Goal: Task Accomplishment & Management: Manage account settings

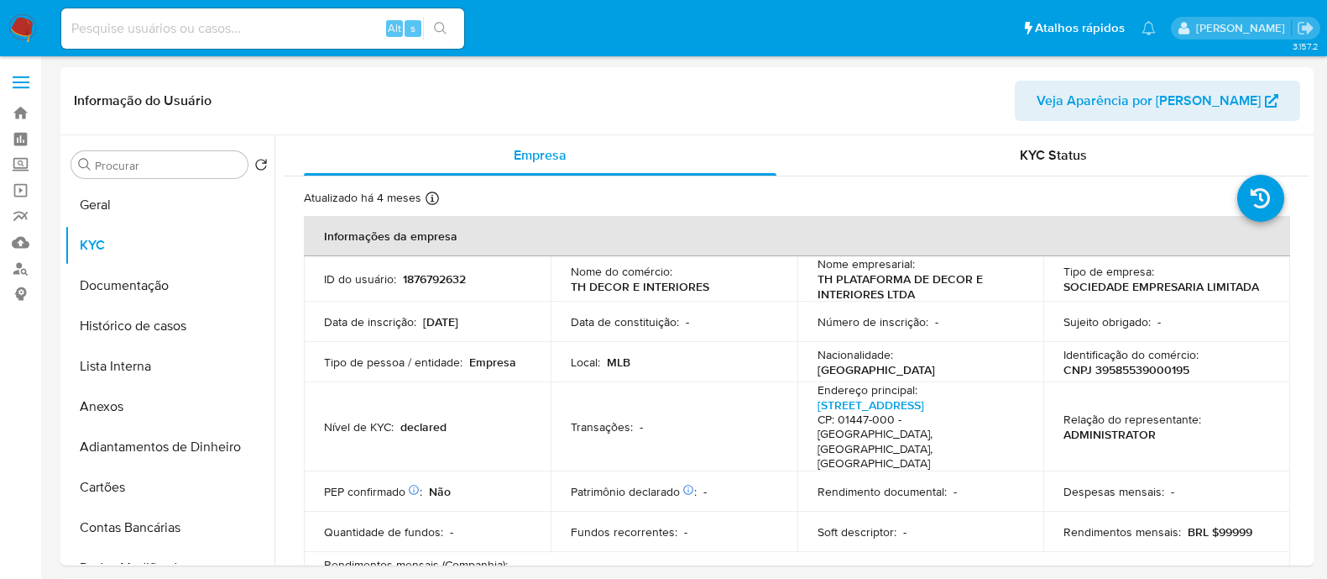
select select "10"
click at [675, 107] on header "Informação do Usuário Veja Aparência por [PERSON_NAME]" at bounding box center [687, 101] width 1227 height 40
click at [143, 316] on button "Histórico de casos" at bounding box center [163, 326] width 196 height 40
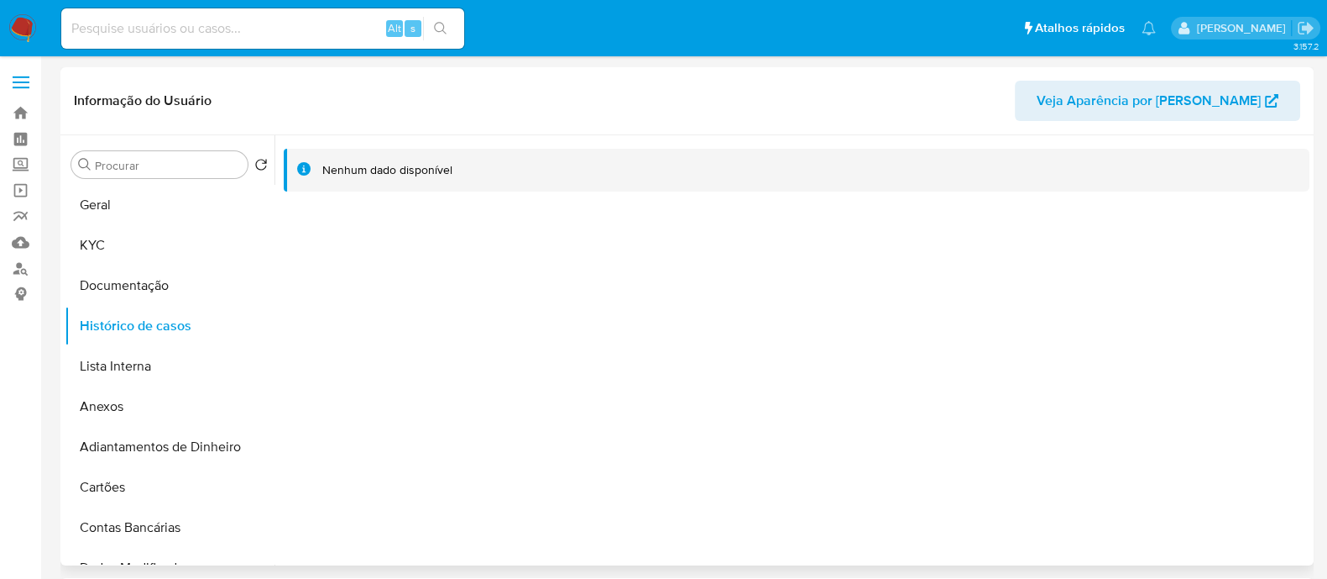
click at [565, 341] on div at bounding box center [792, 350] width 1035 height 430
click at [197, 245] on button "KYC" at bounding box center [163, 245] width 196 height 40
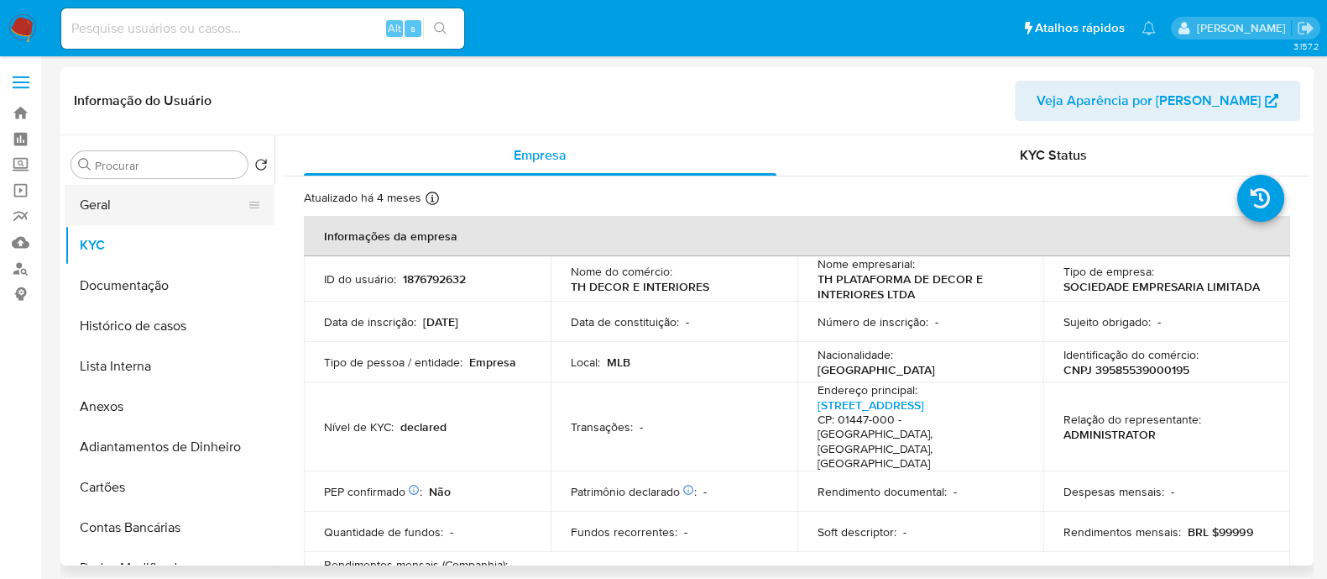
click at [185, 196] on button "Geral" at bounding box center [163, 205] width 196 height 40
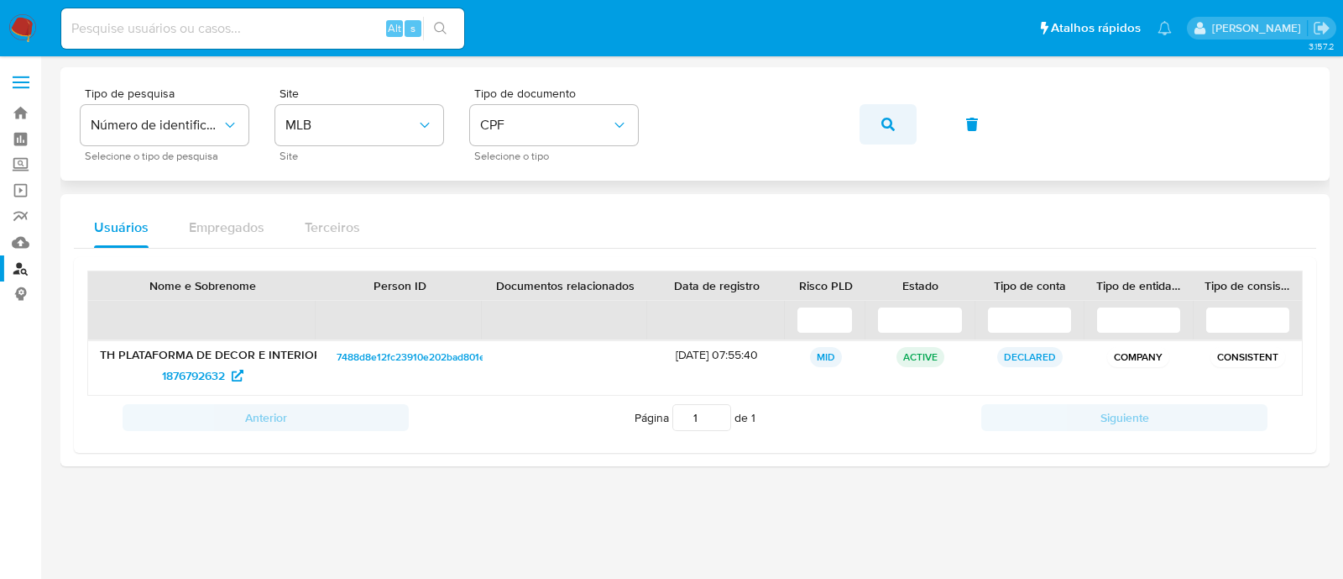
click at [864, 119] on button "button" at bounding box center [888, 124] width 57 height 40
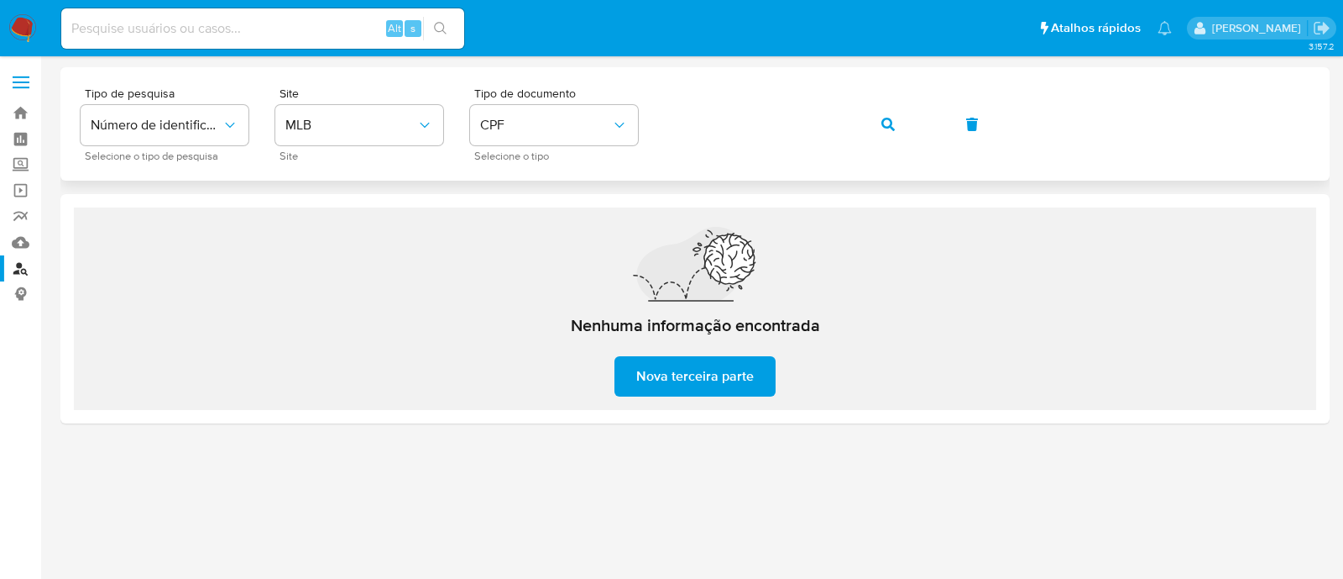
click at [913, 118] on button "button" at bounding box center [888, 124] width 57 height 40
click at [22, 269] on link "Localizador de pessoas" at bounding box center [100, 268] width 200 height 26
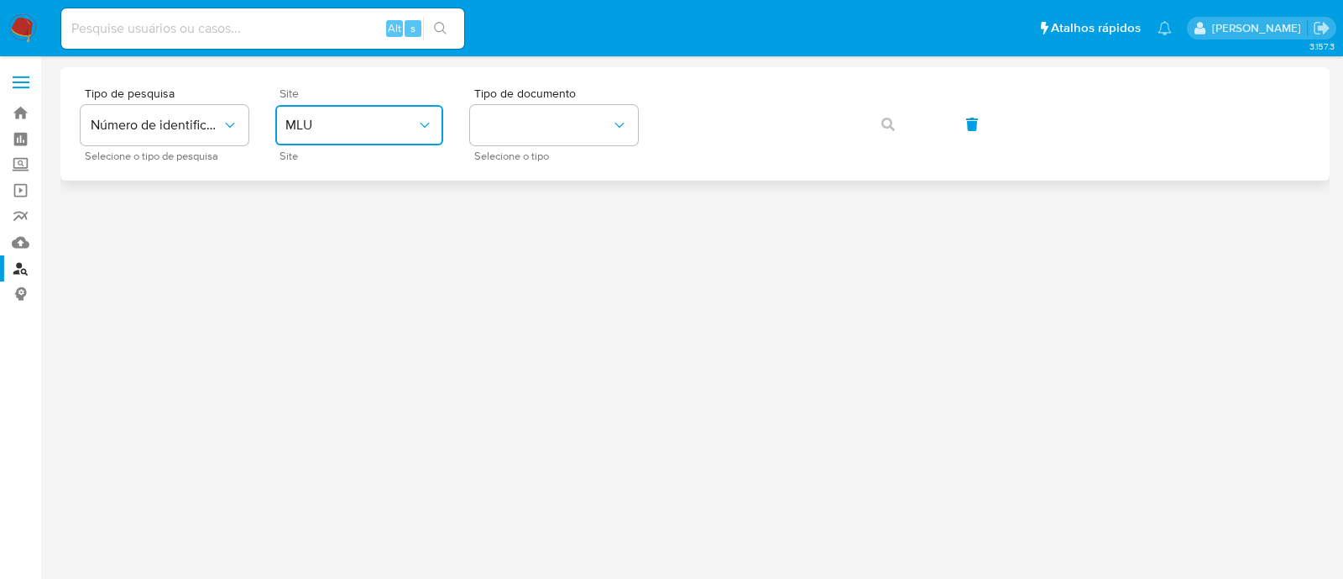
click at [383, 121] on span "MLU" at bounding box center [350, 125] width 131 height 17
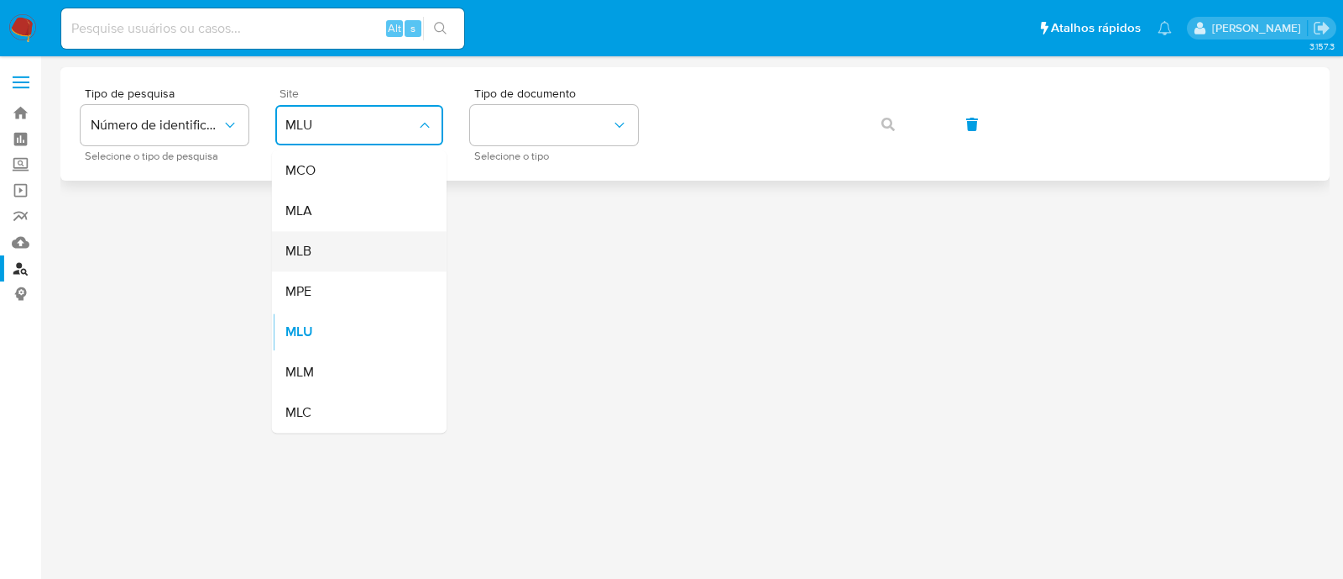
click at [336, 246] on div "MLB" at bounding box center [354, 251] width 138 height 40
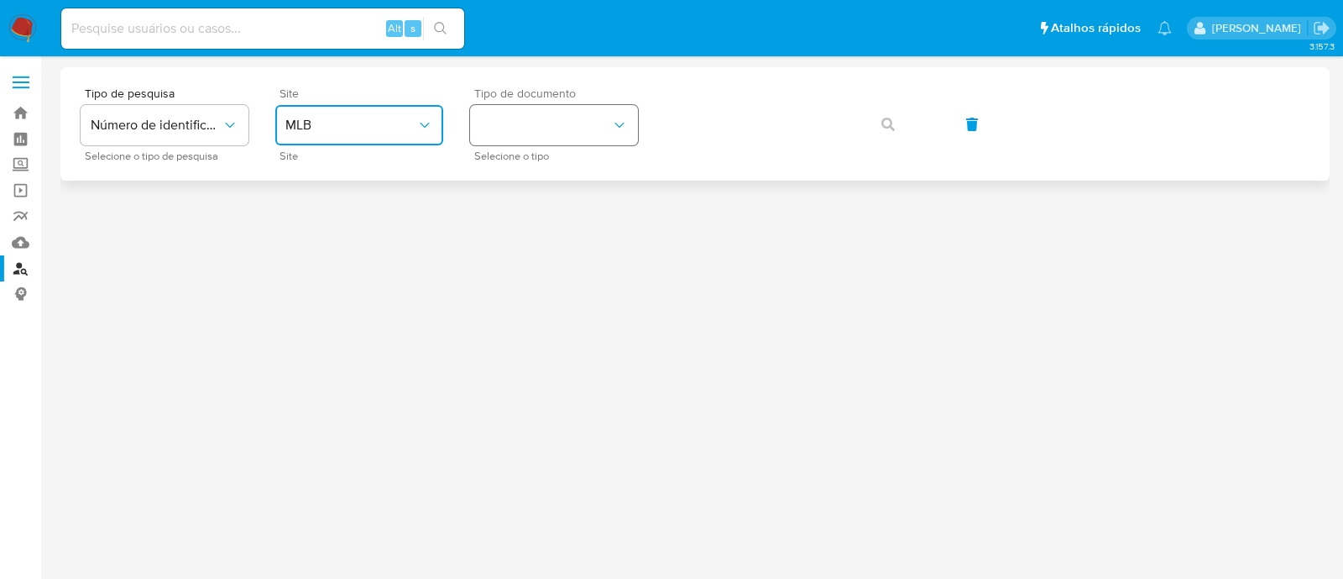
click at [526, 139] on button "identificationType" at bounding box center [554, 125] width 168 height 40
click at [522, 197] on div "CNPJ CNPJ" at bounding box center [549, 178] width 138 height 57
click at [869, 115] on button "button" at bounding box center [888, 124] width 57 height 40
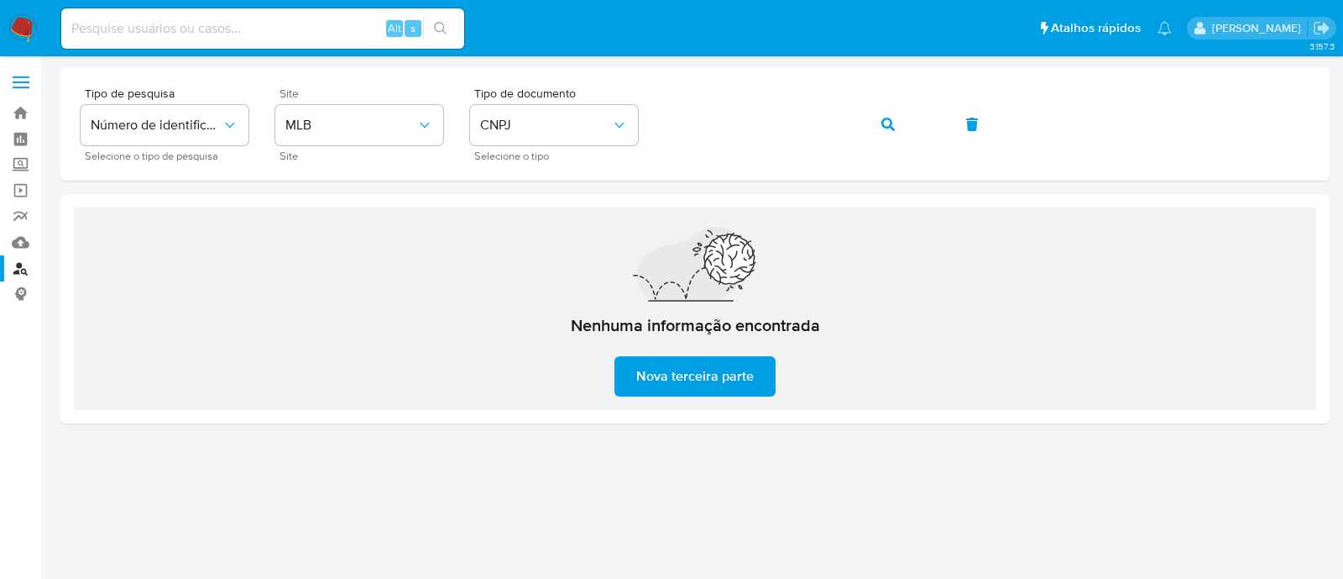
click at [751, 353] on div "Nenhuma informação encontrada Nova terceira parte" at bounding box center [695, 312] width 269 height 169
click at [730, 377] on span "Nova terceira parte" at bounding box center [695, 376] width 118 height 37
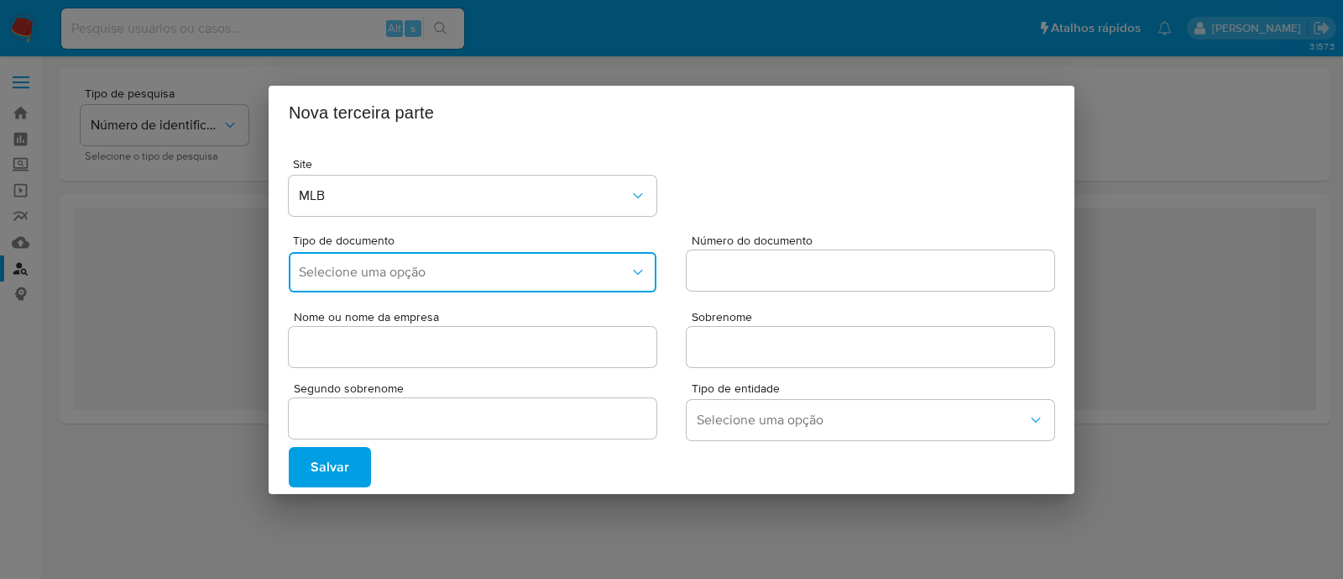
click at [616, 274] on span "Selecione uma opção" at bounding box center [464, 272] width 331 height 17
click at [444, 307] on div "CNPJ" at bounding box center [468, 317] width 338 height 40
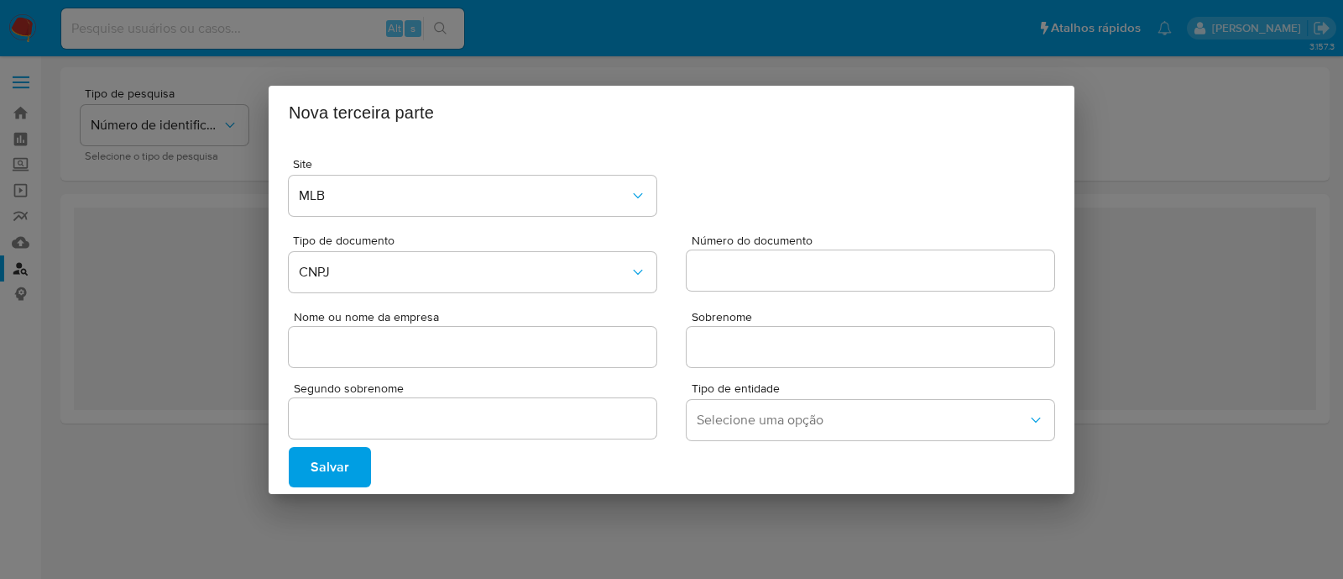
click at [726, 260] on input "Número do documento" at bounding box center [871, 270] width 368 height 22
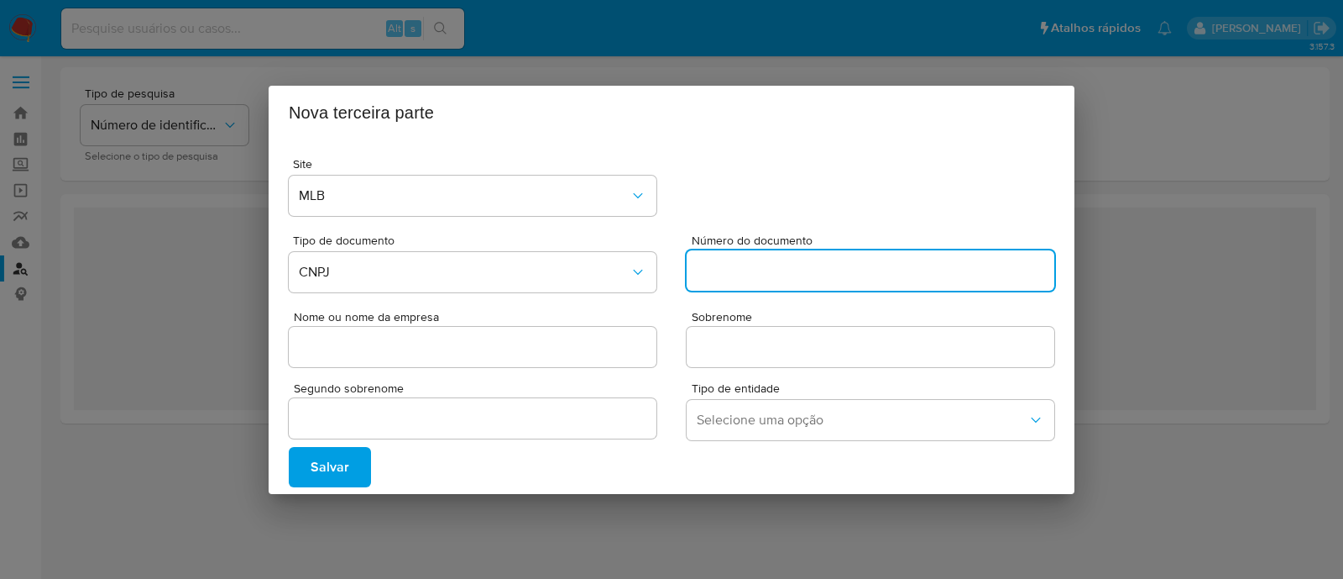
paste input "05812952000123"
type input "05812952000123"
click at [551, 353] on input "Nome ou nome da empresa" at bounding box center [473, 347] width 368 height 22
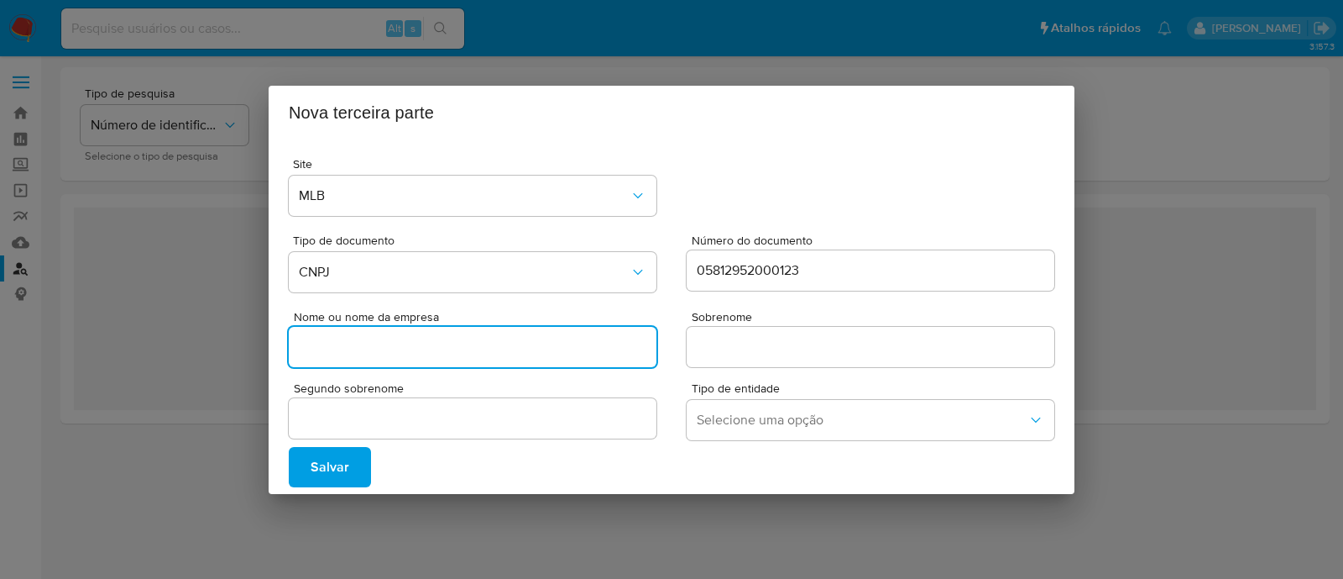
paste input "GUARULHOS TEXTIL LTDA"
type input "GUARULHOS TEXTIL LTDA"
click at [789, 363] on div at bounding box center [871, 347] width 368 height 40
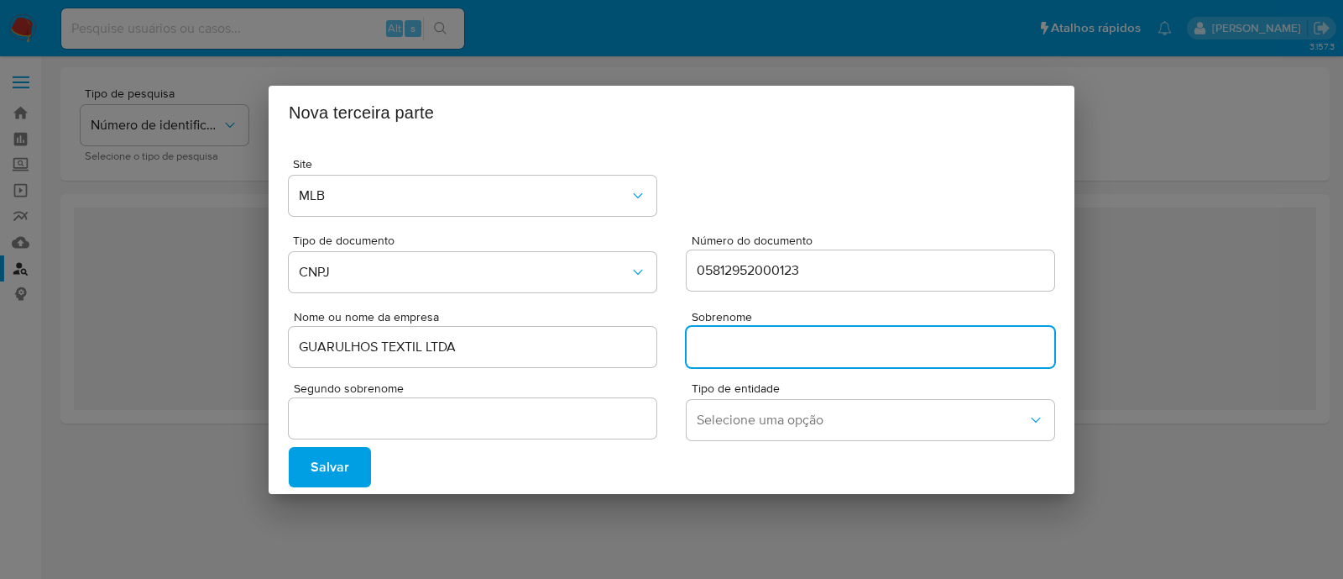
click at [794, 357] on input "Sobrenome" at bounding box center [871, 347] width 368 height 22
type input "."
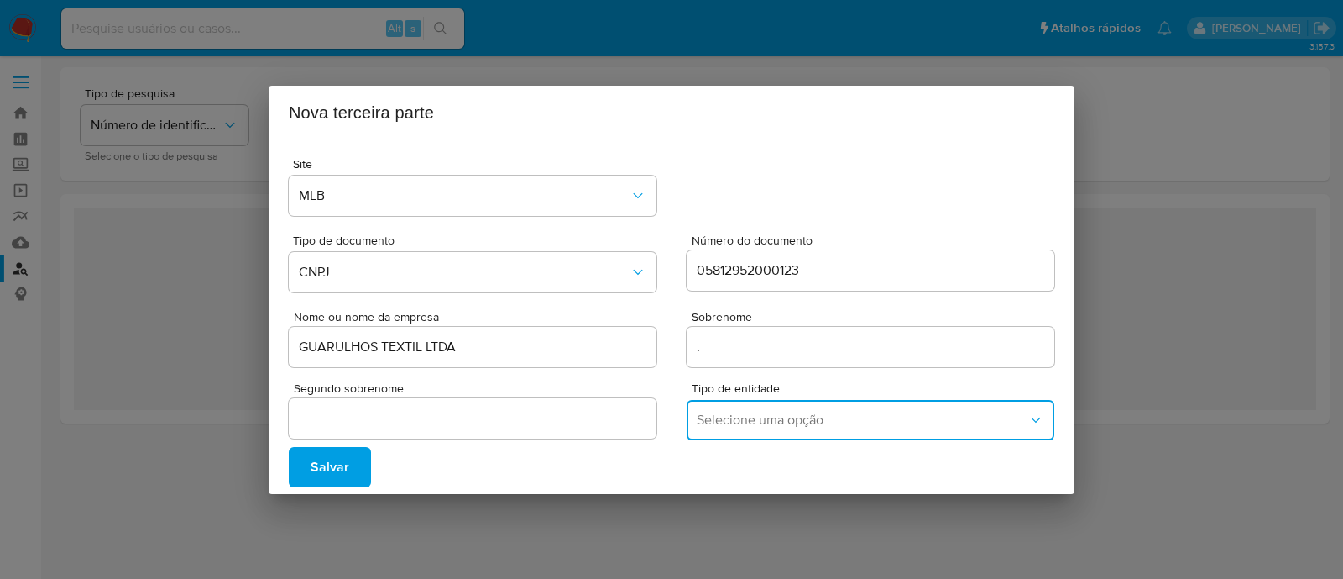
click at [793, 411] on span "Selecione uma opção" at bounding box center [862, 419] width 331 height 17
click at [780, 338] on div "COMPANY" at bounding box center [866, 338] width 338 height 40
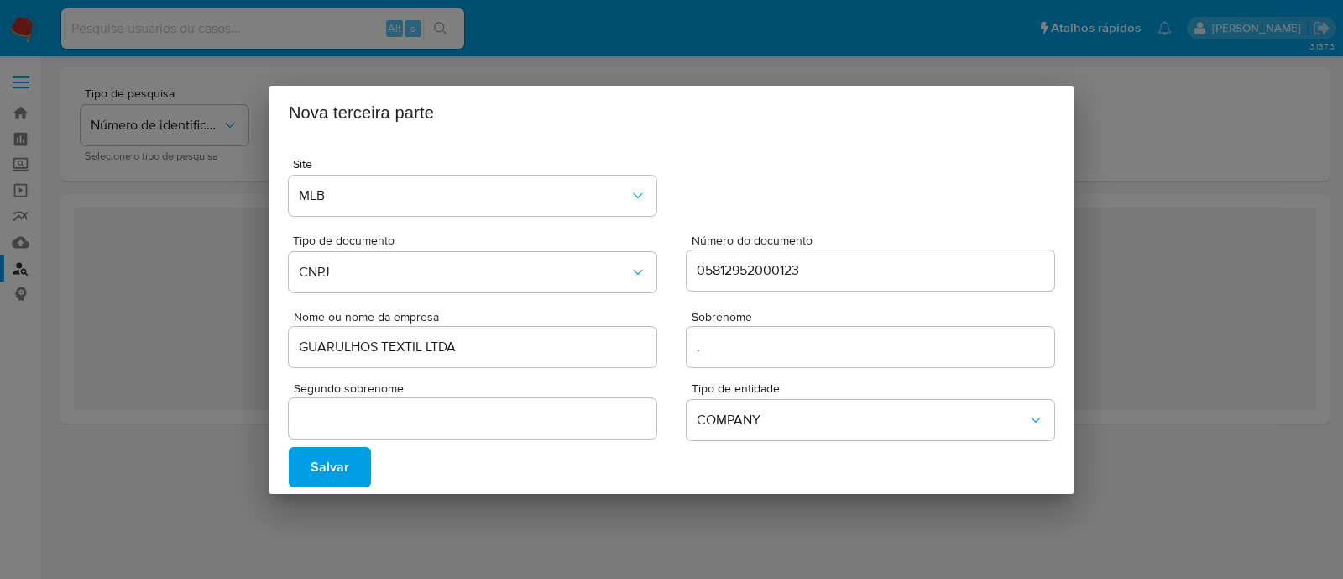
click at [334, 463] on span "Salvar" at bounding box center [330, 466] width 39 height 37
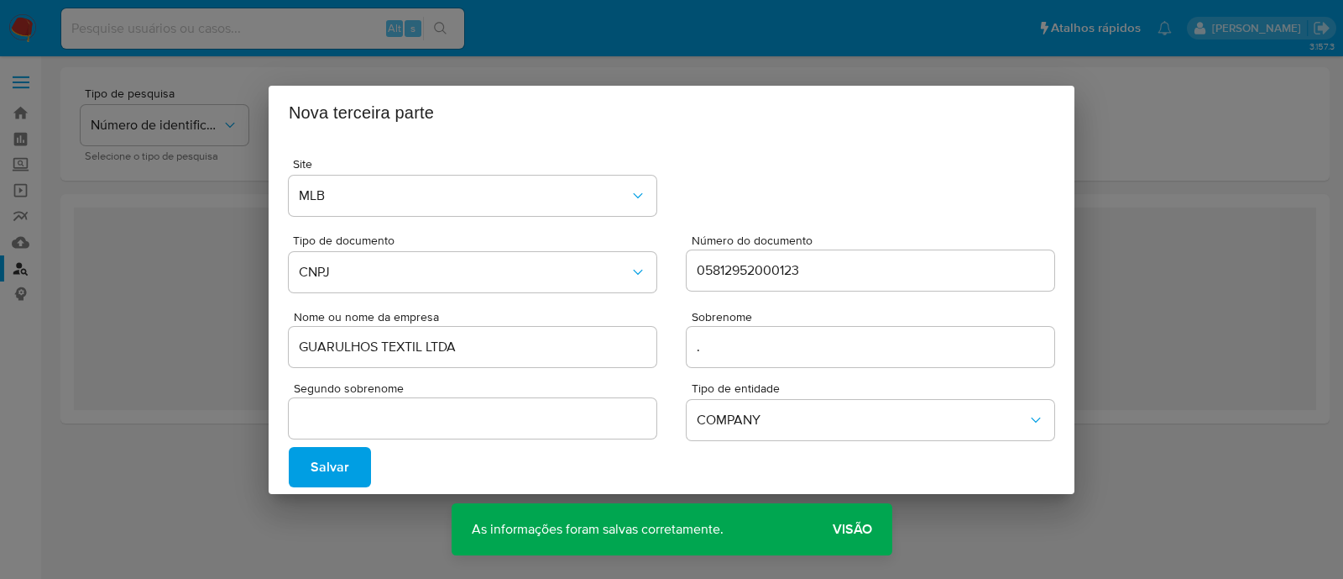
click at [848, 529] on span "Visão" at bounding box center [852, 529] width 39 height 0
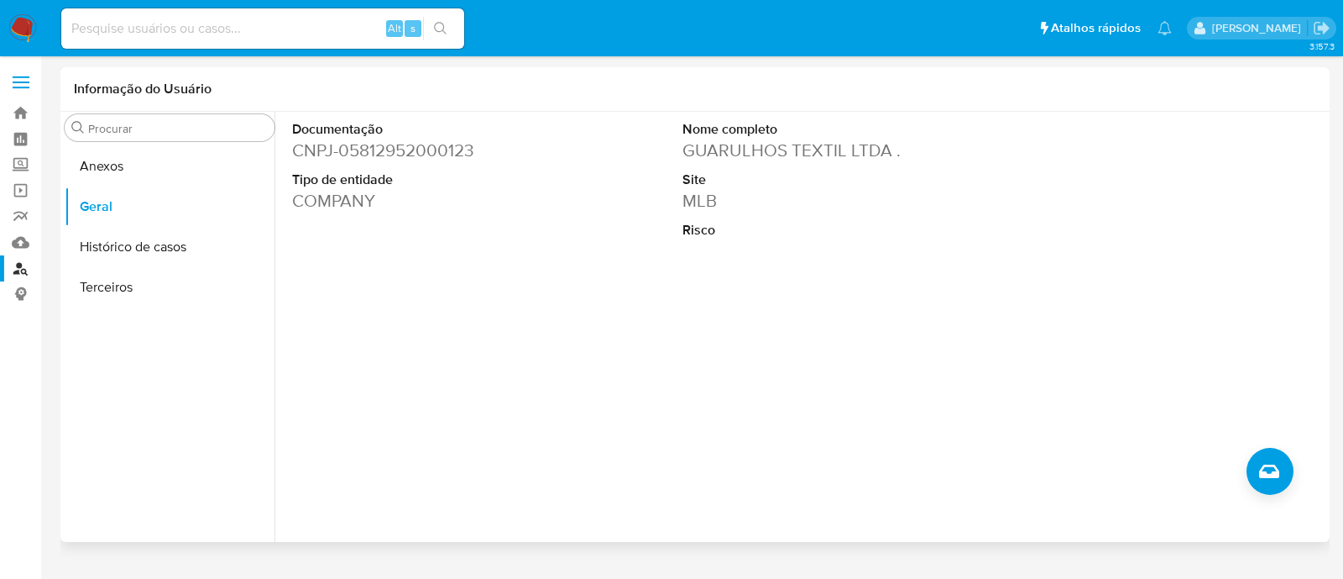
click at [658, 208] on div "Documentação CNPJ - 05812952000123 Tipo de entidade COMPANY Nome completo GUARU…" at bounding box center [805, 246] width 1042 height 269
click at [170, 174] on button "Anexos" at bounding box center [170, 166] width 210 height 40
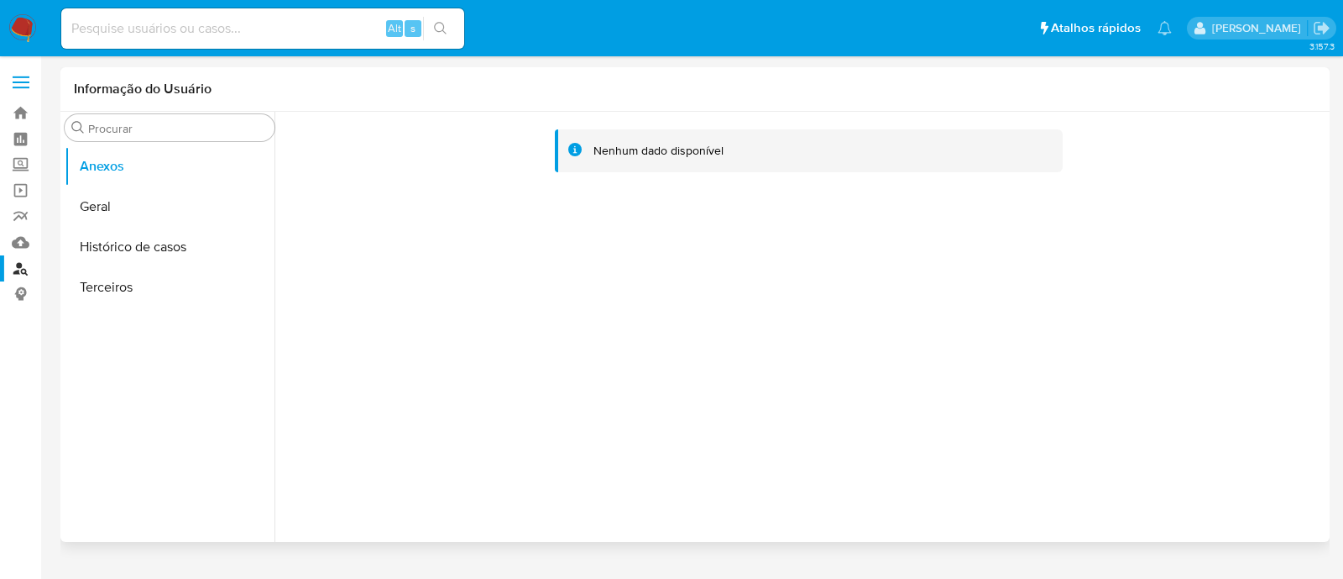
click at [684, 244] on div "Nenhum dado disponível" at bounding box center [800, 327] width 1051 height 430
click at [167, 199] on button "Geral" at bounding box center [170, 206] width 210 height 40
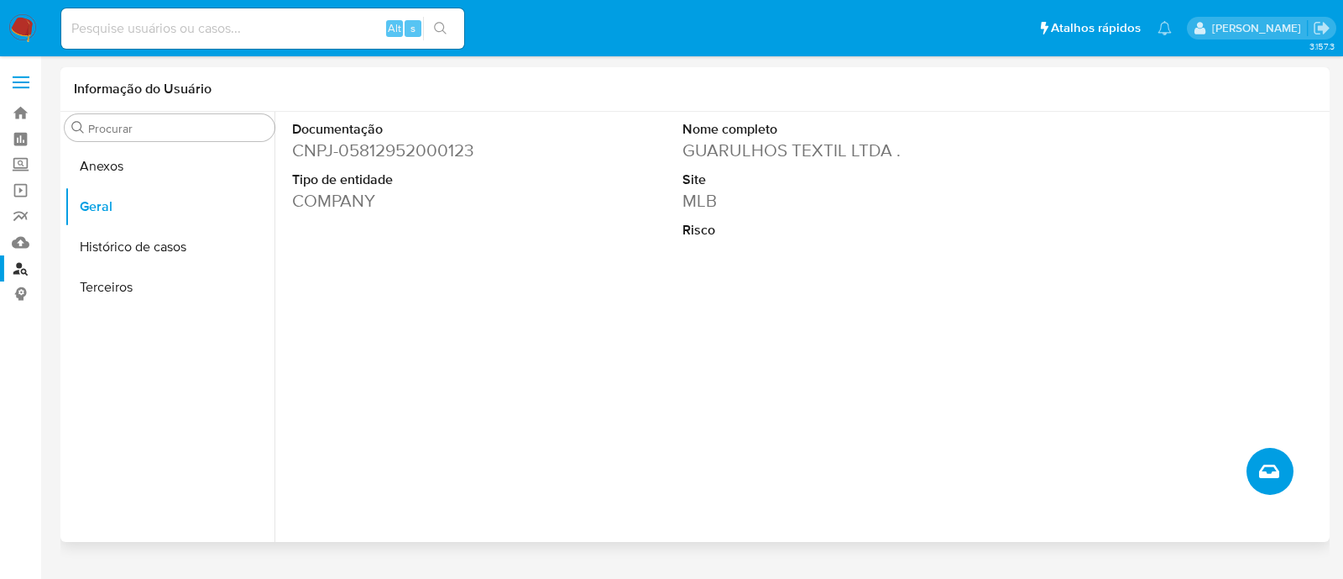
click at [1279, 459] on button "Criar caso manual" at bounding box center [1270, 471] width 47 height 47
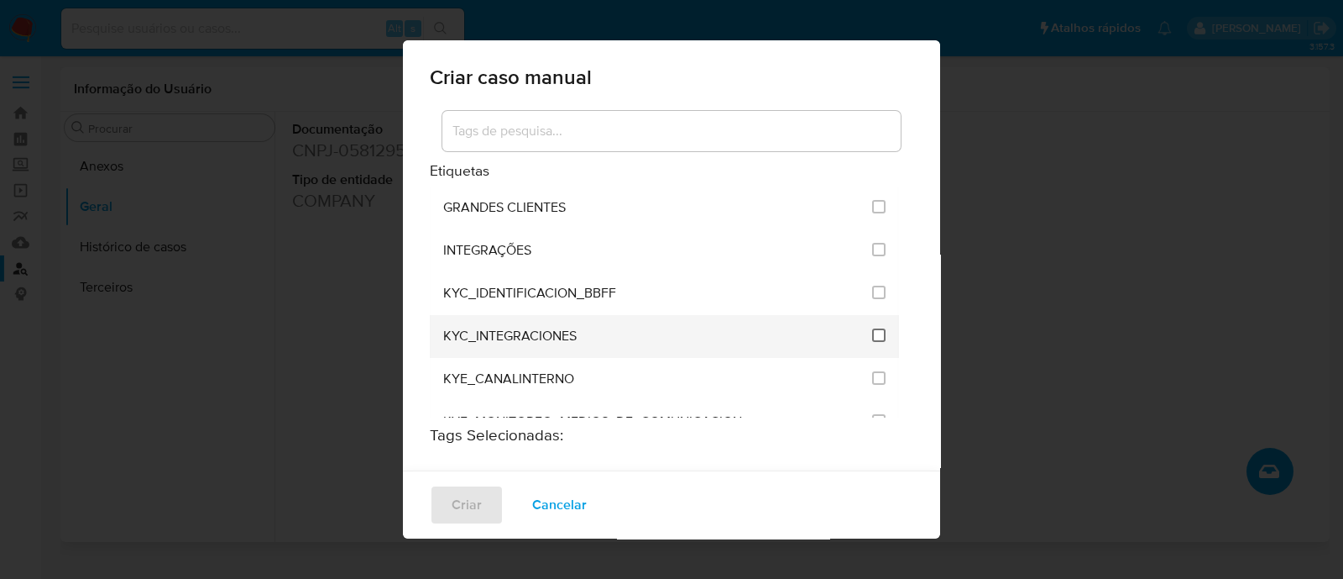
click at [872, 331] on input "2093" at bounding box center [878, 334] width 13 height 13
checkbox input "true"
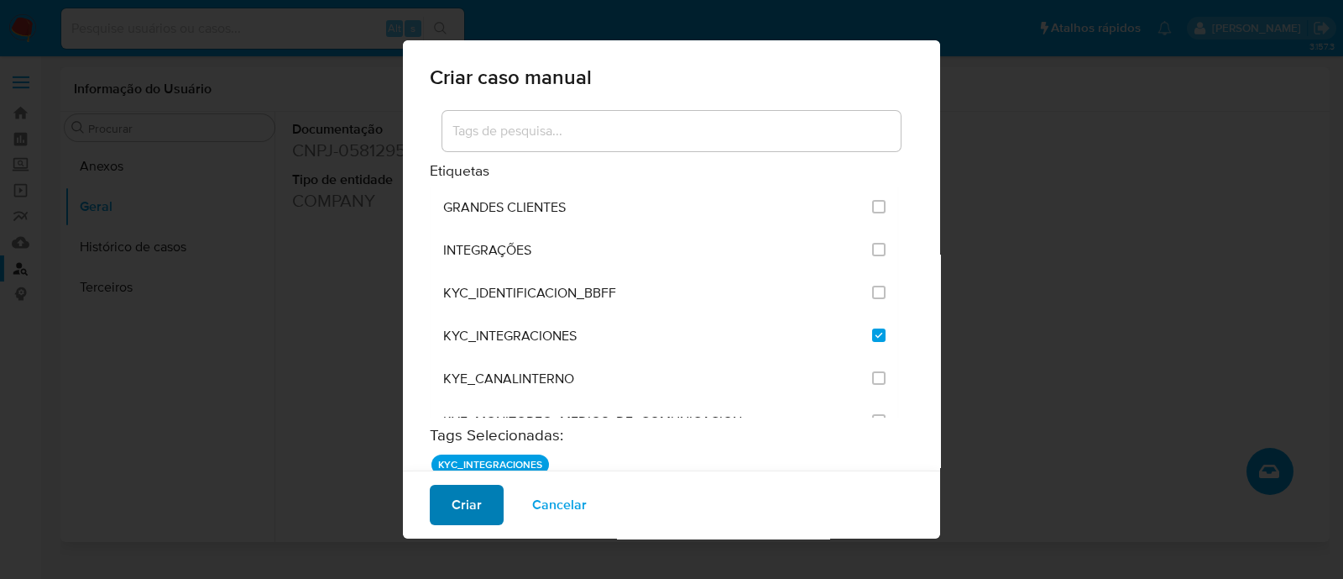
click at [467, 501] on span "Criar" at bounding box center [467, 504] width 30 height 37
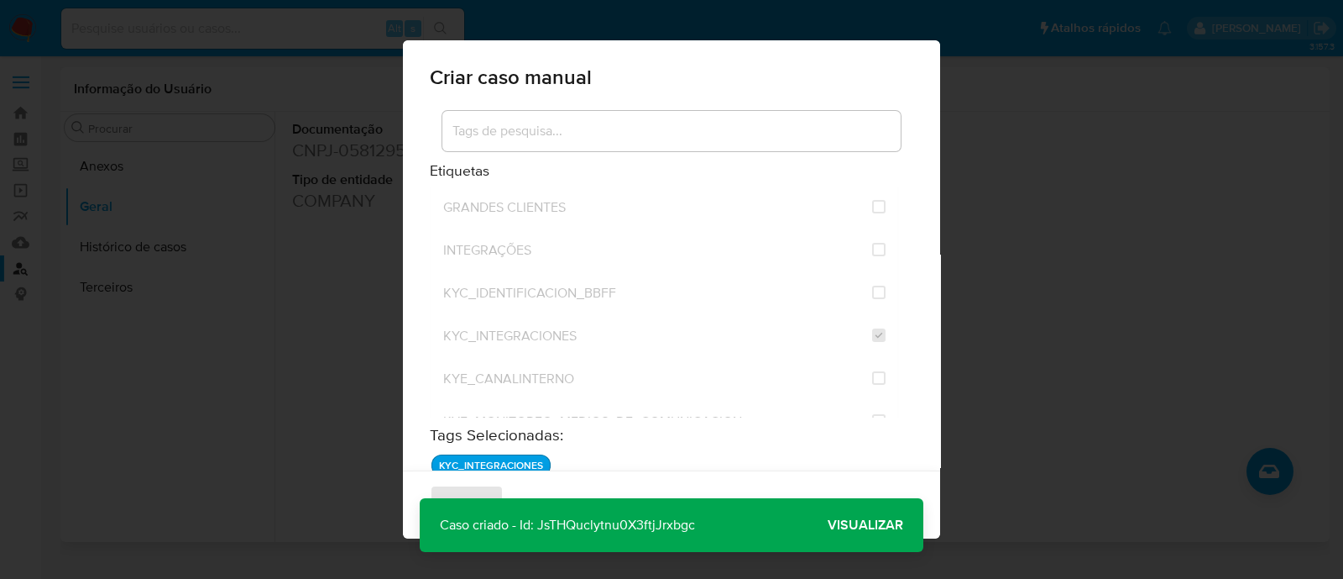
click at [856, 525] on span "Visualizar" at bounding box center [866, 525] width 76 height 0
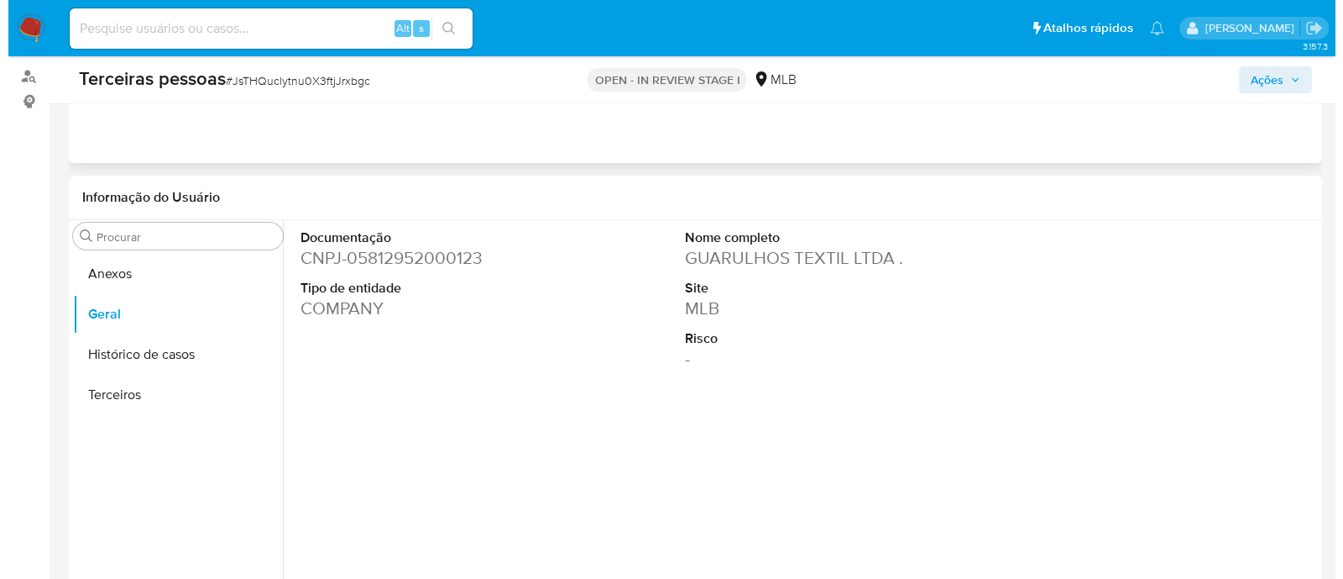
scroll to position [315, 0]
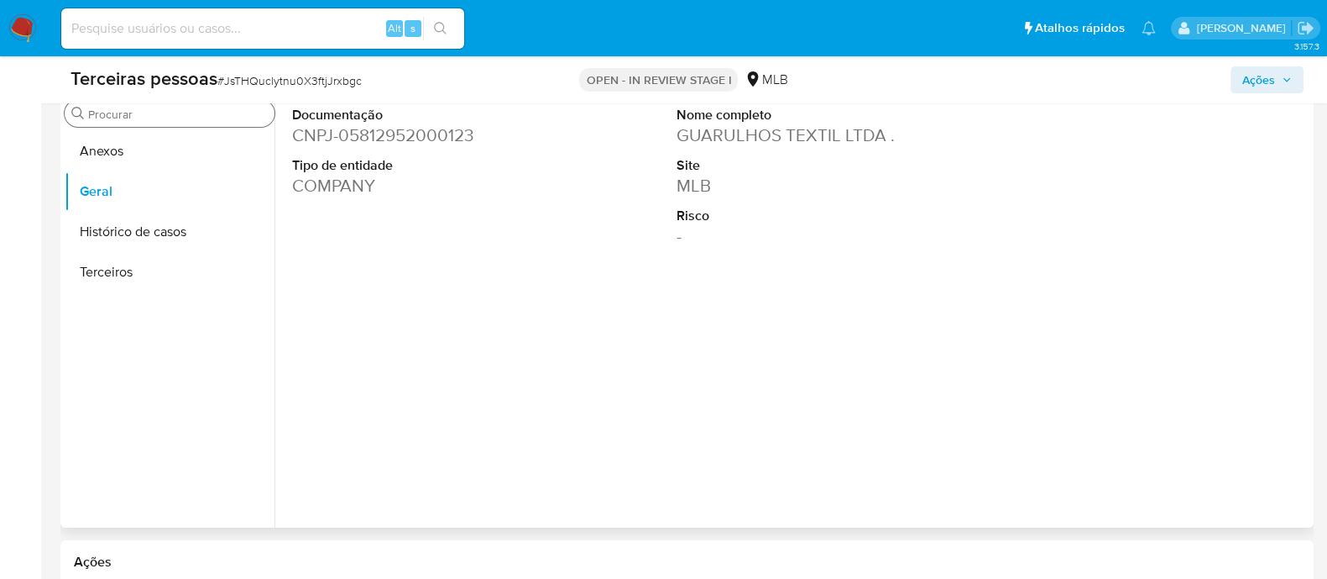
click at [122, 123] on div "Procurar" at bounding box center [170, 113] width 210 height 27
click at [118, 154] on button "Anexos" at bounding box center [170, 151] width 210 height 40
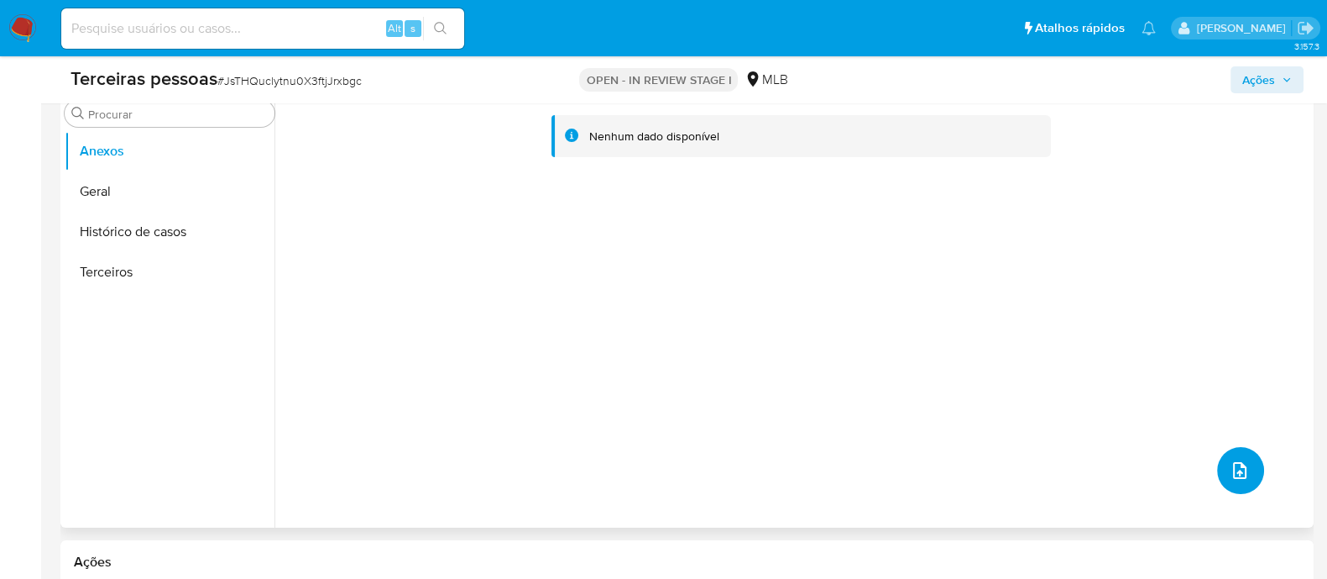
click at [1246, 466] on button "upload-file" at bounding box center [1240, 470] width 47 height 47
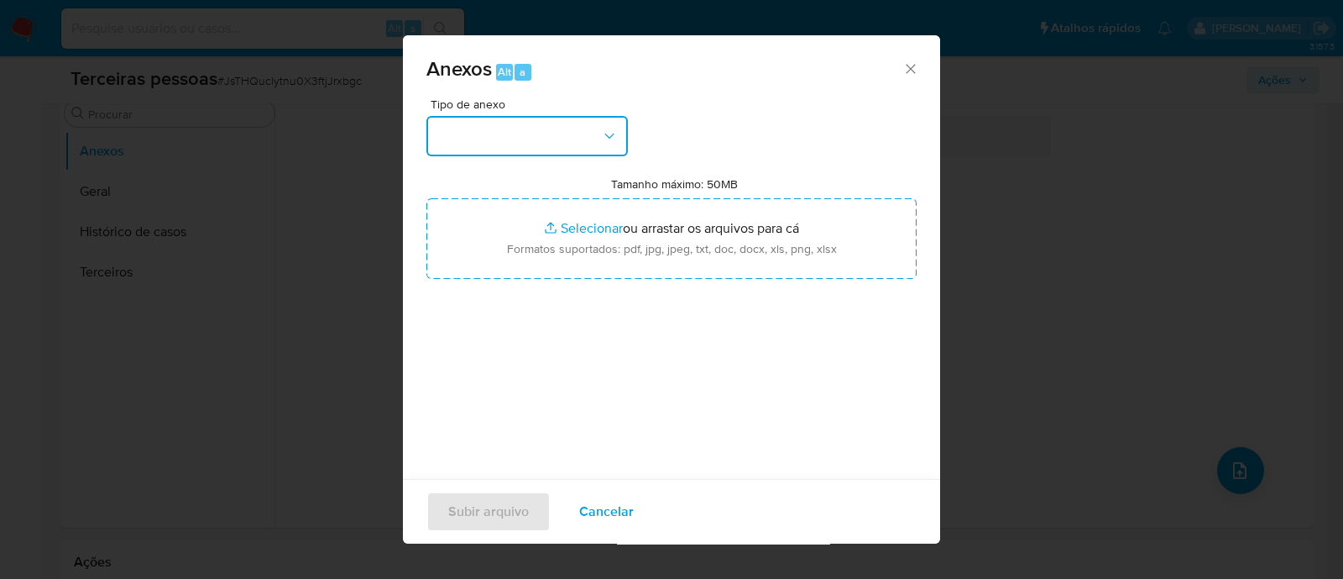
click at [546, 149] on button "button" at bounding box center [528, 136] width 202 height 40
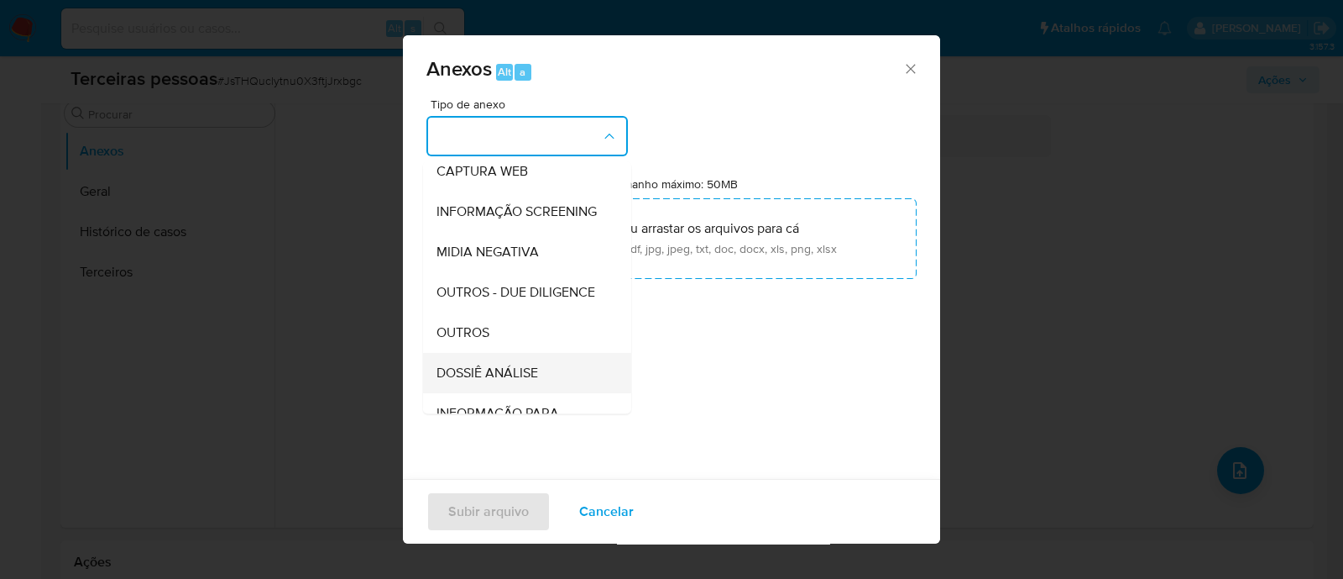
scroll to position [259, 0]
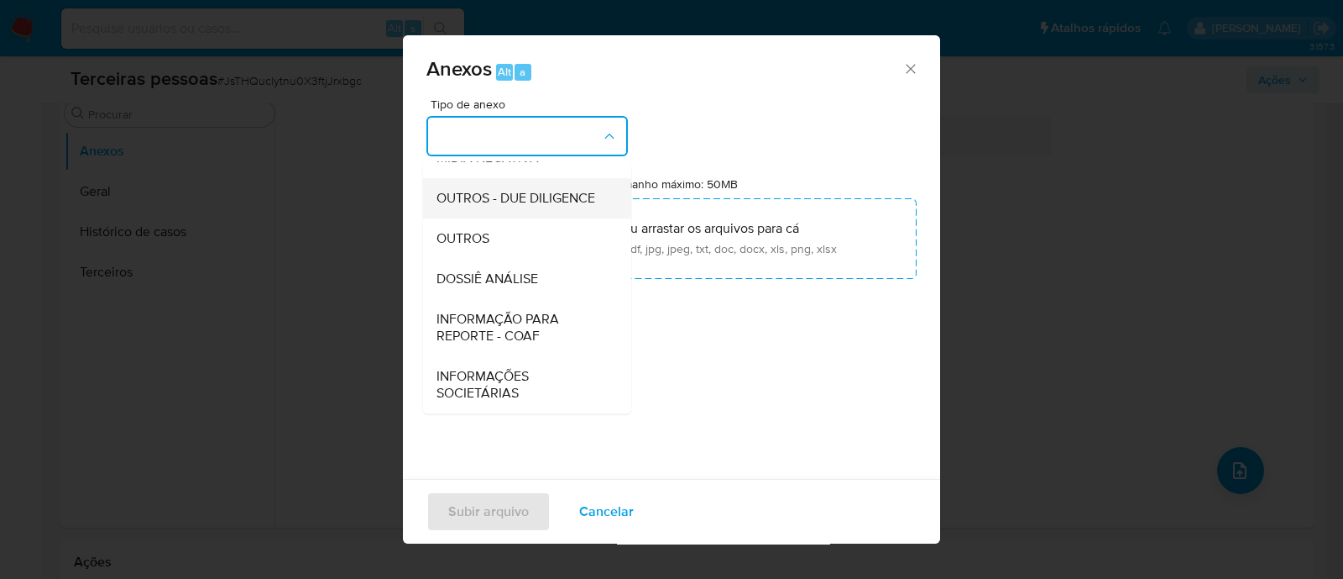
click at [546, 196] on span "OUTROS - DUE DILIGENCE" at bounding box center [516, 198] width 159 height 17
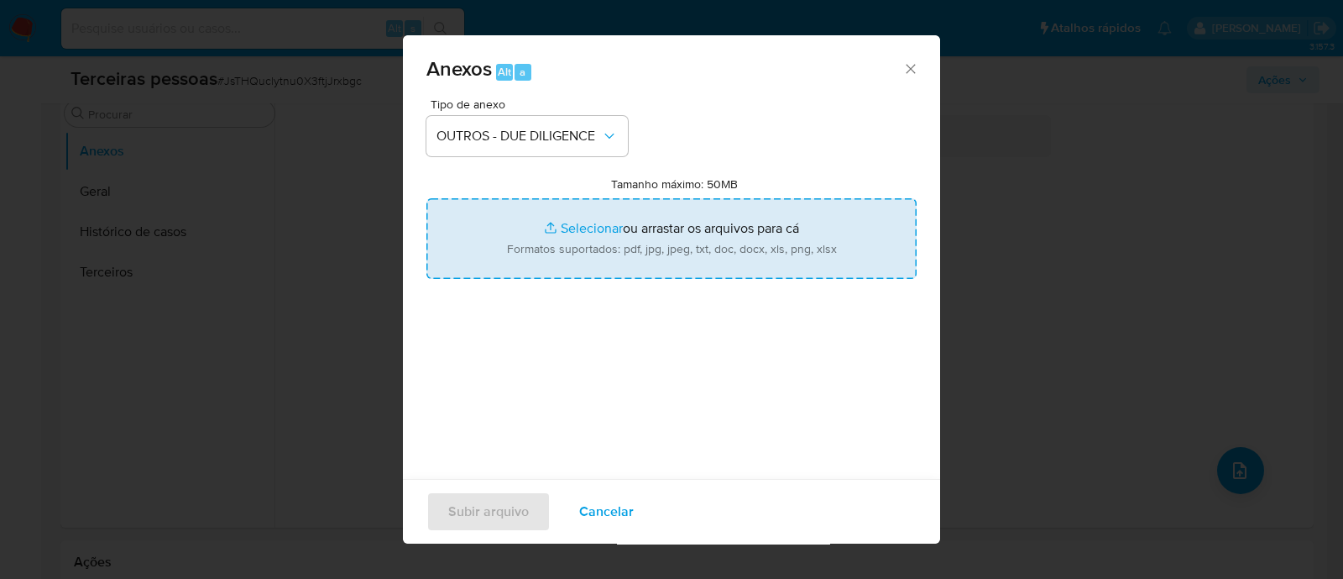
click at [629, 232] on input "Tamanho máximo: 50MB Selecionar arquivos" at bounding box center [672, 238] width 490 height 81
type input "C:\fakepath\Matriz de Risco - GUARULHOS TEXTIL LTDA.pdf"
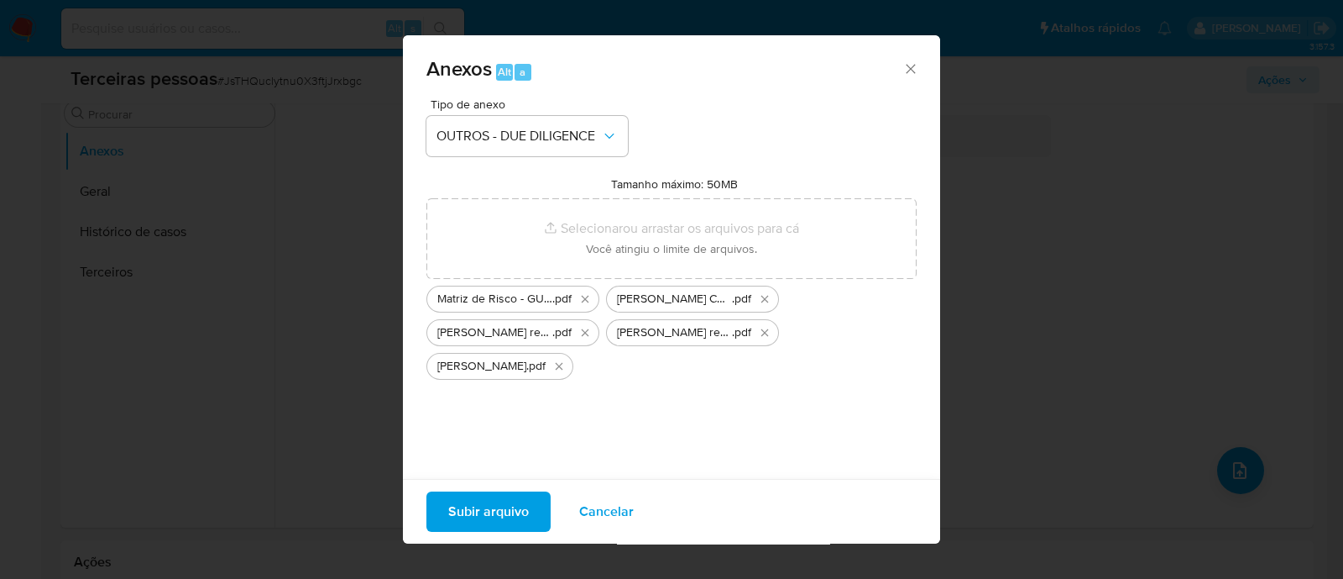
click at [484, 493] on span "Subir arquivo" at bounding box center [488, 511] width 81 height 37
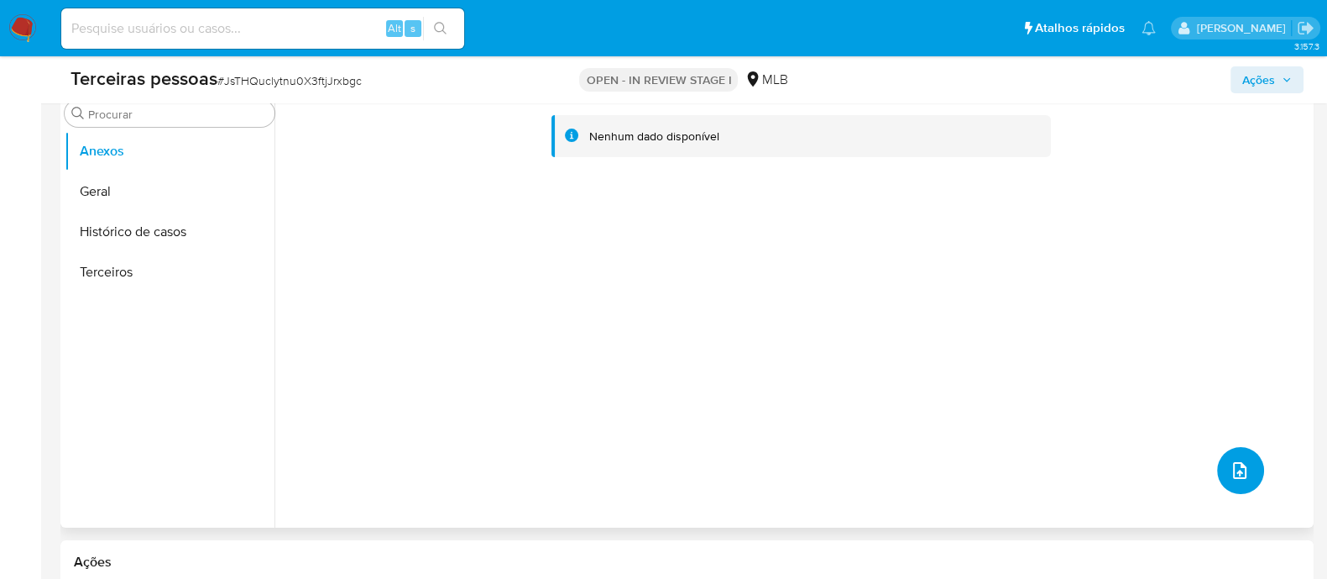
click at [1217, 478] on button "upload-file" at bounding box center [1240, 470] width 47 height 47
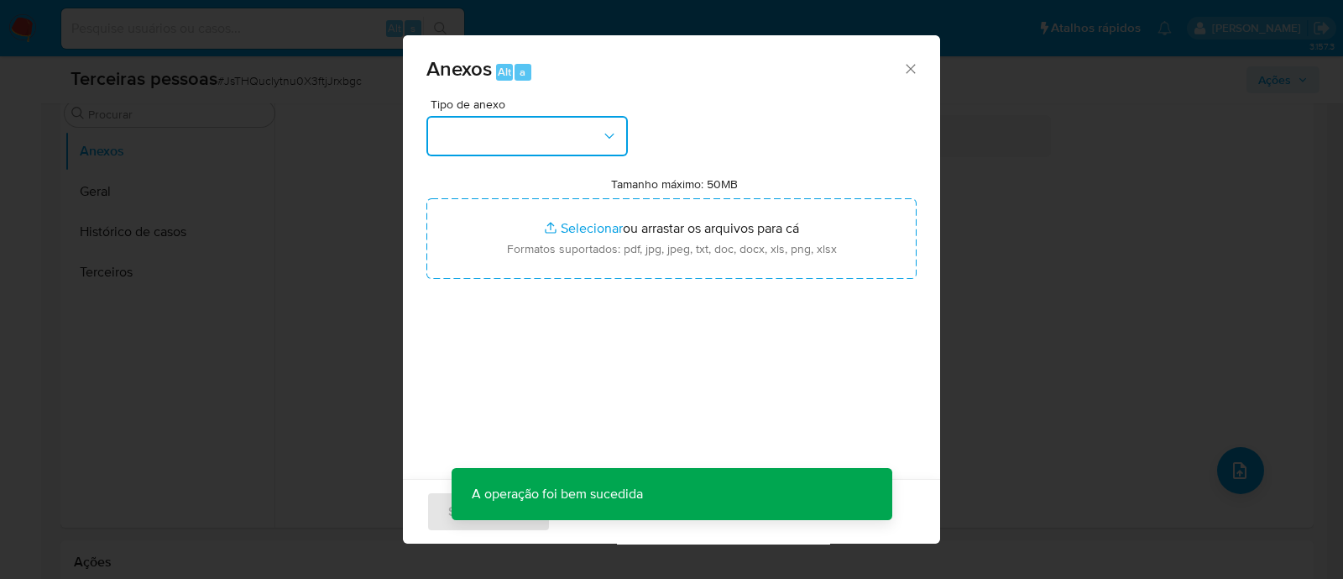
click at [442, 144] on button "button" at bounding box center [528, 136] width 202 height 40
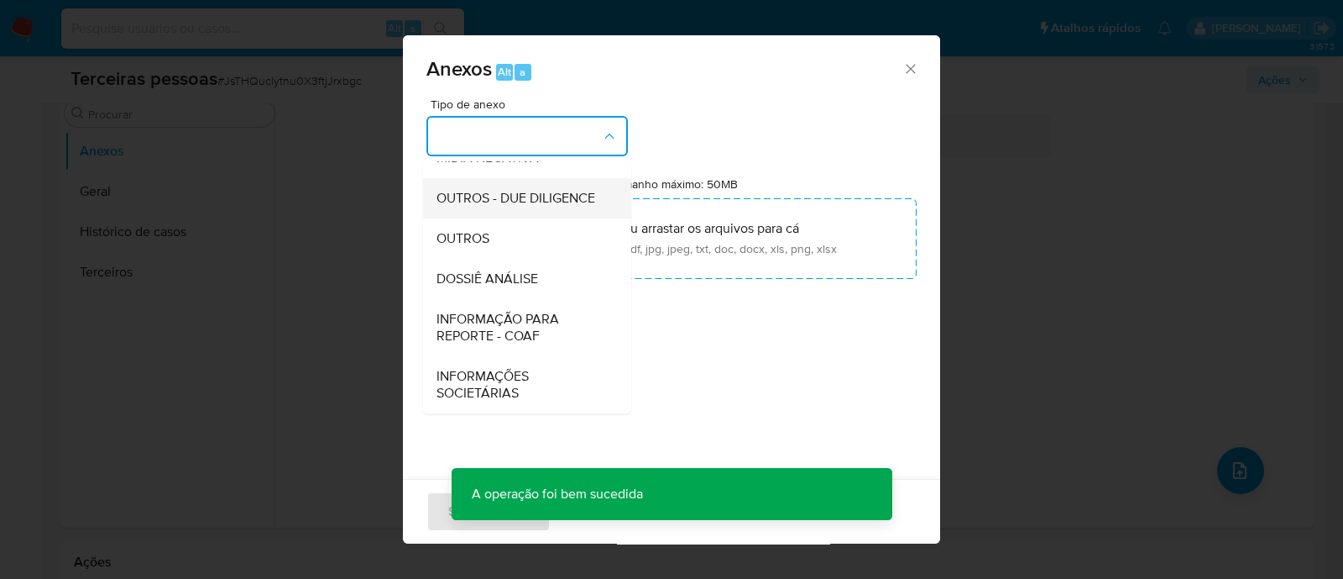
click at [463, 190] on span "OUTROS - DUE DILIGENCE" at bounding box center [516, 198] width 159 height 17
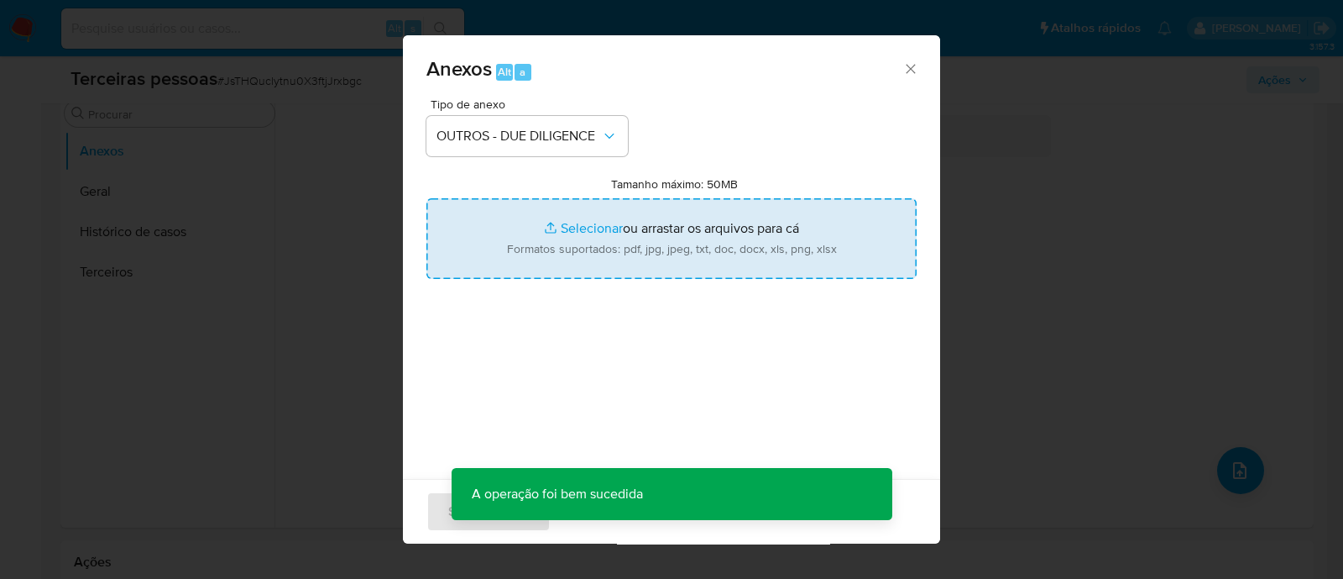
click at [581, 218] on input "Tamanho máximo: 50MB Selecionar arquivos" at bounding box center [672, 238] width 490 height 81
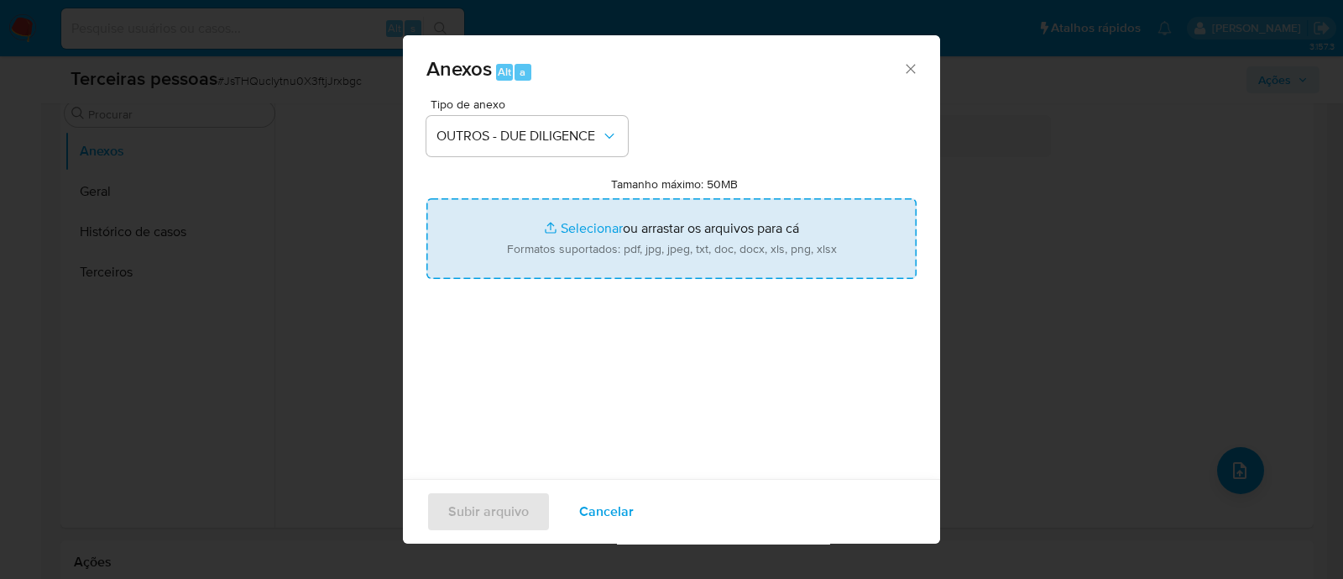
type input "C:\fakepath\GUARULHOS TEXTIL LTDA maps.png"
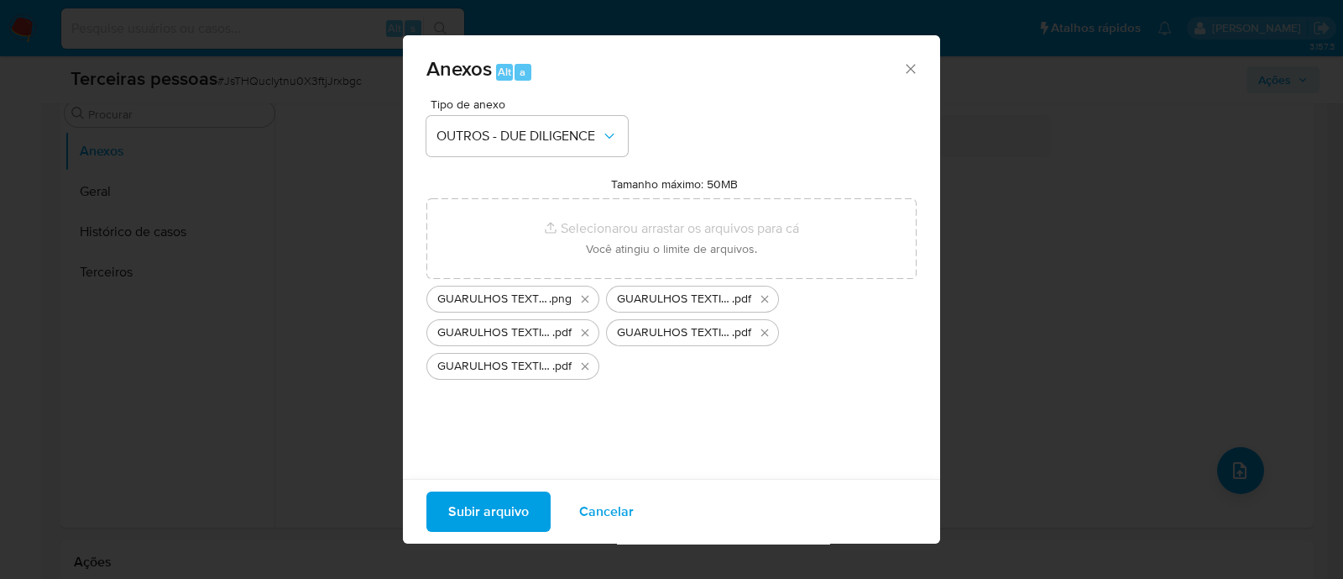
click at [501, 521] on span "Subir arquivo" at bounding box center [488, 511] width 81 height 37
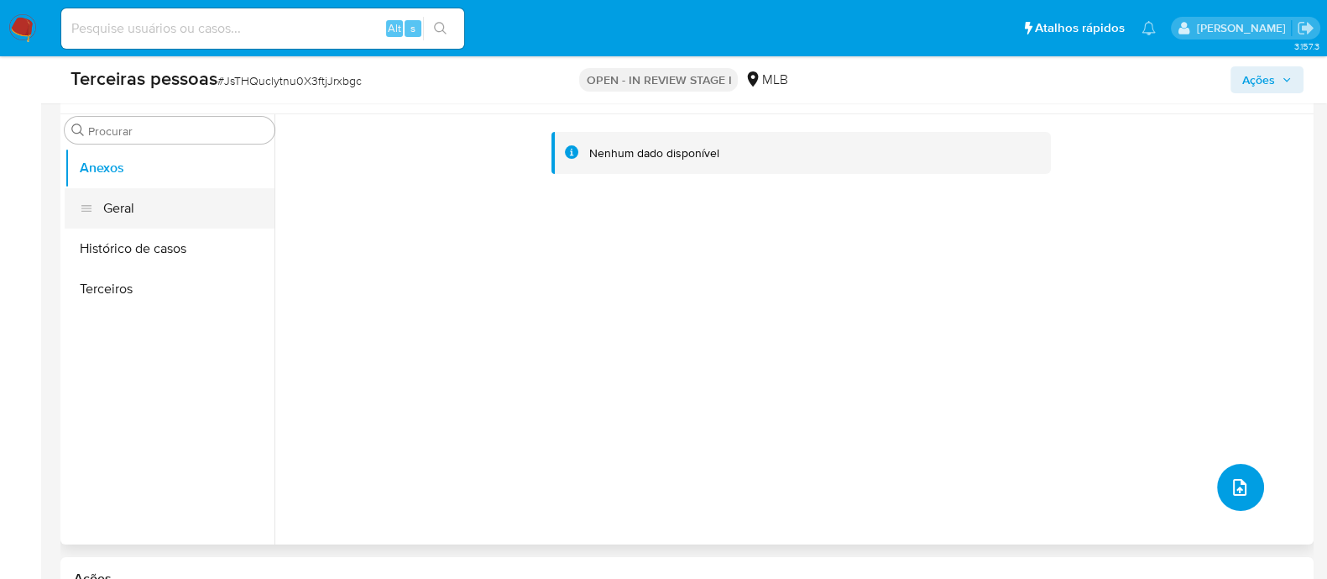
scroll to position [209, 0]
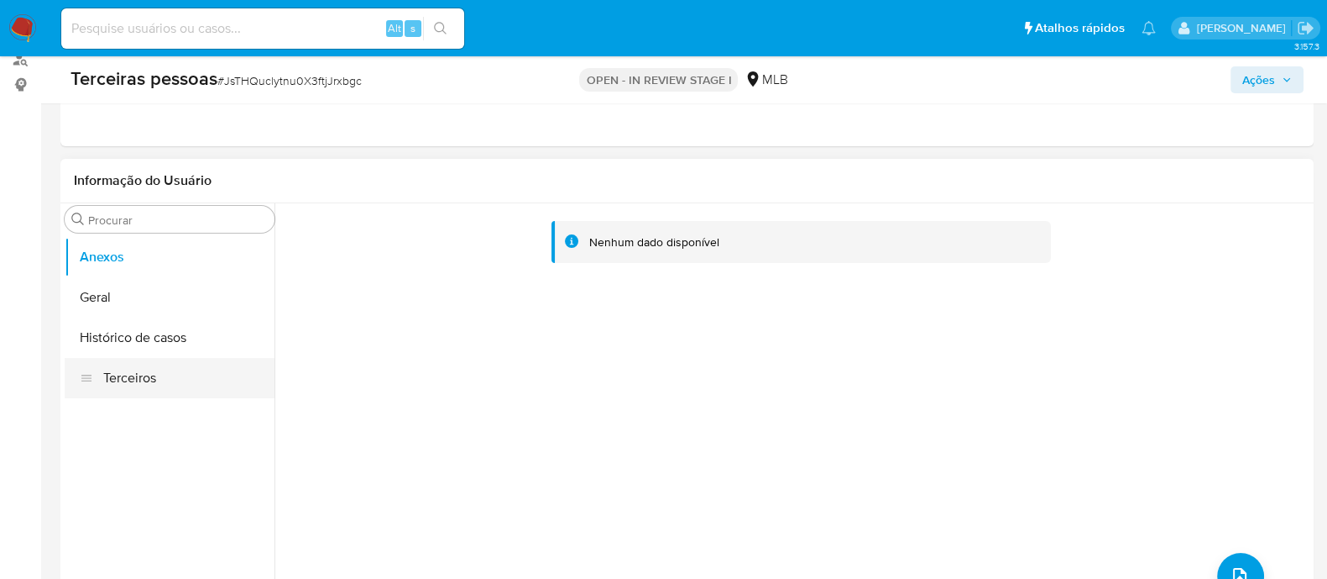
click at [160, 364] on button "Terceiros" at bounding box center [170, 378] width 210 height 40
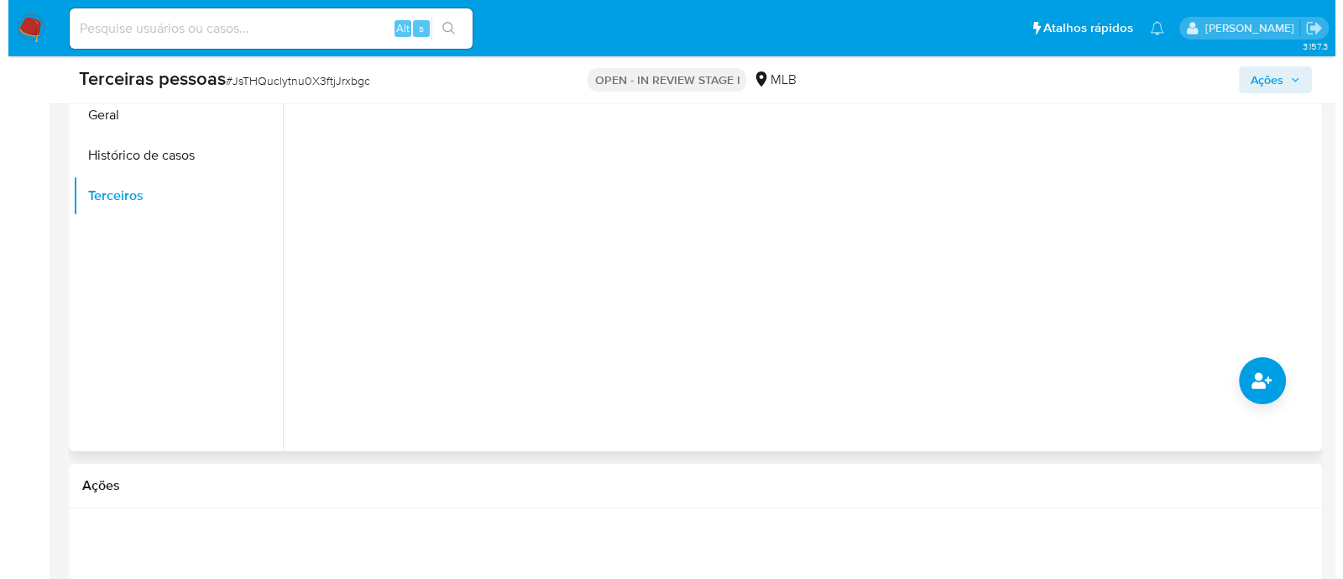
scroll to position [419, 0]
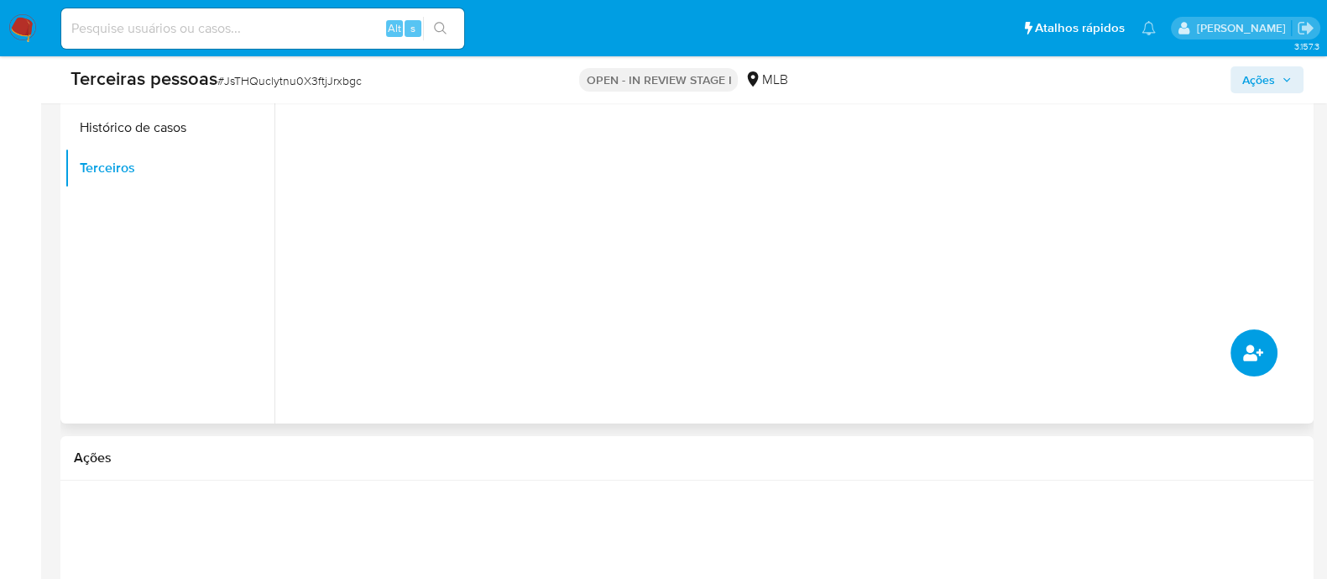
click at [1240, 369] on button "common.add_complementary_information" at bounding box center [1254, 352] width 47 height 47
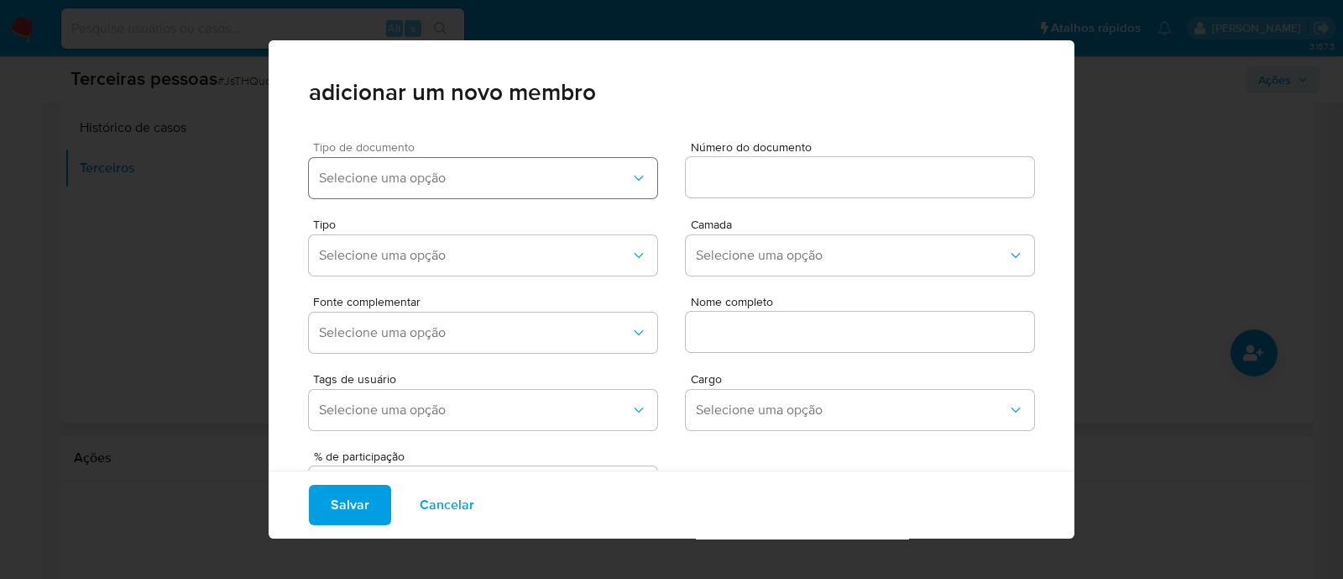
click at [612, 170] on span "Selecione uma opção" at bounding box center [475, 178] width 312 height 17
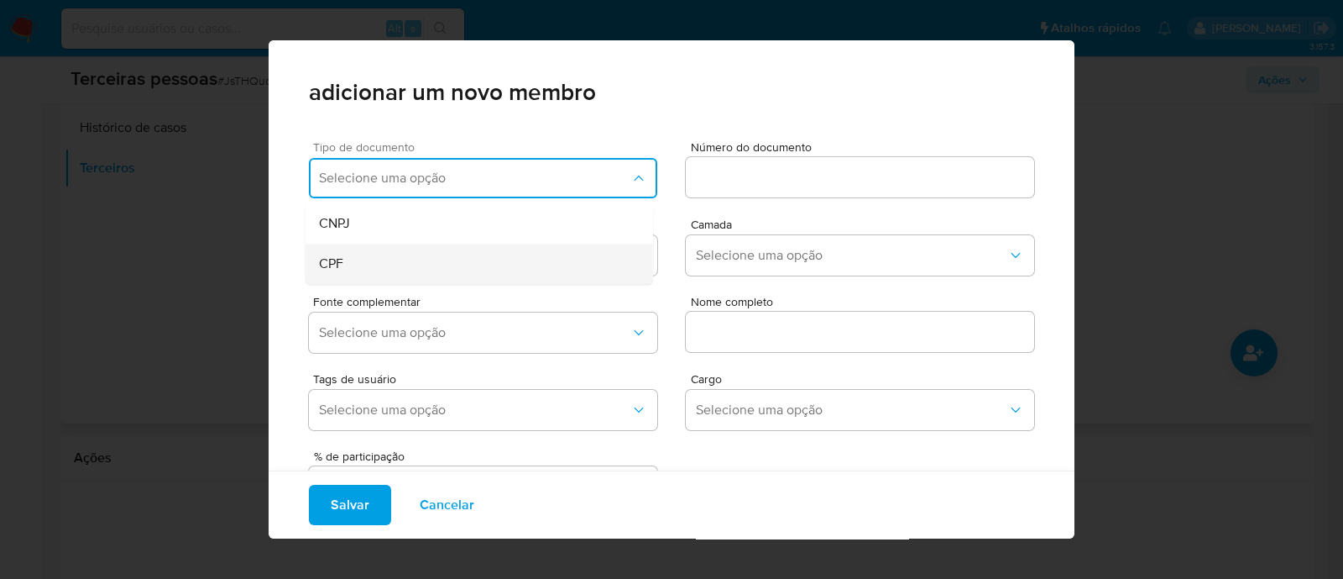
click at [428, 262] on div "CPF" at bounding box center [447, 263] width 257 height 40
click at [750, 171] on input at bounding box center [860, 177] width 348 height 22
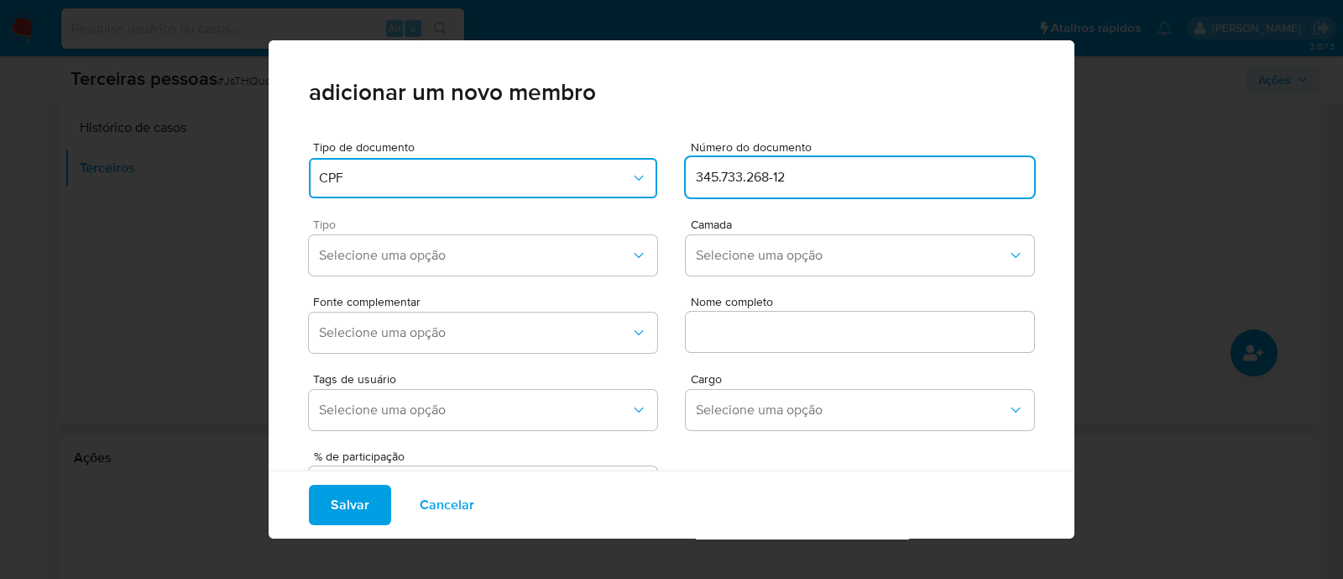
type input "345.733.268-12"
click at [490, 278] on div "Tipo Selecione uma opção" at bounding box center [483, 250] width 348 height 64
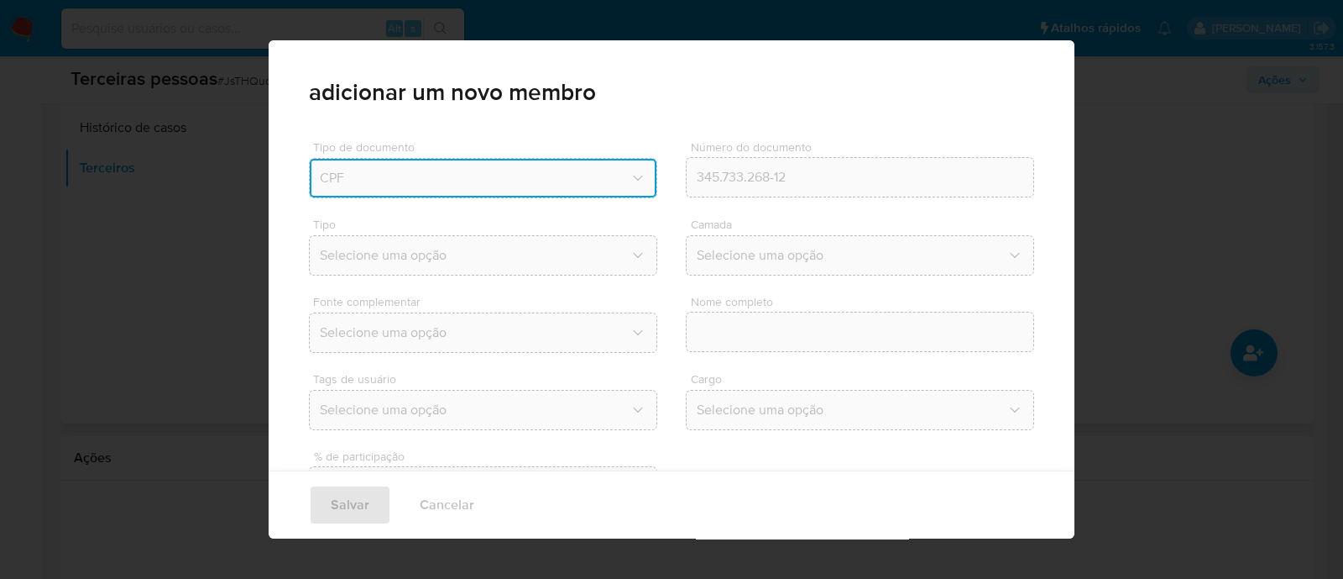
type input "TH PLATAFORMA DE DECOR E INTERIORES LTDA"
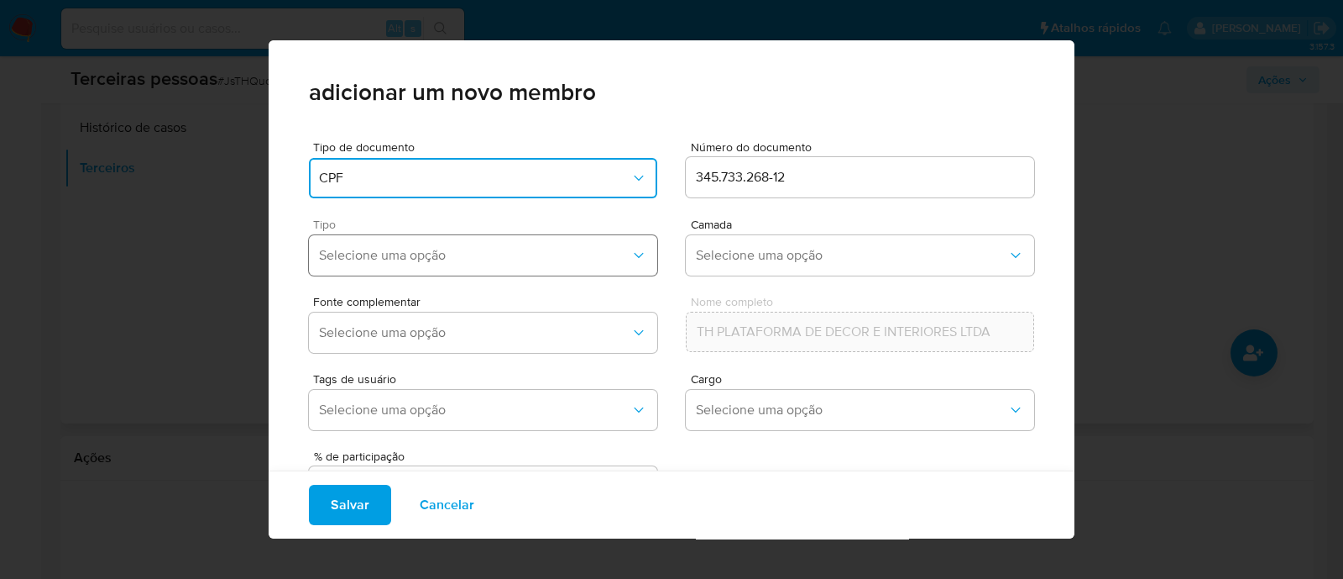
click at [364, 257] on span "Selecione uma opção" at bounding box center [475, 255] width 312 height 17
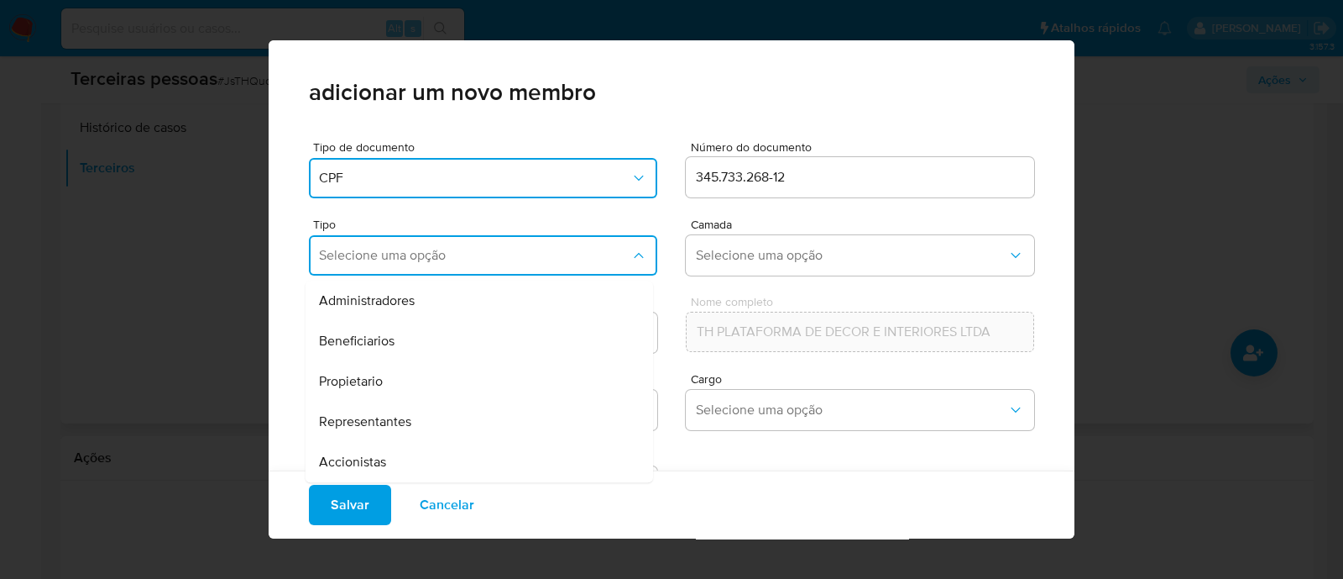
drag, startPoint x: 380, startPoint y: 457, endPoint x: 391, endPoint y: 448, distance: 14.3
click at [382, 454] on span "Accionistas" at bounding box center [352, 461] width 67 height 17
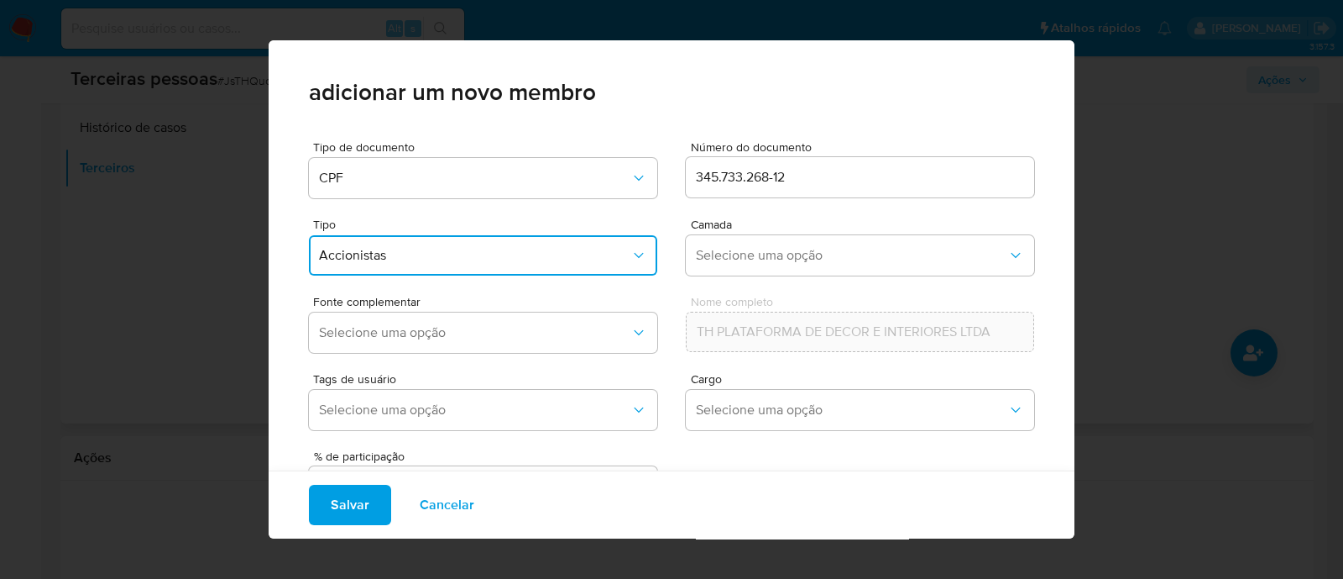
click at [827, 214] on div "Tipo Accionistas Camada Selecione uma opção" at bounding box center [671, 243] width 725 height 77
click at [798, 249] on span "Selecione uma opção" at bounding box center [852, 255] width 312 height 17
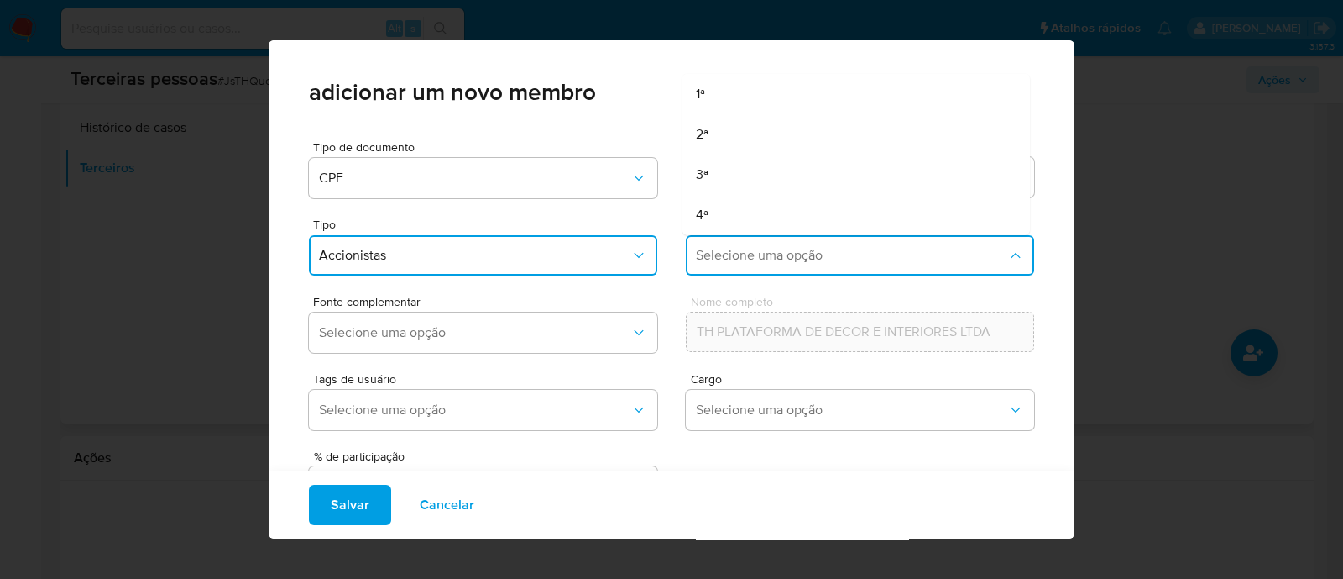
click at [740, 101] on div "1ª" at bounding box center [824, 94] width 257 height 40
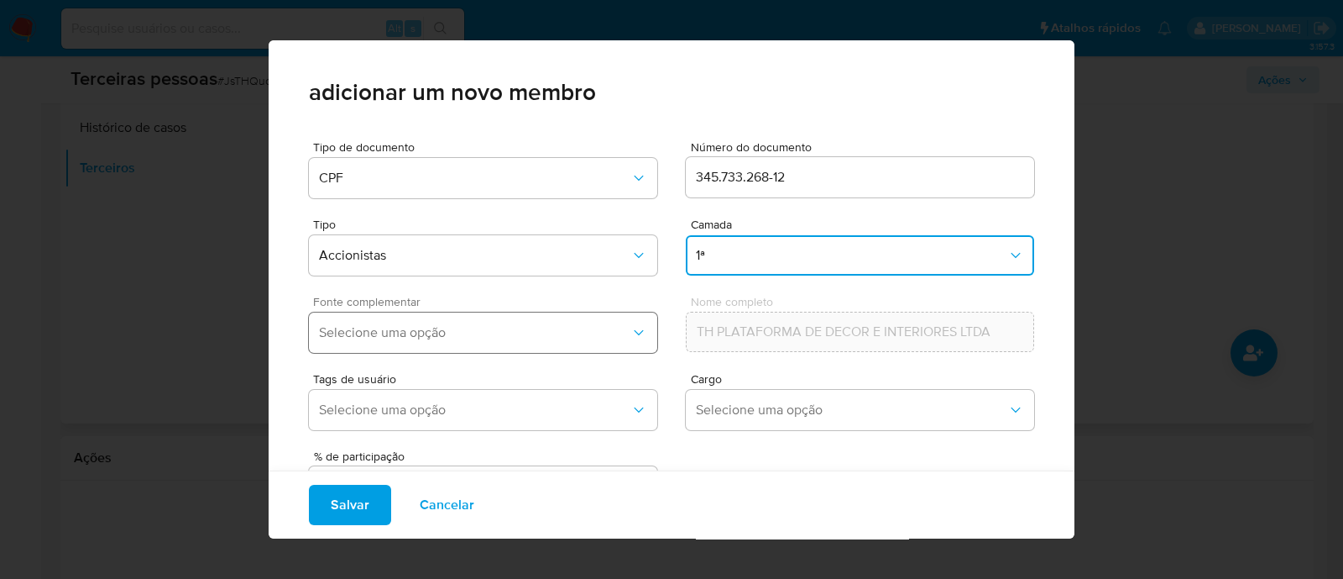
click at [506, 318] on button "Selecione uma opção" at bounding box center [483, 332] width 348 height 40
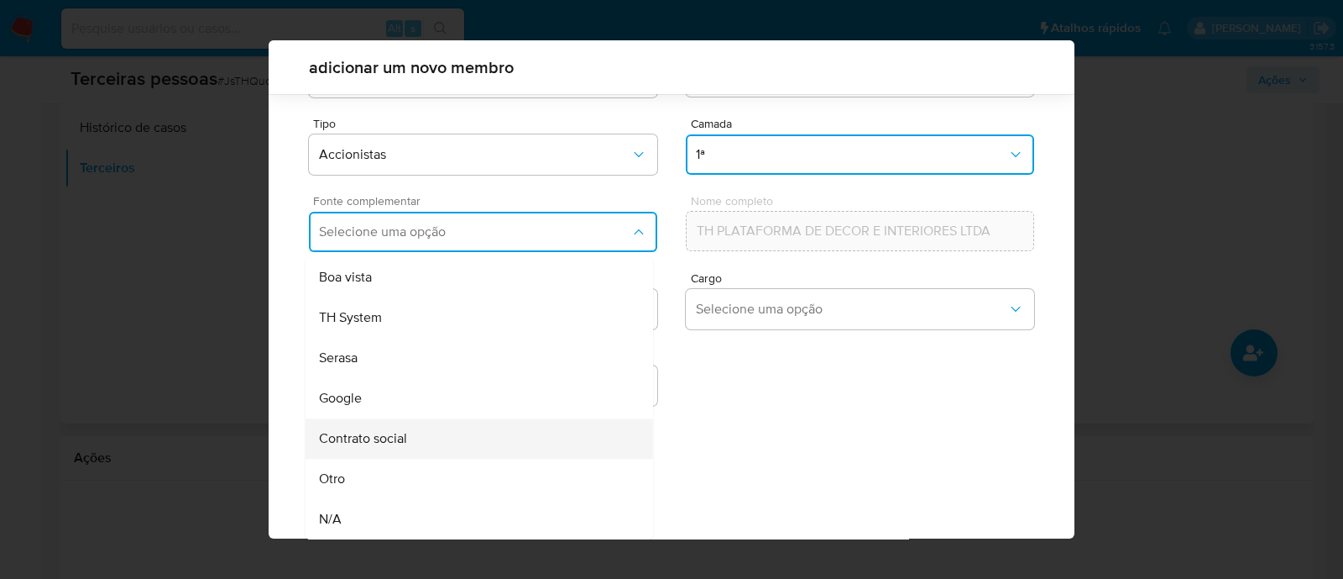
click at [393, 432] on span "Contrato social" at bounding box center [363, 438] width 88 height 17
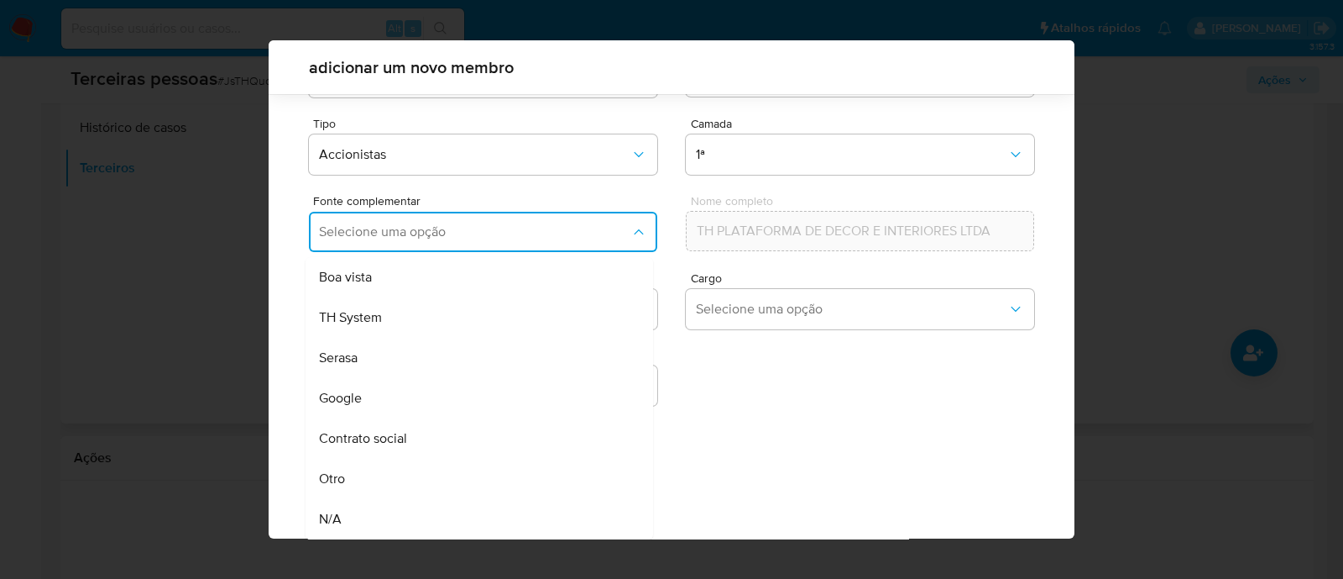
scroll to position [61, 0]
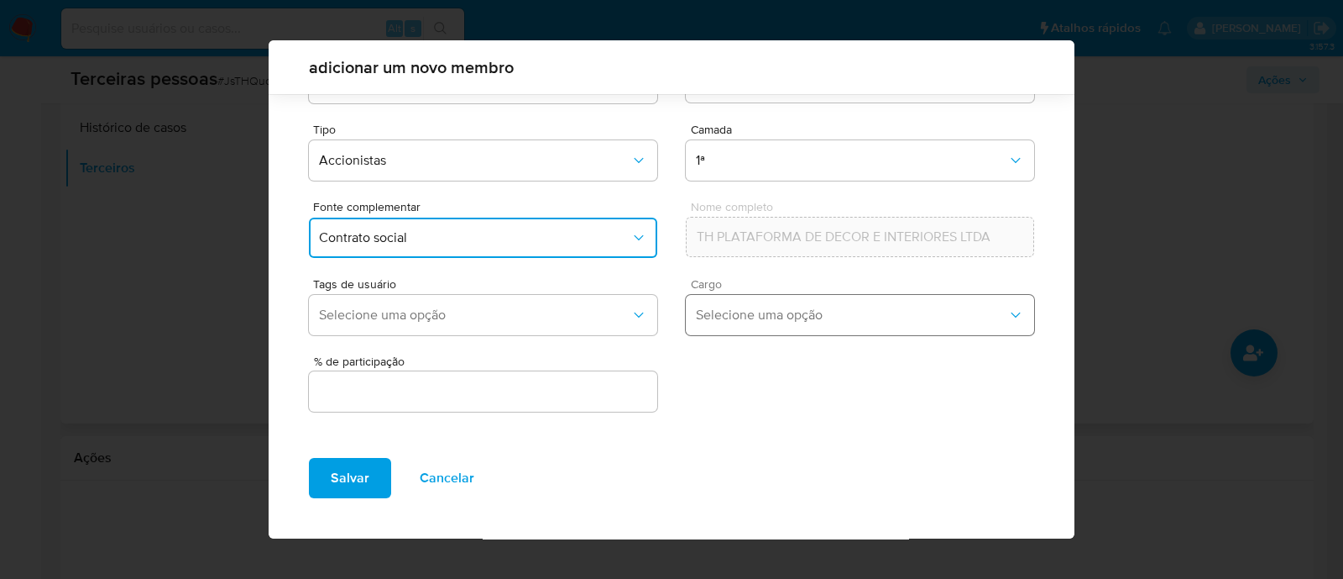
click at [789, 321] on span "Selecione uma opção" at bounding box center [852, 314] width 312 height 17
click at [563, 411] on div "% de participação" at bounding box center [483, 385] width 348 height 60
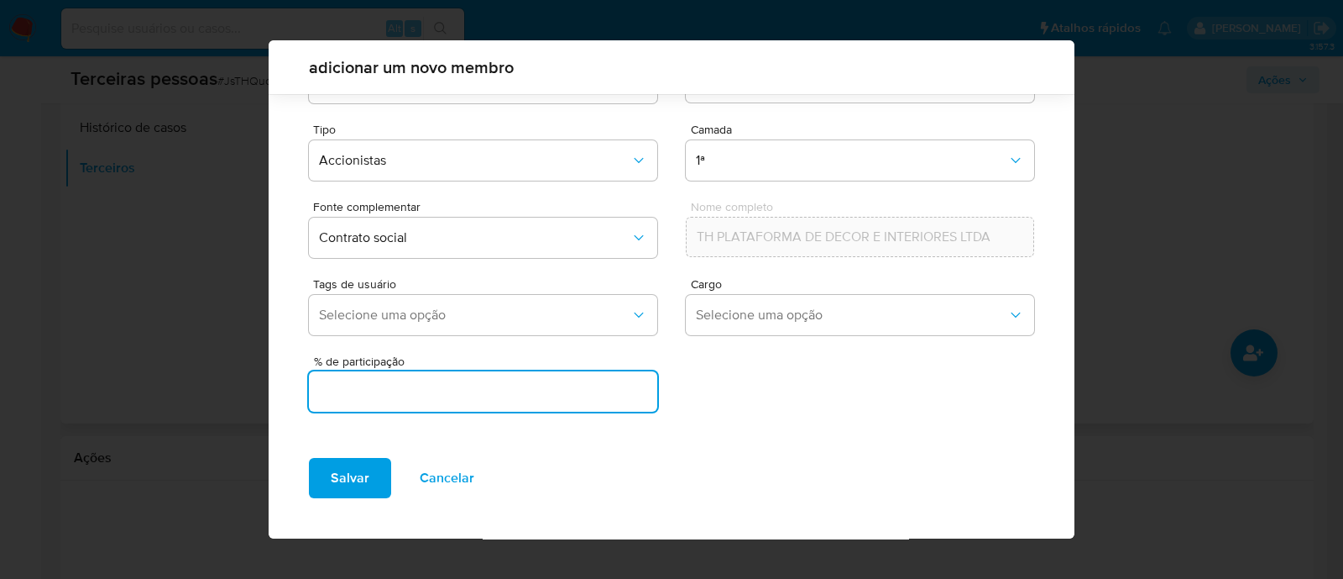
click at [577, 390] on input "text" at bounding box center [483, 391] width 348 height 22
type input "99"
click at [332, 470] on span "Salvar" at bounding box center [350, 477] width 39 height 37
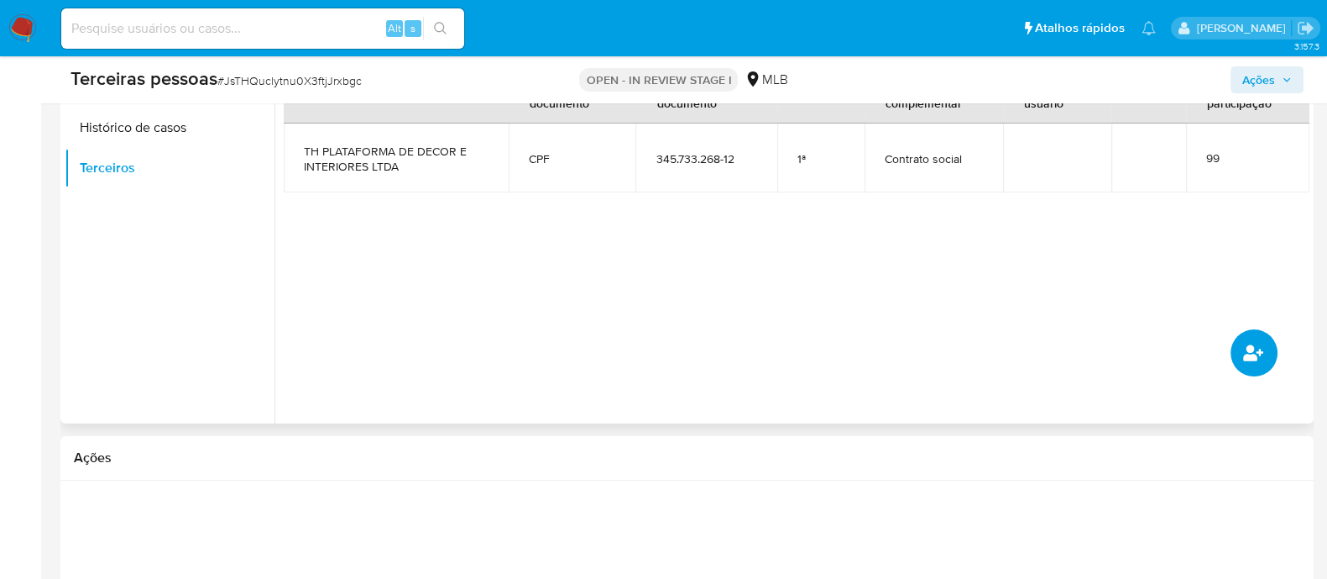
click at [1250, 352] on icon "common.add_complementary_information" at bounding box center [1254, 353] width 20 height 20
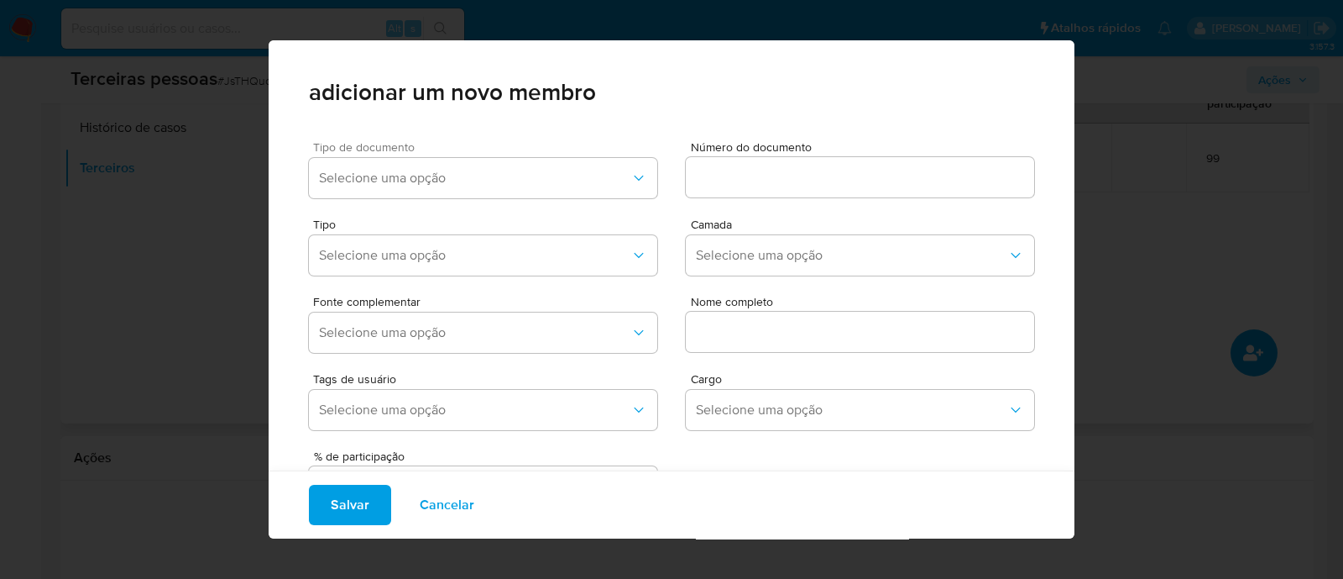
click at [438, 203] on div "Tipo de documento Selecione uma opção" at bounding box center [483, 173] width 348 height 64
click at [450, 183] on span "Selecione uma opção" at bounding box center [475, 178] width 312 height 17
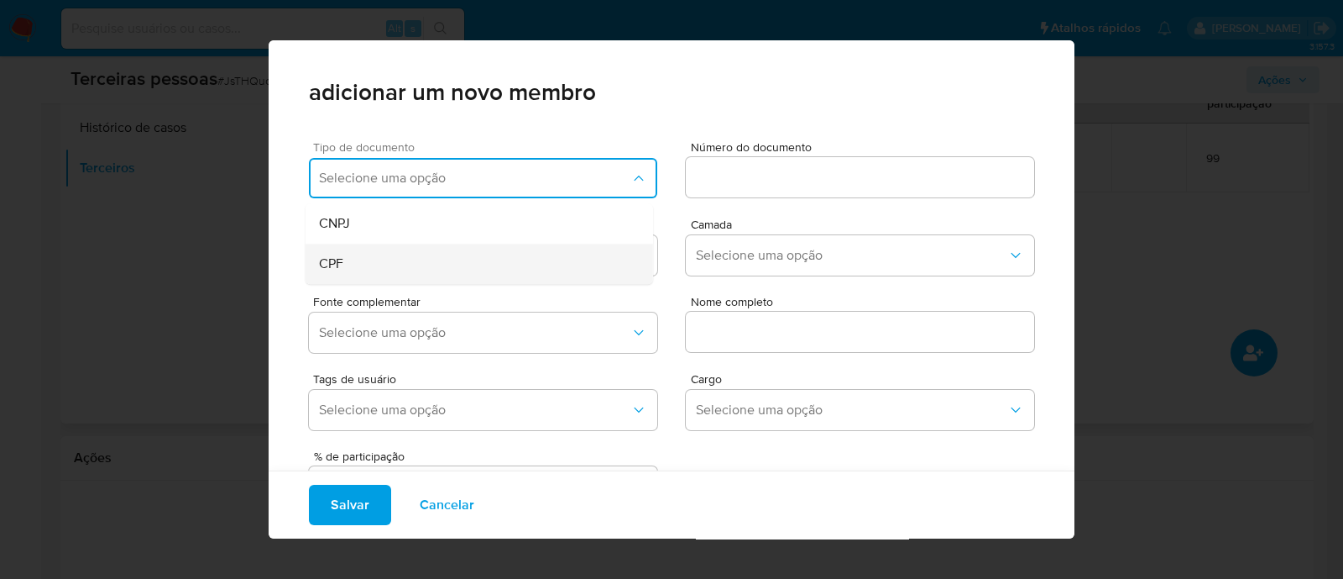
click at [360, 244] on div "CPF" at bounding box center [447, 263] width 257 height 40
click at [862, 157] on div at bounding box center [860, 177] width 348 height 40
click at [852, 193] on div at bounding box center [860, 177] width 348 height 40
click at [863, 175] on input at bounding box center [860, 177] width 348 height 22
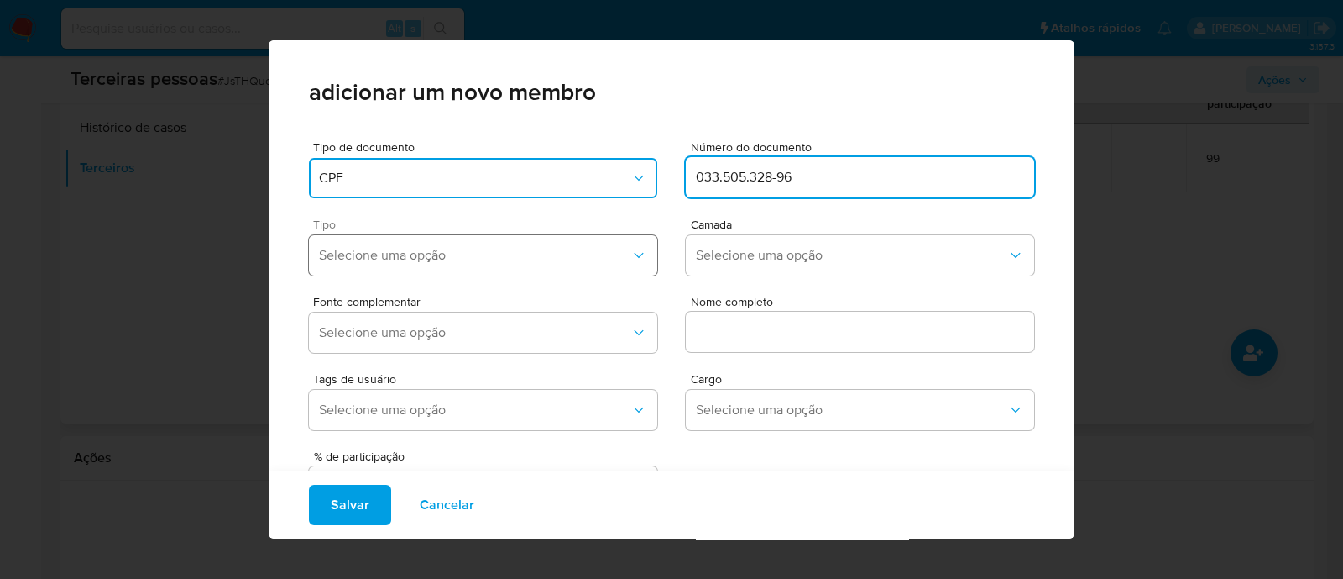
type input "033.505.328-96"
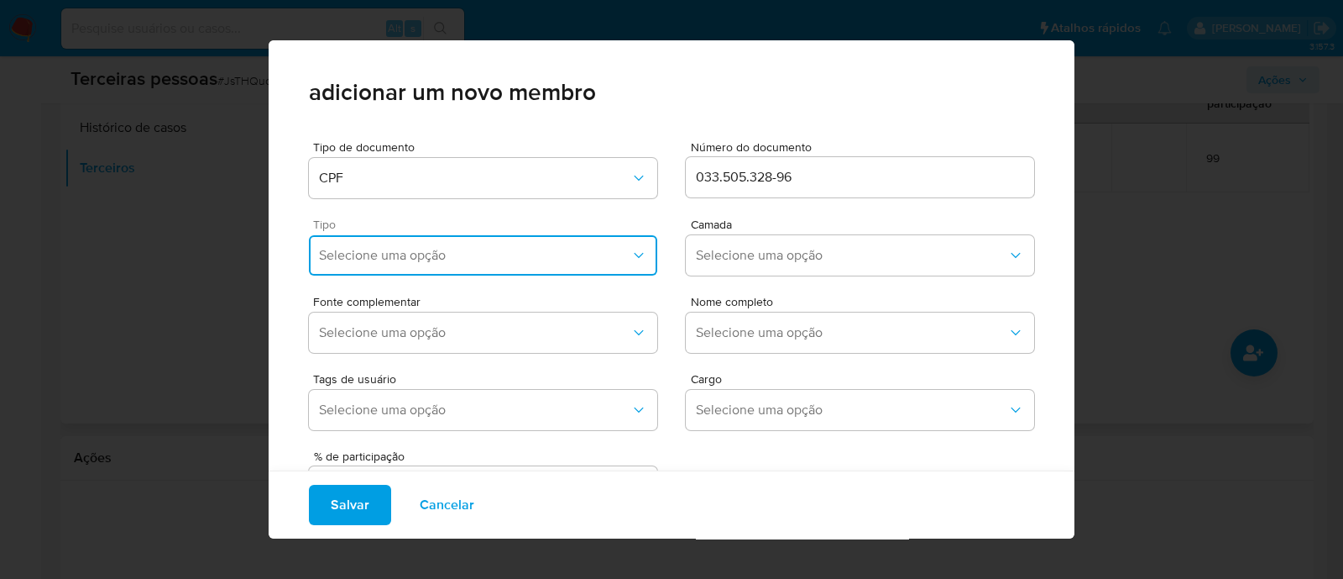
click at [505, 251] on span "Selecione uma opção" at bounding box center [475, 255] width 312 height 17
click at [393, 463] on div "Accionistas" at bounding box center [447, 462] width 257 height 40
click at [744, 270] on button "Selecione uma opção" at bounding box center [860, 255] width 348 height 40
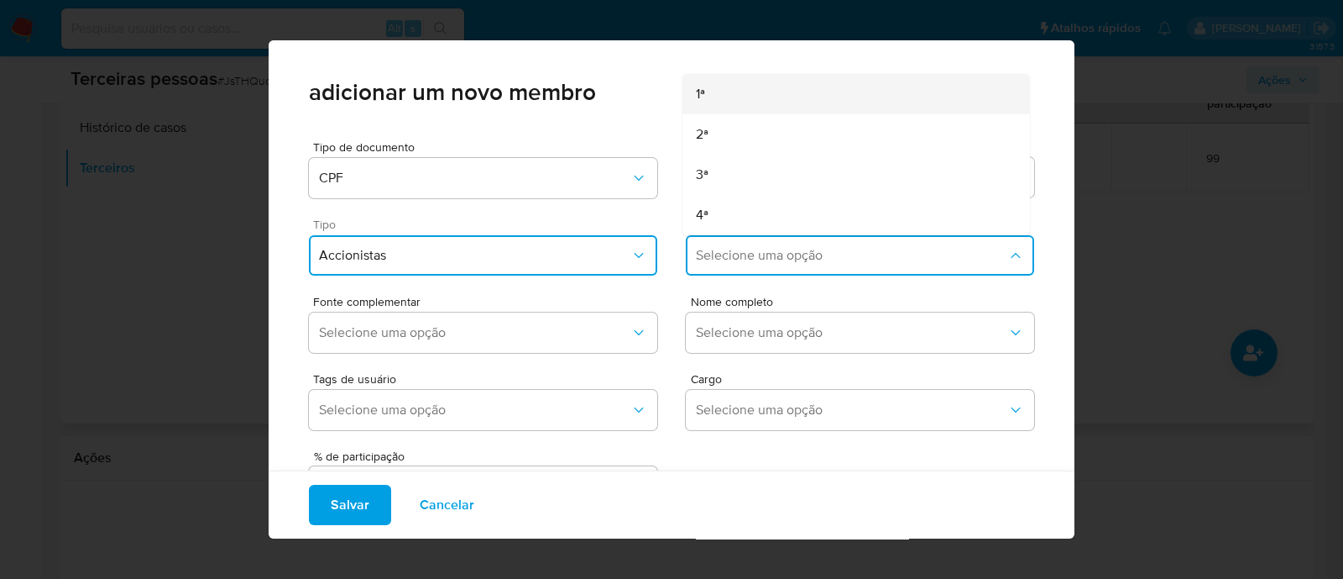
click at [715, 107] on div "1ª" at bounding box center [824, 94] width 257 height 40
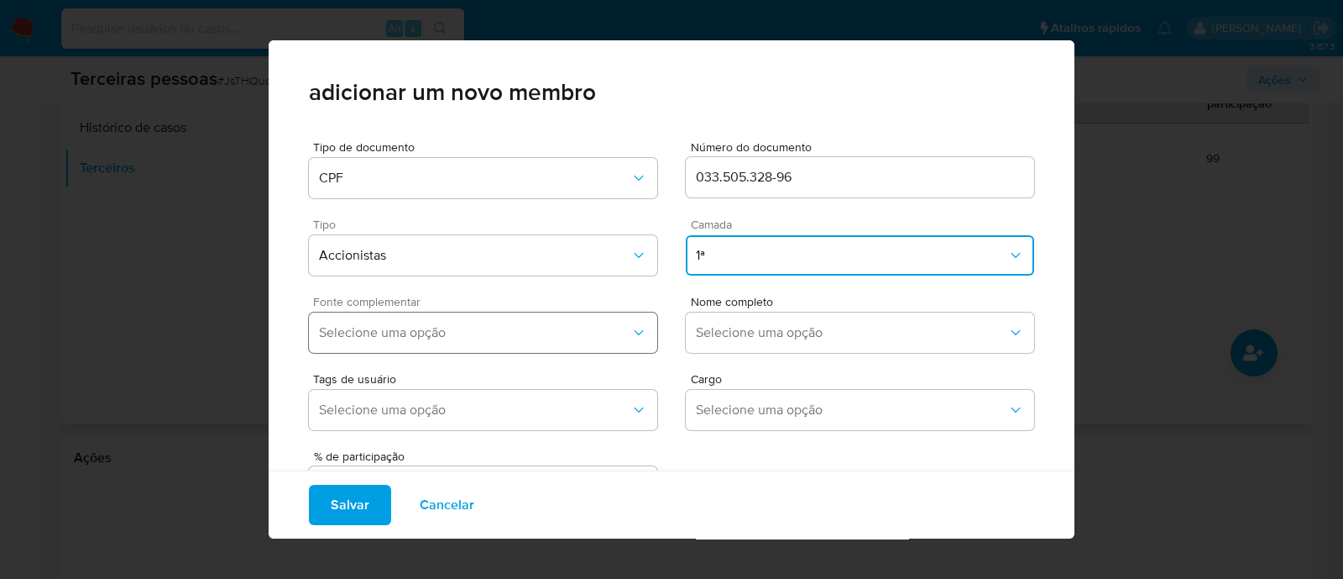
click at [543, 336] on span "Selecione uma opção" at bounding box center [475, 332] width 312 height 17
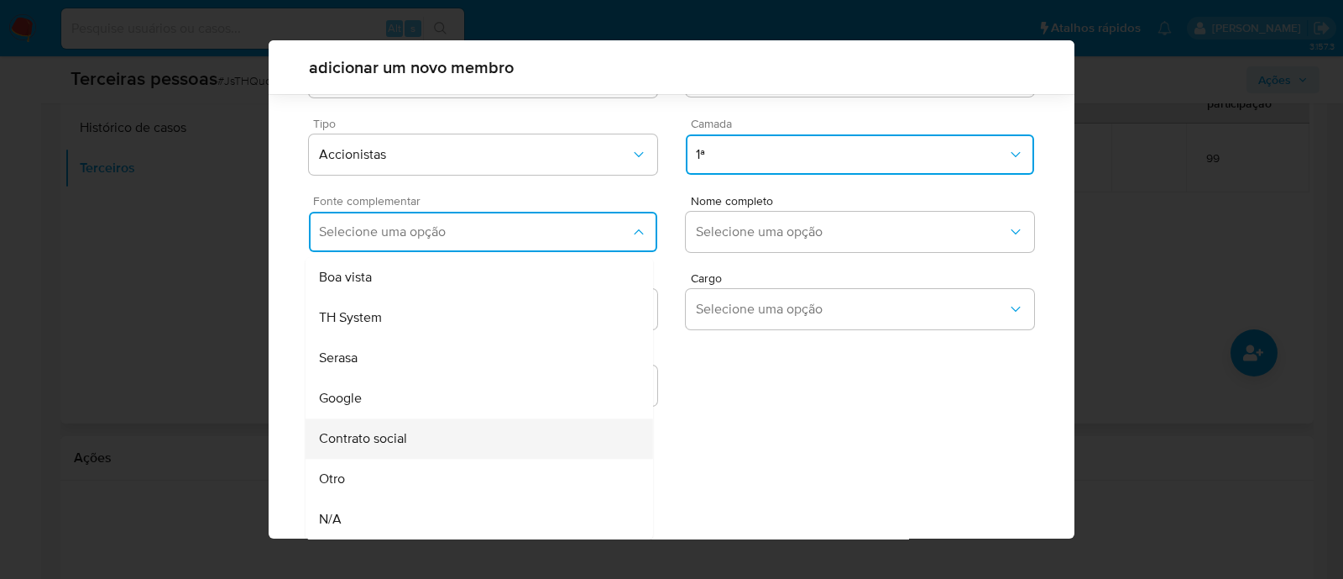
click at [458, 451] on div "Contrato social" at bounding box center [447, 438] width 257 height 40
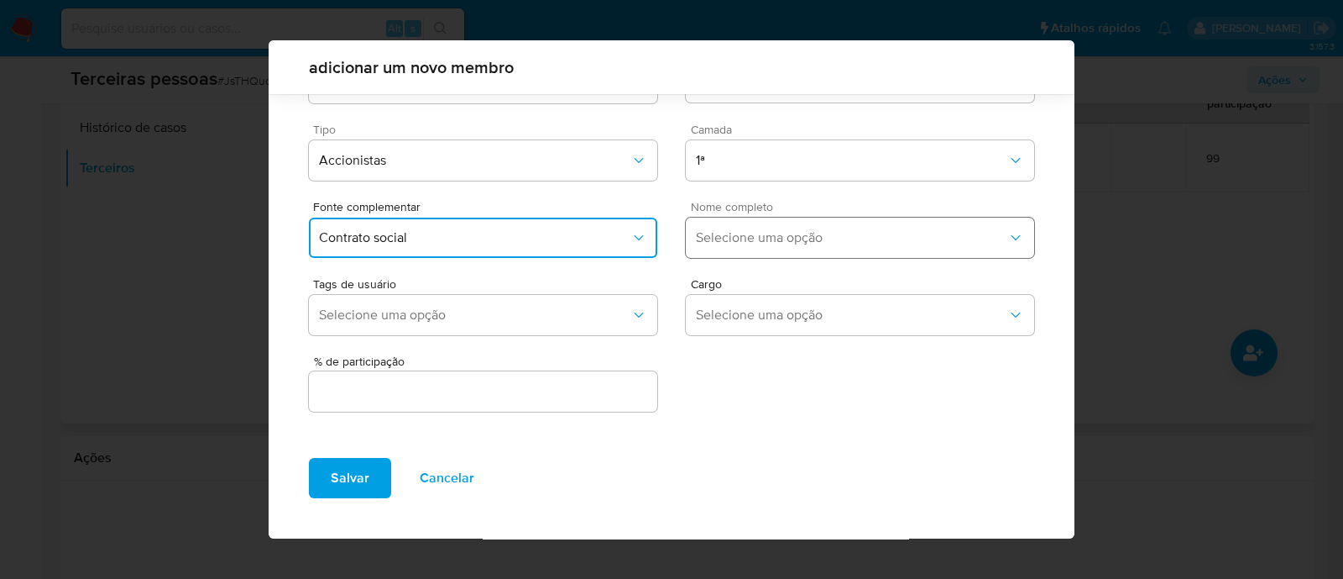
click at [782, 248] on button "Selecione uma opção" at bounding box center [860, 237] width 348 height 40
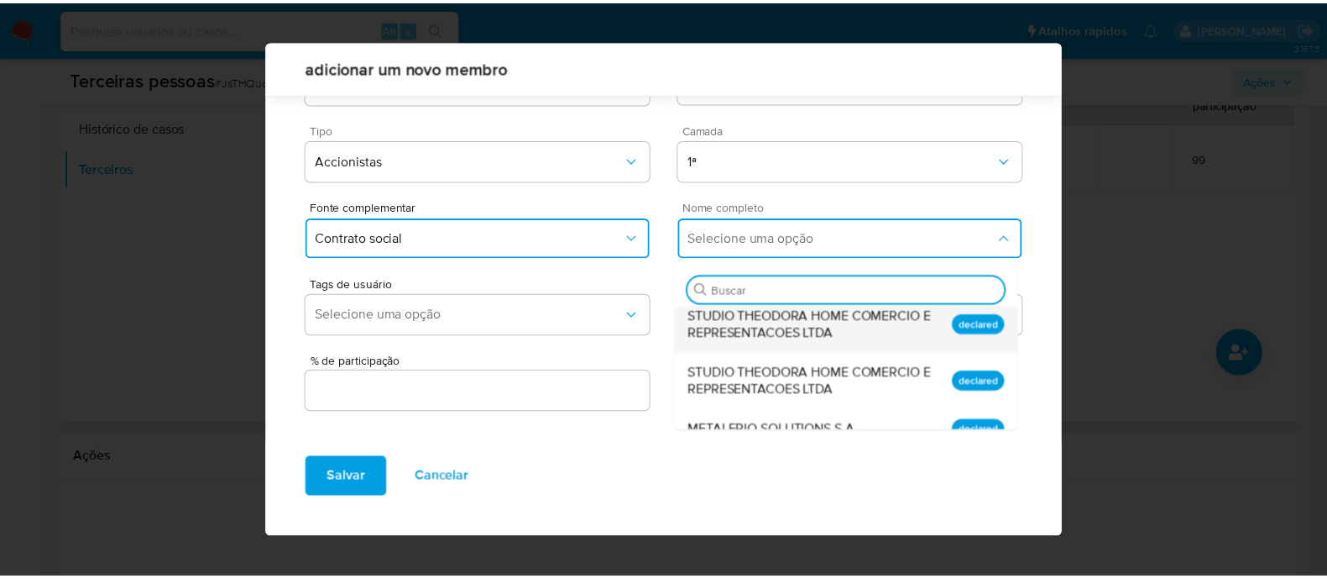
scroll to position [130, 0]
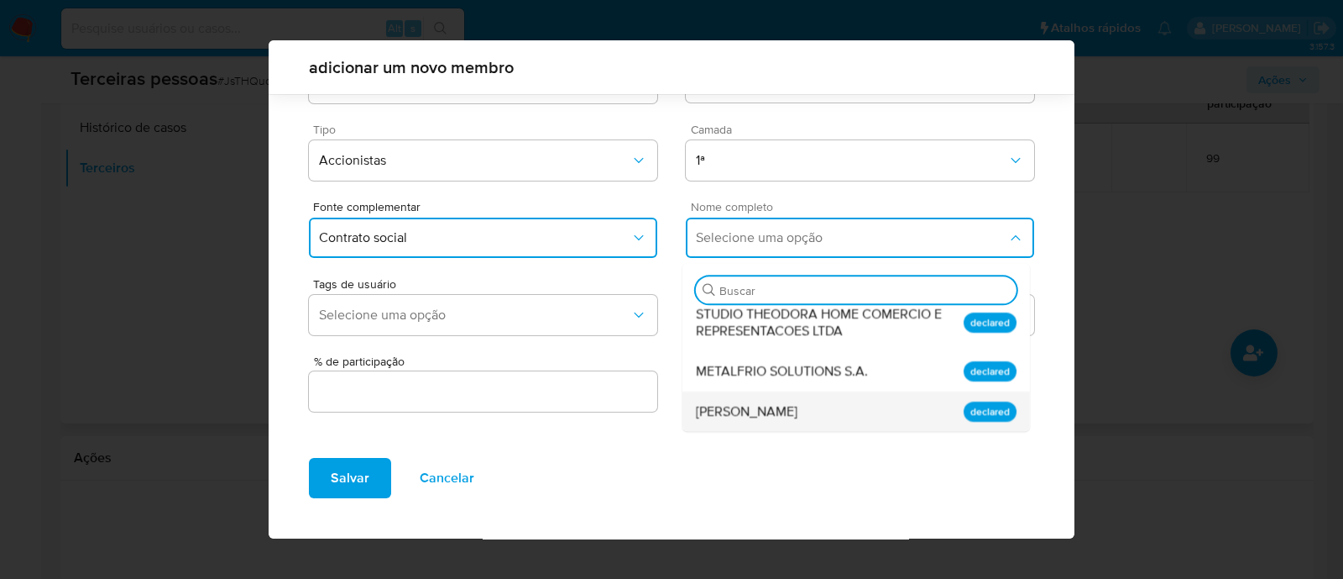
click at [882, 409] on div "Luiz Eduardo Moreira Caio" at bounding box center [824, 411] width 257 height 40
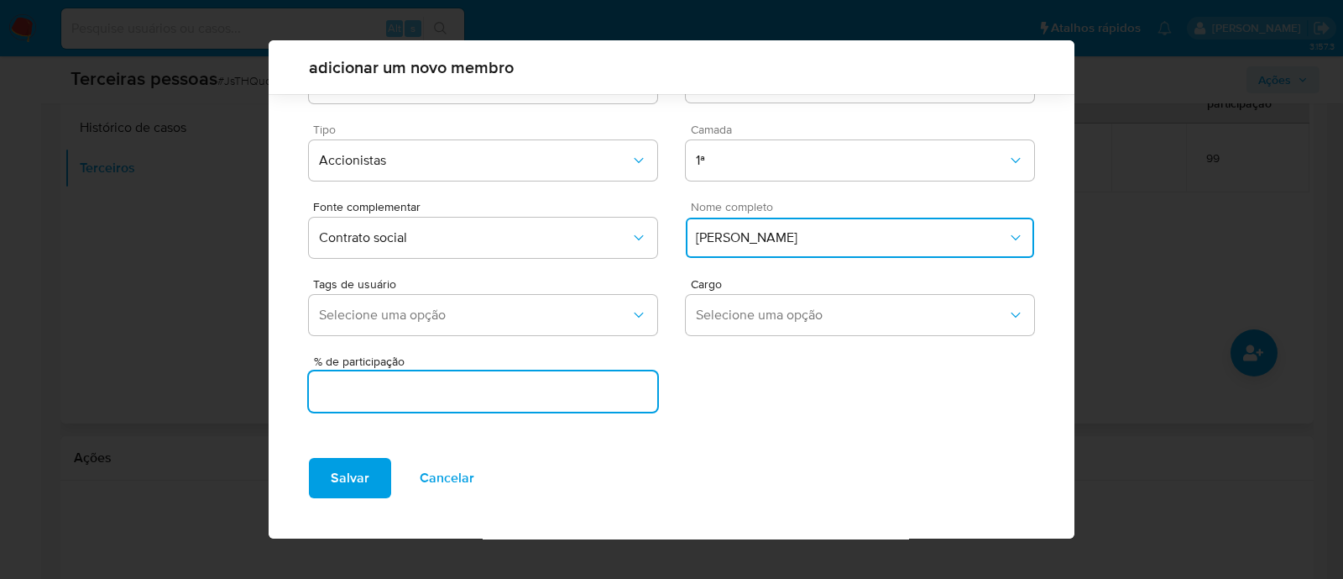
click at [533, 388] on input "text" at bounding box center [483, 391] width 348 height 22
type input "1"
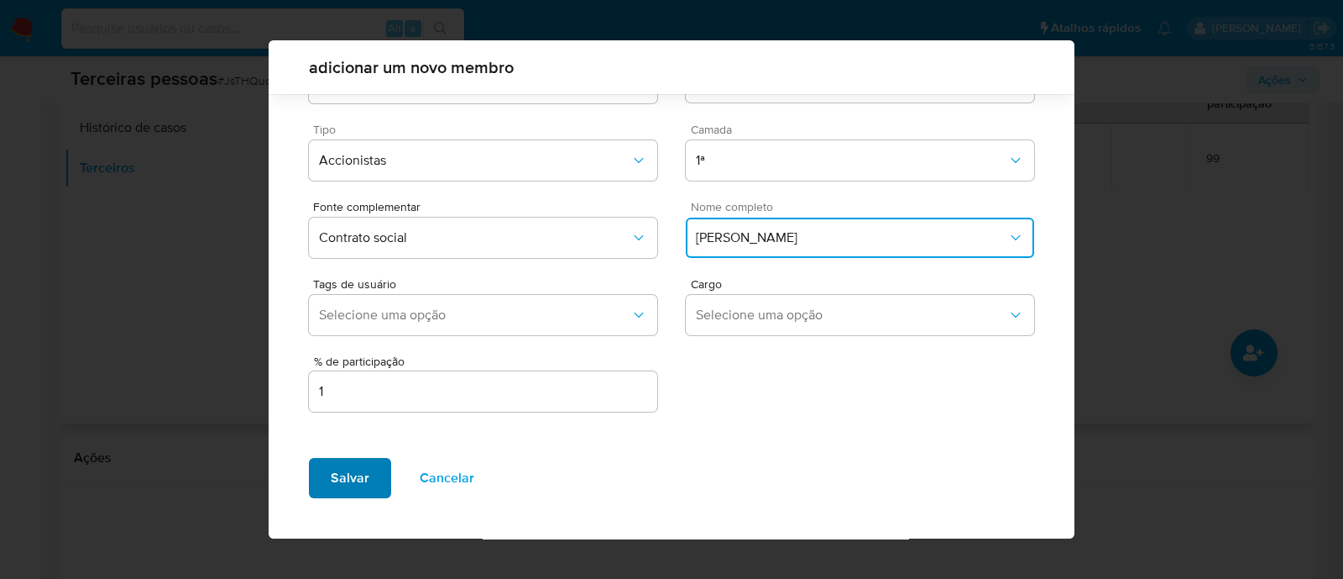
click at [365, 488] on span "Salvar" at bounding box center [350, 477] width 39 height 37
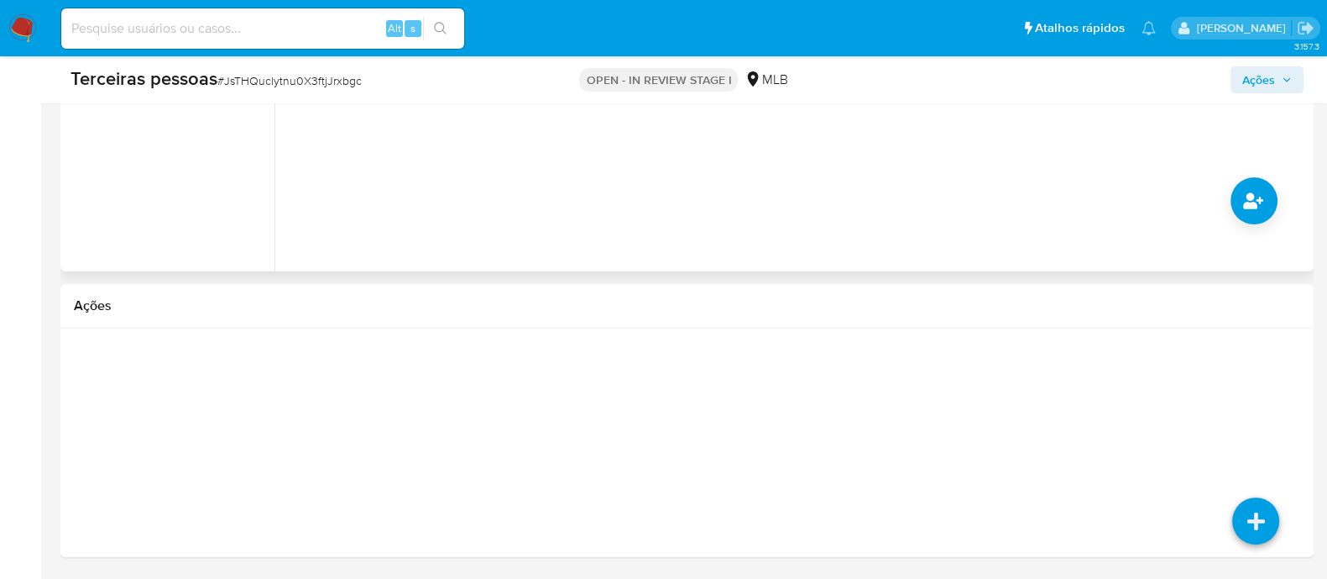
scroll to position [152, 0]
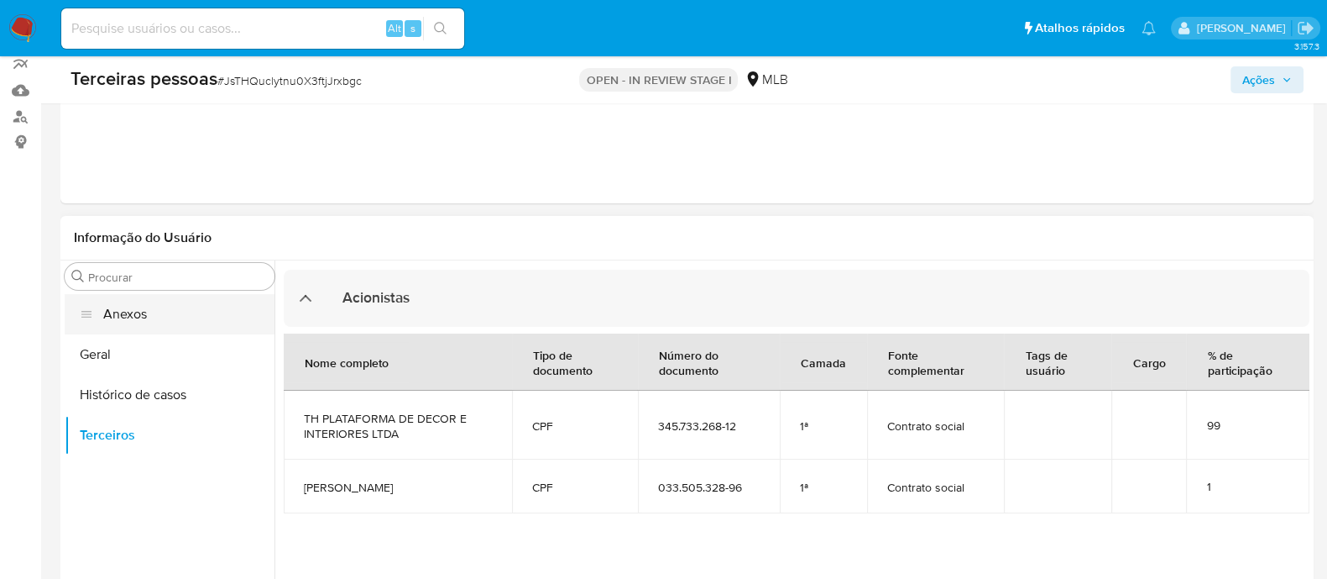
click at [137, 324] on button "Anexos" at bounding box center [170, 314] width 210 height 40
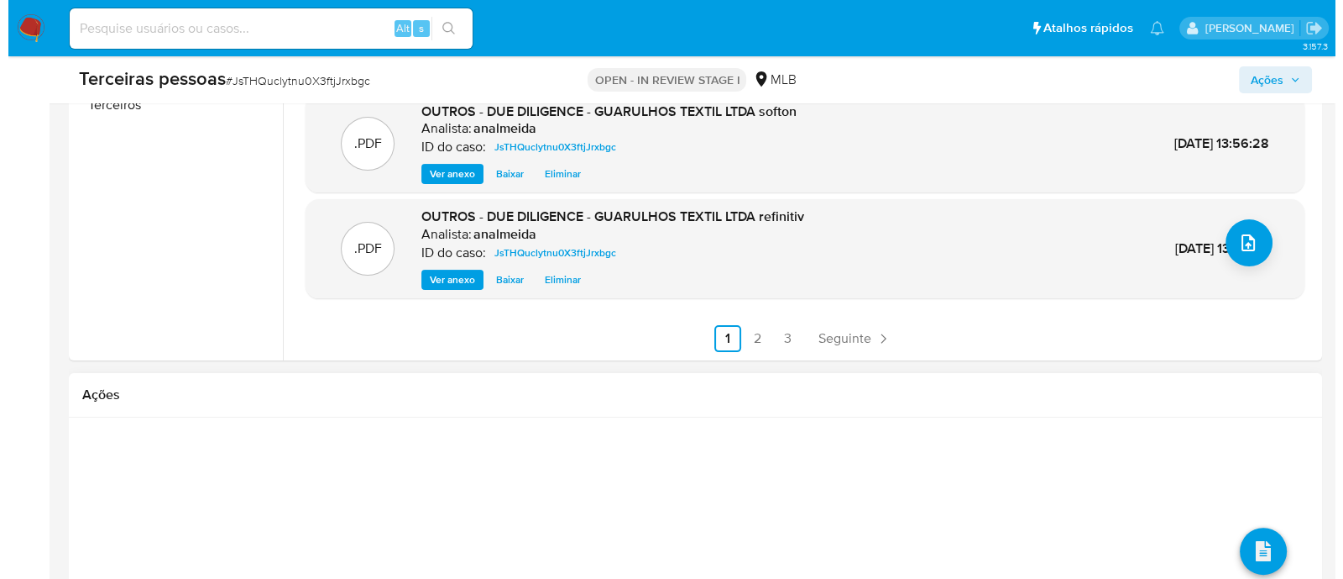
scroll to position [572, 0]
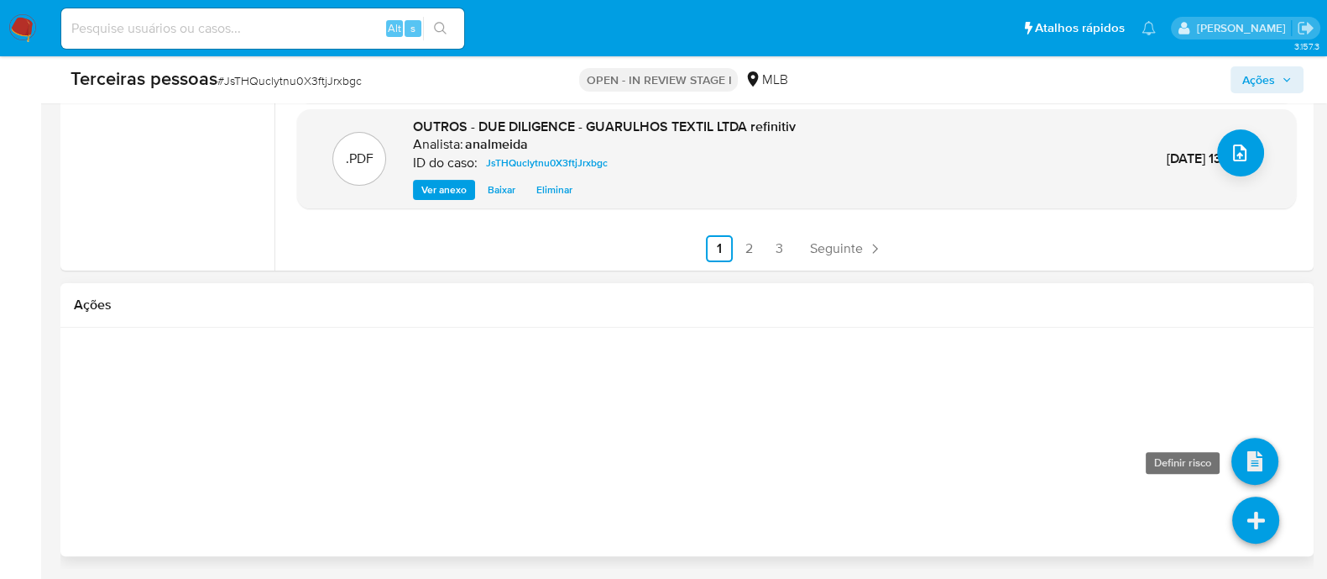
click at [1255, 463] on icon at bounding box center [1255, 460] width 47 height 47
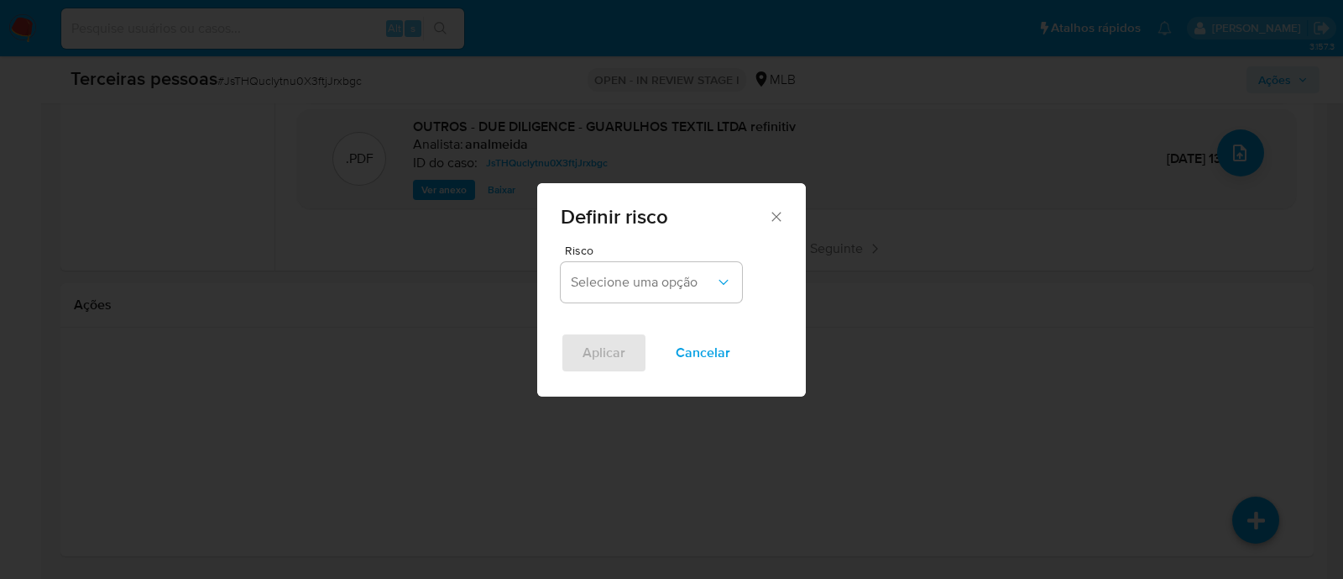
click at [591, 259] on div "Risco Selecione uma opção" at bounding box center [651, 273] width 181 height 58
click at [604, 292] on button "Selecione uma opção" at bounding box center [651, 282] width 181 height 40
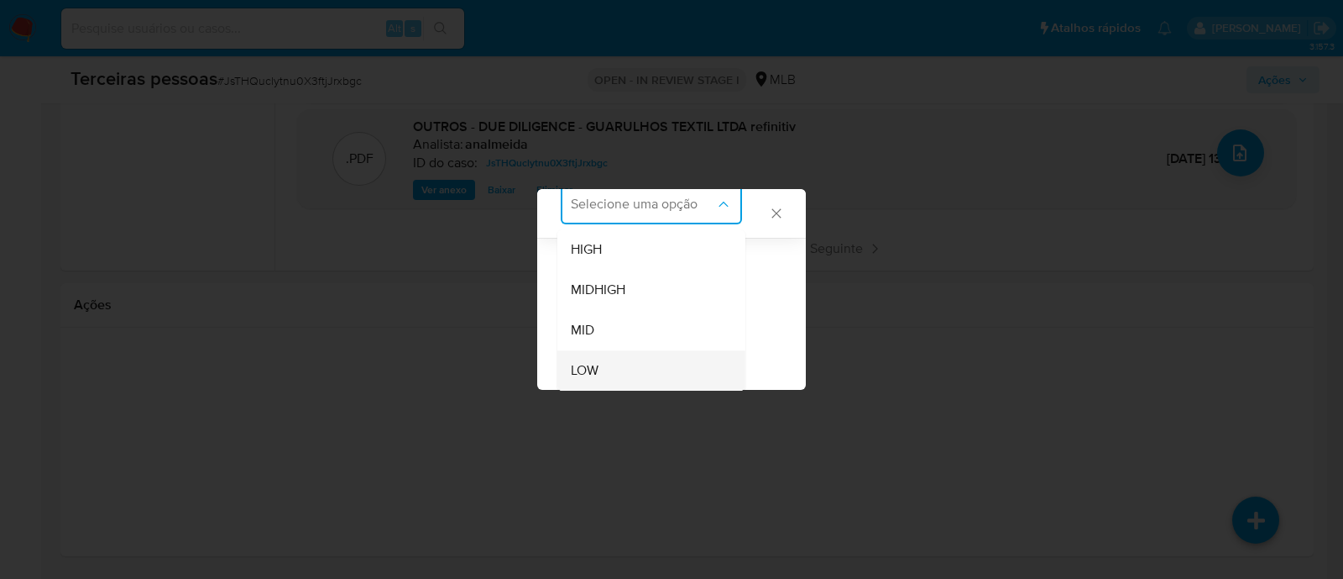
scroll to position [72, 0]
click at [607, 355] on div "LOW" at bounding box center [646, 370] width 151 height 40
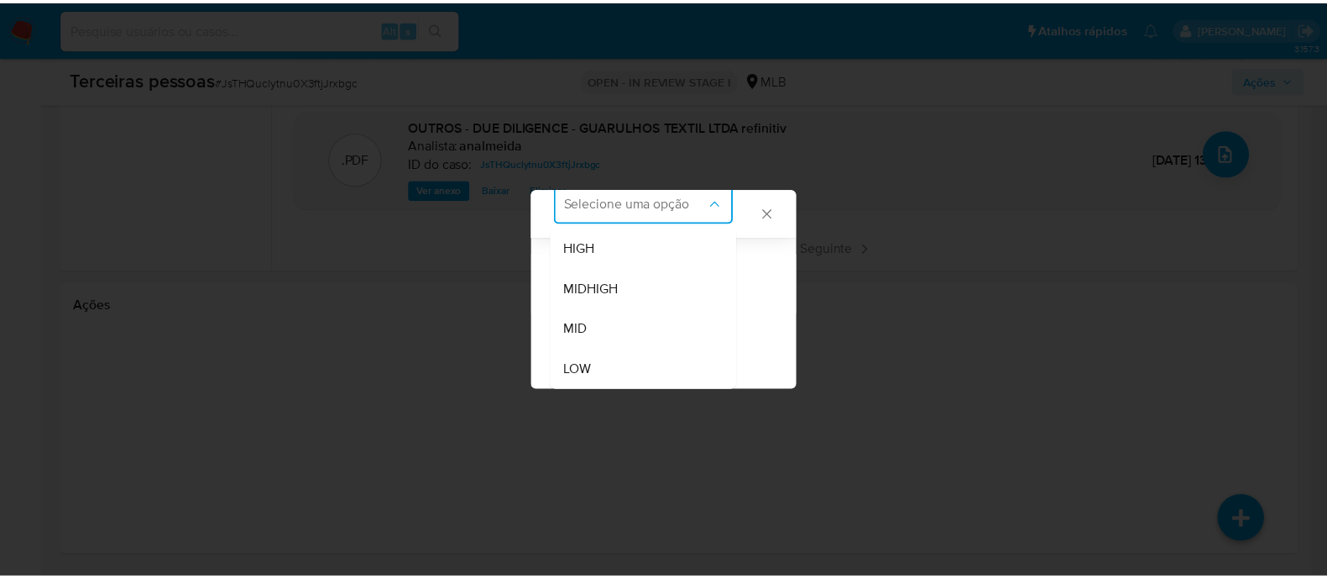
scroll to position [0, 0]
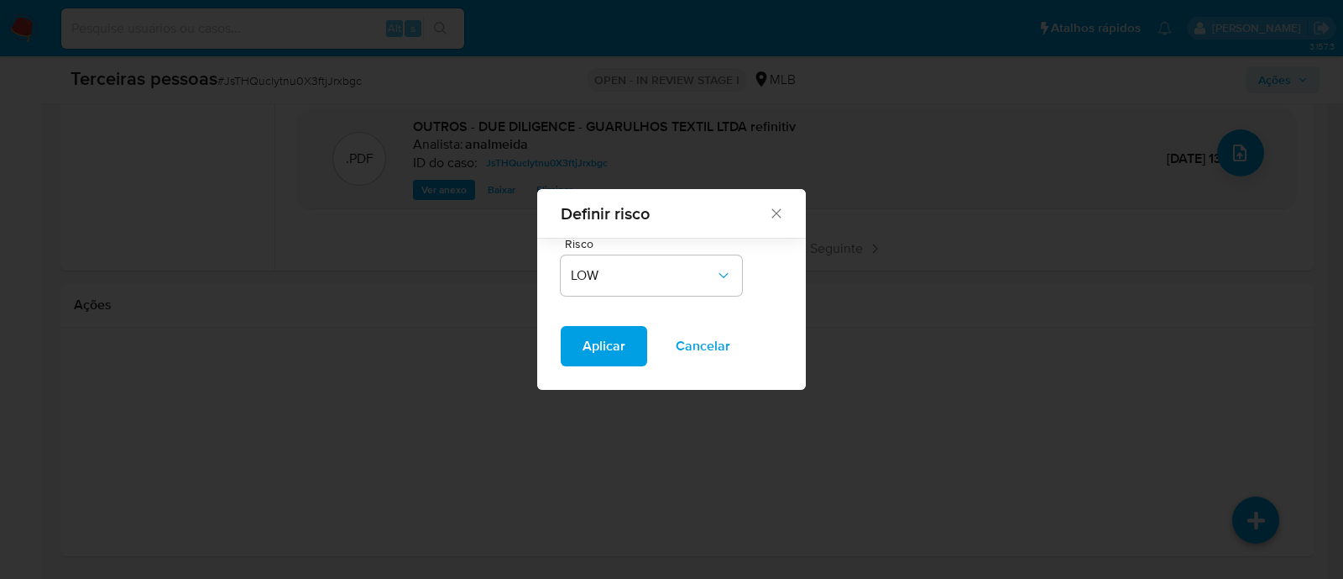
click at [596, 349] on span "Aplicar" at bounding box center [604, 345] width 43 height 37
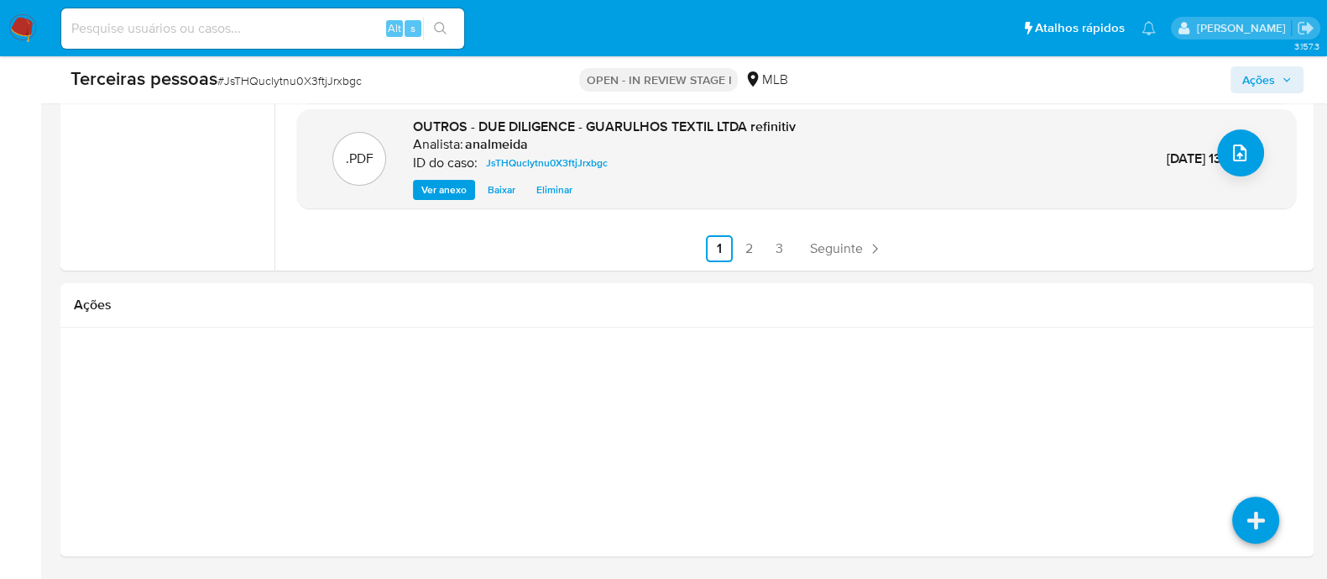
click at [1248, 74] on span "Ações" at bounding box center [1259, 79] width 33 height 27
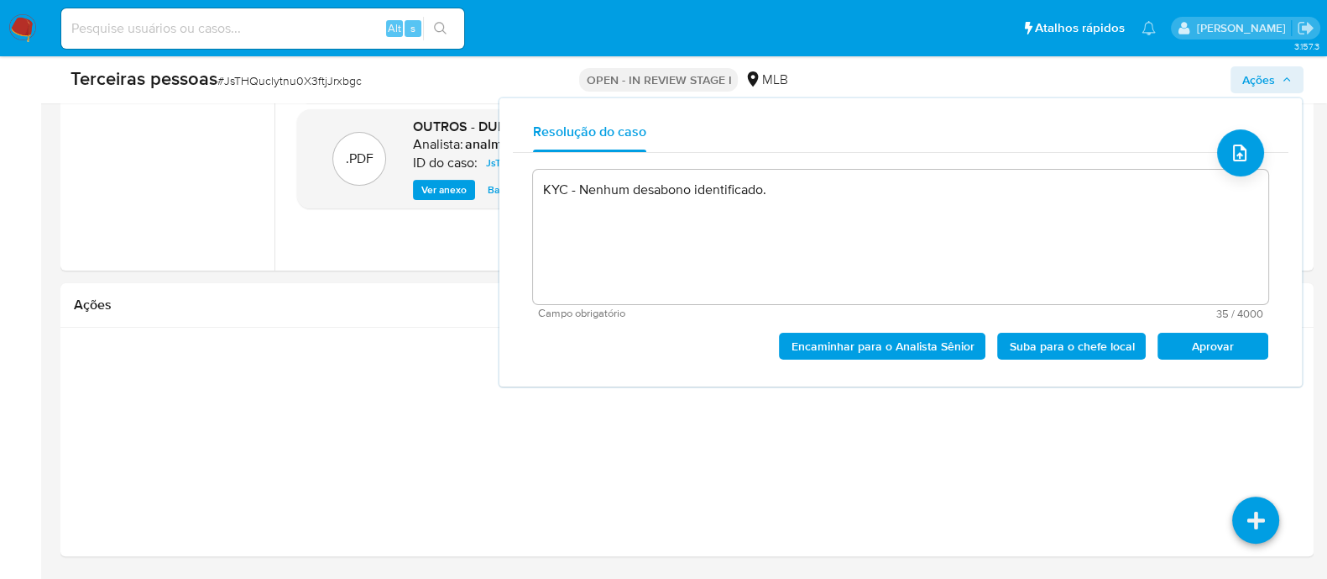
click at [1222, 346] on span "Aprovar" at bounding box center [1213, 346] width 87 height 24
type textarea "KYC - Nenhum desabono identificado."
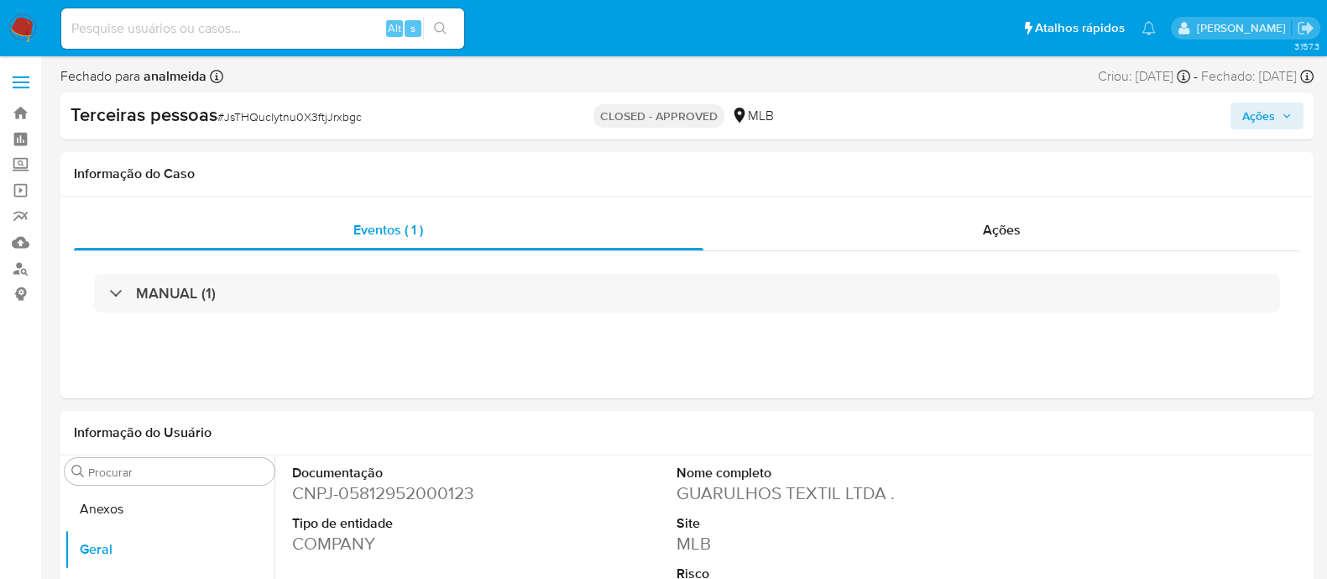
click at [832, 133] on div "Terceiras pessoas # JsTHQuclytnu0X3ftjJrxbgc CLOSED - APPROVED MLB Ações" at bounding box center [687, 115] width 1254 height 47
click at [28, 270] on link "Localizador de pessoas" at bounding box center [100, 268] width 200 height 26
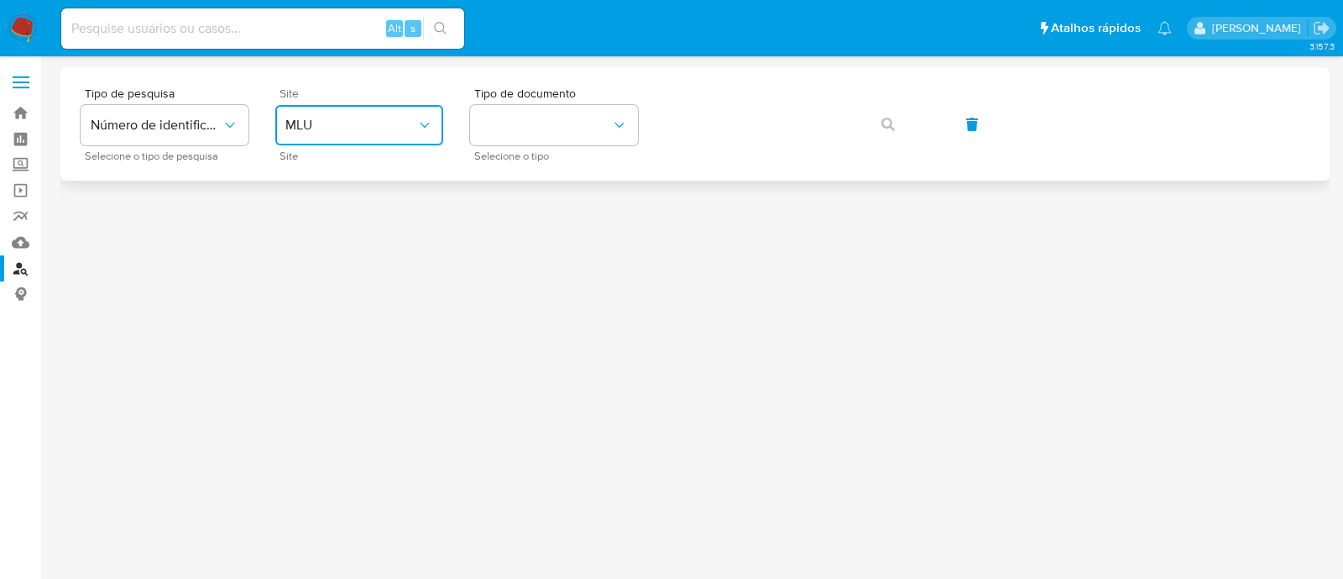
click at [351, 110] on button "MLU" at bounding box center [359, 125] width 168 height 40
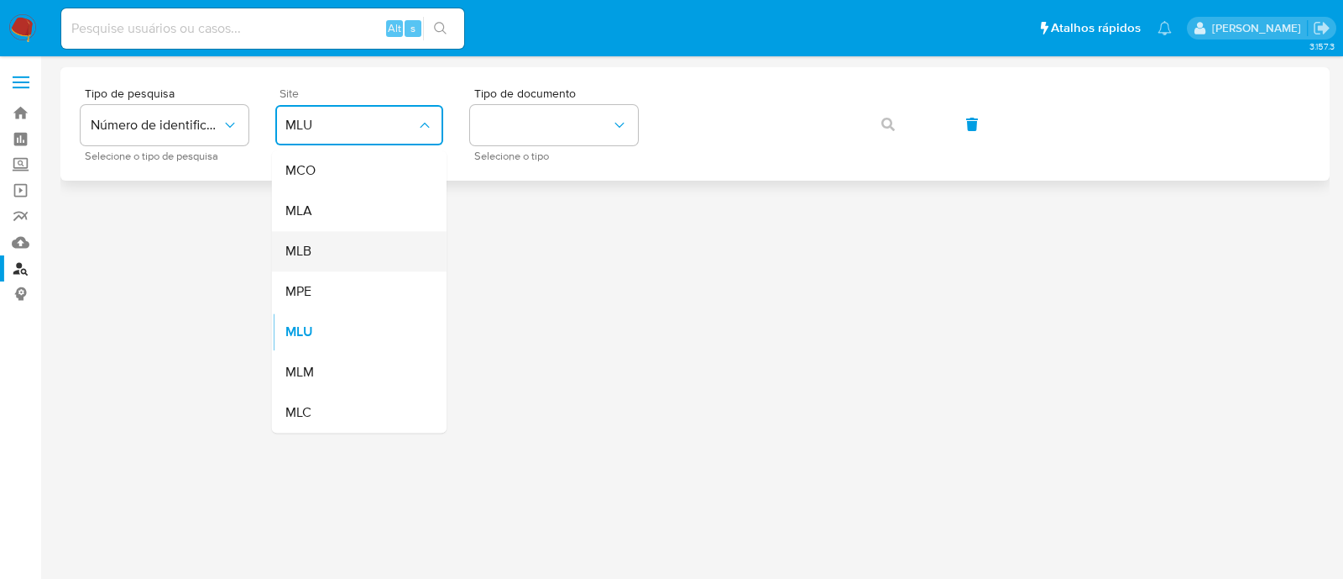
click at [332, 243] on div "MLB" at bounding box center [354, 251] width 138 height 40
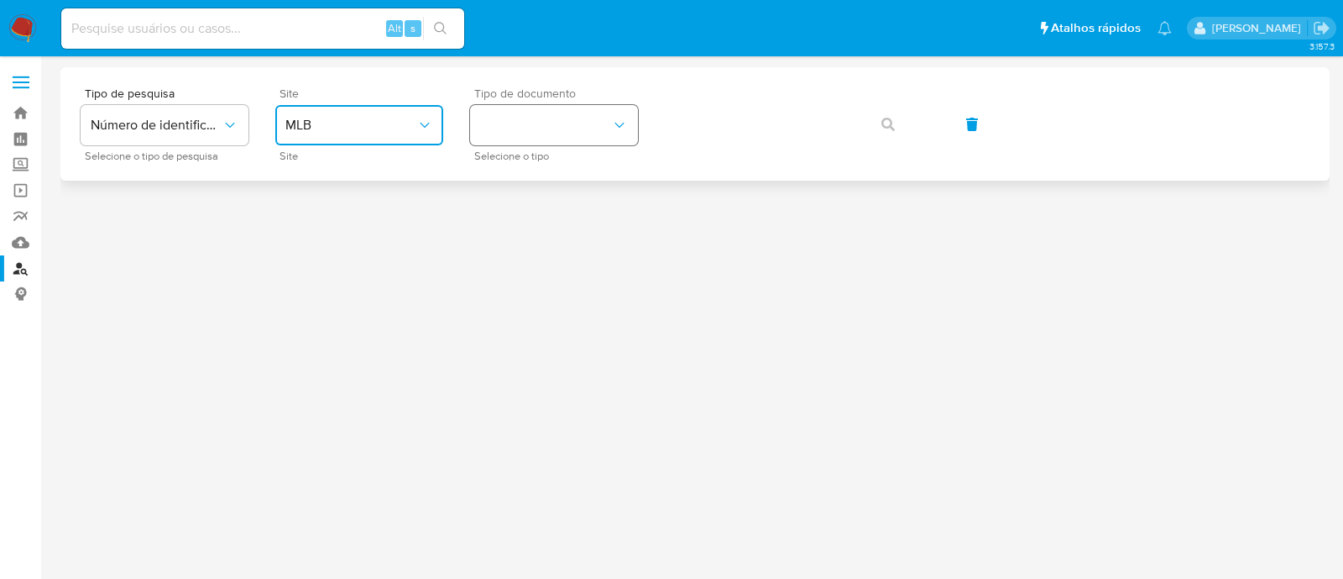
click at [516, 122] on button "identificationType" at bounding box center [554, 125] width 168 height 40
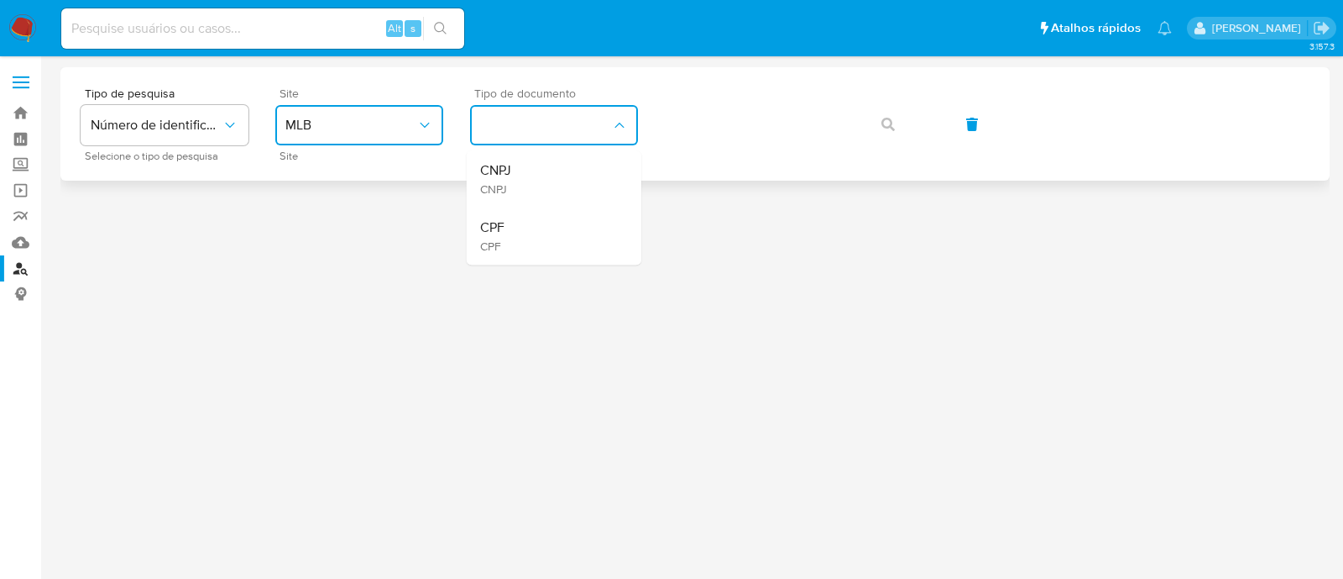
drag, startPoint x: 534, startPoint y: 175, endPoint x: 632, endPoint y: 157, distance: 100.0
click at [538, 175] on div "CNPJ CNPJ" at bounding box center [549, 178] width 138 height 57
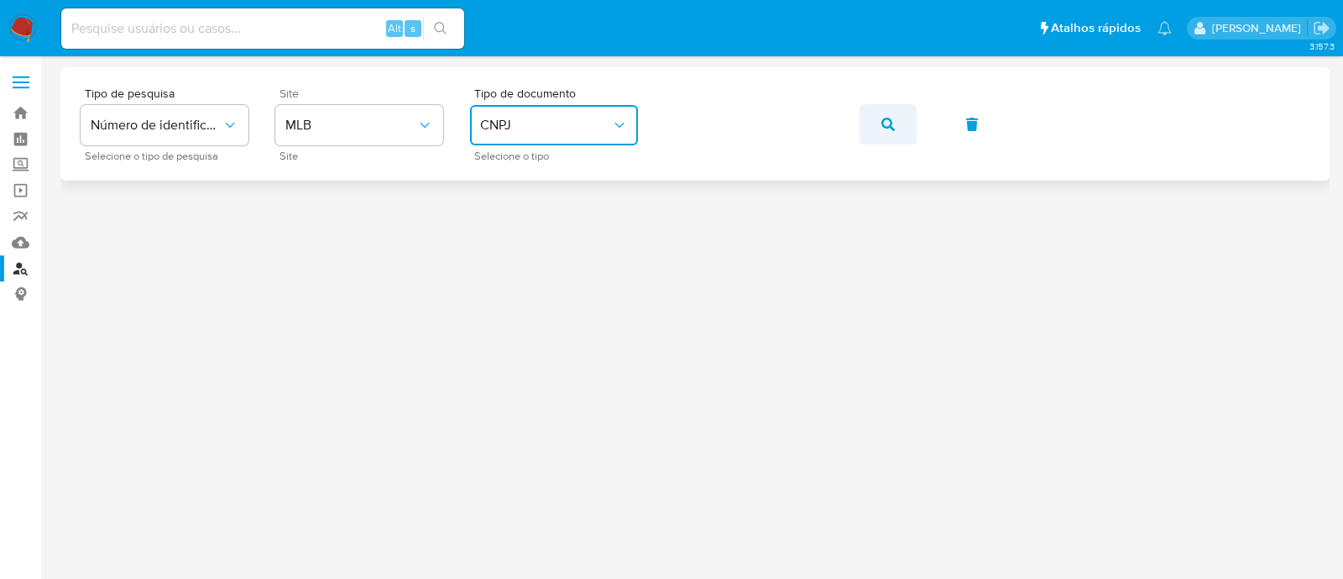
click at [871, 118] on button "button" at bounding box center [888, 124] width 57 height 40
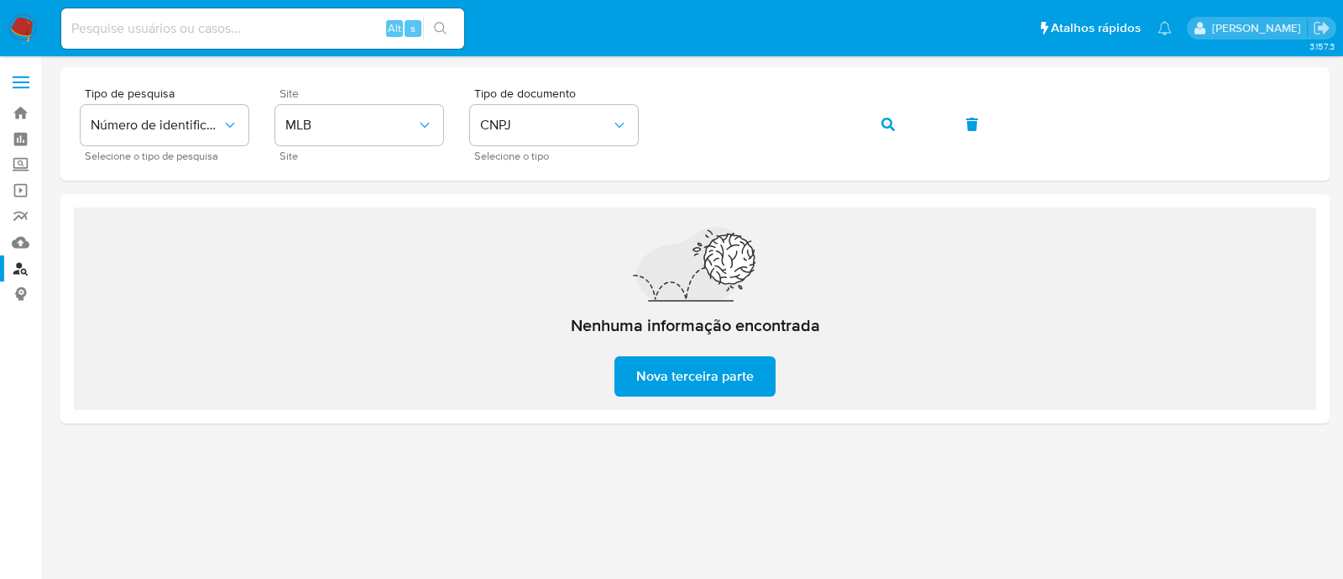
click at [705, 379] on span "Nova terceira parte" at bounding box center [695, 376] width 118 height 37
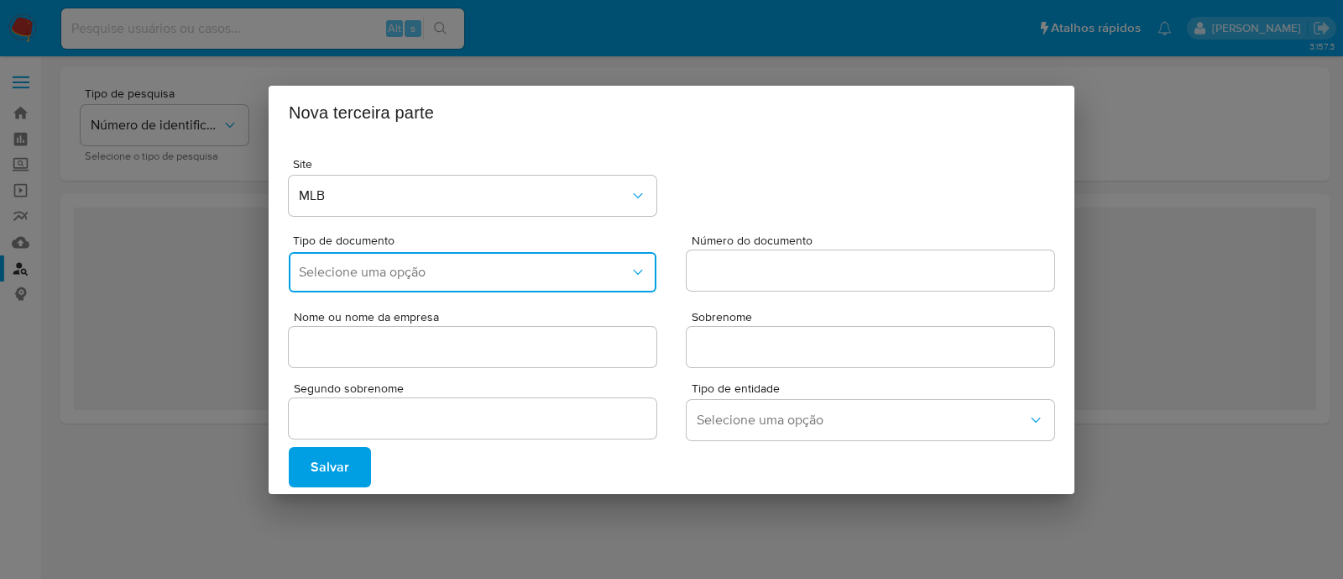
drag, startPoint x: 414, startPoint y: 258, endPoint x: 437, endPoint y: 283, distance: 33.9
click at [414, 259] on button "Selecione uma opção" at bounding box center [473, 272] width 368 height 40
click at [394, 312] on div "CNPJ" at bounding box center [468, 317] width 338 height 40
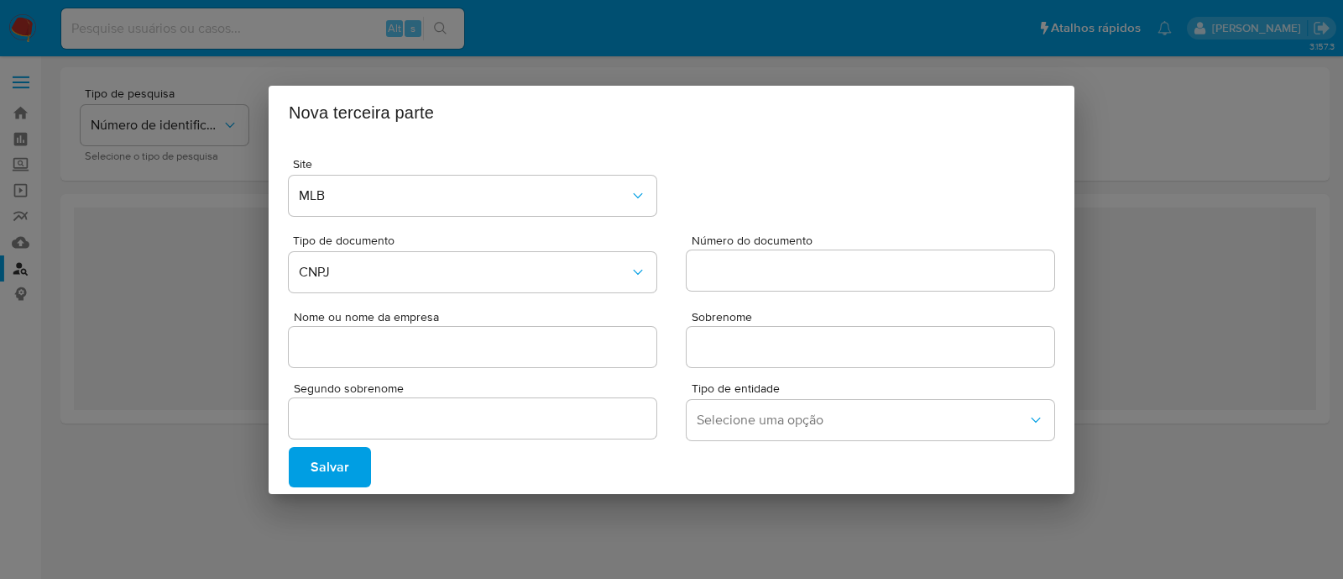
click at [548, 514] on div "Nova terceira parte Site MLB Tipo de documento CNPJ Número do documento Nome ou…" at bounding box center [671, 289] width 1343 height 579
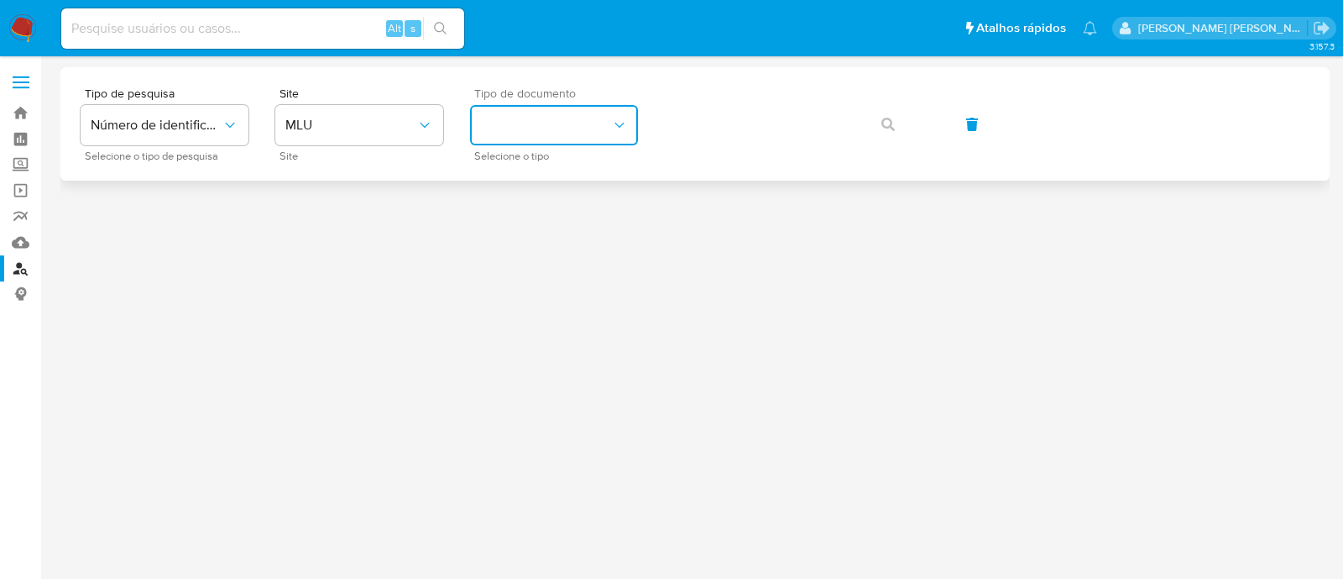
click at [547, 132] on button "identificationType" at bounding box center [554, 125] width 168 height 40
click at [375, 127] on span "MLU" at bounding box center [350, 125] width 131 height 17
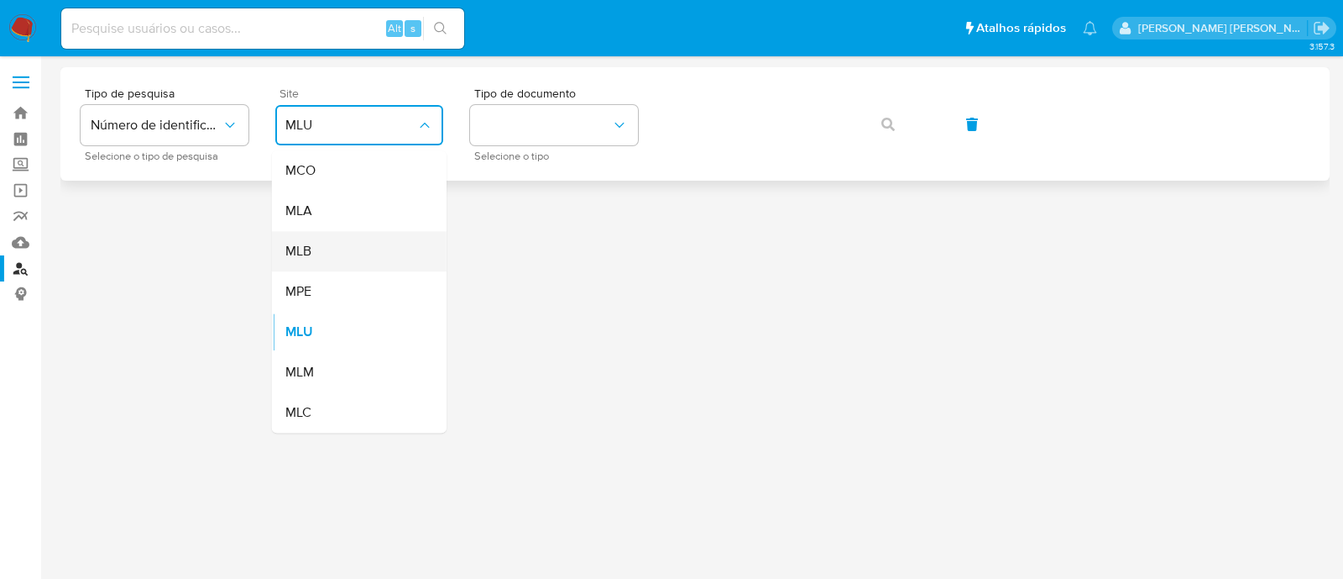
click at [317, 254] on div "MLB" at bounding box center [354, 251] width 138 height 40
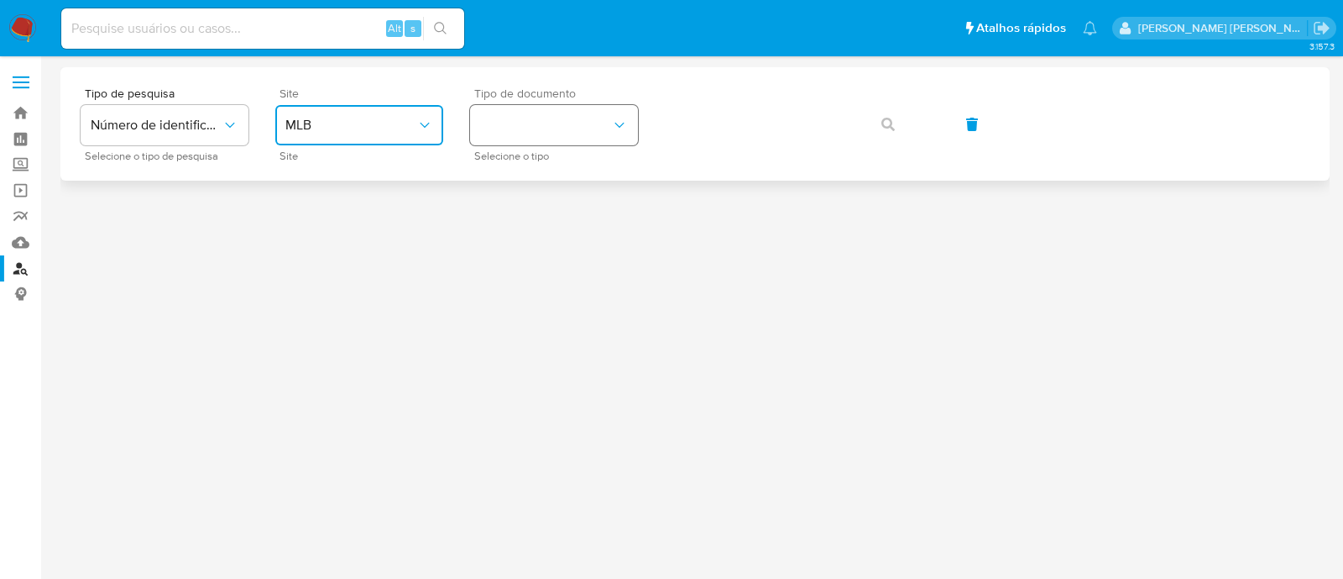
click at [502, 123] on button "identificationType" at bounding box center [554, 125] width 168 height 40
click at [502, 129] on button "identificationType" at bounding box center [554, 125] width 168 height 40
click at [547, 131] on button "identificationType" at bounding box center [554, 125] width 168 height 40
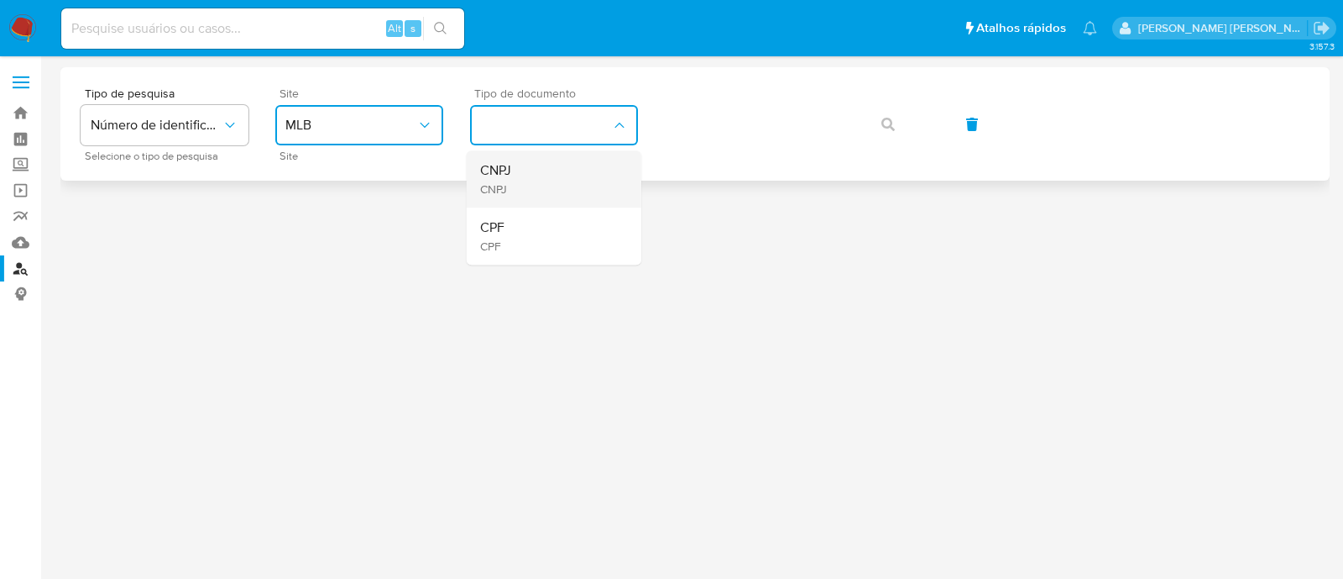
click at [530, 186] on div "CNPJ CNPJ" at bounding box center [549, 178] width 138 height 57
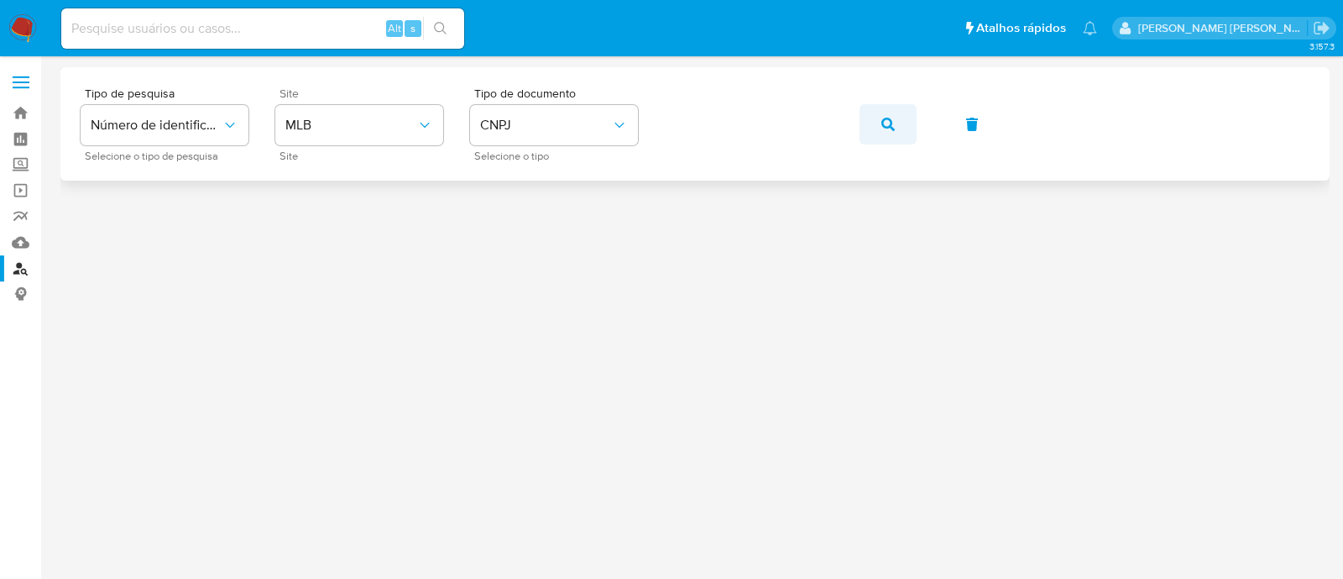
click at [872, 128] on button "button" at bounding box center [888, 124] width 57 height 40
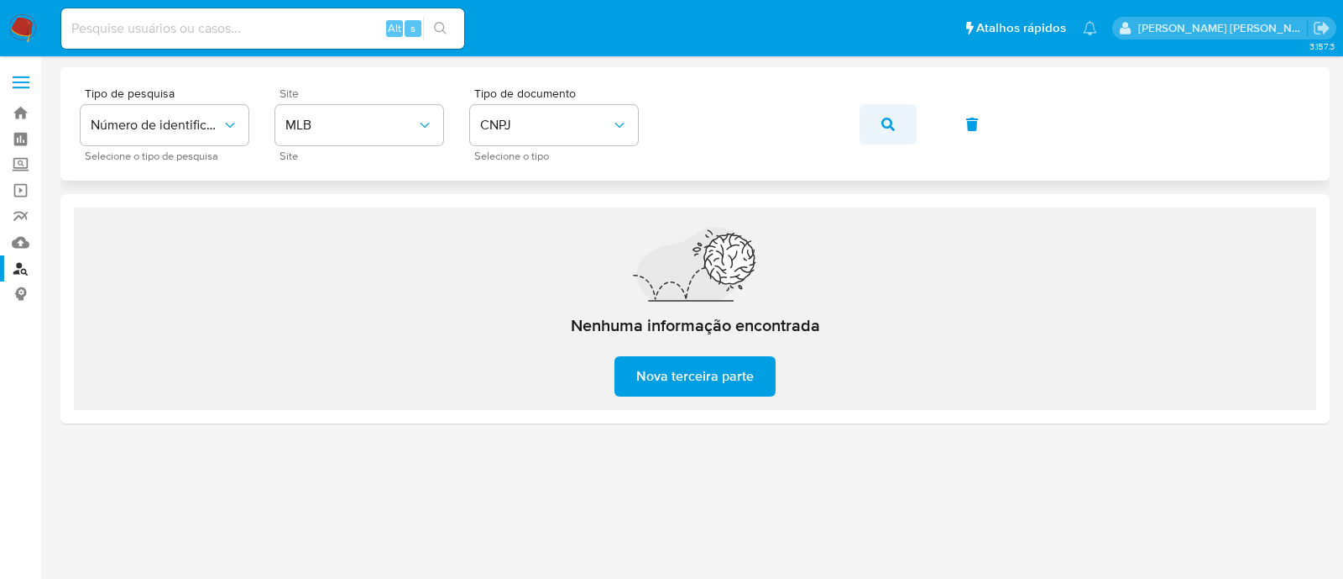
click at [890, 123] on icon "button" at bounding box center [888, 124] width 13 height 13
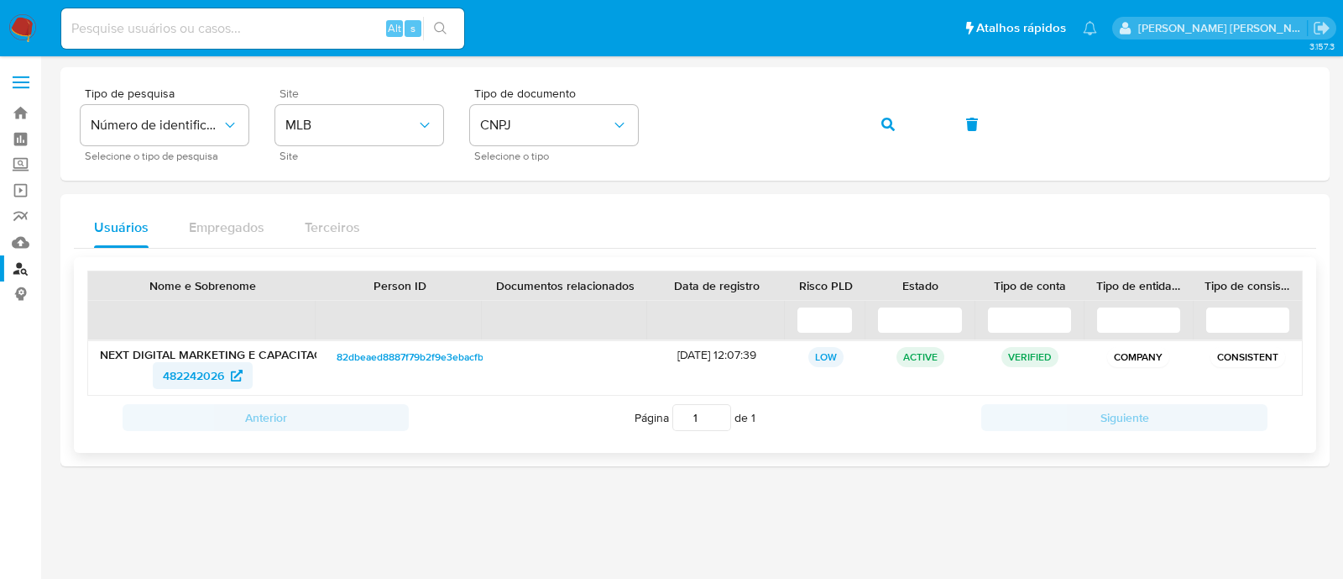
click at [216, 365] on span "482242026" at bounding box center [193, 375] width 61 height 27
click at [887, 127] on icon "button" at bounding box center [888, 124] width 13 height 13
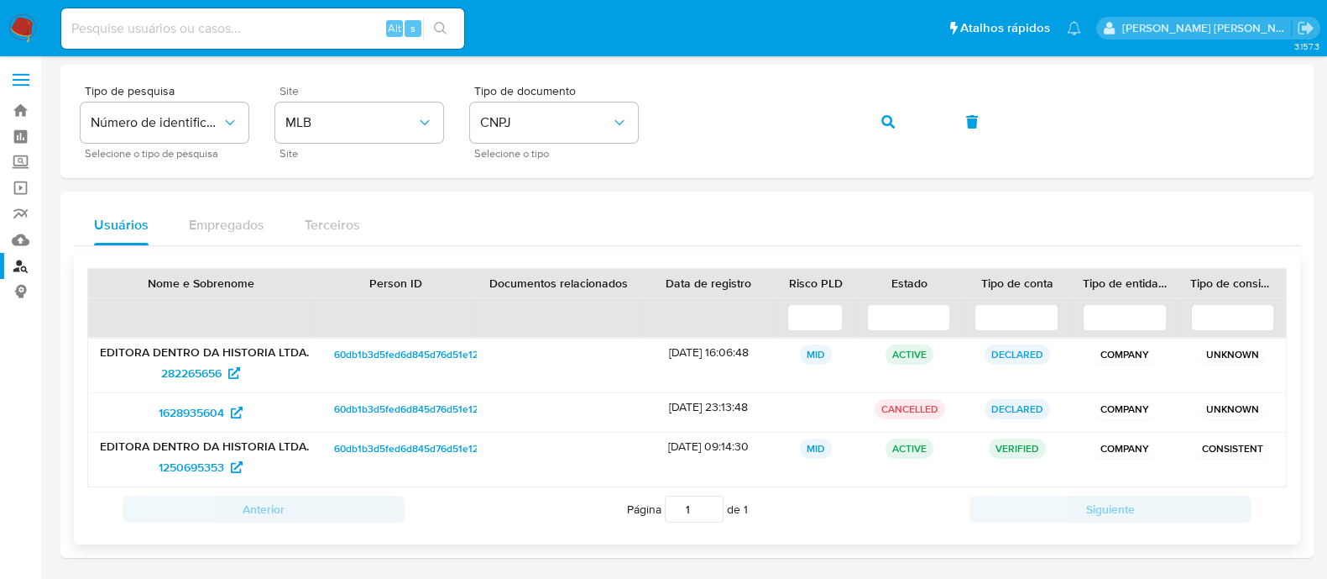
scroll to position [3, 0]
click at [887, 114] on icon "button" at bounding box center [888, 120] width 13 height 13
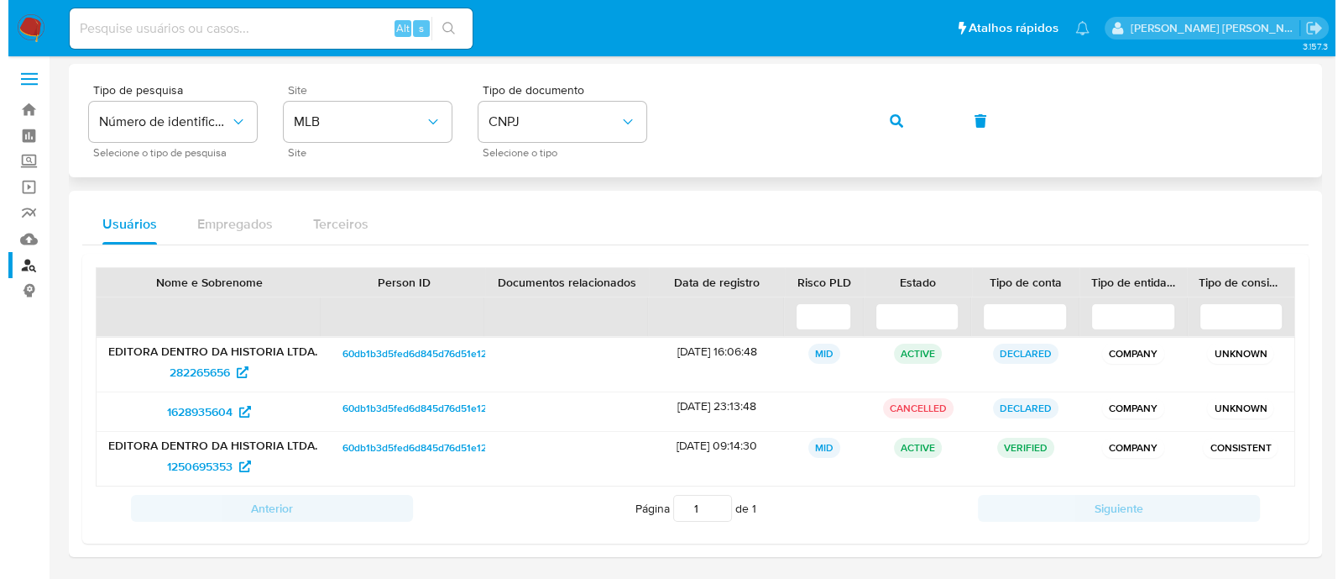
scroll to position [0, 0]
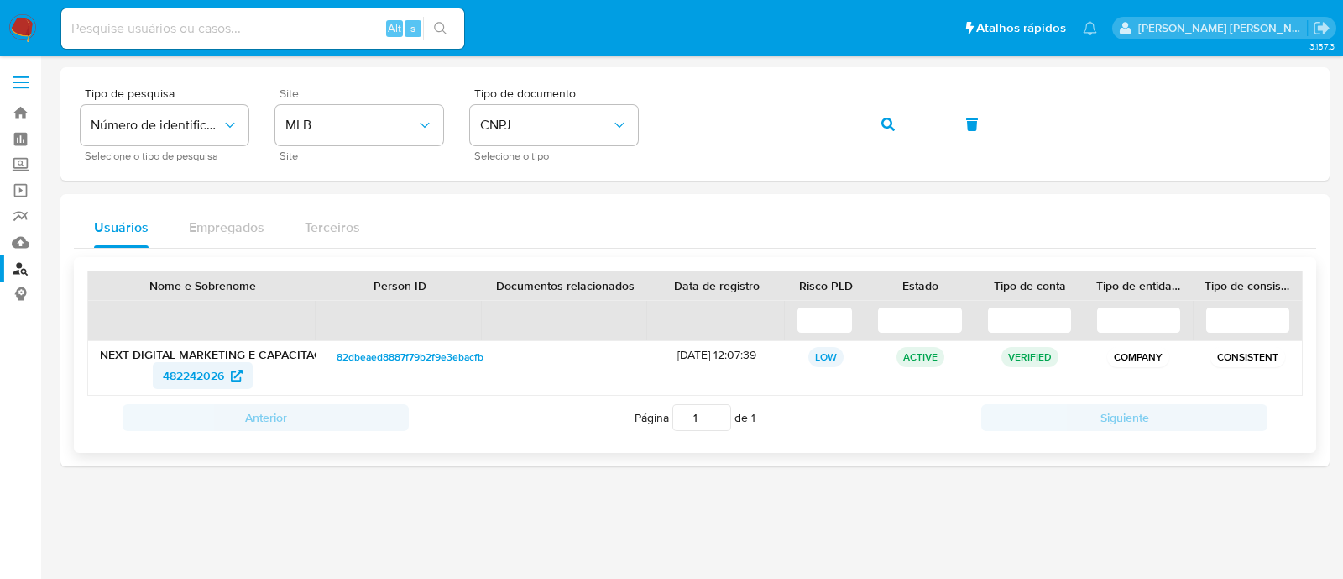
click at [223, 379] on span "482242026" at bounding box center [193, 375] width 61 height 27
click at [885, 133] on span "button" at bounding box center [888, 124] width 13 height 37
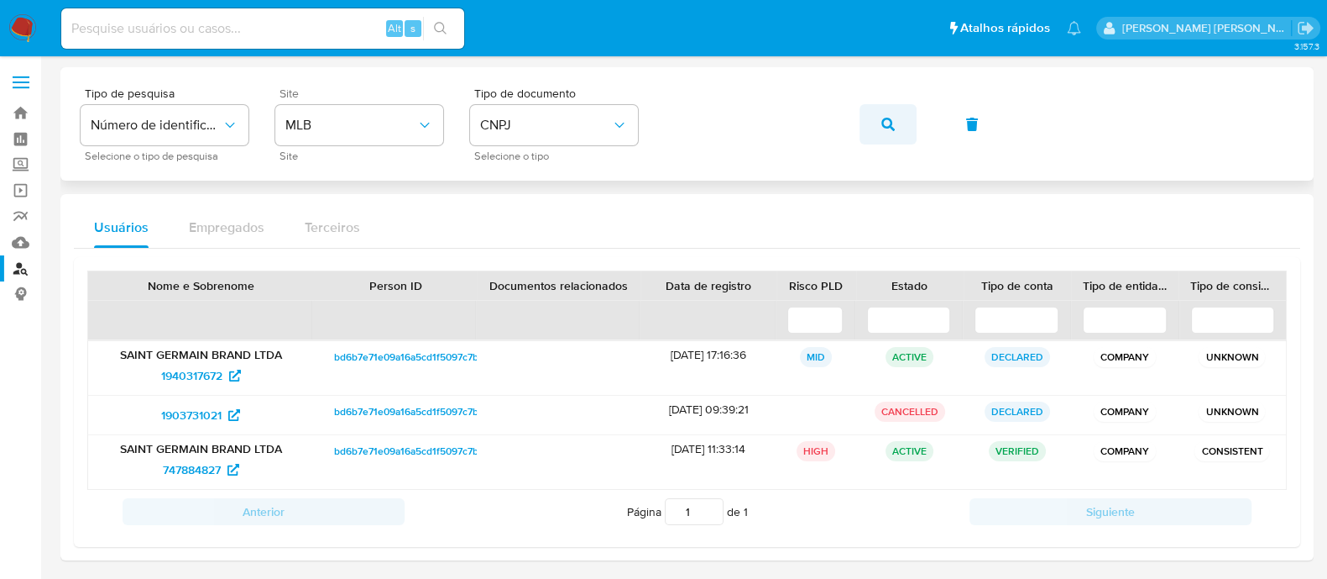
click at [878, 120] on button "button" at bounding box center [888, 124] width 57 height 40
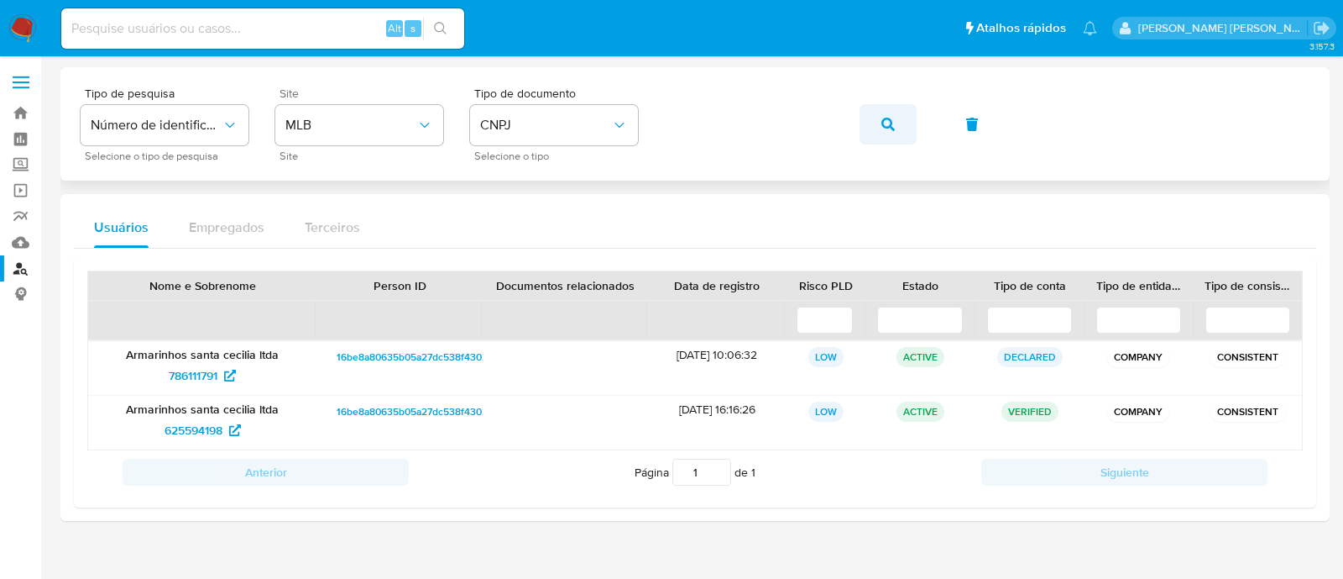
click at [893, 134] on span "button" at bounding box center [888, 124] width 13 height 37
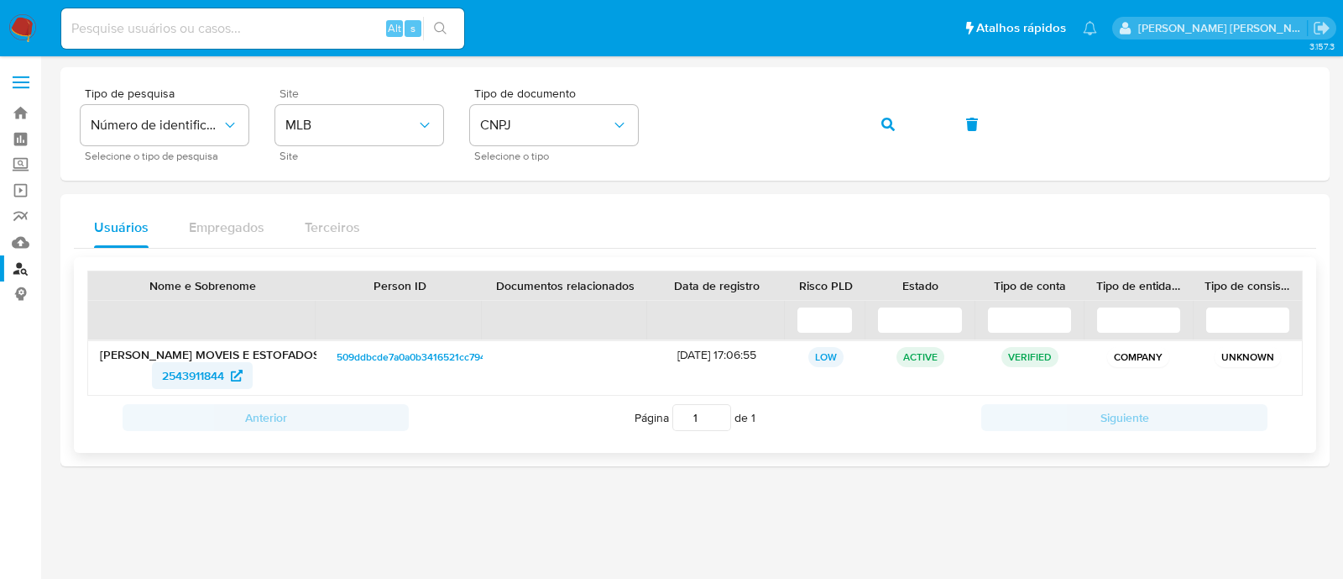
click at [189, 380] on span "2543911844" at bounding box center [193, 375] width 62 height 27
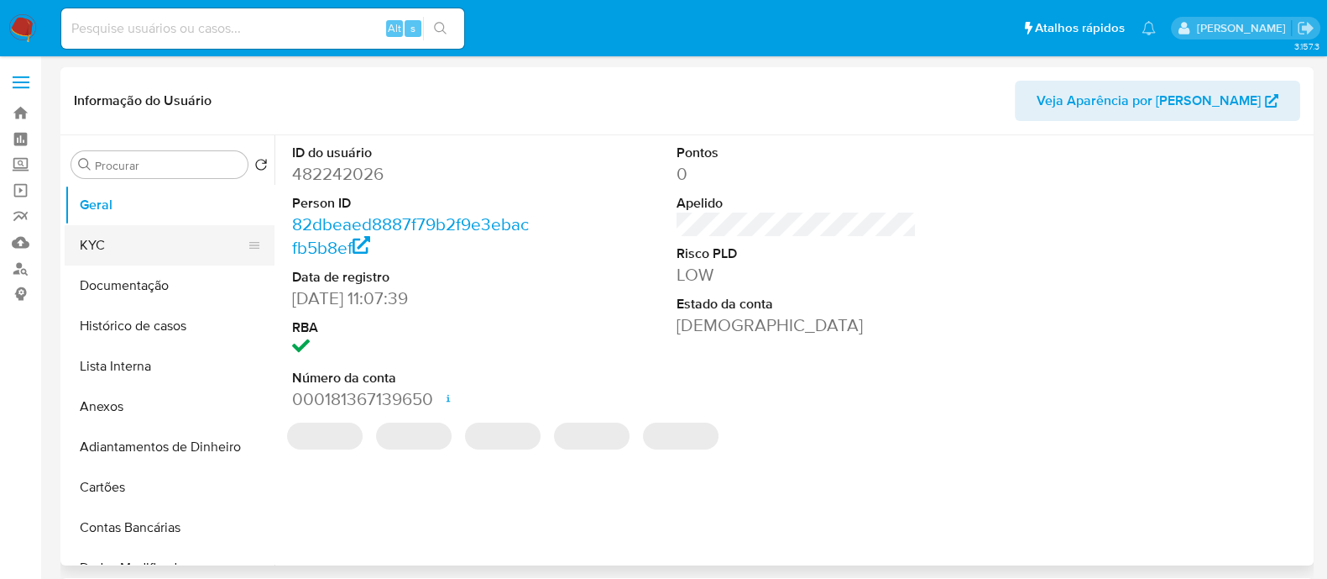
click at [169, 244] on button "KYC" at bounding box center [163, 245] width 196 height 40
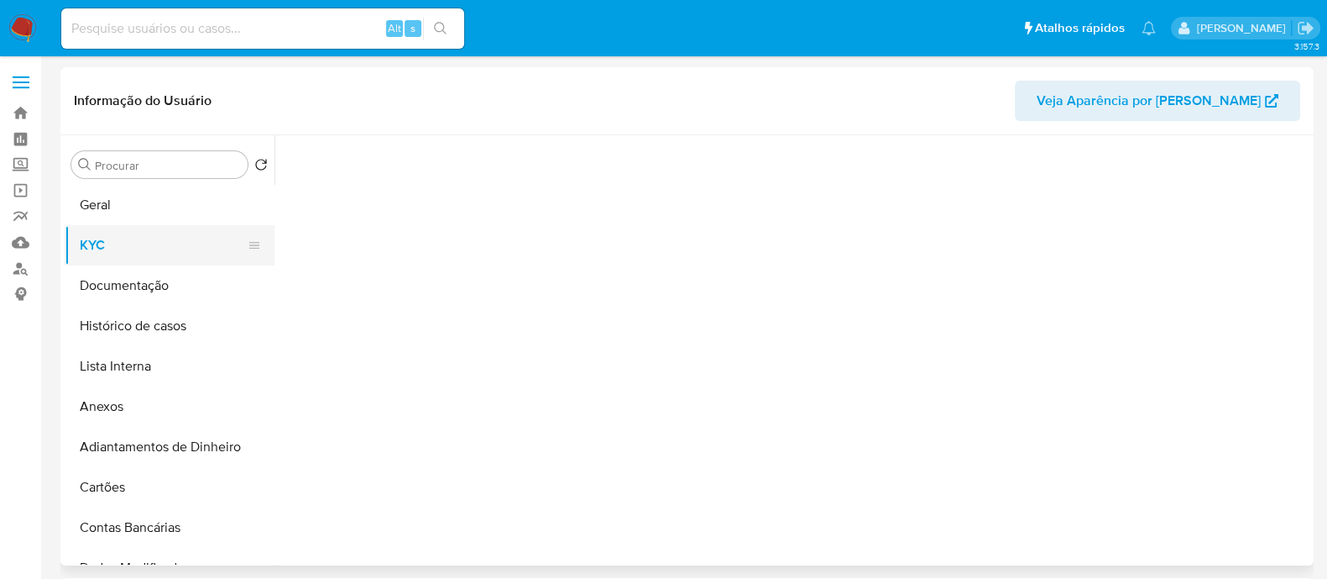
select select "10"
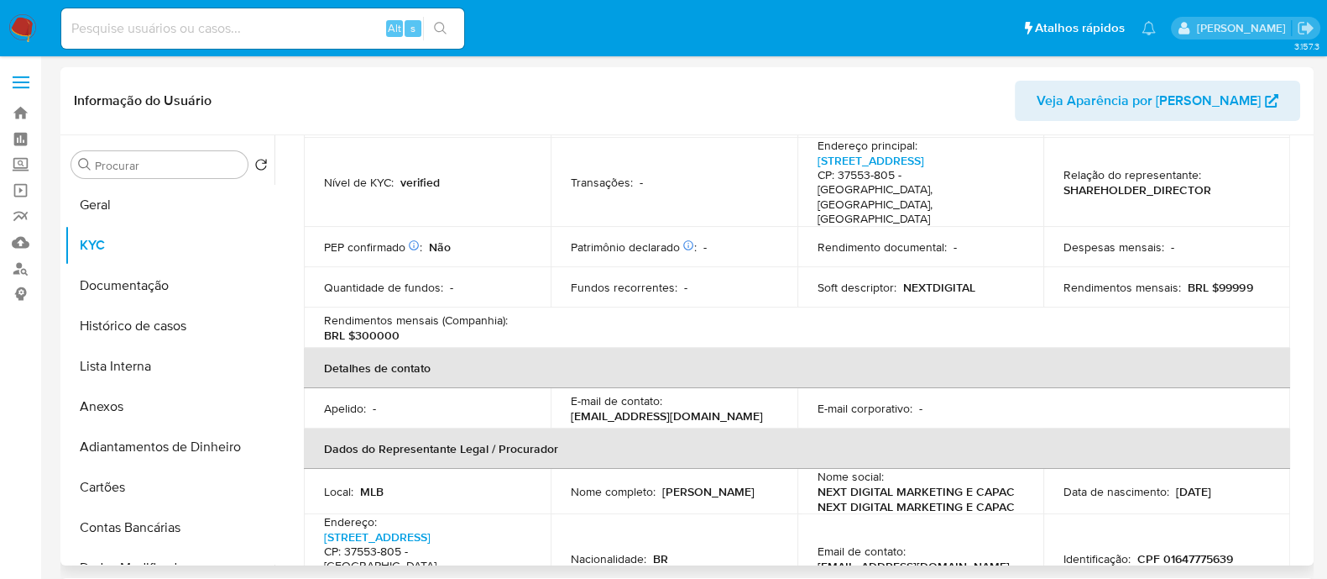
scroll to position [209, 0]
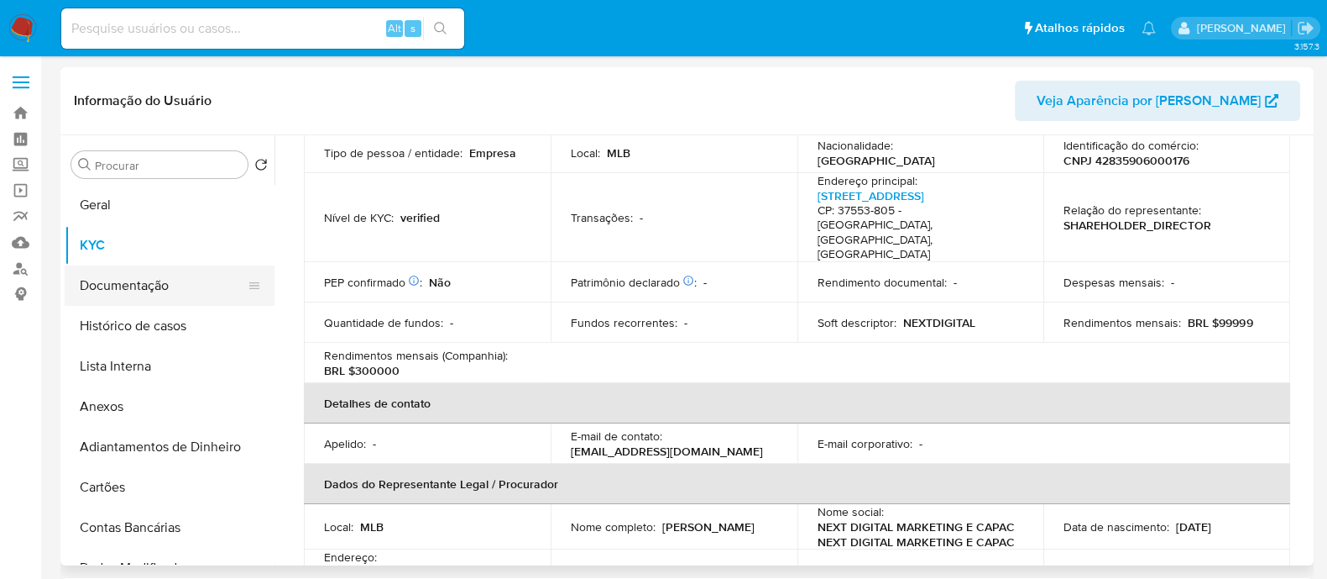
click at [124, 291] on button "Documentação" at bounding box center [163, 285] width 196 height 40
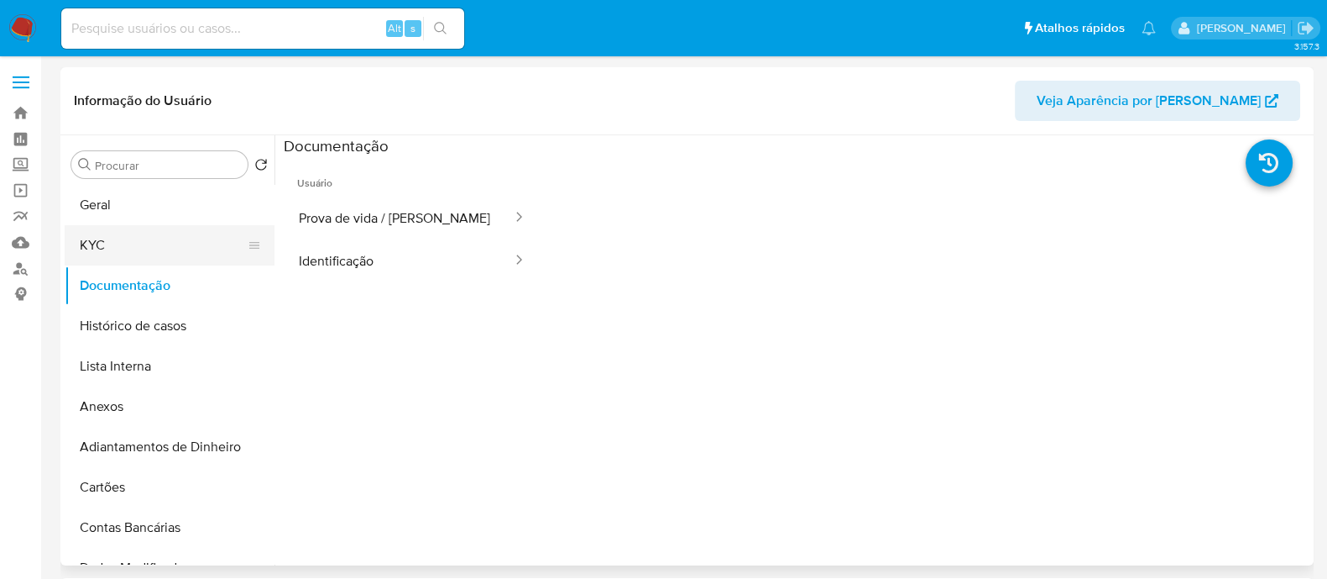
click at [103, 237] on button "KYC" at bounding box center [163, 245] width 196 height 40
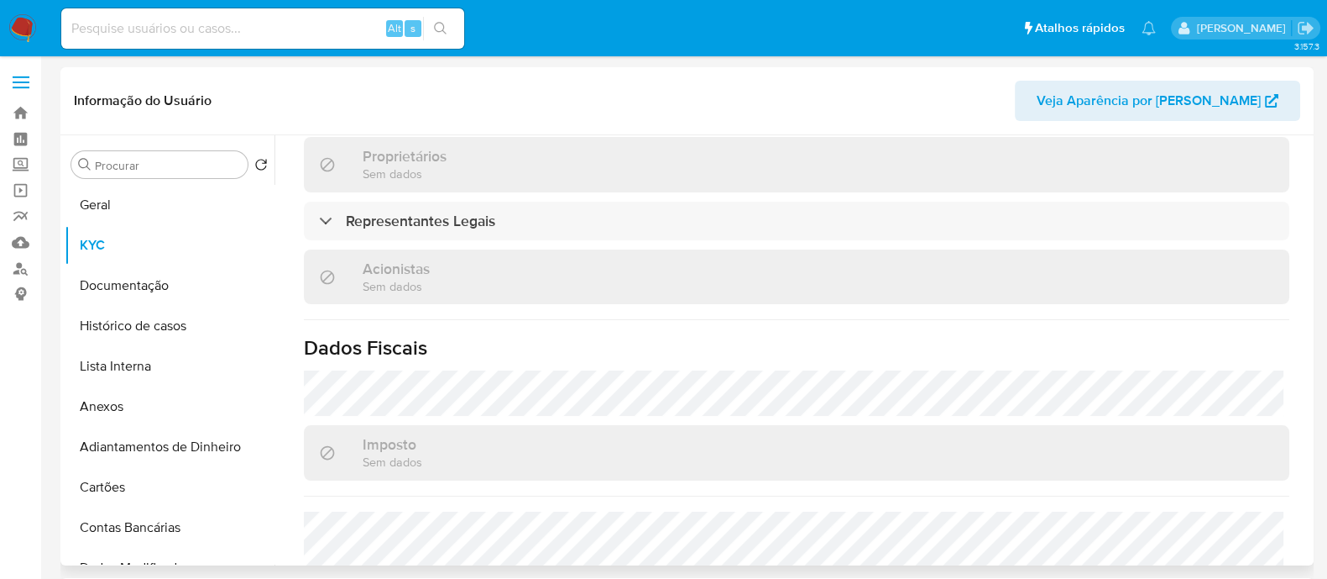
scroll to position [839, 0]
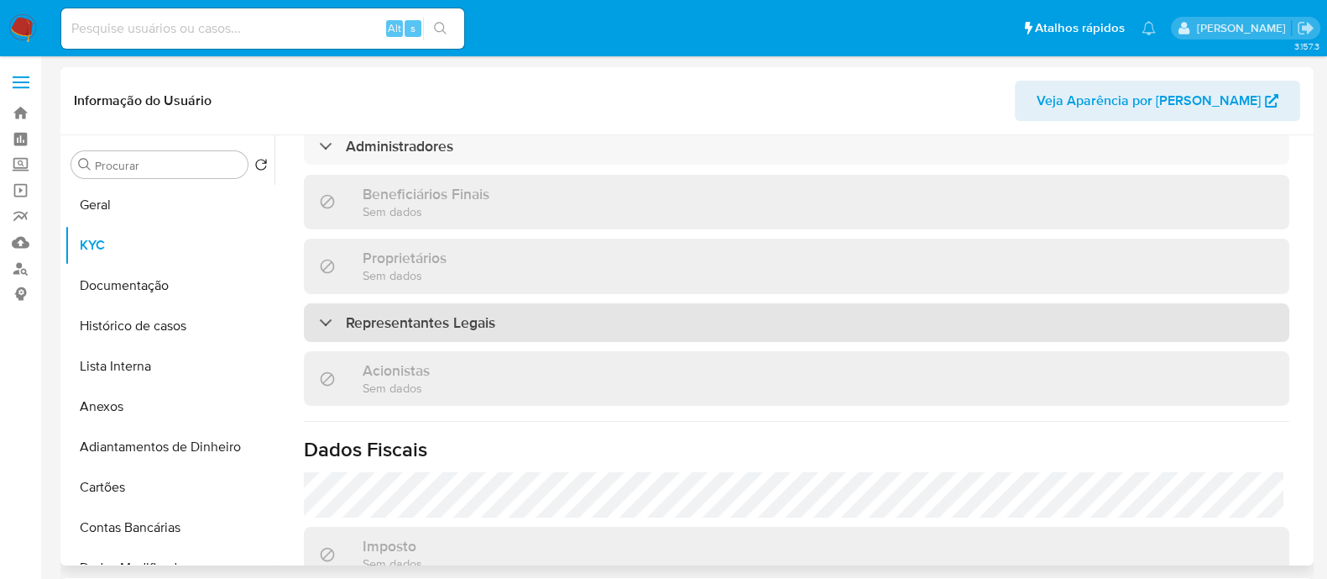
click at [547, 305] on div "Representantes Legais" at bounding box center [797, 322] width 986 height 39
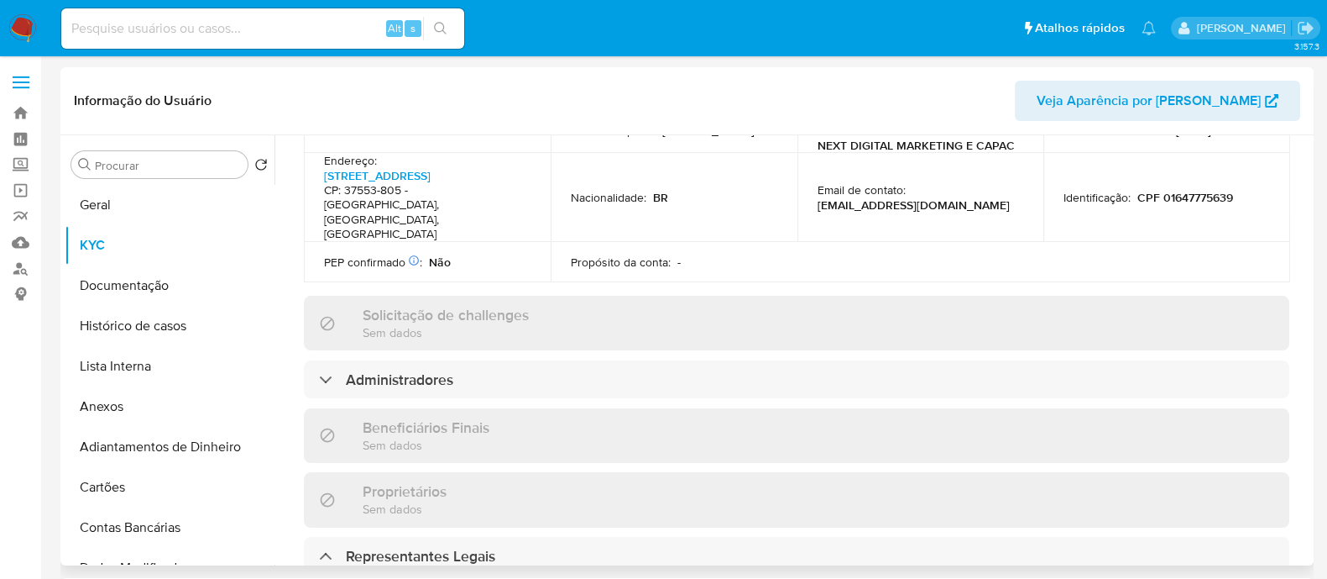
scroll to position [419, 0]
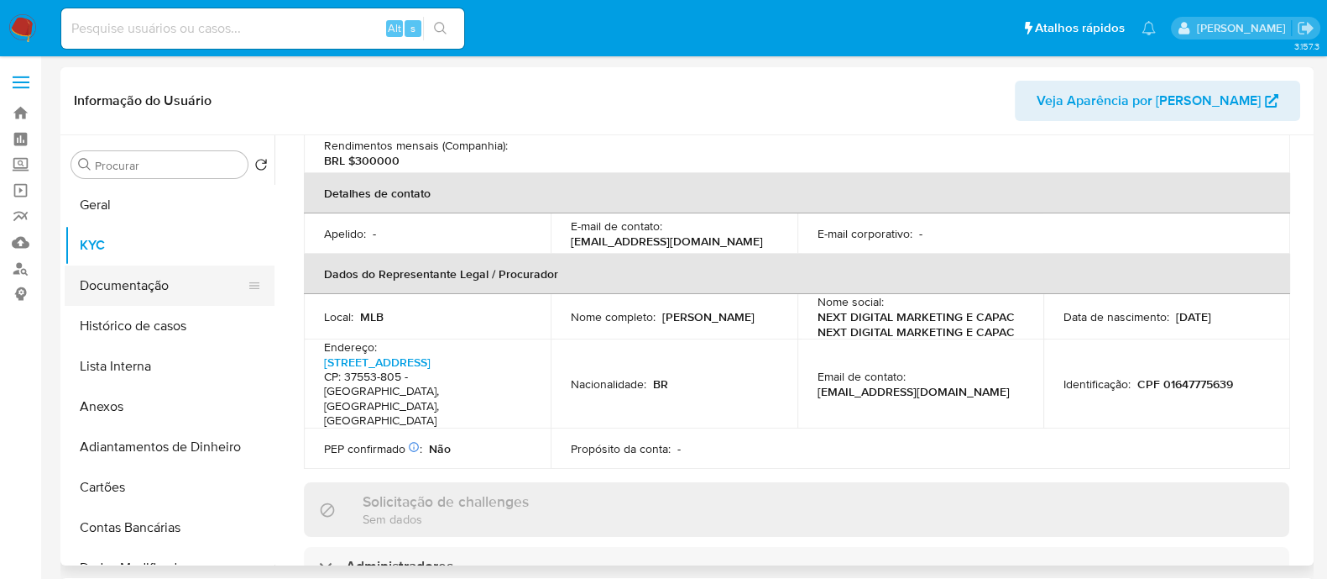
click at [117, 287] on button "Documentação" at bounding box center [163, 285] width 196 height 40
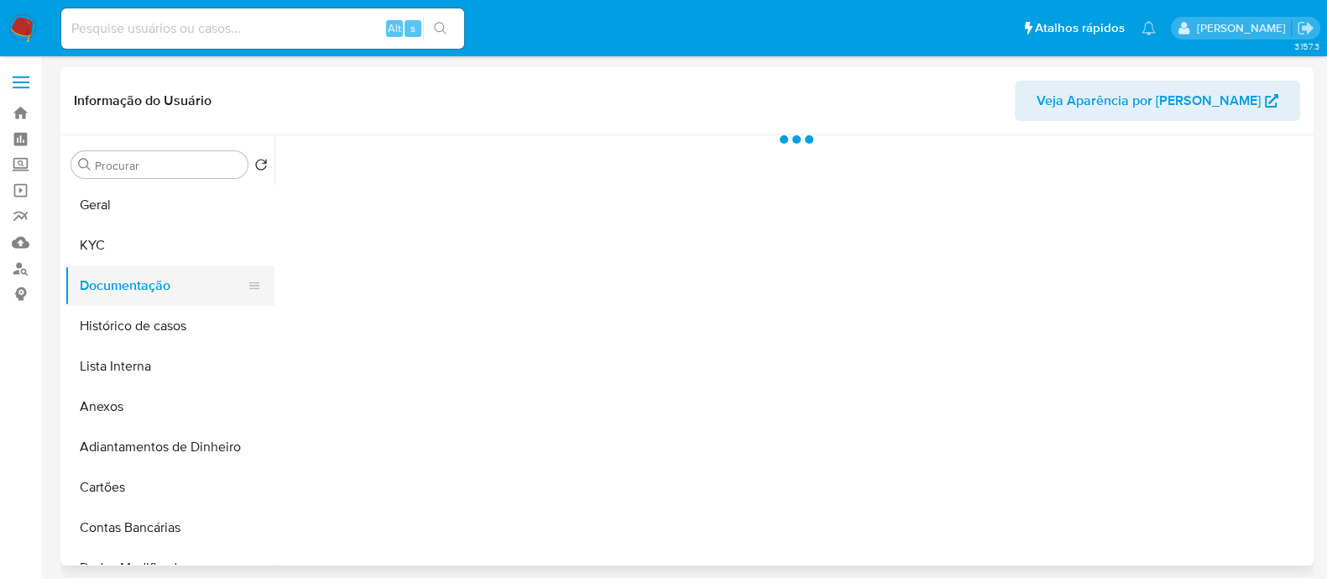
scroll to position [0, 0]
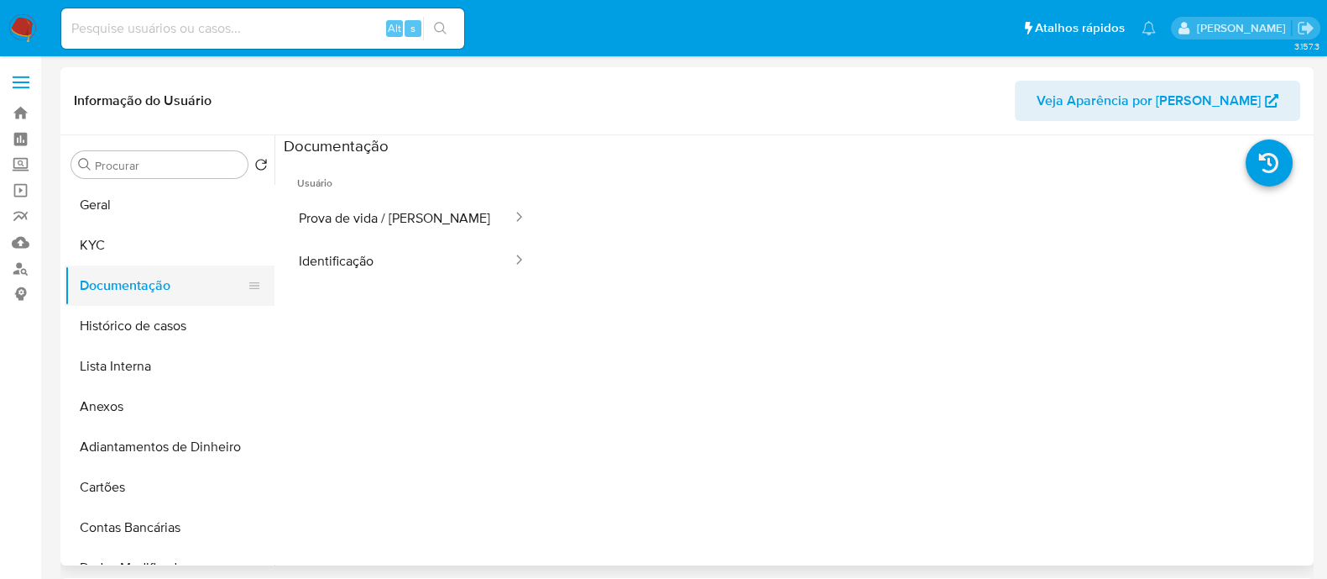
click at [126, 292] on button "Documentação" at bounding box center [163, 285] width 196 height 40
click at [142, 229] on button "KYC" at bounding box center [163, 245] width 196 height 40
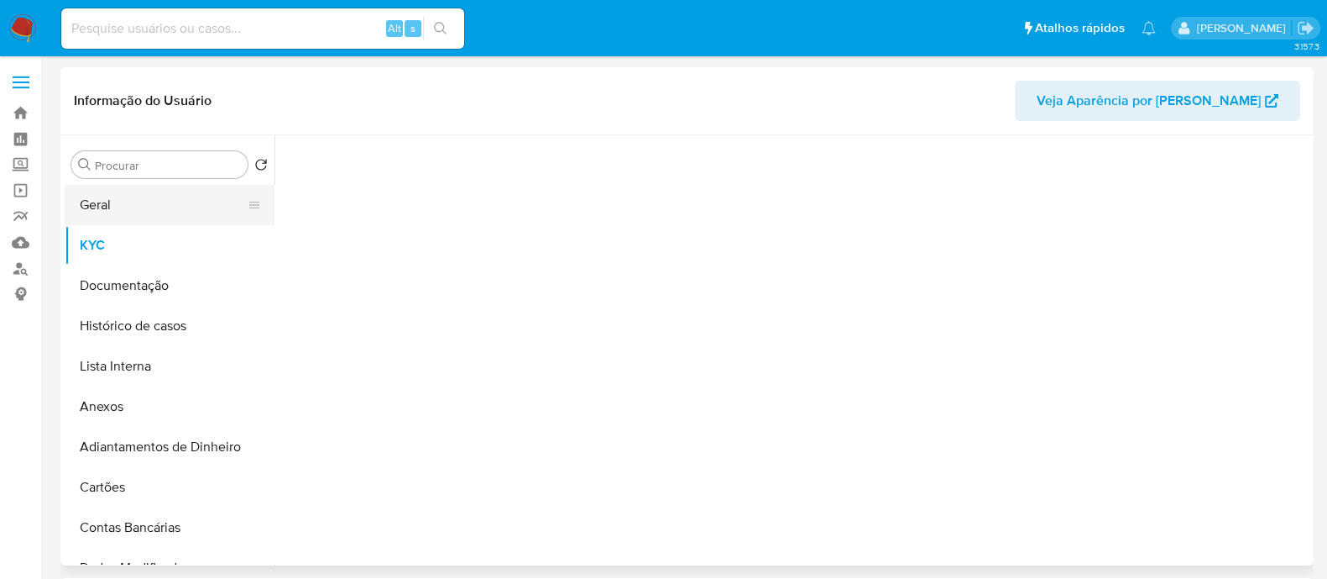
click at [152, 196] on button "Geral" at bounding box center [163, 205] width 196 height 40
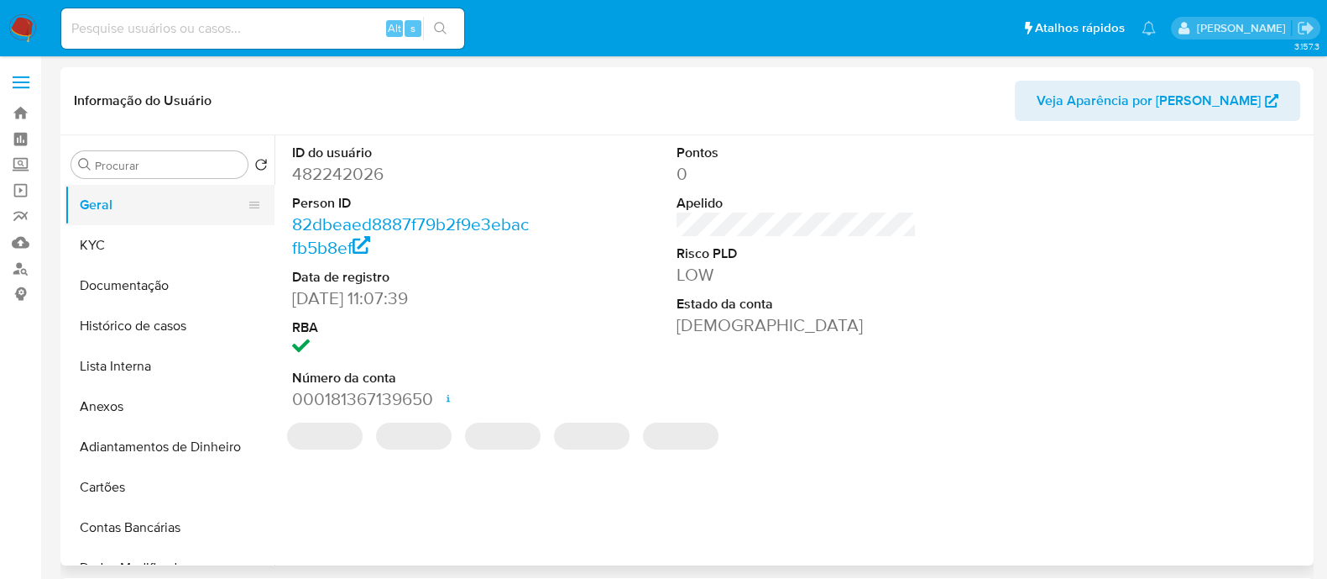
click at [143, 223] on button "Geral" at bounding box center [163, 205] width 196 height 40
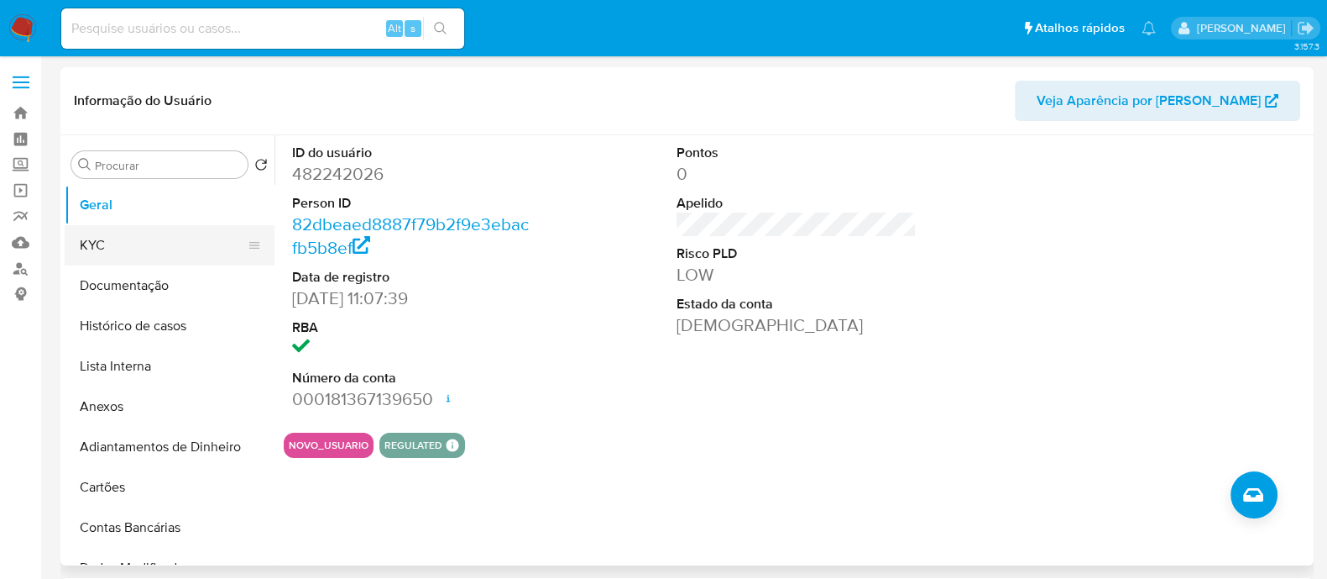
click at [105, 240] on button "KYC" at bounding box center [163, 245] width 196 height 40
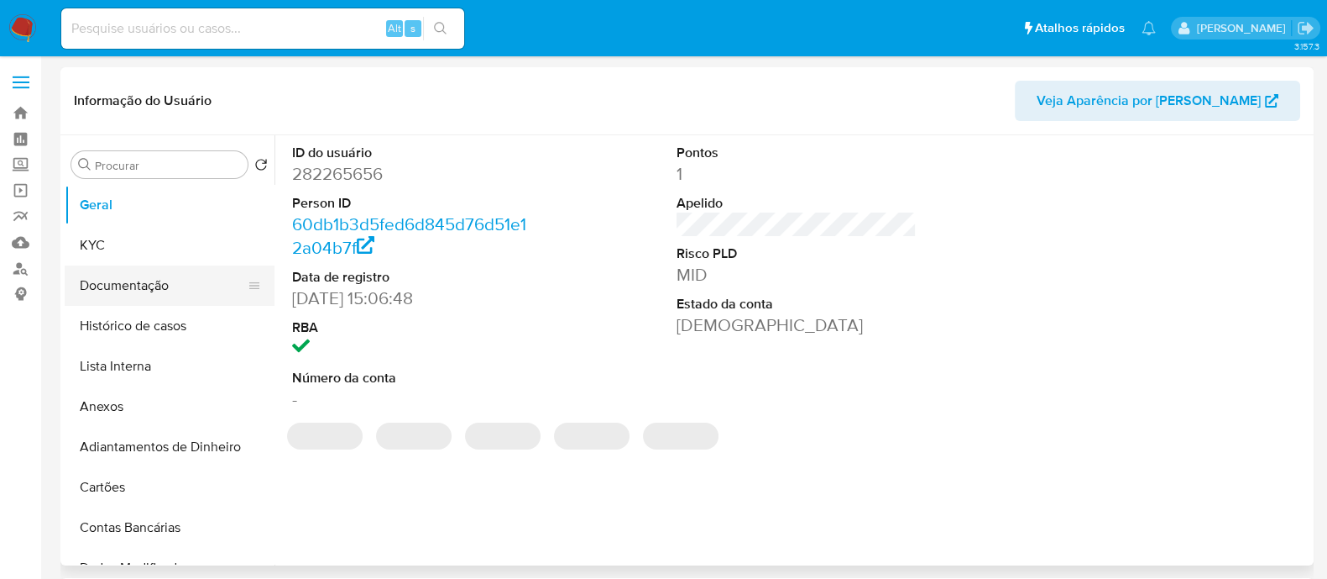
select select "10"
click at [136, 284] on button "Documentação" at bounding box center [163, 285] width 196 height 40
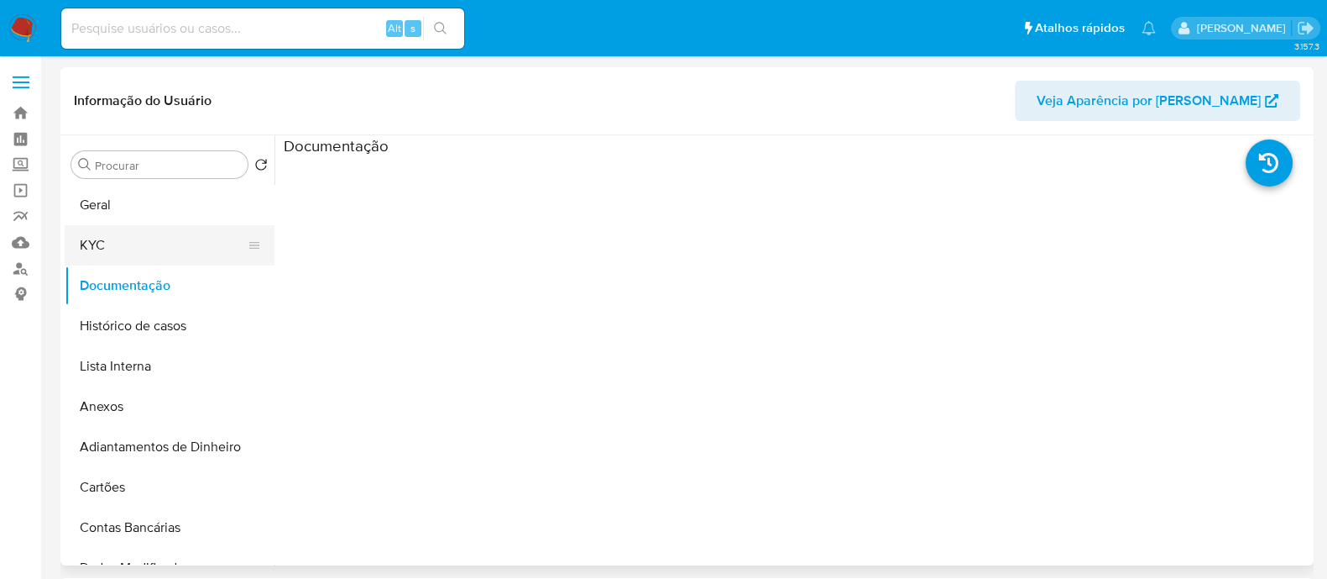
click at [178, 245] on button "KYC" at bounding box center [163, 245] width 196 height 40
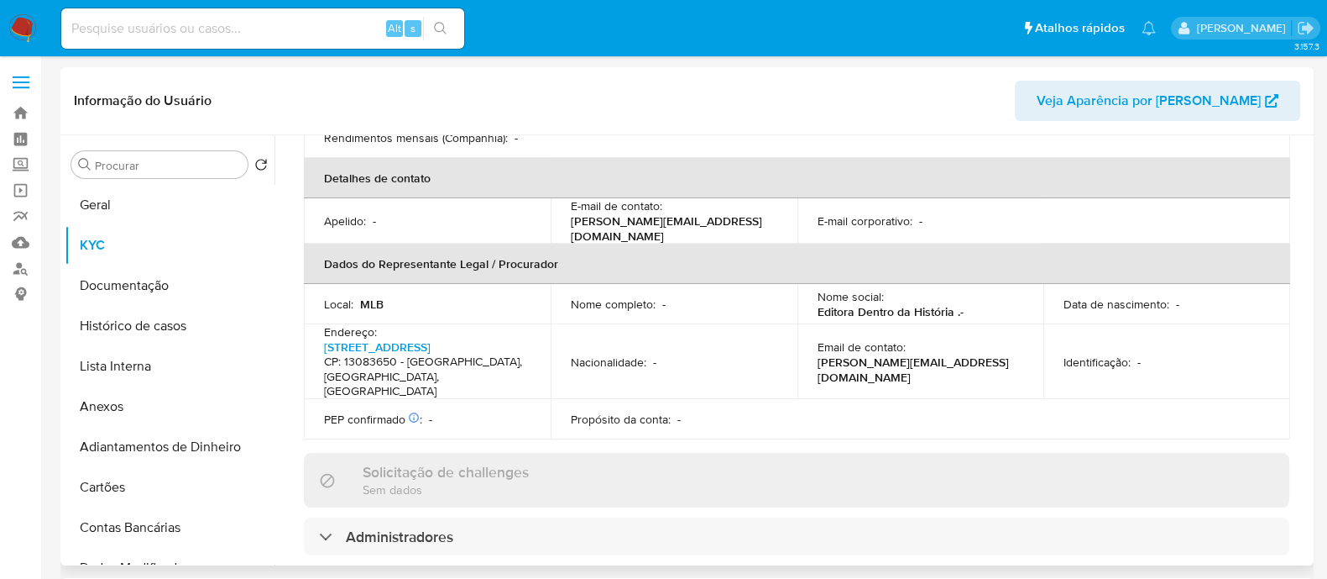
scroll to position [734, 0]
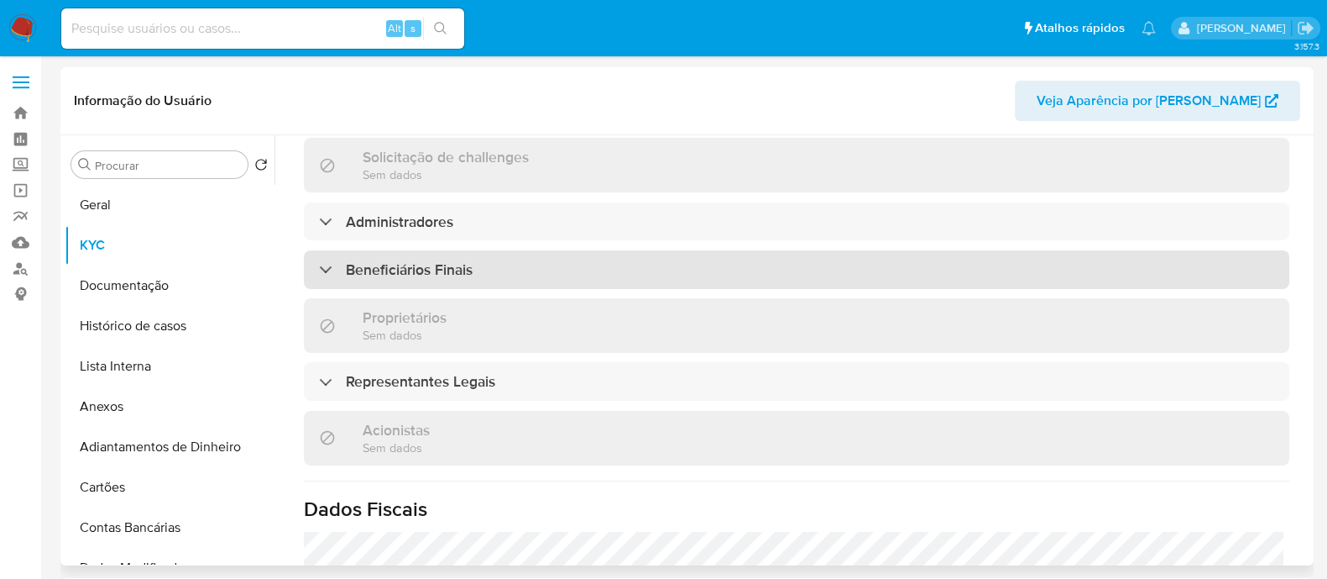
click at [395, 260] on h3 "Beneficiários Finais" at bounding box center [409, 269] width 127 height 18
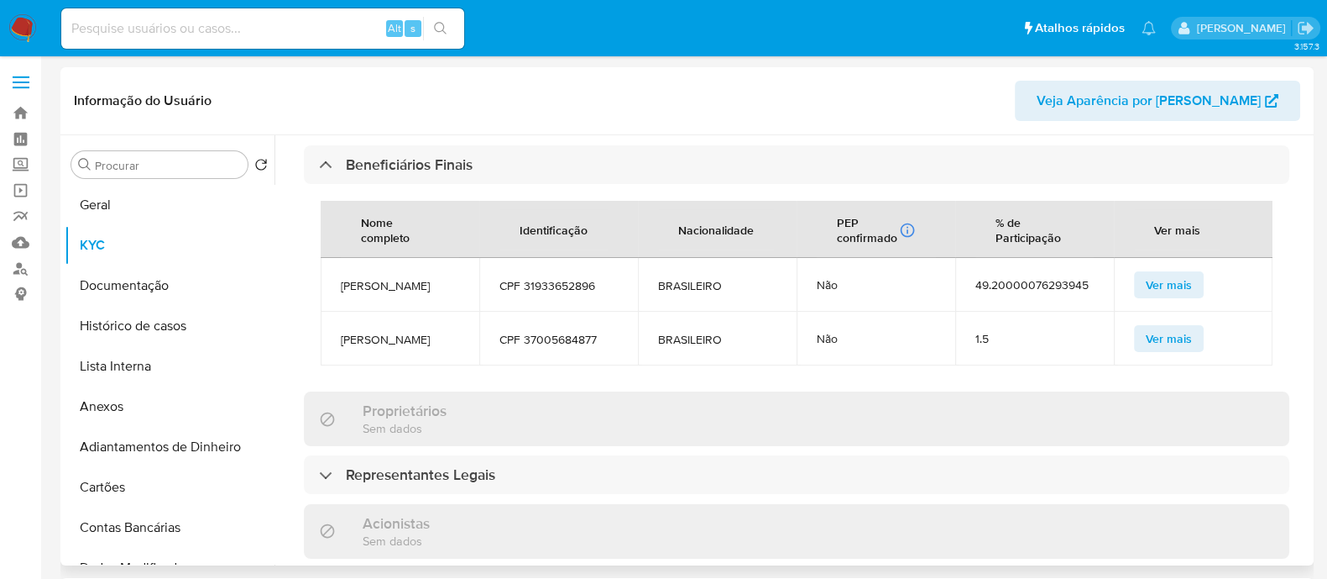
scroll to position [945, 0]
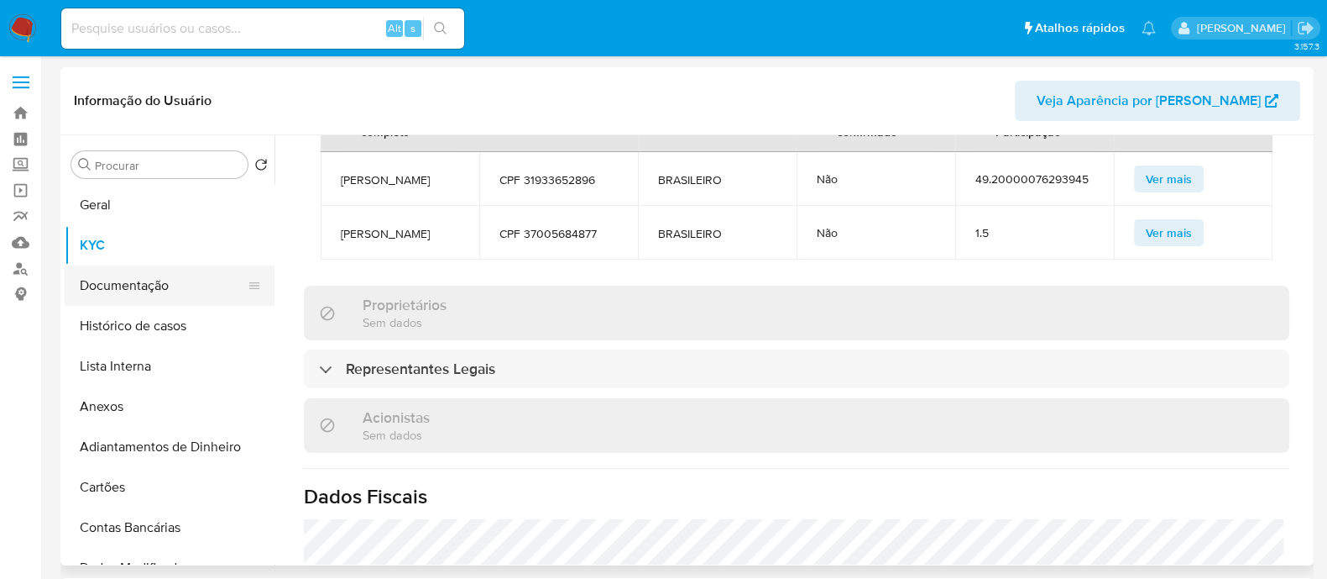
click at [145, 296] on button "Documentação" at bounding box center [163, 285] width 196 height 40
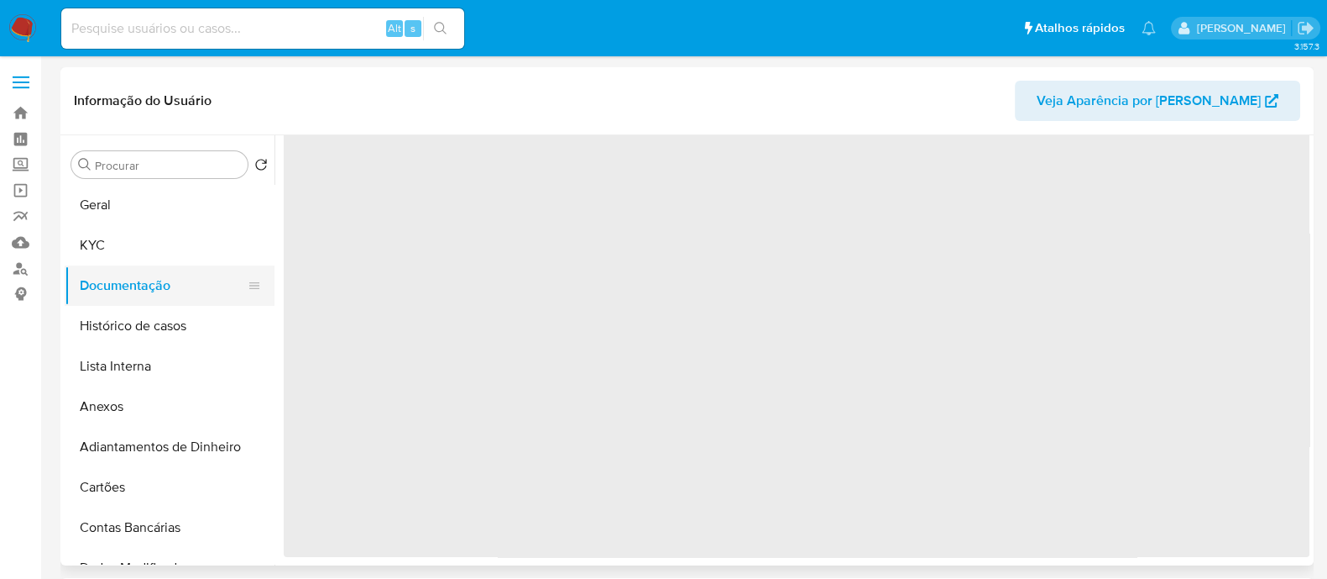
scroll to position [0, 0]
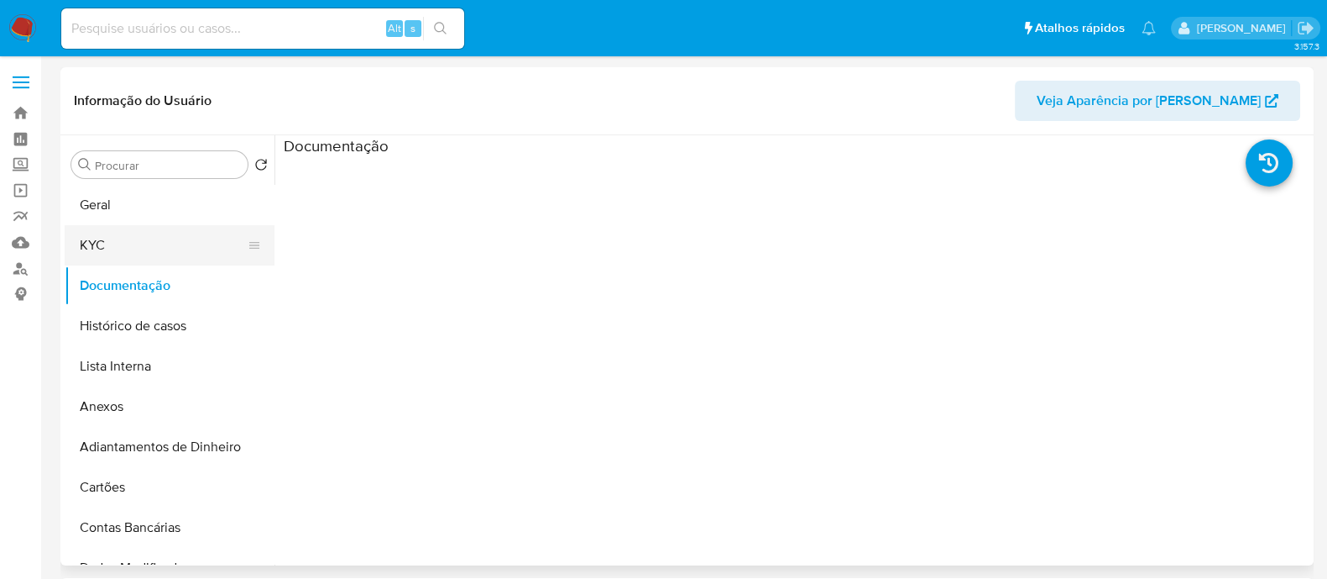
click at [131, 230] on button "KYC" at bounding box center [163, 245] width 196 height 40
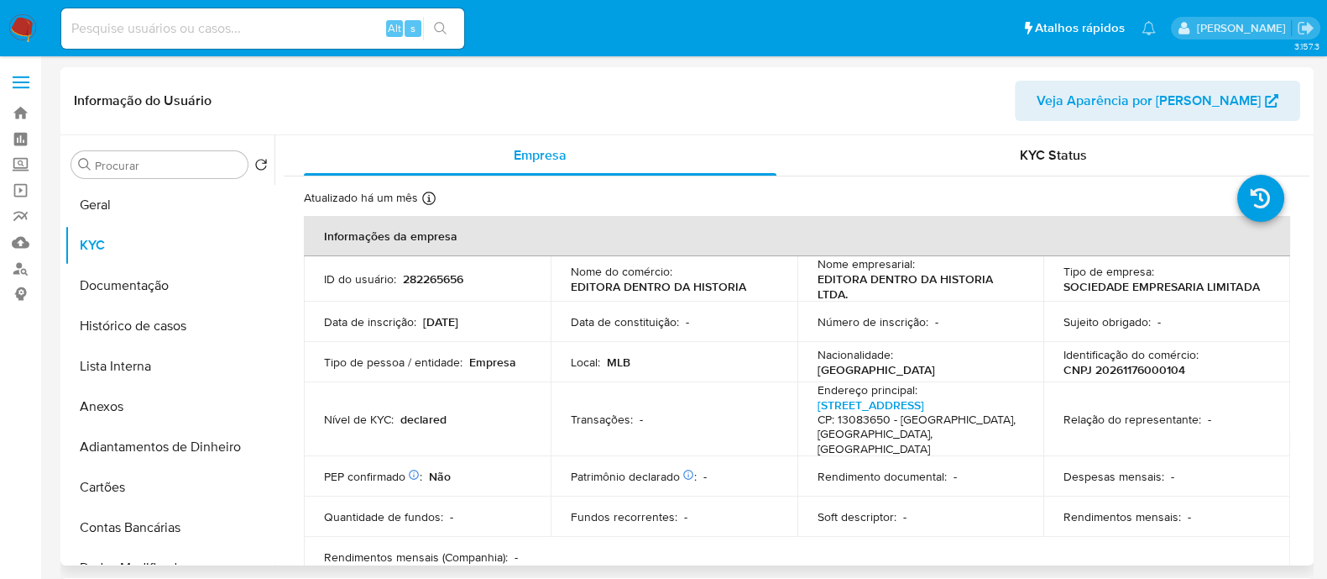
click at [1101, 363] on p "CNPJ 20261176000104" at bounding box center [1125, 369] width 122 height 15
copy p "20261176000104"
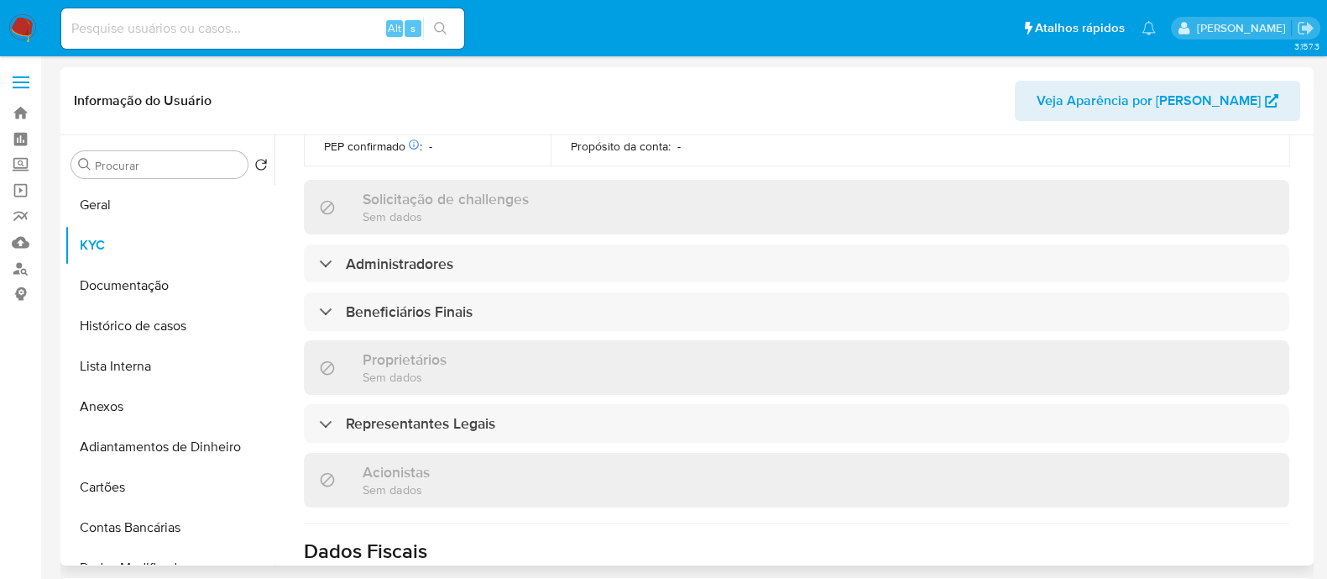
scroll to position [734, 0]
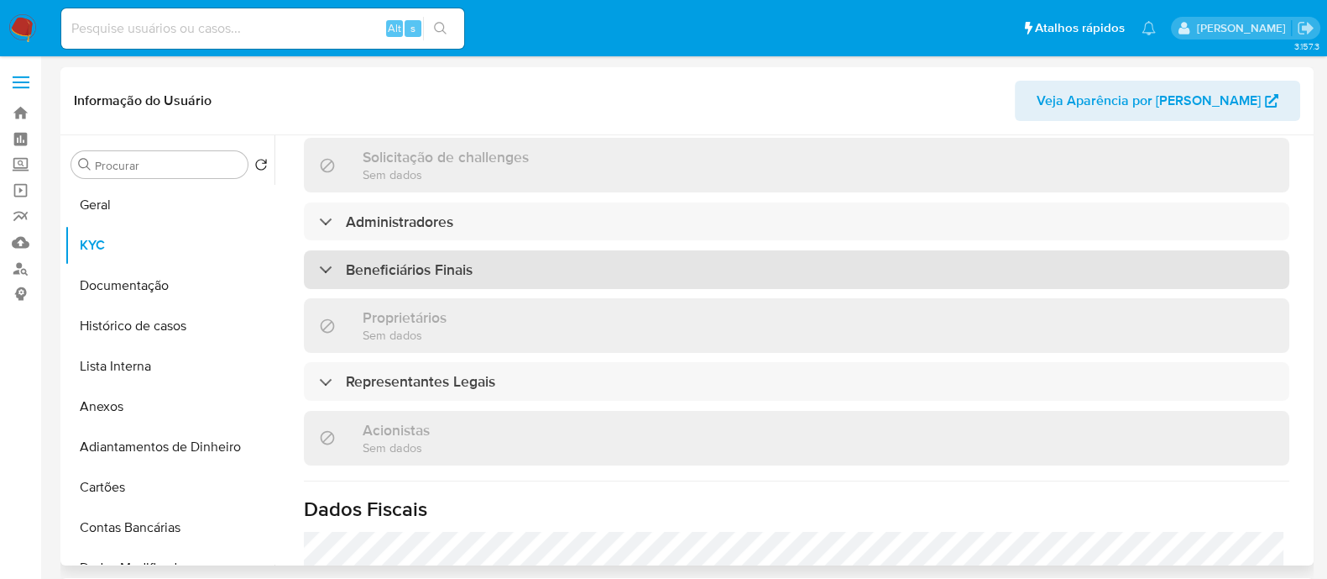
click at [595, 254] on div "Beneficiários Finais" at bounding box center [797, 269] width 986 height 39
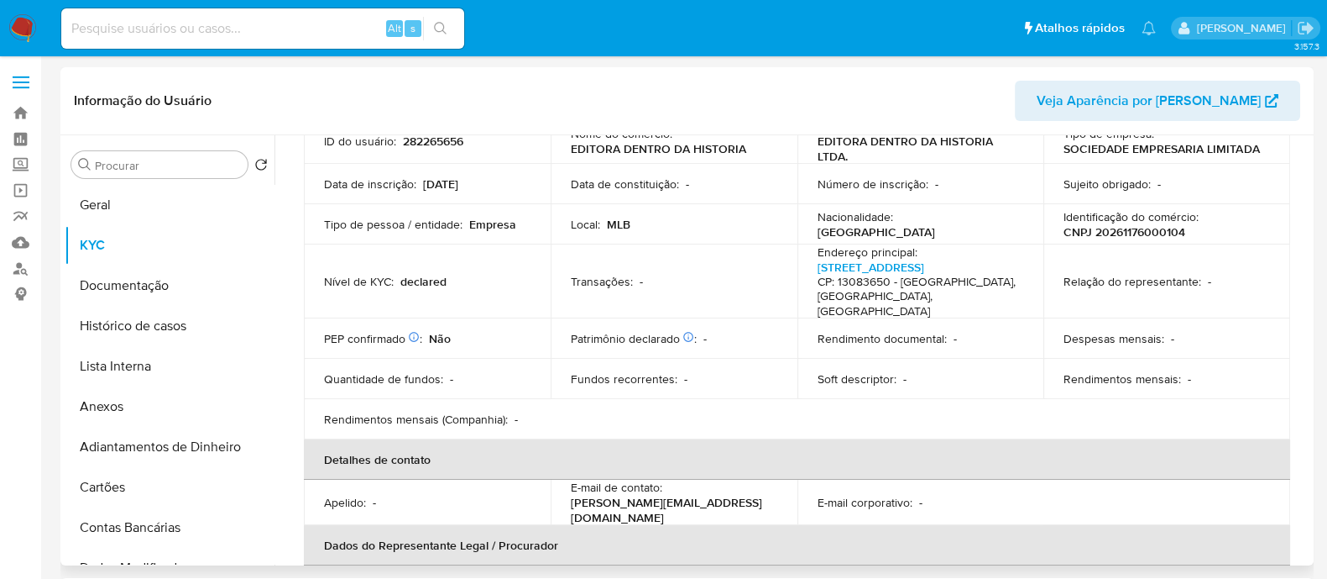
scroll to position [104, 0]
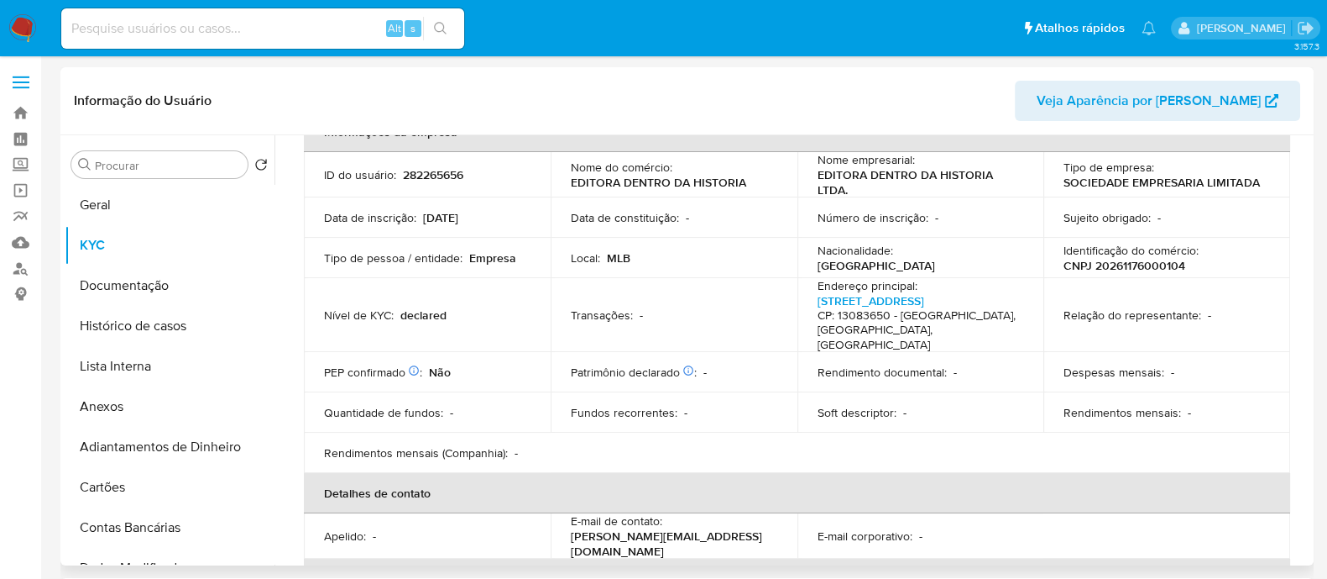
click at [1127, 269] on p "CNPJ 20261176000104" at bounding box center [1125, 265] width 122 height 15
copy p "20261176000104"
click at [869, 300] on link "Rua Visconde Do Rio Claro 214, Cidade Universitária" at bounding box center [871, 300] width 107 height 17
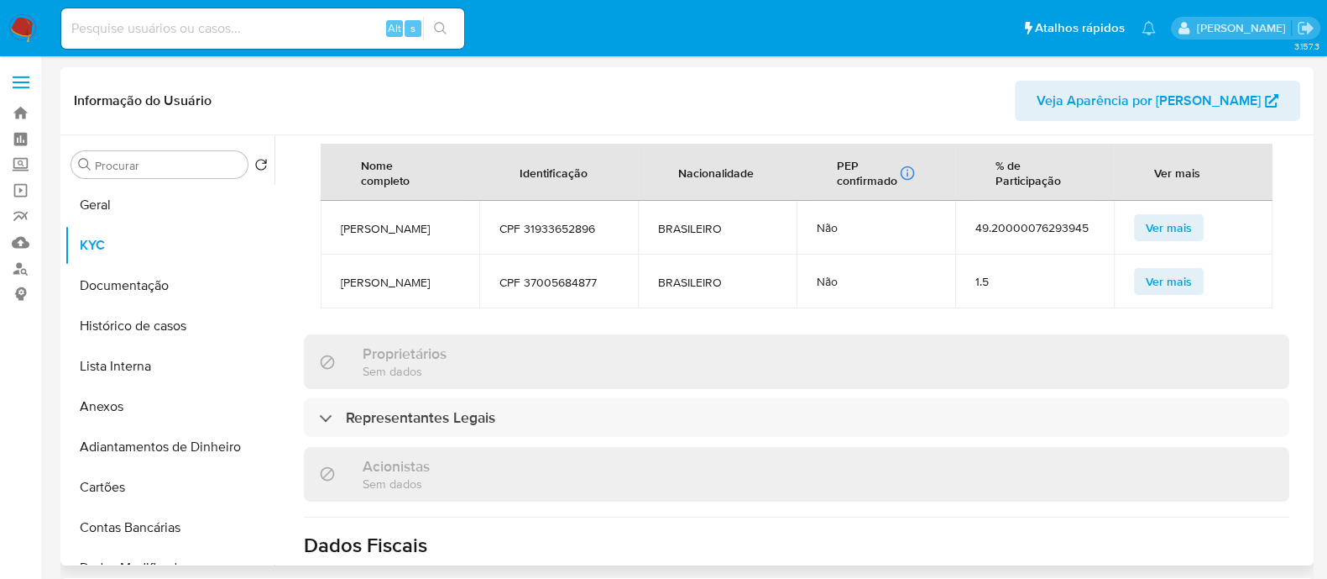
scroll to position [945, 0]
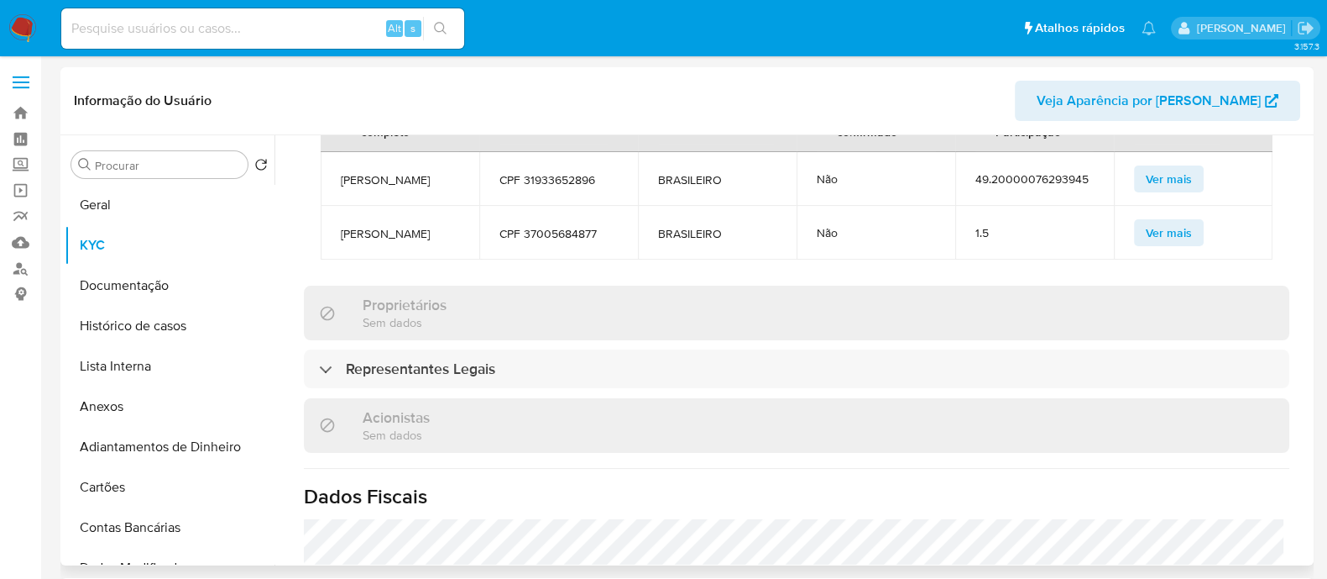
click at [526, 375] on div "Informações da empresa ID do usuário : 282265656 Nome do comércio : EDITORA DEN…" at bounding box center [797, 60] width 986 height 1579
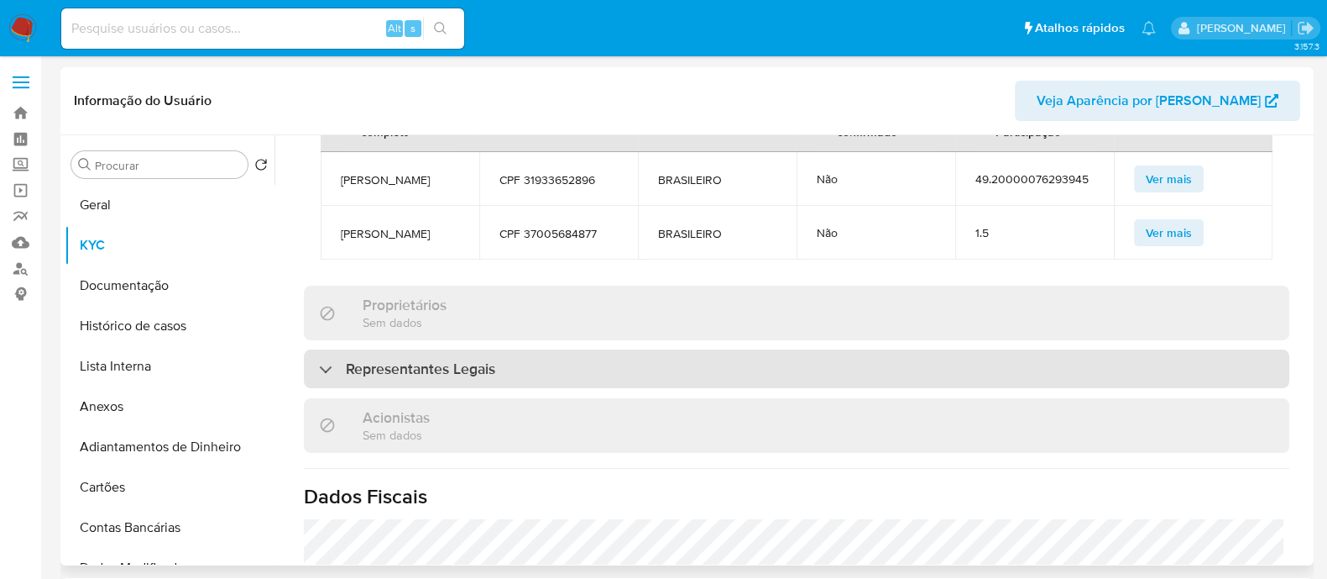
click at [526, 388] on div "Representantes Legais" at bounding box center [797, 368] width 986 height 39
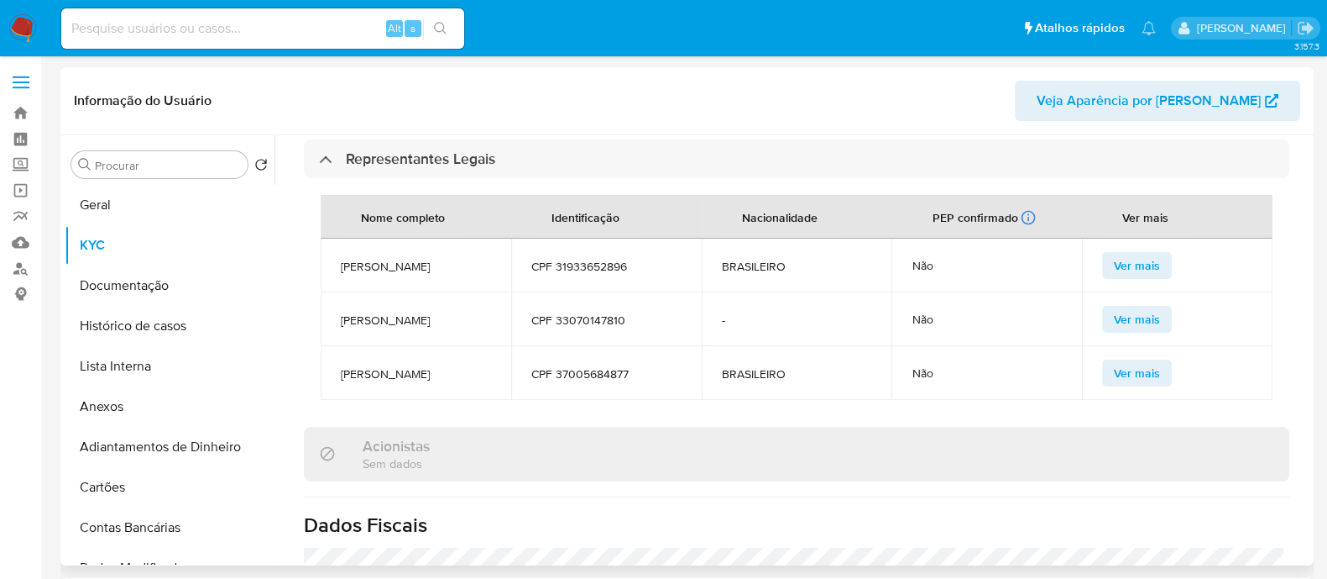
scroll to position [9, 0]
drag, startPoint x: 121, startPoint y: 195, endPoint x: 167, endPoint y: 202, distance: 46.8
click at [121, 195] on button "Geral" at bounding box center [163, 205] width 196 height 40
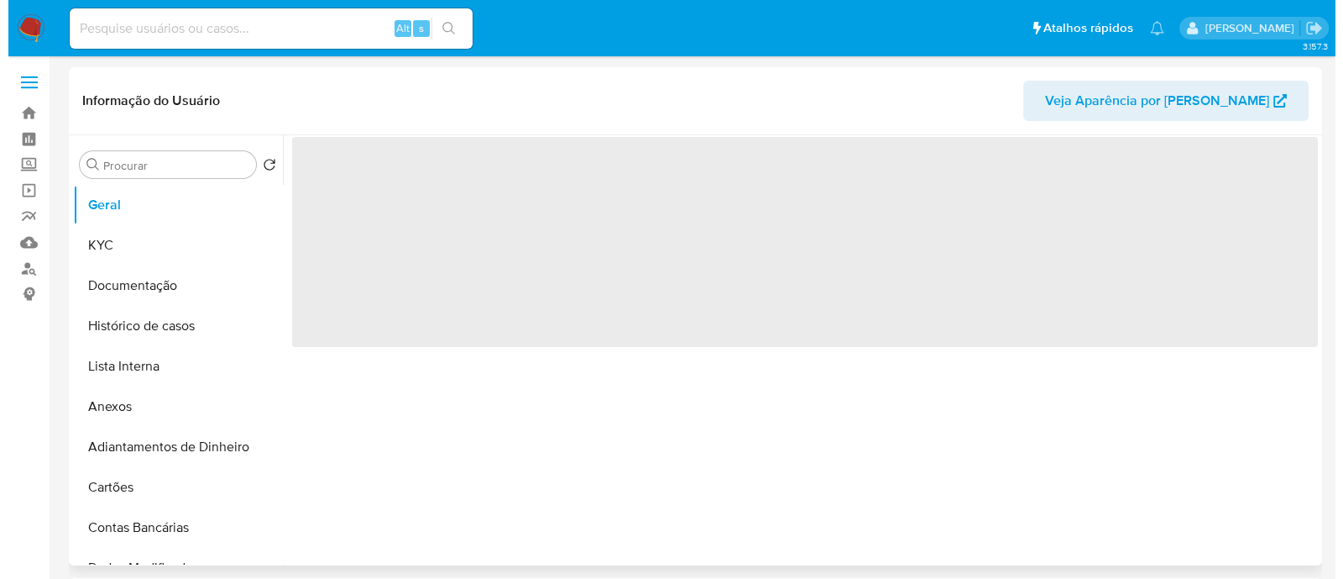
scroll to position [0, 0]
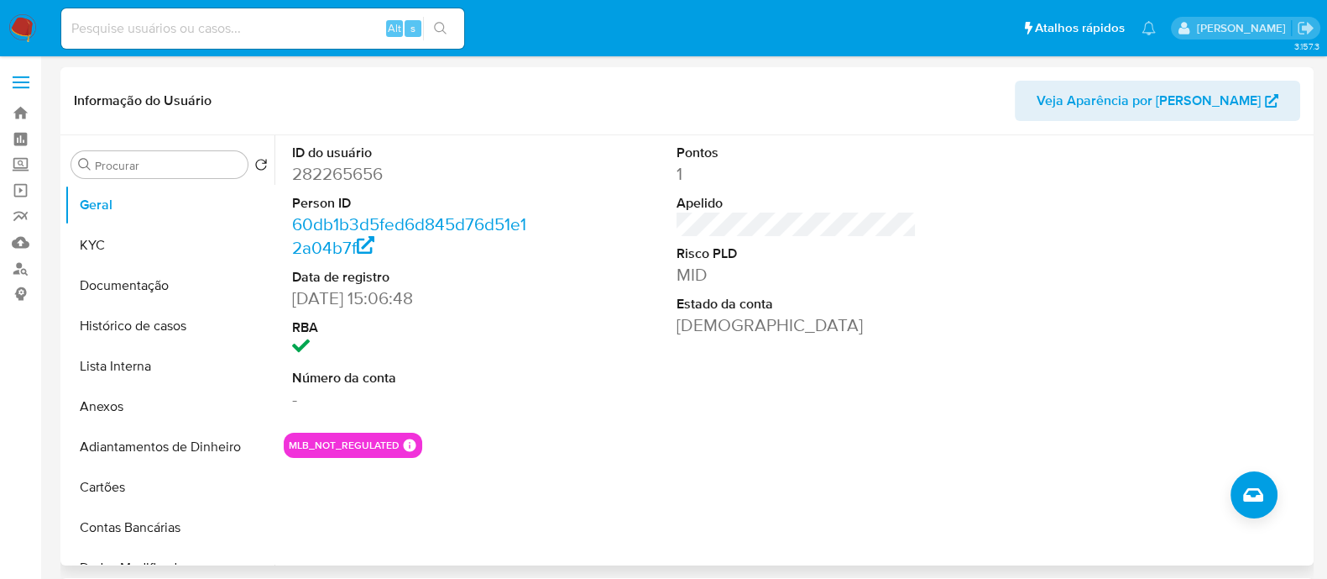
drag, startPoint x: 678, startPoint y: 429, endPoint x: 638, endPoint y: 438, distance: 41.3
click at [678, 429] on section "ID do usuário 282265656 Person ID 60db1b3d5fed6d845d76d51e12a04b7f Data de regi…" at bounding box center [797, 296] width 1026 height 322
click at [109, 317] on button "Histórico de casos" at bounding box center [163, 326] width 196 height 40
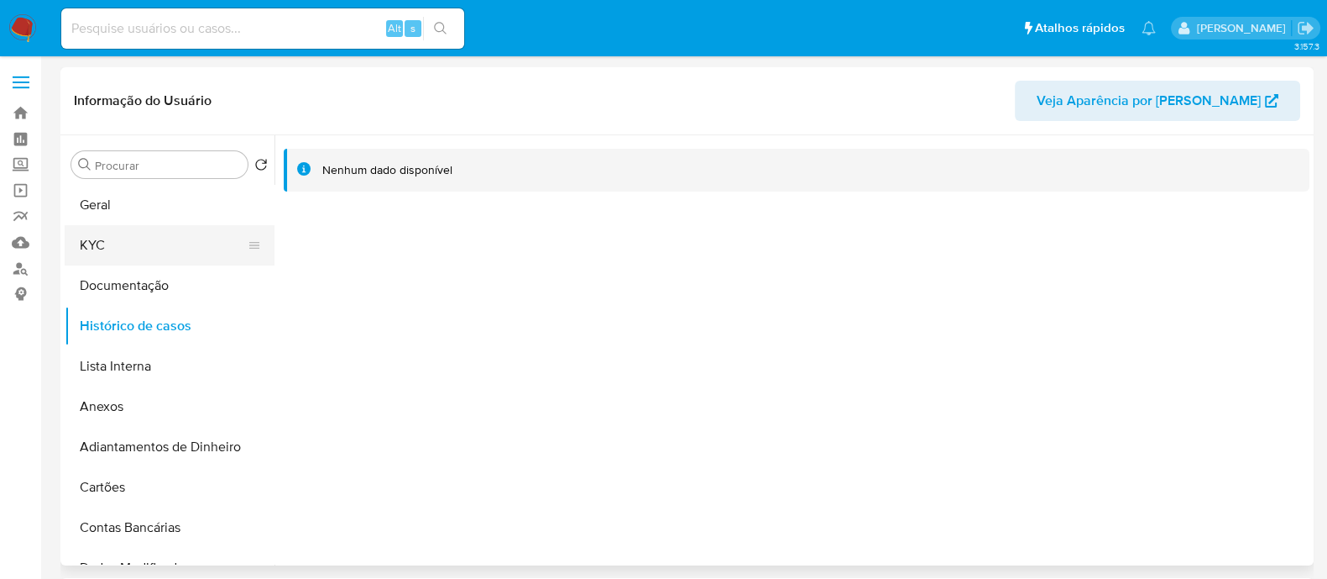
click at [164, 249] on button "KYC" at bounding box center [163, 245] width 196 height 40
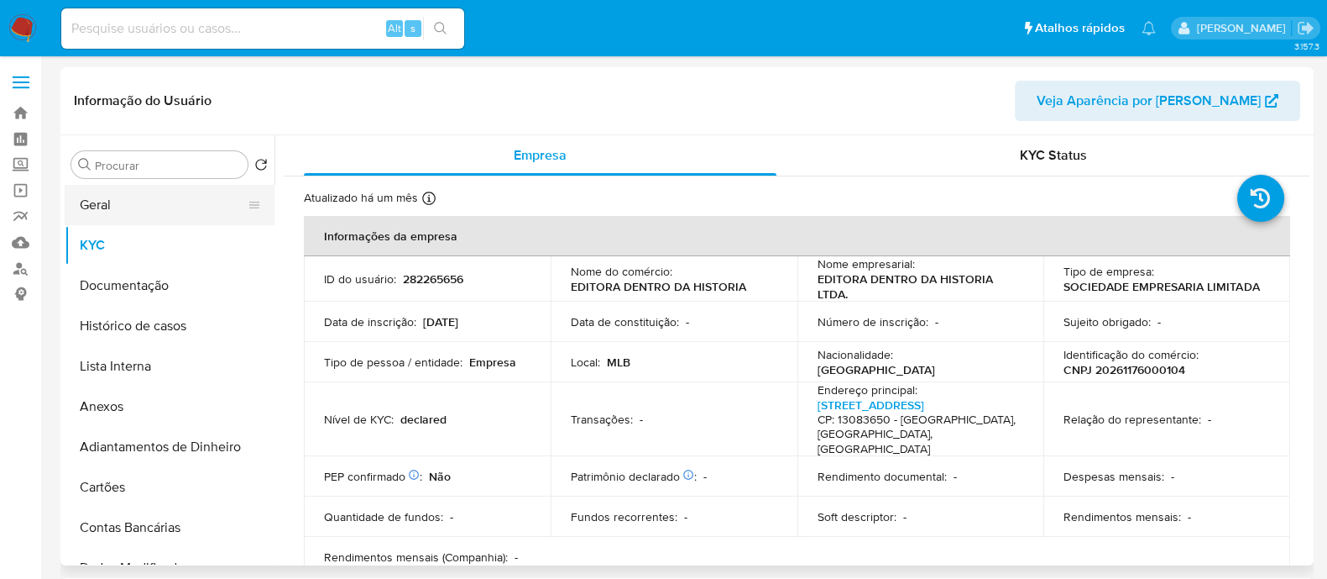
click at [114, 207] on button "Geral" at bounding box center [163, 205] width 196 height 40
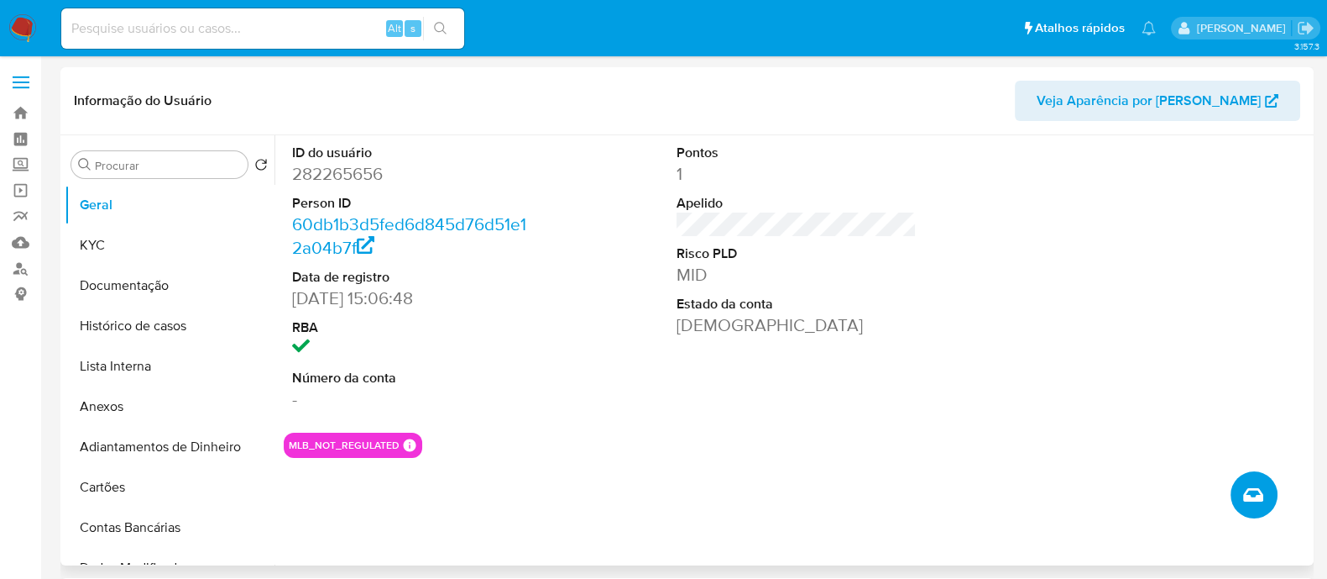
click at [1251, 484] on icon "Criar caso manual" at bounding box center [1254, 494] width 20 height 20
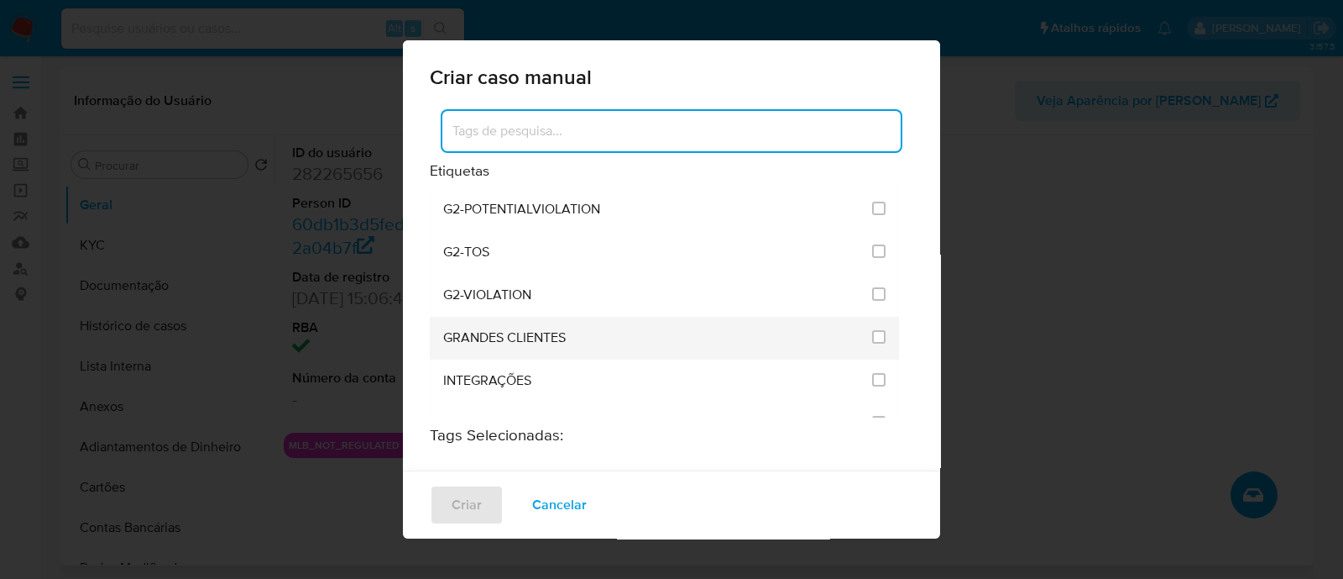
scroll to position [1364, 0]
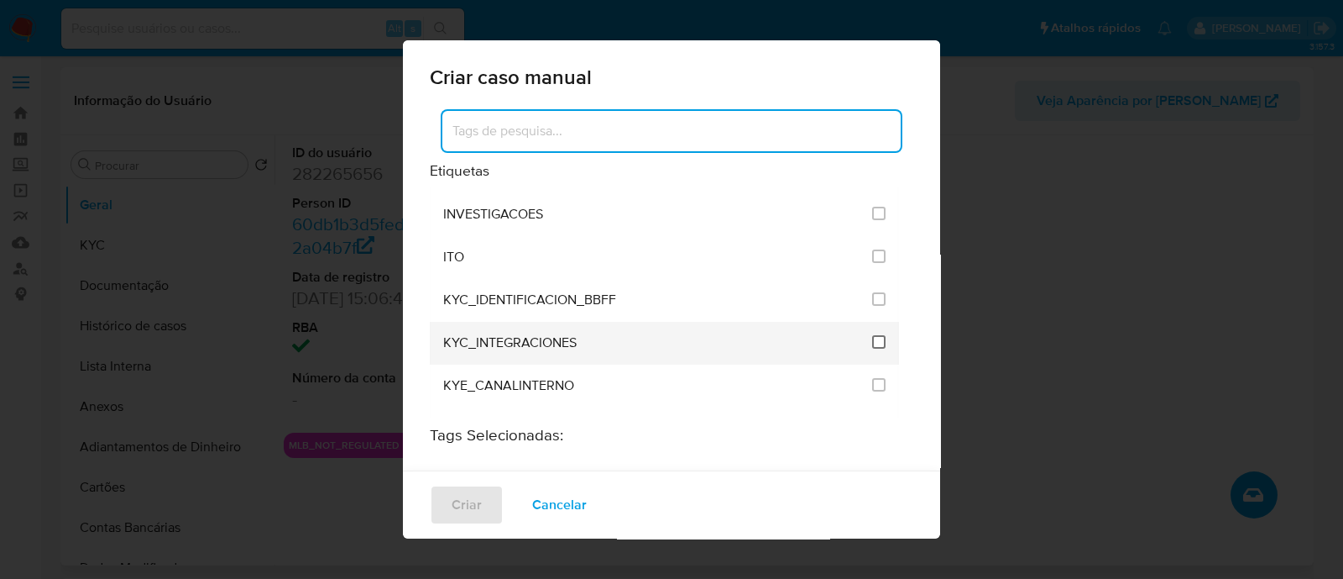
click at [872, 335] on input "2093" at bounding box center [878, 341] width 13 height 13
checkbox input "true"
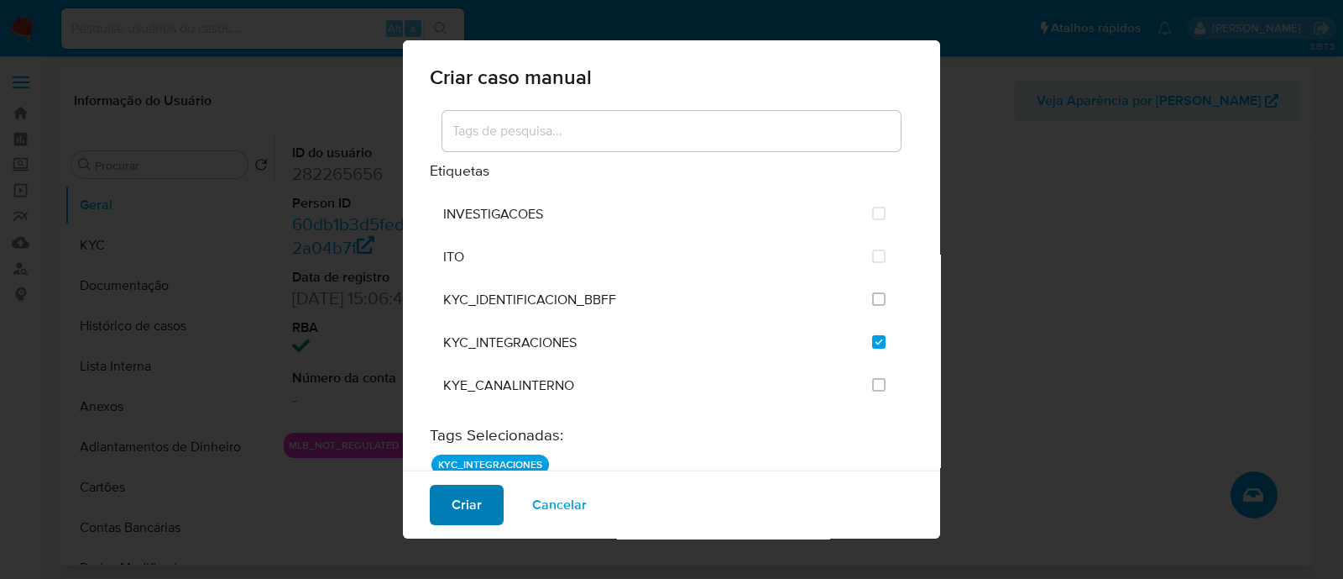
click at [477, 515] on span "Criar" at bounding box center [467, 504] width 30 height 37
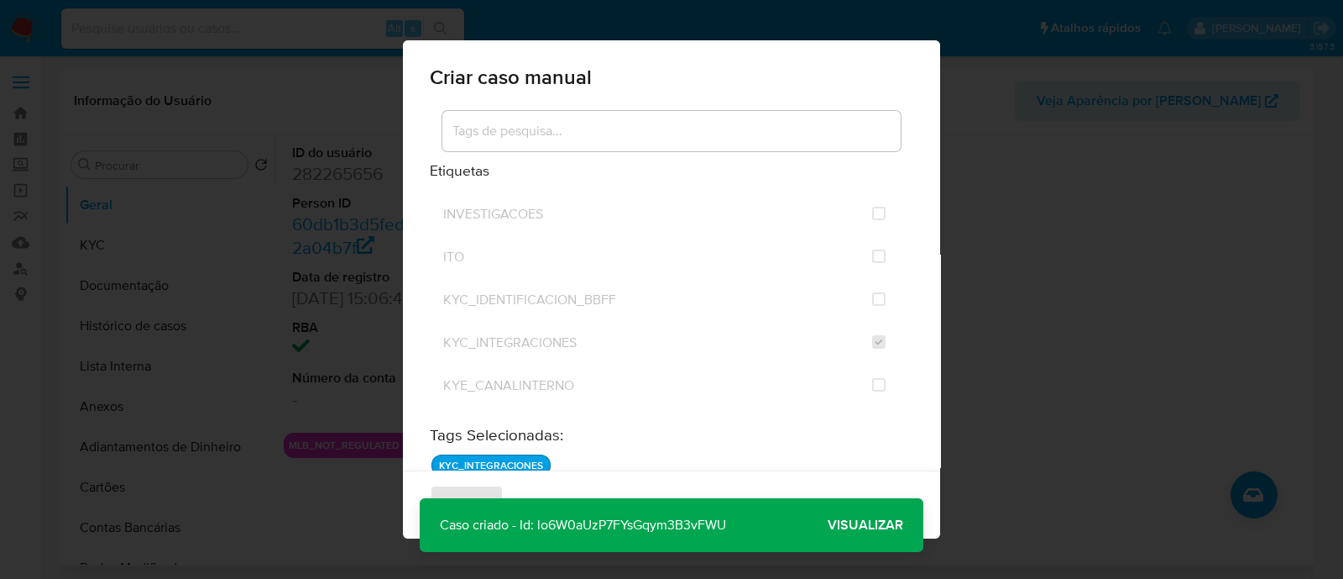
click at [830, 525] on span "Visualizar" at bounding box center [866, 525] width 76 height 0
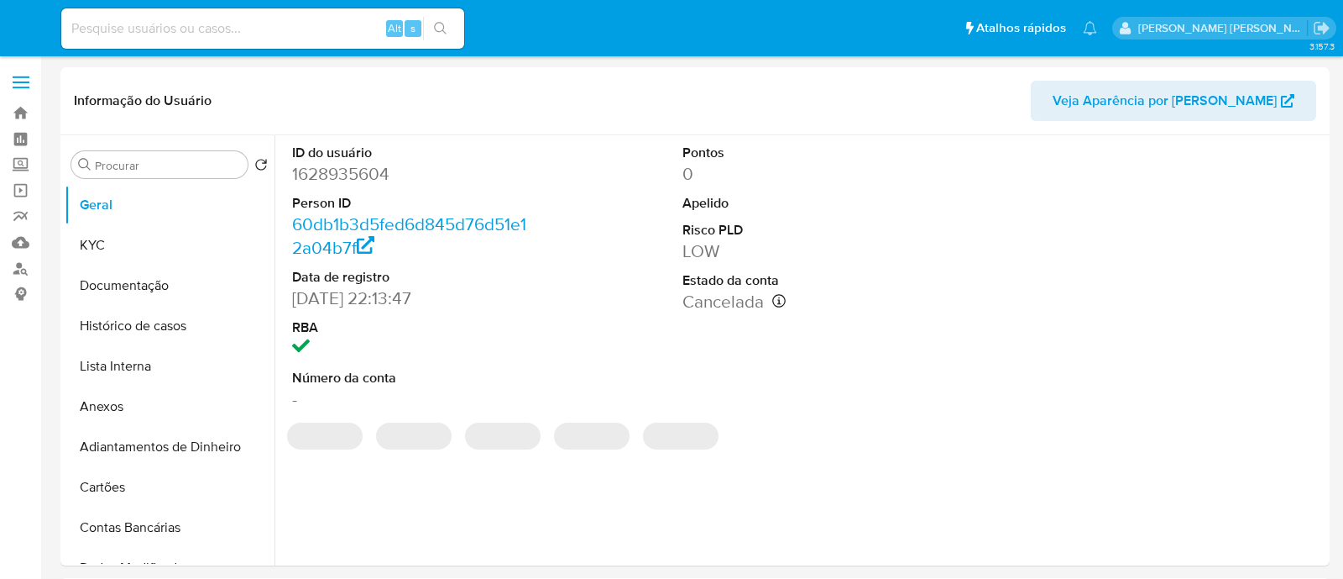
select select "10"
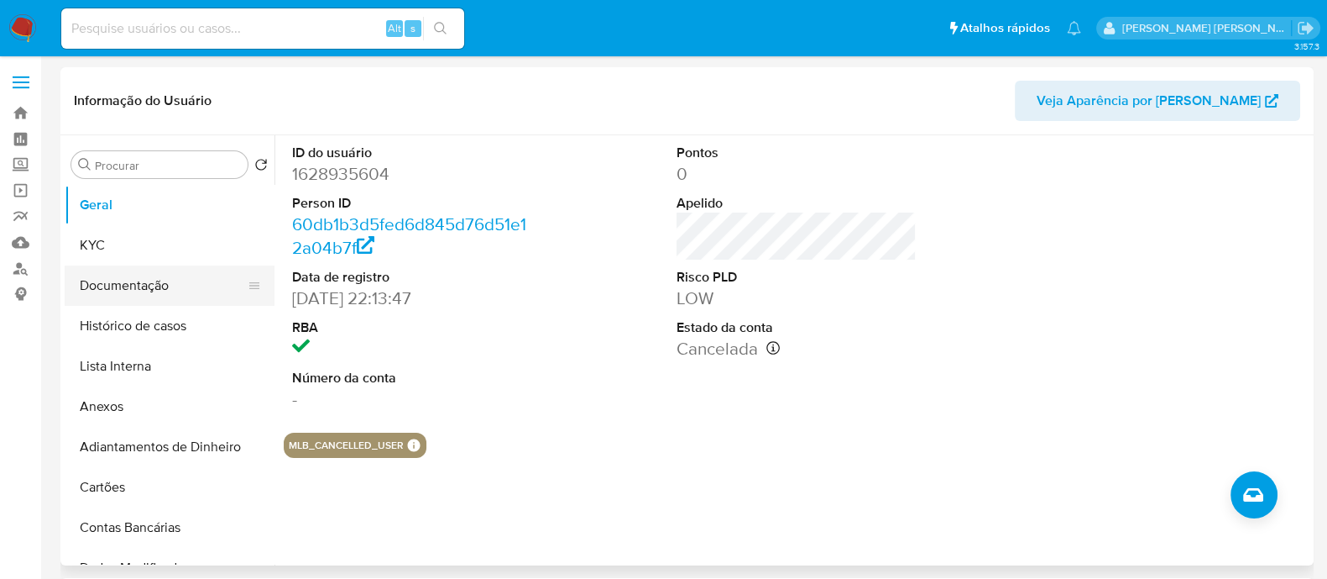
click at [149, 276] on button "Documentação" at bounding box center [163, 285] width 196 height 40
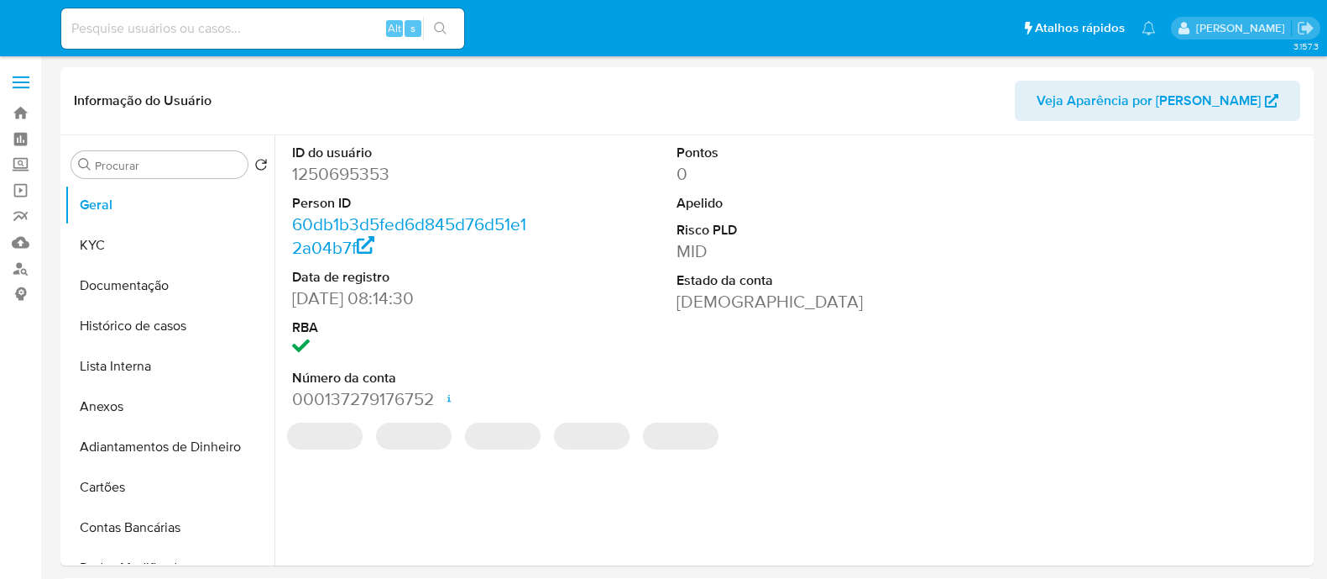
select select "10"
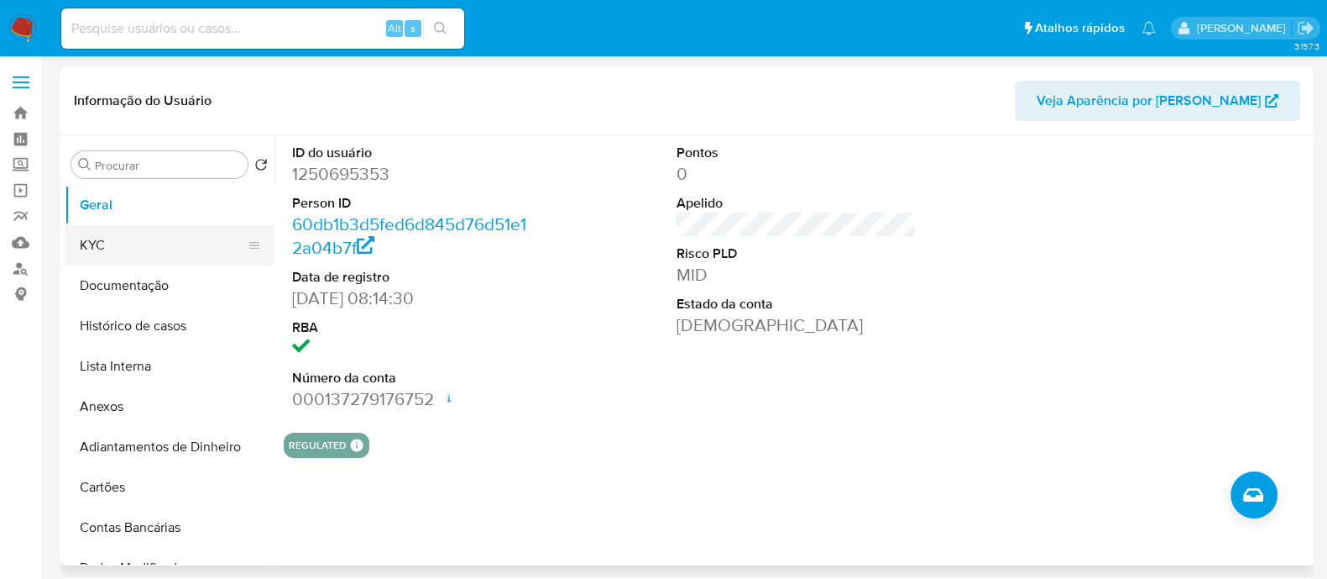
click at [128, 233] on button "KYC" at bounding box center [163, 245] width 196 height 40
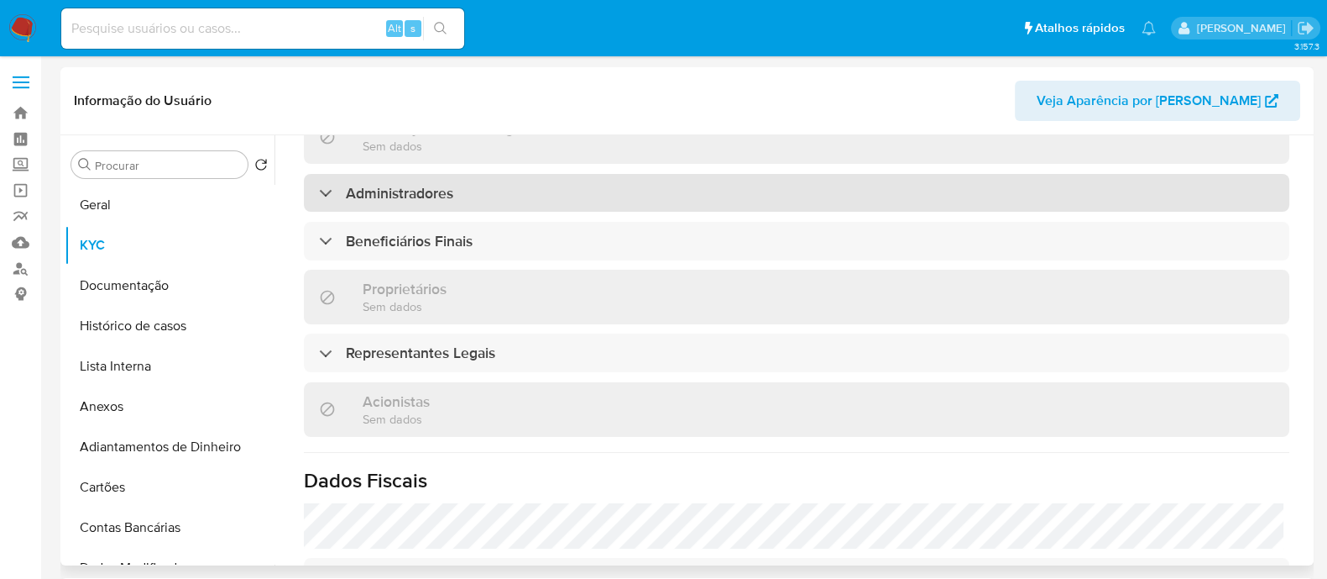
scroll to position [839, 0]
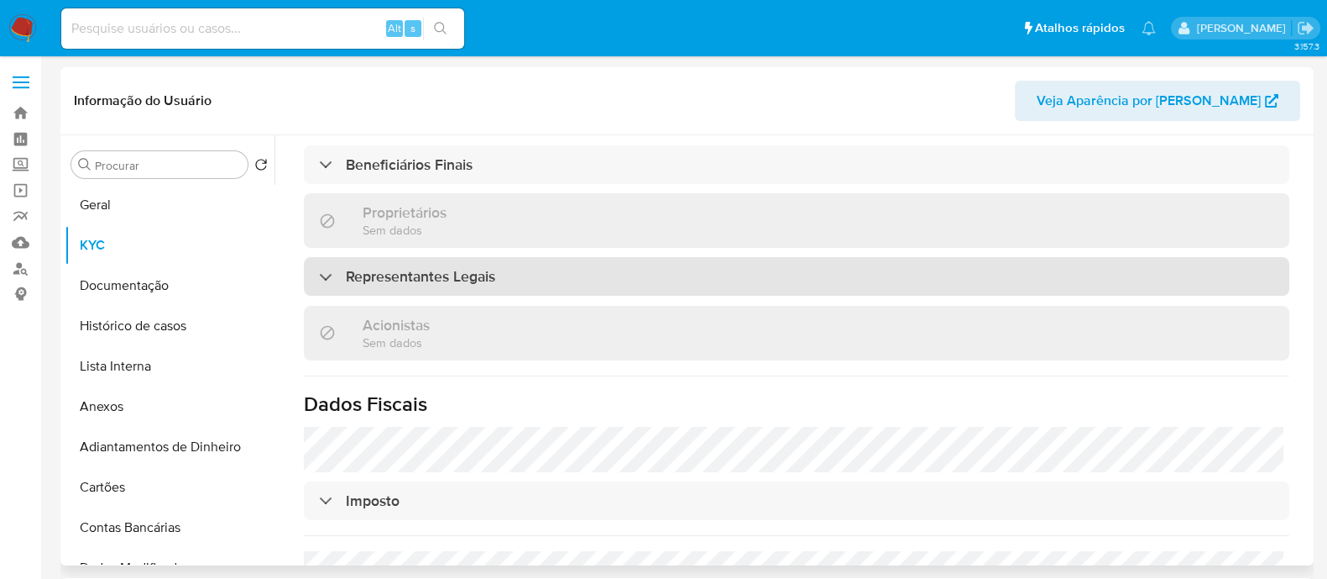
click at [556, 257] on div "Representantes Legais" at bounding box center [797, 276] width 986 height 39
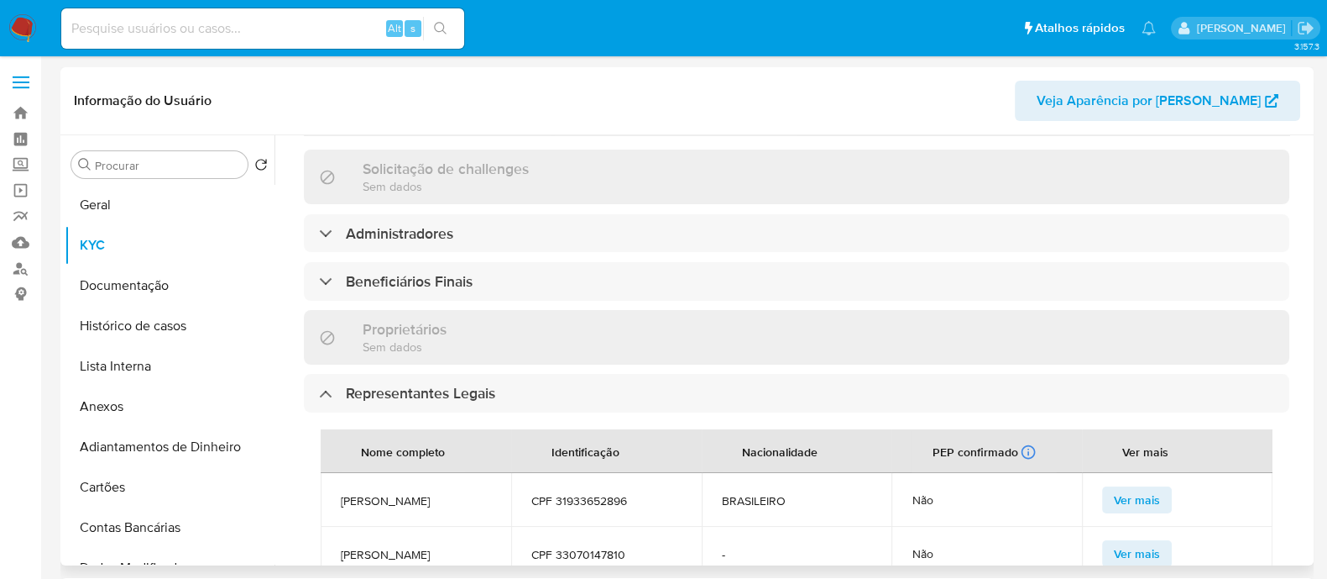
scroll to position [630, 0]
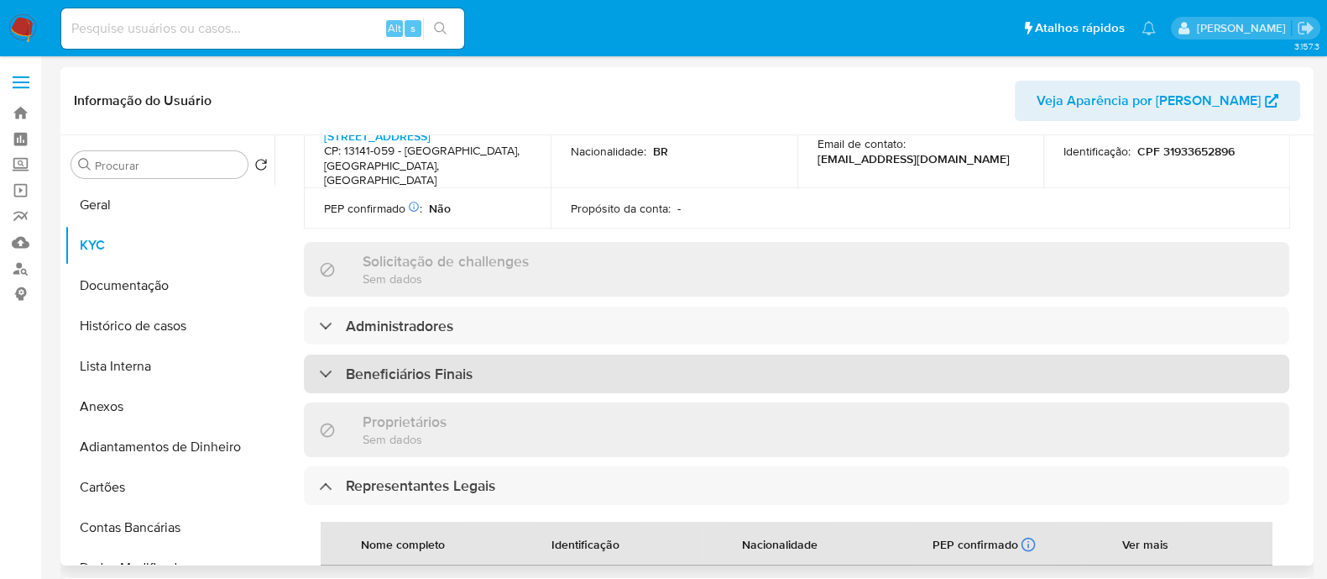
click at [565, 354] on div "Beneficiários Finais" at bounding box center [797, 373] width 986 height 39
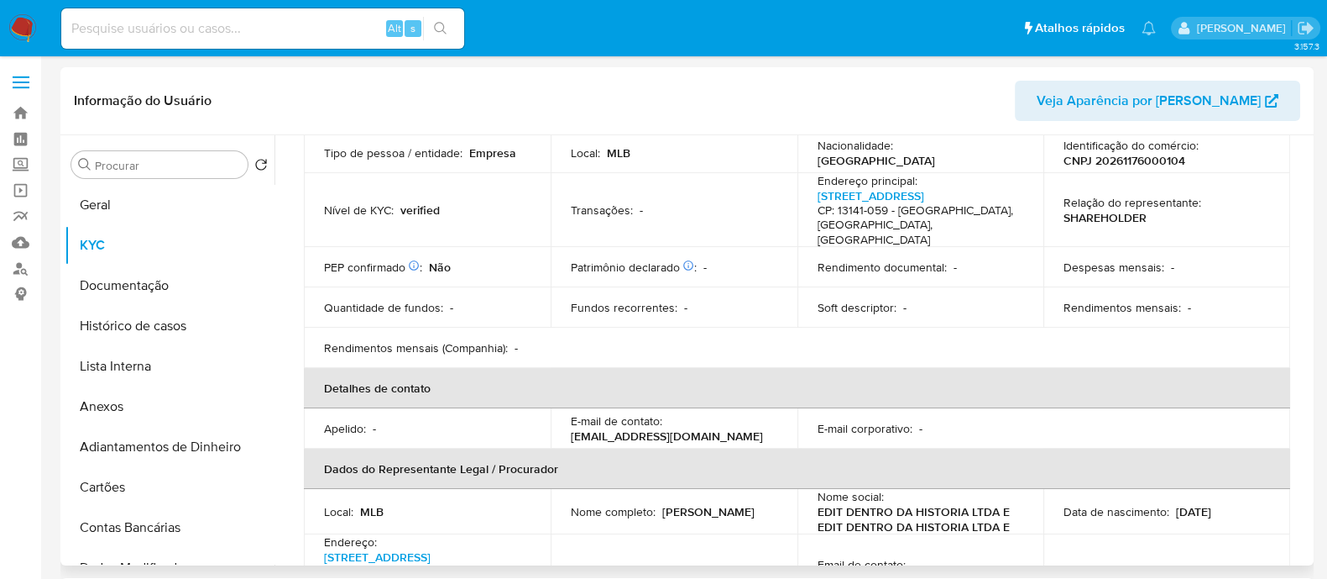
scroll to position [0, 0]
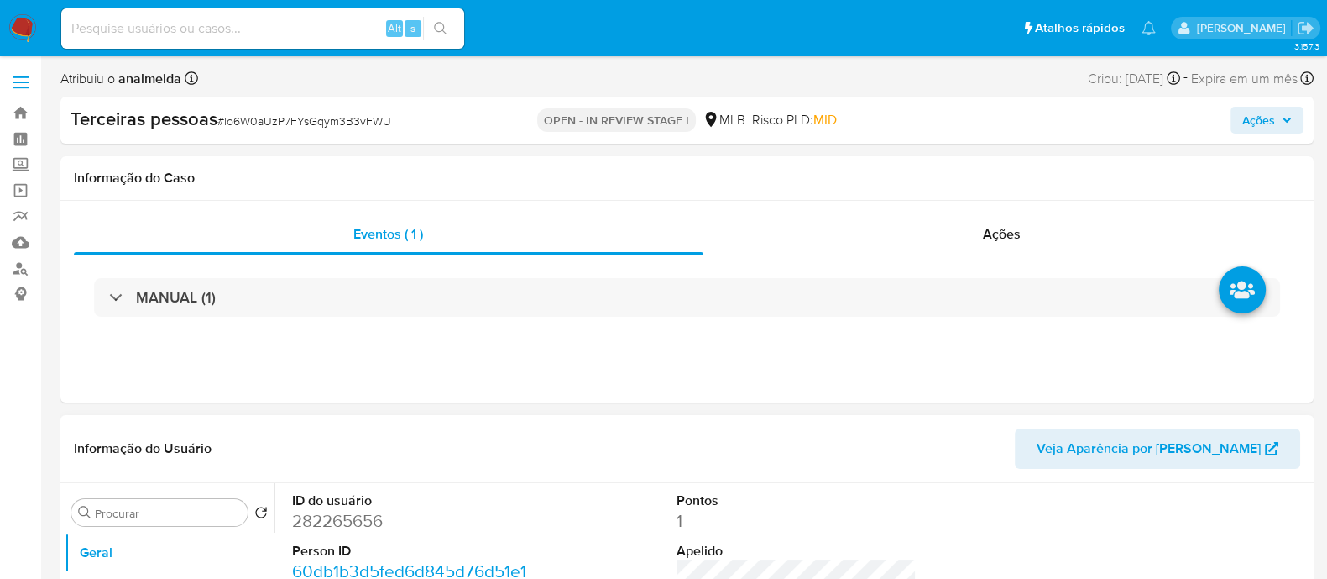
select select "10"
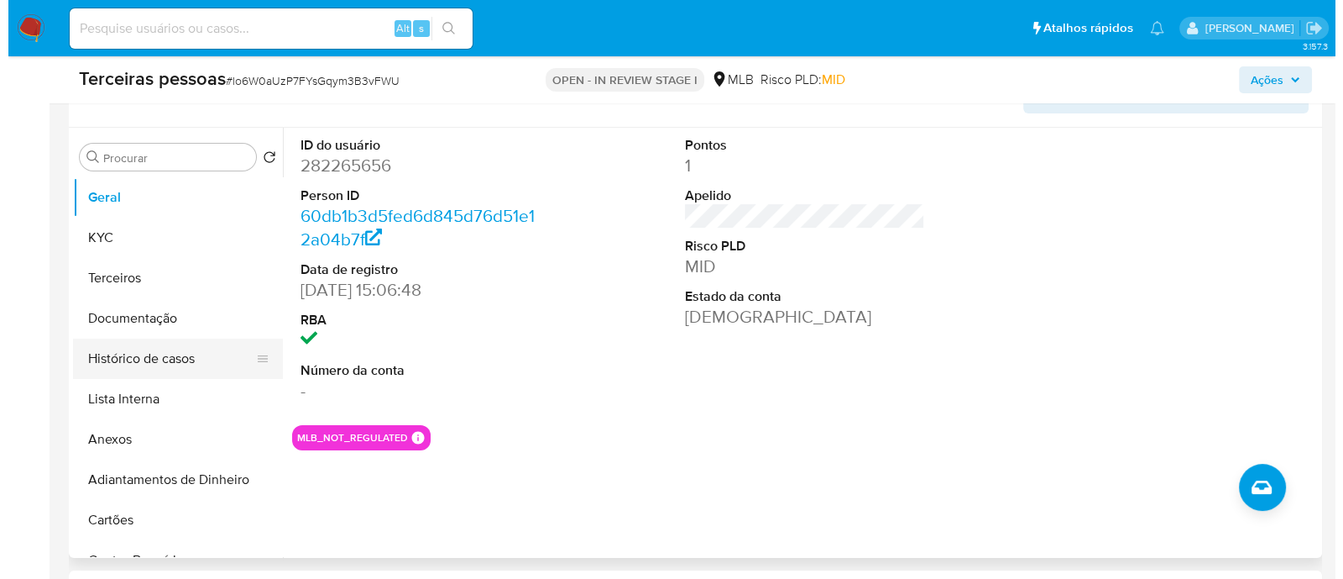
scroll to position [315, 0]
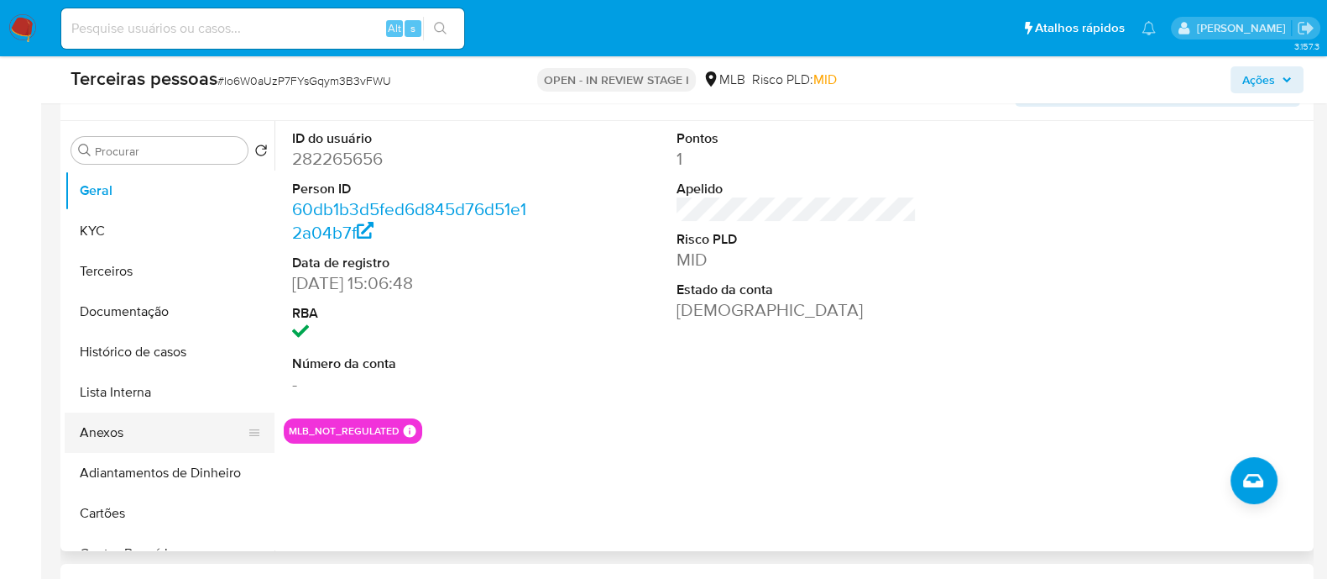
click at [126, 434] on button "Anexos" at bounding box center [163, 432] width 196 height 40
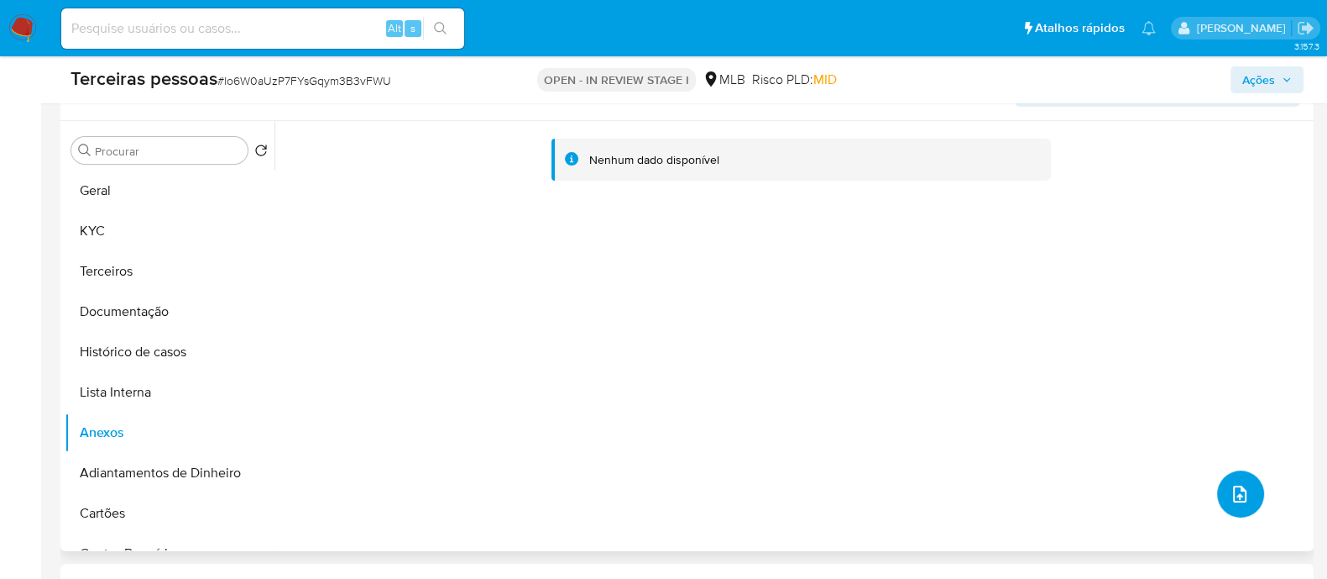
click at [1245, 498] on button "upload-file" at bounding box center [1240, 493] width 47 height 47
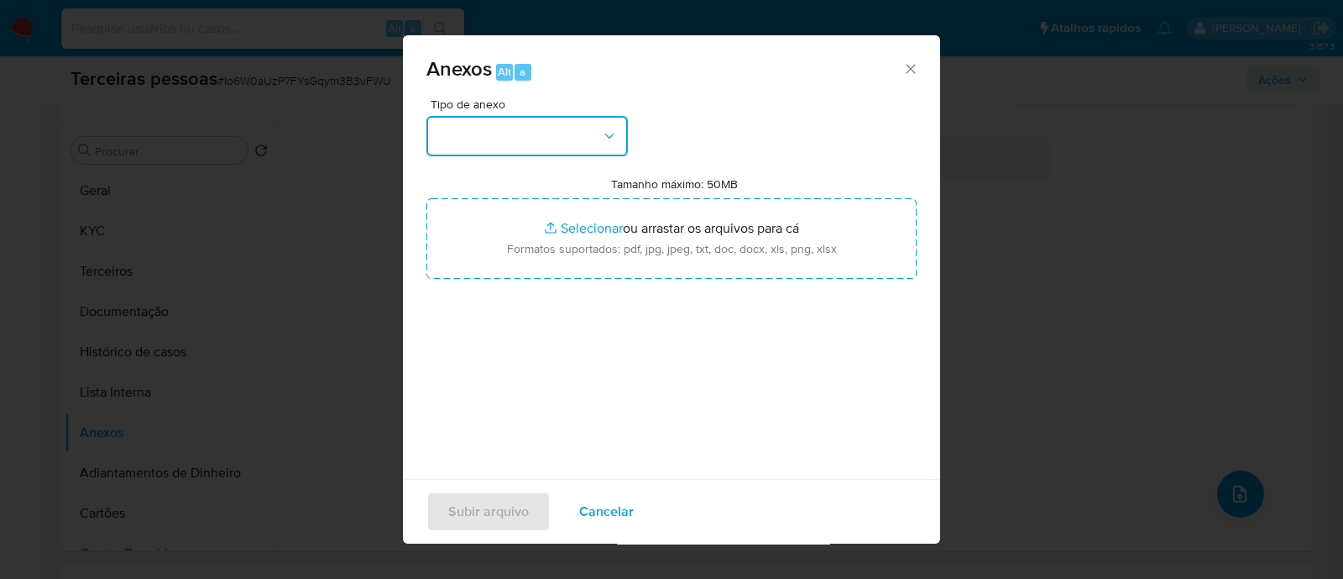
click at [548, 142] on button "button" at bounding box center [528, 136] width 202 height 40
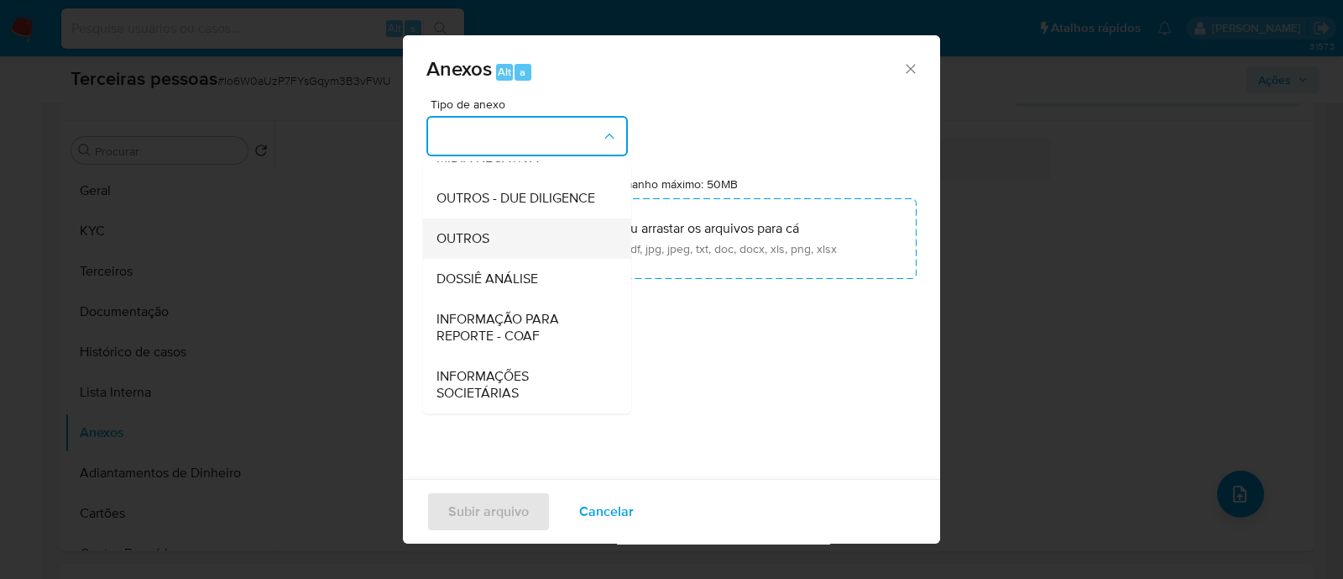
scroll to position [259, 0]
click at [500, 190] on span "OUTROS - DUE DILIGENCE" at bounding box center [516, 198] width 159 height 17
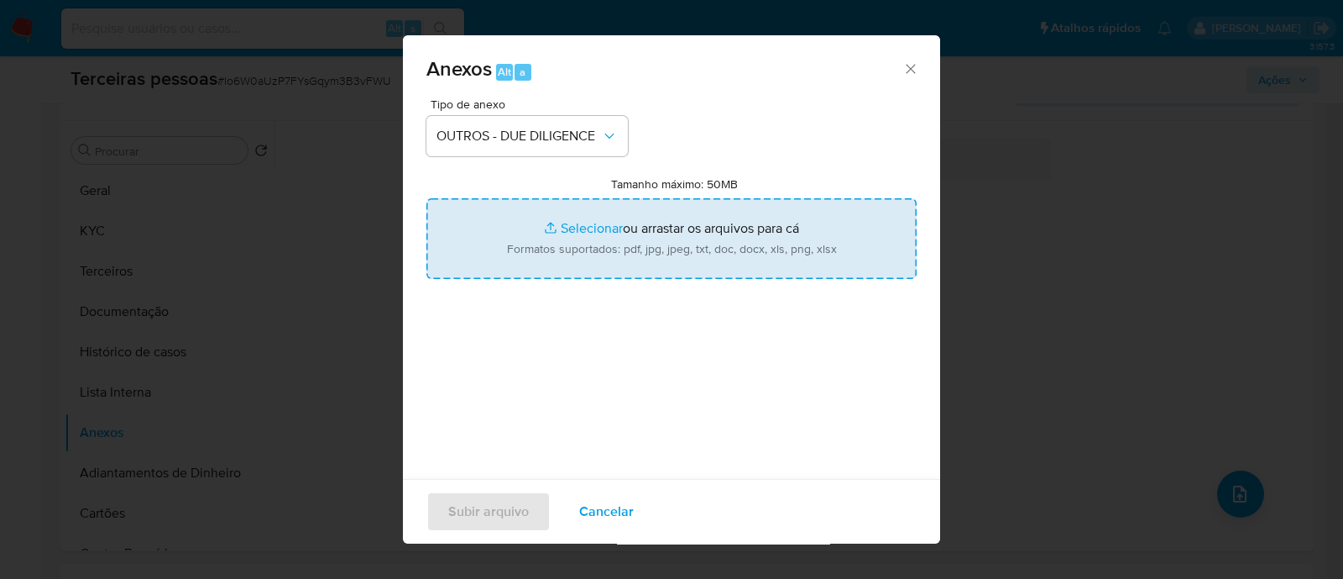
click at [613, 224] on input "Tamanho máximo: 50MB Selecionar arquivos" at bounding box center [672, 238] width 490 height 81
type input "C:\fakepath\Matriz de Risco - EDITORA DENTRO DA HISTORIA LTDA..pdf"
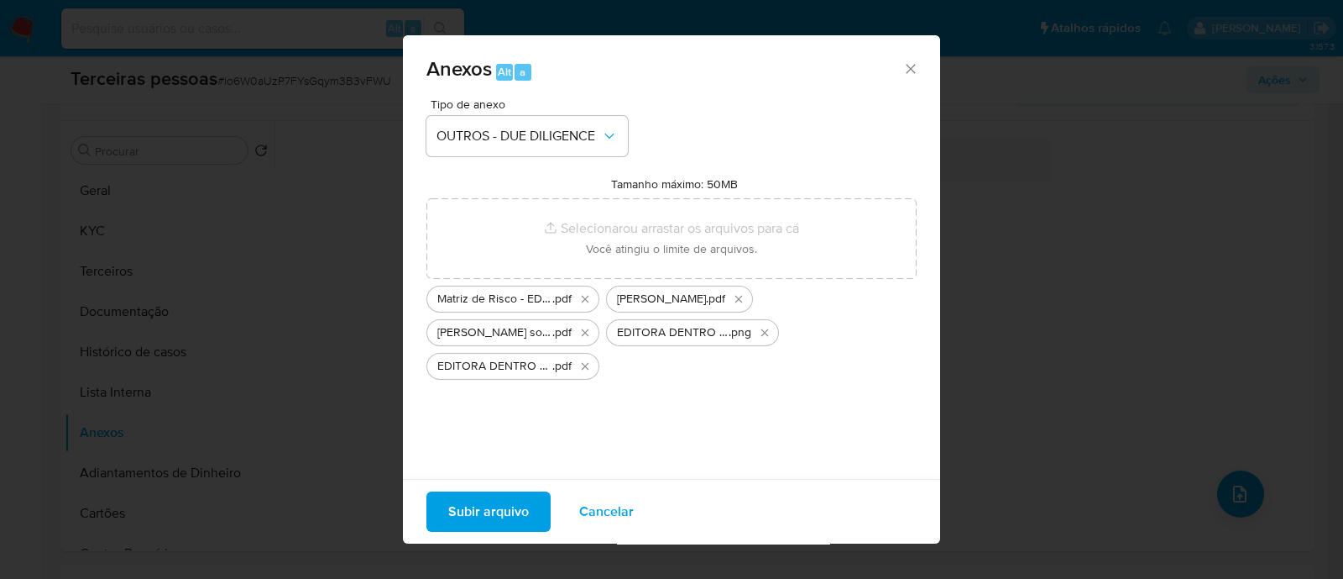
click at [469, 504] on span "Subir arquivo" at bounding box center [488, 511] width 81 height 37
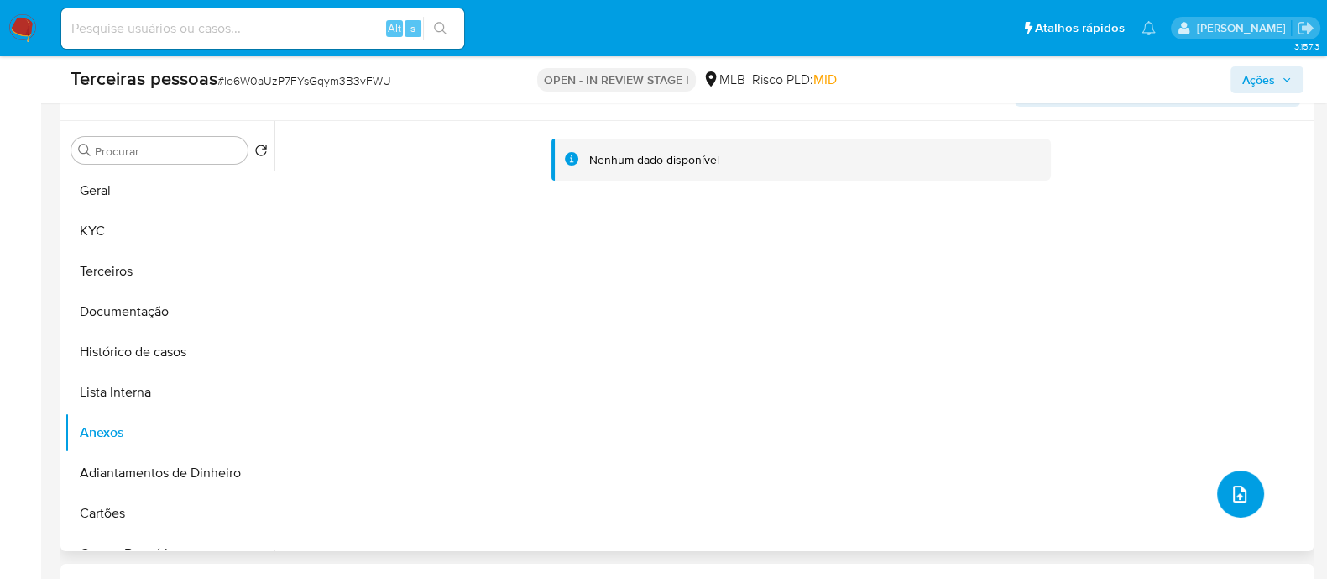
click at [1240, 504] on button "upload-file" at bounding box center [1240, 493] width 47 height 47
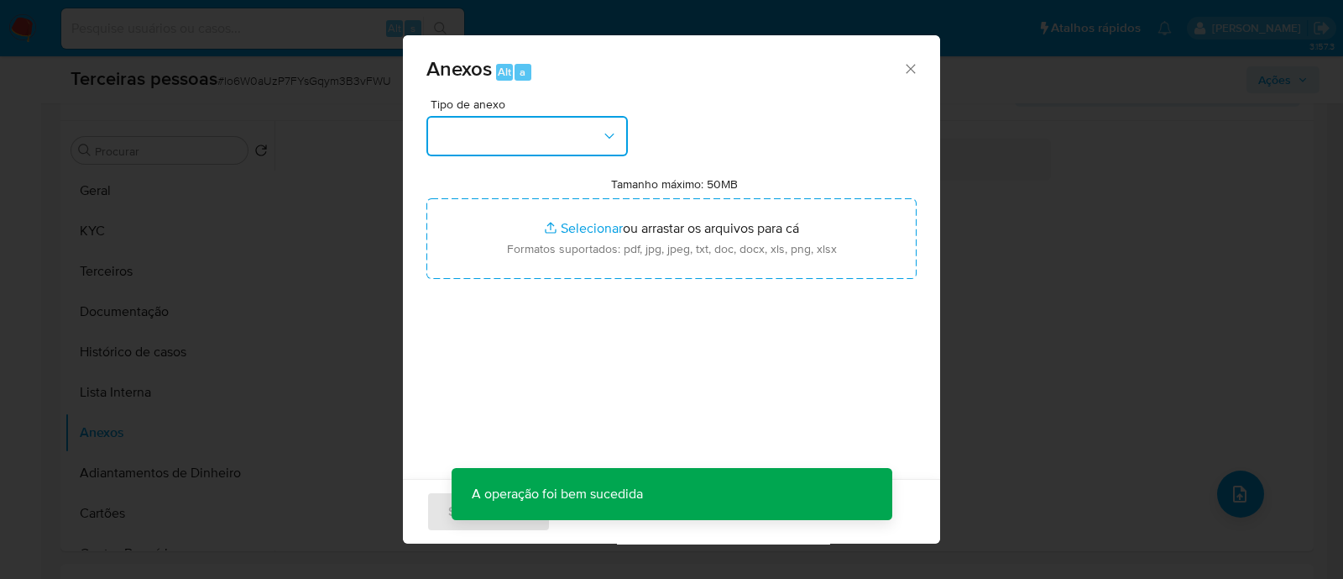
click at [571, 119] on button "button" at bounding box center [528, 136] width 202 height 40
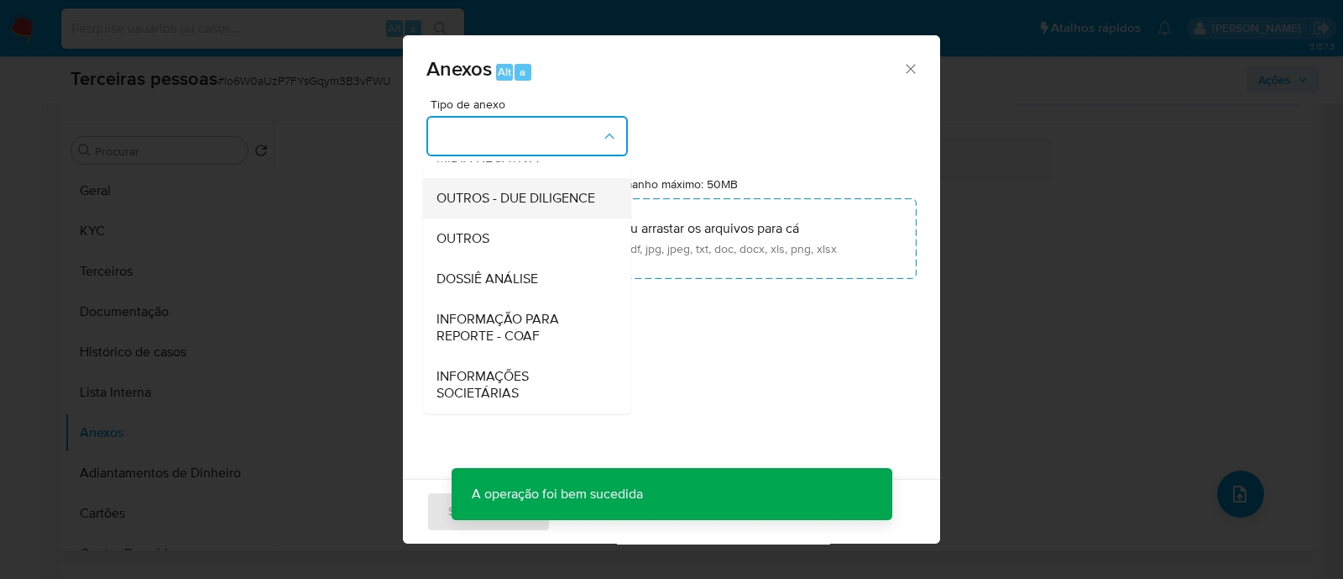
click at [472, 190] on span "OUTROS - DUE DILIGENCE" at bounding box center [516, 198] width 159 height 17
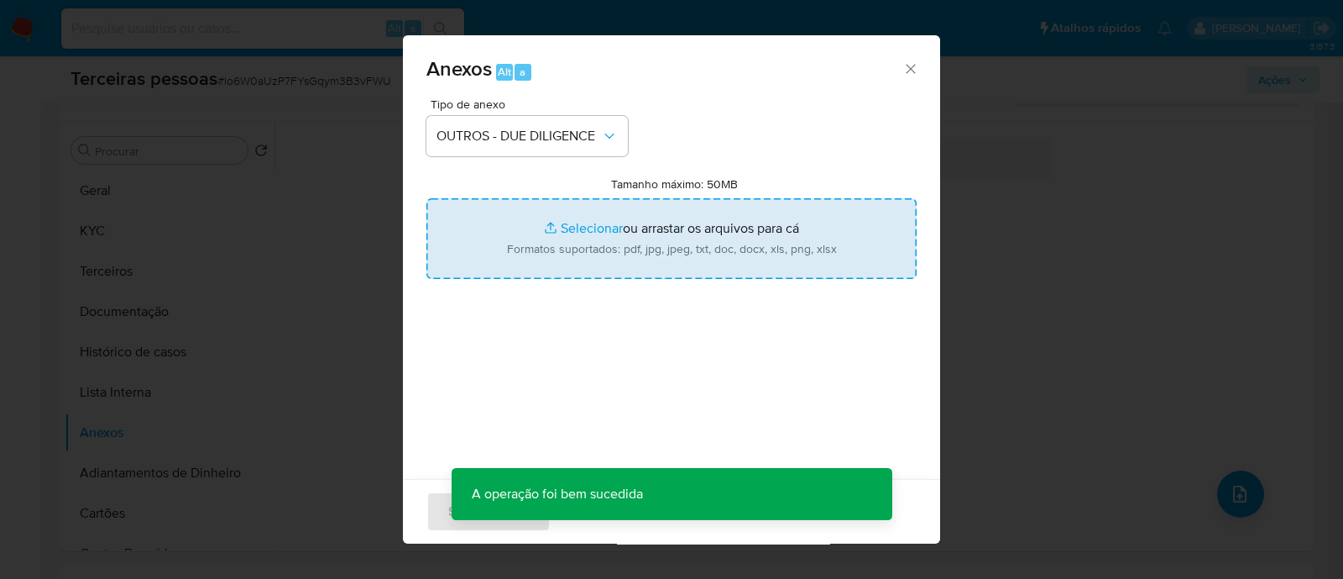
click at [709, 220] on input "Tamanho máximo: 50MB Selecionar arquivos" at bounding box center [672, 238] width 490 height 81
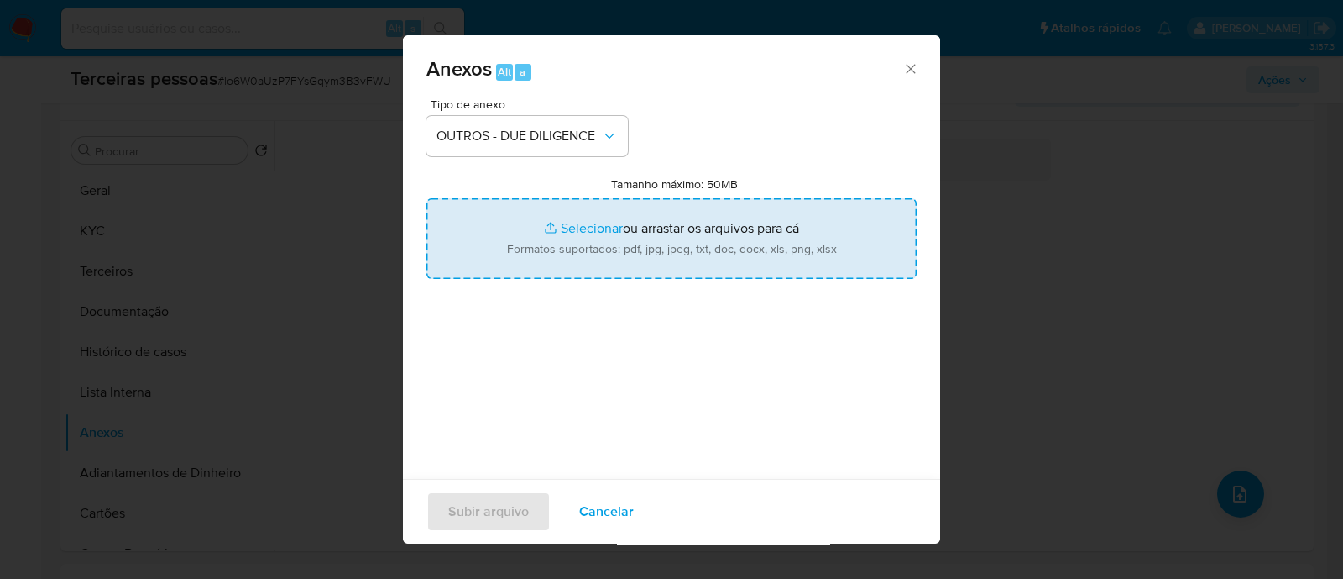
type input "C:\fakepath\EDITORA DENTRO DA HISTORIA LTDA. softon.pdf"
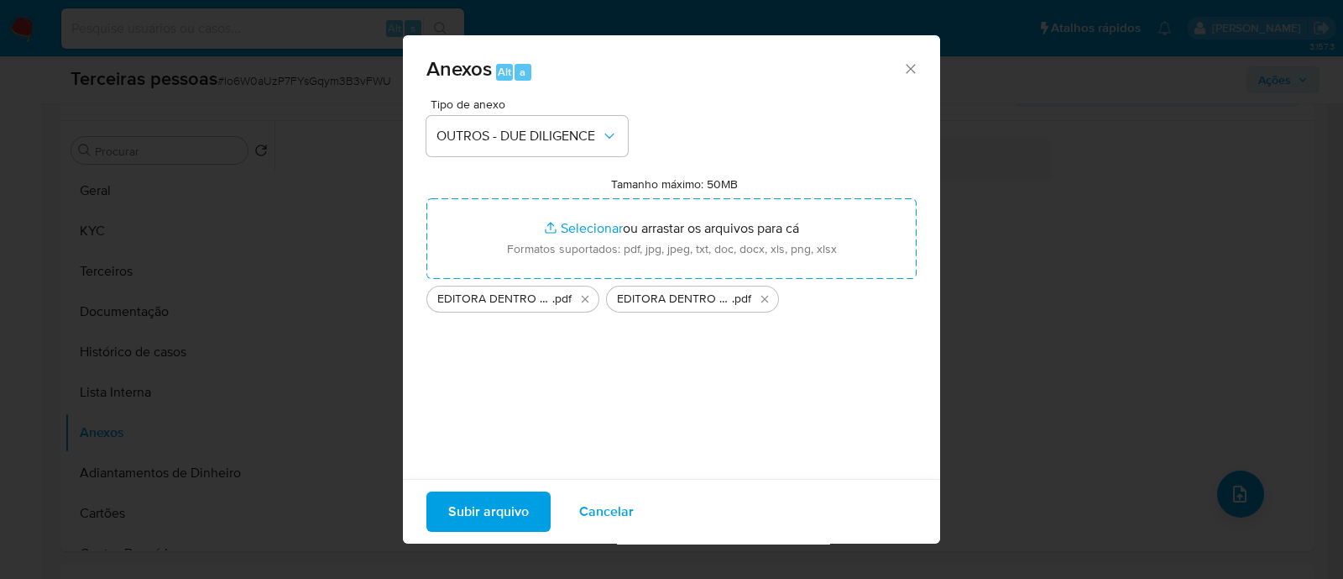
click at [507, 519] on span "Subir arquivo" at bounding box center [488, 511] width 81 height 37
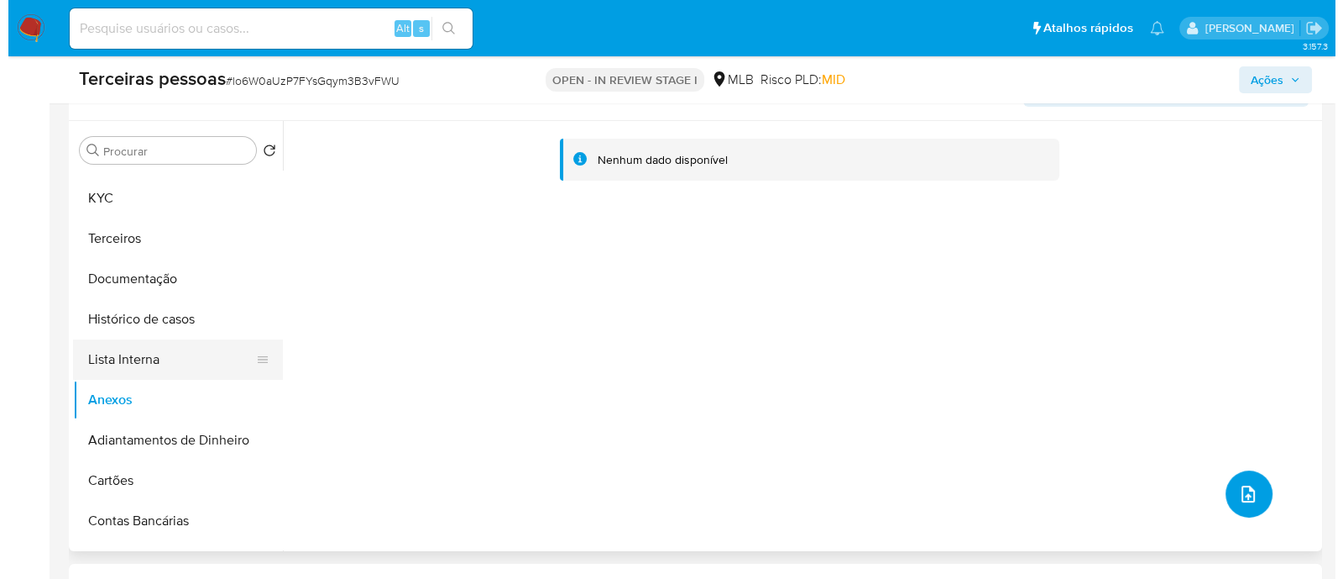
scroll to position [0, 0]
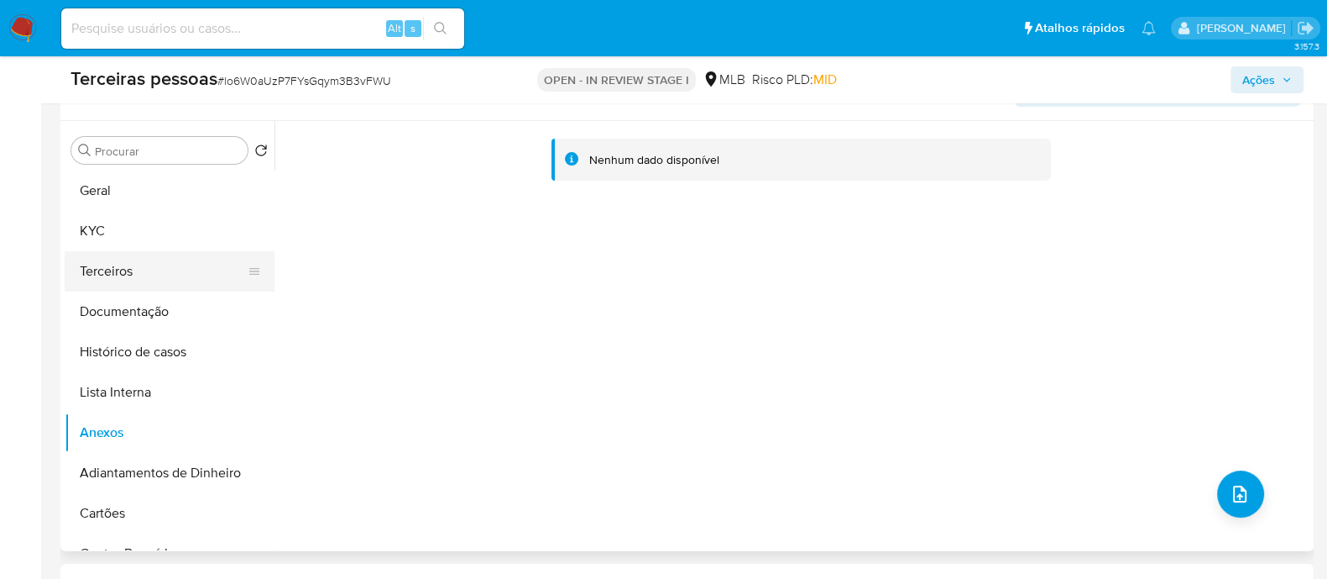
click at [135, 279] on button "Terceiros" at bounding box center [163, 271] width 196 height 40
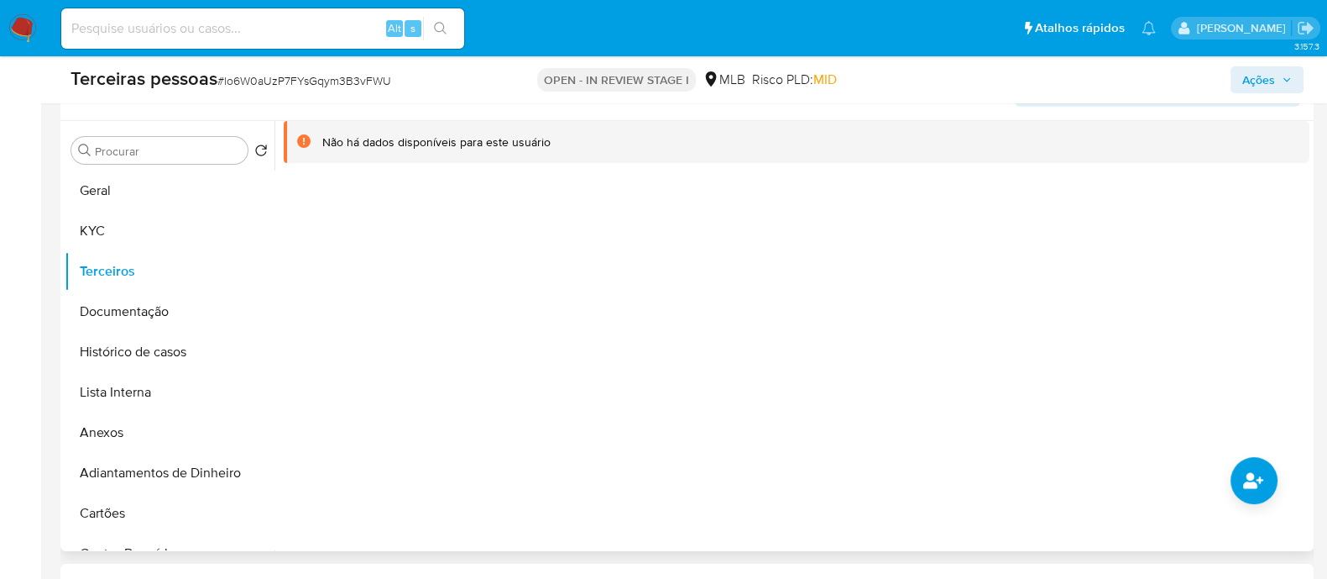
click at [1270, 505] on div at bounding box center [792, 336] width 1035 height 430
click at [1248, 479] on icon "common.add_complementary_information" at bounding box center [1254, 480] width 20 height 20
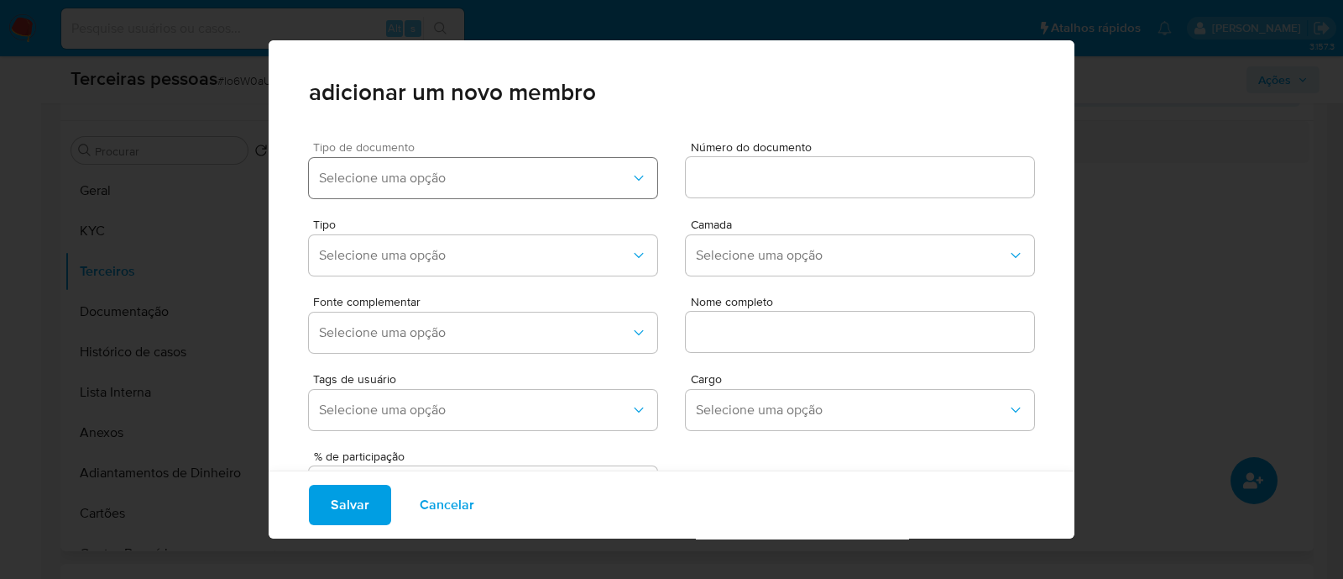
click at [429, 178] on span "Selecione uma opção" at bounding box center [475, 178] width 312 height 17
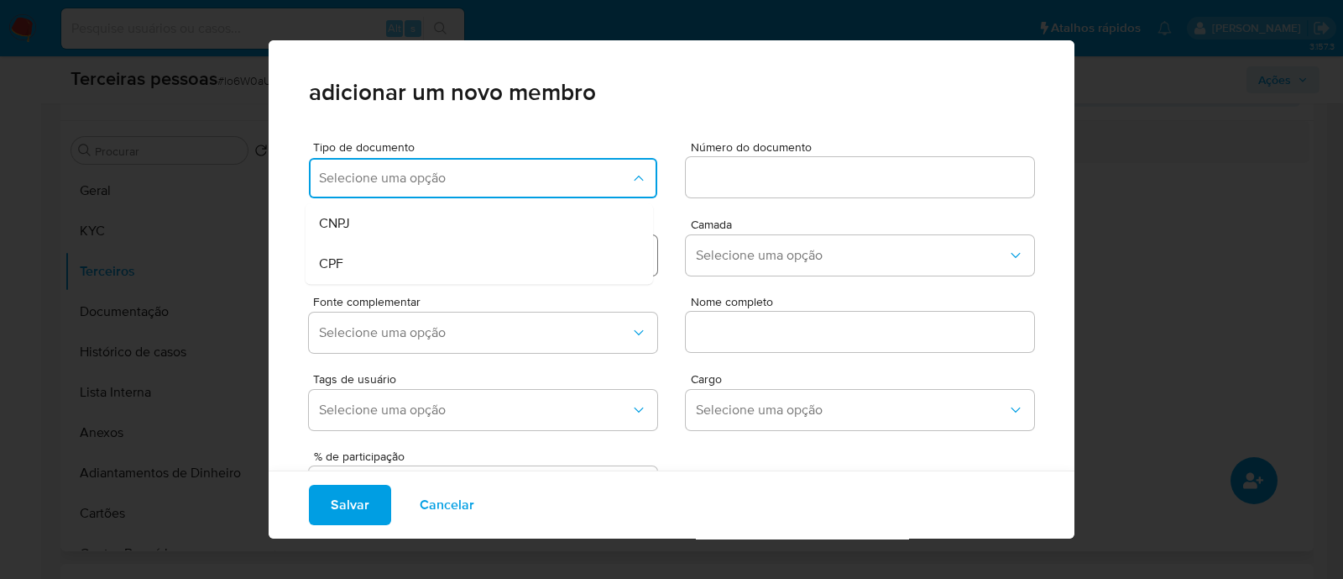
drag, startPoint x: 403, startPoint y: 261, endPoint x: 495, endPoint y: 246, distance: 92.8
click at [420, 261] on div "CPF" at bounding box center [447, 263] width 257 height 40
click at [685, 196] on div "Tipo de documento CPF Número do documento" at bounding box center [671, 166] width 725 height 77
click at [762, 175] on input at bounding box center [860, 177] width 348 height 22
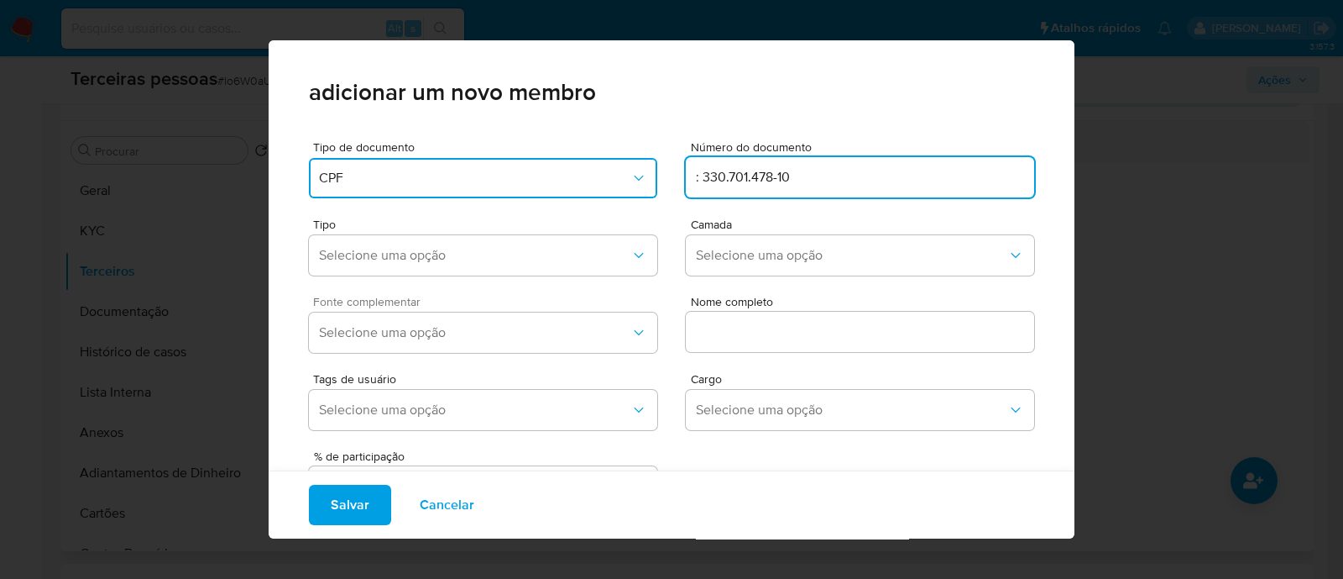
click at [414, 307] on span "Fonte complementar" at bounding box center [487, 302] width 348 height 12
drag, startPoint x: 702, startPoint y: 172, endPoint x: 601, endPoint y: 161, distance: 101.3
click at [601, 161] on div "Tipo de documento CPF Número do documento : 330.701.478-10" at bounding box center [671, 166] width 725 height 77
type input "330.701.478-10"
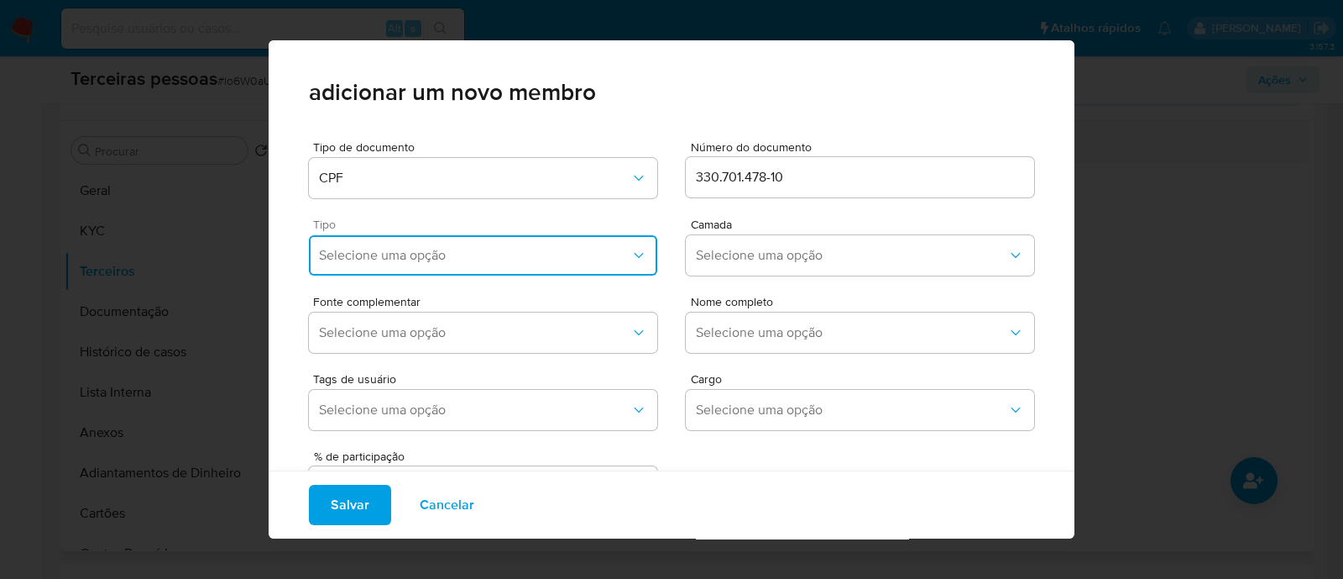
click at [414, 267] on button "Selecione uma opção" at bounding box center [483, 255] width 348 height 40
click at [461, 455] on div "Accionistas" at bounding box center [447, 462] width 257 height 40
click at [730, 258] on span "Selecione uma opção" at bounding box center [852, 255] width 312 height 17
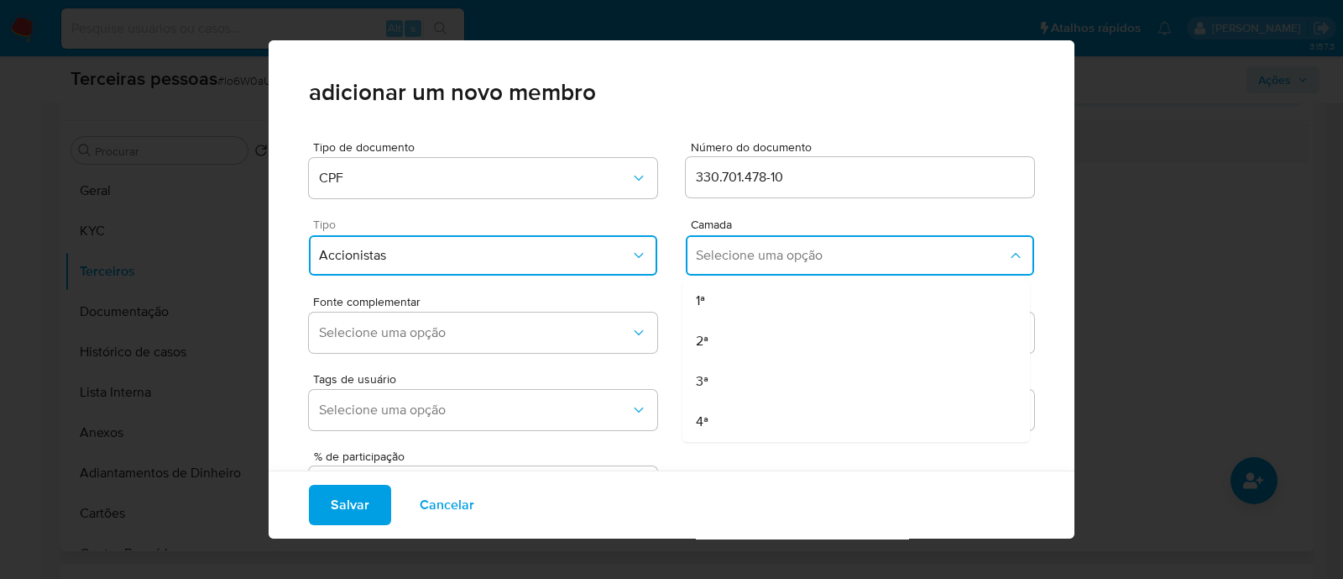
click at [732, 292] on div "1ª" at bounding box center [824, 300] width 257 height 40
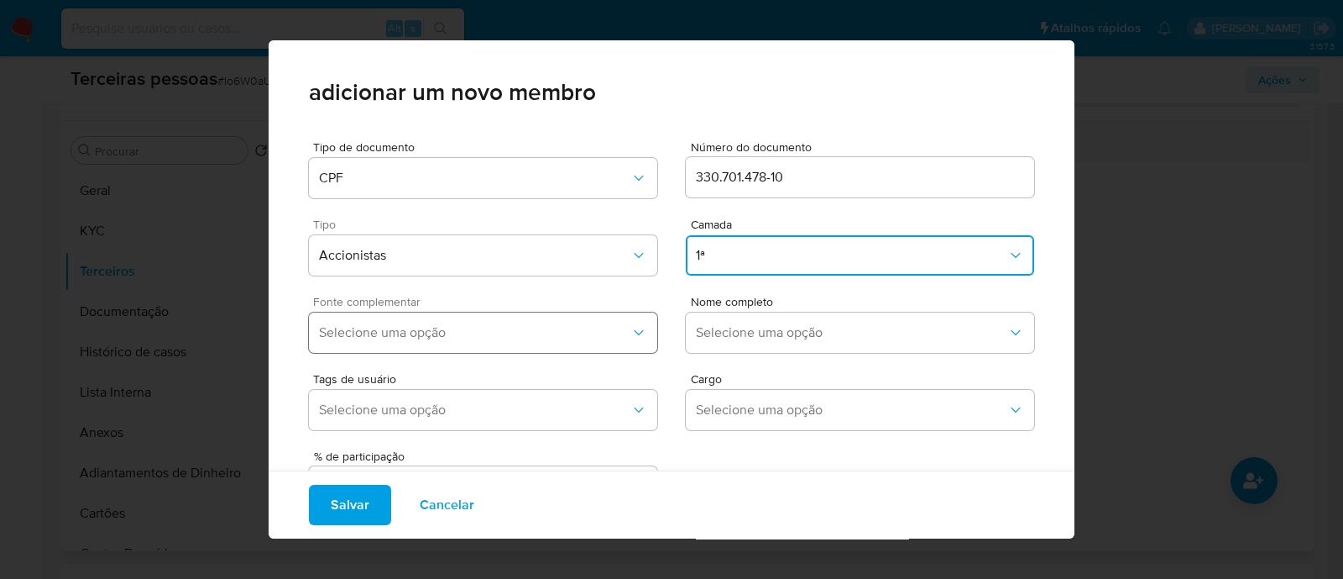
click at [568, 332] on span "Selecione uma opção" at bounding box center [475, 332] width 312 height 17
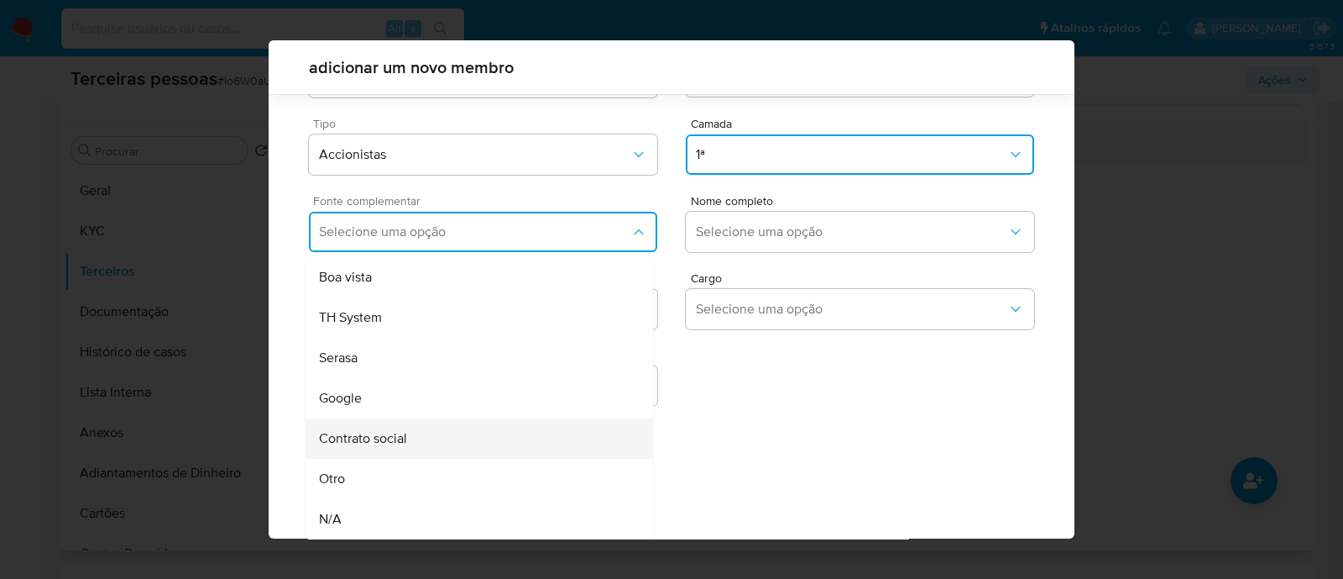
click at [406, 426] on div "Contrato social" at bounding box center [447, 438] width 257 height 40
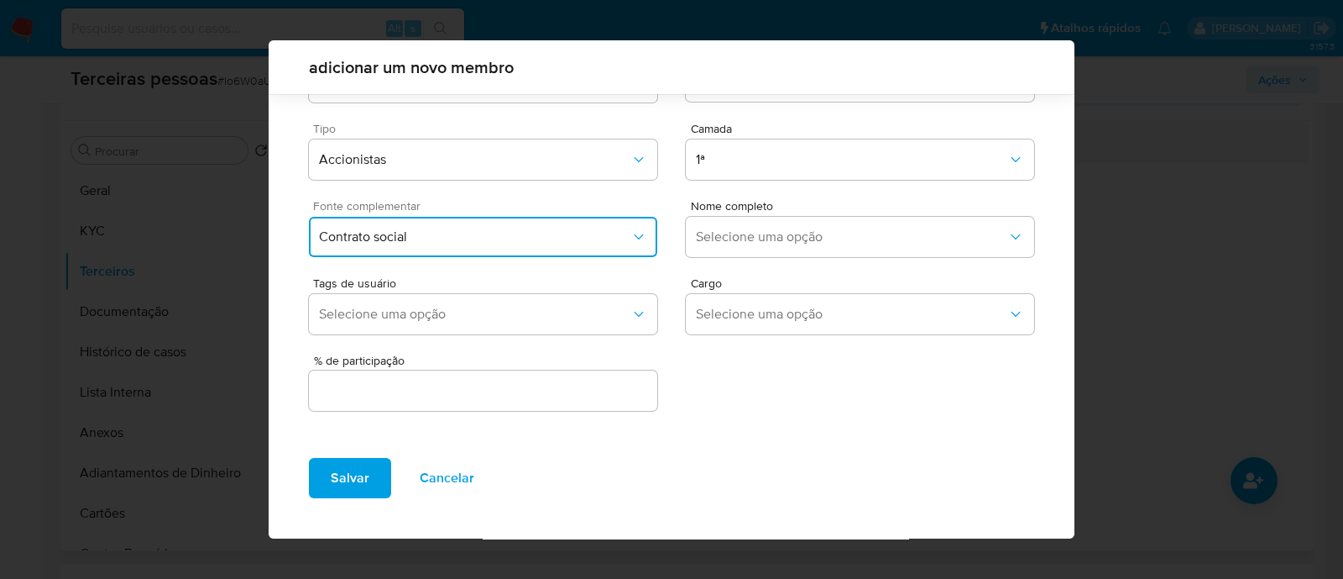
scroll to position [61, 0]
click at [727, 239] on span "Selecione uma opção" at bounding box center [852, 237] width 312 height 17
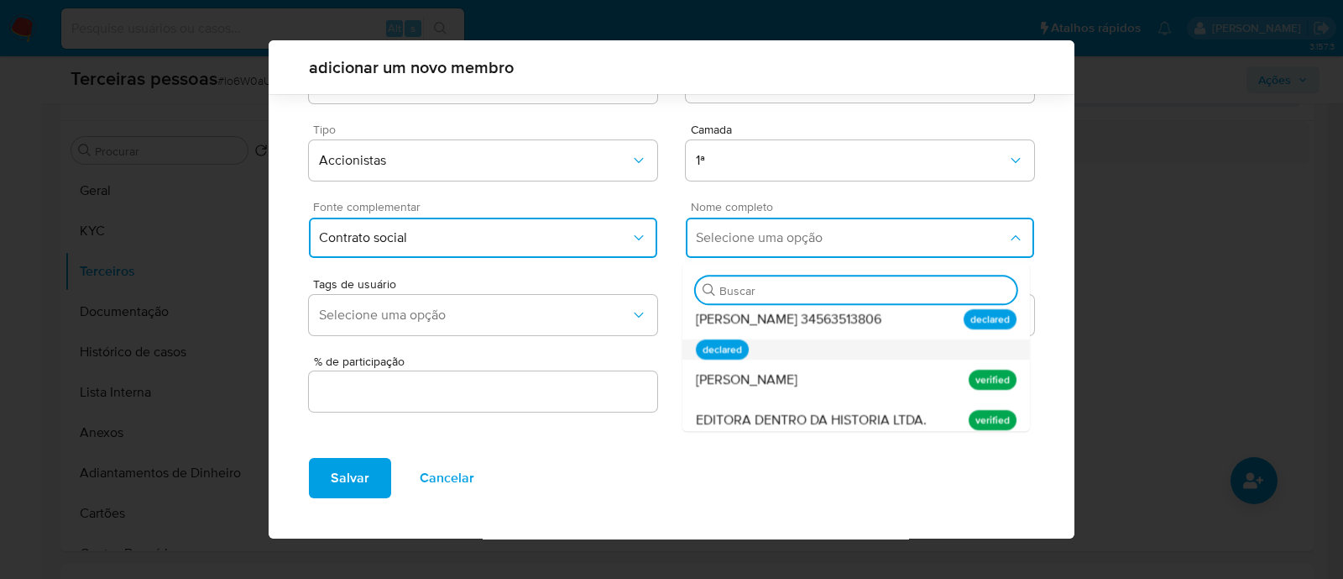
scroll to position [93, 0]
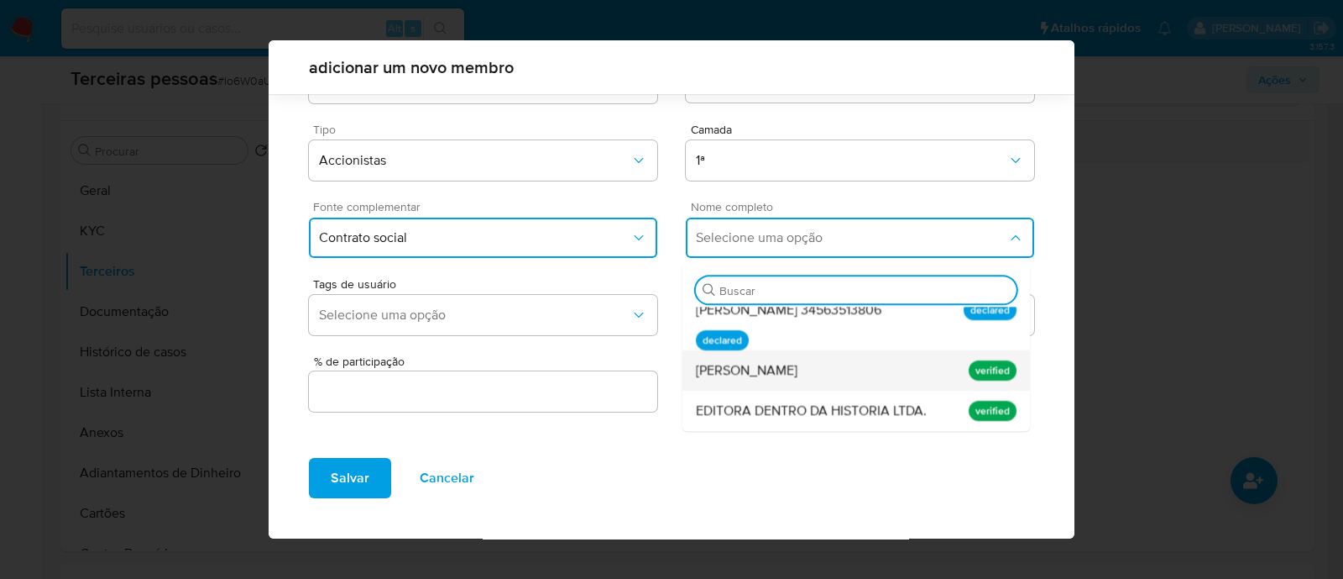
click at [771, 383] on div "Andre Campelo Tavares Oliveira" at bounding box center [824, 370] width 257 height 40
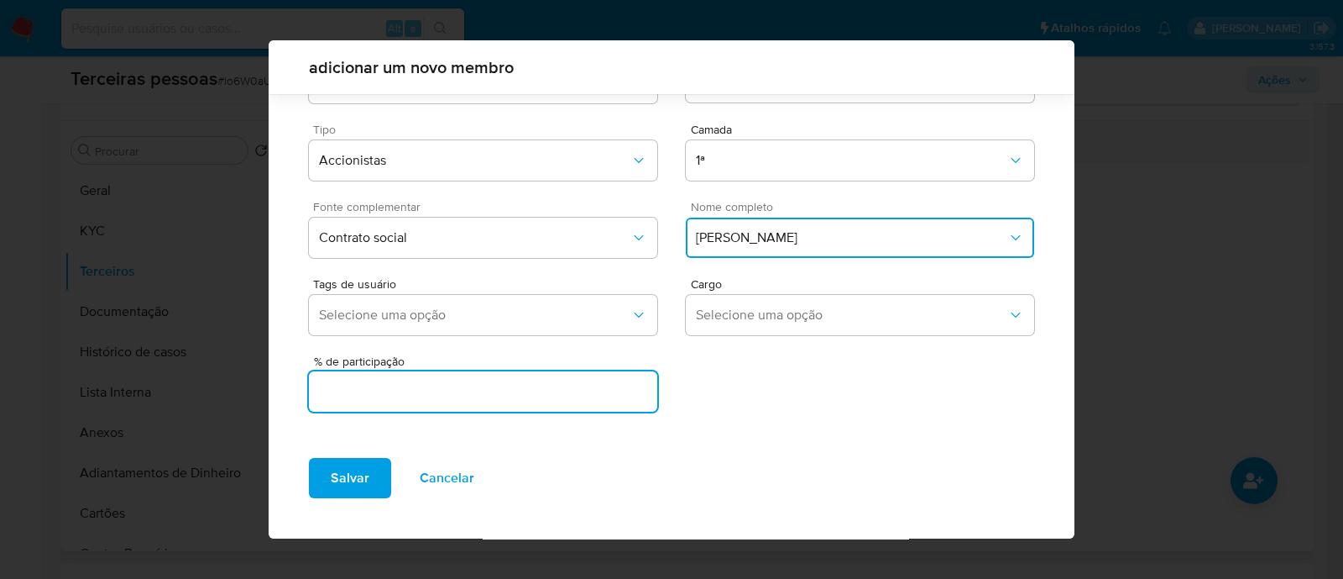
click at [592, 390] on input "text" at bounding box center [483, 391] width 348 height 22
type input "50"
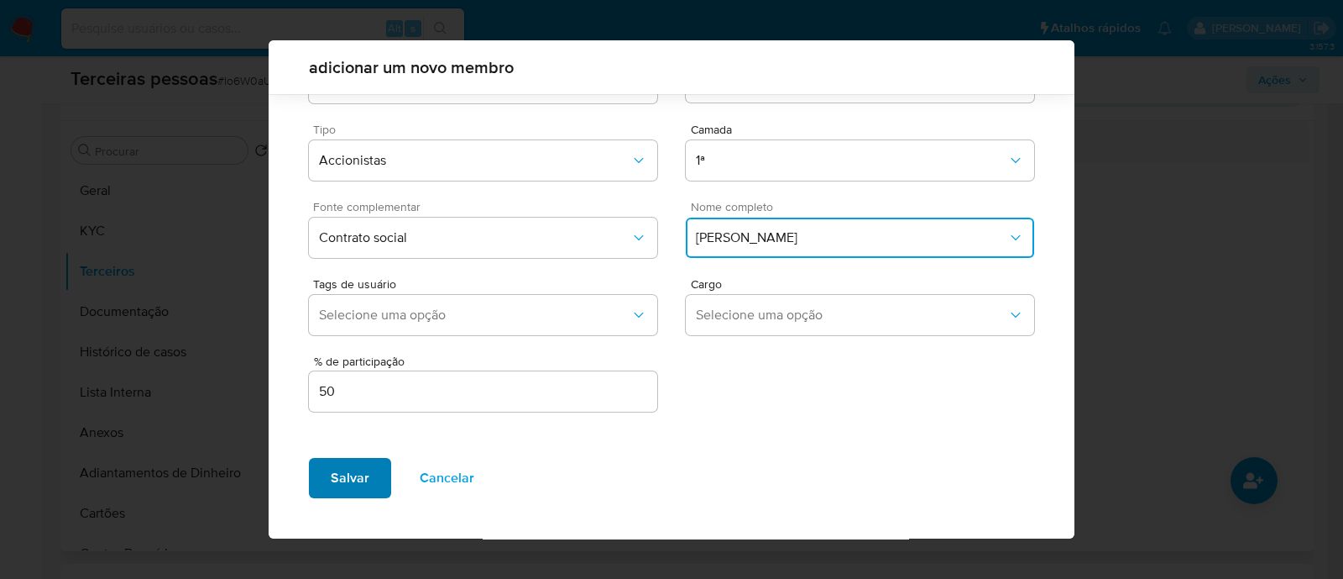
click at [352, 463] on span "Salvar" at bounding box center [350, 477] width 39 height 37
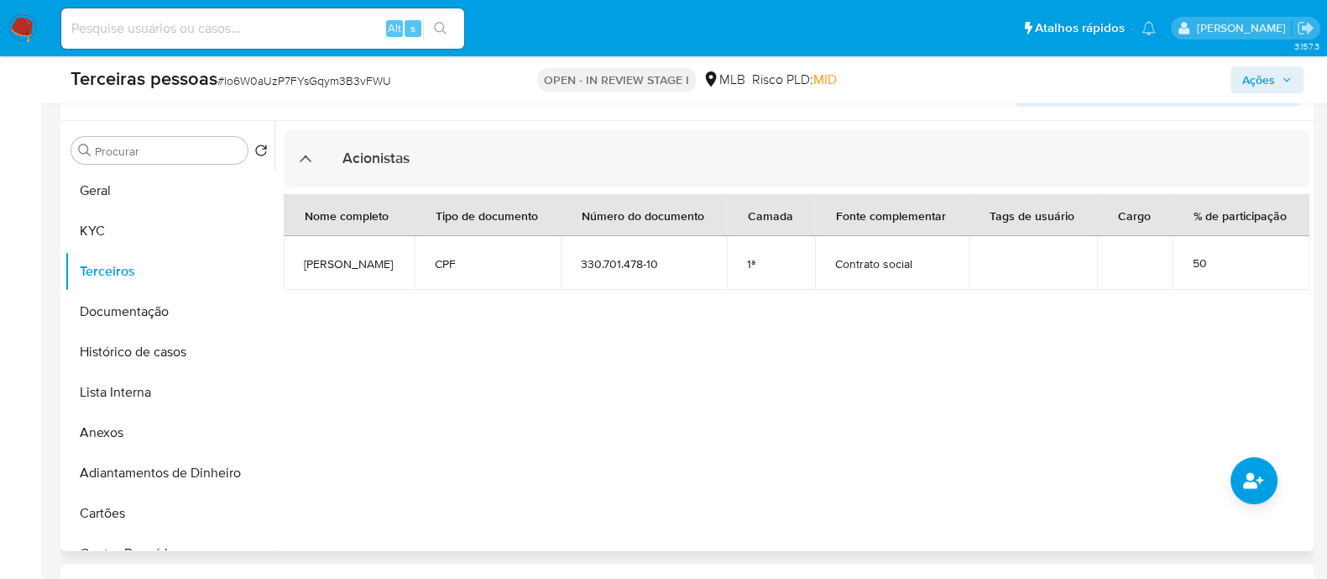
click at [1024, 405] on div at bounding box center [792, 336] width 1035 height 430
click at [1227, 502] on div at bounding box center [792, 336] width 1035 height 430
click at [1235, 490] on button "common.add_complementary_information" at bounding box center [1254, 480] width 47 height 47
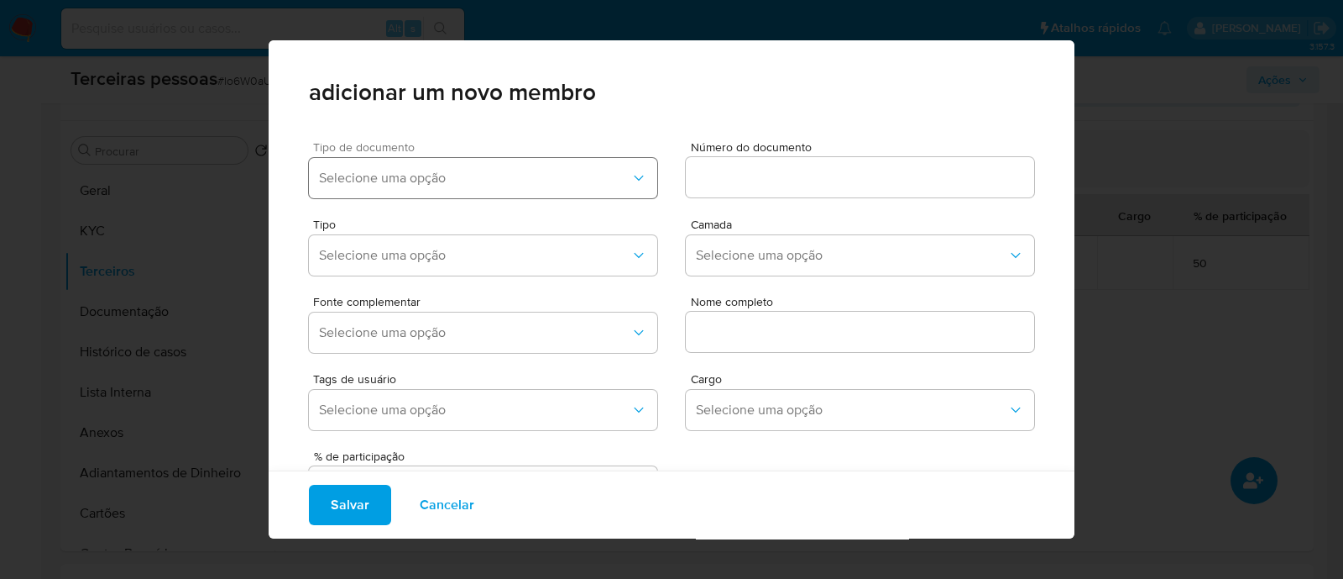
drag, startPoint x: 570, startPoint y: 180, endPoint x: 557, endPoint y: 186, distance: 15.0
click at [569, 180] on span "Selecione uma opção" at bounding box center [475, 178] width 312 height 17
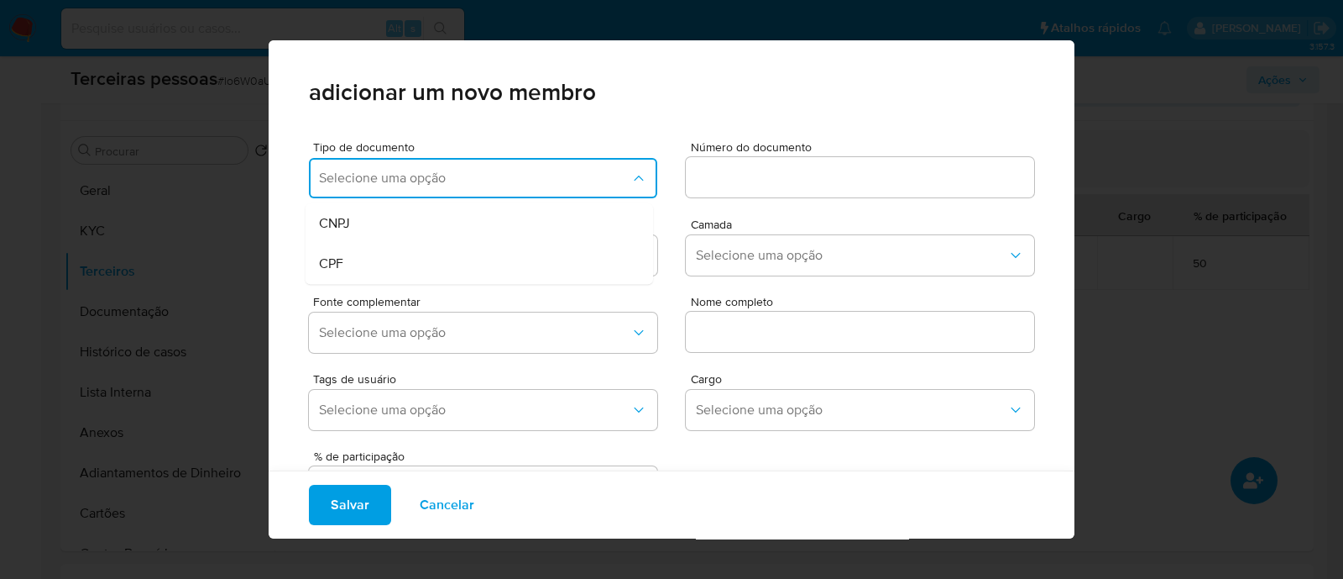
drag, startPoint x: 392, startPoint y: 263, endPoint x: 514, endPoint y: 226, distance: 127.2
click at [395, 263] on div "CPF" at bounding box center [447, 263] width 257 height 40
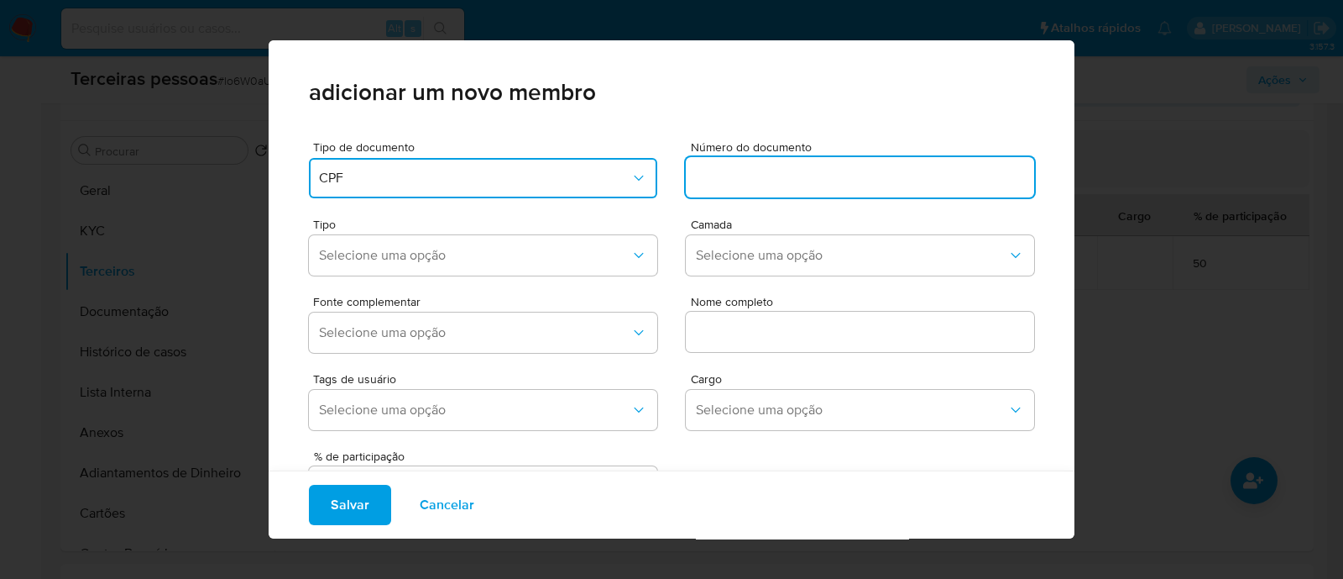
click at [752, 187] on input at bounding box center [860, 177] width 348 height 22
drag, startPoint x: 699, startPoint y: 179, endPoint x: 631, endPoint y: 172, distance: 67.5
click at [631, 172] on div "Tipo de documento CPF Número do documento : 319.336.528-96" at bounding box center [671, 166] width 725 height 77
type input "319.336.528-96"
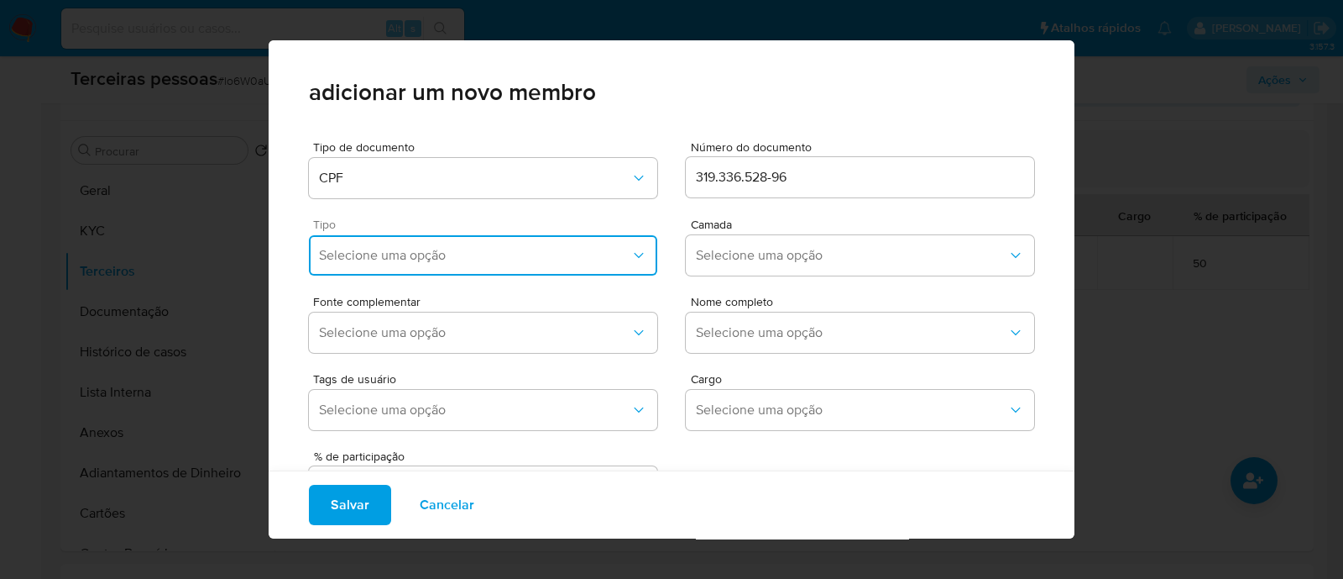
click at [584, 249] on span "Selecione uma opção" at bounding box center [475, 255] width 312 height 17
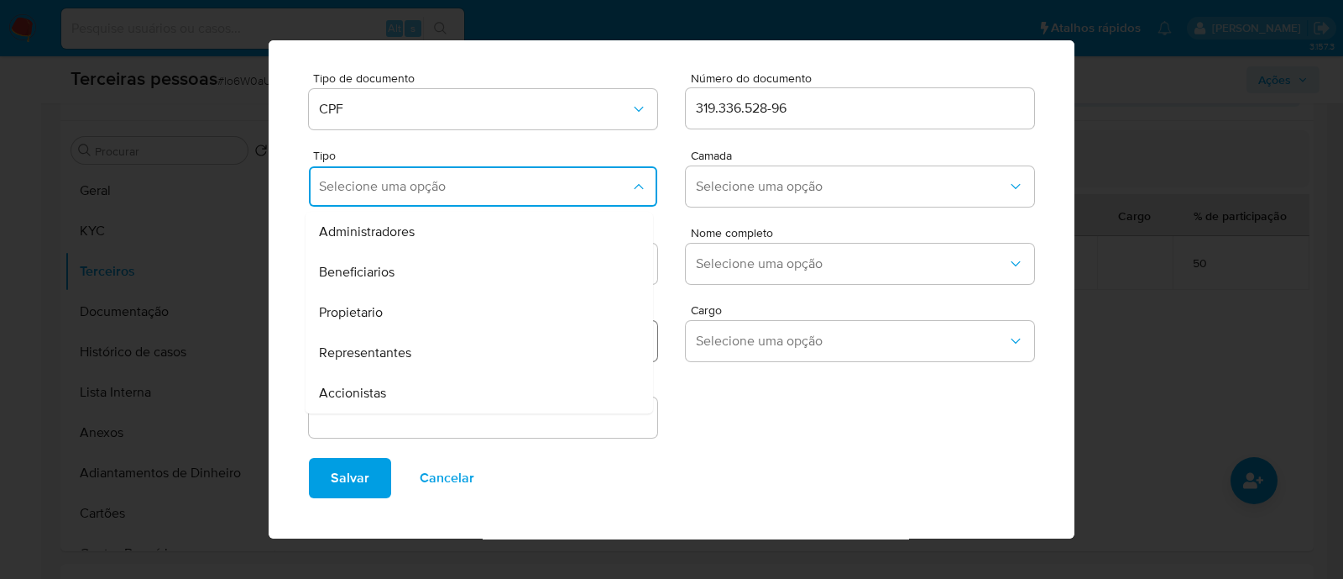
drag, startPoint x: 409, startPoint y: 385, endPoint x: 580, endPoint y: 321, distance: 182.8
click at [411, 385] on div "Accionistas" at bounding box center [447, 393] width 257 height 40
drag, startPoint x: 714, startPoint y: 182, endPoint x: 717, endPoint y: 194, distance: 12.2
click at [714, 183] on span "Selecione uma opção" at bounding box center [852, 186] width 312 height 17
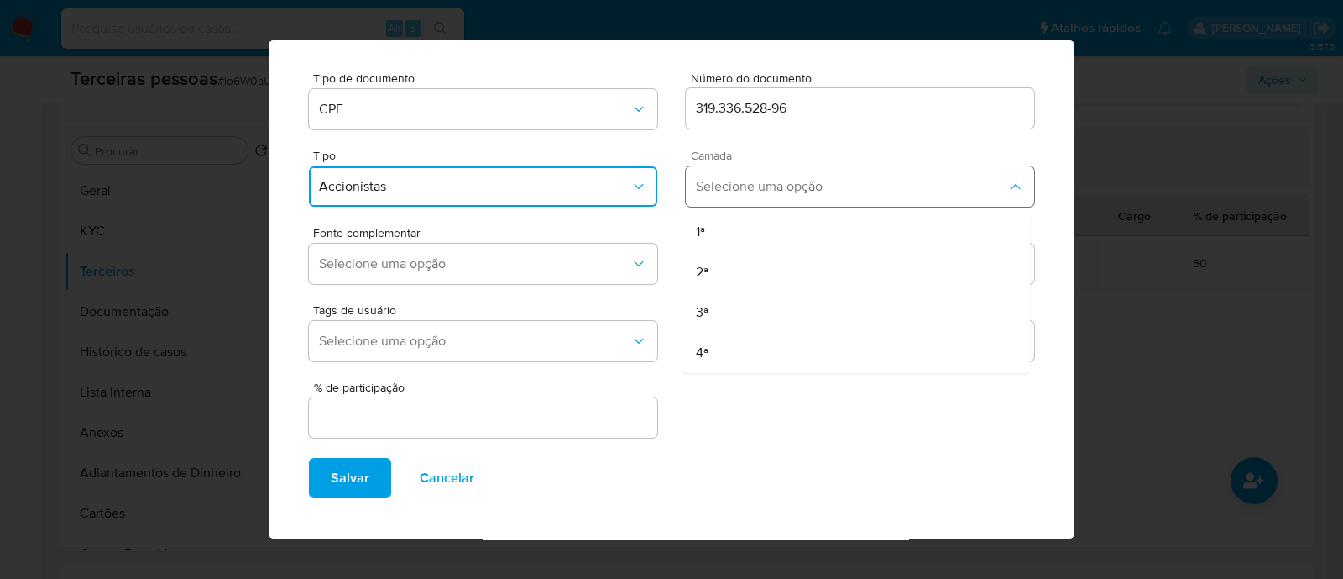
click at [725, 240] on div "1ª" at bounding box center [824, 232] width 257 height 40
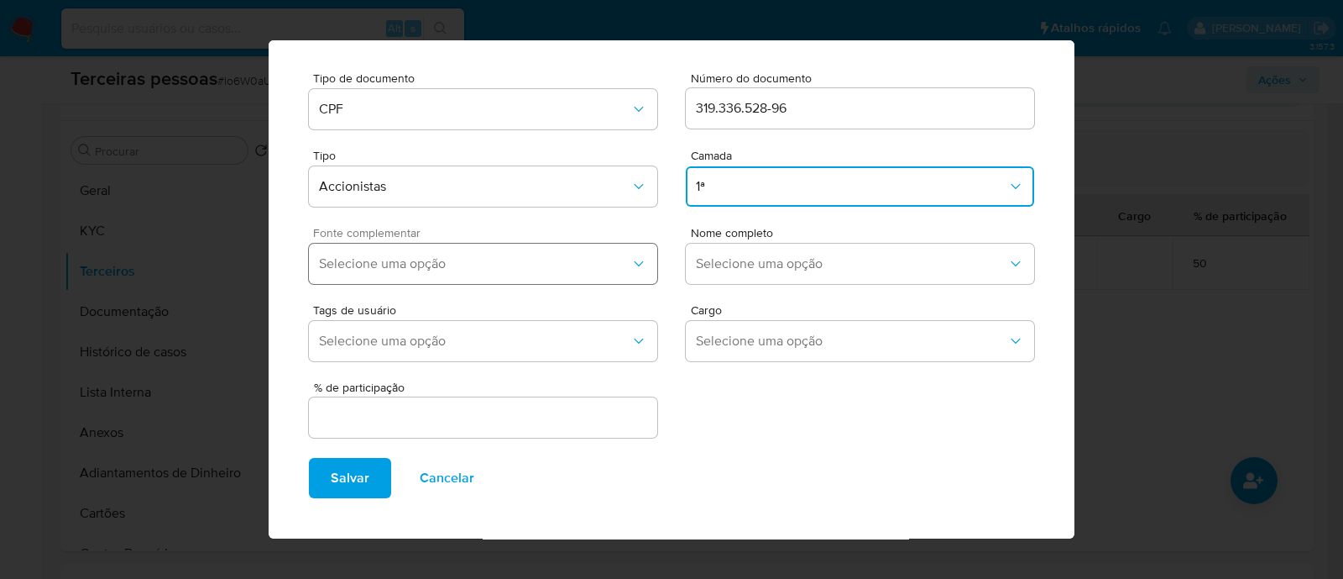
drag, startPoint x: 559, startPoint y: 274, endPoint x: 518, endPoint y: 282, distance: 42.0
click at [547, 277] on button "Selecione uma opção" at bounding box center [483, 263] width 348 height 40
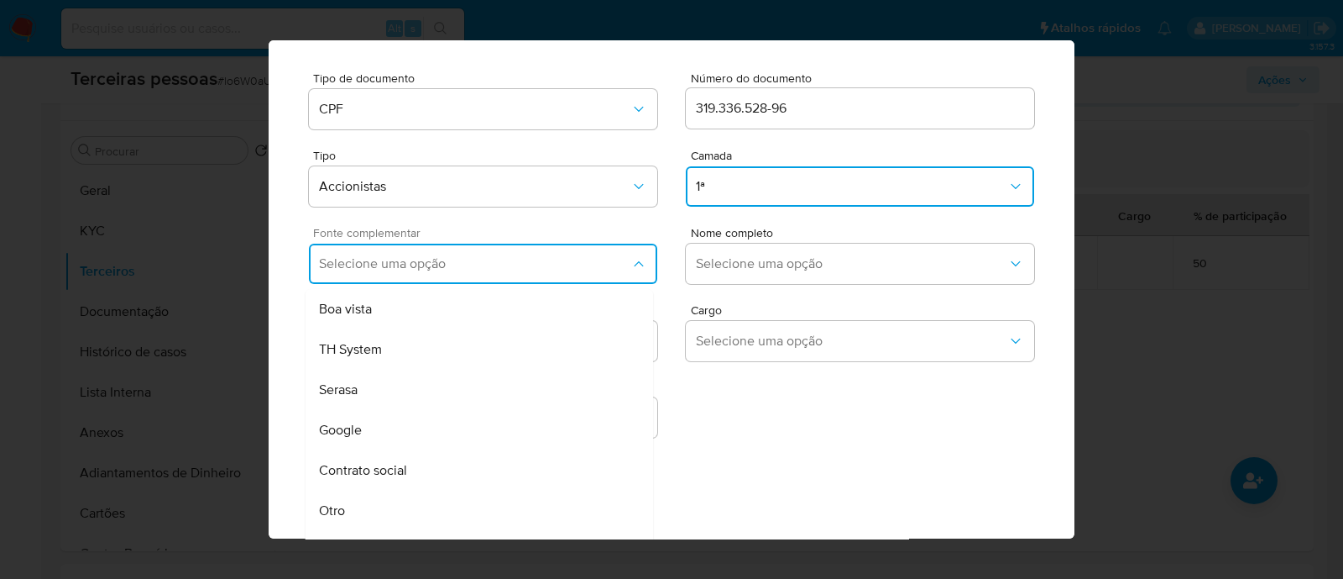
click at [490, 284] on div "Boa vista TH System Serasa Google Contrato social Otro N/A" at bounding box center [480, 427] width 348 height 287
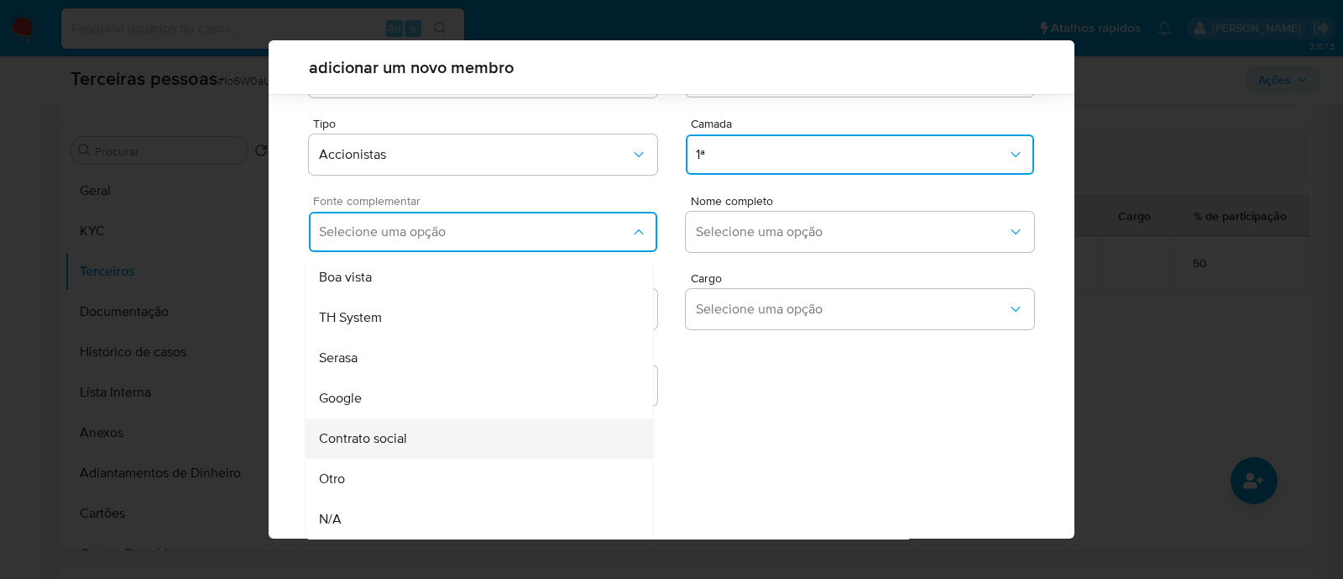
click at [449, 421] on div "Contrato social" at bounding box center [447, 438] width 257 height 40
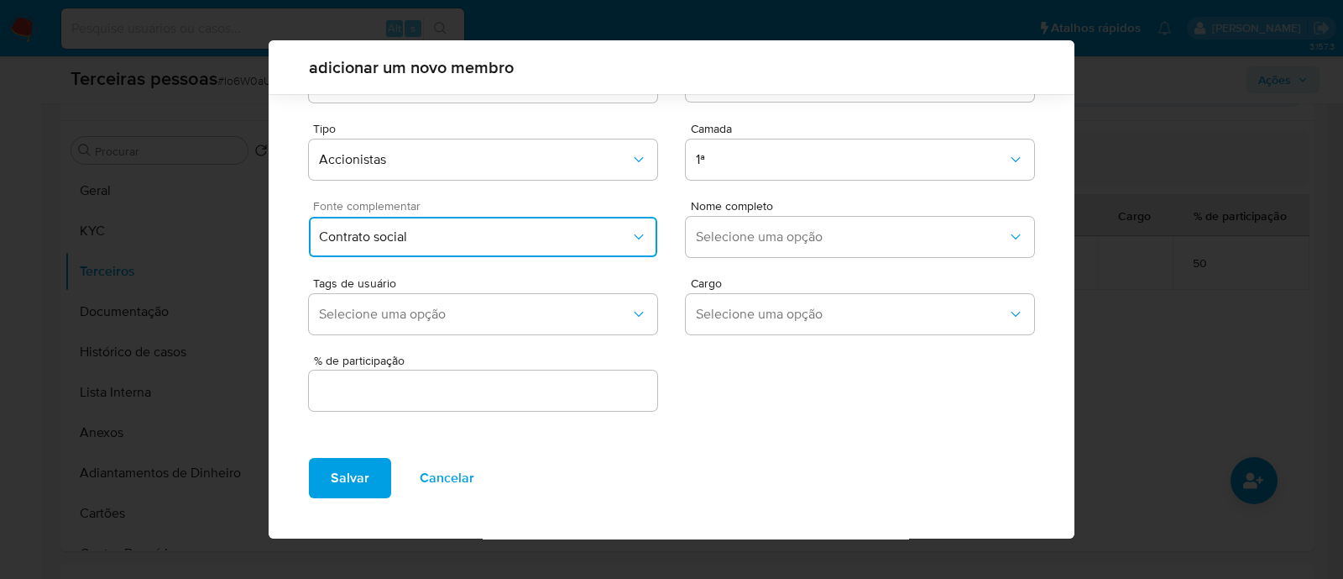
scroll to position [61, 0]
click at [754, 223] on button "Selecione uma opção" at bounding box center [860, 237] width 348 height 40
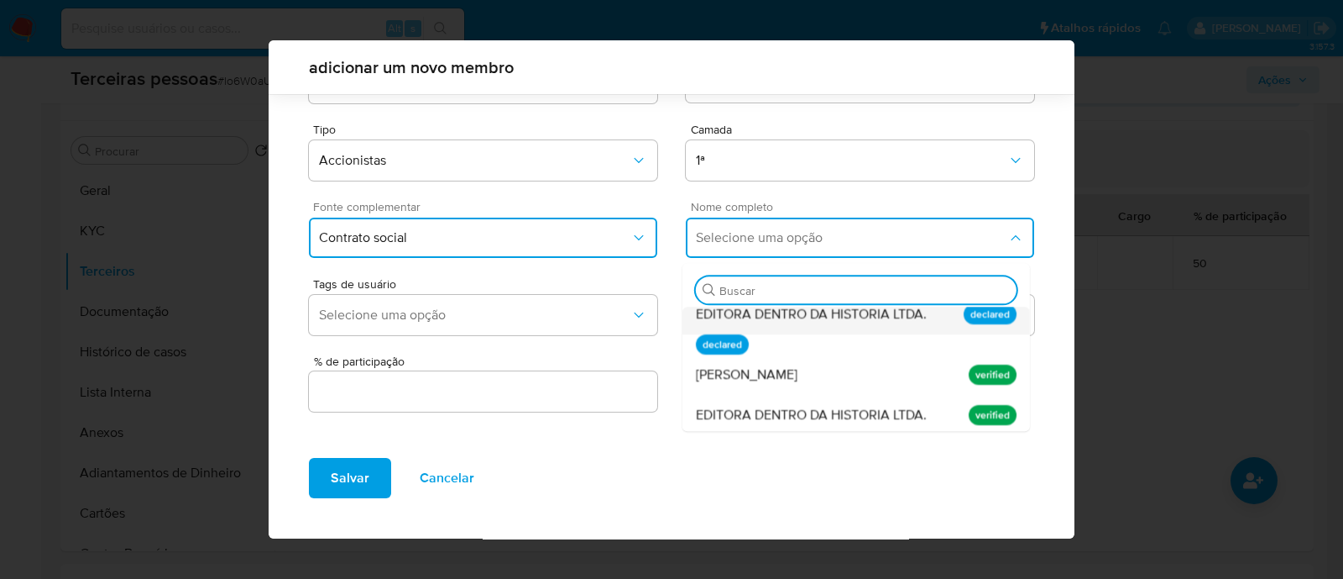
scroll to position [17, 0]
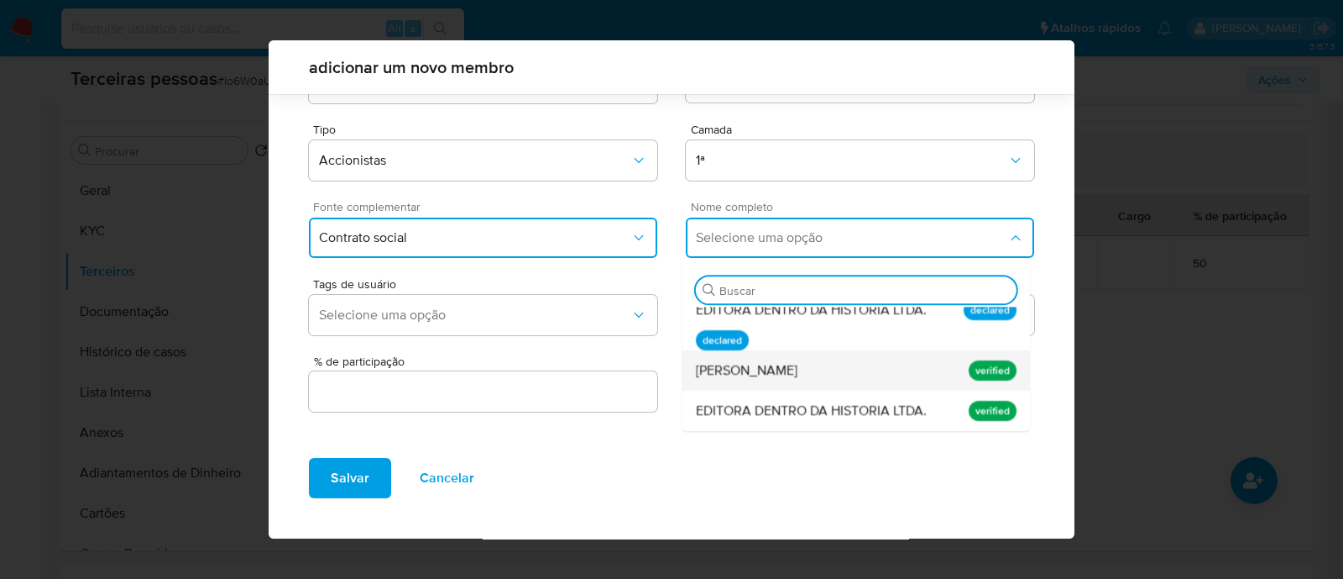
click at [818, 370] on div "Flavio Aguiar Moreira" at bounding box center [824, 370] width 257 height 40
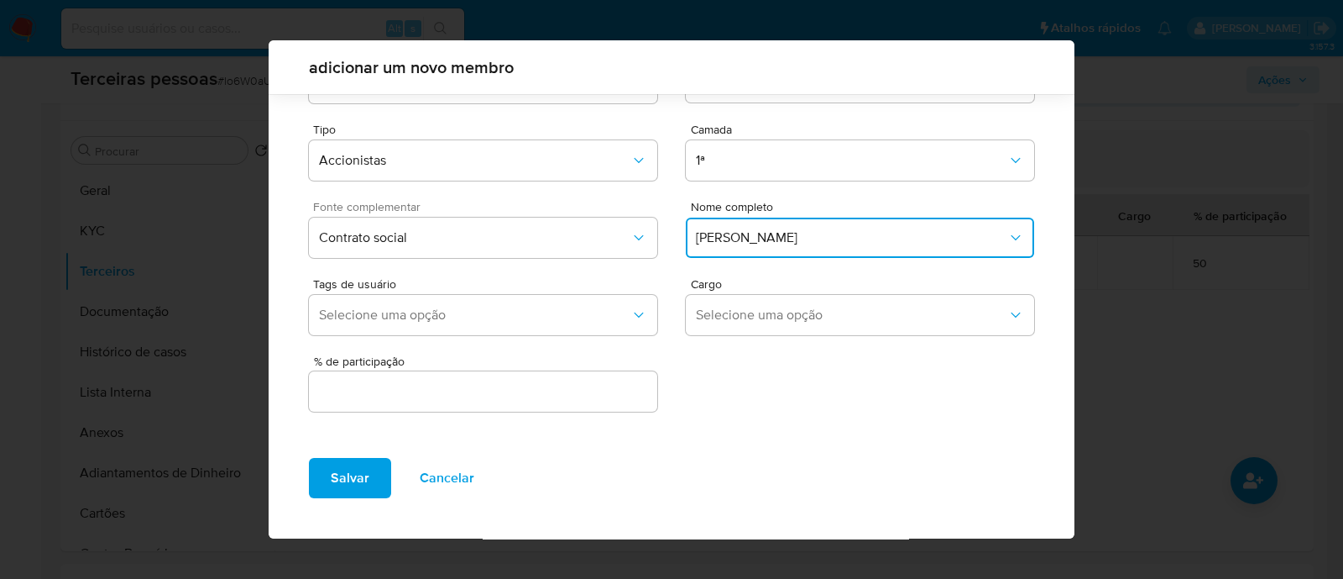
click at [440, 380] on input "text" at bounding box center [483, 391] width 348 height 22
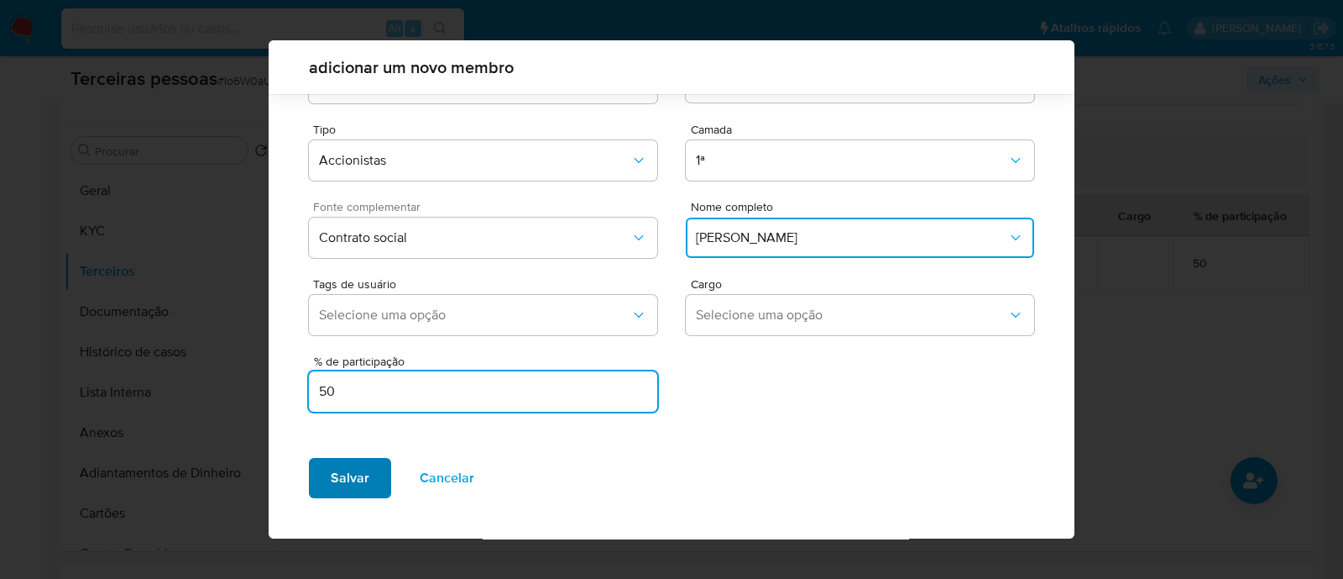
type input "50"
click at [353, 459] on span "Salvar" at bounding box center [350, 477] width 39 height 37
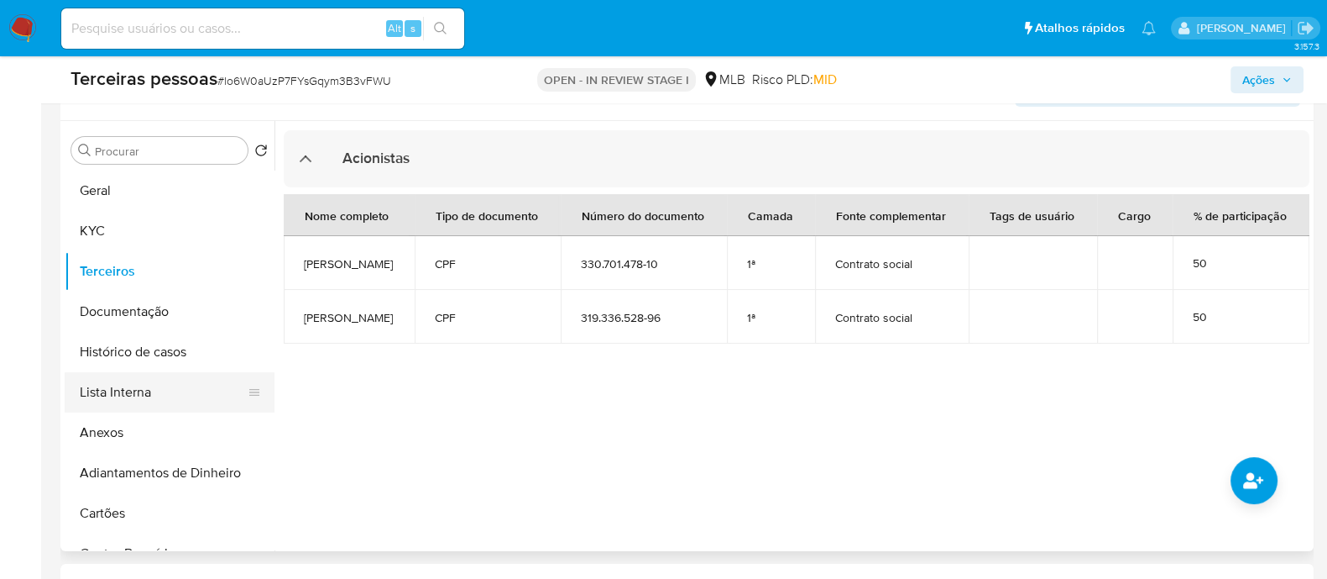
click at [182, 402] on button "Lista Interna" at bounding box center [163, 392] width 196 height 40
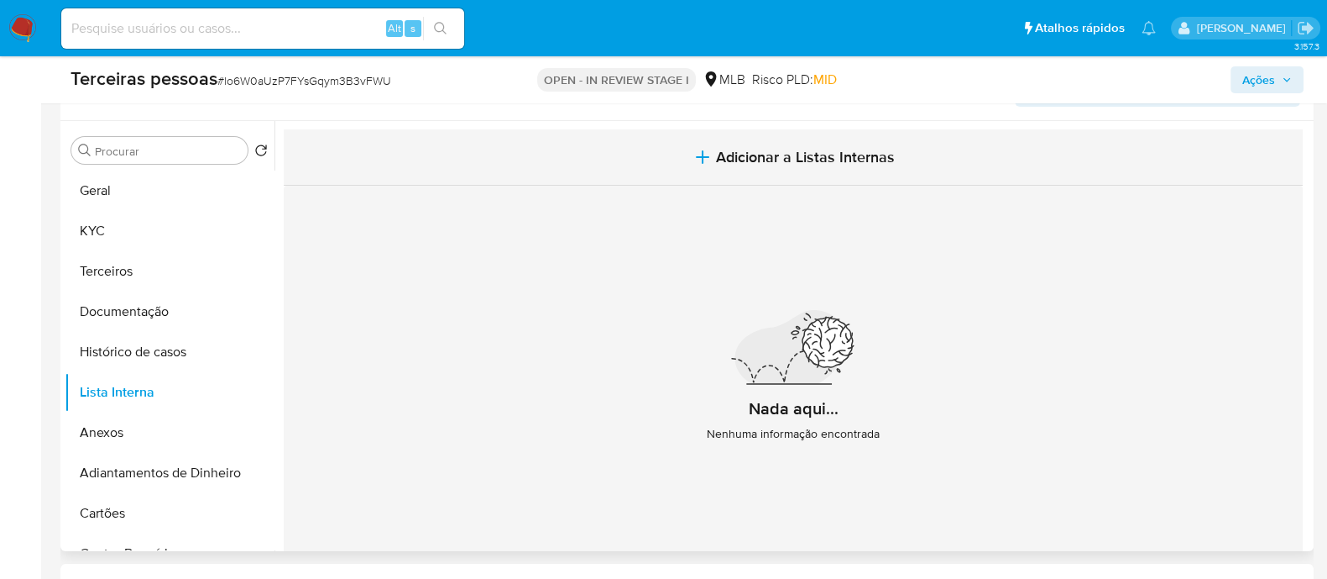
click at [821, 153] on span "Adicionar a Listas Internas" at bounding box center [805, 157] width 179 height 18
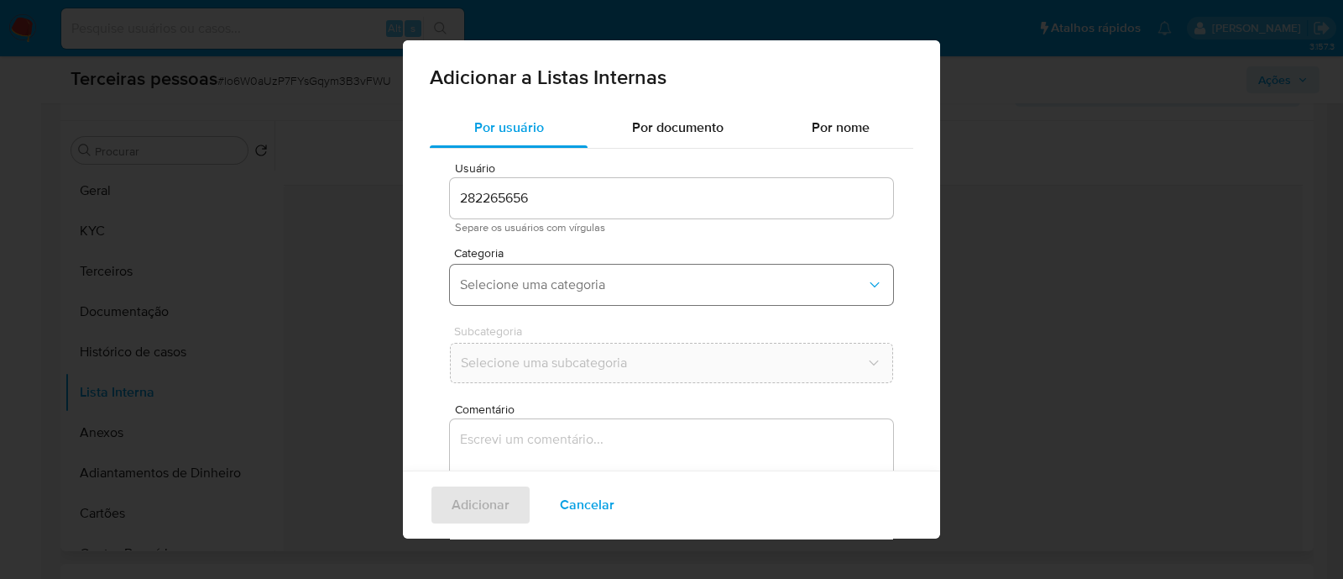
click at [714, 270] on button "Selecione uma categoria" at bounding box center [671, 284] width 443 height 40
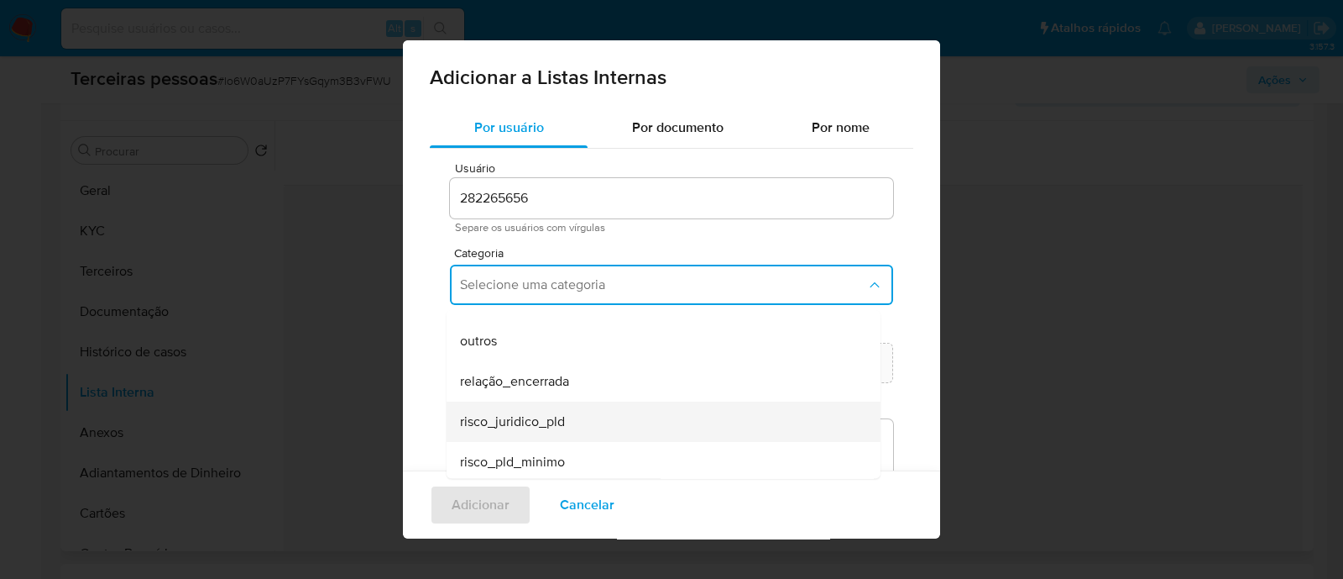
scroll to position [437, 0]
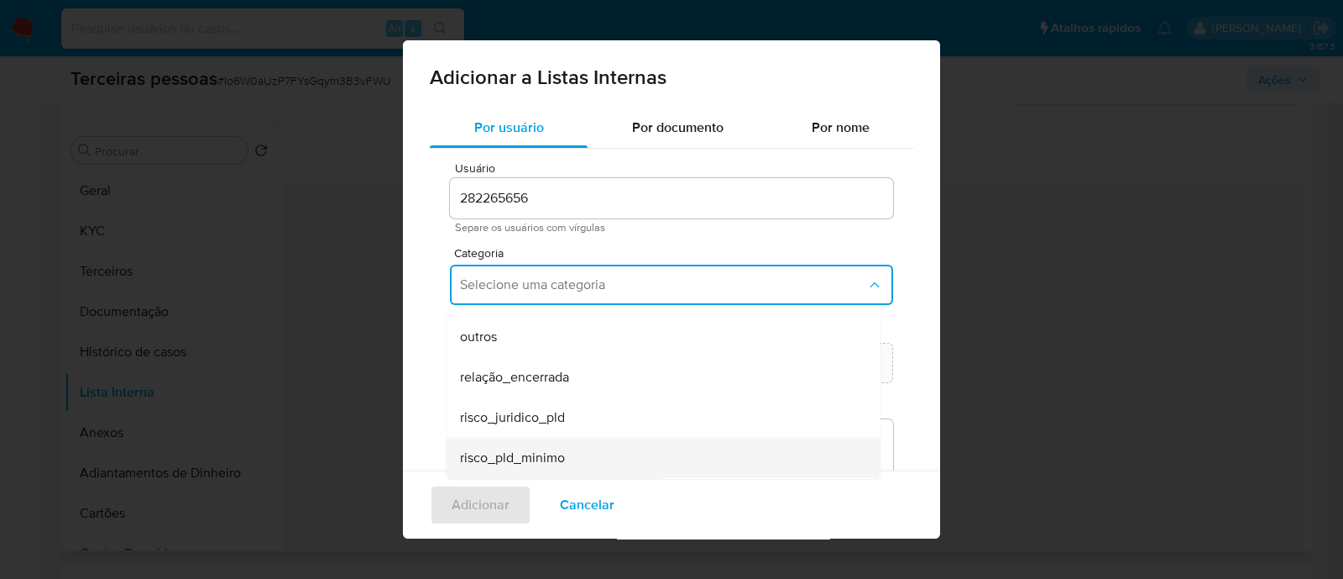
click at [570, 469] on div "risco_pld_minimo" at bounding box center [658, 457] width 397 height 40
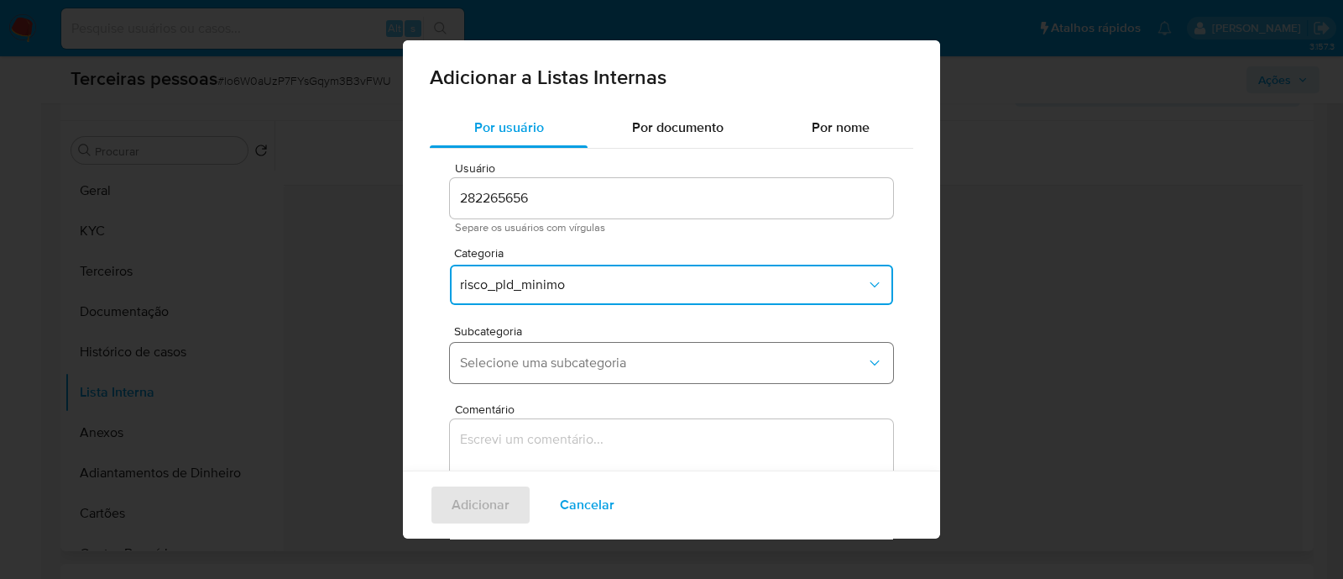
click at [600, 360] on span "Selecione uma subcategoria" at bounding box center [663, 362] width 406 height 17
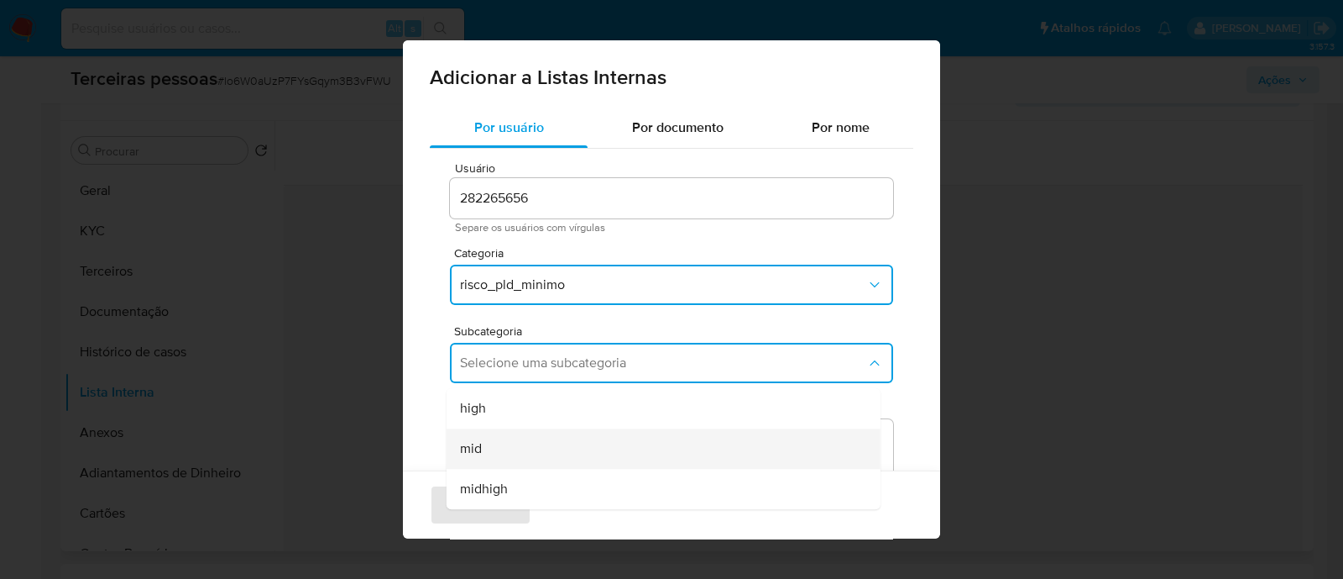
click at [538, 447] on div "mid" at bounding box center [658, 448] width 397 height 40
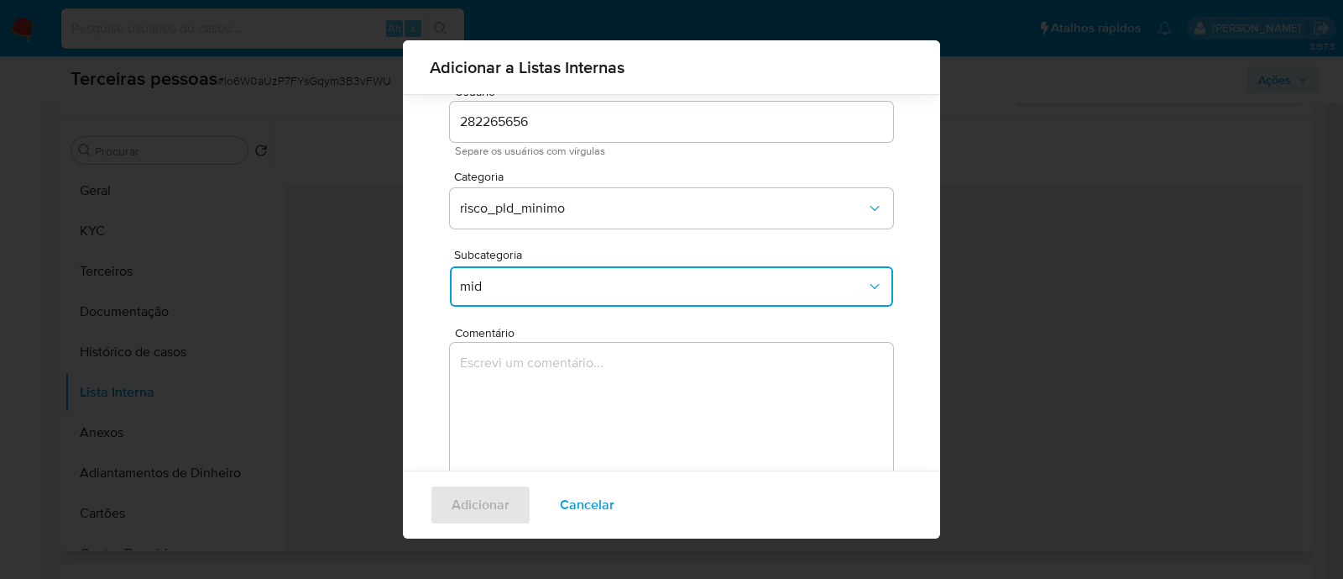
scroll to position [137, 0]
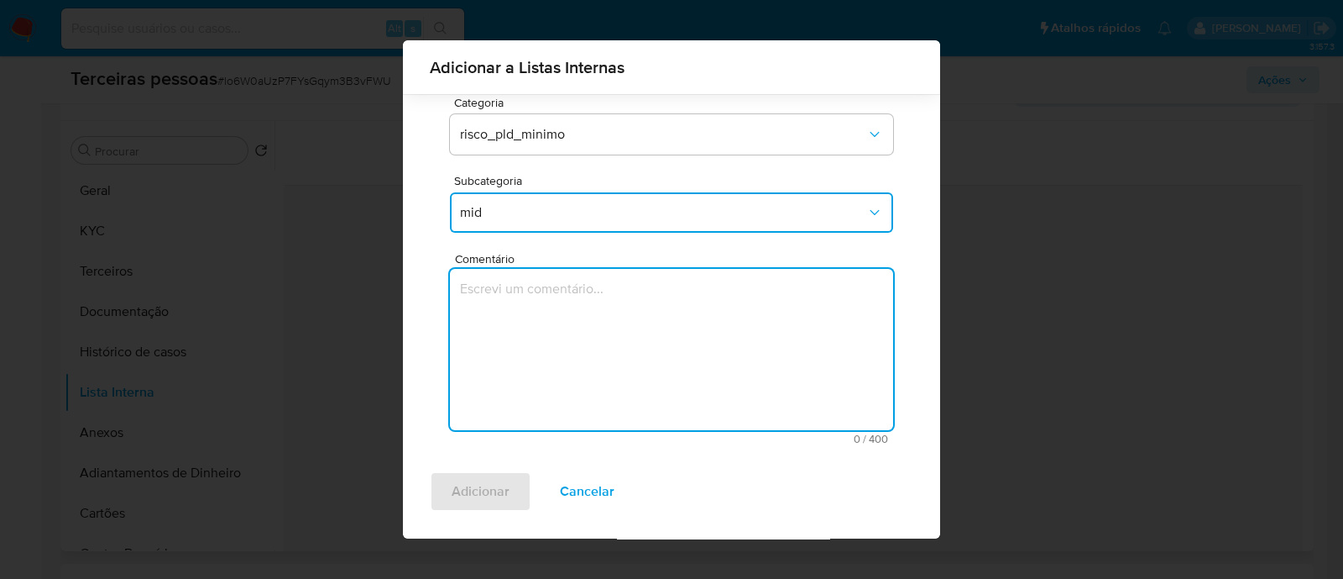
click at [654, 353] on textarea "Comentário" at bounding box center [671, 349] width 443 height 161
type textarea "Conforme Risco PLD"
click at [483, 488] on span "Adicionar" at bounding box center [481, 491] width 58 height 37
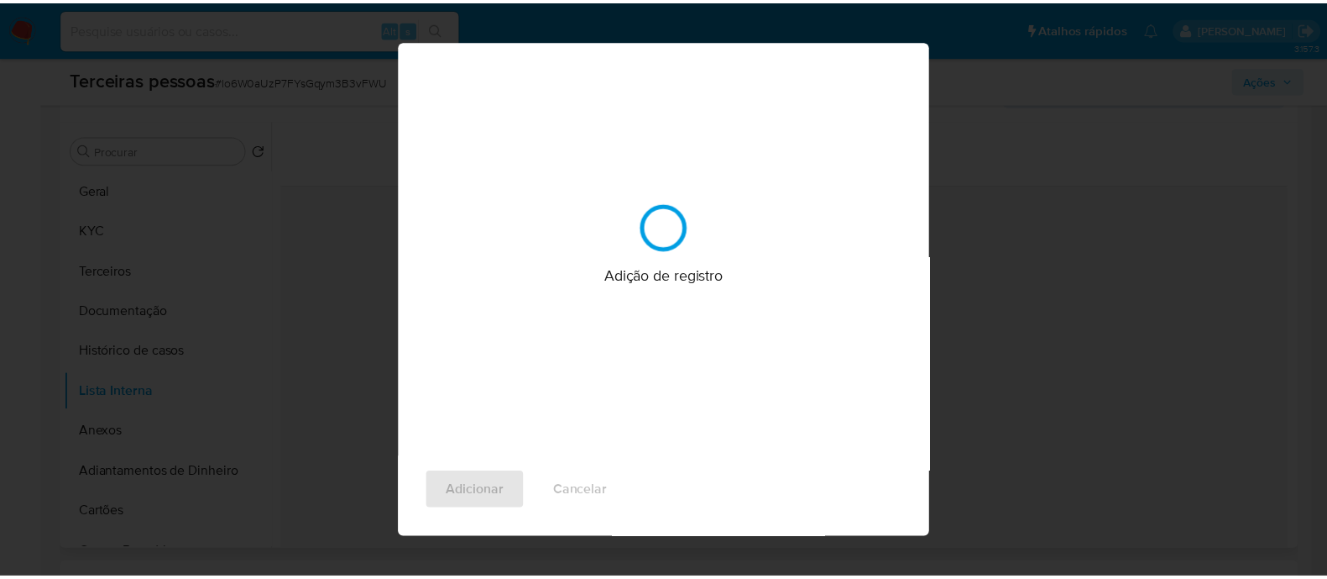
scroll to position [0, 0]
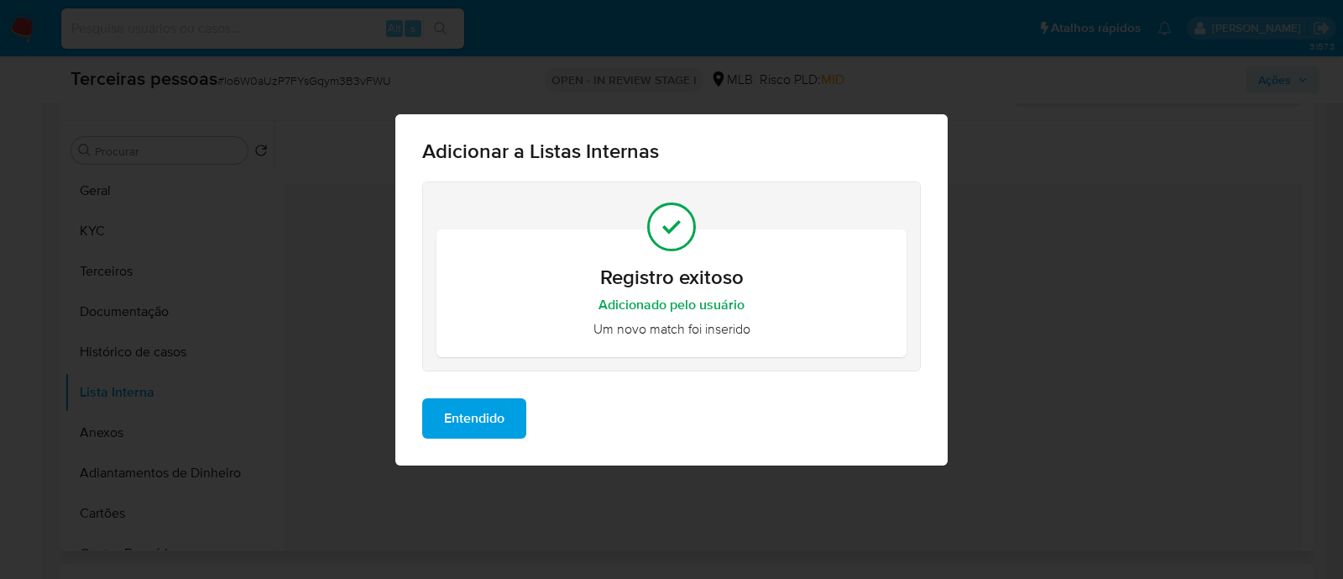
click at [474, 408] on span "Entendido" at bounding box center [474, 418] width 60 height 37
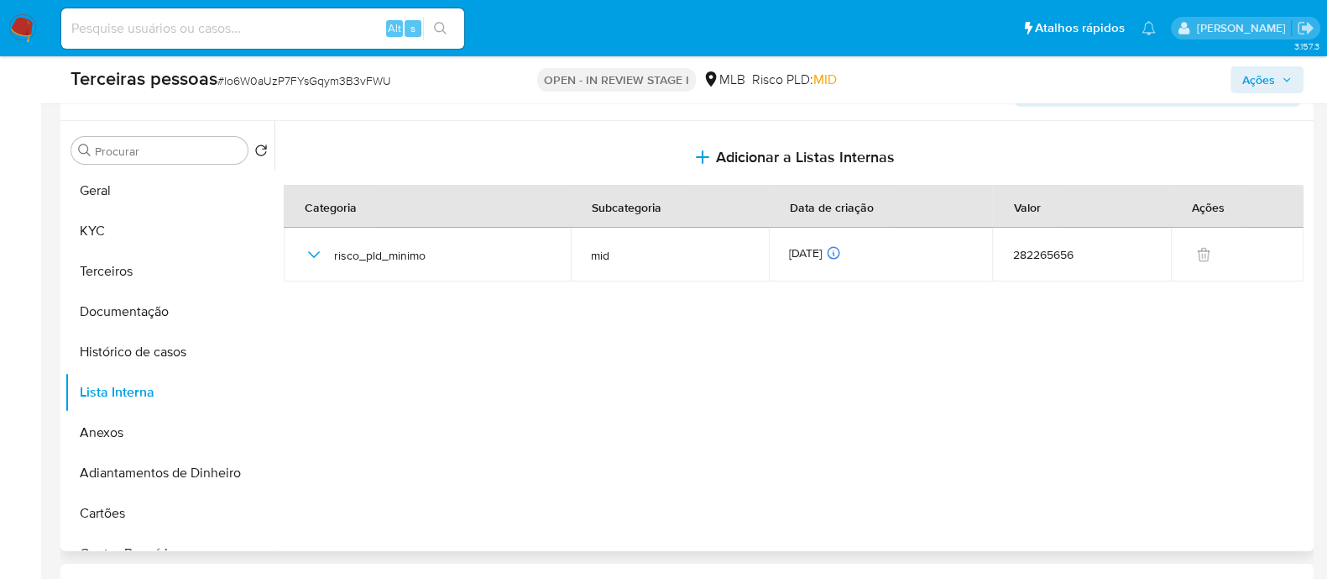
click at [537, 396] on div at bounding box center [792, 336] width 1035 height 430
drag, startPoint x: 565, startPoint y: 342, endPoint x: 557, endPoint y: 344, distance: 8.8
click at [565, 344] on div at bounding box center [792, 336] width 1035 height 430
click at [117, 427] on button "Anexos" at bounding box center [163, 432] width 196 height 40
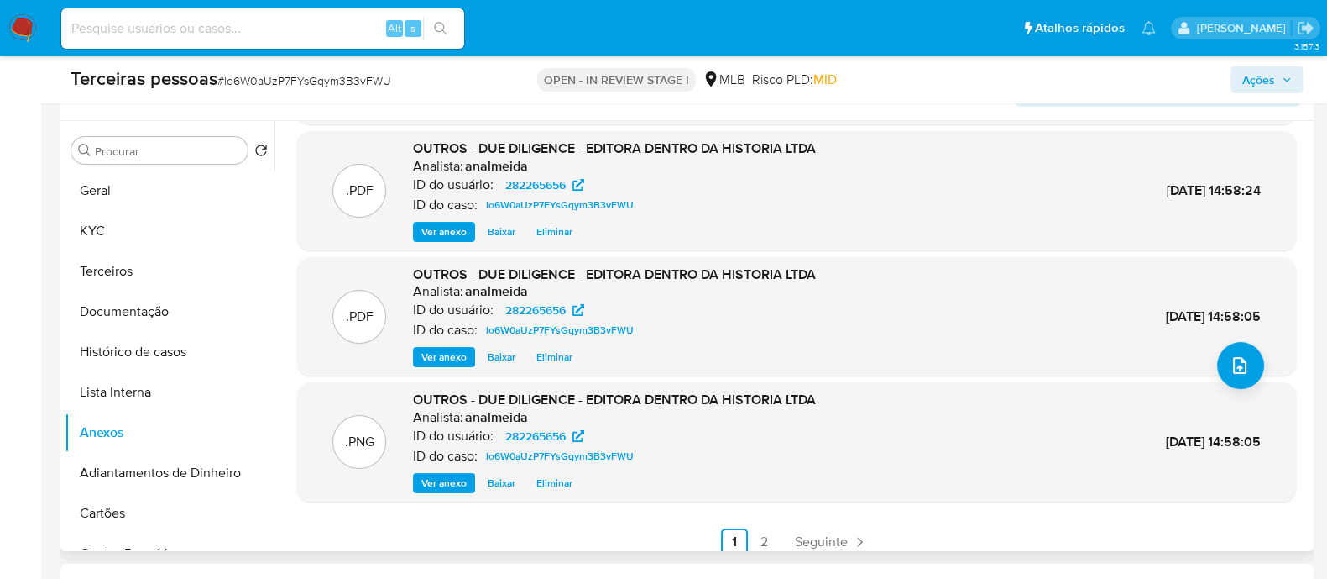
scroll to position [141, 0]
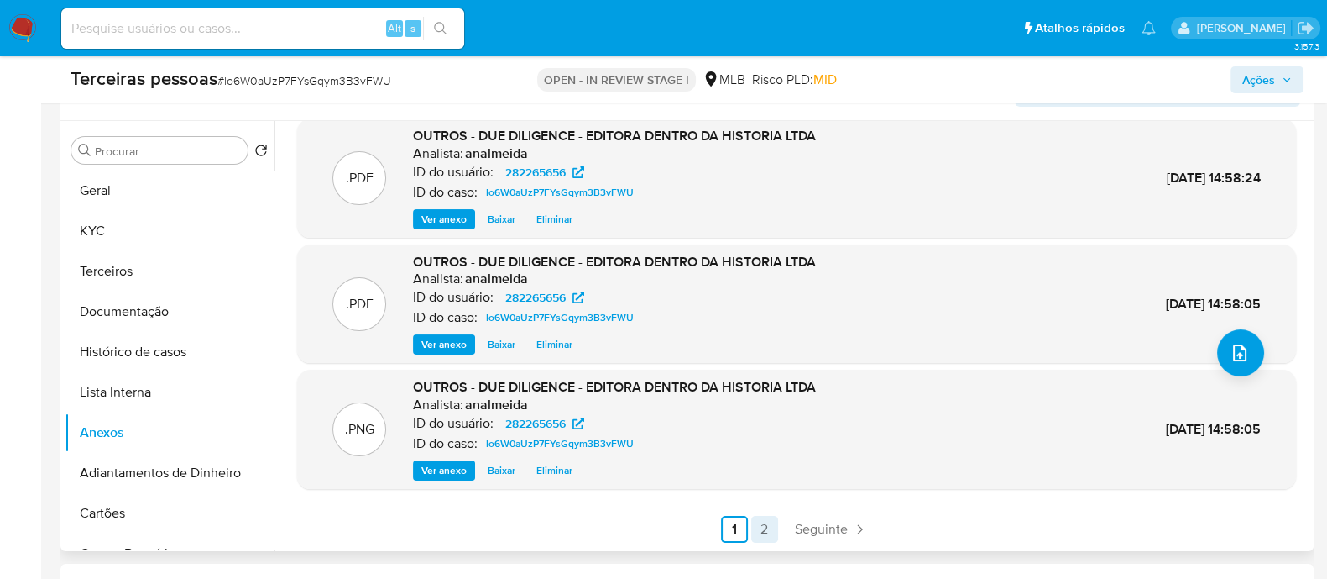
click at [766, 531] on link "2" at bounding box center [764, 529] width 27 height 27
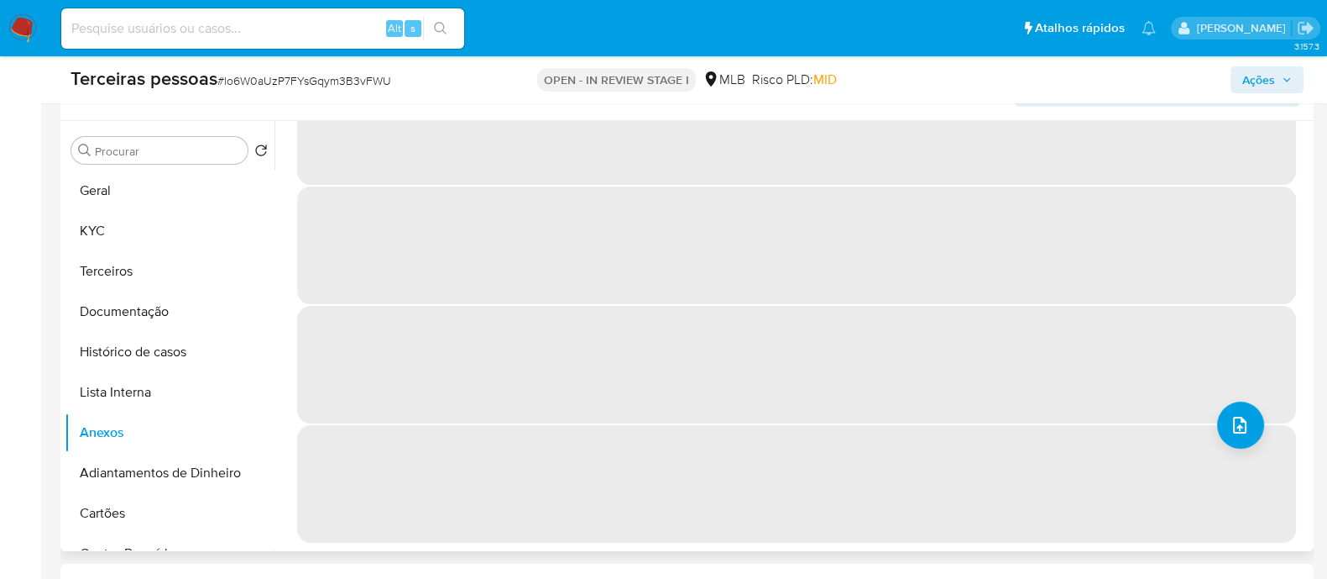
scroll to position [0, 0]
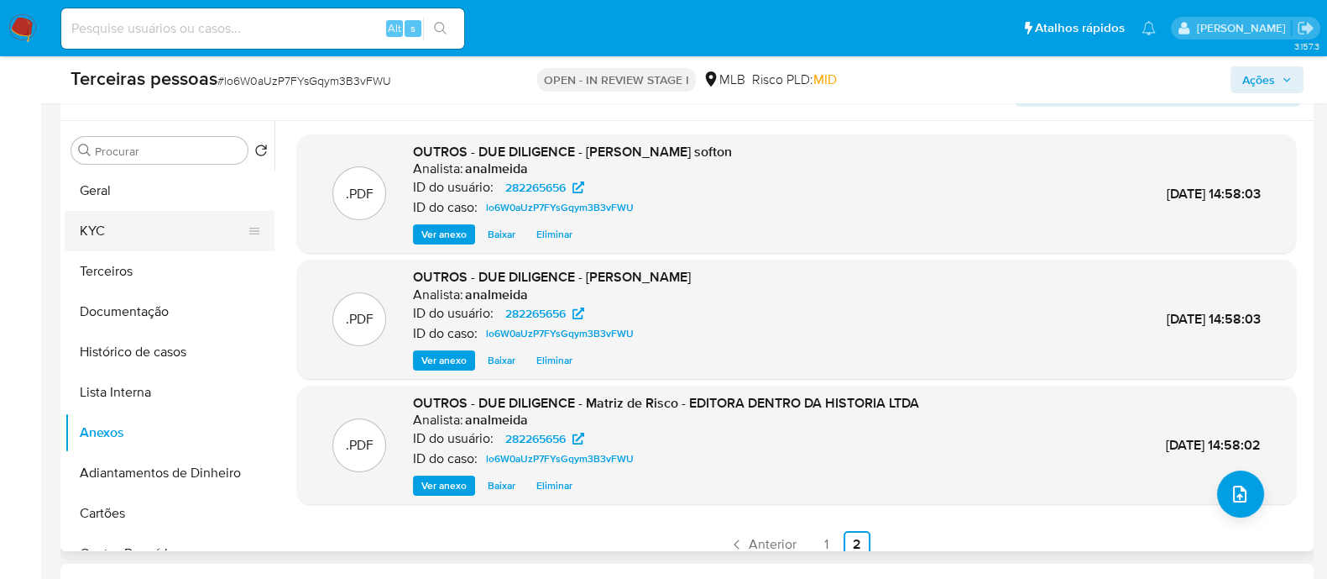
click at [174, 247] on button "KYC" at bounding box center [163, 231] width 196 height 40
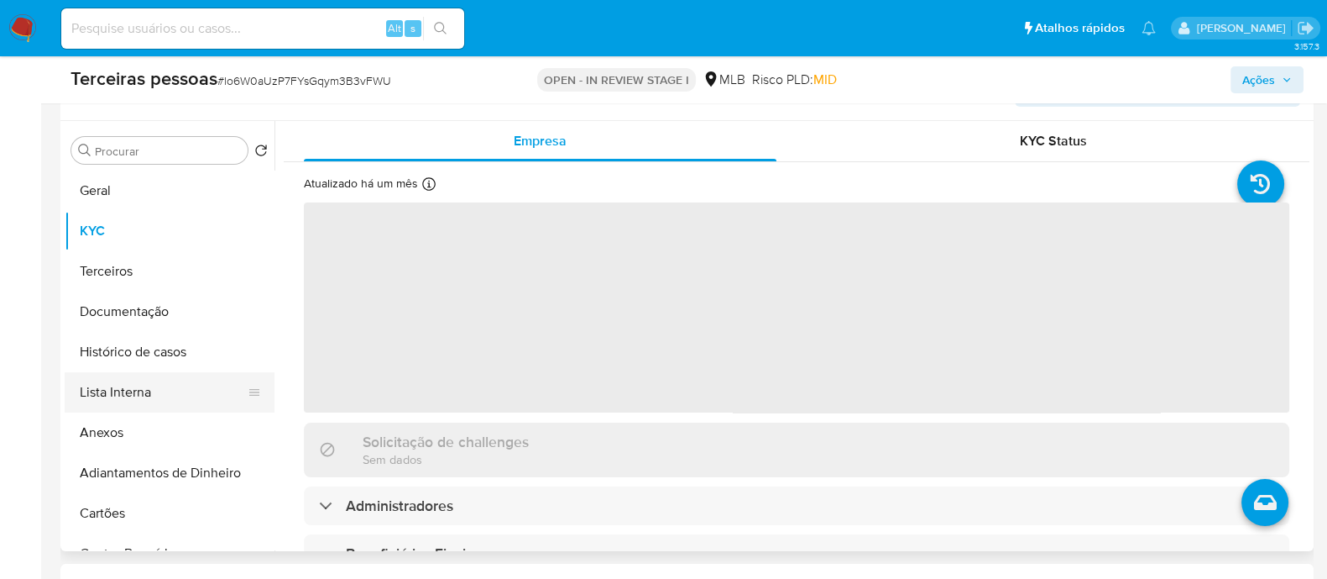
click at [180, 382] on button "Lista Interna" at bounding box center [163, 392] width 196 height 40
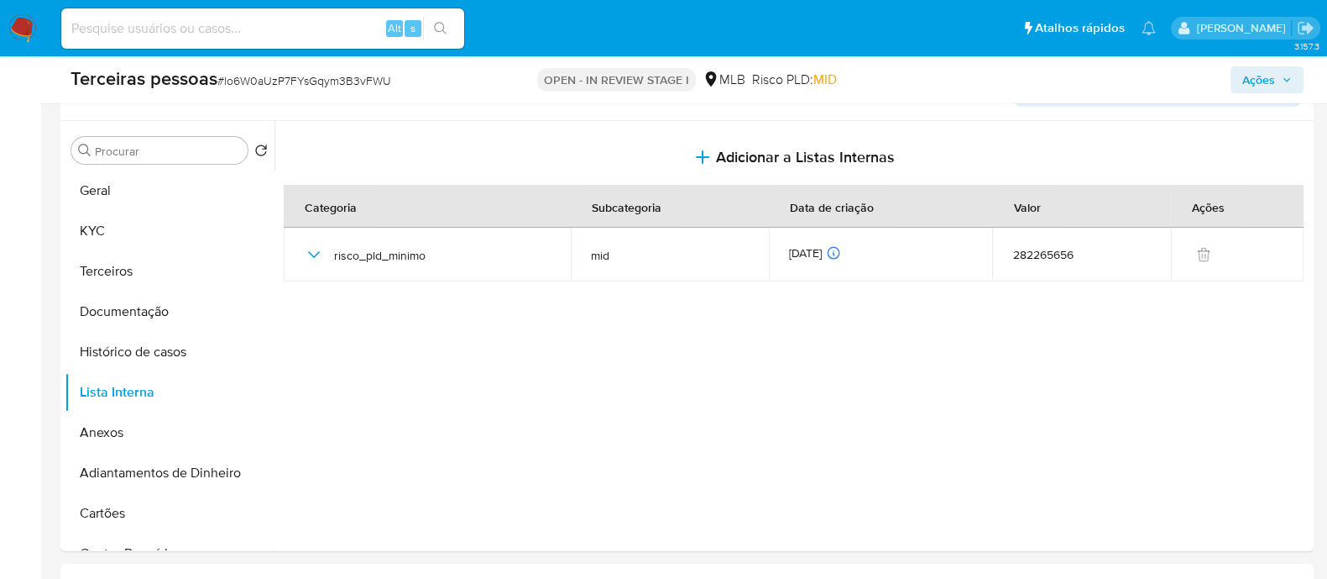
click at [1254, 89] on span "Ações" at bounding box center [1259, 79] width 33 height 27
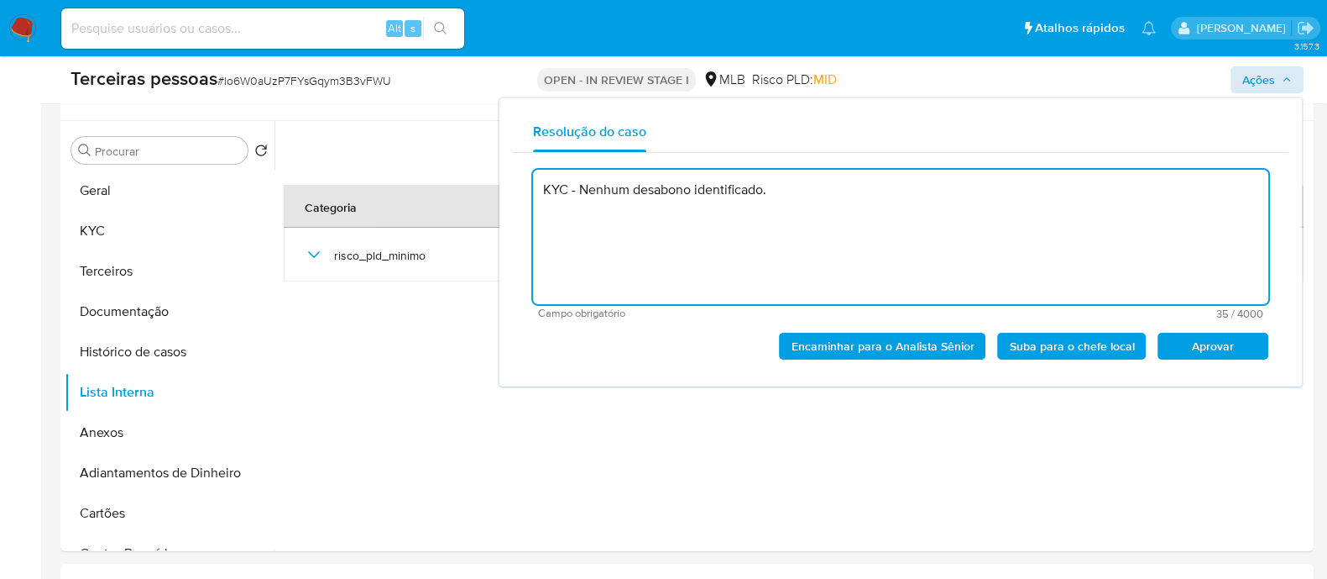
type textarea "KYC - Nenhum desabono identificado."
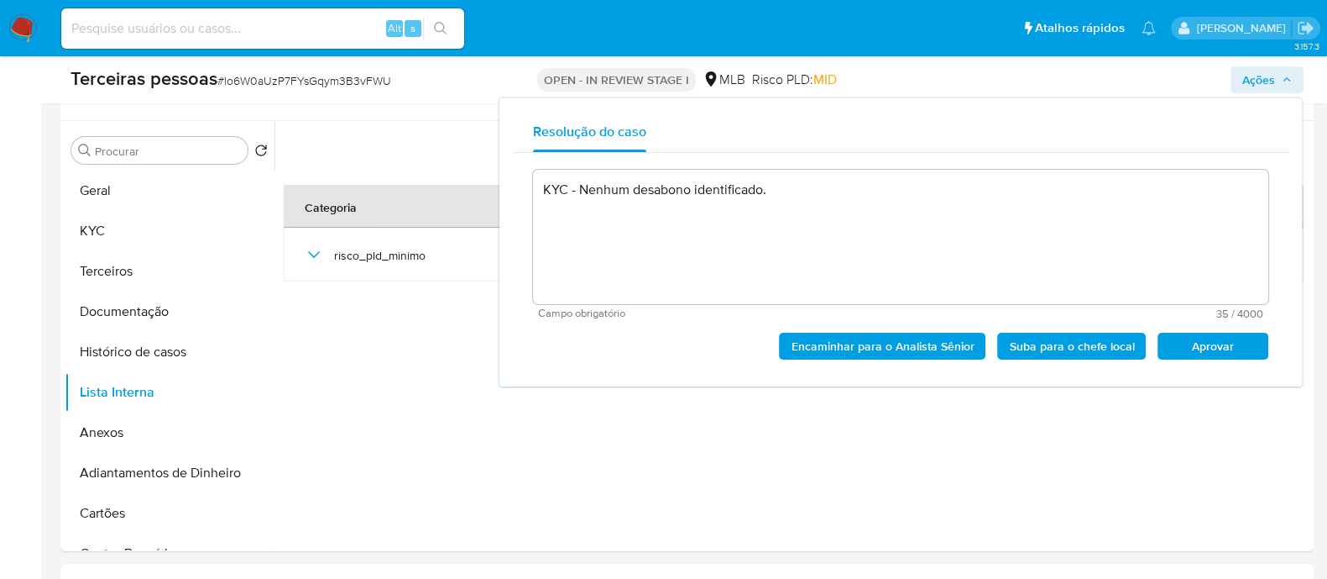
click at [1243, 346] on span "Aprovar" at bounding box center [1213, 346] width 87 height 24
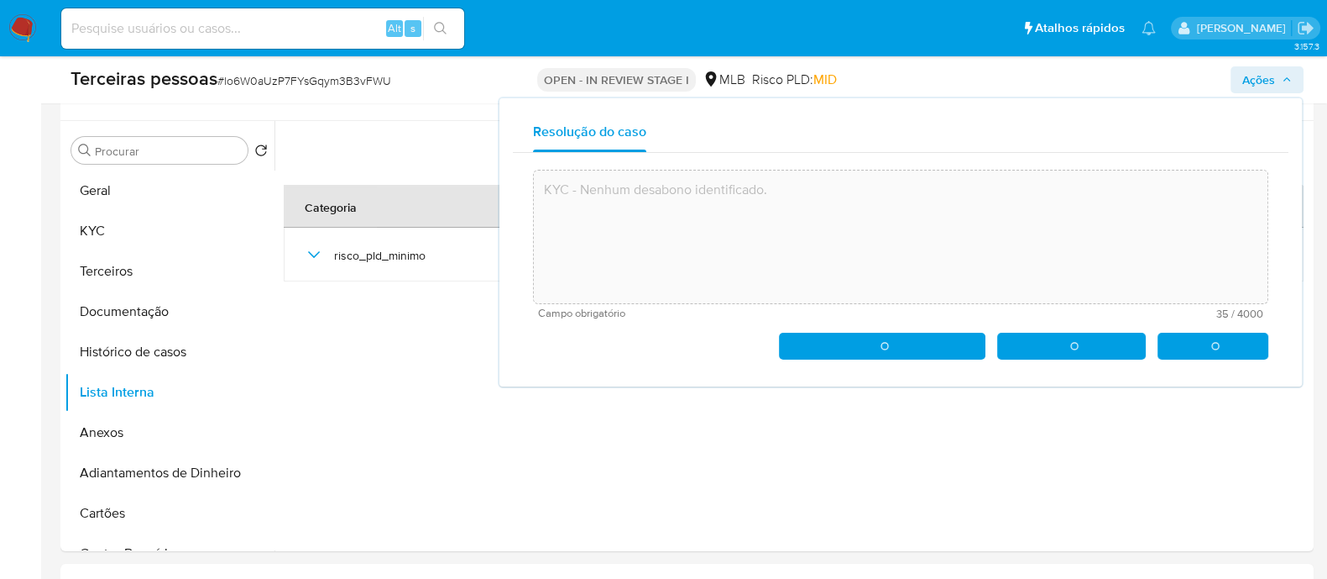
type textarea "KYC - Nenhum desabono identificado."
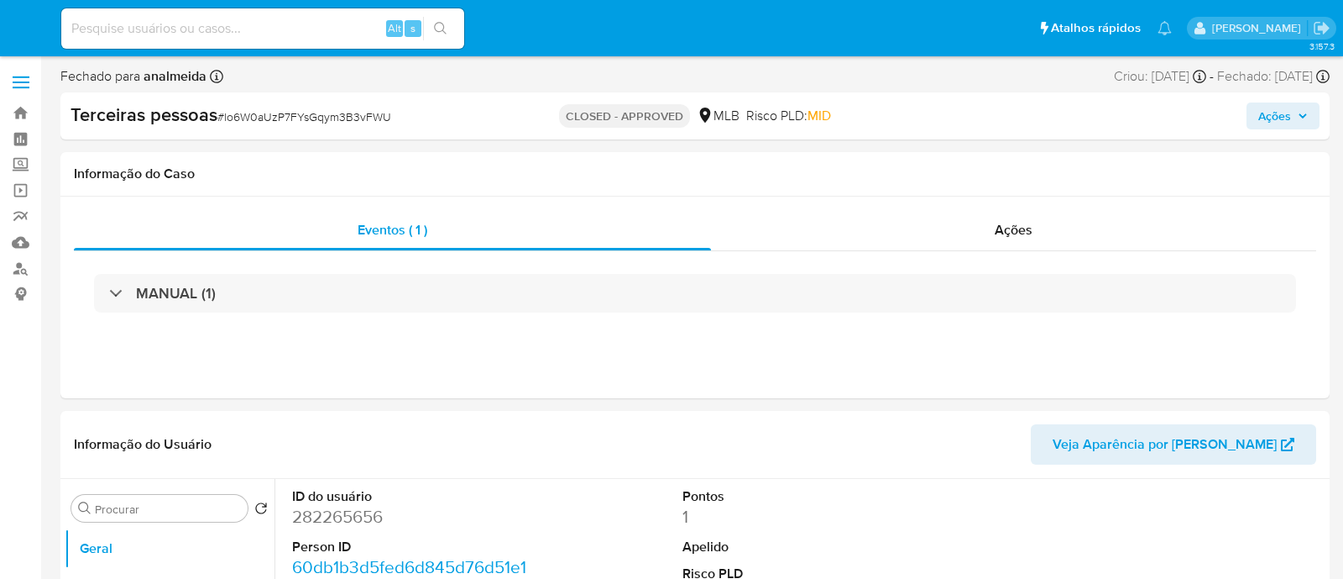
select select "10"
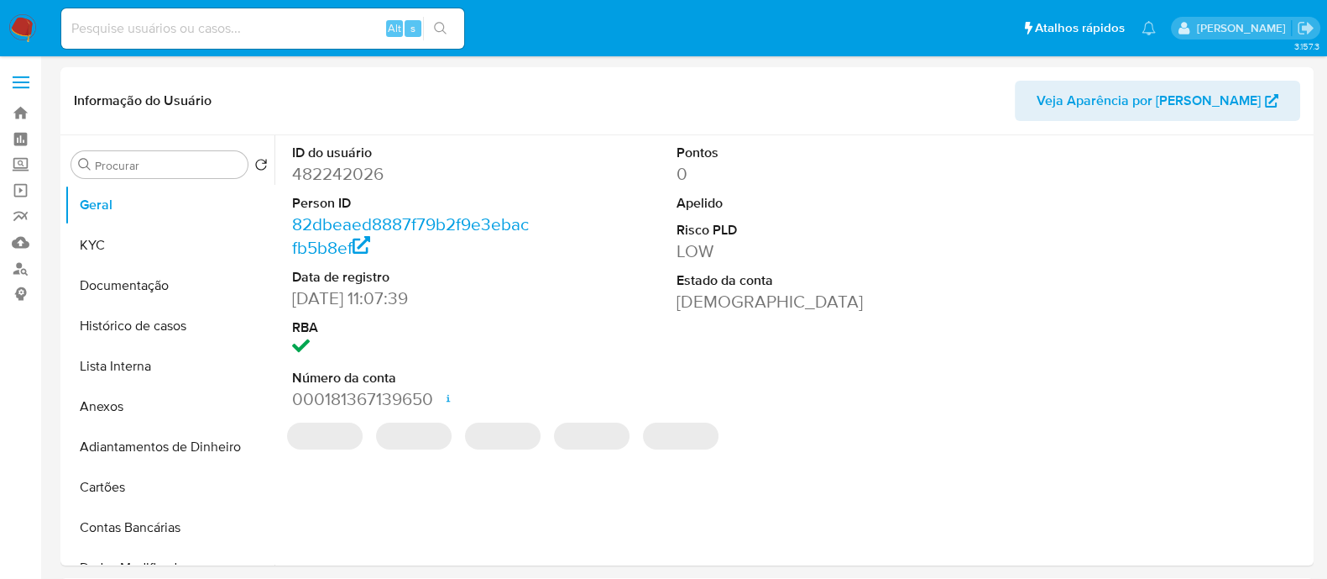
select select "10"
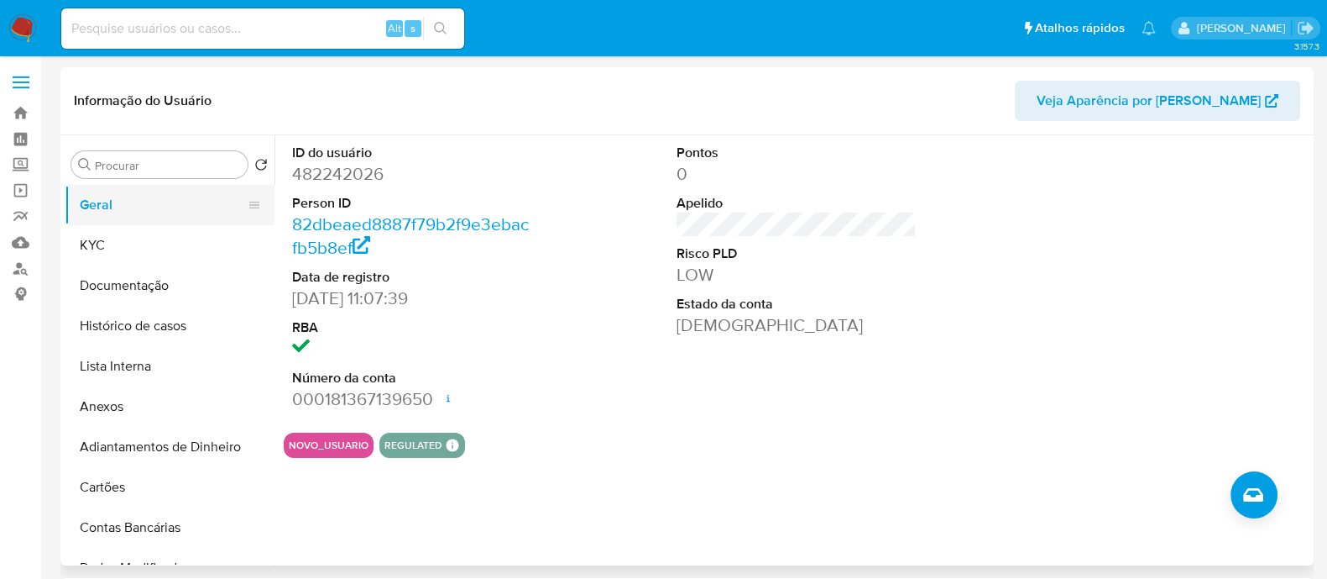
click at [105, 223] on button "Geral" at bounding box center [163, 205] width 196 height 40
click at [116, 250] on button "KYC" at bounding box center [163, 245] width 196 height 40
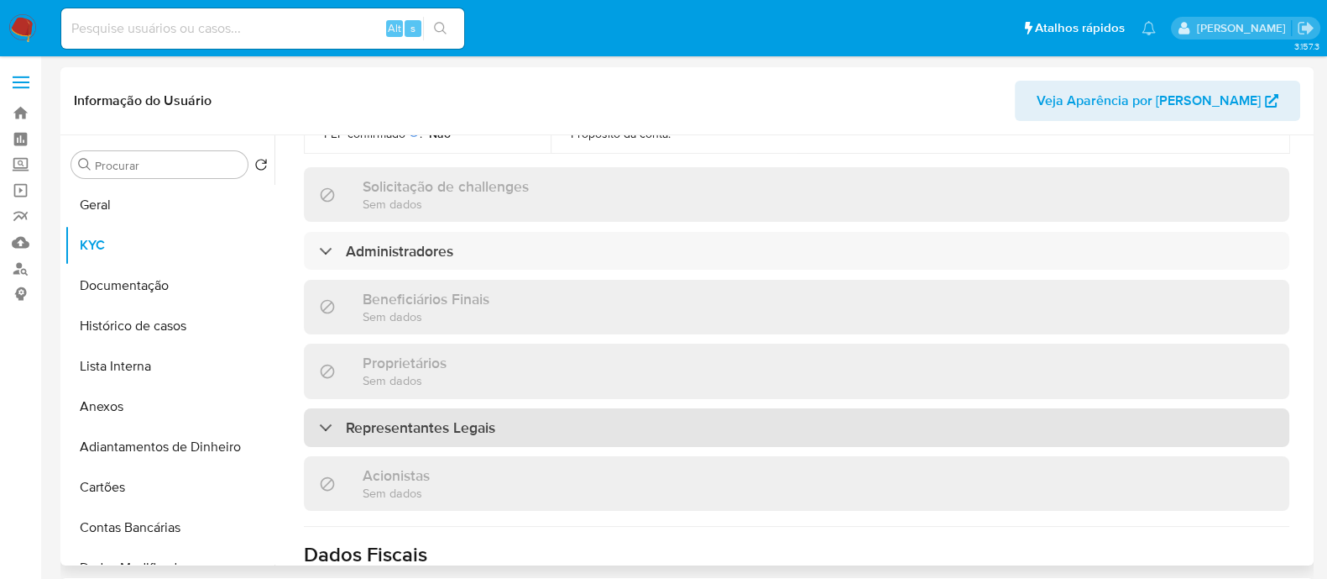
click at [469, 418] on h3 "Representantes Legais" at bounding box center [420, 427] width 149 height 18
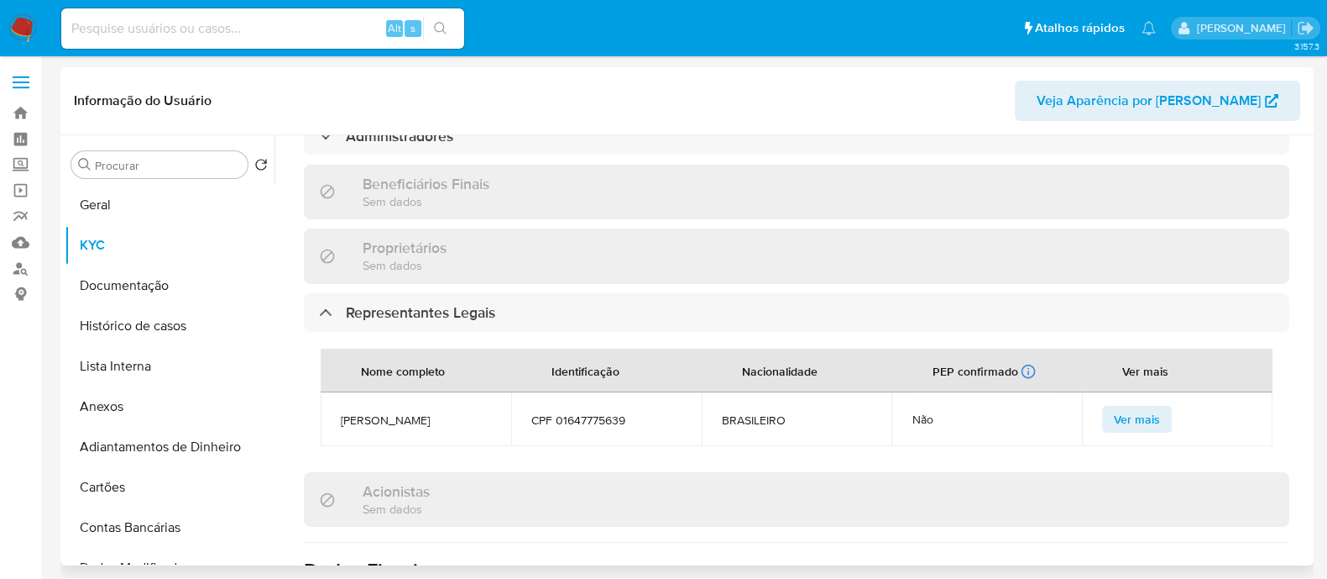
scroll to position [945, 0]
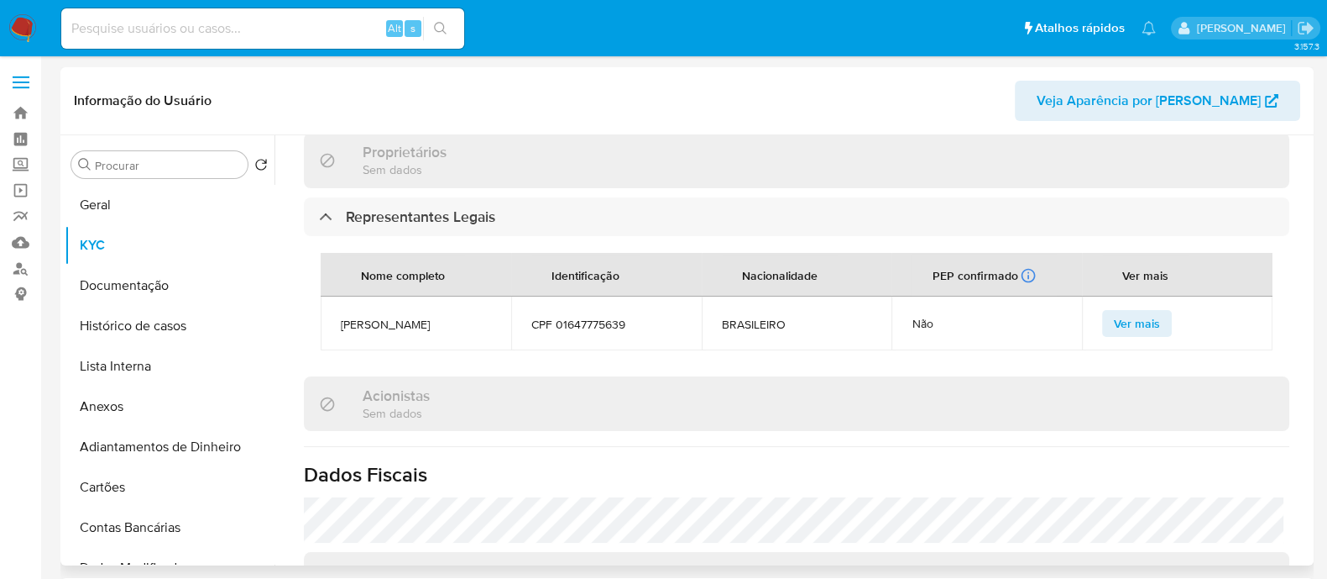
click at [401, 317] on span "[PERSON_NAME]" at bounding box center [416, 324] width 150 height 15
copy span "[PERSON_NAME]"
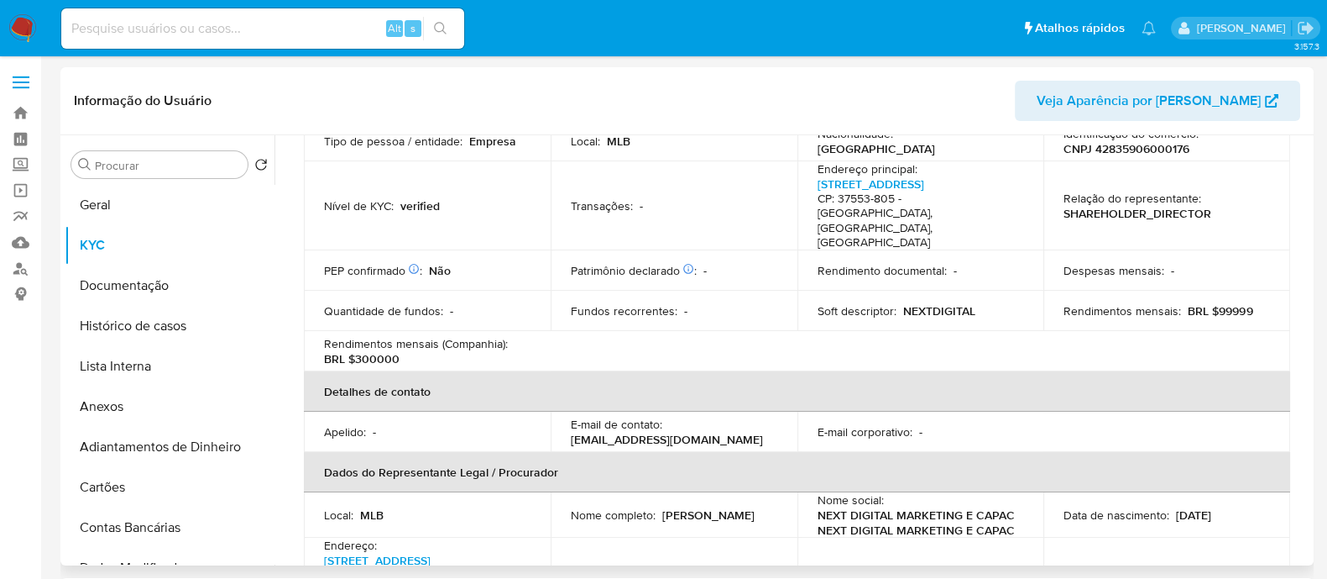
scroll to position [209, 0]
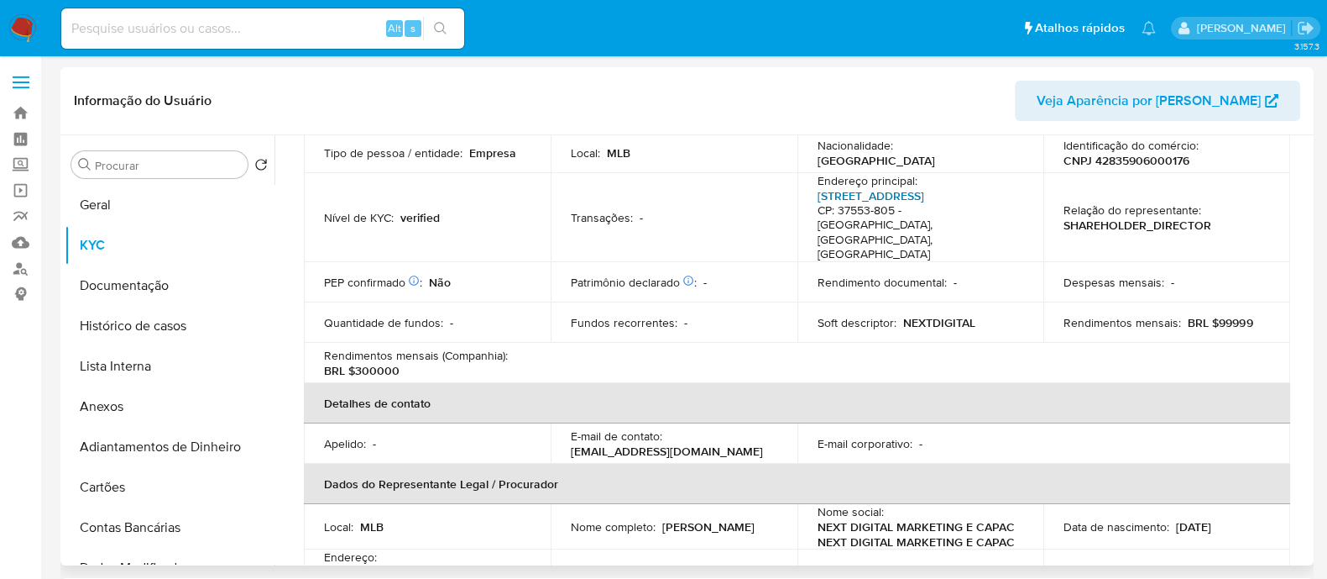
click at [882, 199] on link "[STREET_ADDRESS]" at bounding box center [871, 195] width 107 height 17
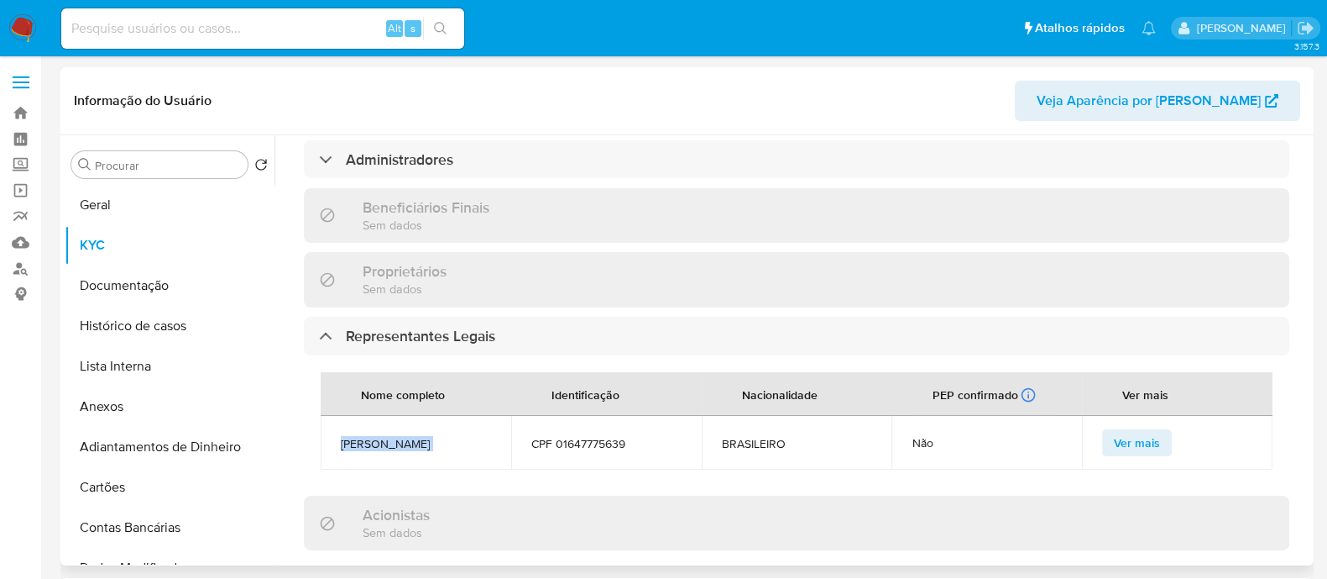
scroll to position [839, 0]
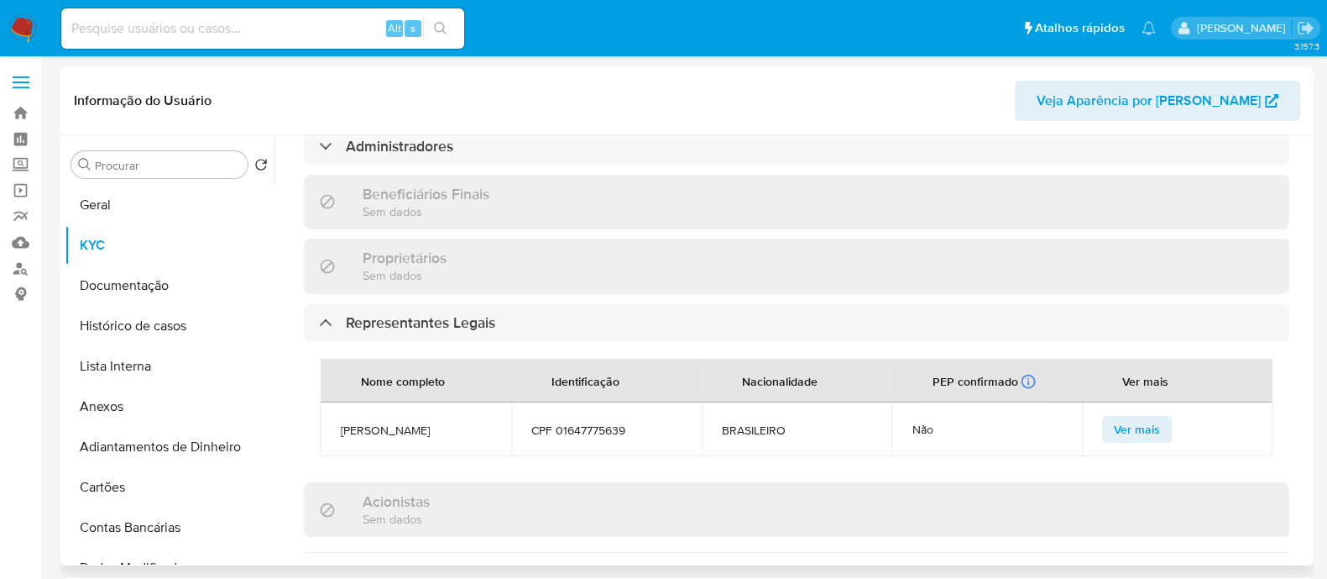
click at [676, 402] on td "CPF 01647775639" at bounding box center [606, 429] width 191 height 54
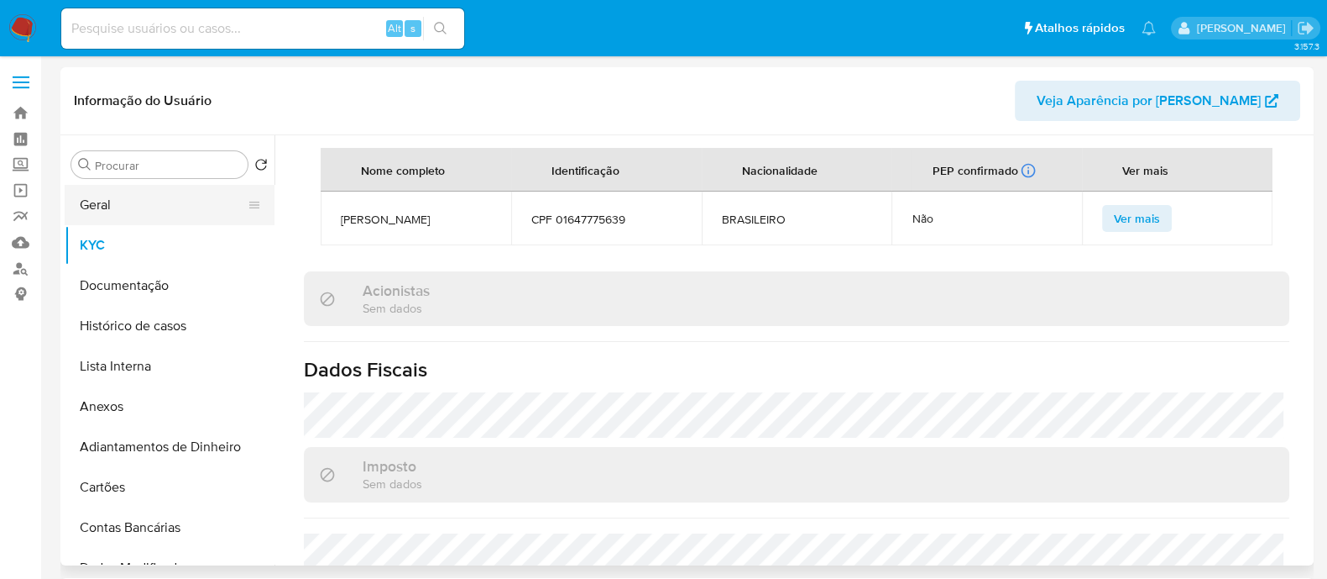
click at [155, 208] on button "Geral" at bounding box center [163, 205] width 196 height 40
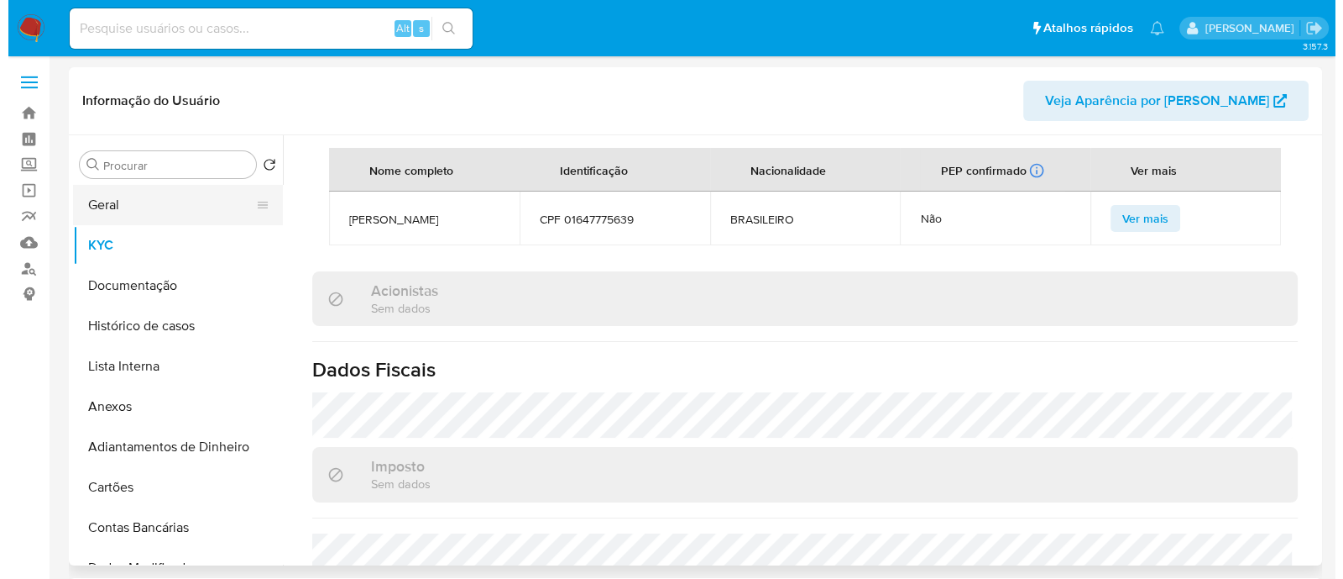
scroll to position [0, 0]
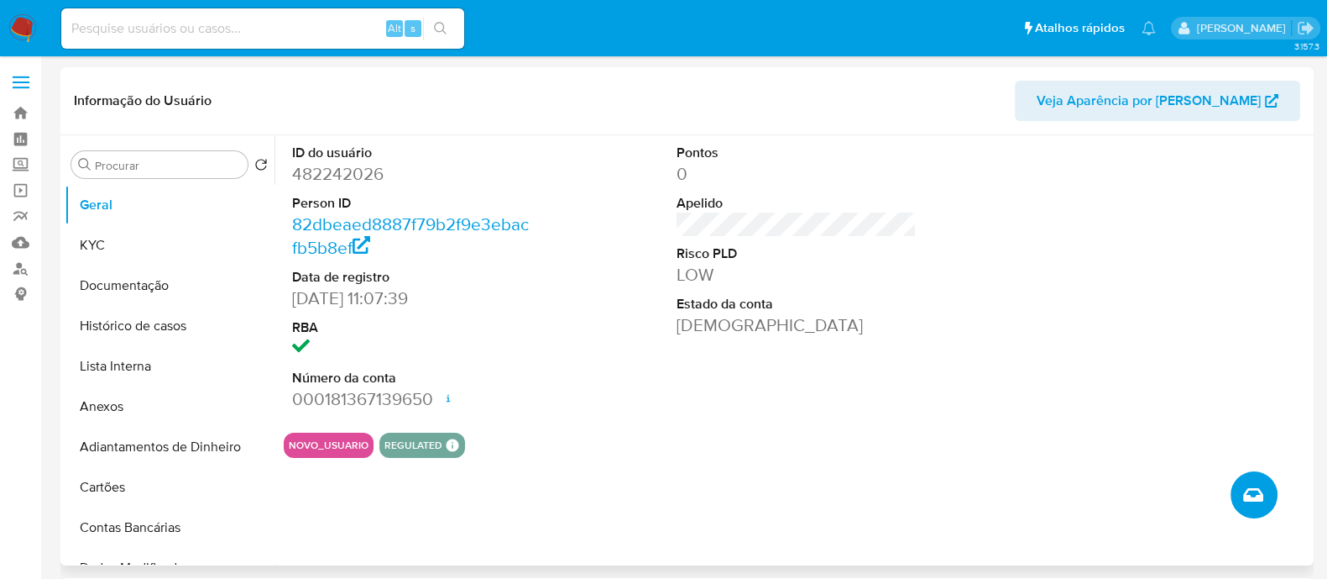
click at [1251, 496] on icon "Criar caso manual" at bounding box center [1254, 494] width 20 height 13
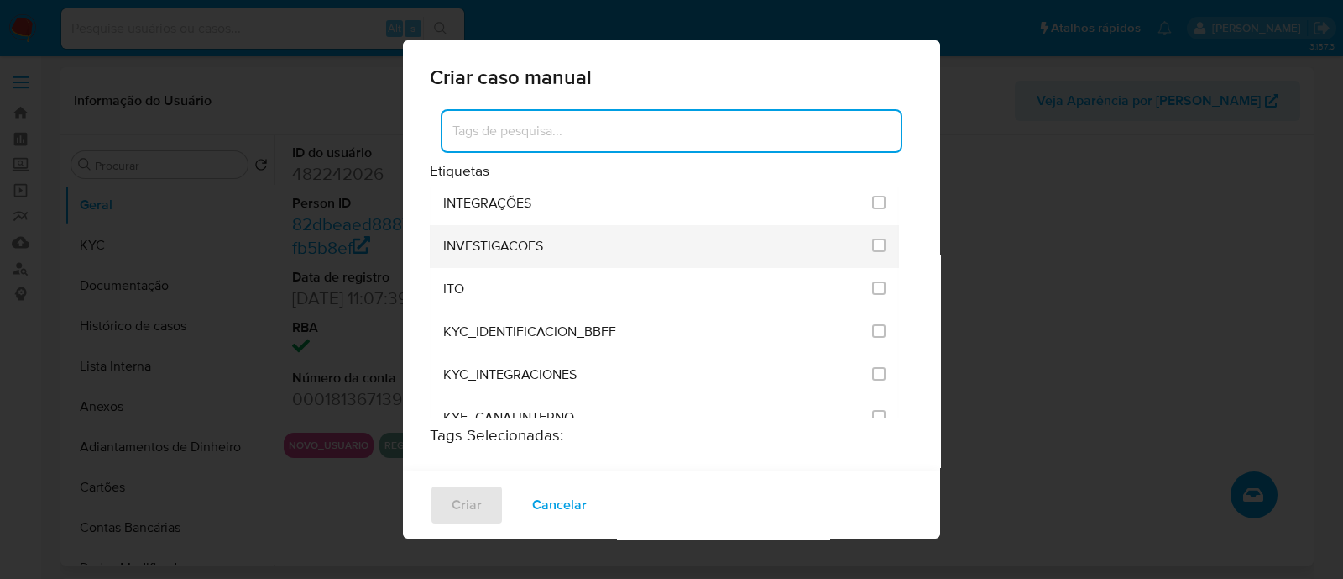
scroll to position [1364, 0]
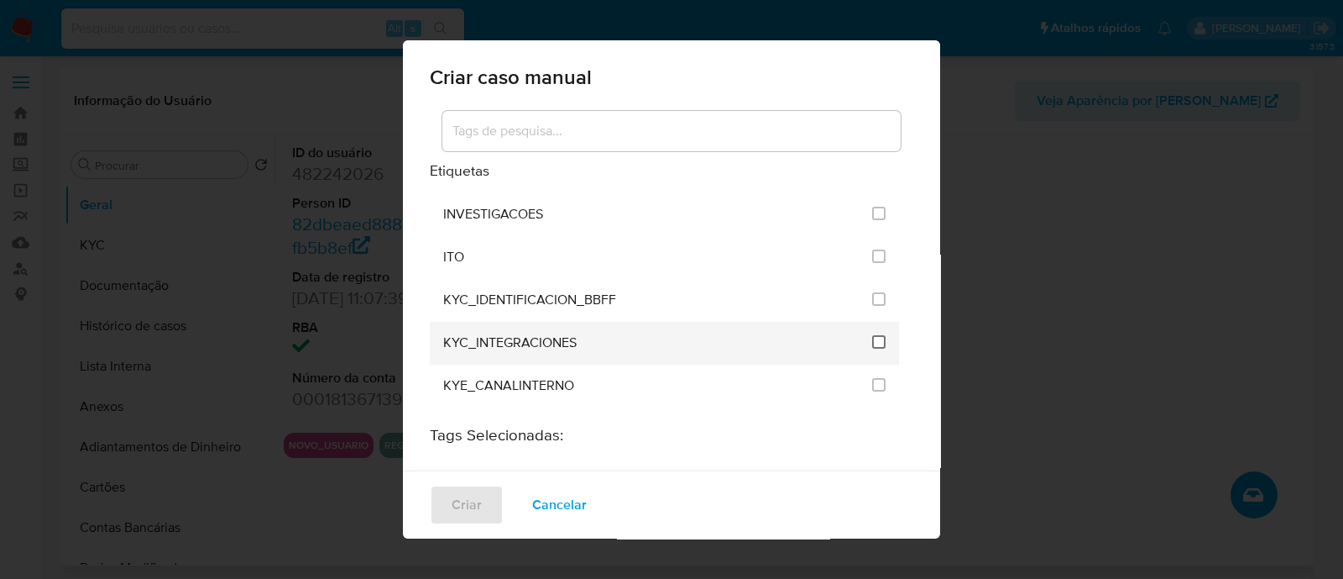
click at [872, 335] on input "2093" at bounding box center [878, 341] width 13 height 13
checkbox input "true"
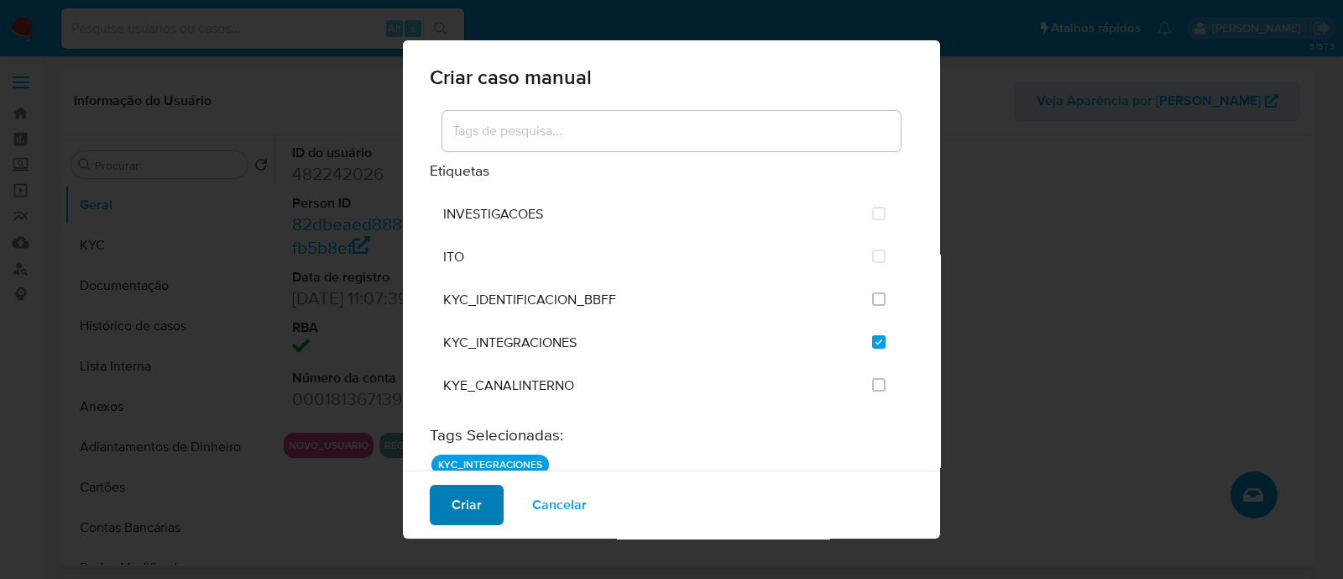
click at [473, 500] on span "Criar" at bounding box center [467, 504] width 30 height 37
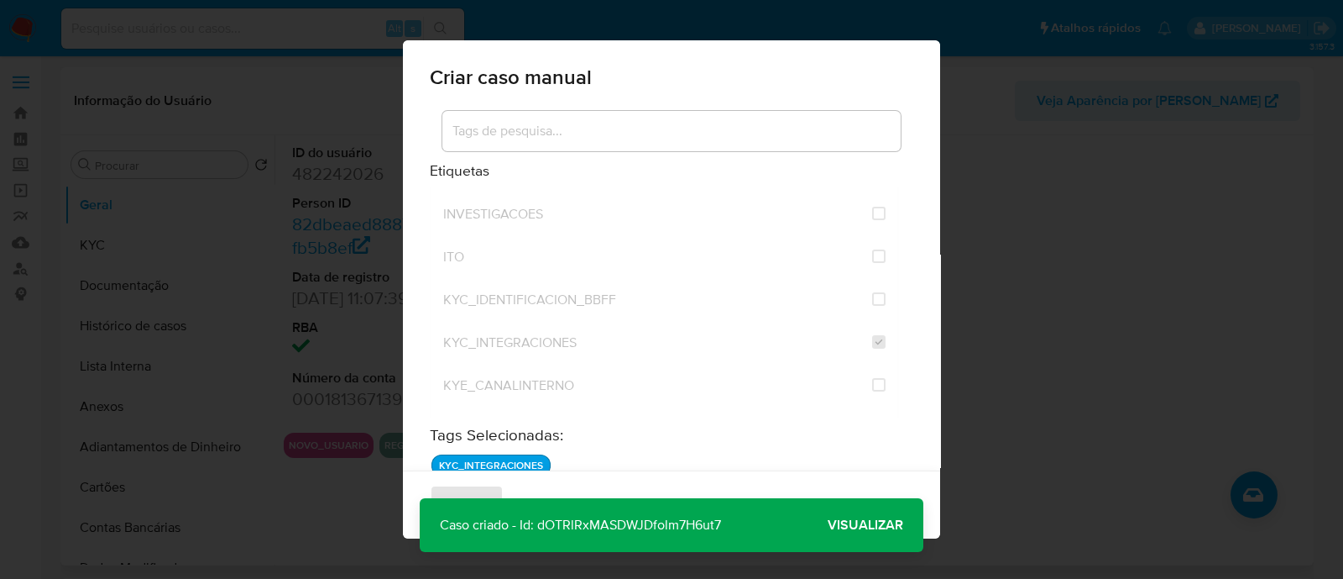
click at [877, 525] on span "Visualizar" at bounding box center [866, 525] width 76 height 0
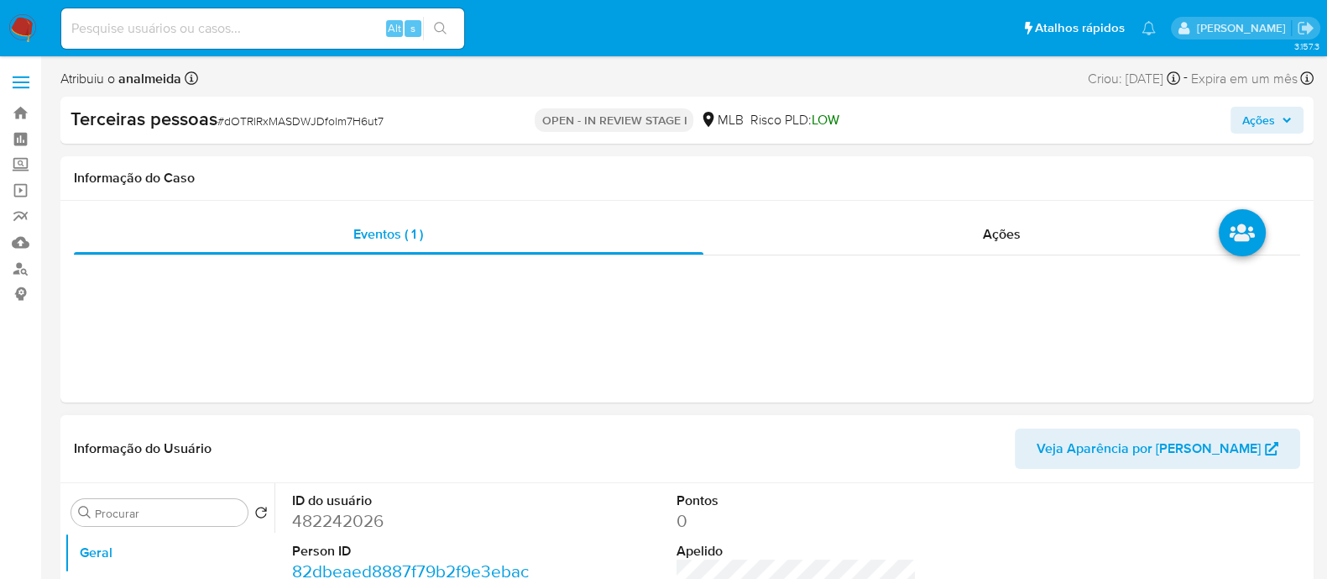
select select "10"
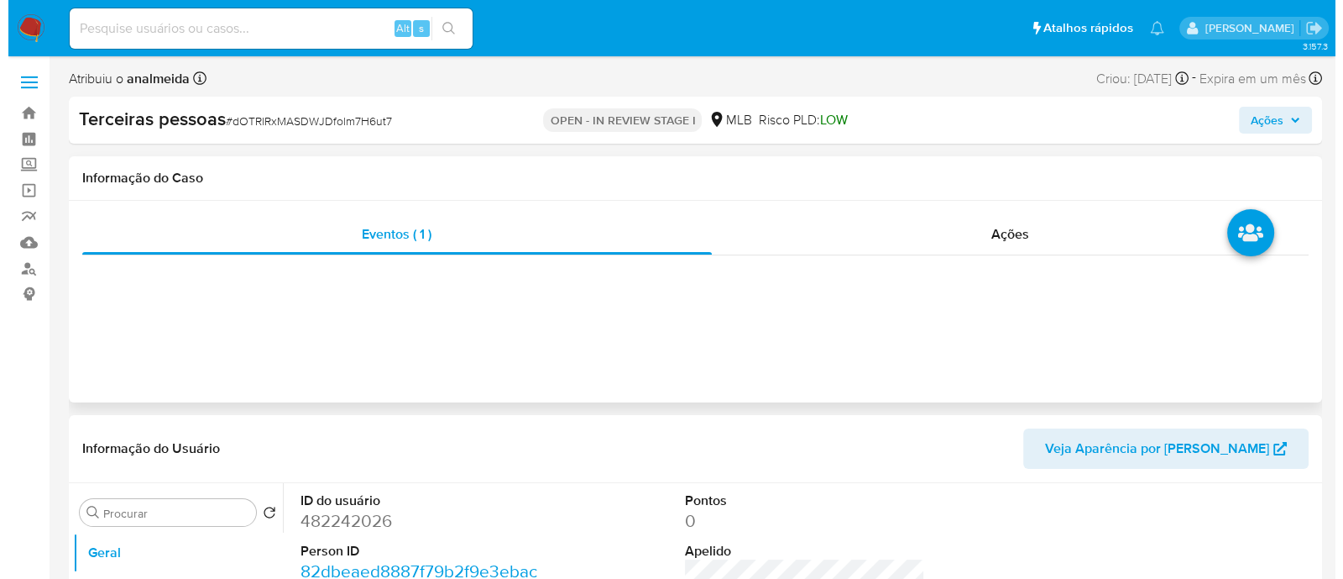
scroll to position [315, 0]
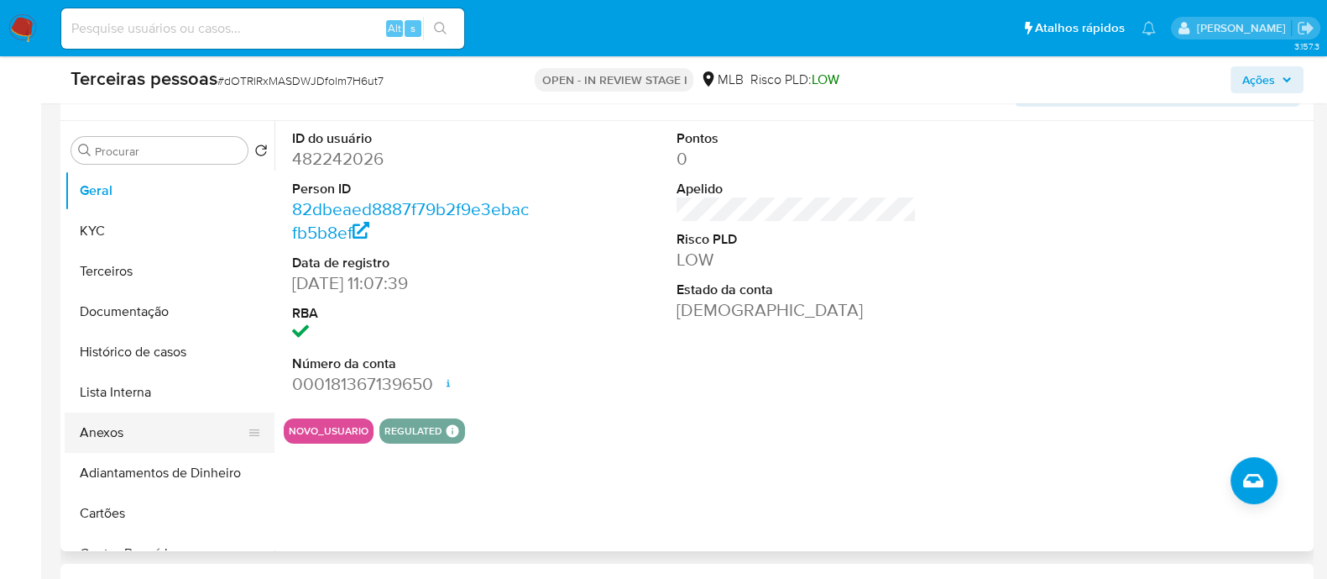
click at [118, 432] on button "Anexos" at bounding box center [163, 432] width 196 height 40
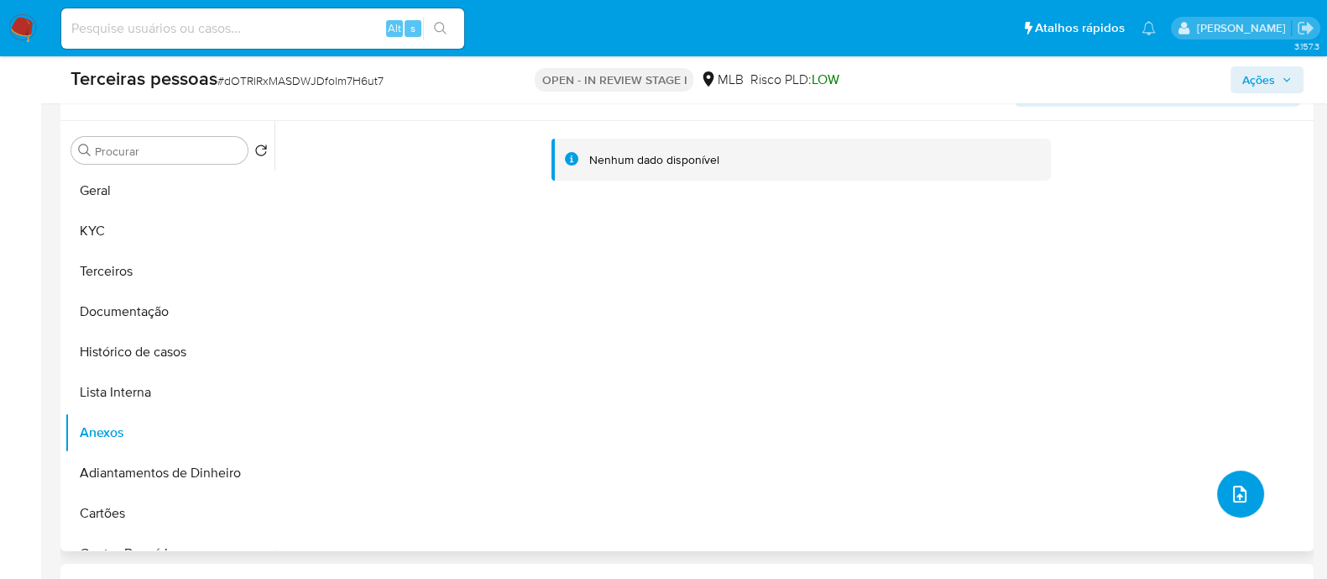
click at [1230, 495] on icon "upload-file" at bounding box center [1240, 494] width 20 height 20
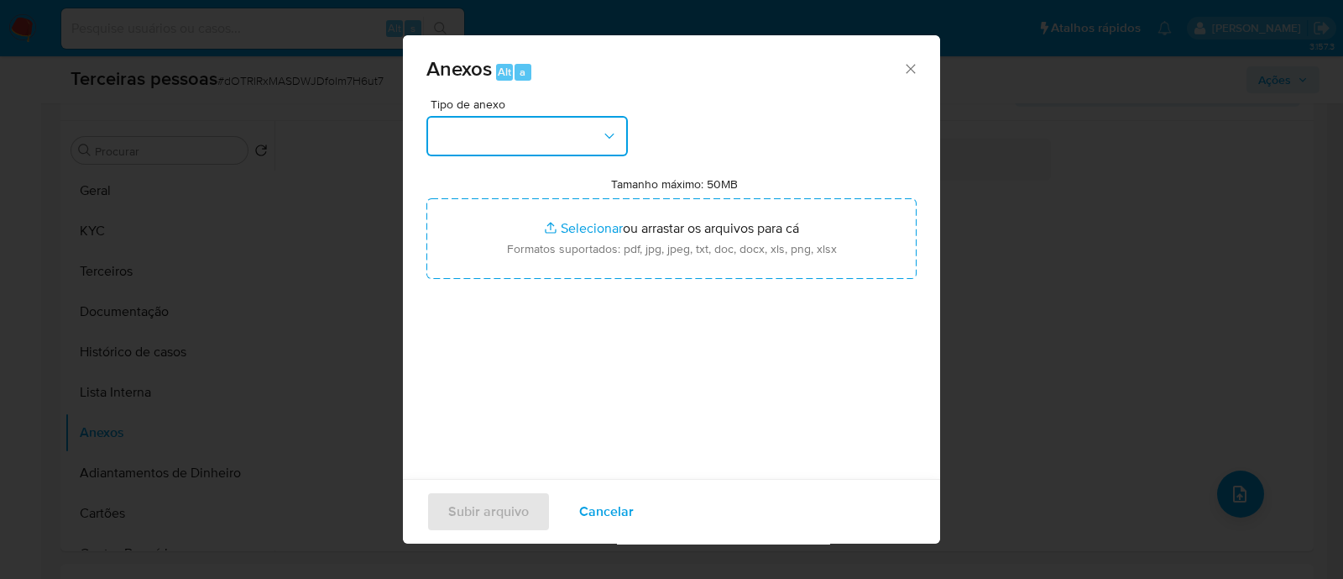
click at [550, 128] on button "button" at bounding box center [528, 136] width 202 height 40
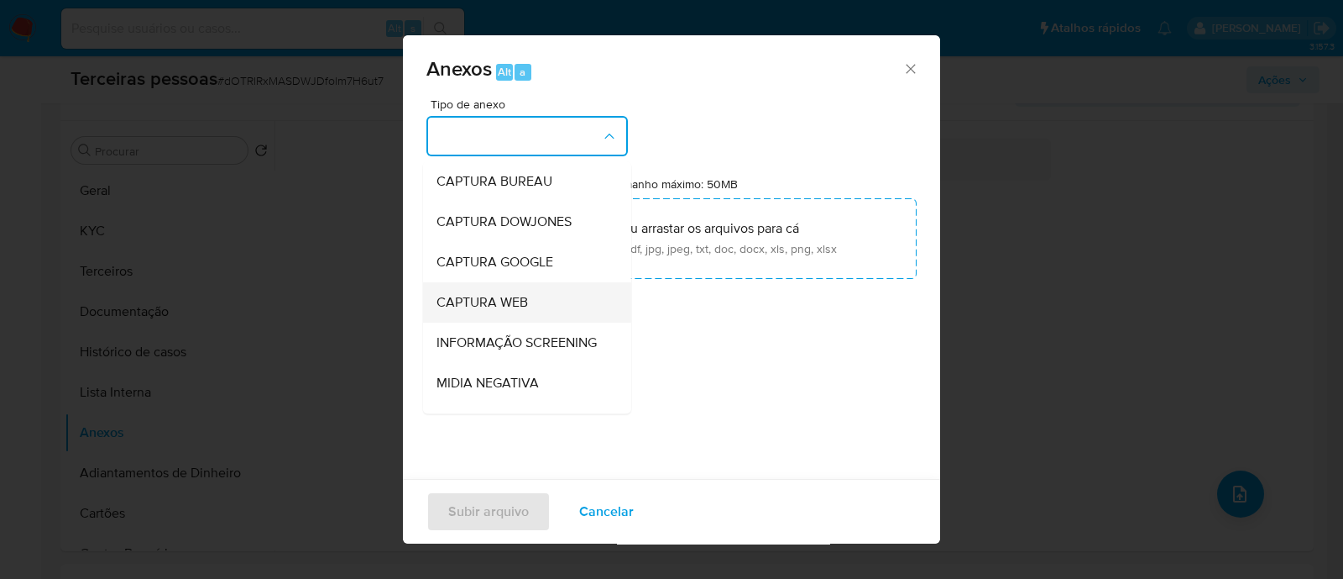
scroll to position [209, 0]
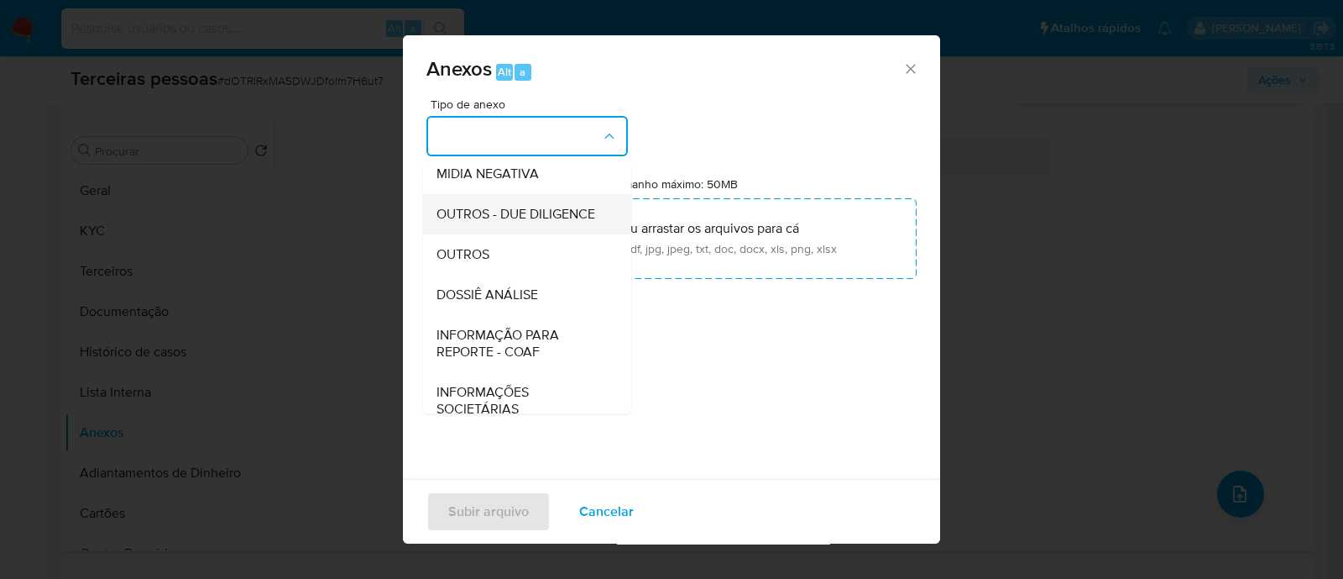
click at [491, 223] on span "OUTROS - DUE DILIGENCE" at bounding box center [516, 214] width 159 height 17
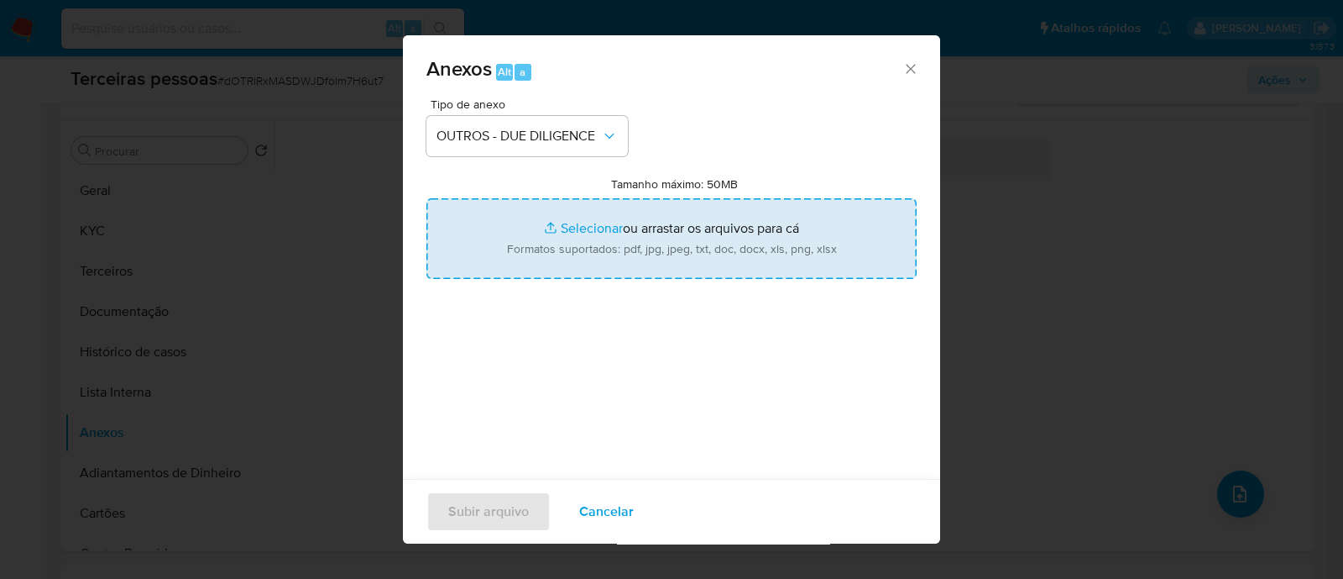
click at [701, 237] on input "Tamanho máximo: 50MB Selecionar arquivos" at bounding box center [672, 238] width 490 height 81
type input "C:\fakepath\NEXT DIGITAL MARKETING E CAPACITACAO LTDA maps.png"
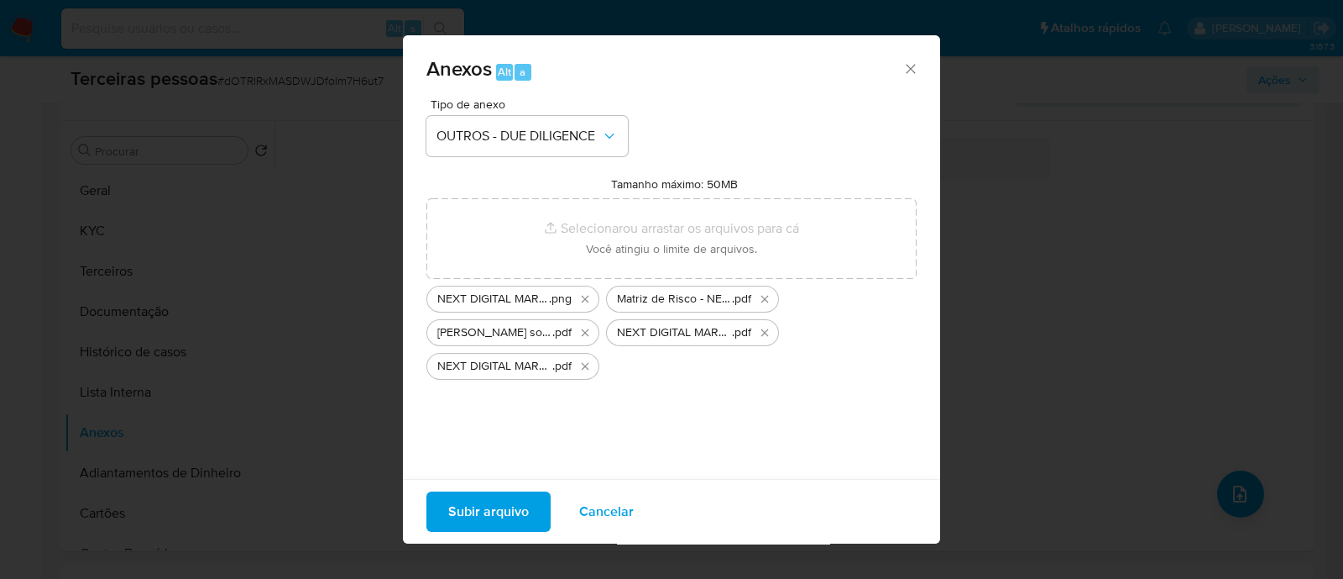
click at [514, 520] on span "Subir arquivo" at bounding box center [488, 511] width 81 height 37
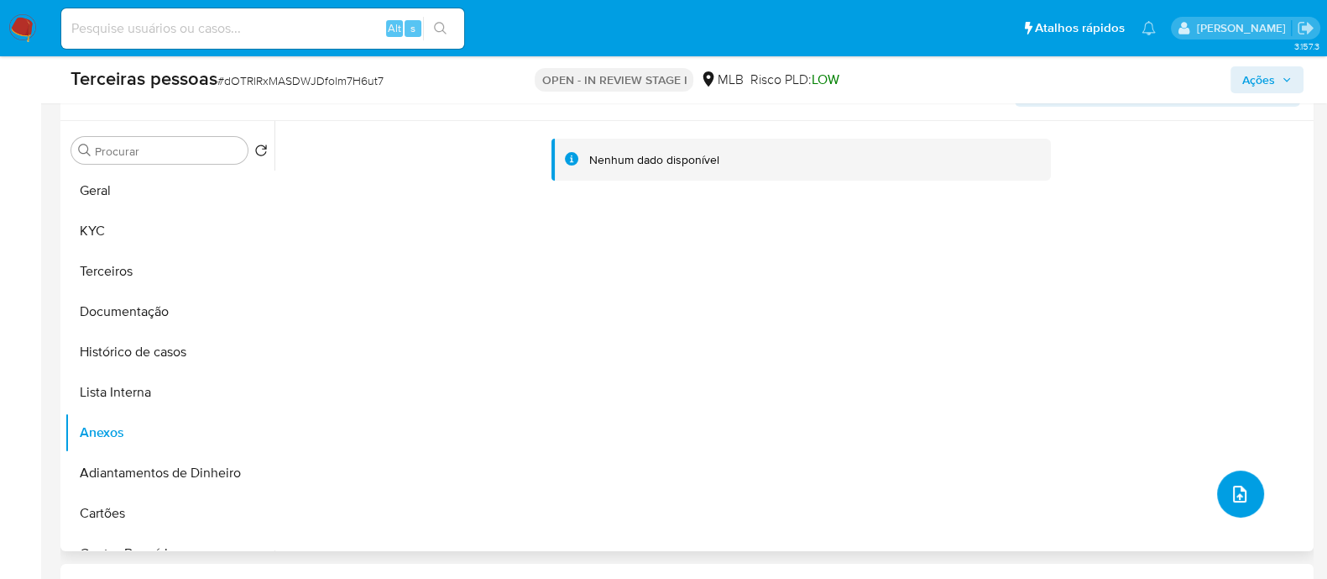
click at [1244, 513] on button "upload-file" at bounding box center [1240, 493] width 47 height 47
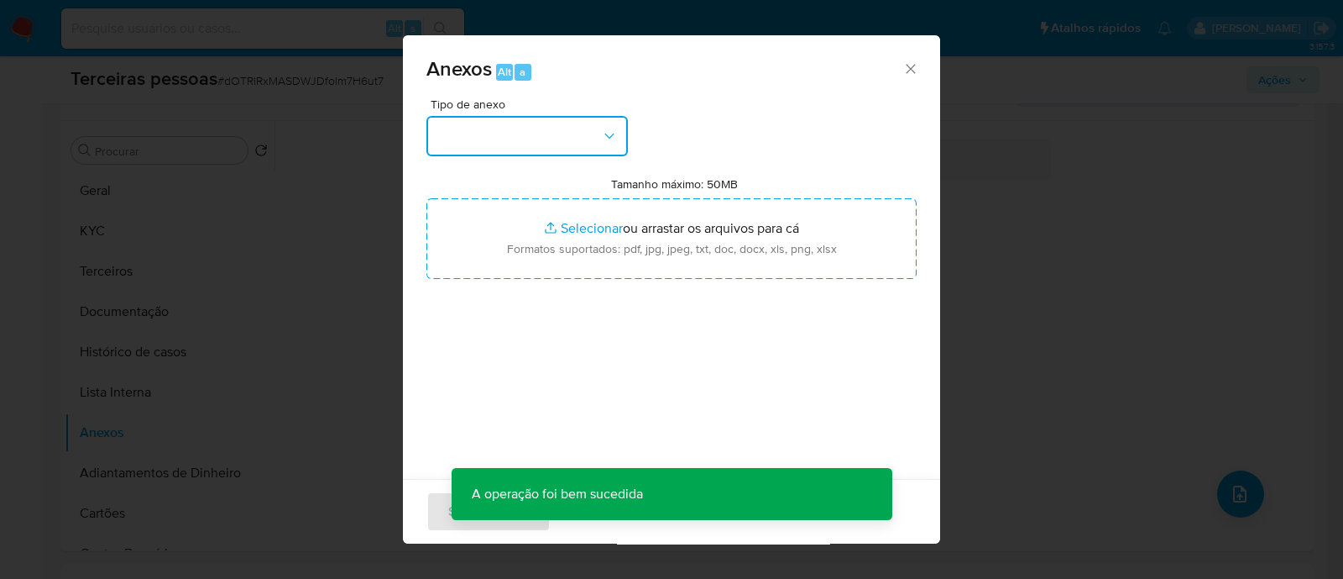
click at [520, 148] on button "button" at bounding box center [528, 136] width 202 height 40
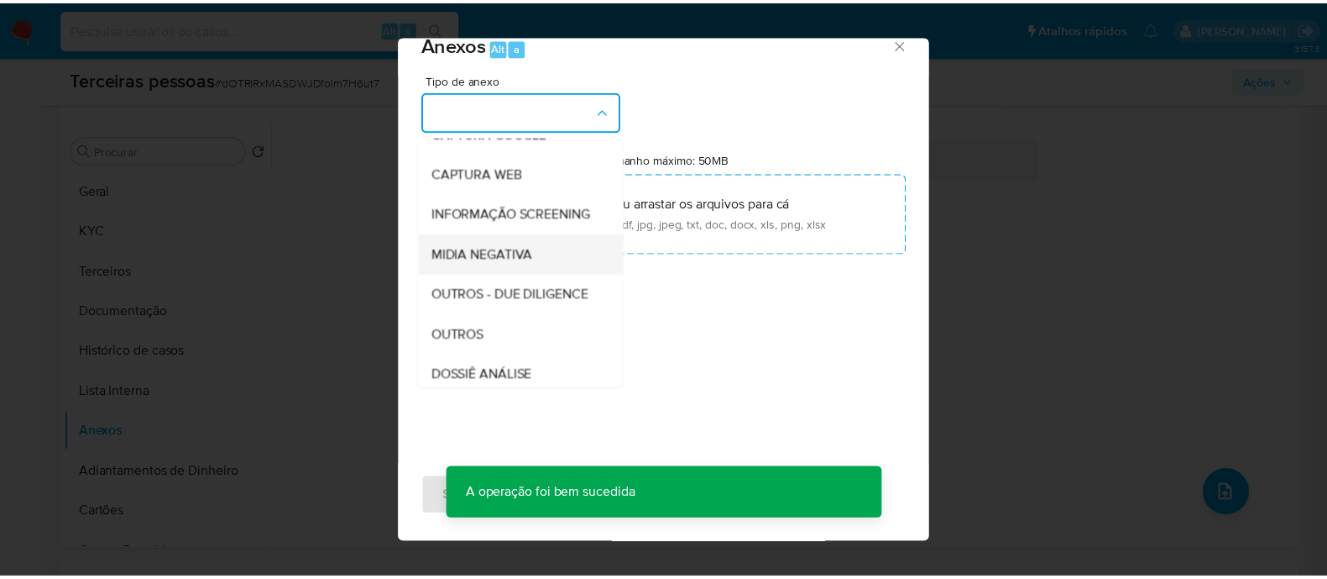
scroll to position [259, 0]
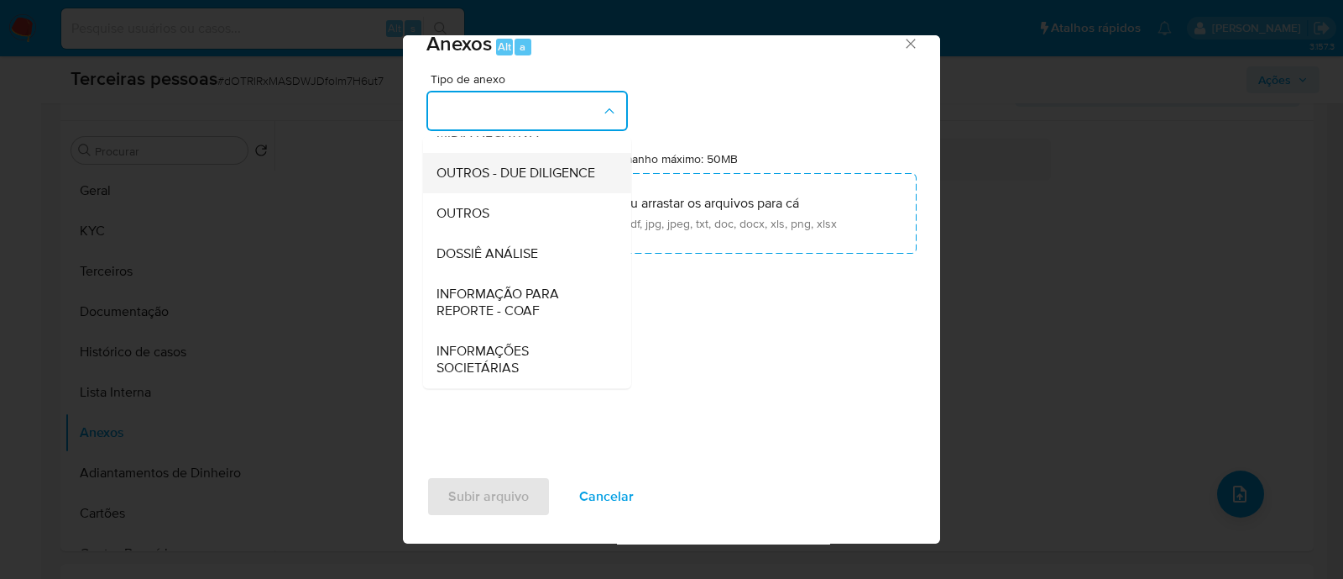
click at [549, 165] on span "OUTROS - DUE DILIGENCE" at bounding box center [516, 173] width 159 height 17
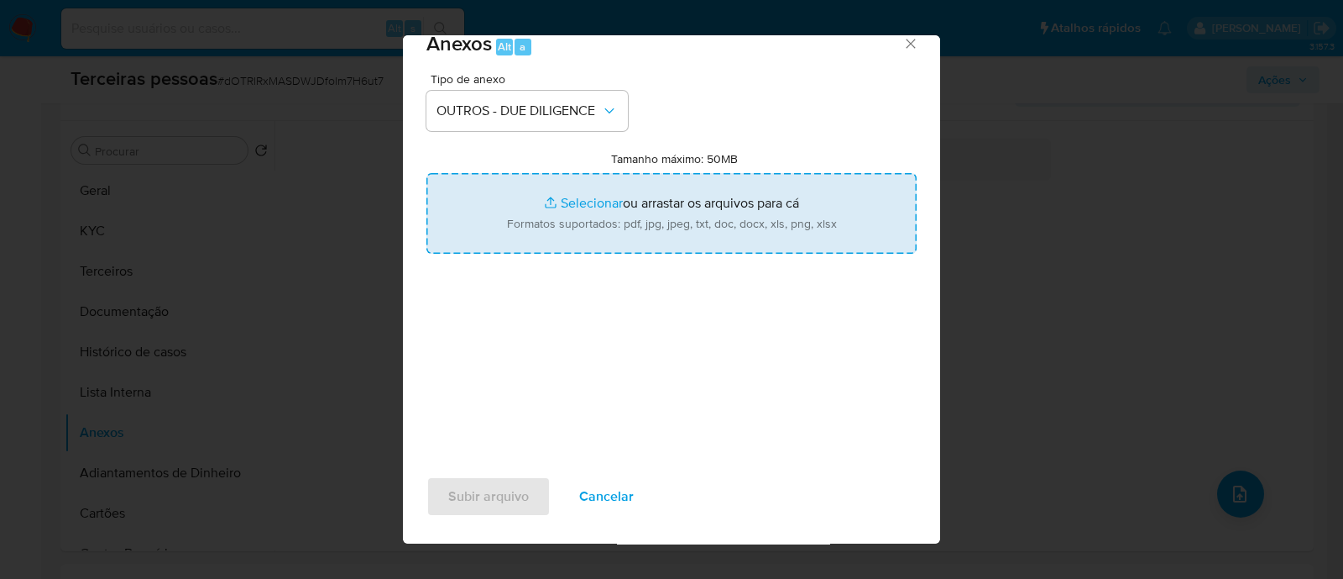
click at [641, 194] on input "Tamanho máximo: 50MB Selecionar arquivos" at bounding box center [672, 213] width 490 height 81
type input "C:\fakepath\NEXT DIGITAL MARKETING E CAPACITACAO LTDA contrato social.pdf"
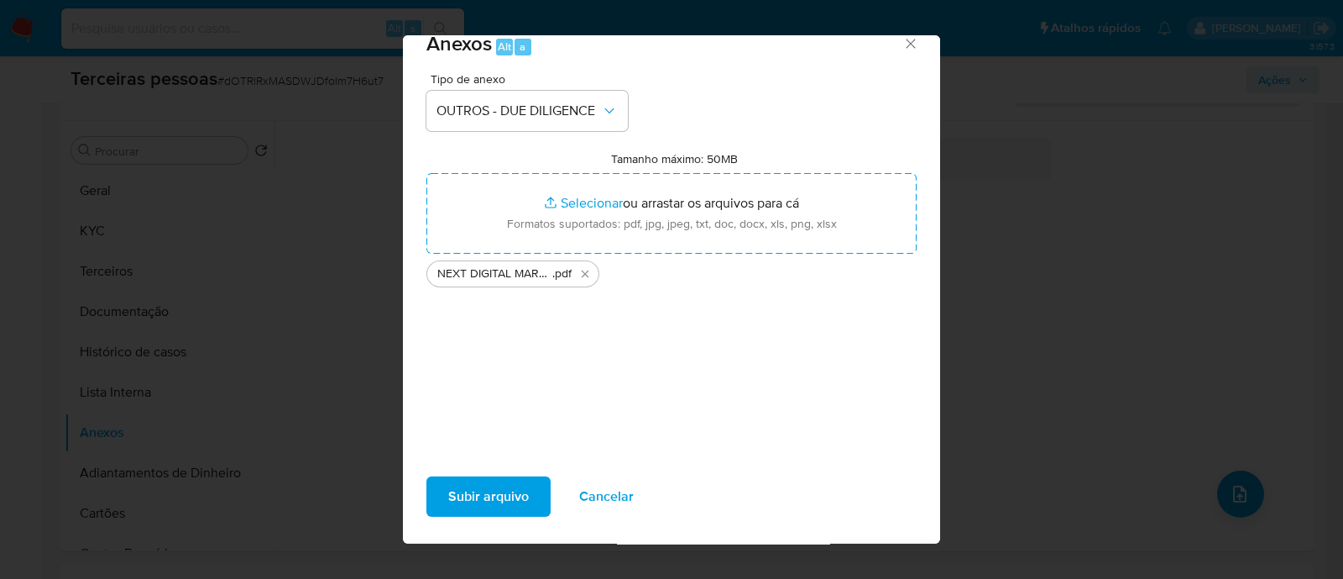
click at [496, 500] on span "Subir arquivo" at bounding box center [488, 496] width 81 height 37
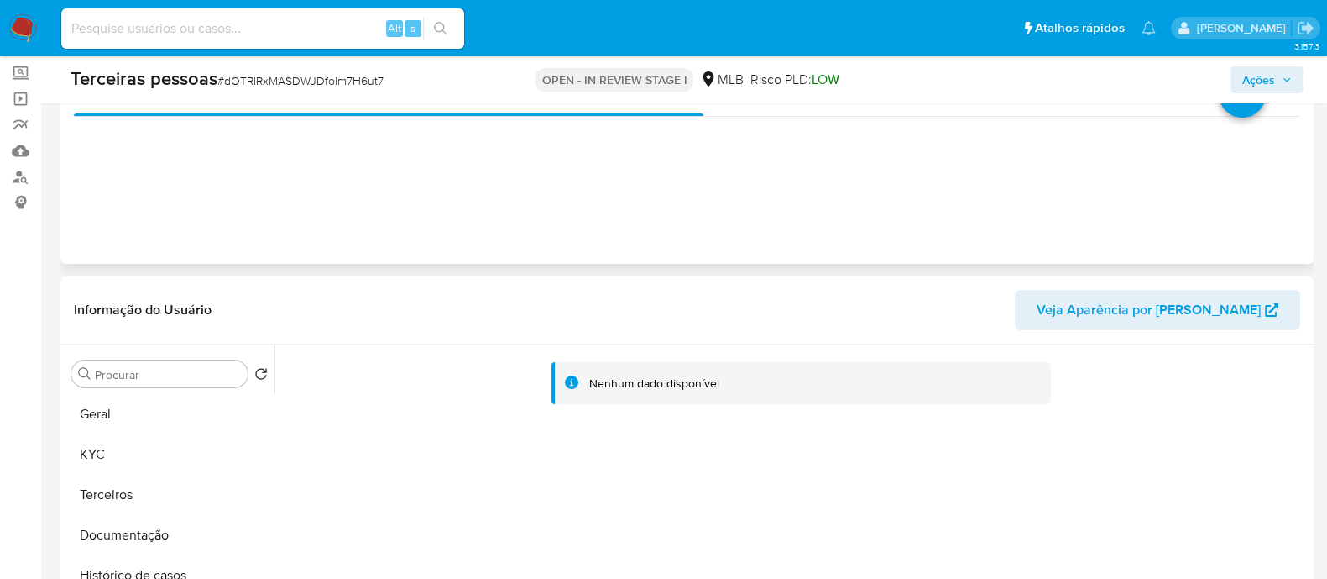
scroll to position [209, 0]
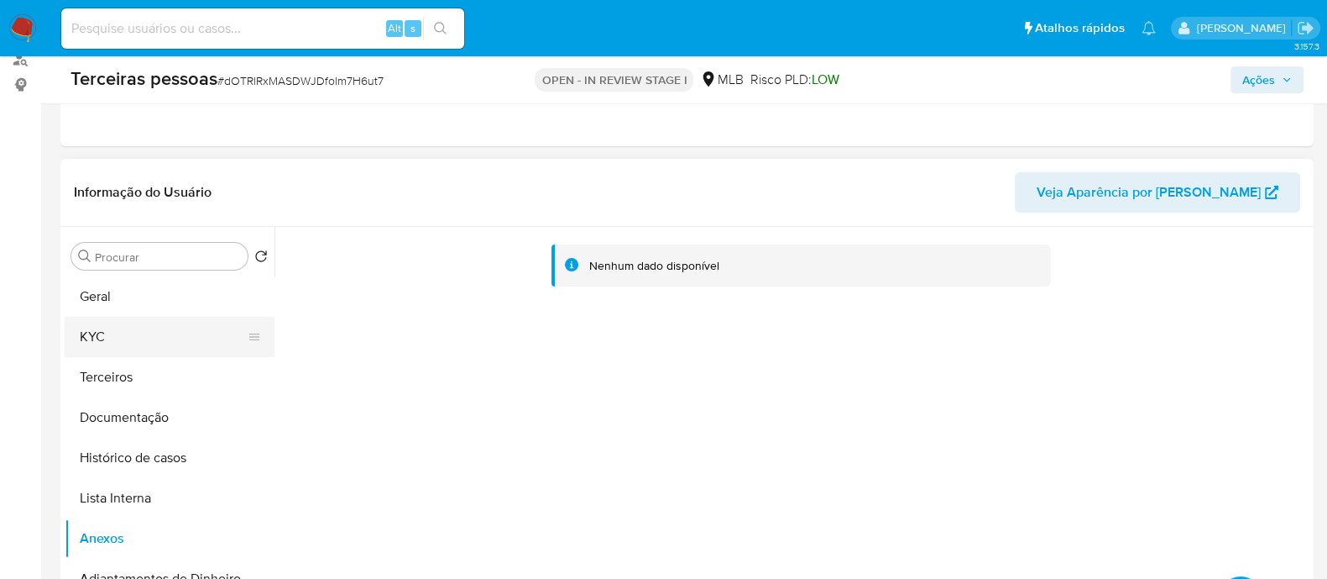
click at [132, 349] on button "KYC" at bounding box center [163, 337] width 196 height 40
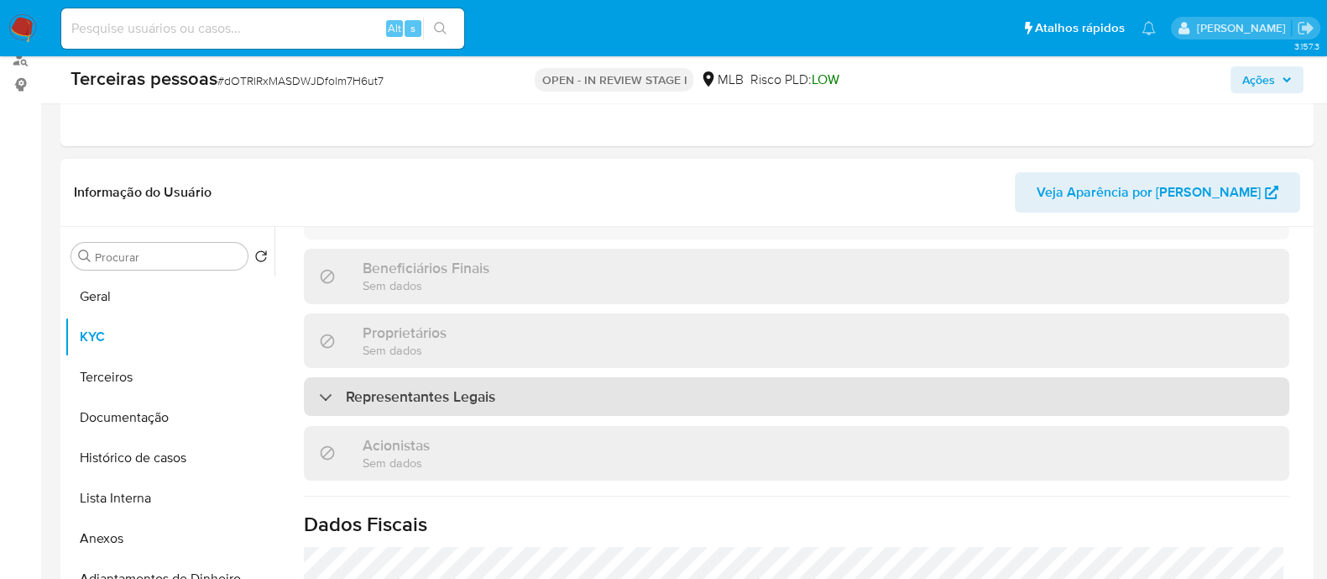
click at [531, 377] on div "Representantes Legais" at bounding box center [797, 396] width 986 height 39
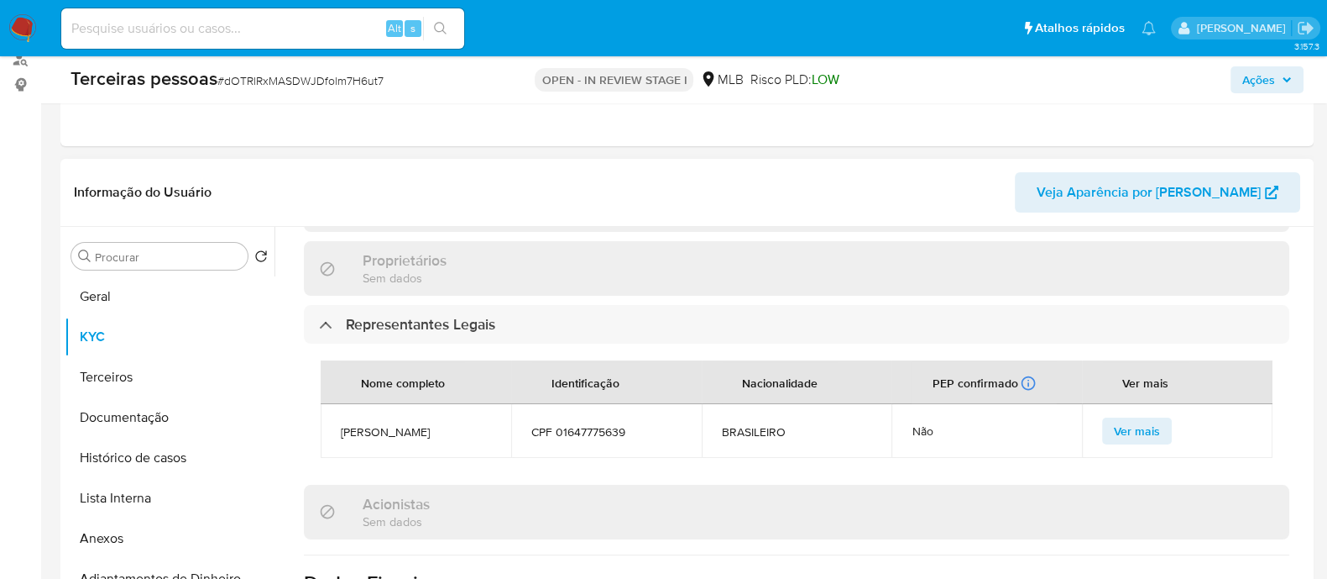
scroll to position [961, 0]
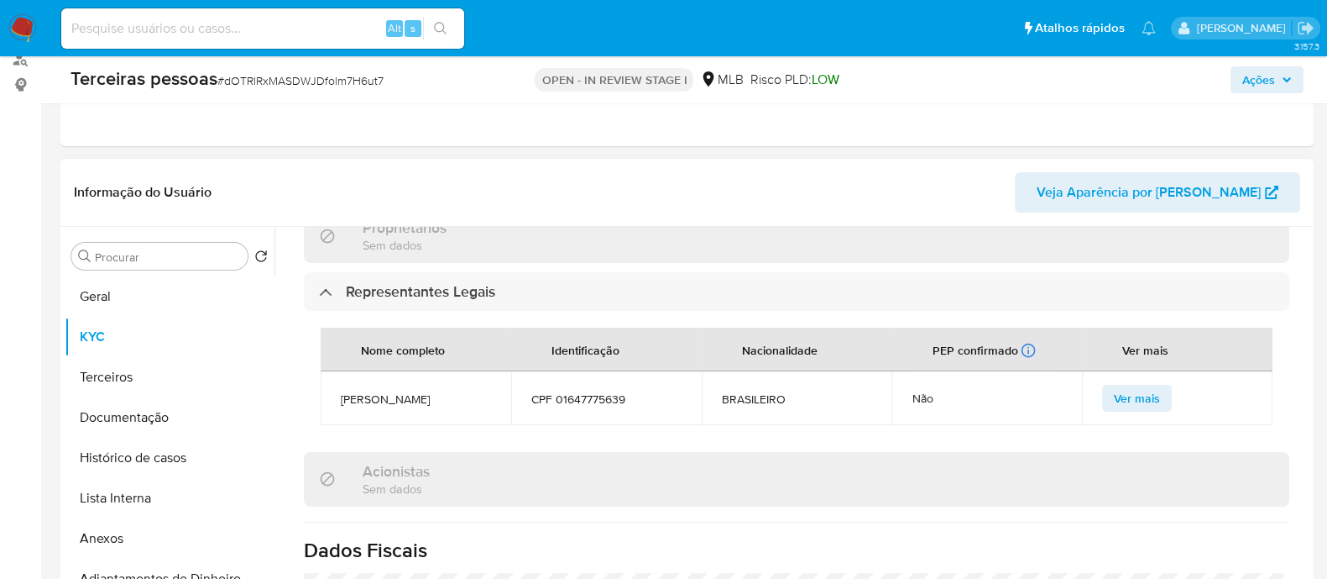
click at [583, 391] on span "CPF 01647775639" at bounding box center [606, 398] width 150 height 15
copy span "01647775639"
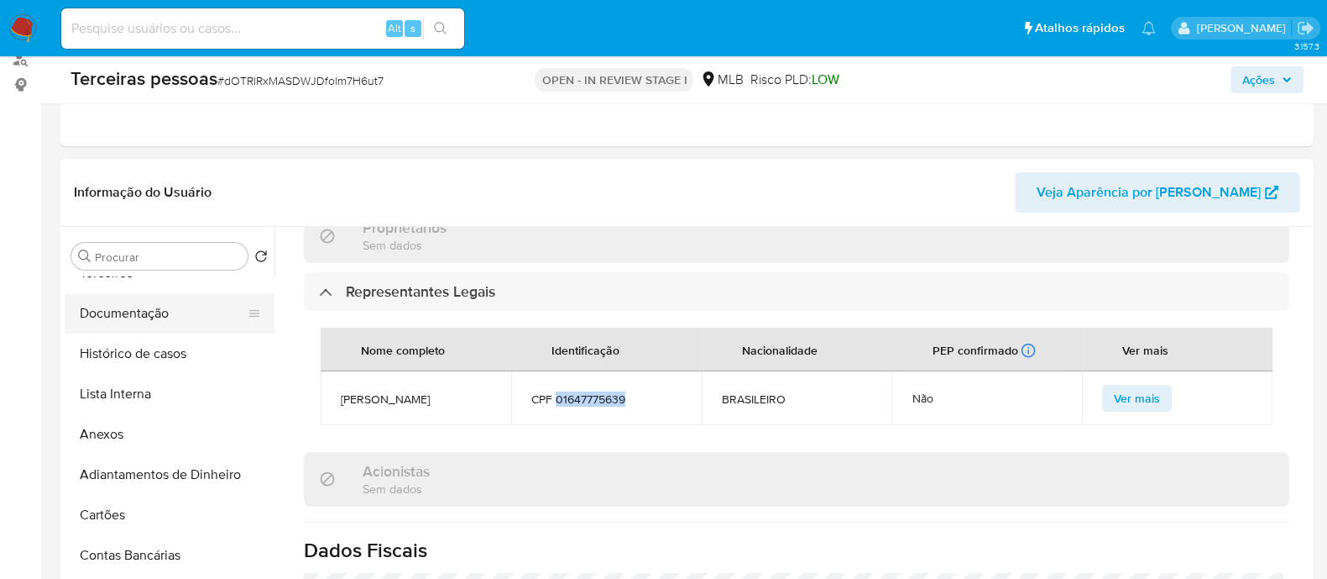
scroll to position [0, 0]
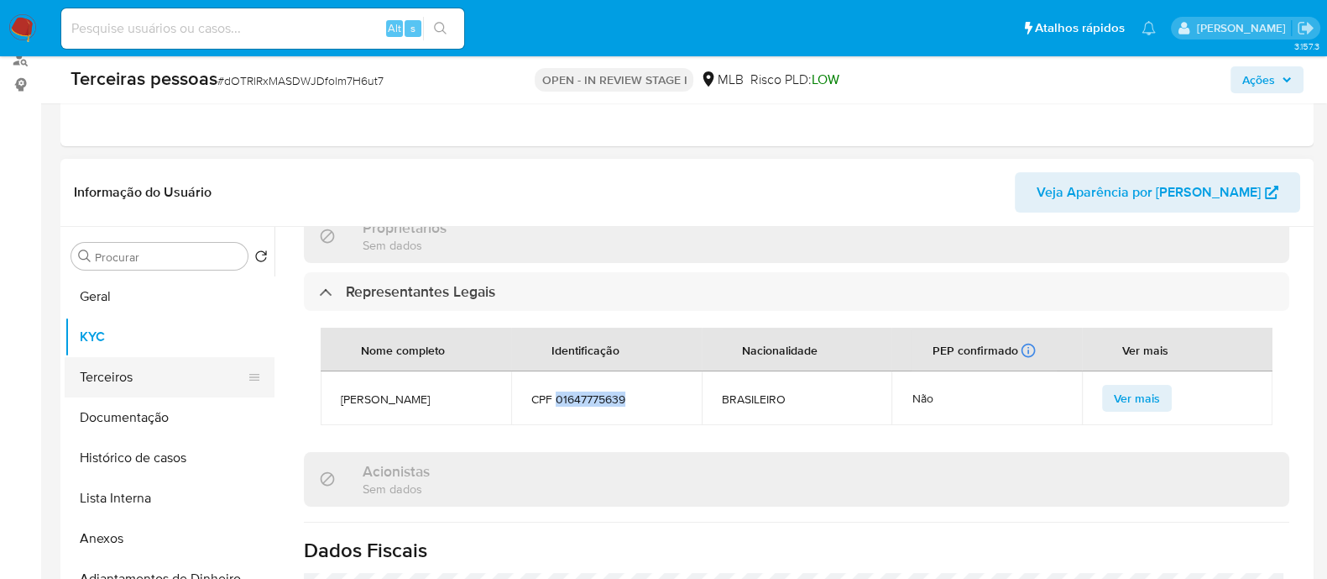
click at [126, 363] on button "Terceiros" at bounding box center [163, 377] width 196 height 40
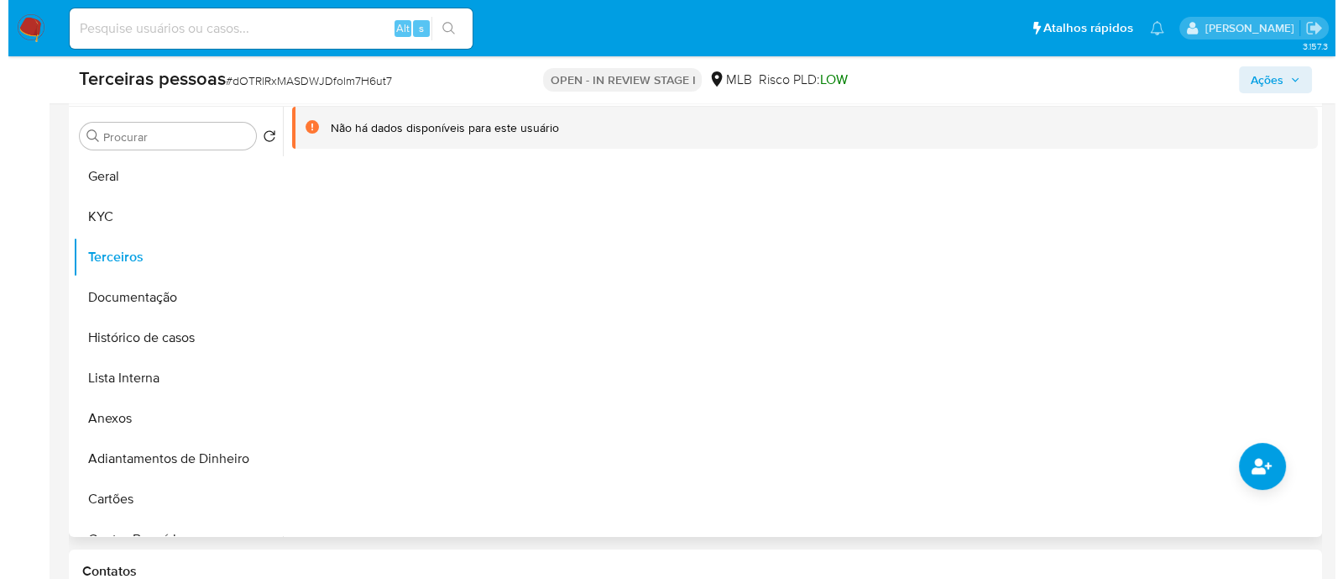
scroll to position [419, 0]
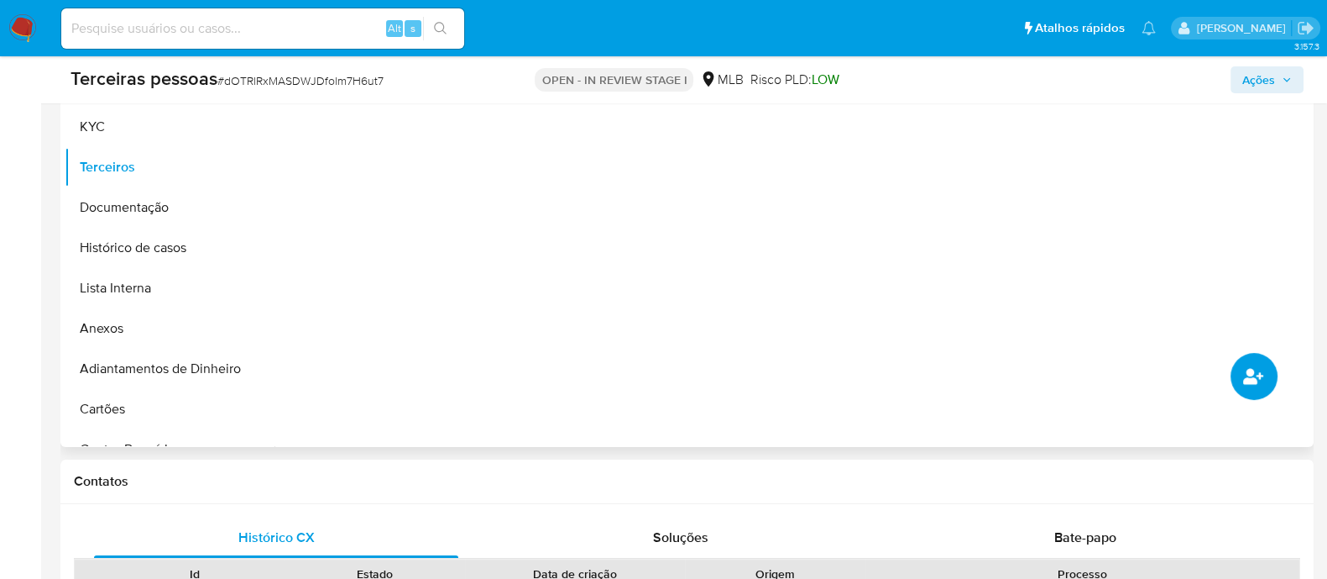
click at [1250, 368] on icon "common.add_complementary_information" at bounding box center [1254, 376] width 20 height 16
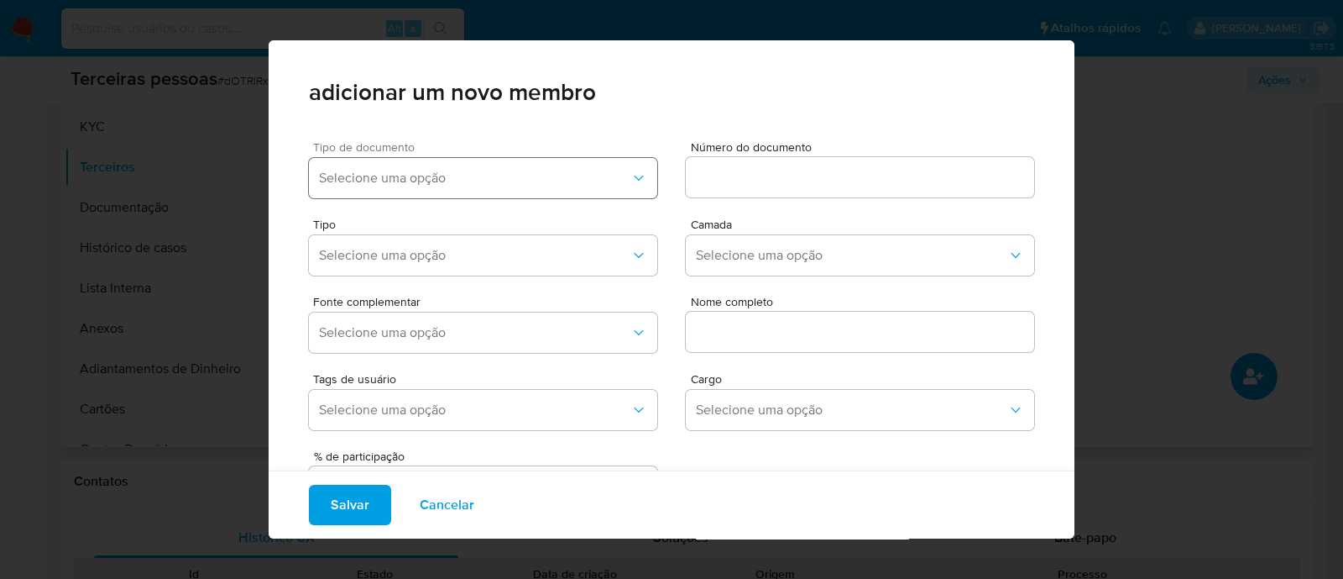
click at [555, 189] on button "Selecione uma opção" at bounding box center [483, 178] width 348 height 40
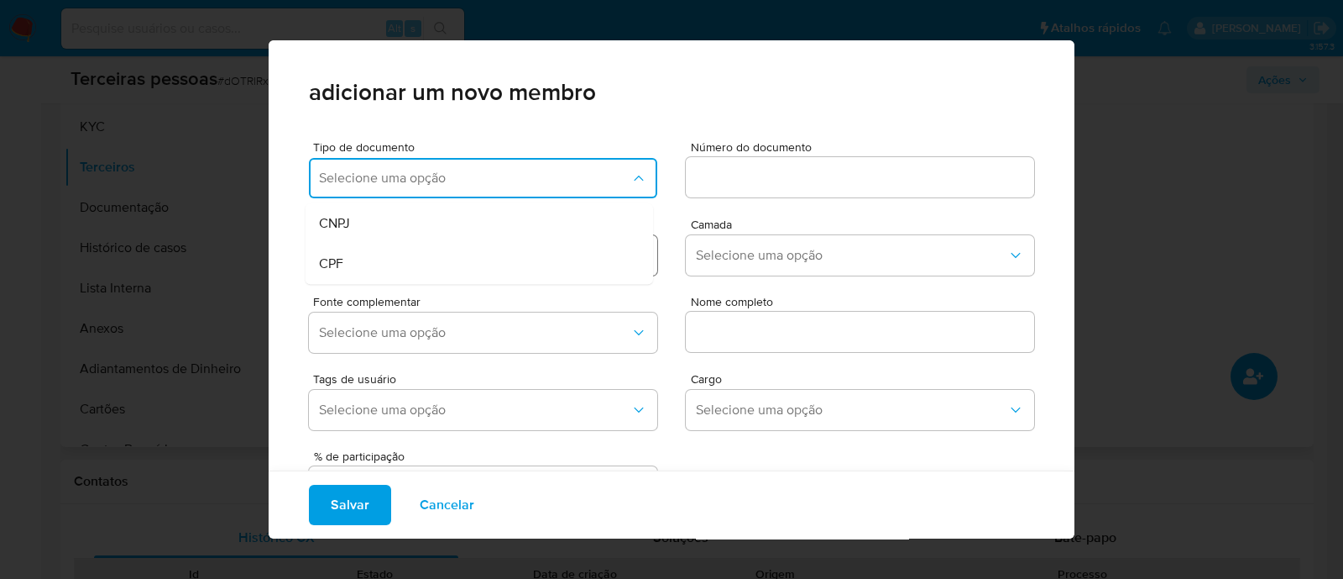
click at [424, 273] on div "CPF" at bounding box center [447, 263] width 257 height 40
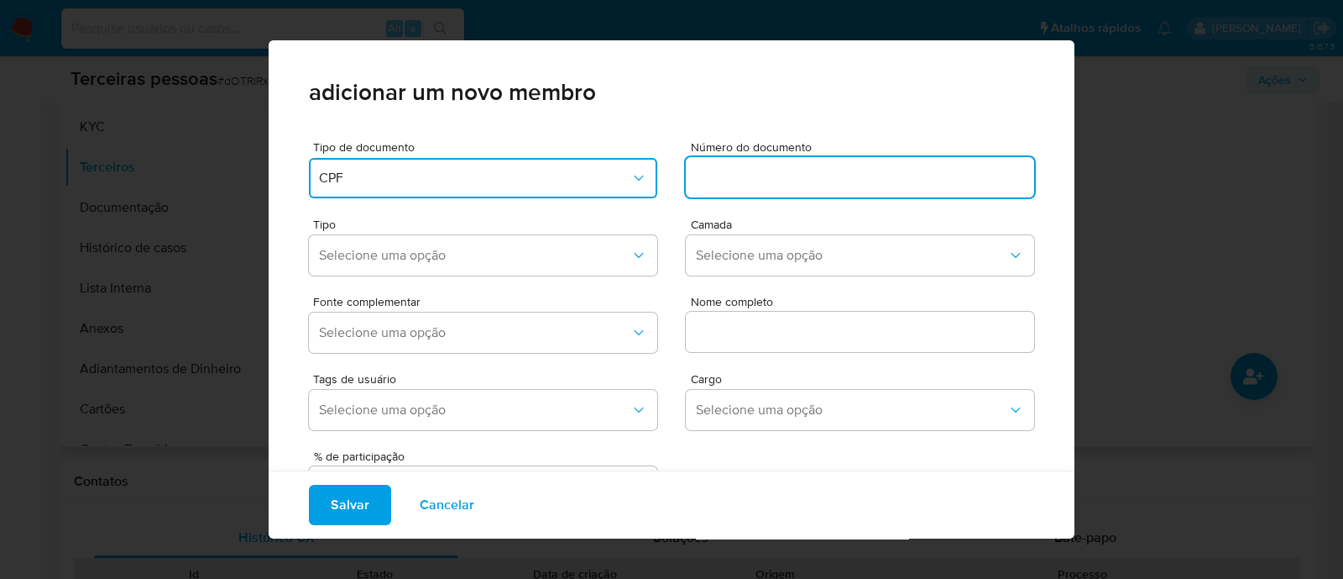
click at [747, 175] on input at bounding box center [860, 177] width 348 height 22
type input "01647775639"
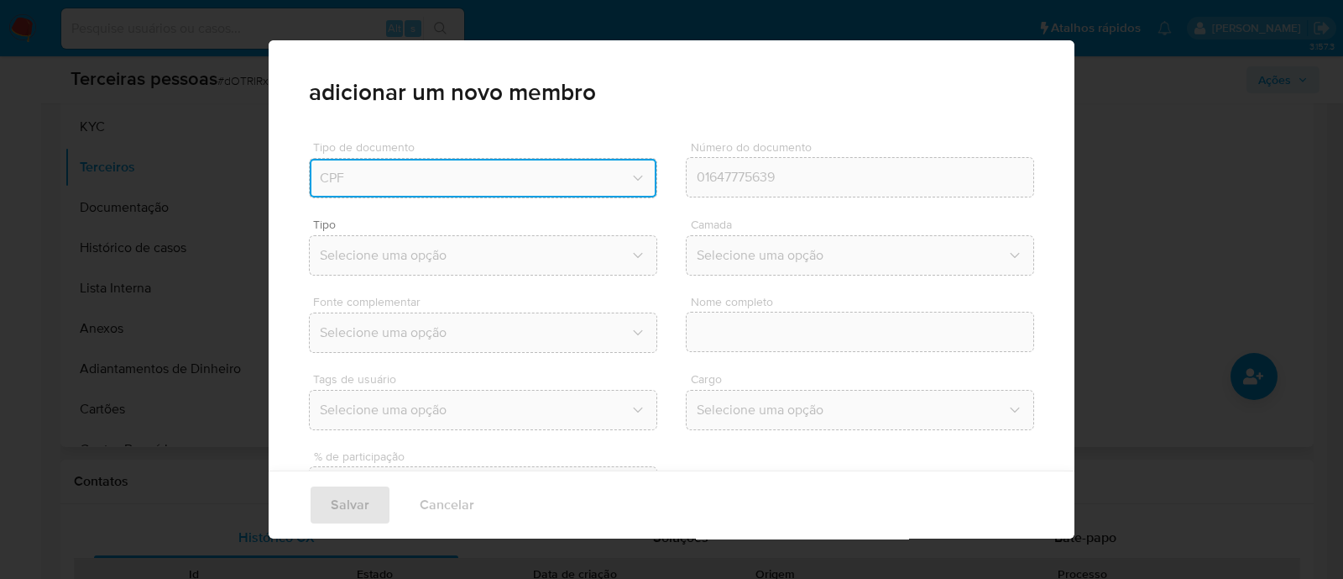
click at [560, 227] on span "Tipo" at bounding box center [487, 224] width 348 height 12
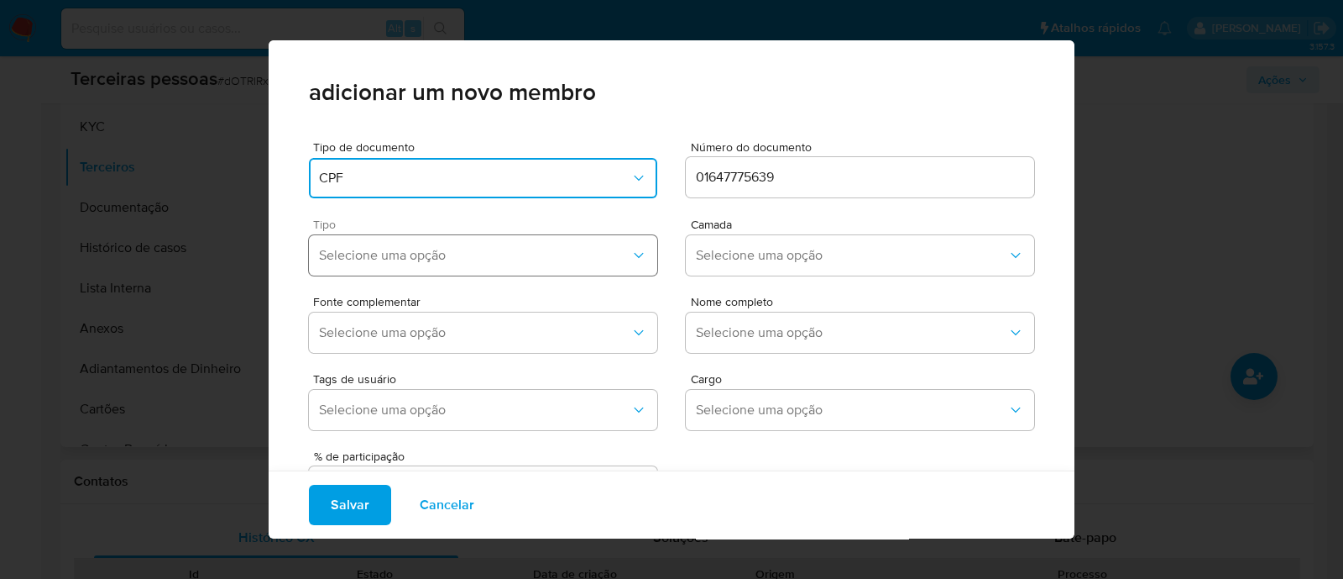
click at [552, 238] on button "Selecione uma opção" at bounding box center [483, 255] width 348 height 40
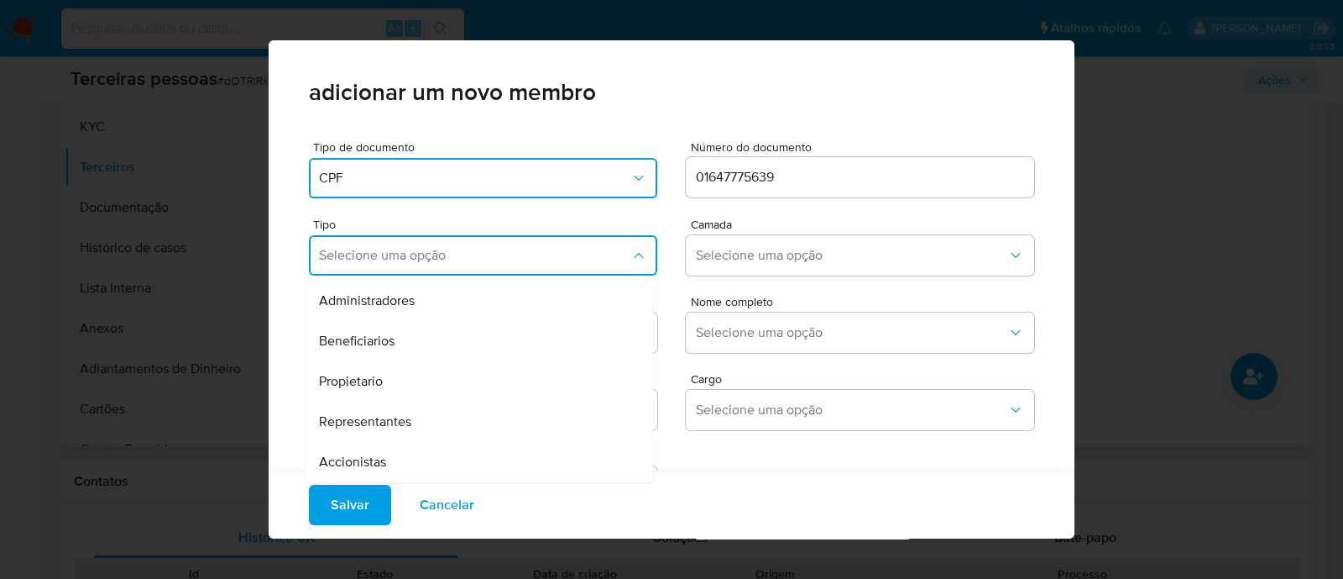
click at [348, 468] on span "Accionistas" at bounding box center [352, 461] width 67 height 17
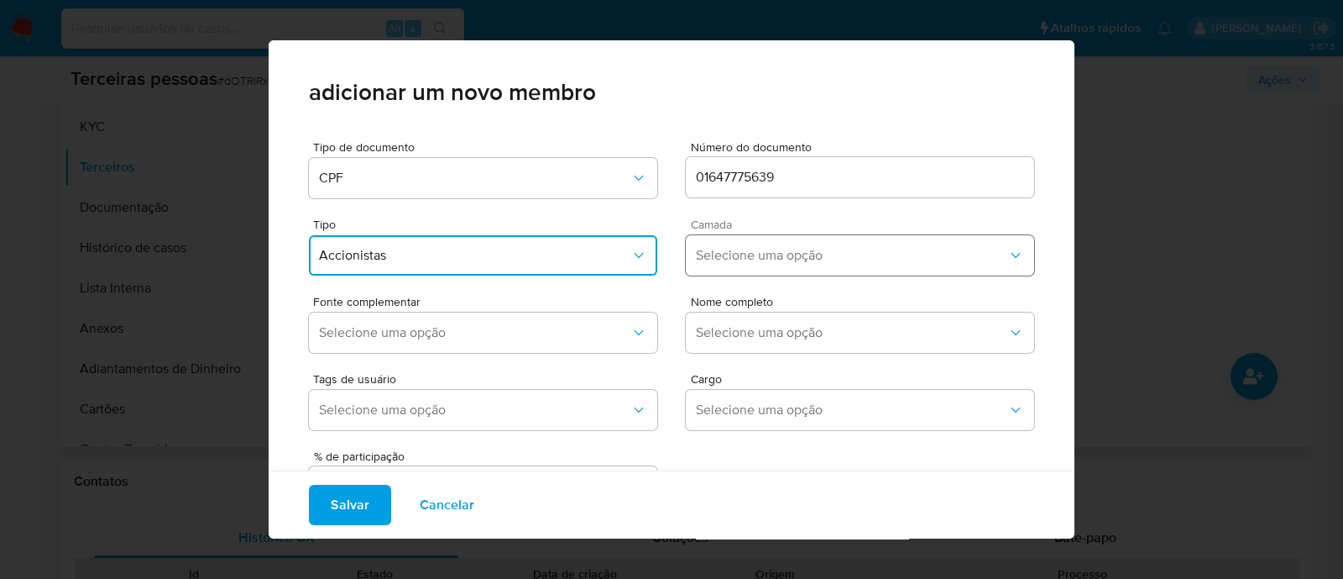
click at [736, 275] on button "Selecione uma opção" at bounding box center [860, 255] width 348 height 40
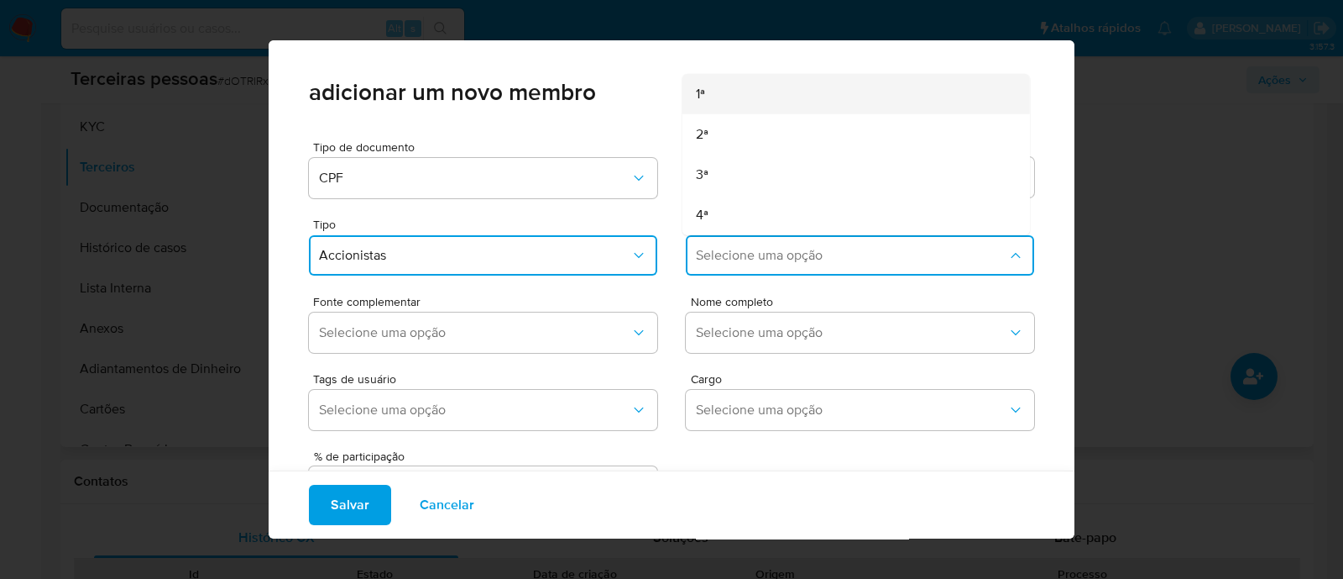
click at [696, 99] on span "1ª" at bounding box center [700, 94] width 9 height 17
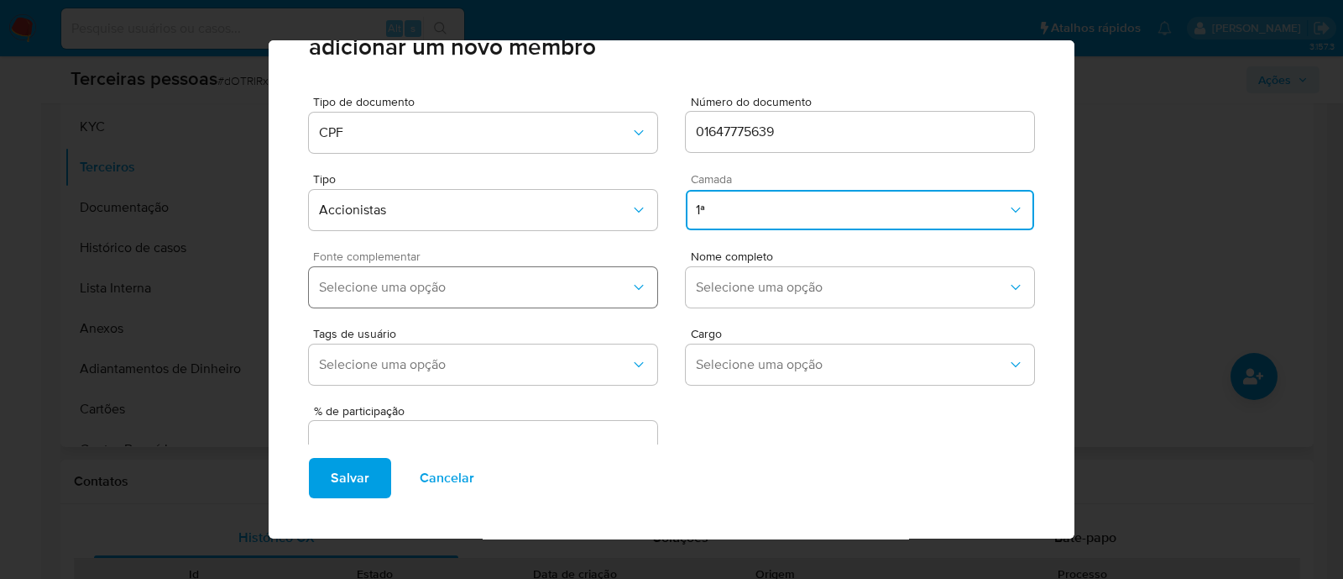
scroll to position [69, 0]
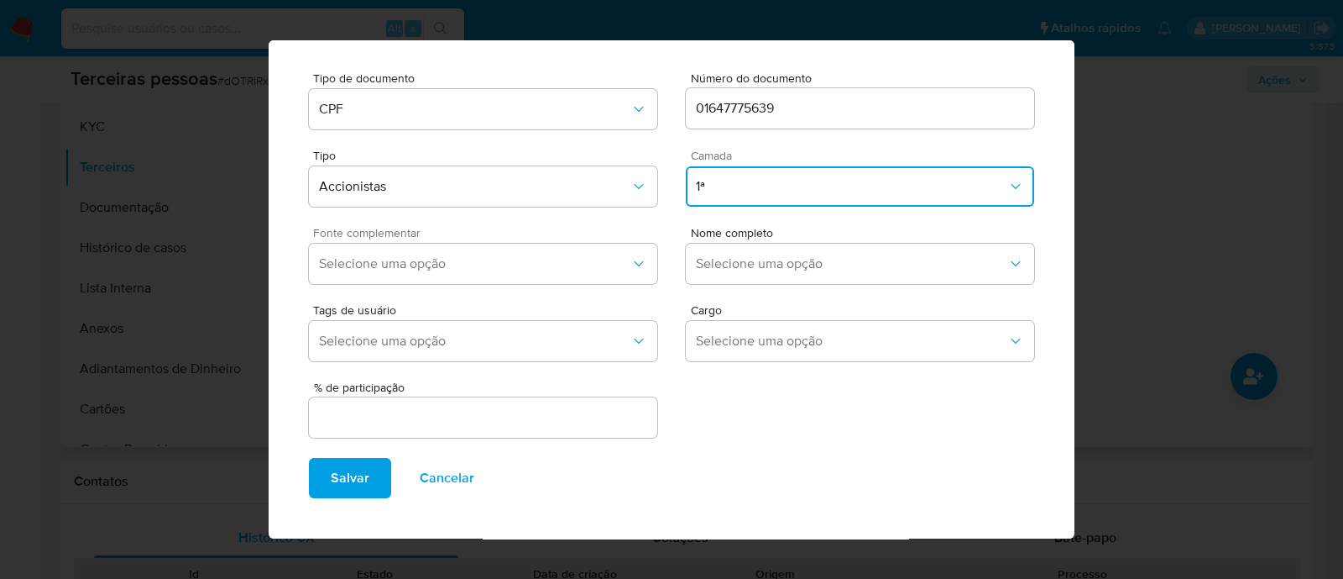
click at [432, 242] on div "Fonte complementar Selecione uma opção" at bounding box center [483, 259] width 348 height 64
click at [442, 258] on span "Selecione uma opção" at bounding box center [475, 263] width 312 height 17
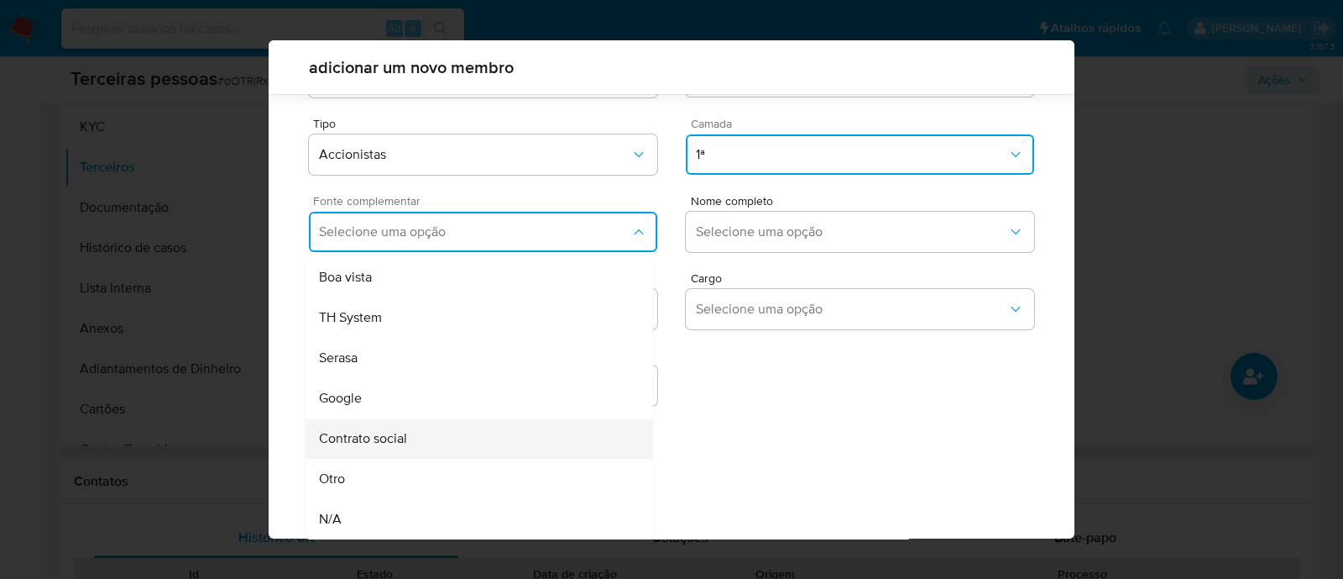
click at [453, 422] on div "Contrato social" at bounding box center [447, 438] width 257 height 40
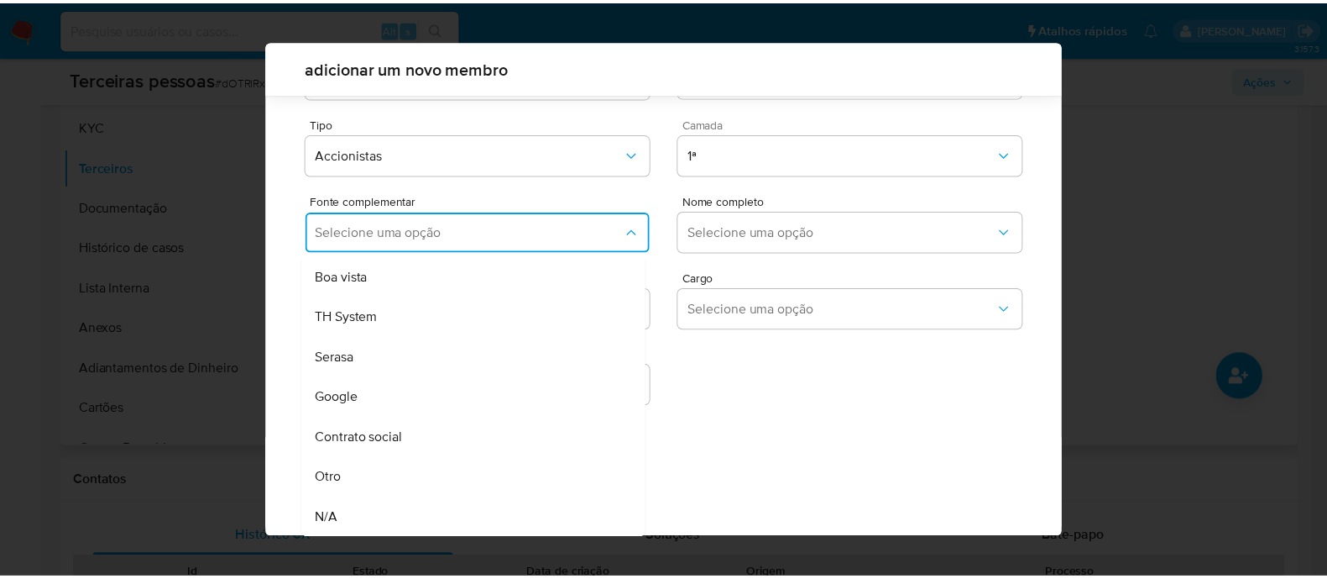
scroll to position [61, 0]
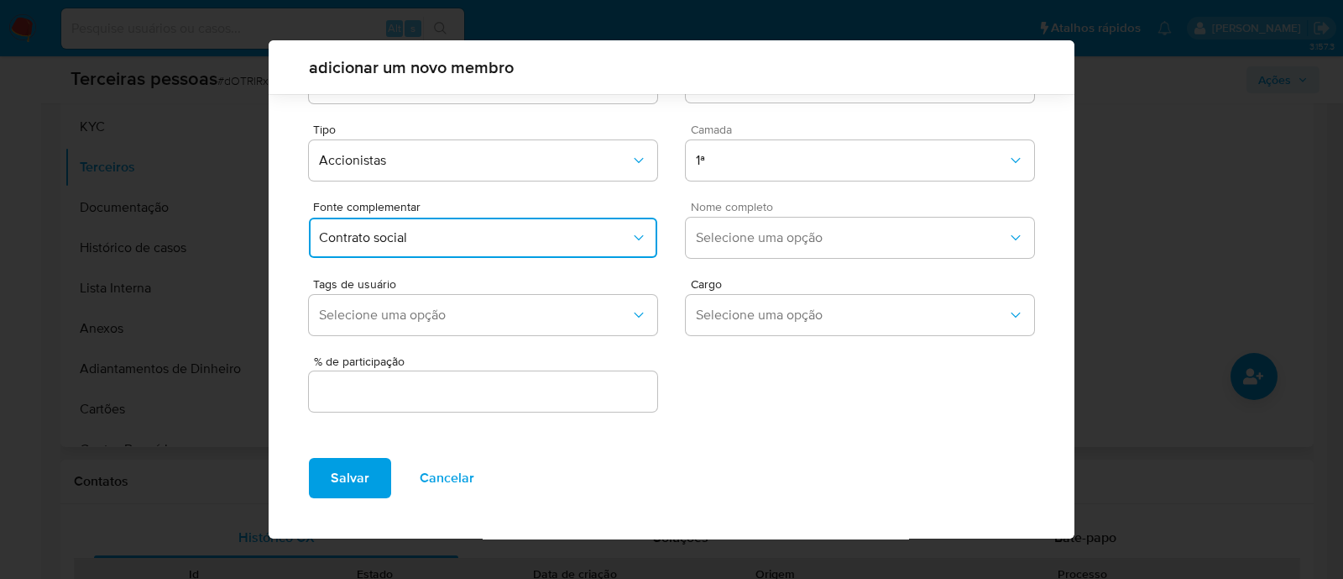
click at [756, 212] on span "Nome completo" at bounding box center [865, 207] width 348 height 12
click at [763, 234] on span "Selecione uma opção" at bounding box center [852, 237] width 312 height 17
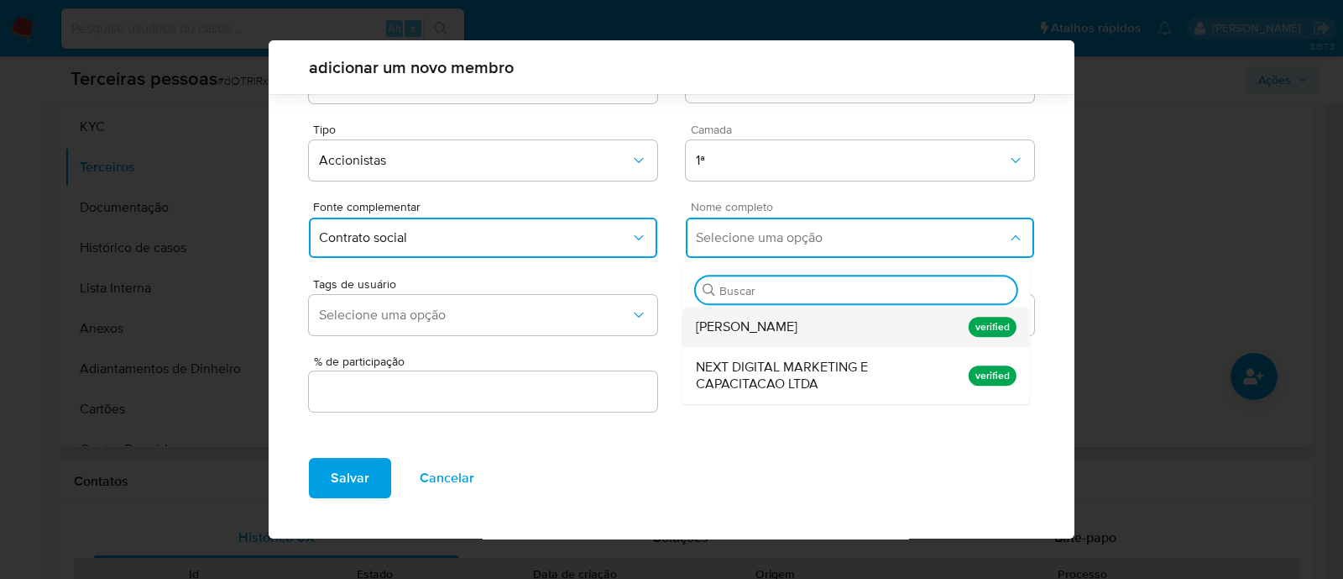
click at [751, 315] on div "Ludmila Mendes Ferreira Brandao" at bounding box center [824, 326] width 257 height 40
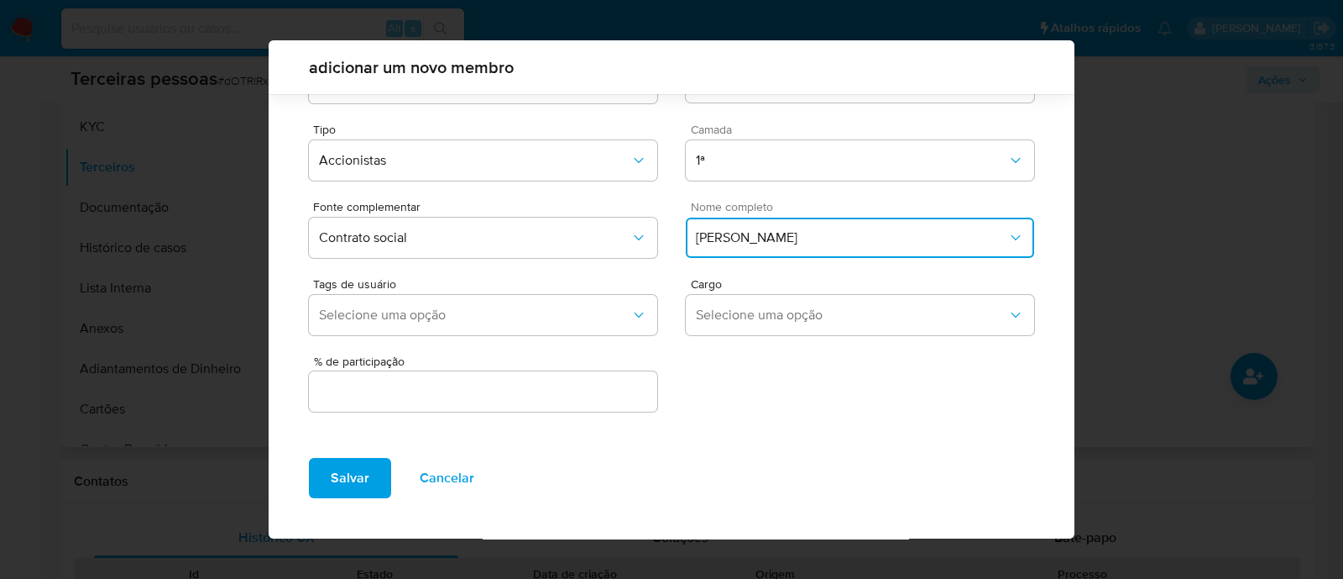
click at [584, 407] on div at bounding box center [483, 391] width 348 height 40
drag, startPoint x: 615, startPoint y: 395, endPoint x: 622, endPoint y: 390, distance: 9.6
click at [617, 395] on input "text" at bounding box center [483, 391] width 348 height 22
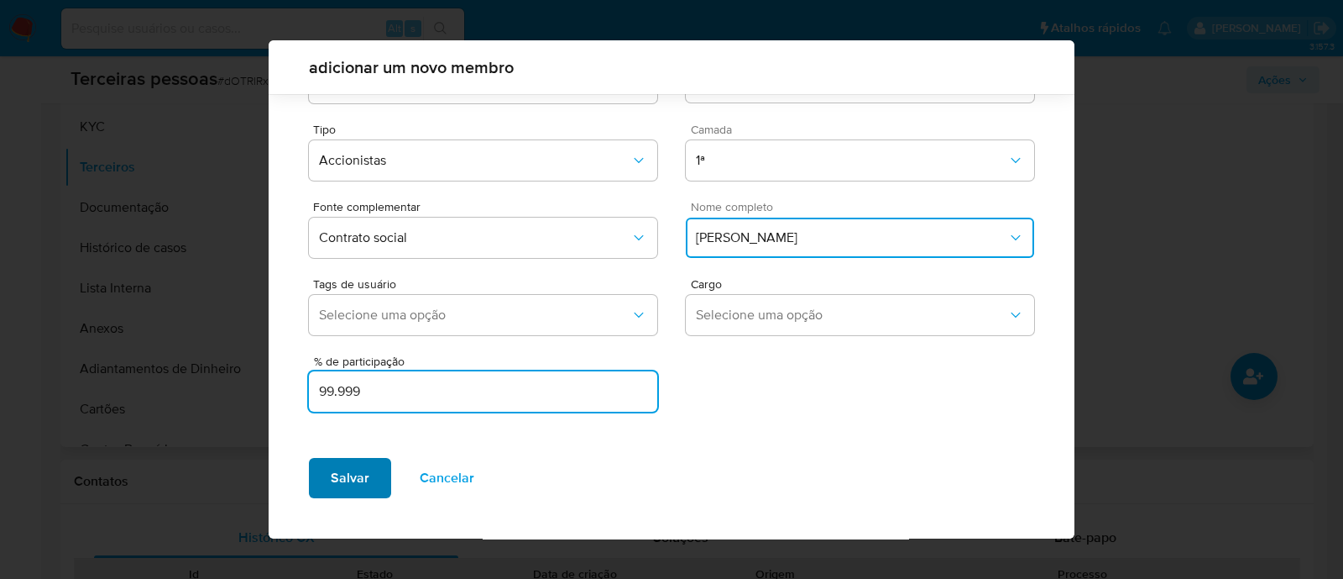
type input "99.999"
click at [312, 480] on button "Salvar" at bounding box center [350, 478] width 82 height 40
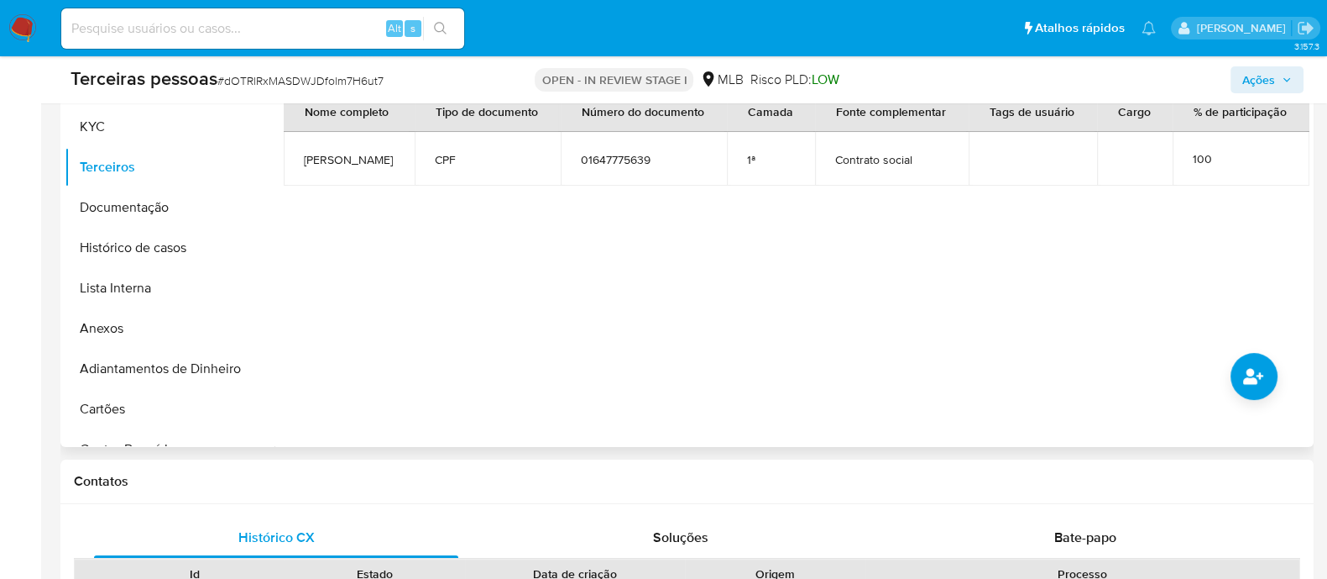
click at [908, 292] on div at bounding box center [792, 232] width 1035 height 430
click at [1264, 80] on span "Ações" at bounding box center [1259, 79] width 33 height 27
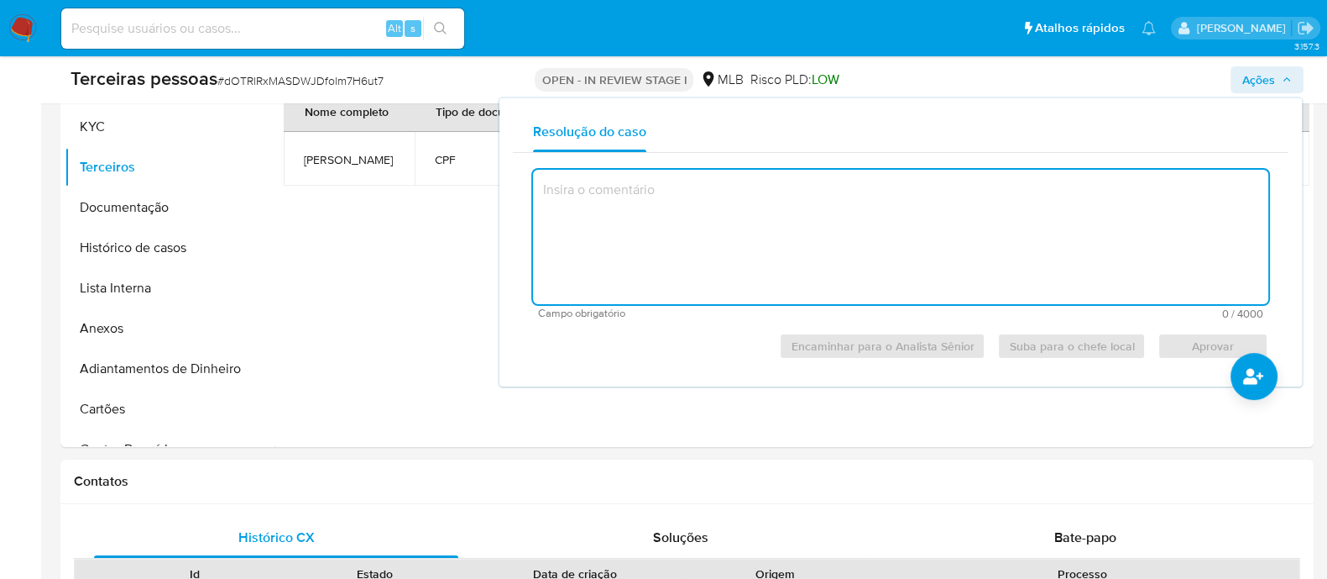
drag, startPoint x: 808, startPoint y: 247, endPoint x: 668, endPoint y: 250, distance: 139.4
click at [810, 247] on textarea at bounding box center [901, 237] width 736 height 134
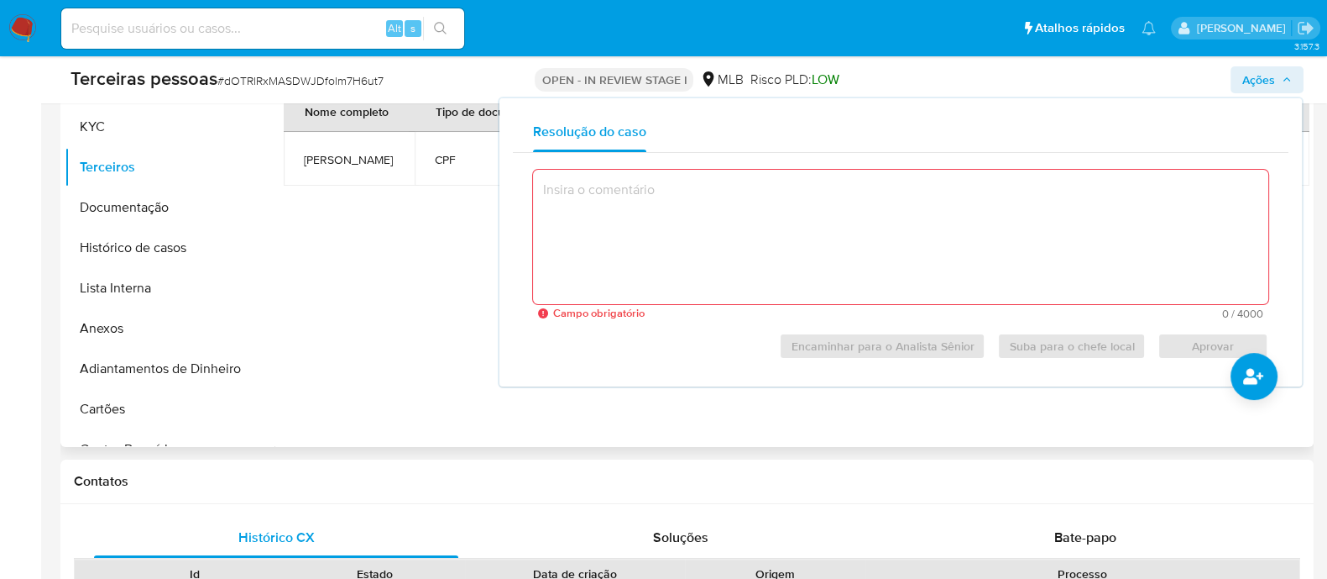
click at [289, 272] on div at bounding box center [792, 232] width 1035 height 430
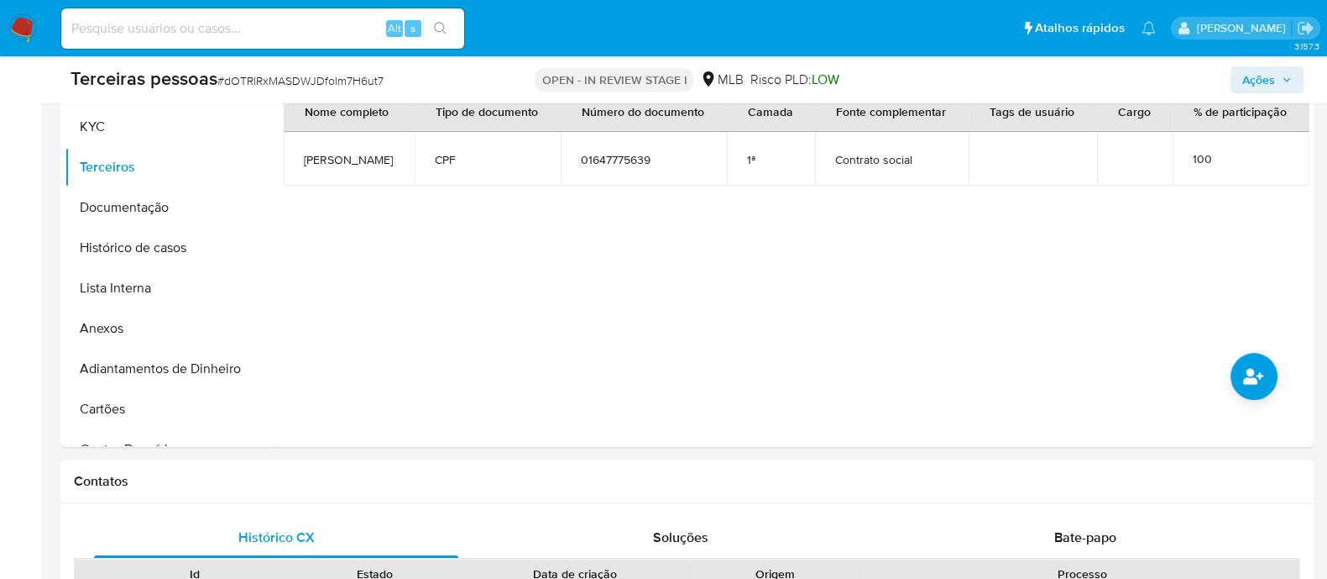
click at [1271, 71] on span "Ações" at bounding box center [1259, 79] width 33 height 27
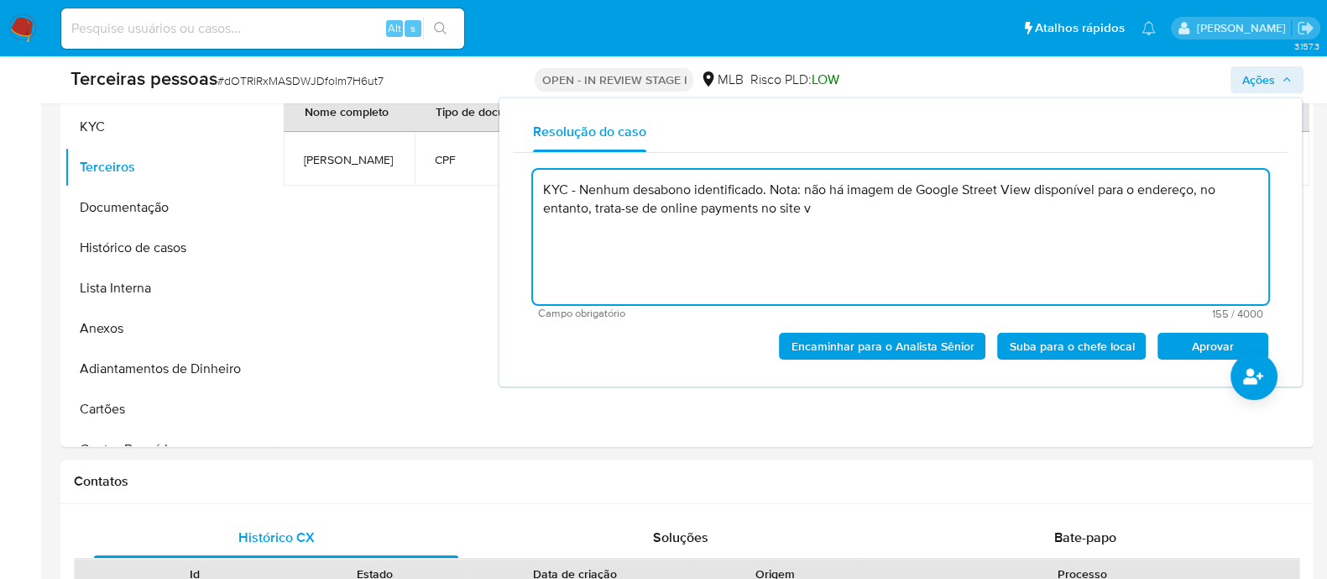
drag, startPoint x: 806, startPoint y: 212, endPoint x: 817, endPoint y: 212, distance: 10.9
click at [817, 212] on textarea "KYC - Nenhum desabono identificado. Nota: não há imagem de Google Street View d…" at bounding box center [901, 237] width 736 height 134
paste textarea "https://cursovidadedesigner.com.br/"
click at [1214, 209] on textarea "KYC - Nenhum desabono identificado. Nota: não há imagem de Google Street View d…" at bounding box center [901, 237] width 736 height 134
click at [585, 215] on textarea "KYC - Nenhum desabono identificado. Nota: não há imagem de Google Street View d…" at bounding box center [901, 237] width 736 height 134
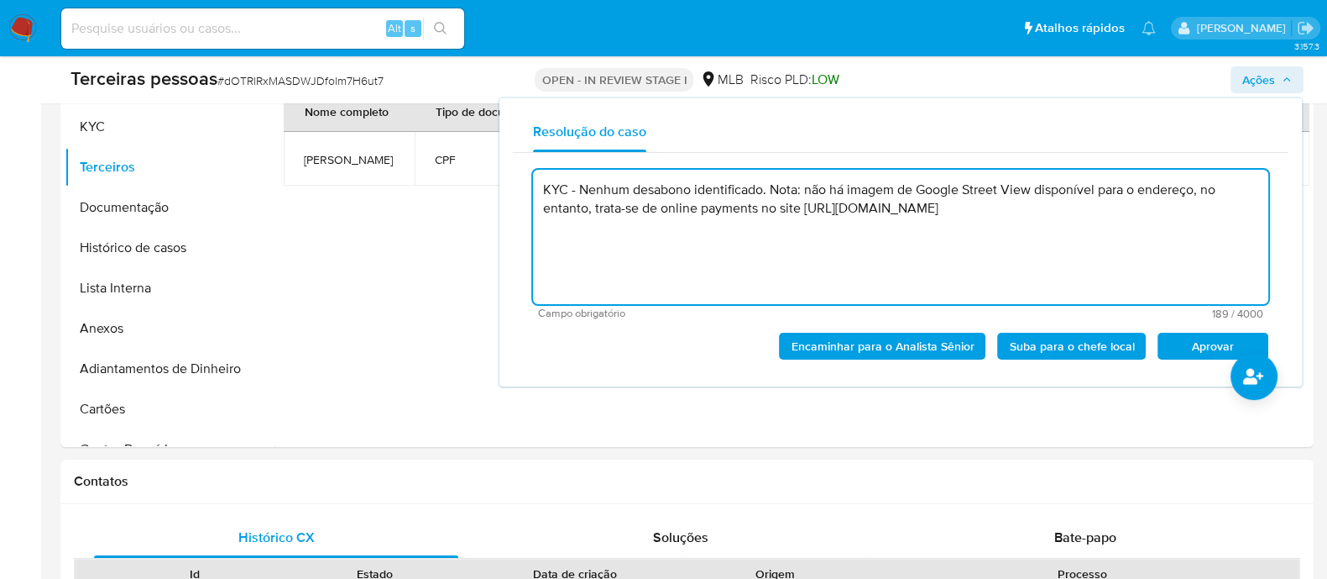
click at [594, 215] on textarea "KYC - Nenhum desabono identificado. Nota: não há imagem de Google Street View d…" at bounding box center [901, 237] width 736 height 134
click at [688, 213] on textarea "KYC - Nenhum desabono identificado. Nota: não há imagem de Google Street View d…" at bounding box center [901, 237] width 736 height 134
click at [650, 211] on textarea "KYC - Nenhum desabono identificado. Nota: não há imagem de Google Street View d…" at bounding box center [901, 237] width 736 height 134
click at [659, 210] on textarea "KYC - Nenhum desabono identificado. Nota: não há imagem de Google Street View d…" at bounding box center [901, 237] width 736 height 134
click at [1199, 221] on textarea "KYC - Nenhum desabono identificado. Nota: não há imagem de Google Street View d…" at bounding box center [901, 237] width 736 height 134
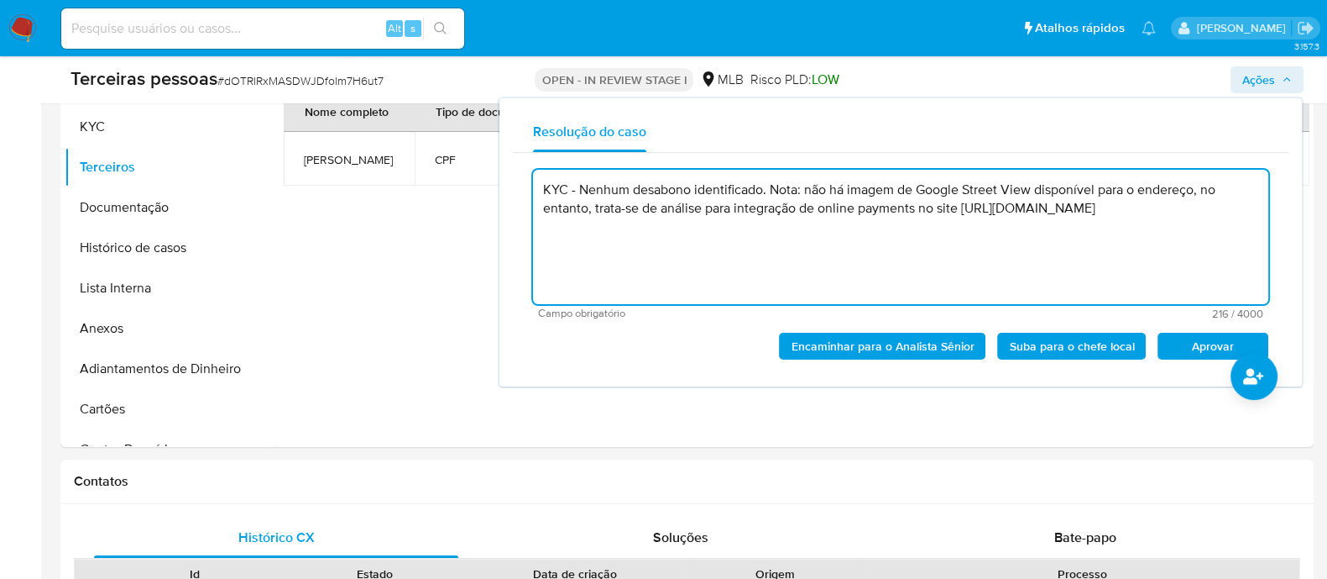
click at [1180, 346] on span "Aprovar" at bounding box center [1213, 346] width 87 height 24
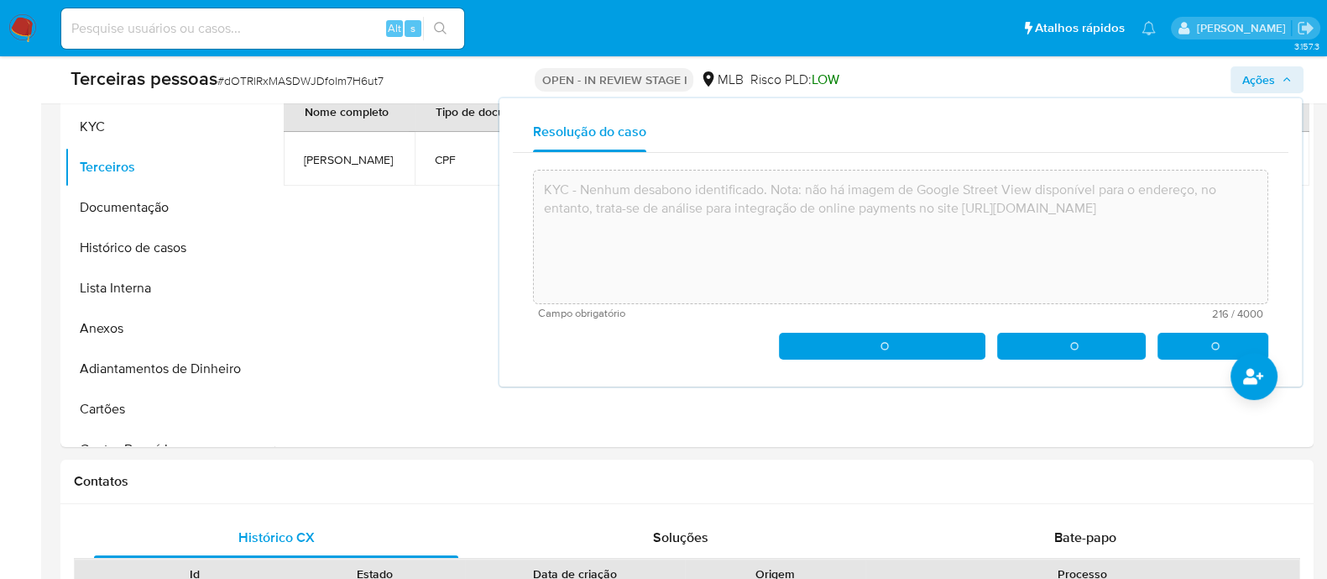
type textarea "KYC - Nenhum desabono identificado. Nota: não há imagem de Google Street View d…"
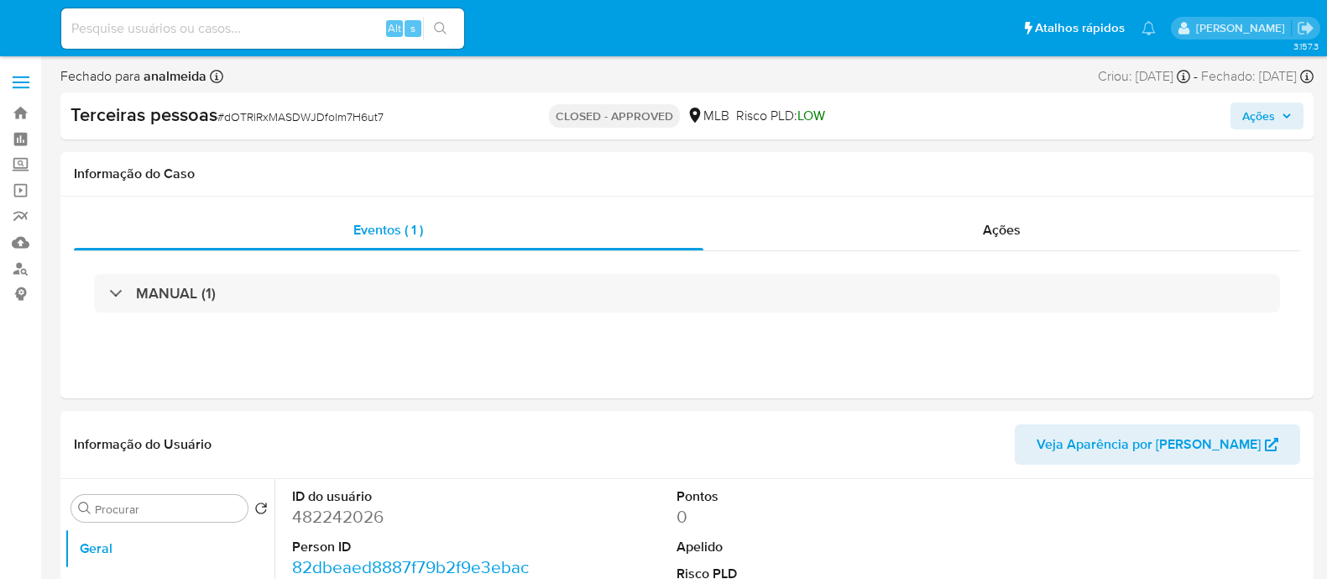
select select "10"
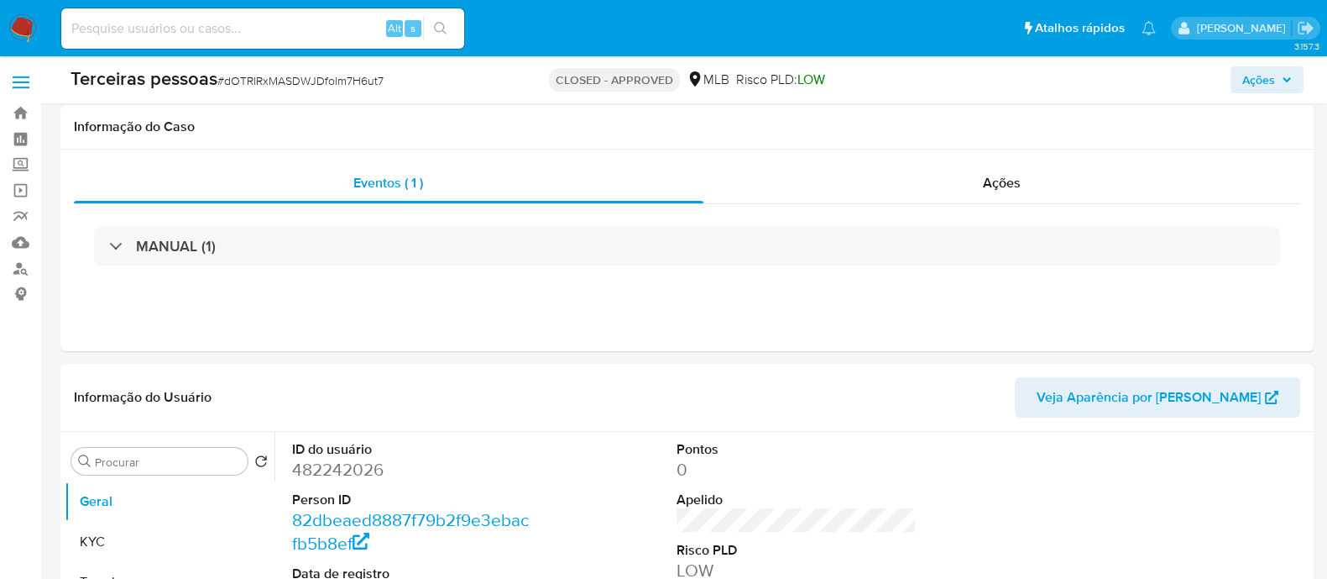
scroll to position [117, 0]
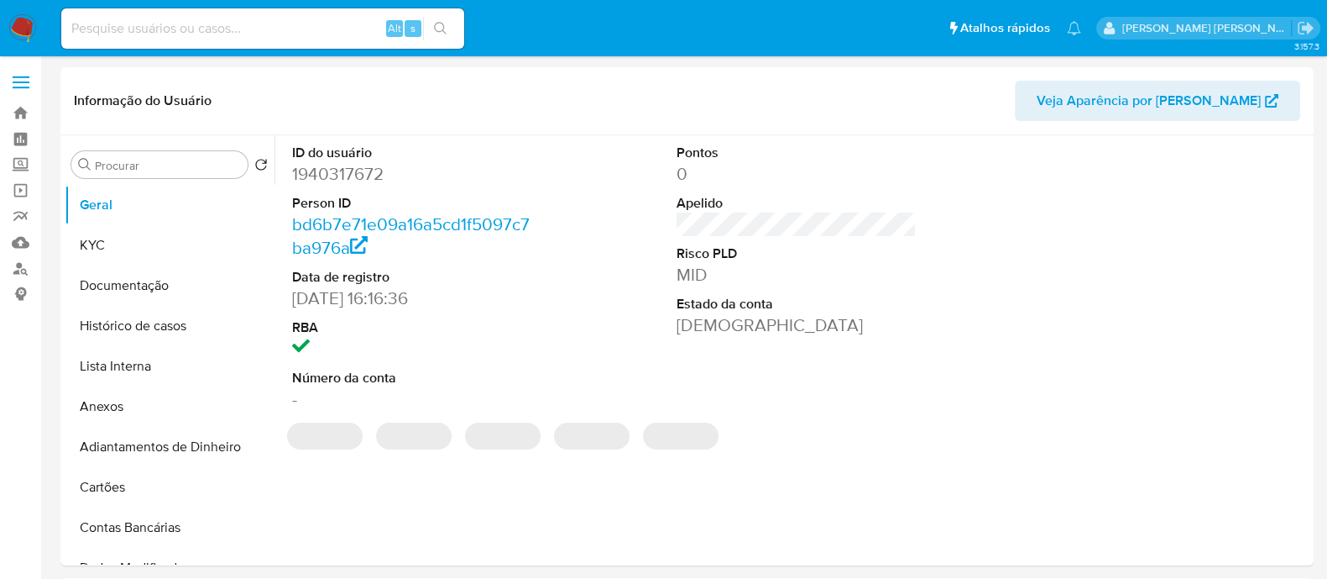
select select "10"
click at [139, 276] on button "Documentação" at bounding box center [163, 285] width 196 height 40
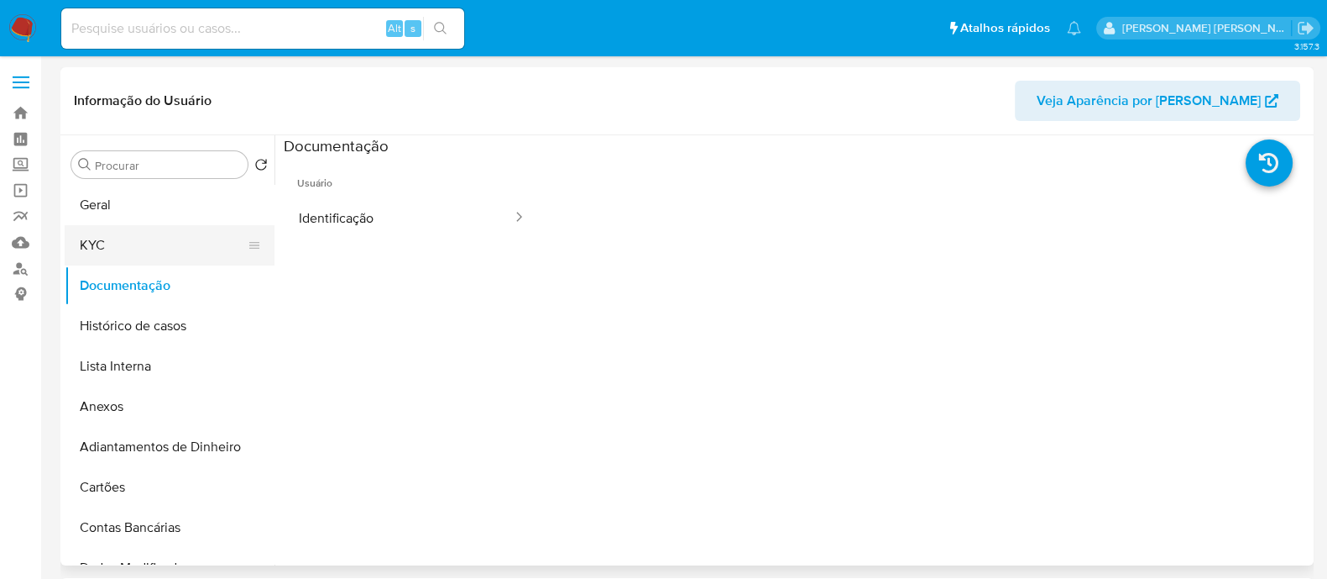
click at [164, 248] on button "KYC" at bounding box center [163, 245] width 196 height 40
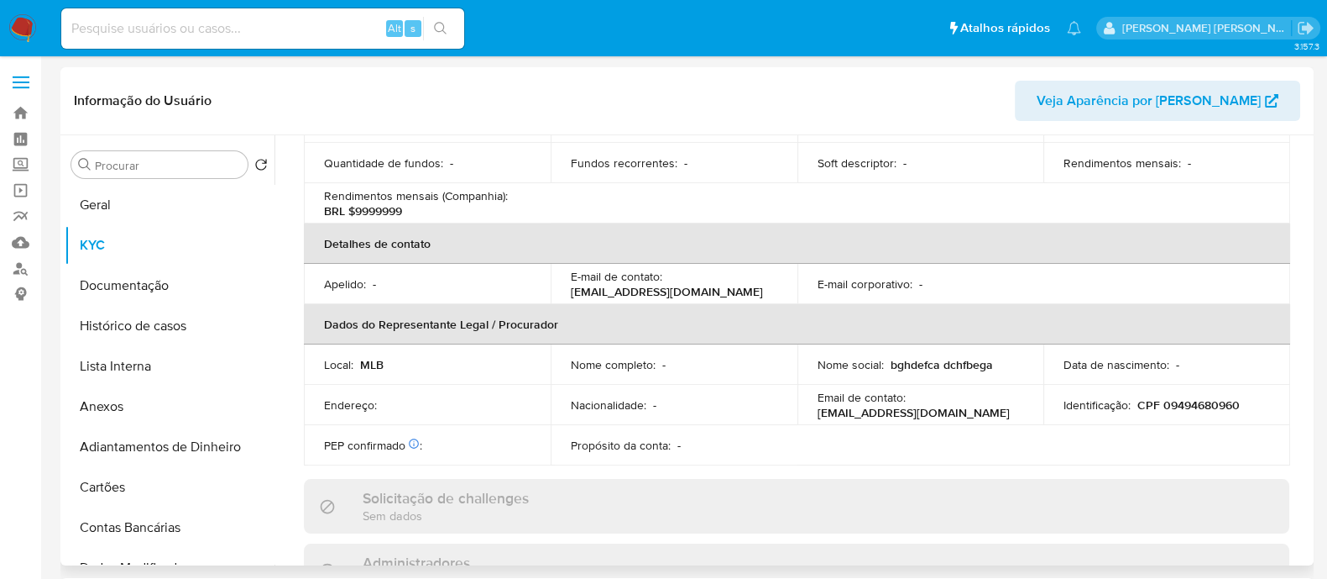
scroll to position [671, 0]
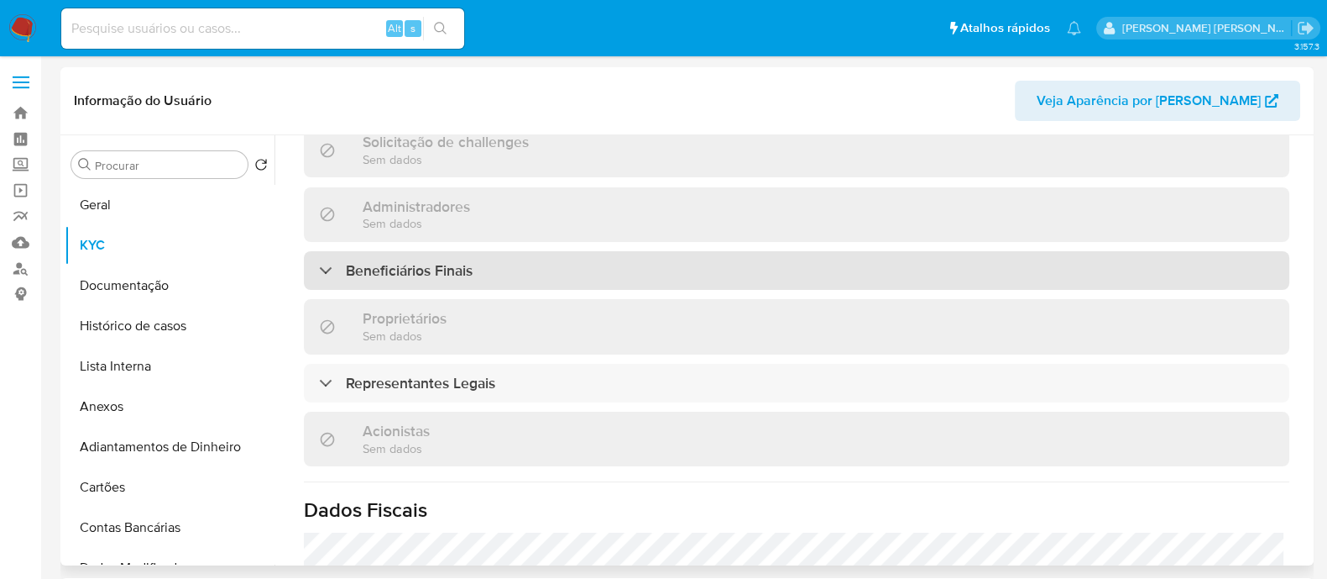
click at [532, 262] on div "Beneficiários Finais" at bounding box center [797, 270] width 986 height 39
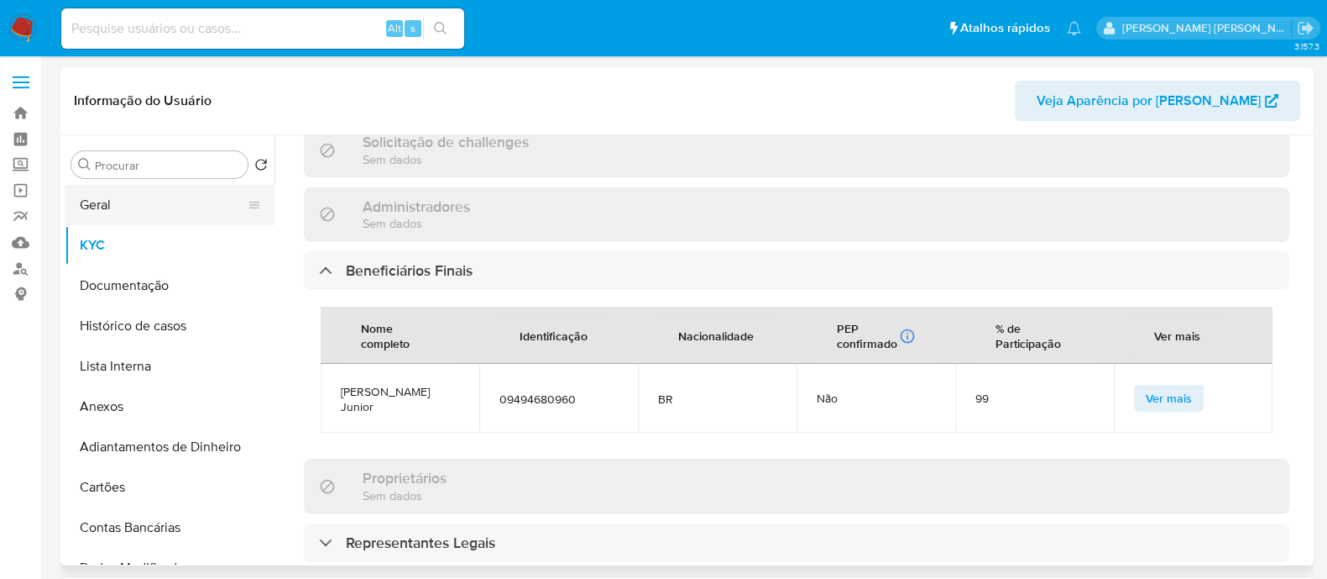
click at [70, 213] on button "Geral" at bounding box center [163, 205] width 196 height 40
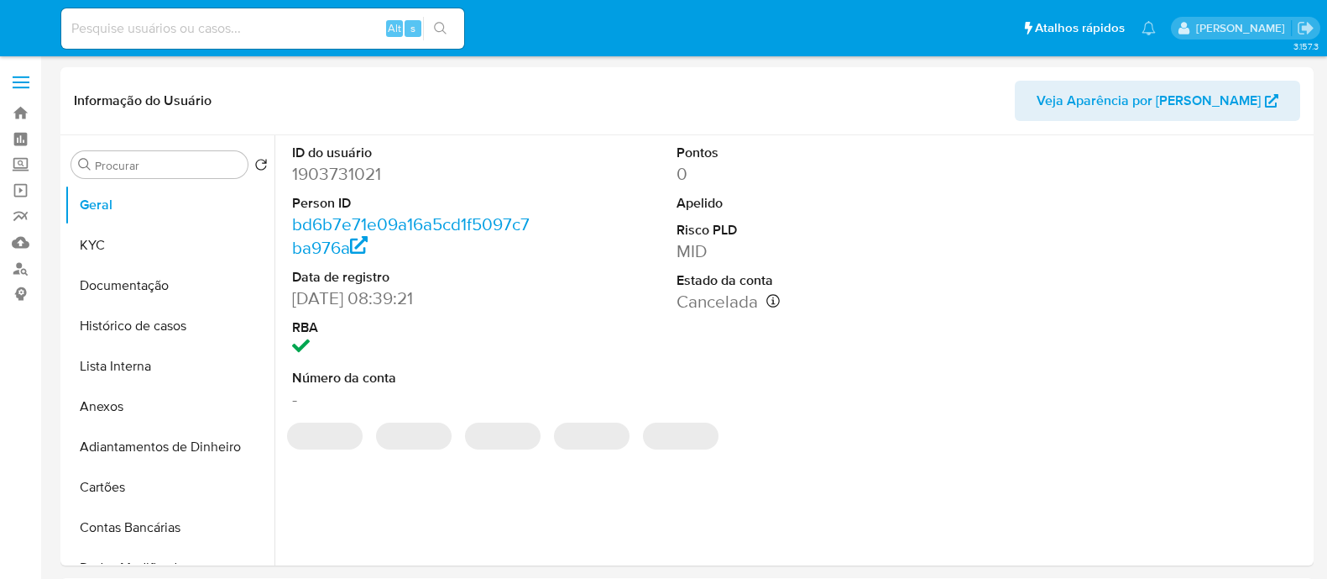
select select "10"
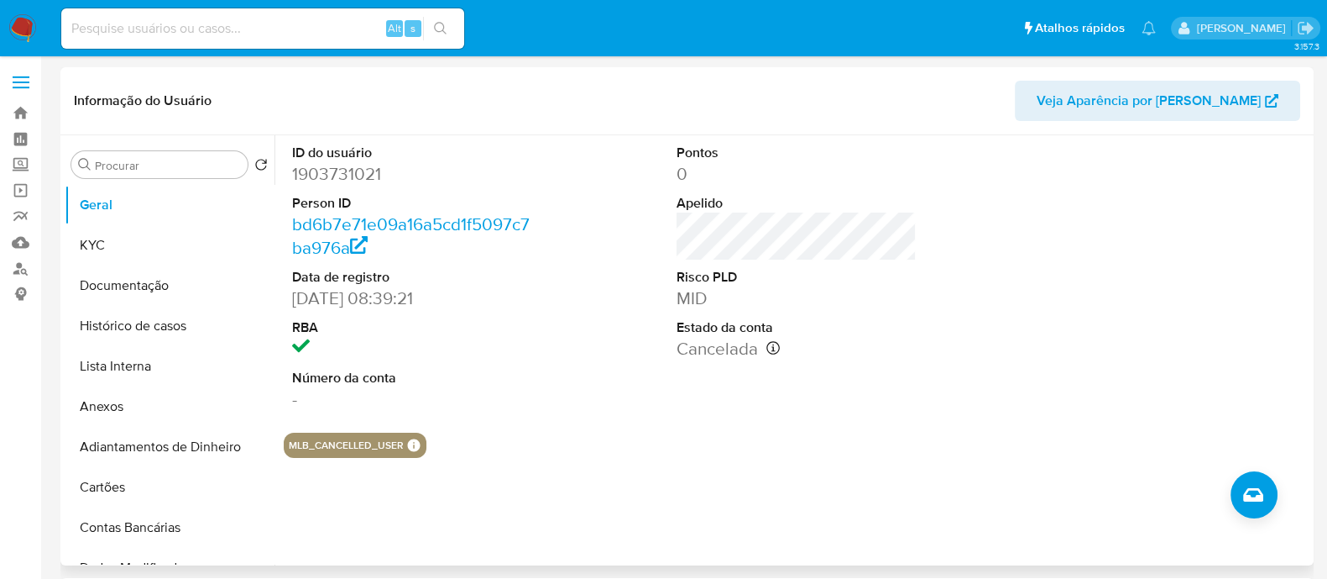
drag, startPoint x: 170, startPoint y: 241, endPoint x: 262, endPoint y: 152, distance: 128.3
click at [170, 241] on button "KYC" at bounding box center [170, 245] width 210 height 40
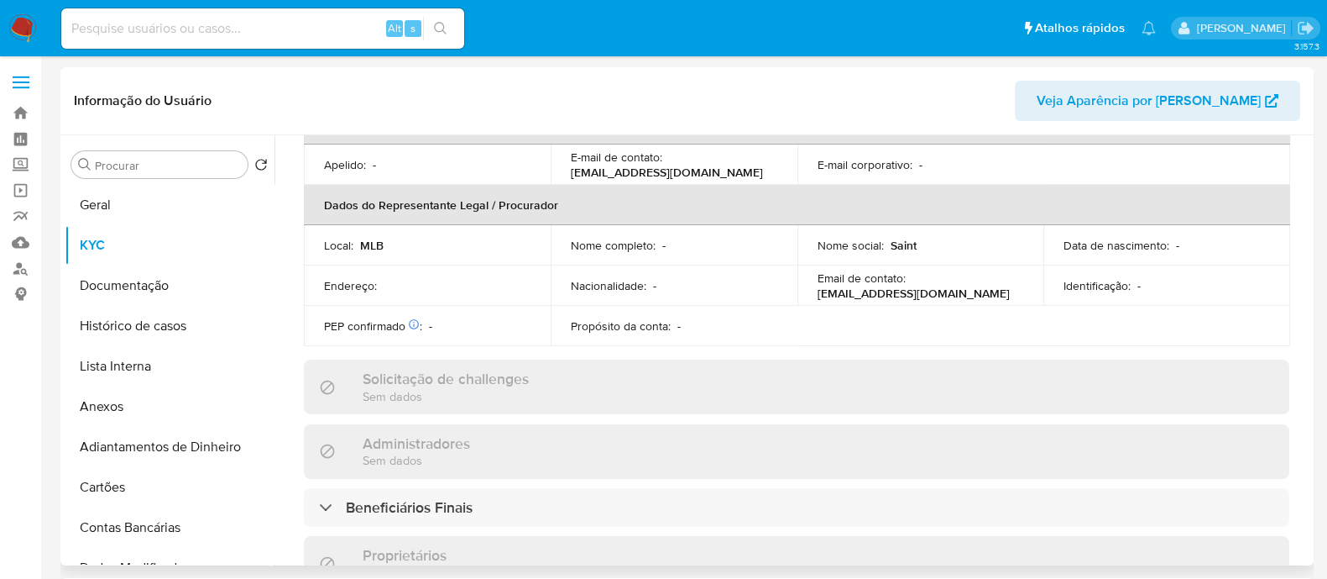
scroll to position [525, 0]
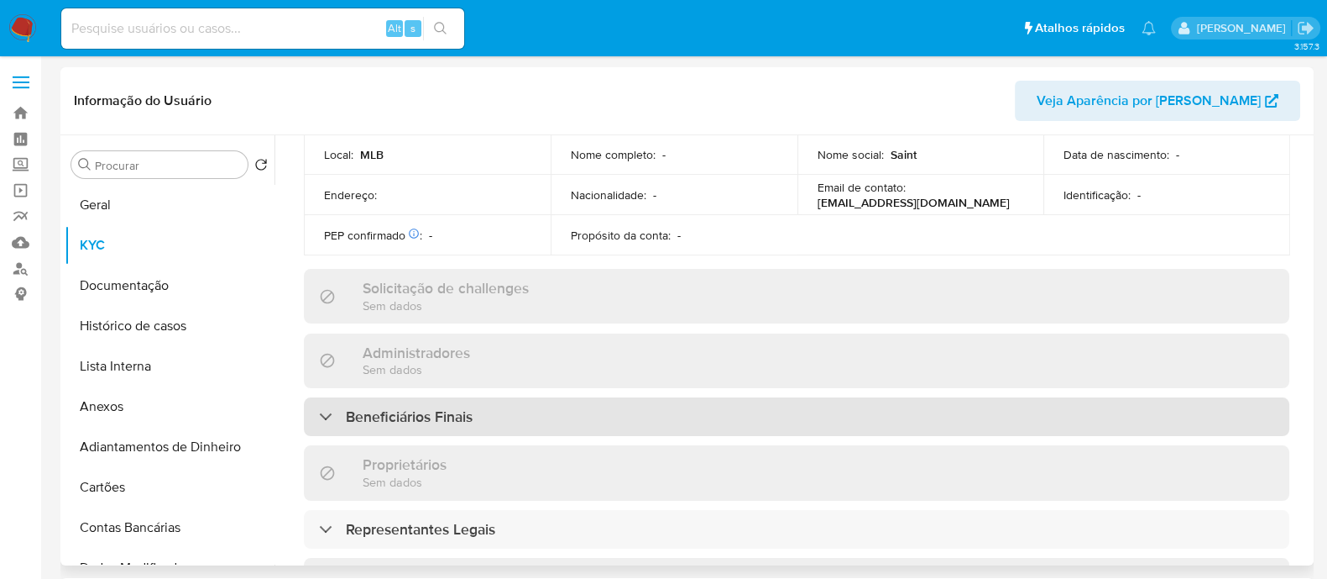
click at [447, 409] on h3 "Beneficiários Finais" at bounding box center [409, 416] width 127 height 18
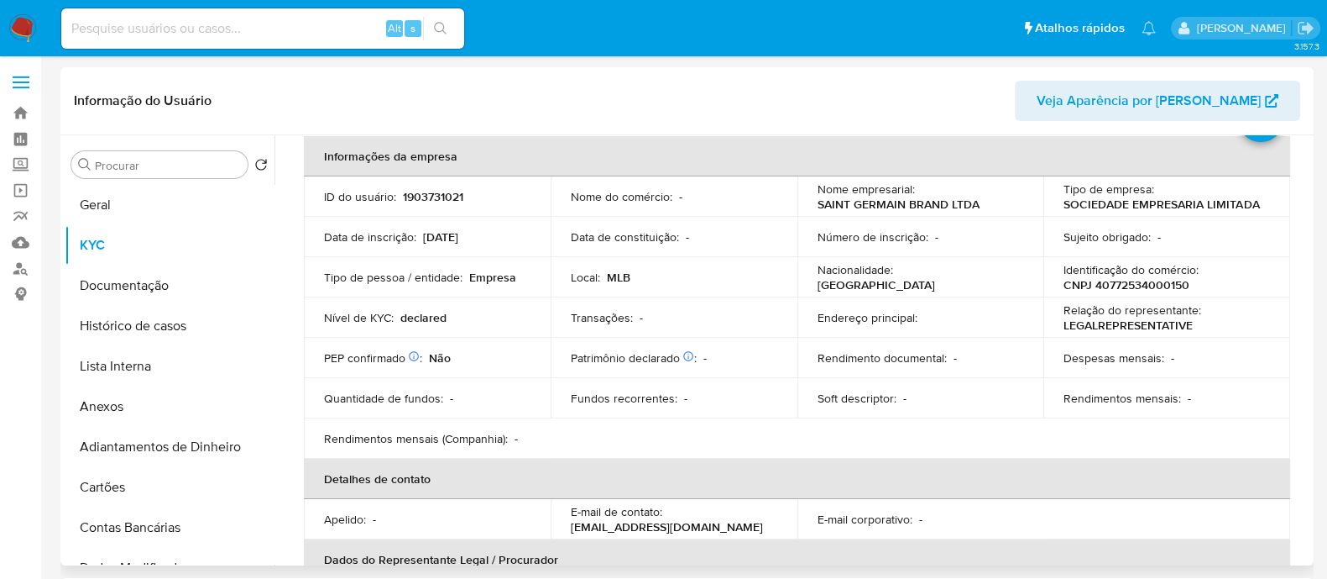
scroll to position [0, 0]
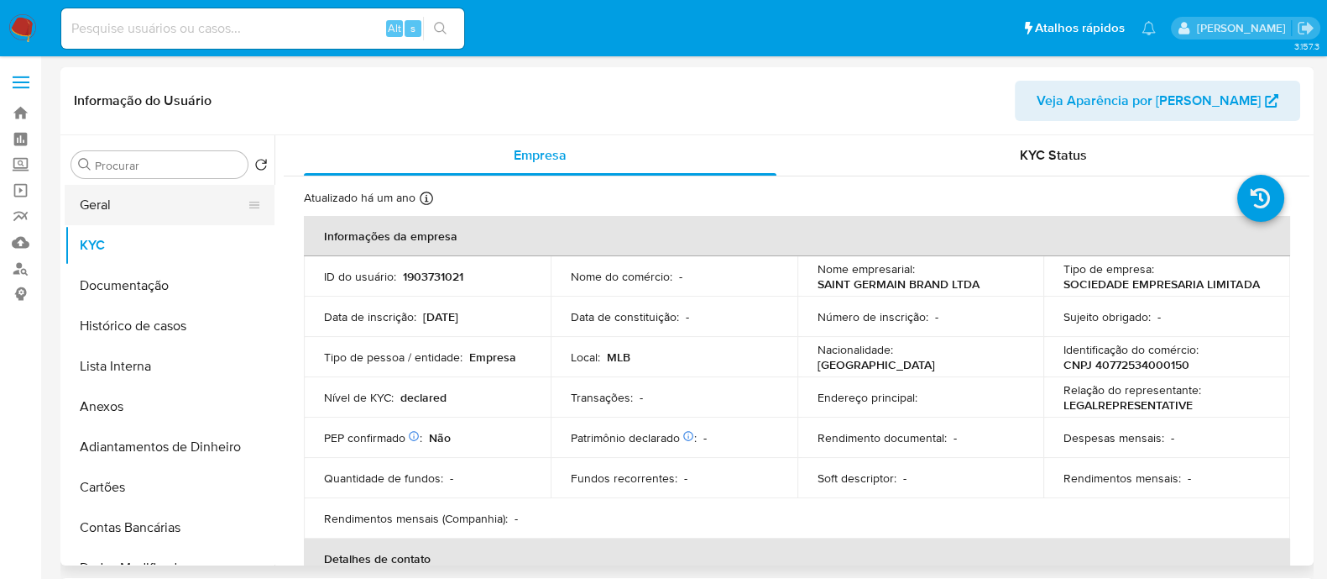
click at [144, 212] on button "Geral" at bounding box center [163, 205] width 196 height 40
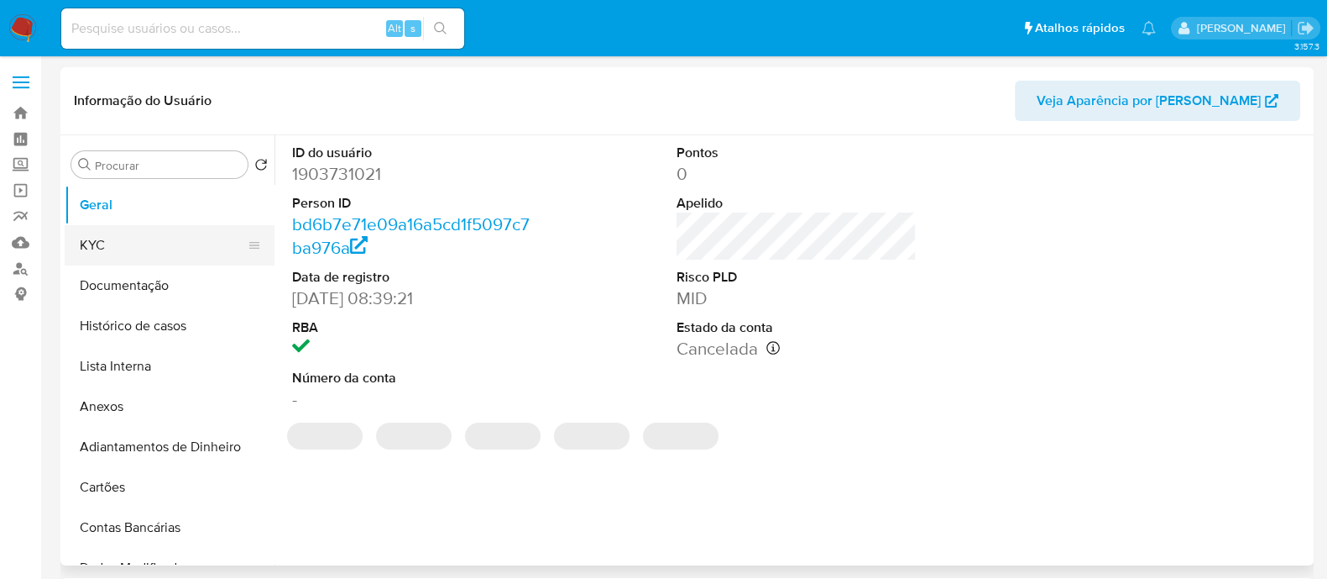
click at [125, 249] on button "KYC" at bounding box center [163, 245] width 196 height 40
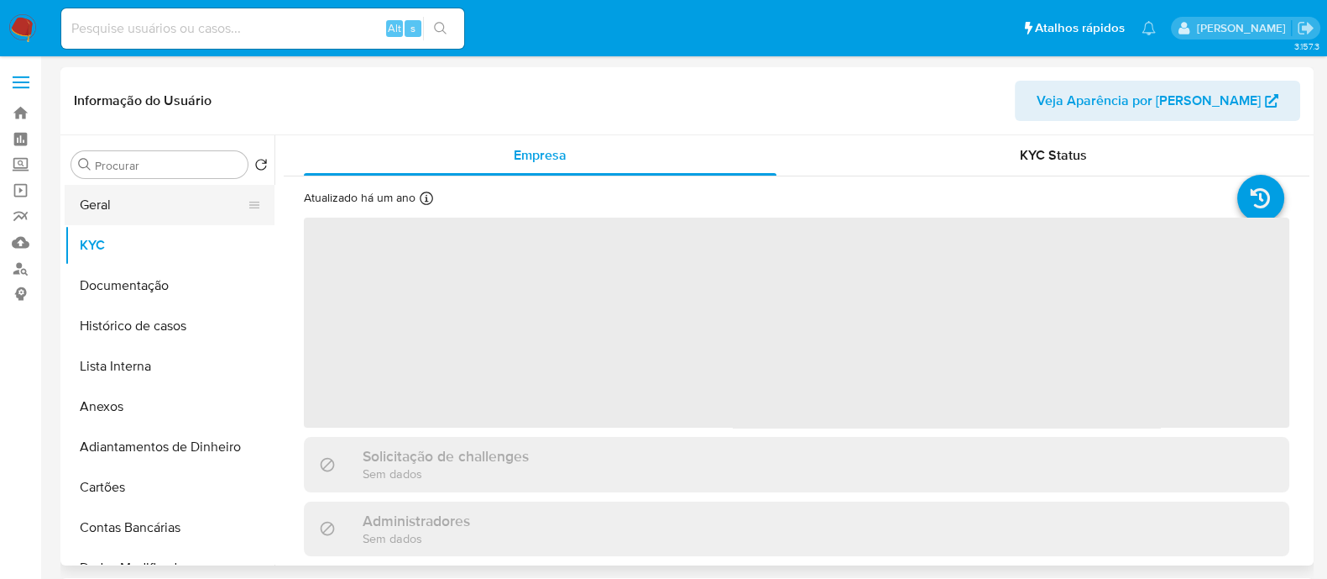
click at [158, 207] on button "Geral" at bounding box center [163, 205] width 196 height 40
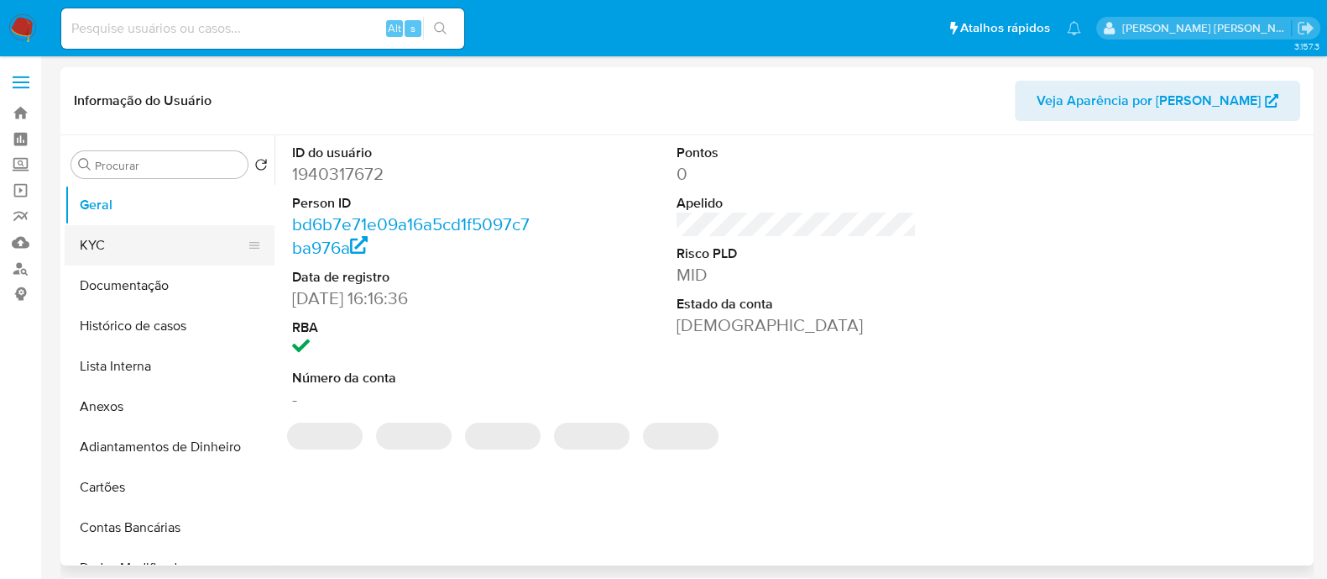
select select "10"
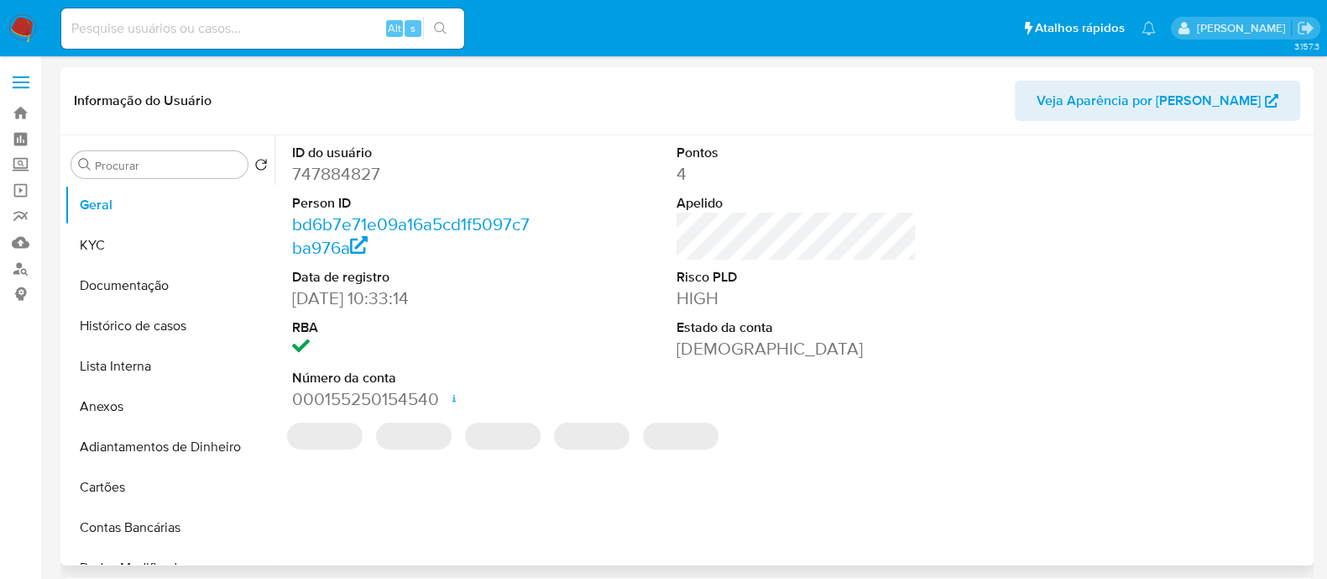
select select "10"
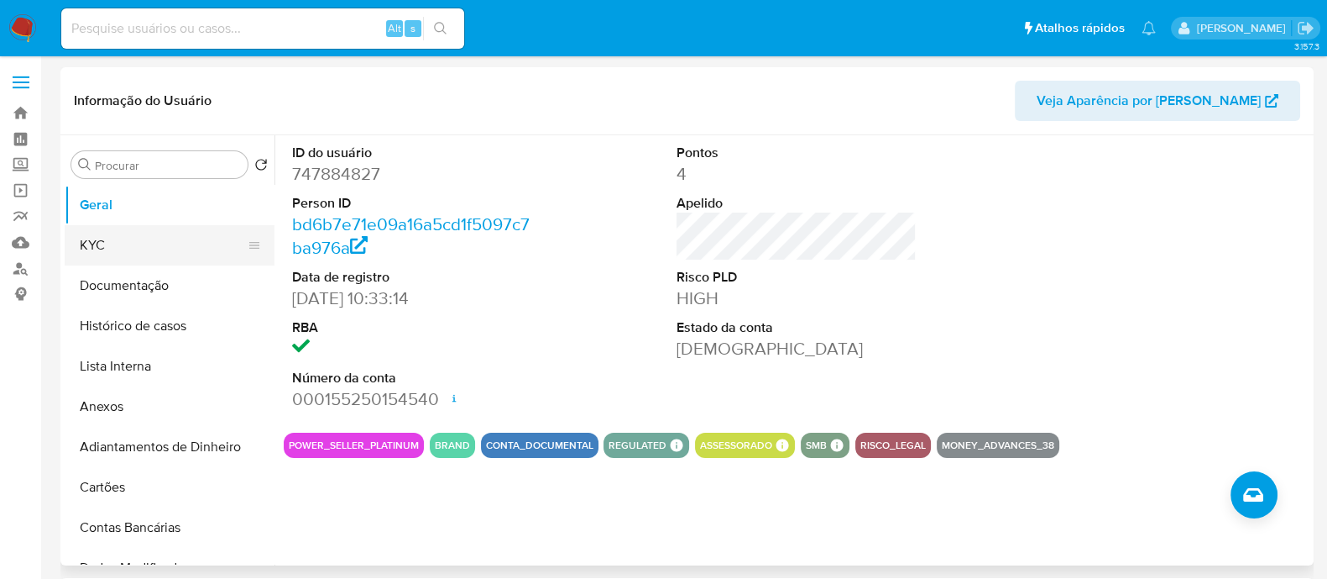
click at [111, 231] on button "KYC" at bounding box center [163, 245] width 196 height 40
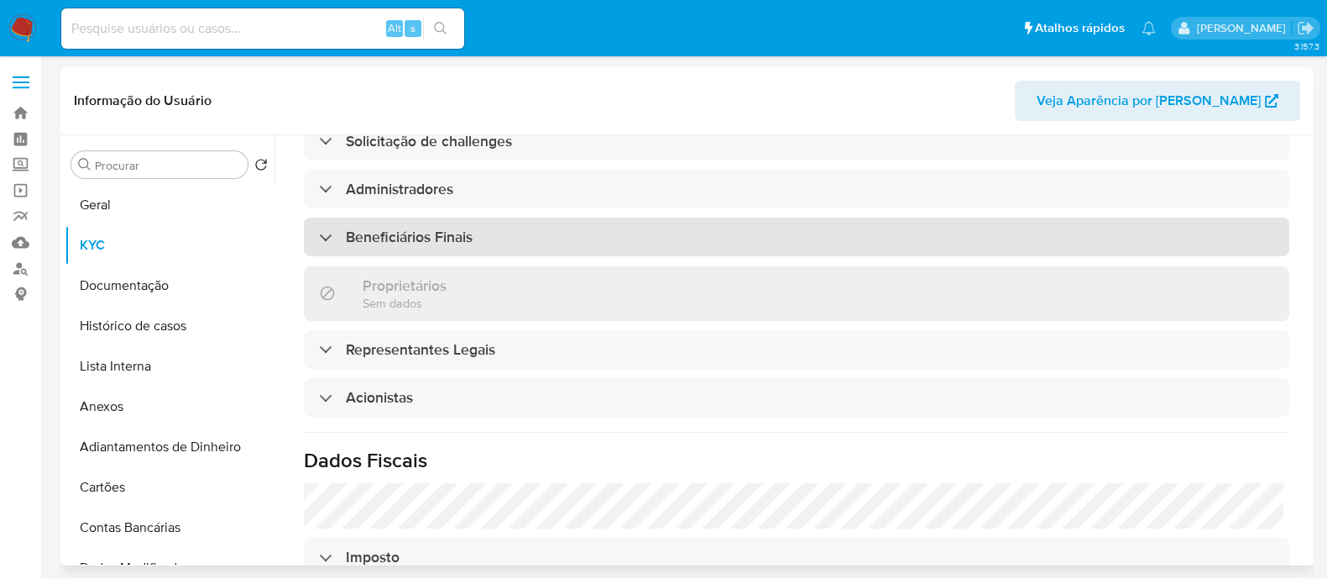
click at [585, 236] on div "Beneficiários Finais" at bounding box center [797, 236] width 986 height 39
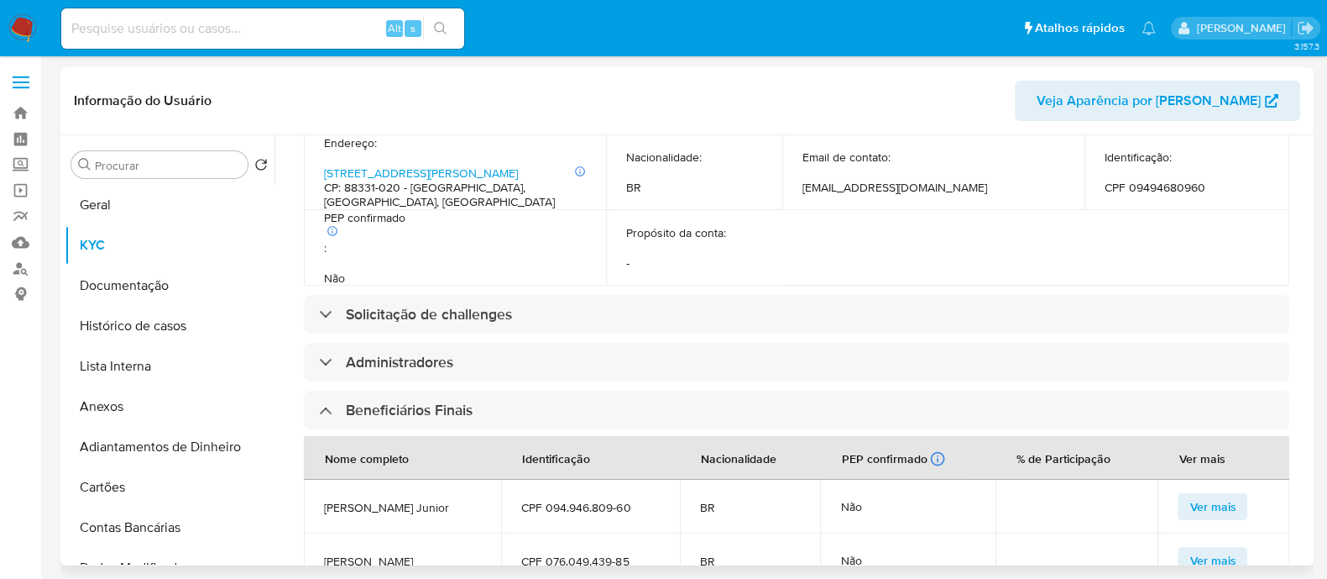
scroll to position [1029, 0]
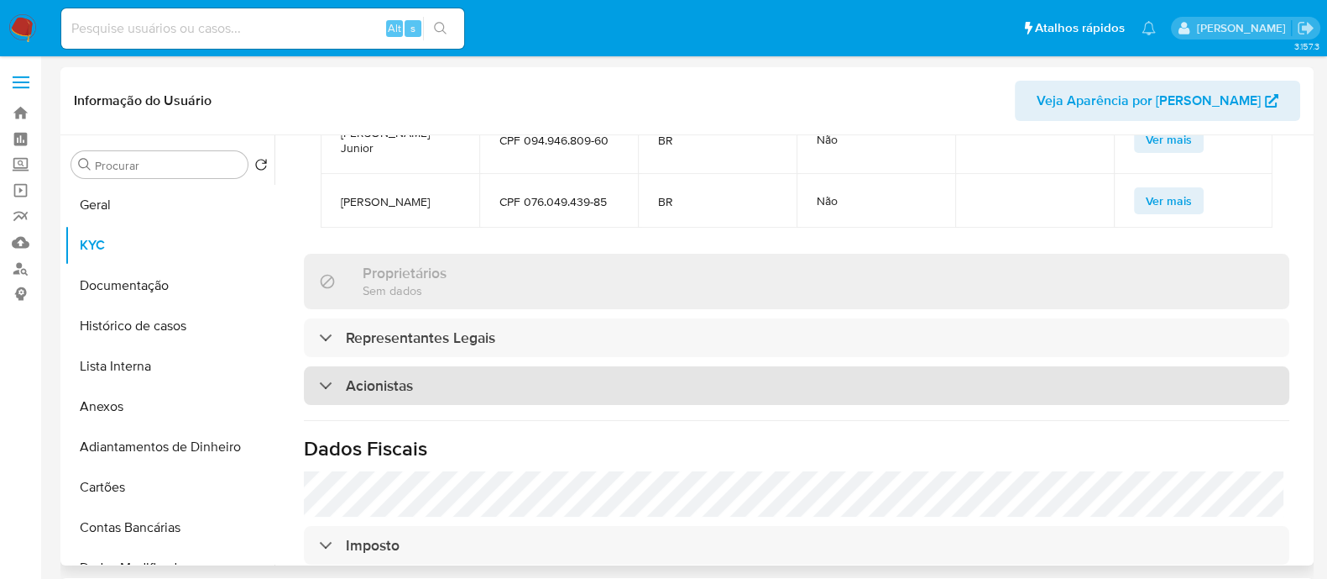
click at [492, 366] on div "Acionistas" at bounding box center [797, 385] width 986 height 39
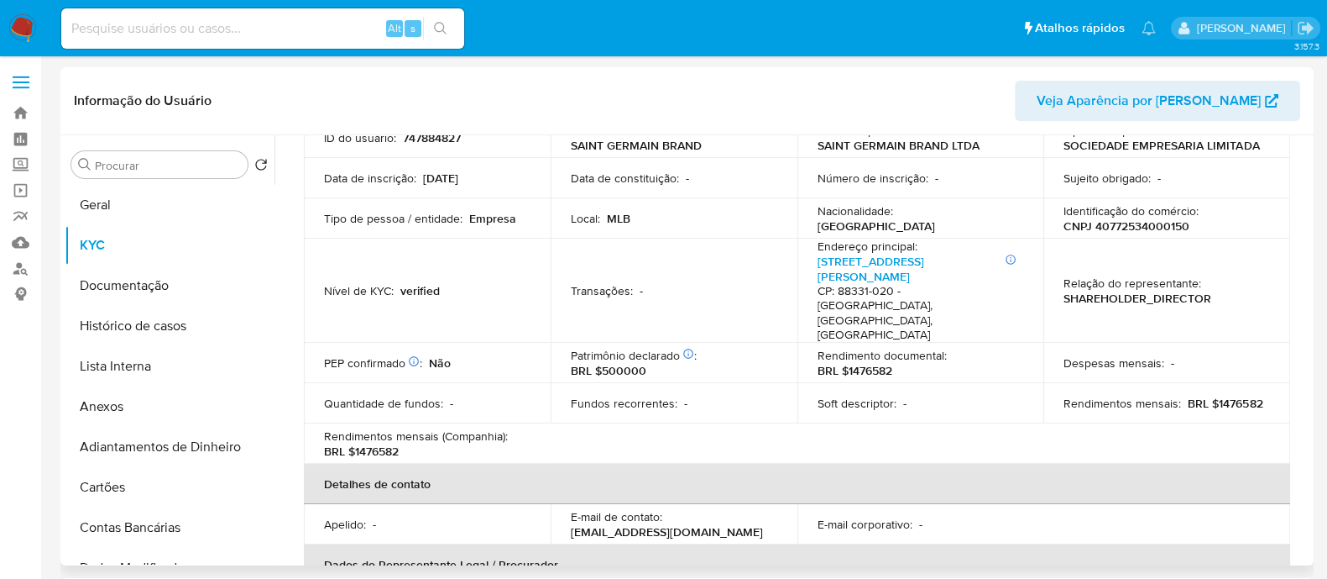
scroll to position [85, 0]
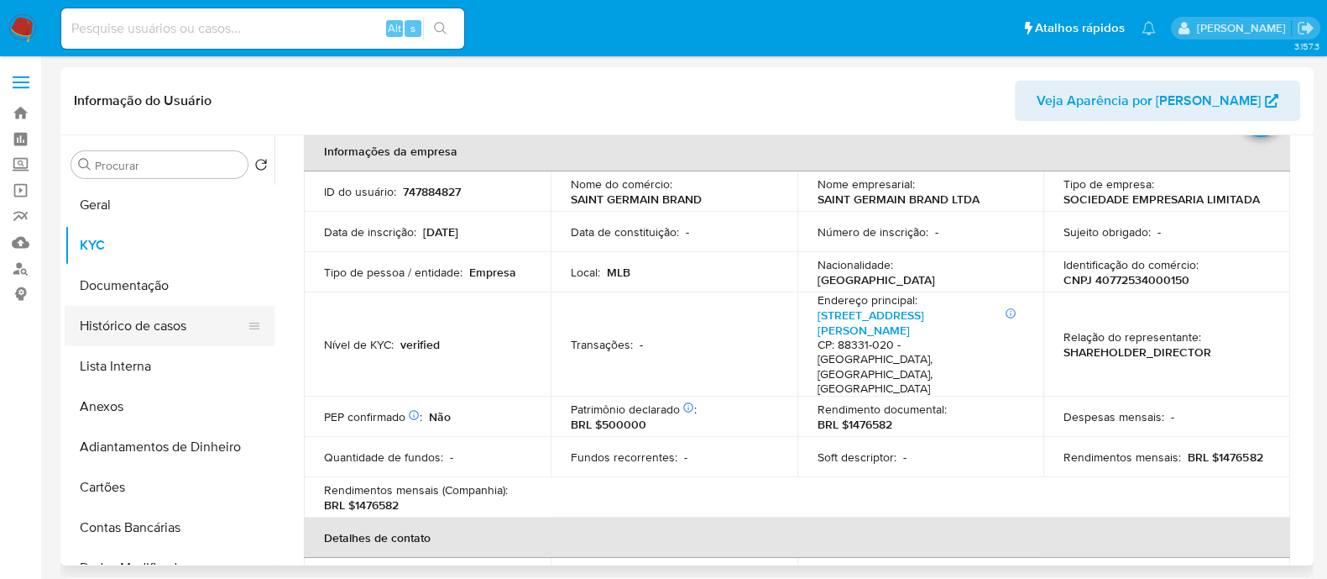
click at [193, 331] on button "Histórico de casos" at bounding box center [163, 326] width 196 height 40
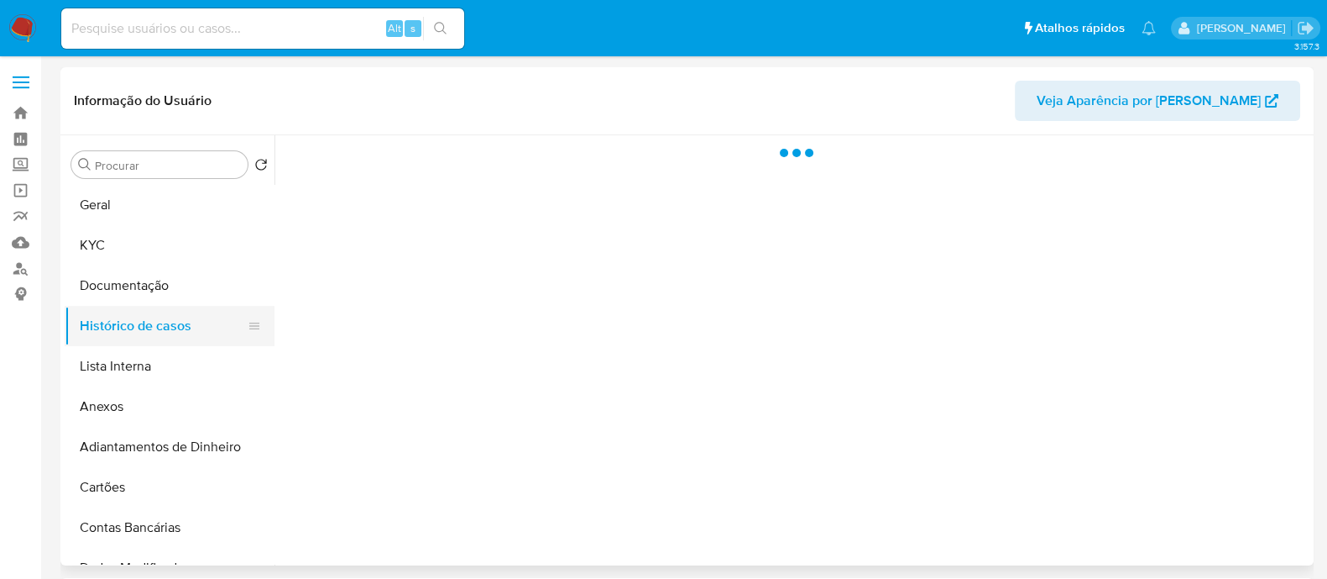
scroll to position [0, 0]
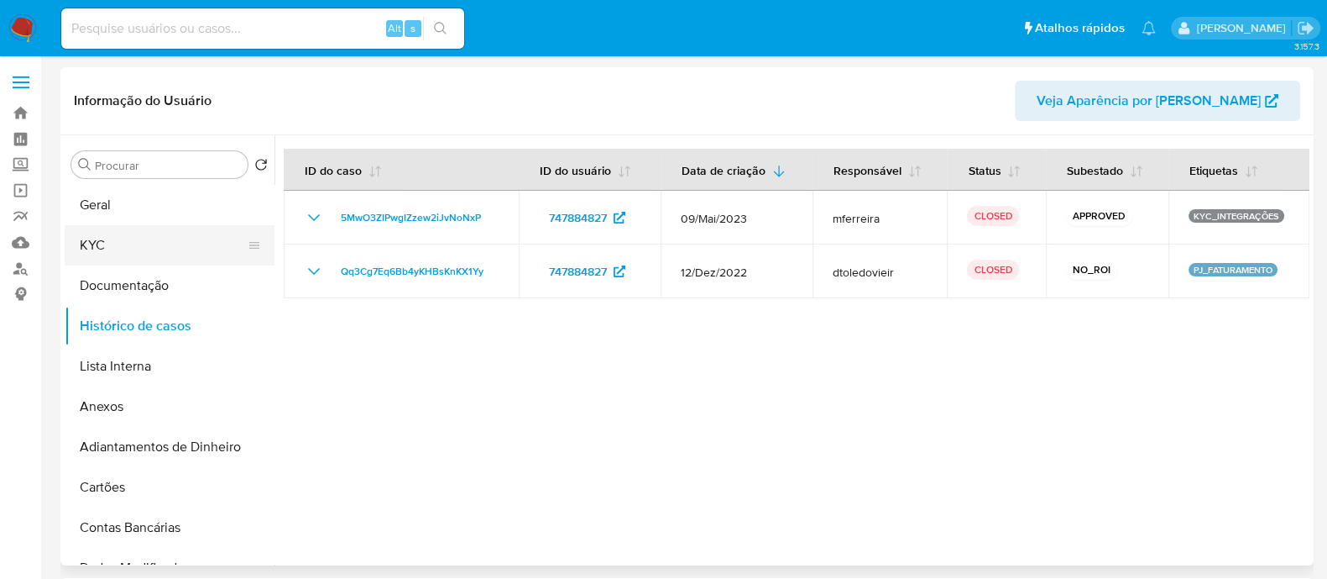
click at [81, 227] on button "KYC" at bounding box center [163, 245] width 196 height 40
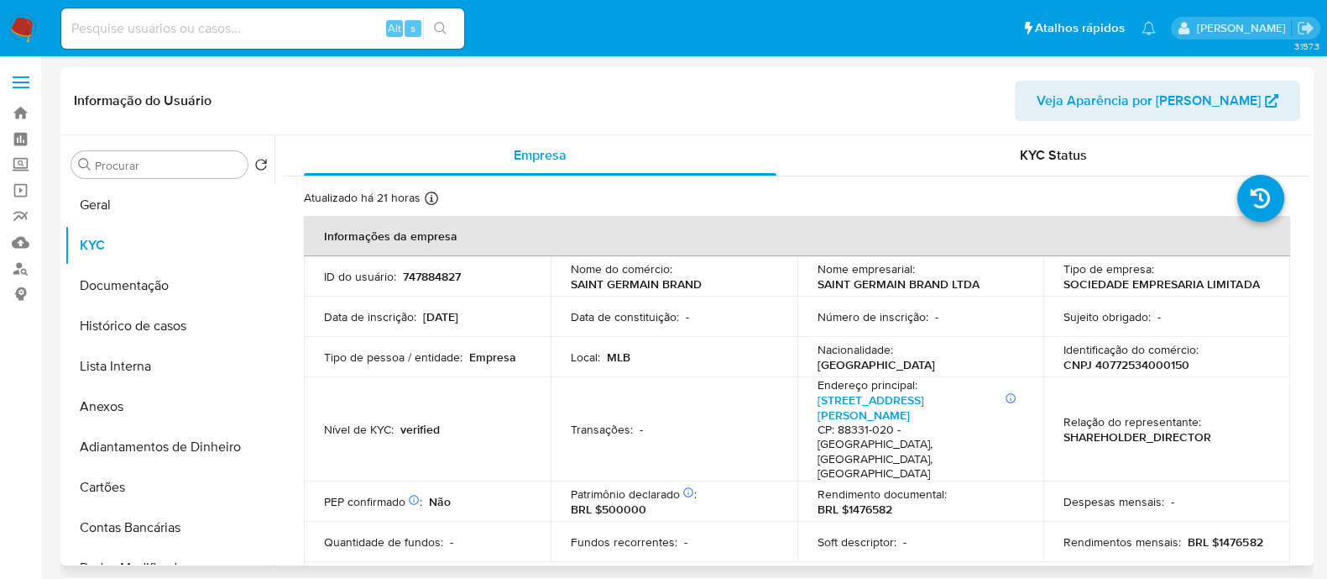
click at [1171, 364] on p "CNPJ 40772534000150" at bounding box center [1127, 364] width 126 height 15
copy p "40772534000150"
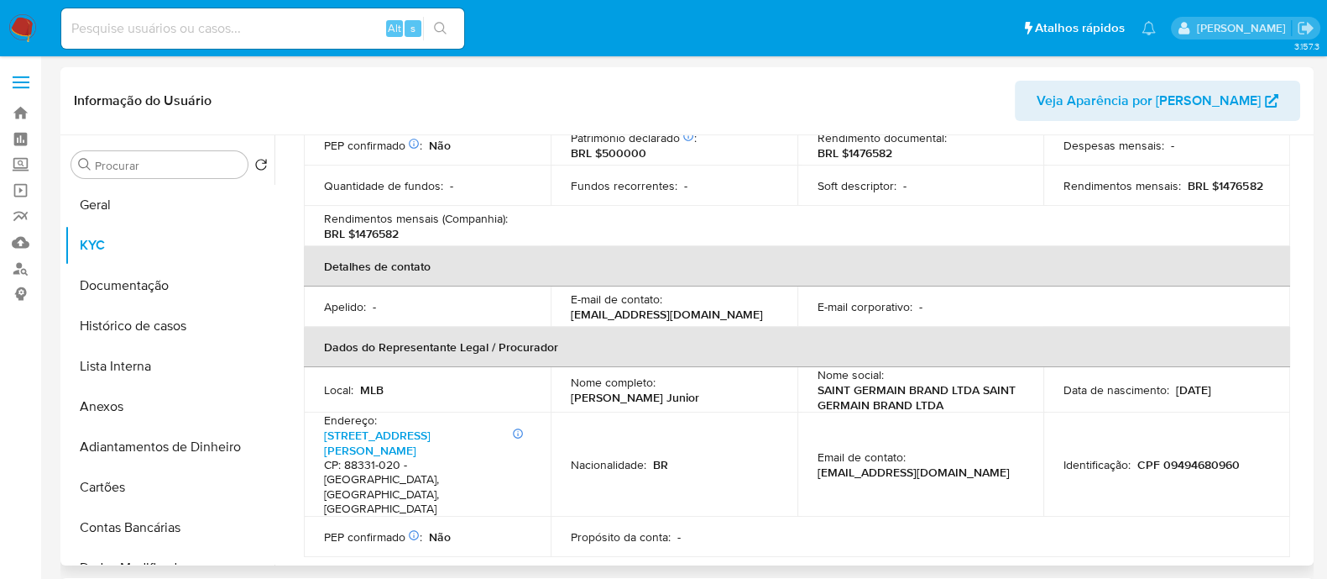
scroll to position [630, 0]
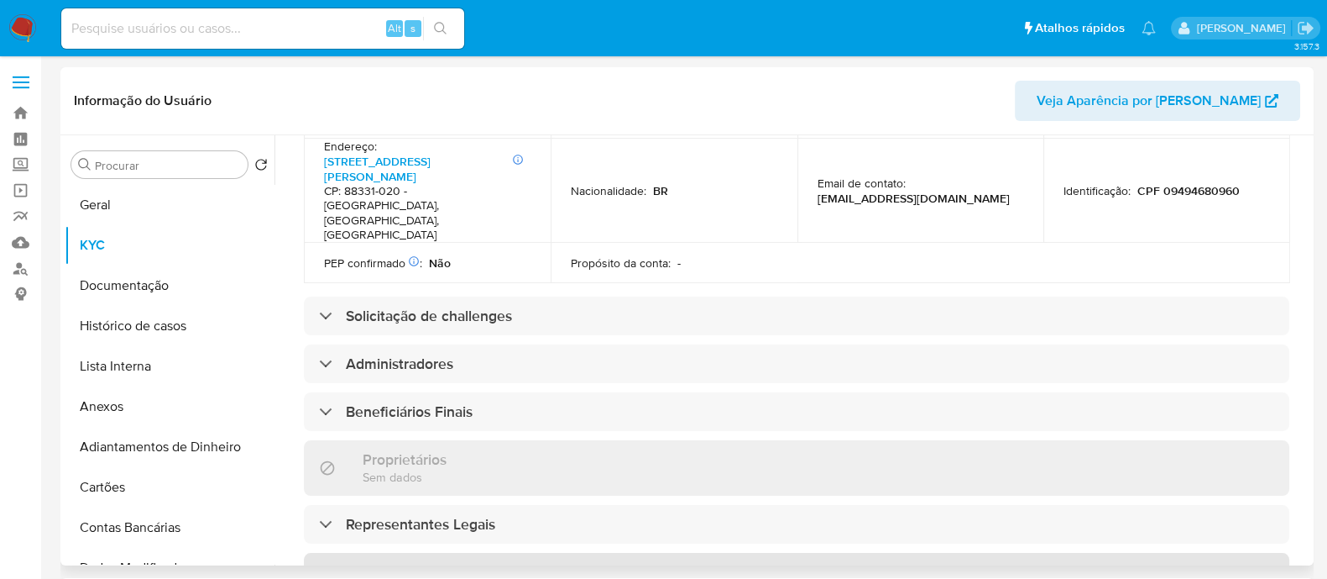
click at [513, 552] on div "Acionistas" at bounding box center [797, 571] width 986 height 39
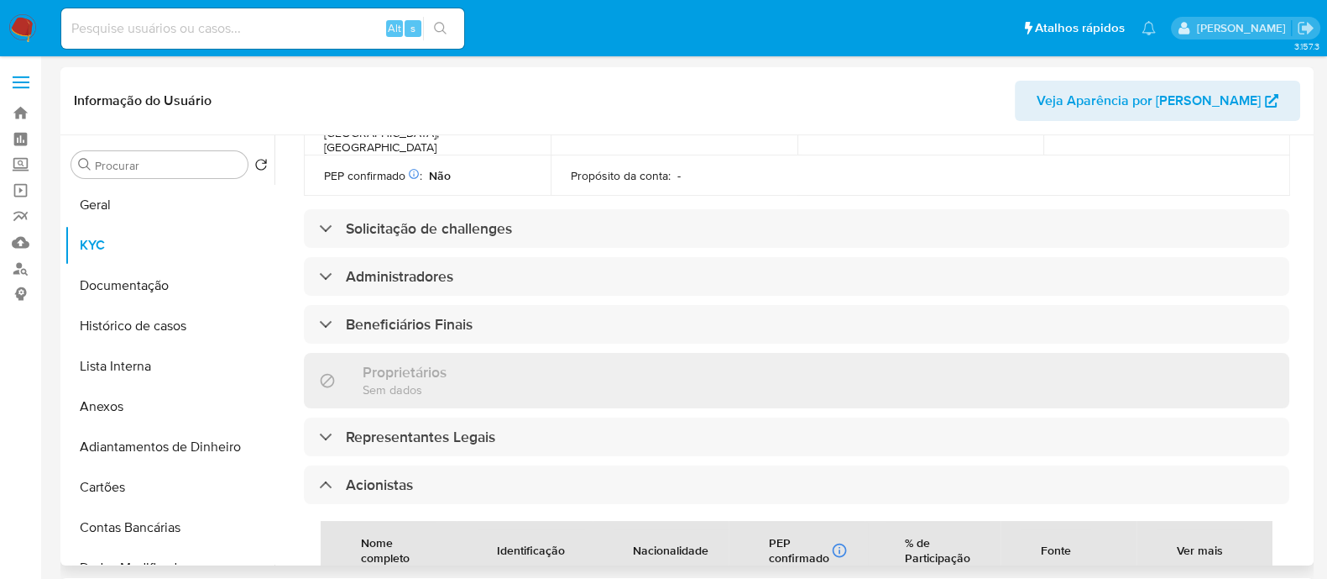
scroll to position [839, 0]
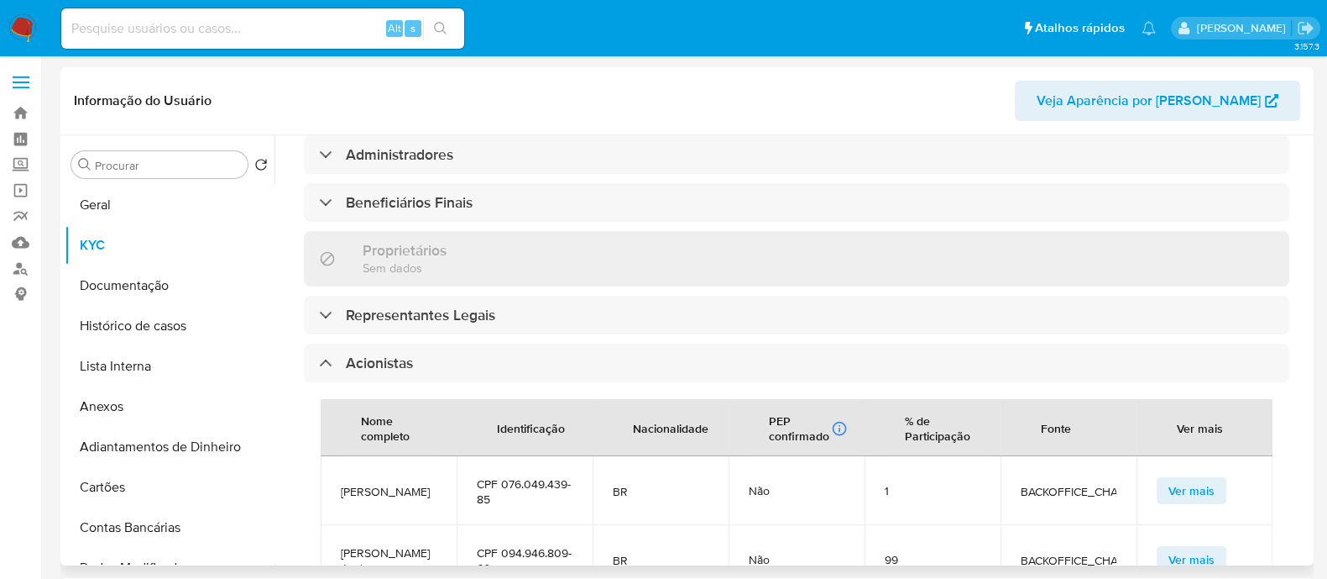
click at [378, 484] on span "[PERSON_NAME]" at bounding box center [389, 491] width 96 height 15
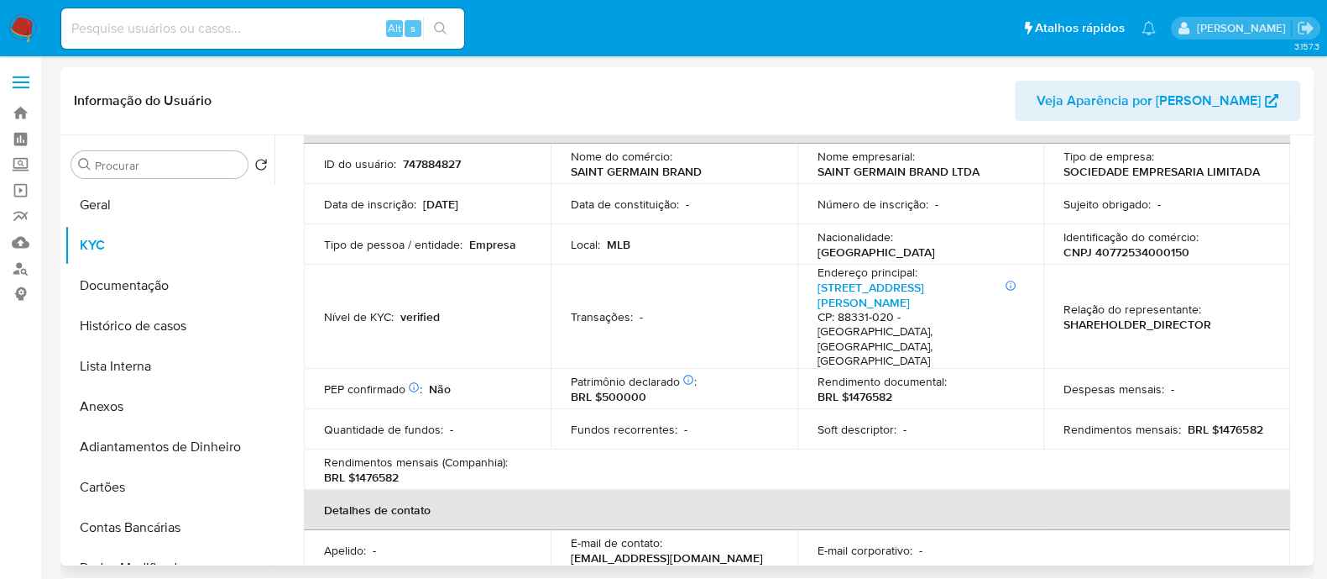
scroll to position [0, 0]
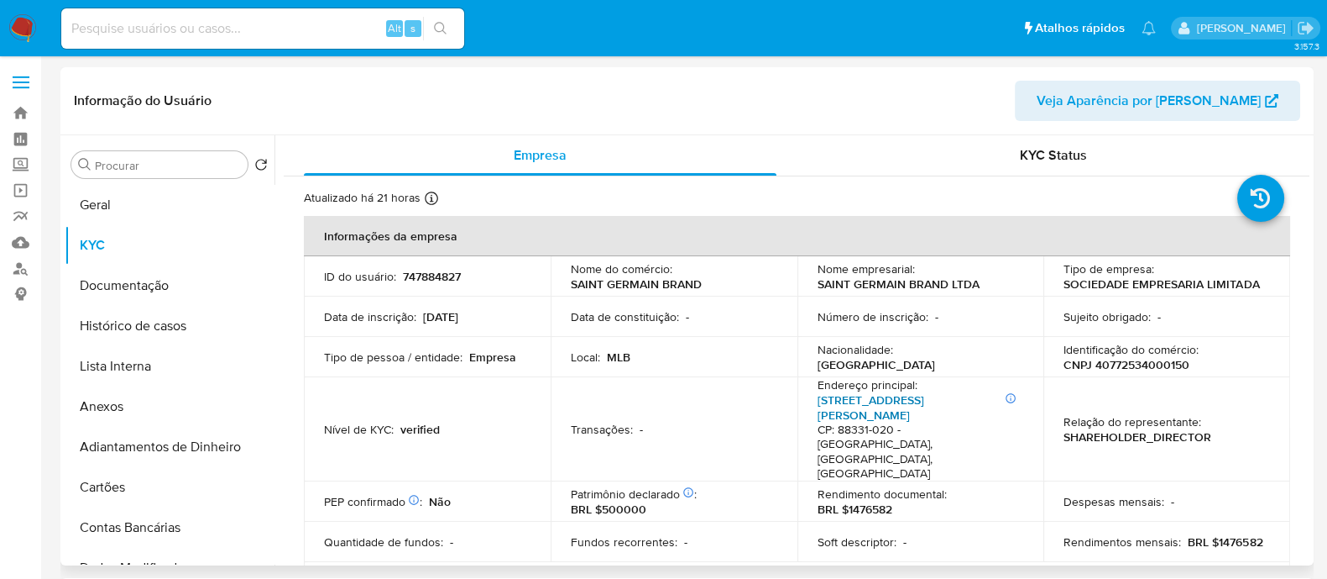
click at [910, 401] on link "Rua Julieta Lins 32, Pioneiros" at bounding box center [871, 407] width 107 height 32
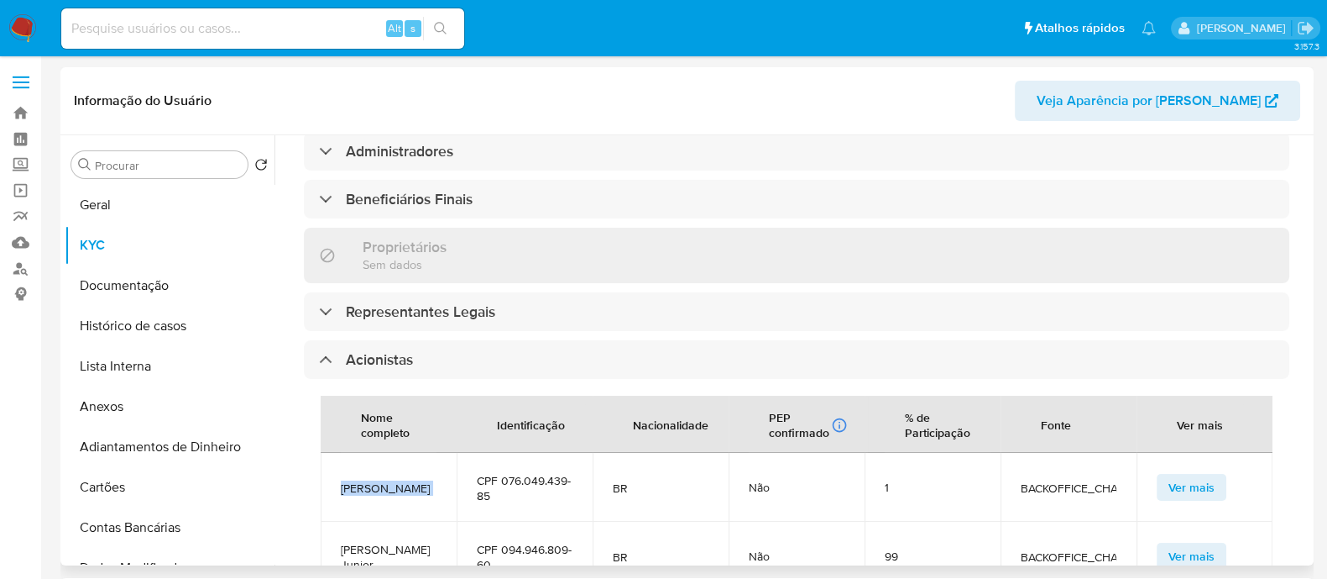
scroll to position [945, 0]
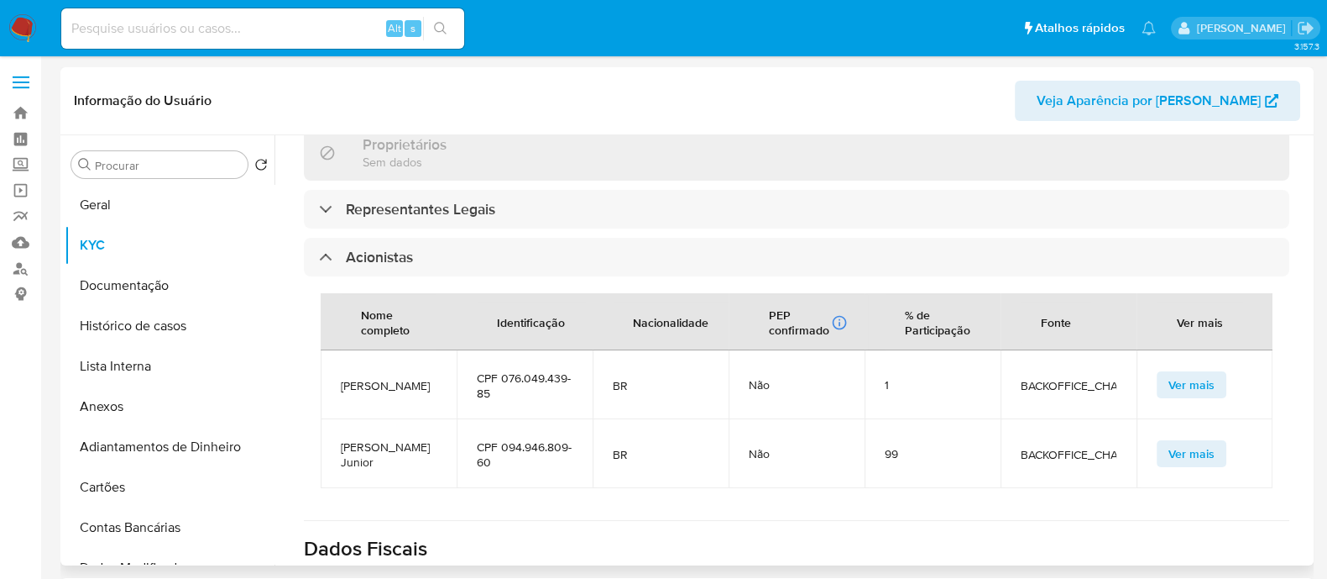
click at [368, 439] on span "Eugenio Kirchner Junior" at bounding box center [389, 454] width 96 height 30
copy span "Eugenio Kirchner Junior"
click at [379, 378] on span "Uana Amorim Nascimento" at bounding box center [389, 385] width 96 height 15
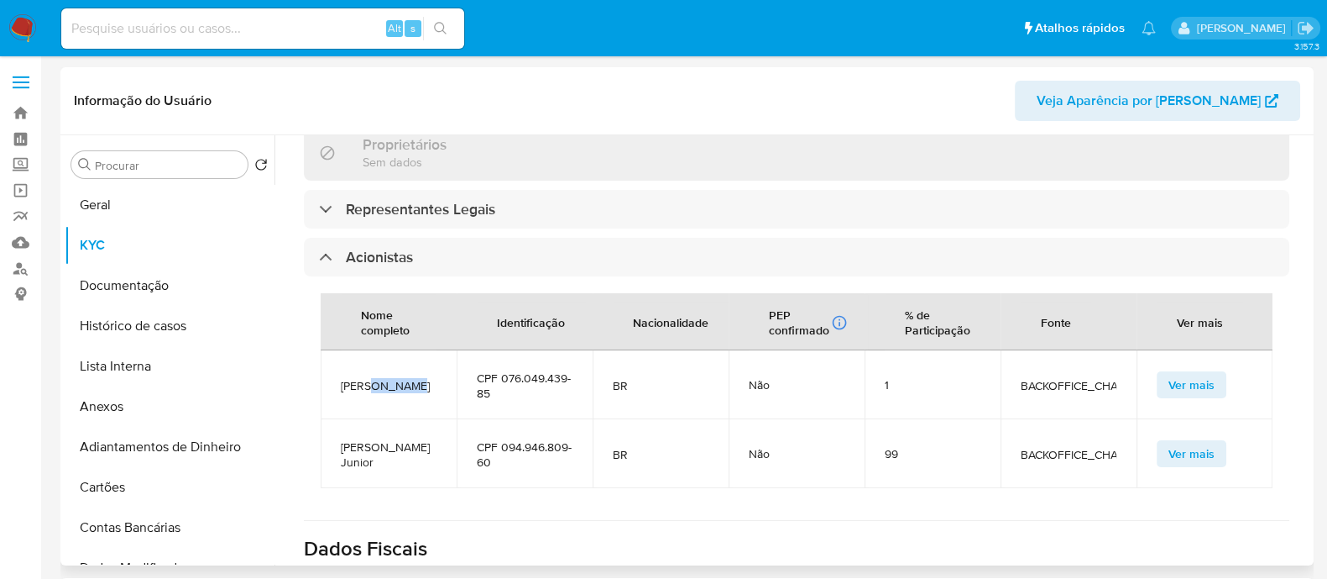
click at [379, 378] on span "Uana Amorim Nascimento" at bounding box center [389, 385] width 96 height 15
copy span "Uana Amorim Nascimento"
click at [112, 209] on button "Geral" at bounding box center [163, 205] width 196 height 40
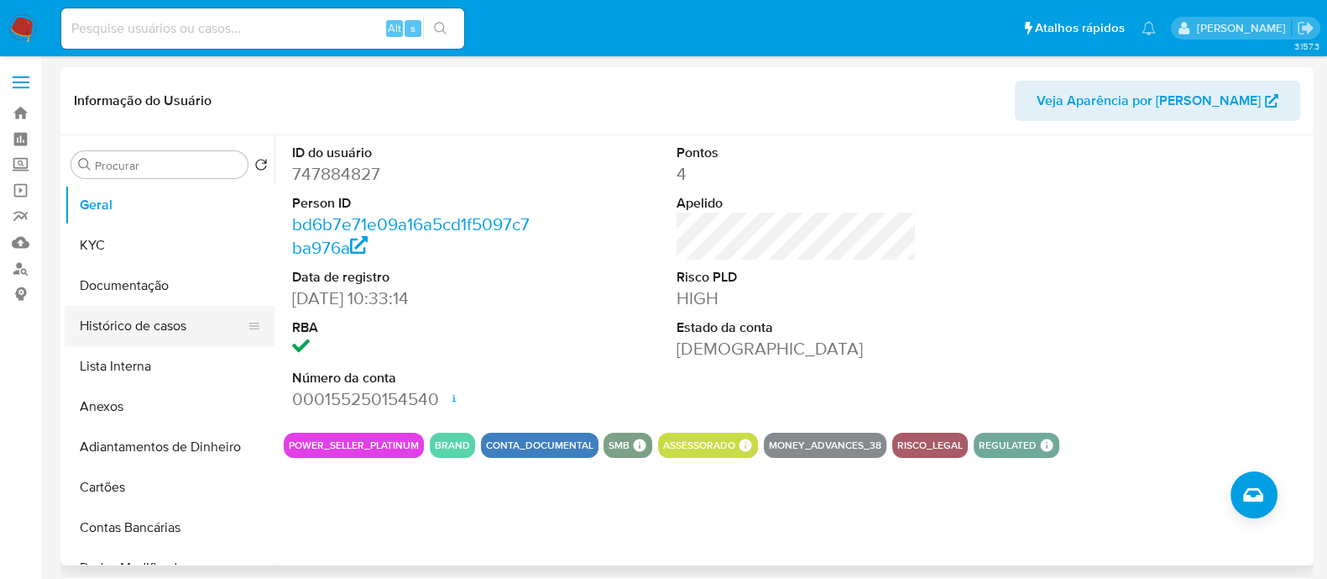
click at [123, 327] on button "Histórico de casos" at bounding box center [163, 326] width 196 height 40
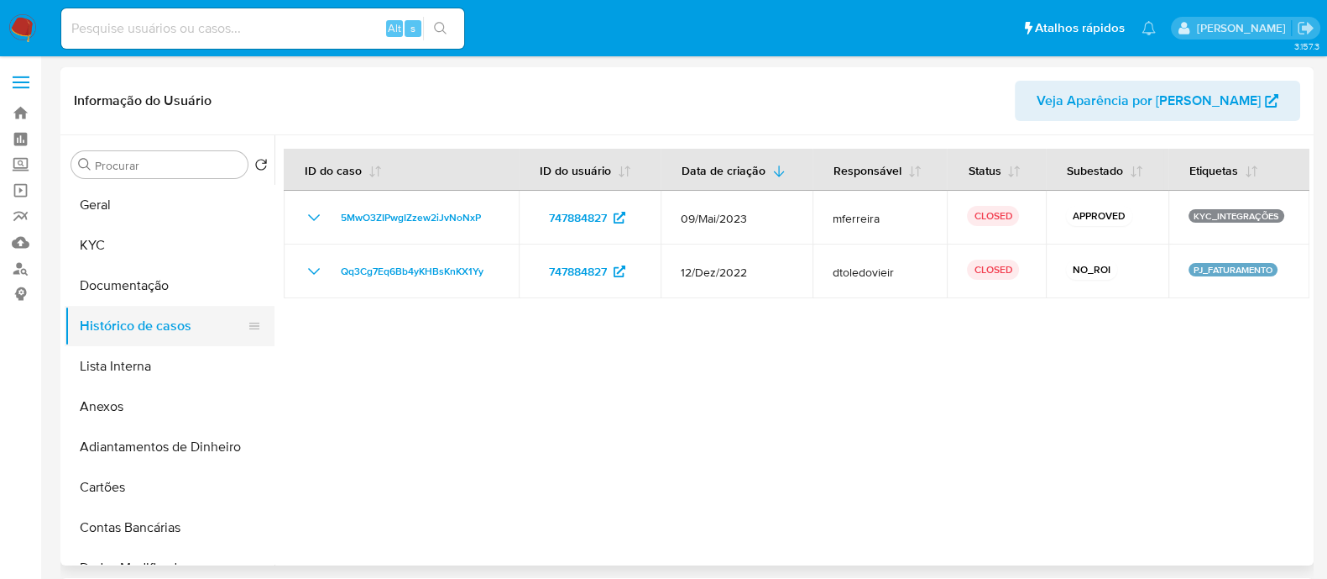
click at [165, 327] on button "Histórico de casos" at bounding box center [163, 326] width 196 height 40
click at [179, 266] on button "Documentação" at bounding box center [163, 285] width 196 height 40
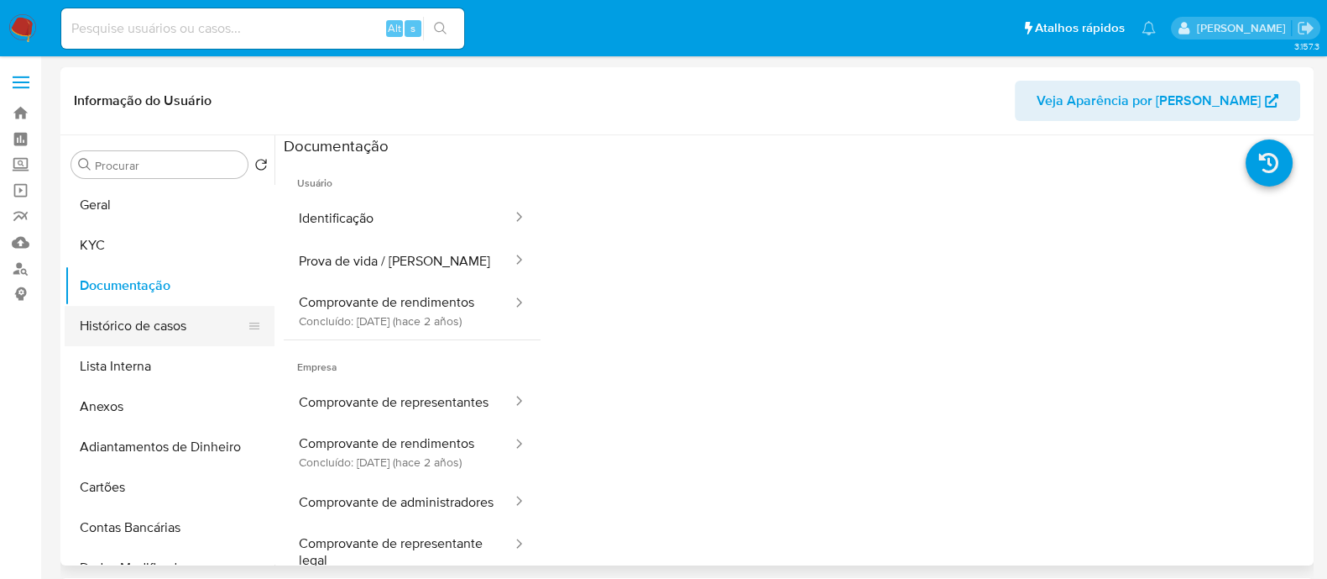
click at [179, 325] on button "Histórico de casos" at bounding box center [163, 326] width 196 height 40
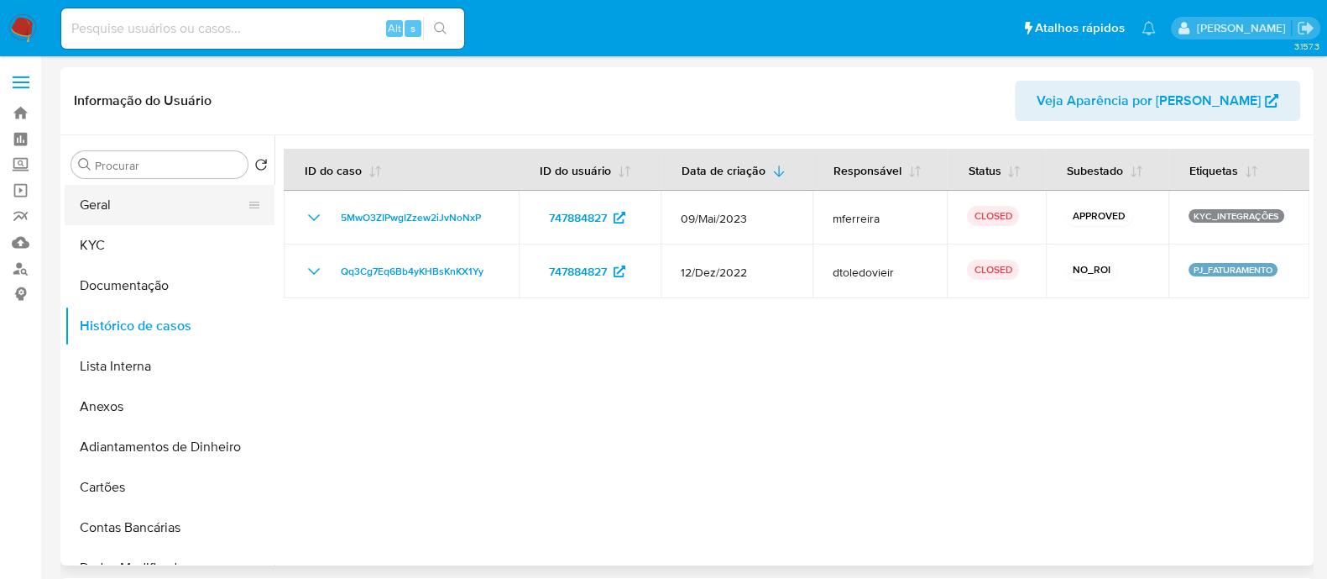
drag, startPoint x: 91, startPoint y: 226, endPoint x: 138, endPoint y: 200, distance: 53.7
click at [138, 200] on ul "Geral KYC Documentação Histórico de casos Lista Interna Anexos Adiantamentos de…" at bounding box center [170, 374] width 210 height 379
drag, startPoint x: 134, startPoint y: 212, endPoint x: 128, endPoint y: 224, distance: 13.9
click at [130, 223] on button "Geral" at bounding box center [163, 205] width 196 height 40
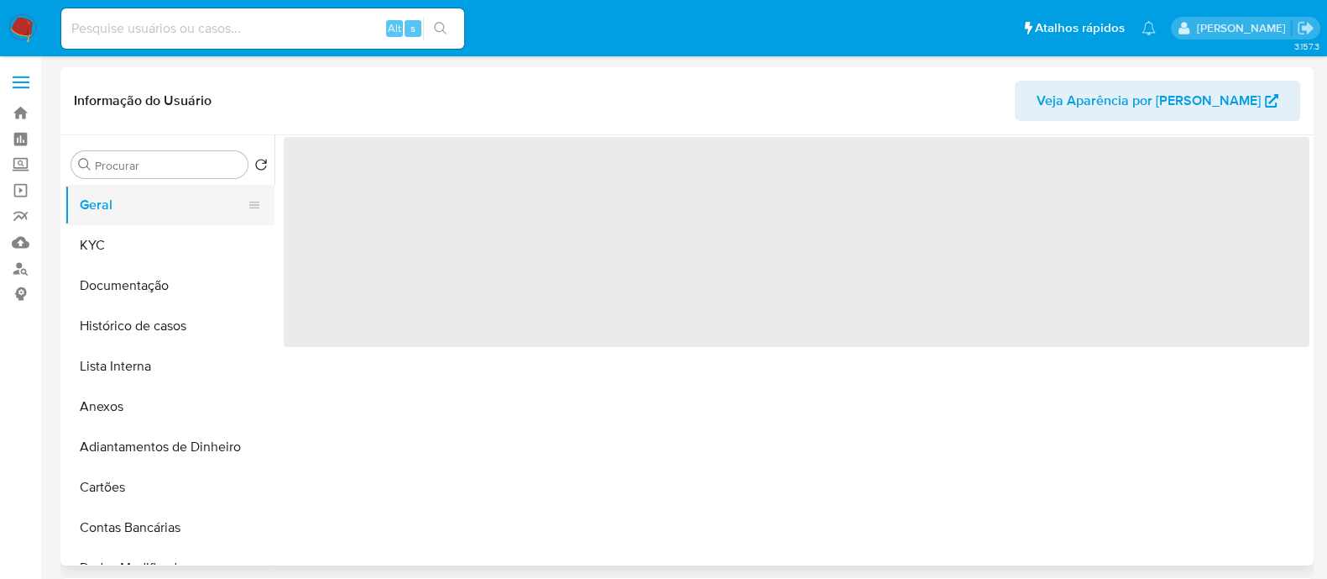
click at [128, 224] on button "Geral" at bounding box center [163, 205] width 196 height 40
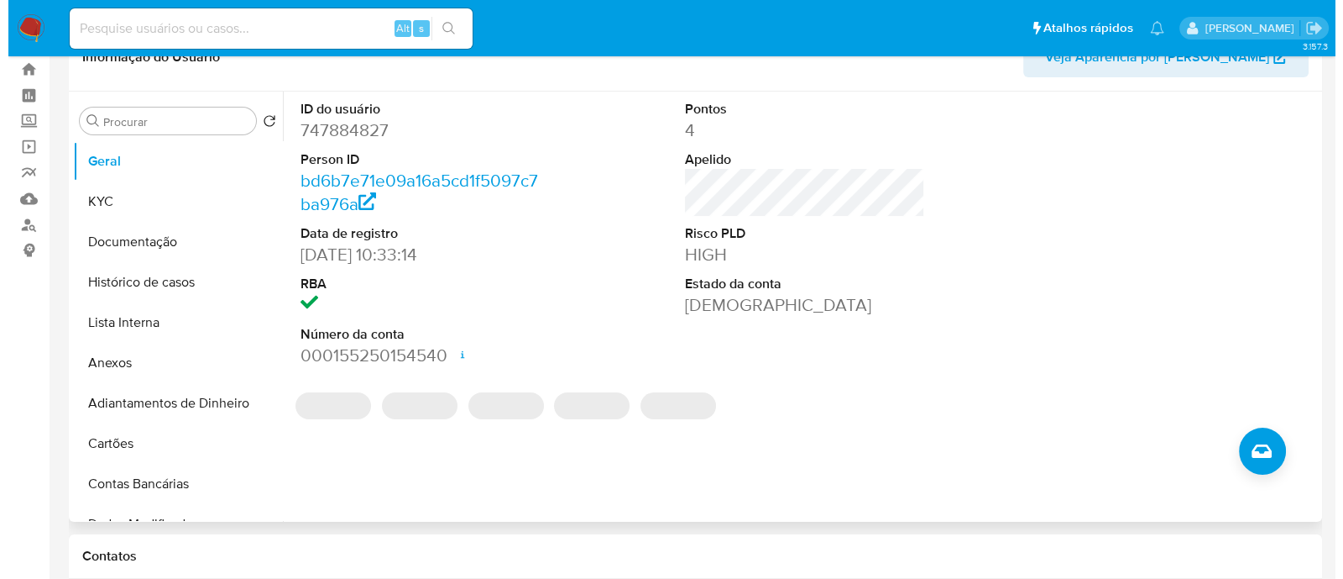
scroll to position [104, 0]
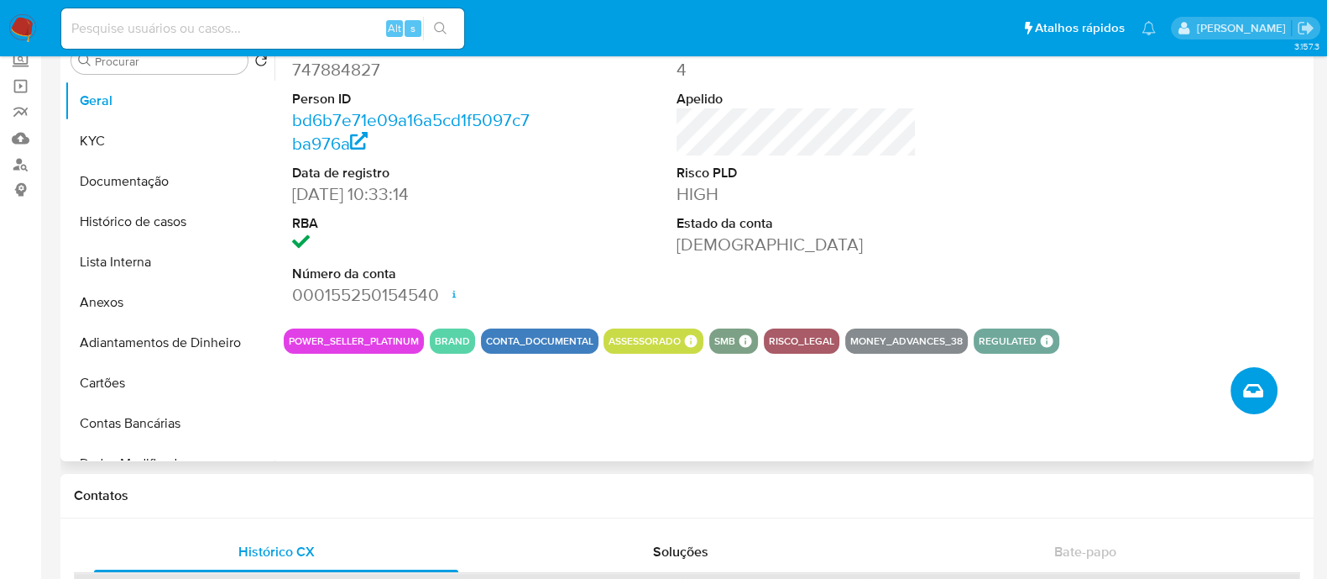
click at [1252, 375] on button "Criar caso manual" at bounding box center [1254, 390] width 47 height 47
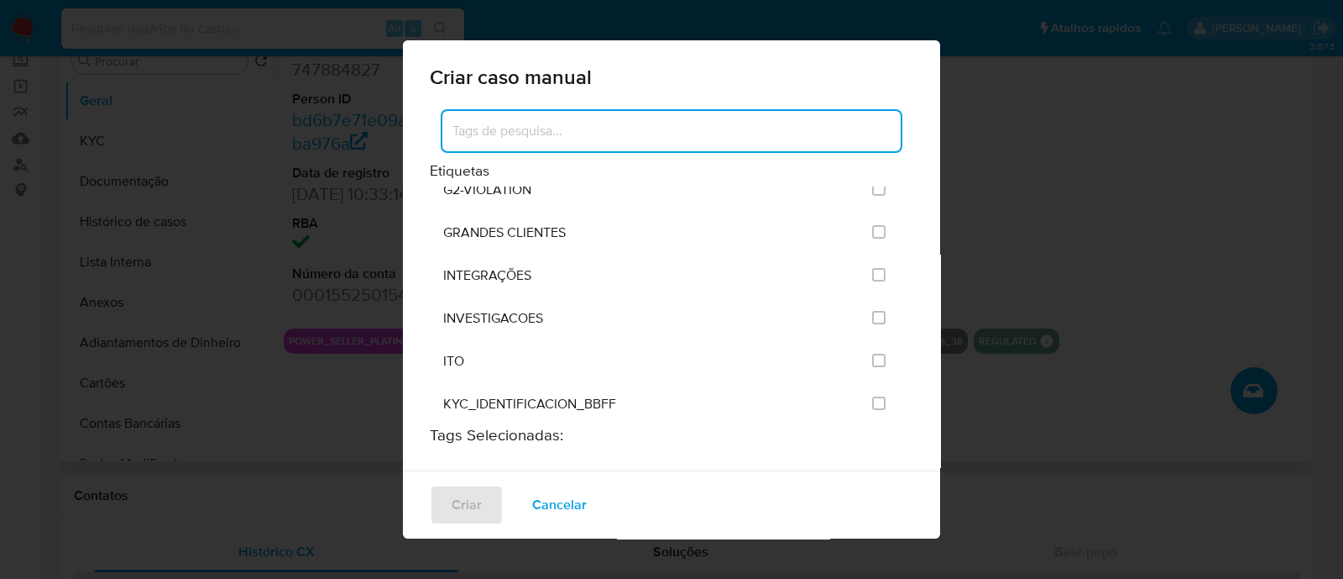
scroll to position [1364, 0]
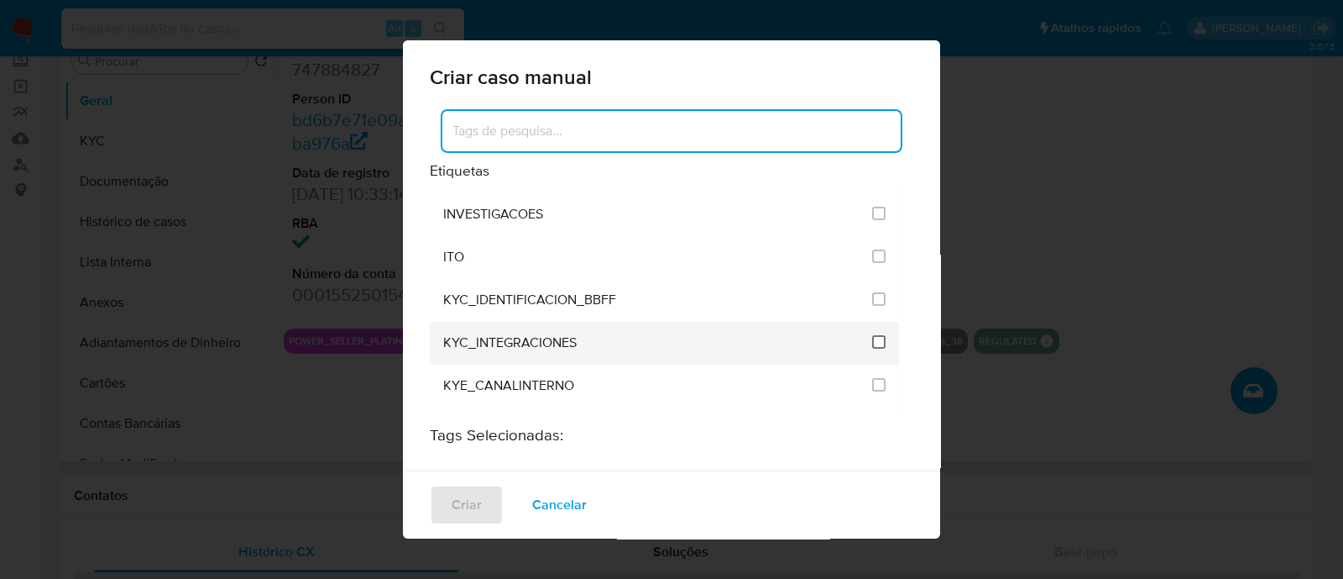
click at [872, 335] on input "2093" at bounding box center [878, 341] width 13 height 13
checkbox input "true"
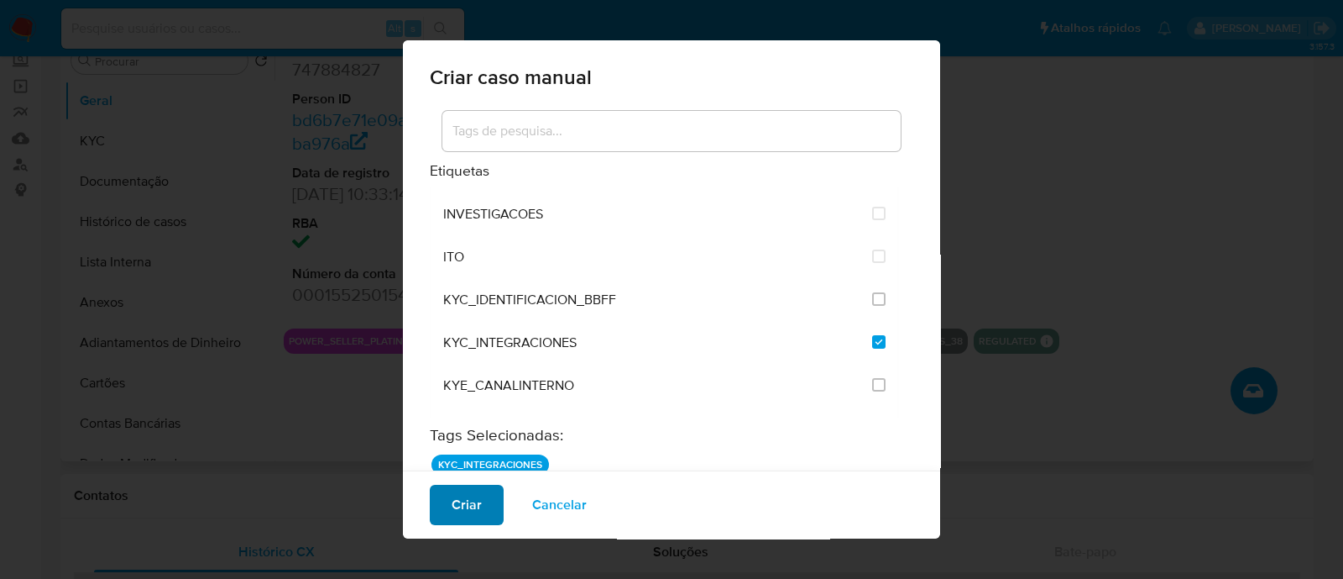
click at [453, 490] on span "Criar" at bounding box center [467, 504] width 30 height 37
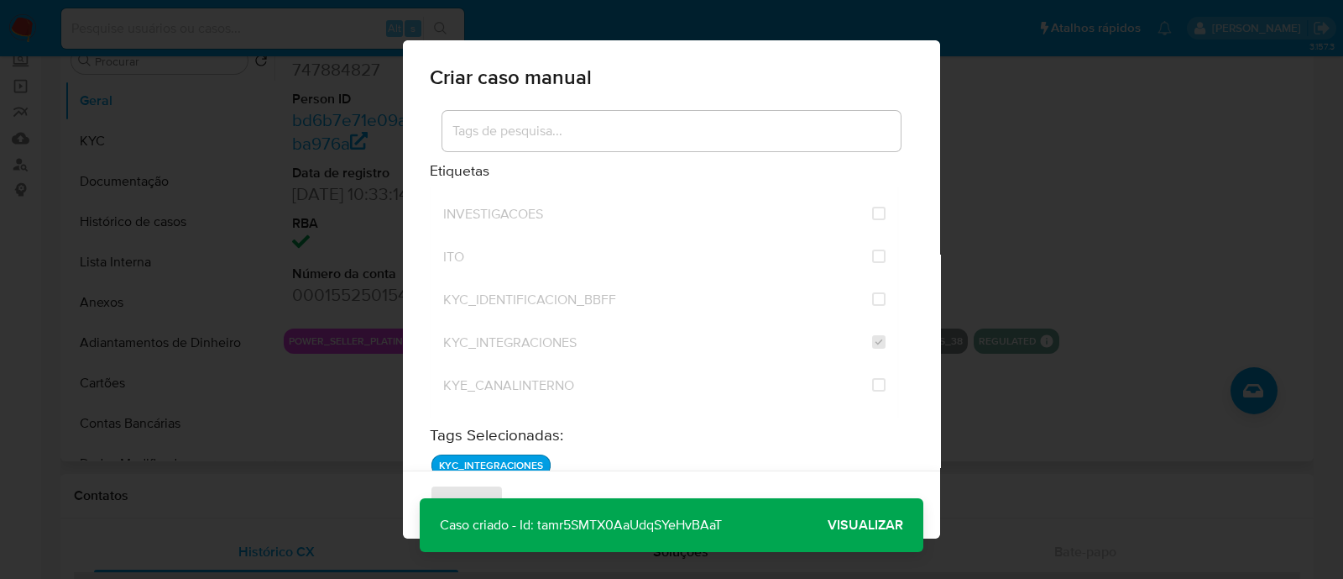
click at [869, 525] on span "Visualizar" at bounding box center [866, 525] width 76 height 0
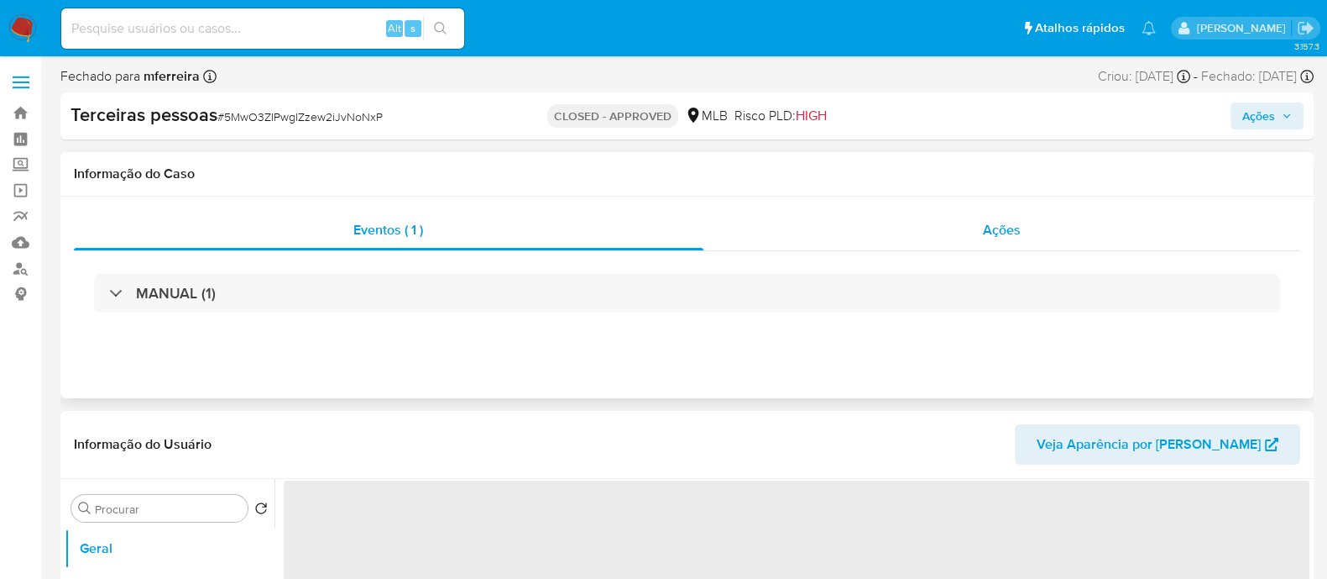
click at [1016, 233] on span "Ações" at bounding box center [1002, 229] width 38 height 19
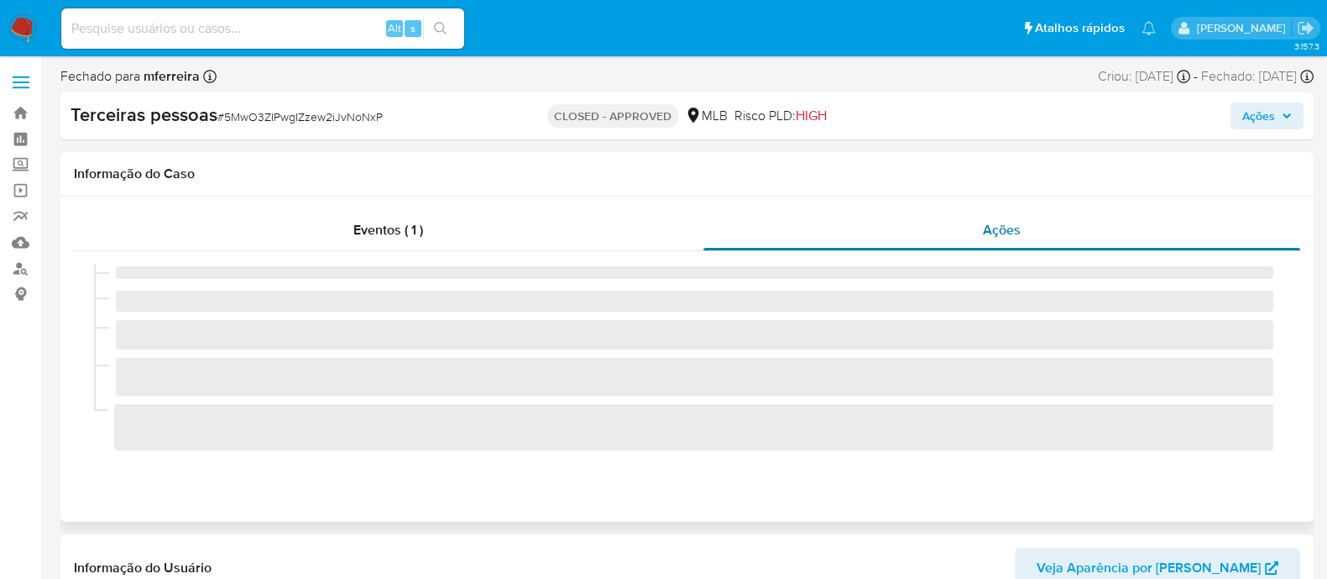
select select "10"
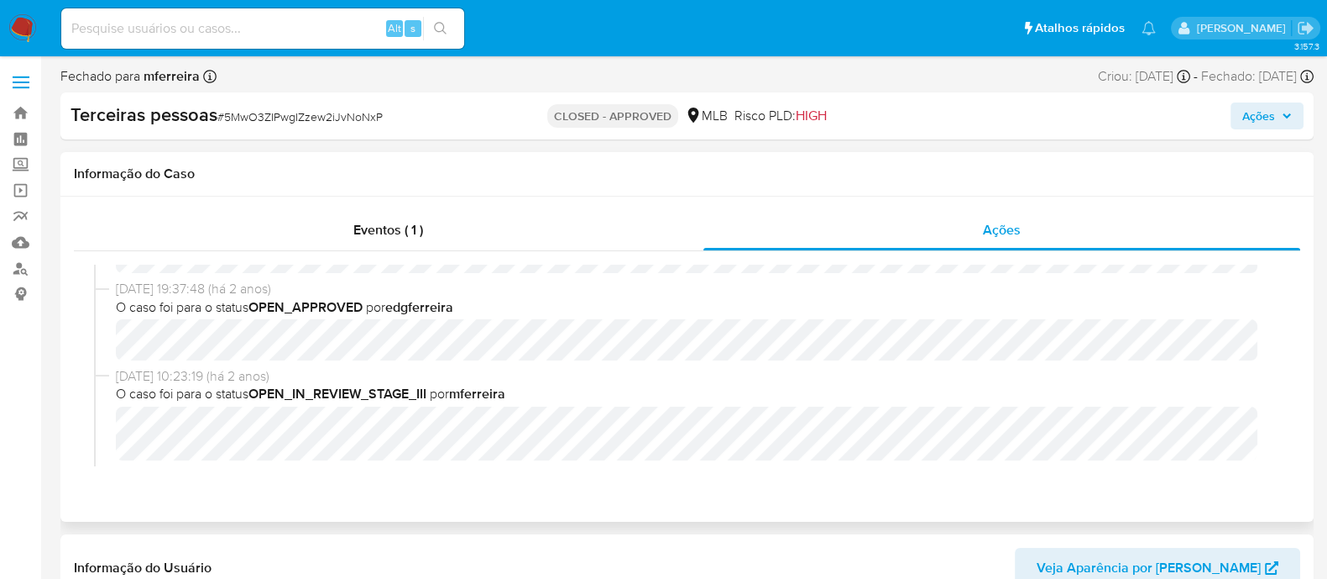
scroll to position [104, 0]
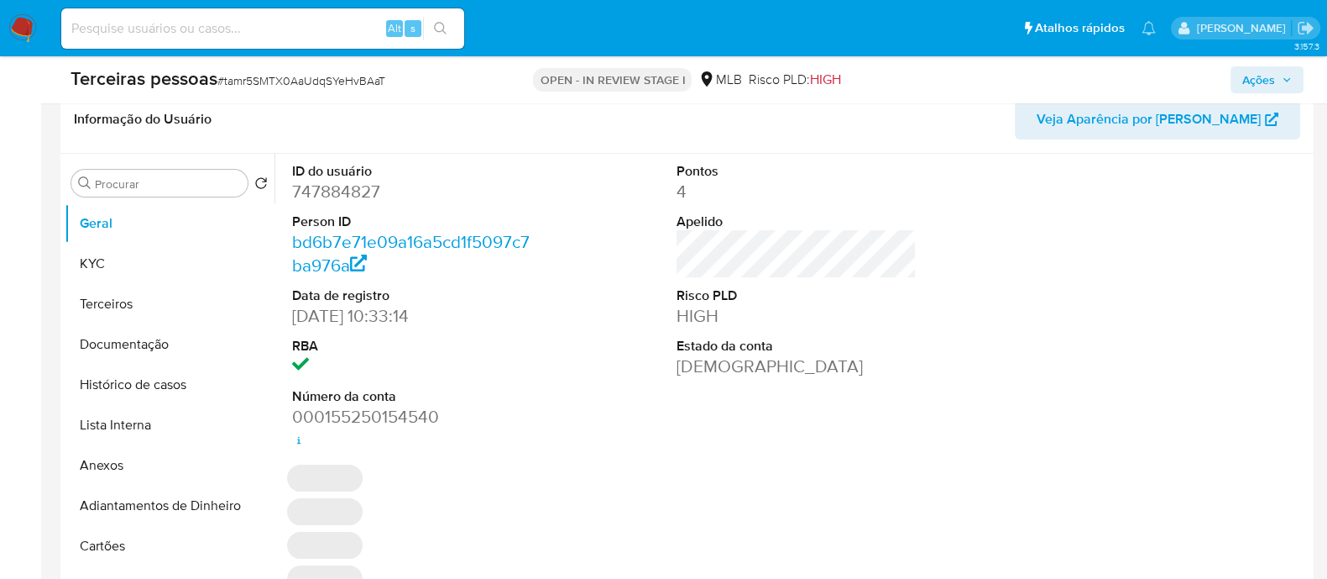
select select "10"
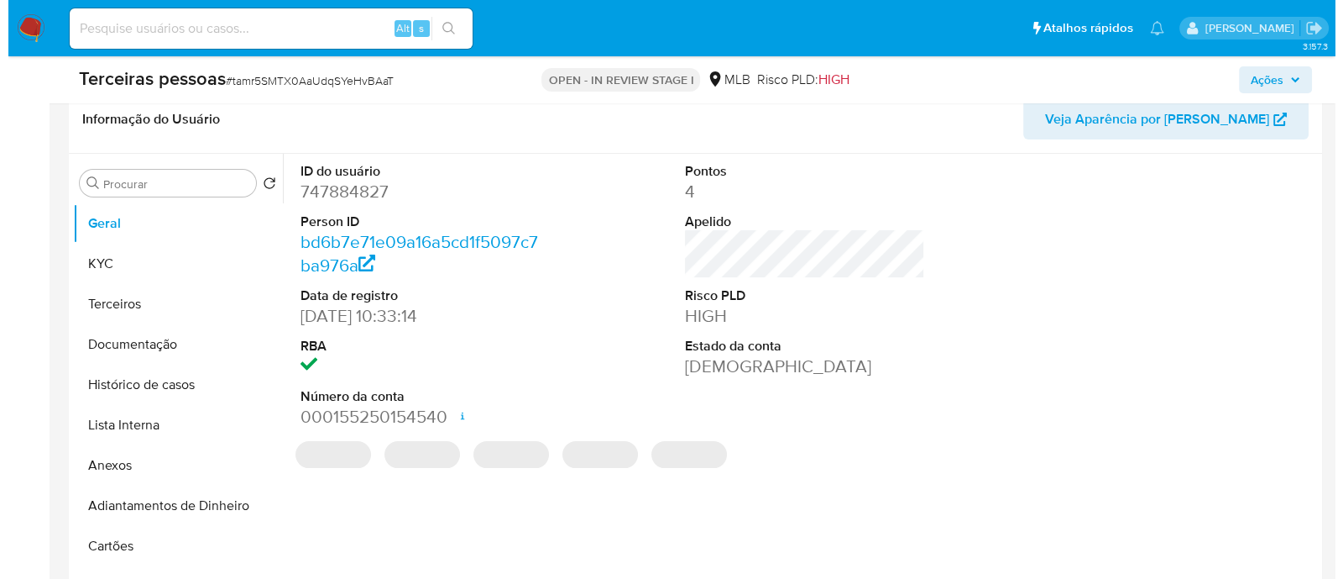
scroll to position [419, 0]
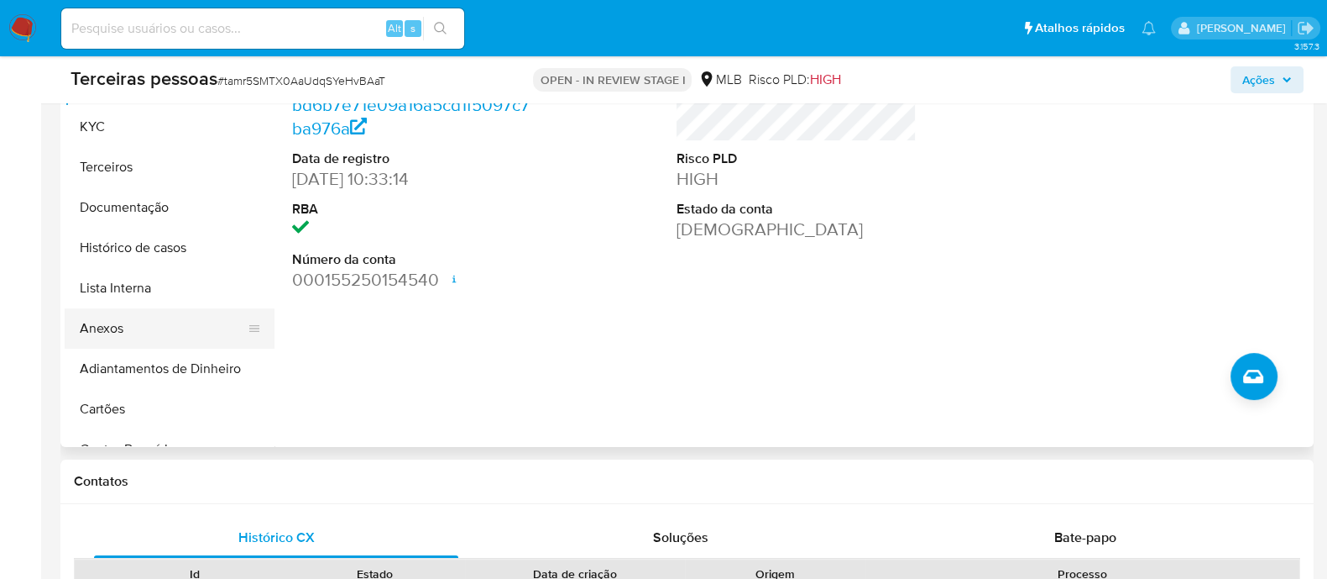
click at [145, 325] on button "Anexos" at bounding box center [163, 328] width 196 height 40
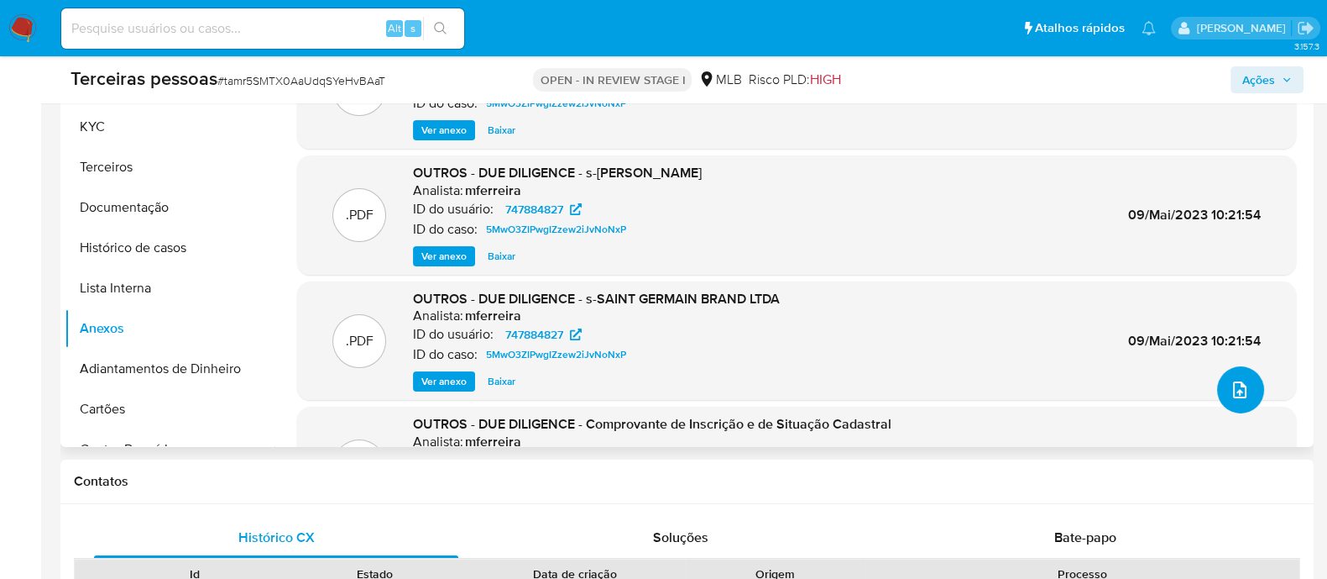
click at [1221, 386] on button "upload-file" at bounding box center [1240, 389] width 47 height 47
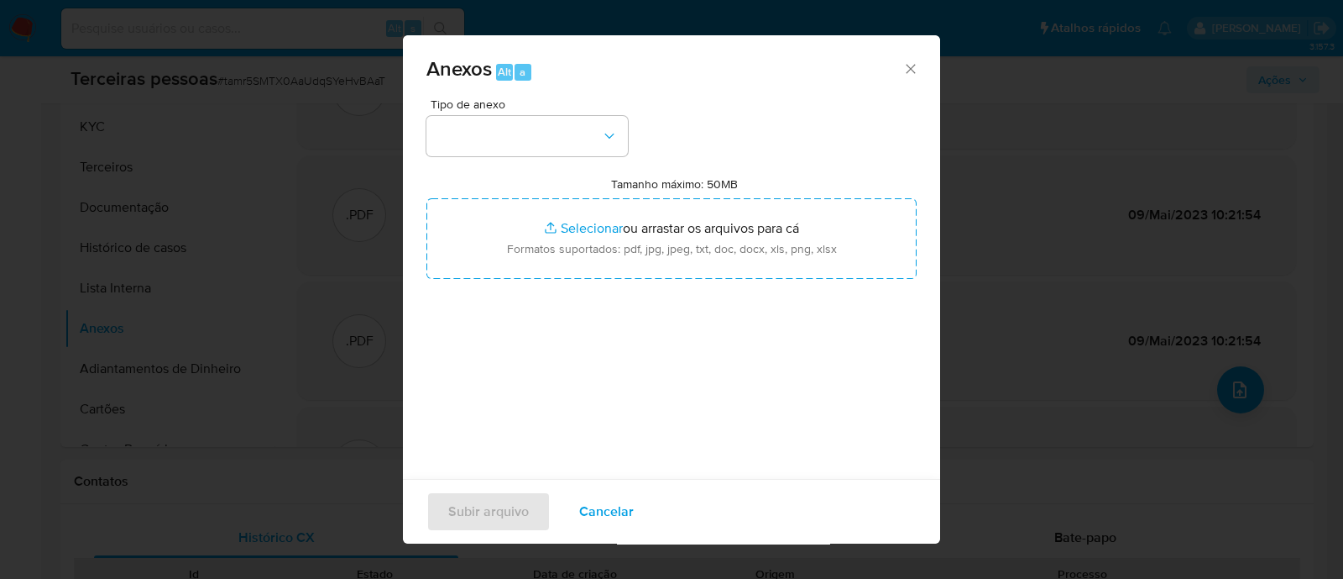
click at [585, 155] on div "Tipo de anexo Tamanho máximo: 50MB Selecionar arquivos Selecionar ou arrastar o…" at bounding box center [672, 296] width 490 height 396
click at [591, 144] on button "button" at bounding box center [528, 136] width 202 height 40
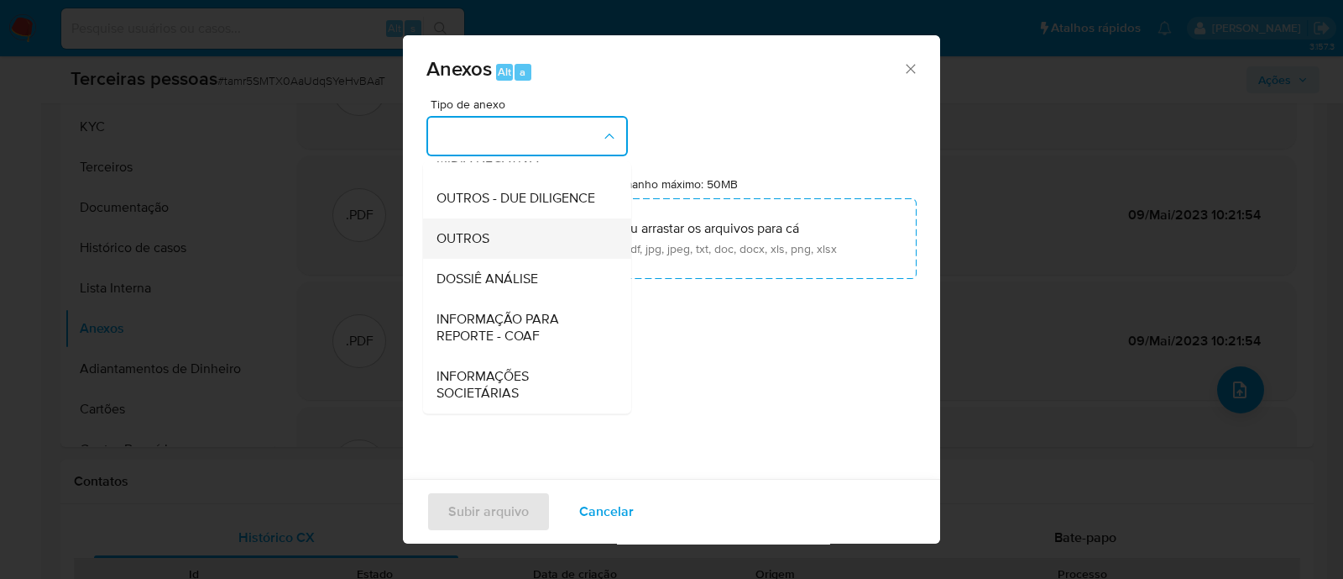
scroll to position [259, 0]
click at [554, 190] on span "OUTROS - DUE DILIGENCE" at bounding box center [516, 198] width 159 height 17
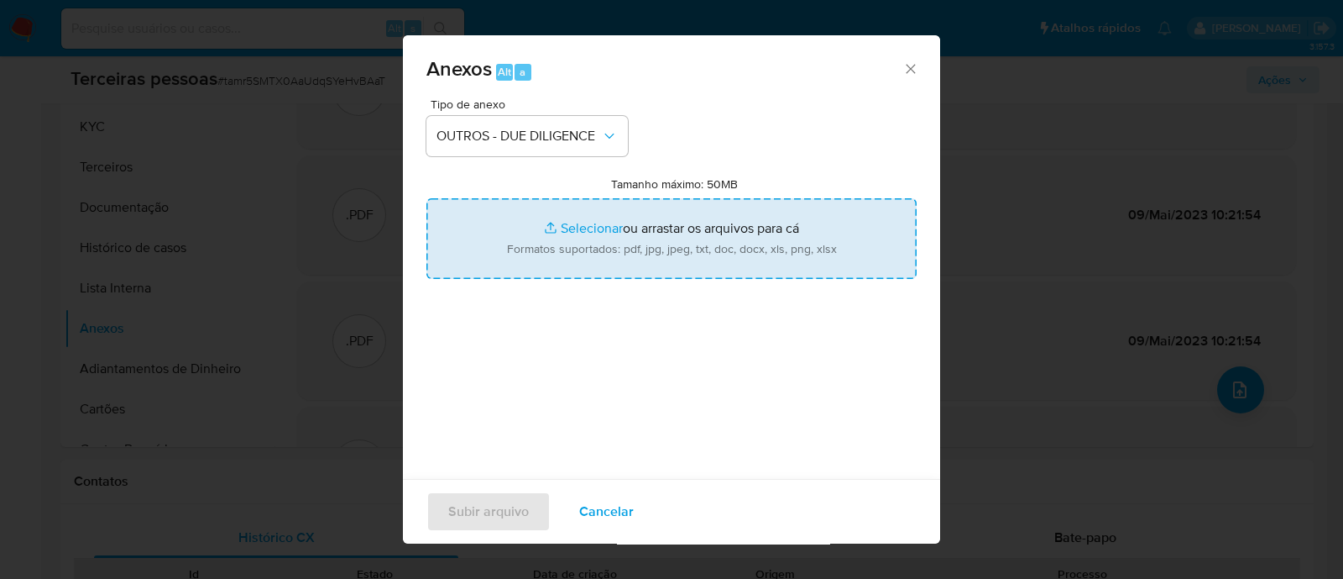
click at [622, 254] on input "Tamanho máximo: 50MB Selecionar arquivos" at bounding box center [672, 238] width 490 height 81
type input "C:\fakepath\Matriz de Risco - SAINT GERMAIN BRAND LTDA.pdf"
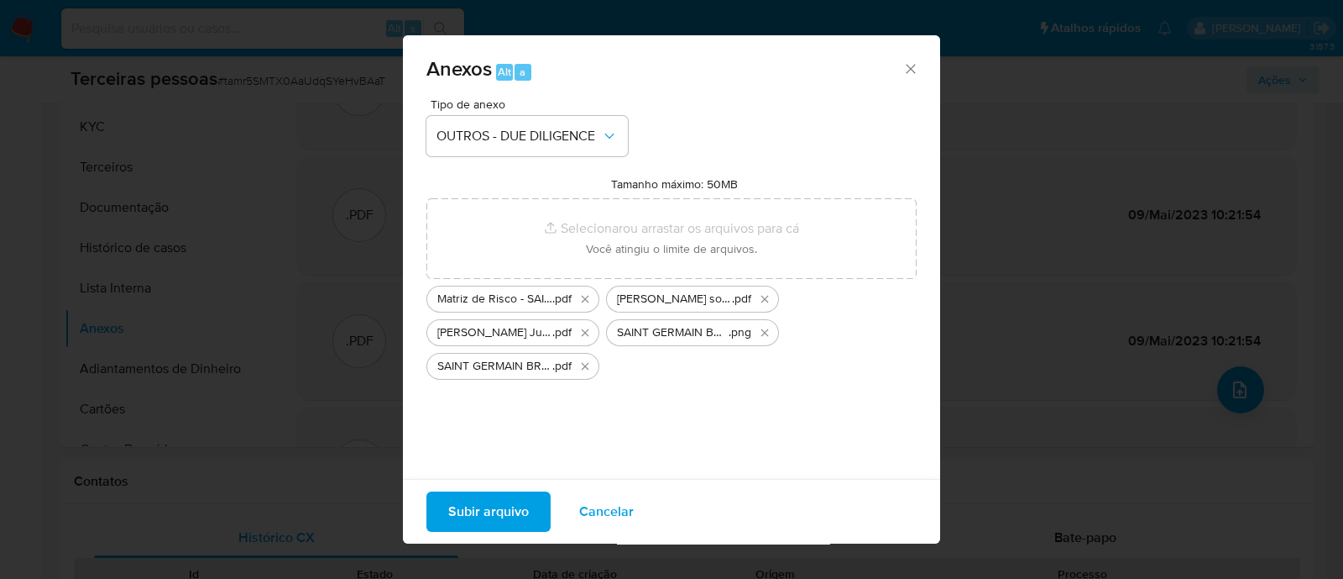
scroll to position [25, 0]
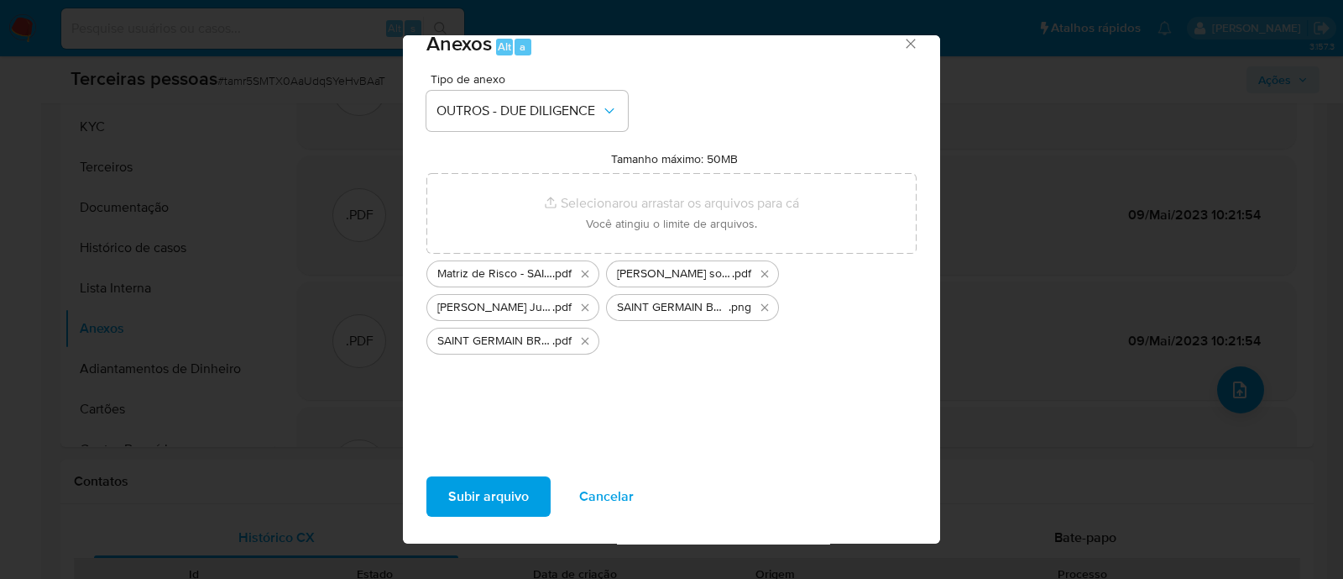
click at [468, 510] on span "Subir arquivo" at bounding box center [488, 496] width 81 height 37
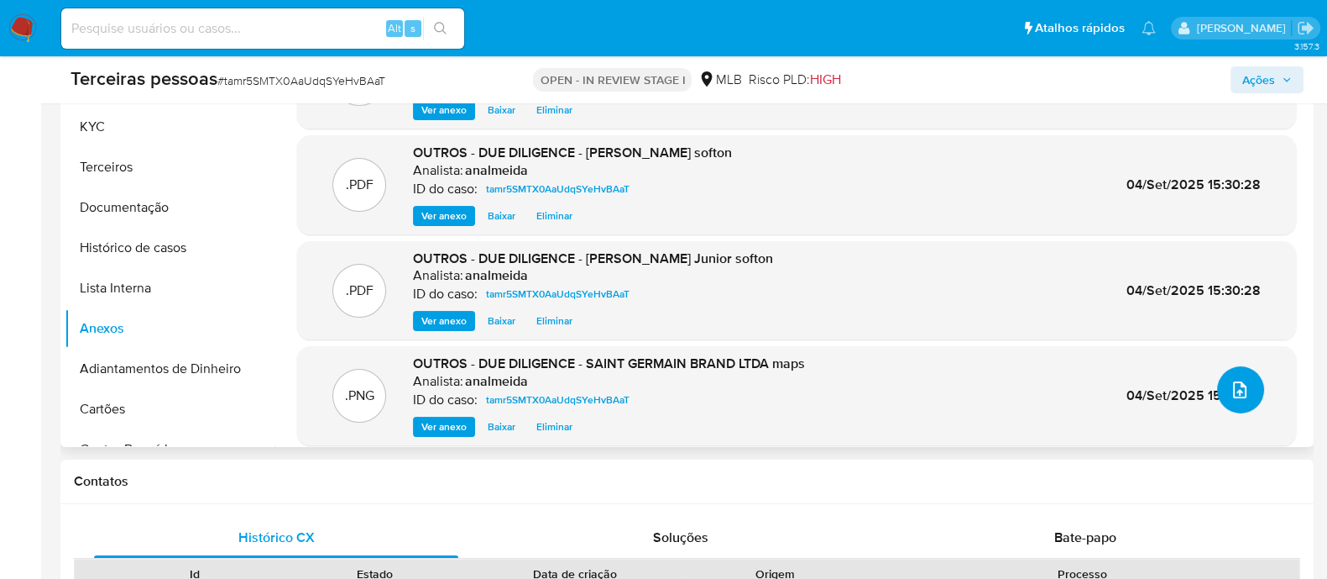
click at [1233, 381] on icon "upload-file" at bounding box center [1239, 389] width 13 height 17
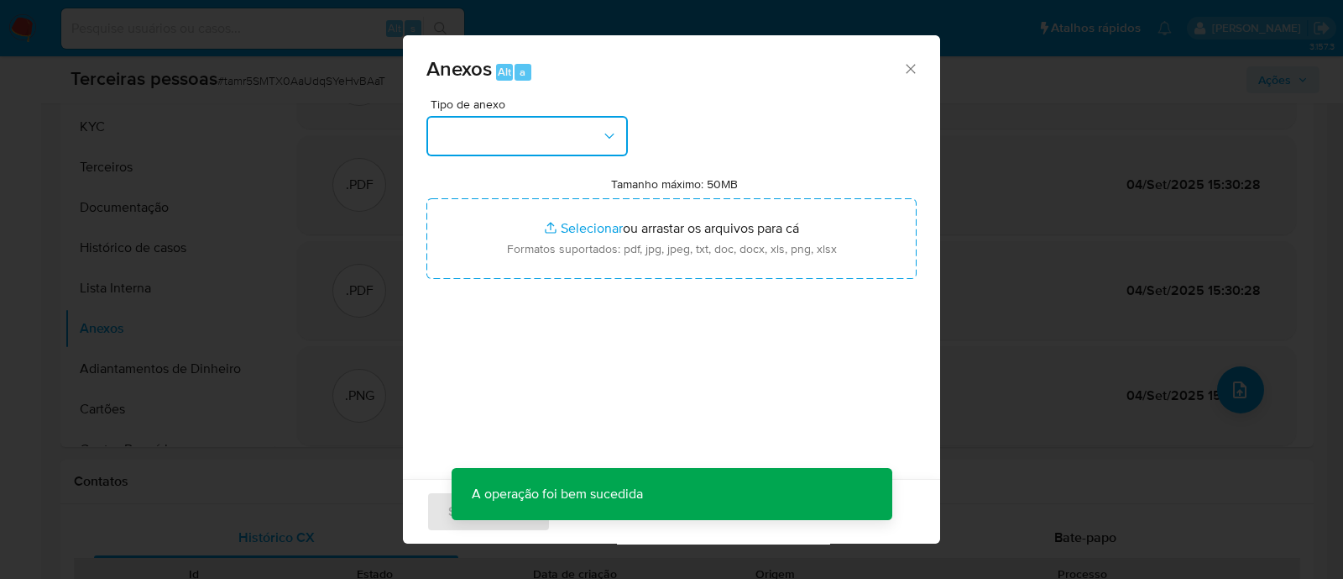
click at [551, 139] on button "button" at bounding box center [528, 136] width 202 height 40
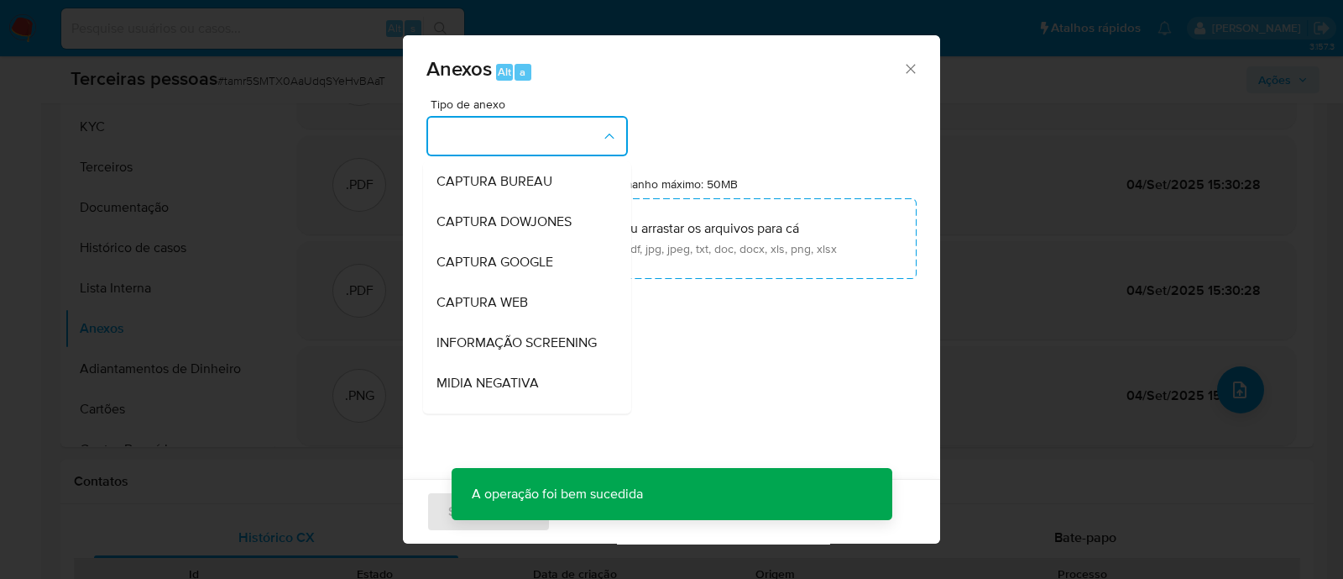
scroll to position [259, 0]
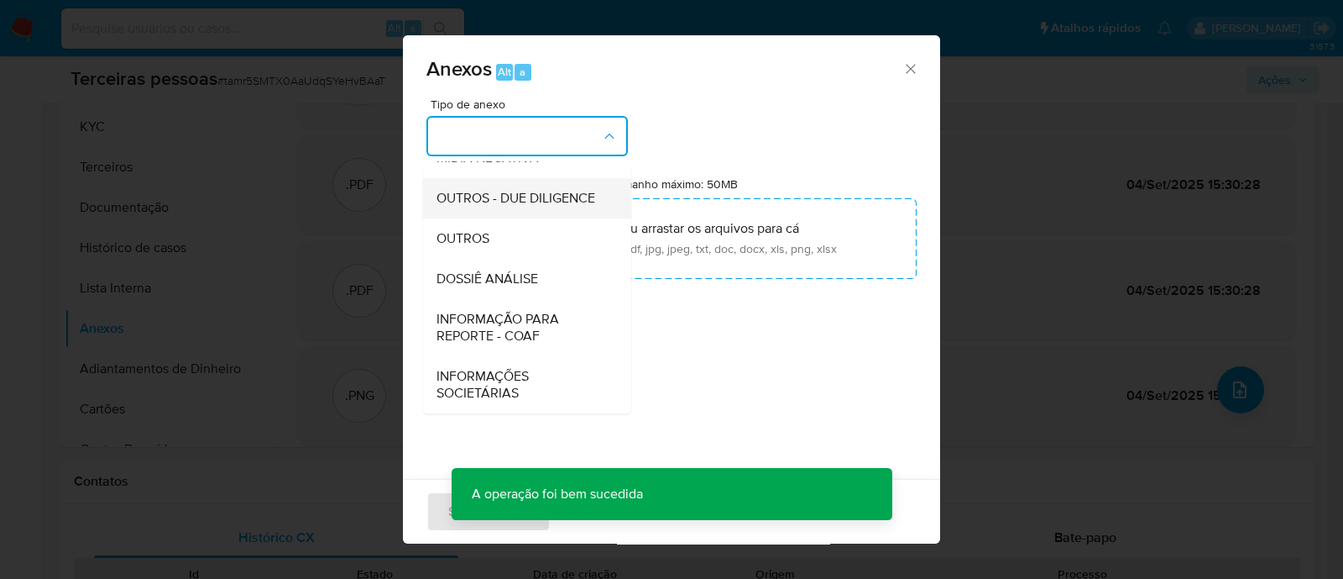
click at [515, 203] on span "OUTROS - DUE DILIGENCE" at bounding box center [516, 198] width 159 height 17
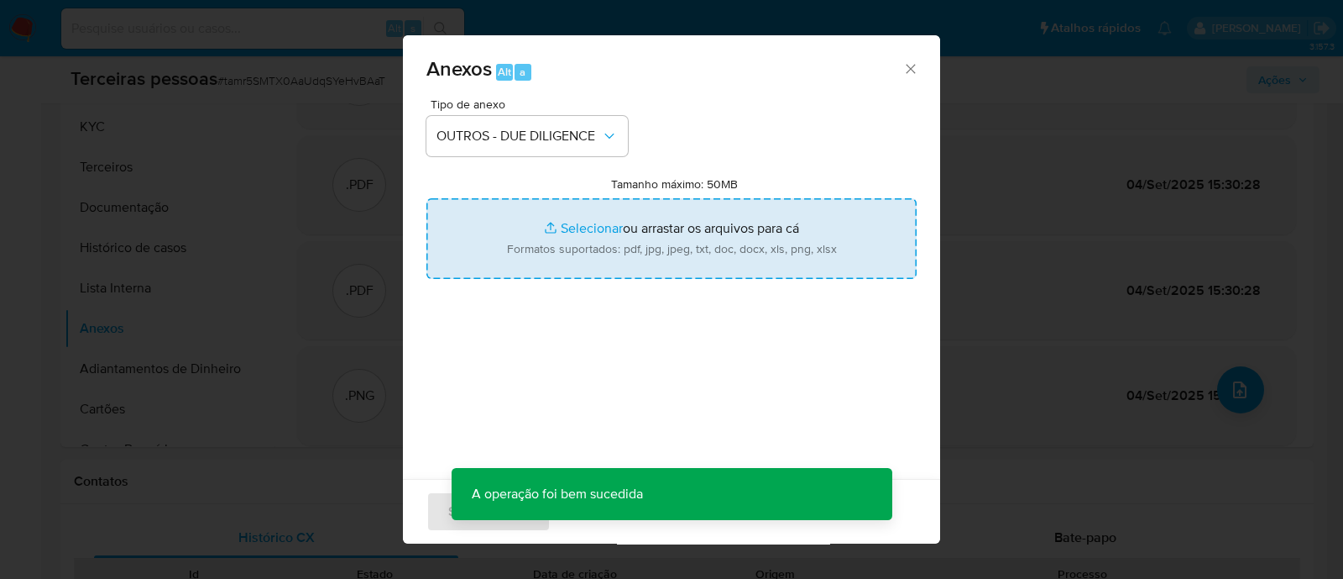
click at [672, 244] on input "Tamanho máximo: 50MB Selecionar arquivos" at bounding box center [672, 238] width 490 height 81
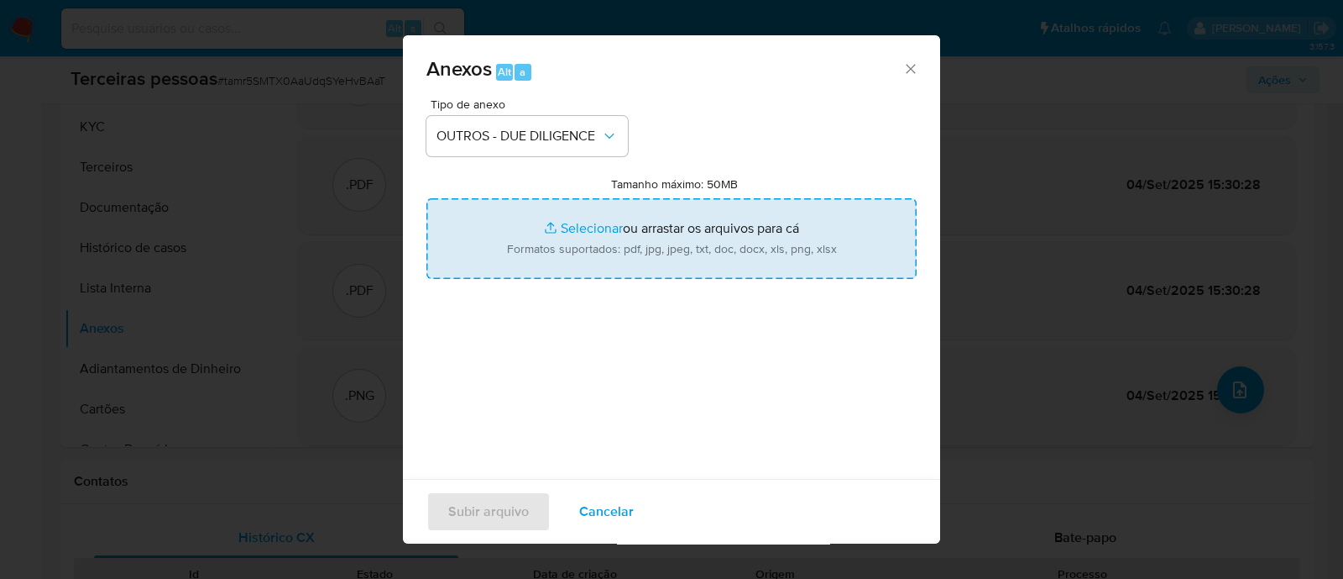
type input "C:\fakepath\SAINT GERMAIN BRAND LTDA cnpj.pdf"
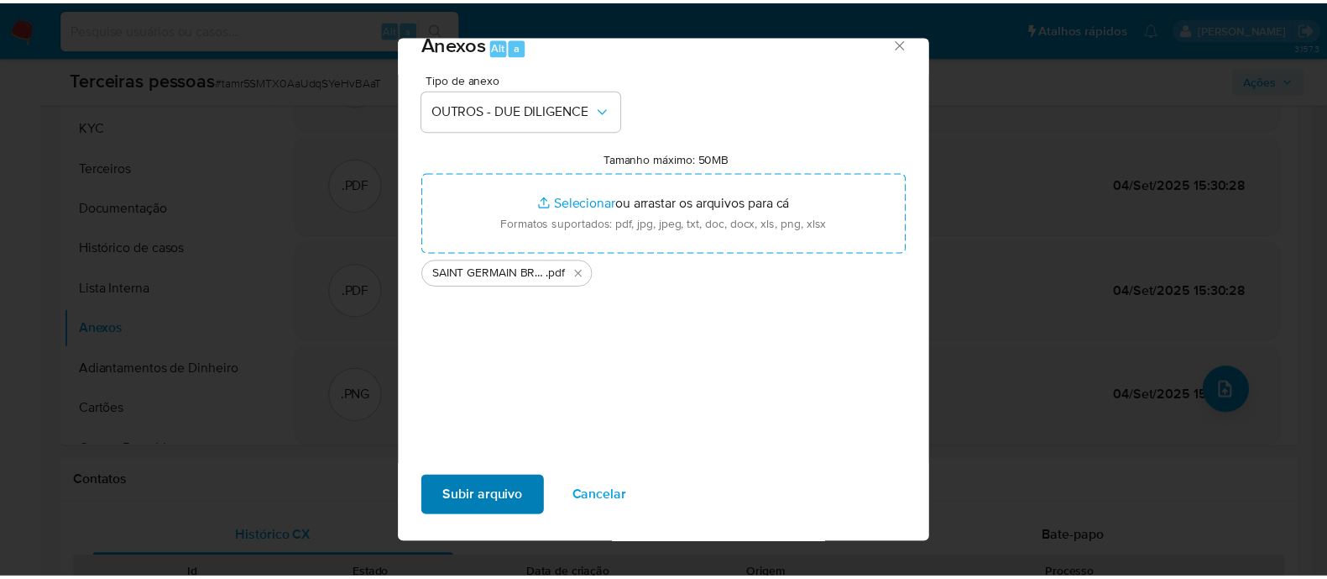
scroll to position [25, 0]
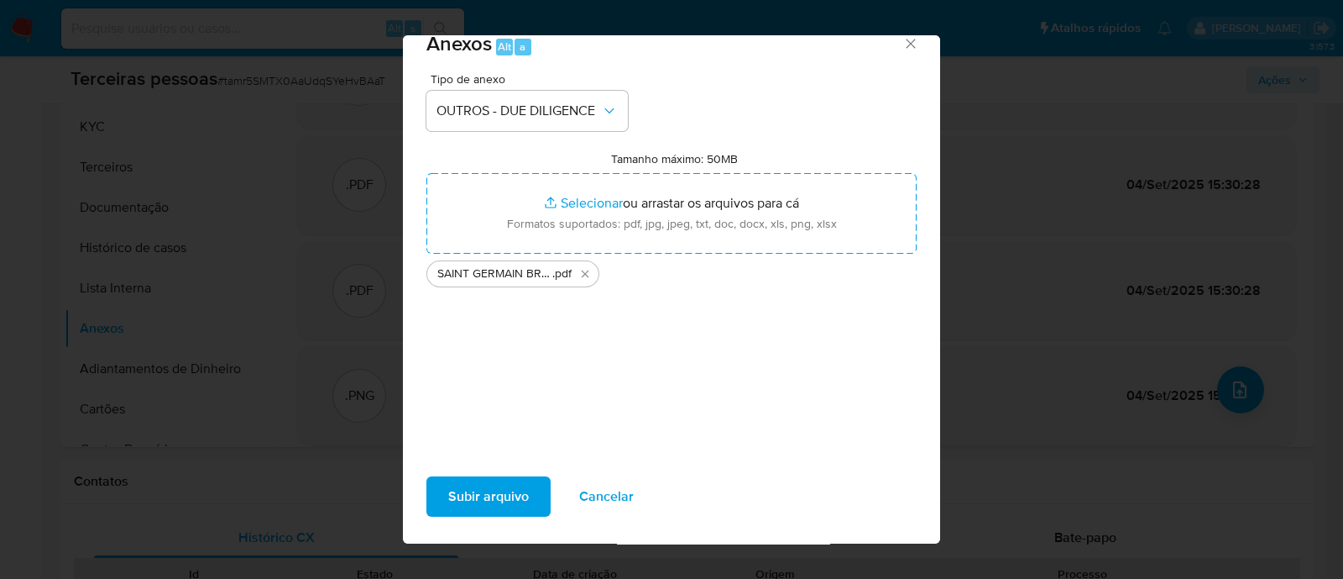
click at [515, 506] on span "Subir arquivo" at bounding box center [488, 496] width 81 height 37
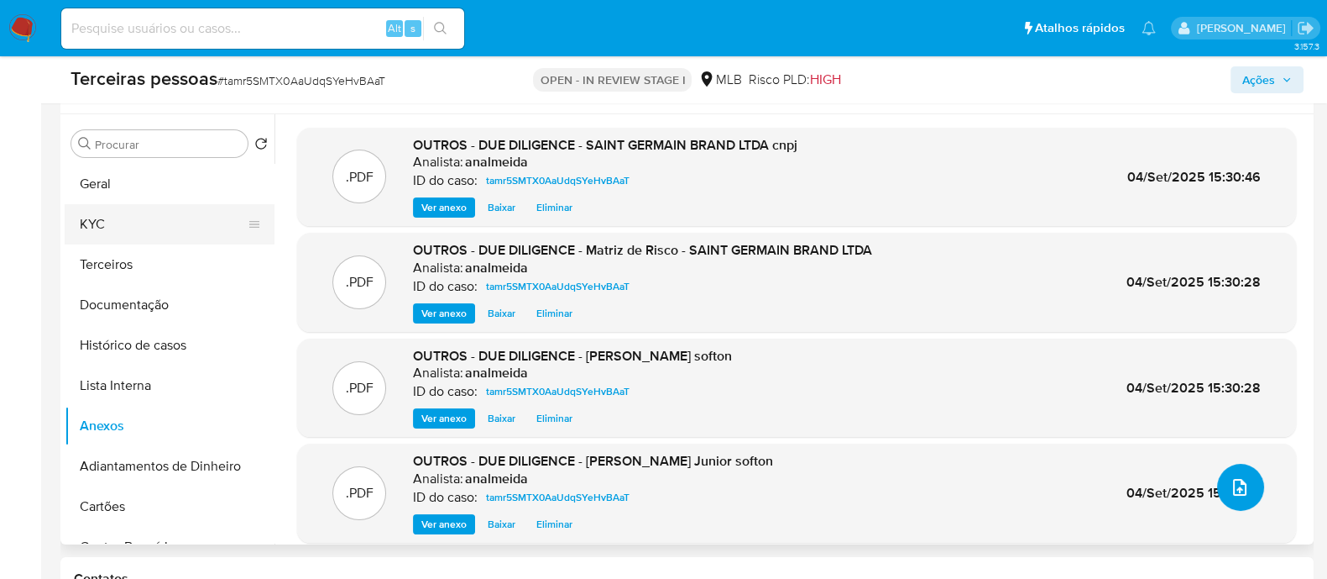
scroll to position [209, 0]
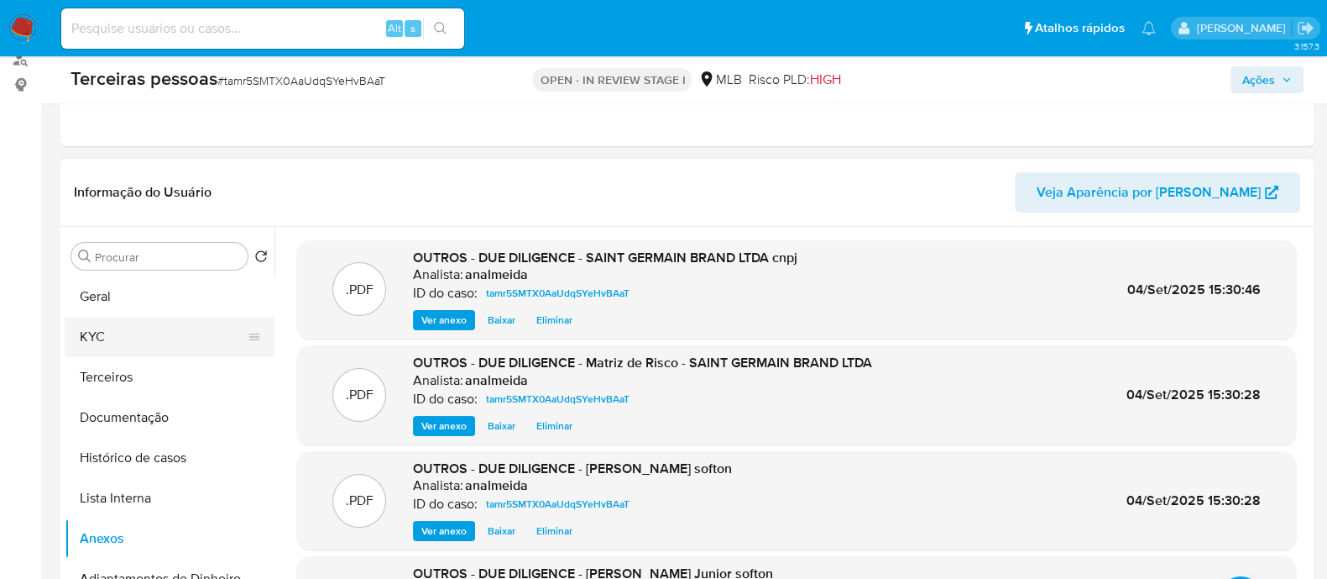
click at [135, 338] on button "KYC" at bounding box center [163, 337] width 196 height 40
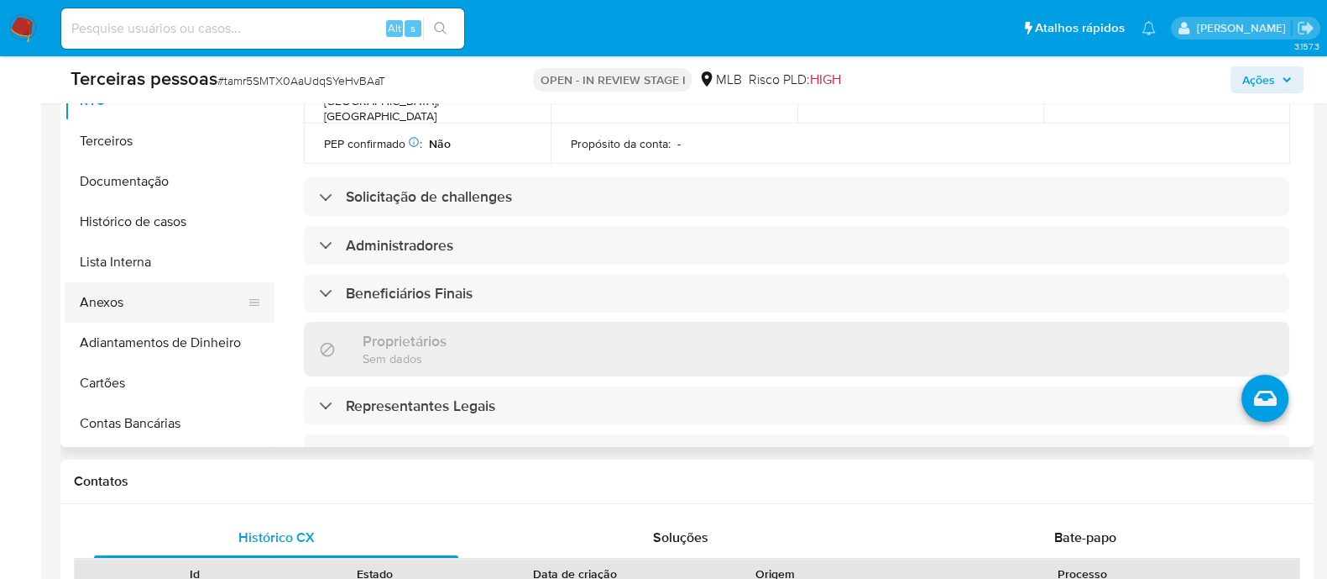
scroll to position [104, 0]
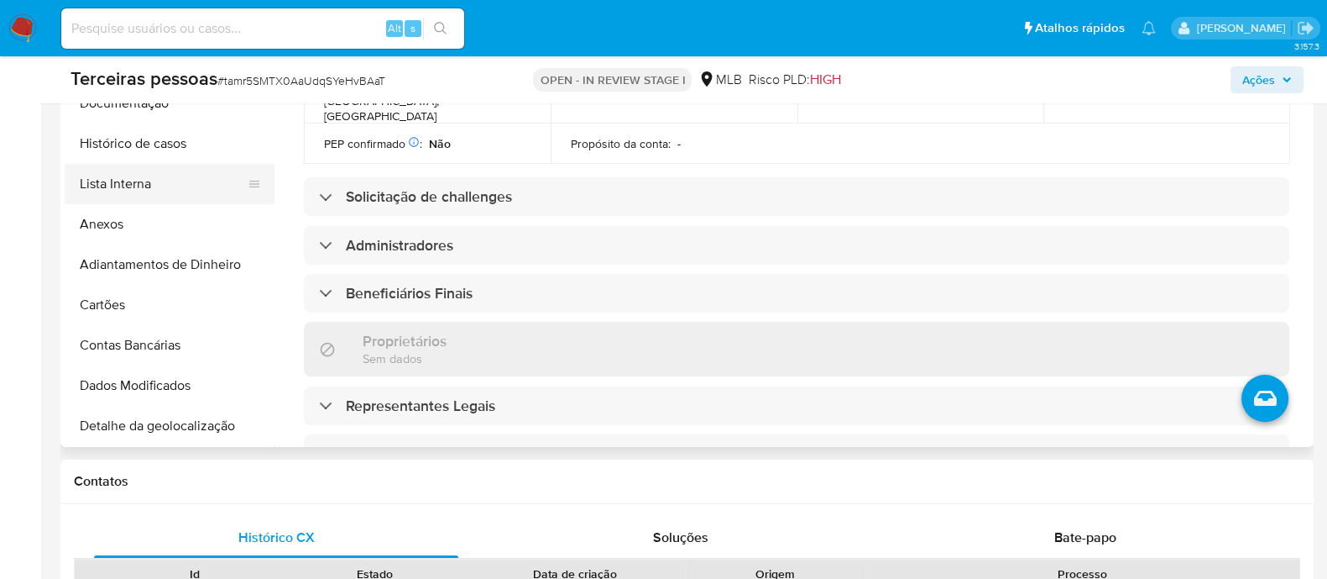
click at [154, 195] on button "Lista Interna" at bounding box center [163, 184] width 196 height 40
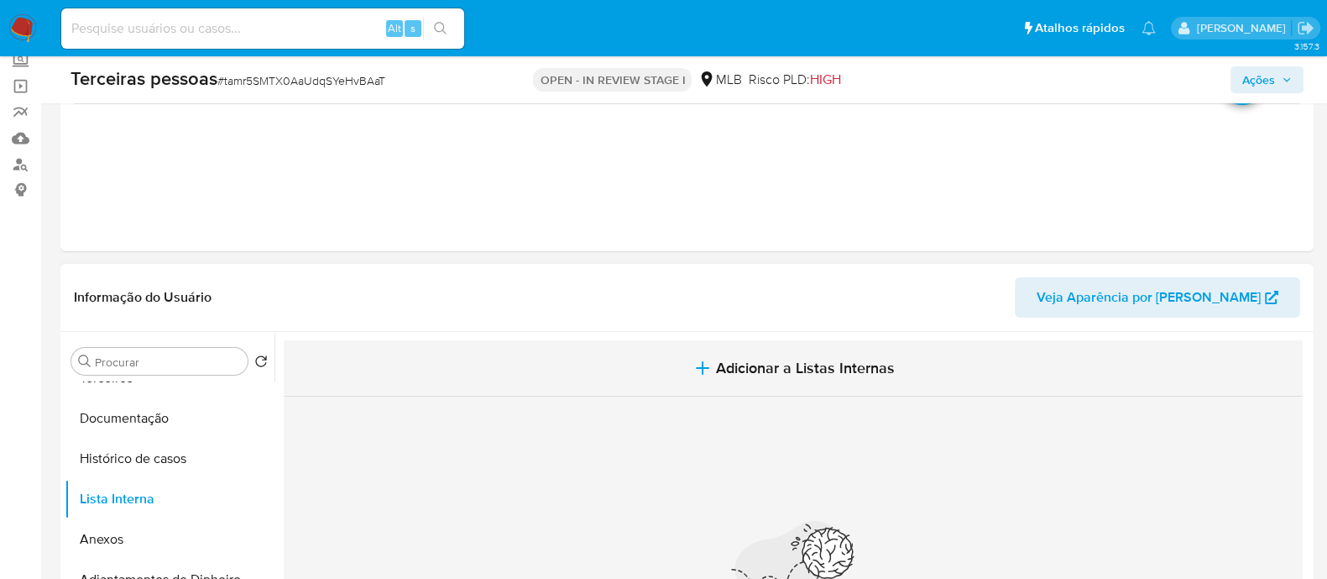
click at [732, 390] on button "Adicionar a Listas Internas" at bounding box center [793, 368] width 1019 height 56
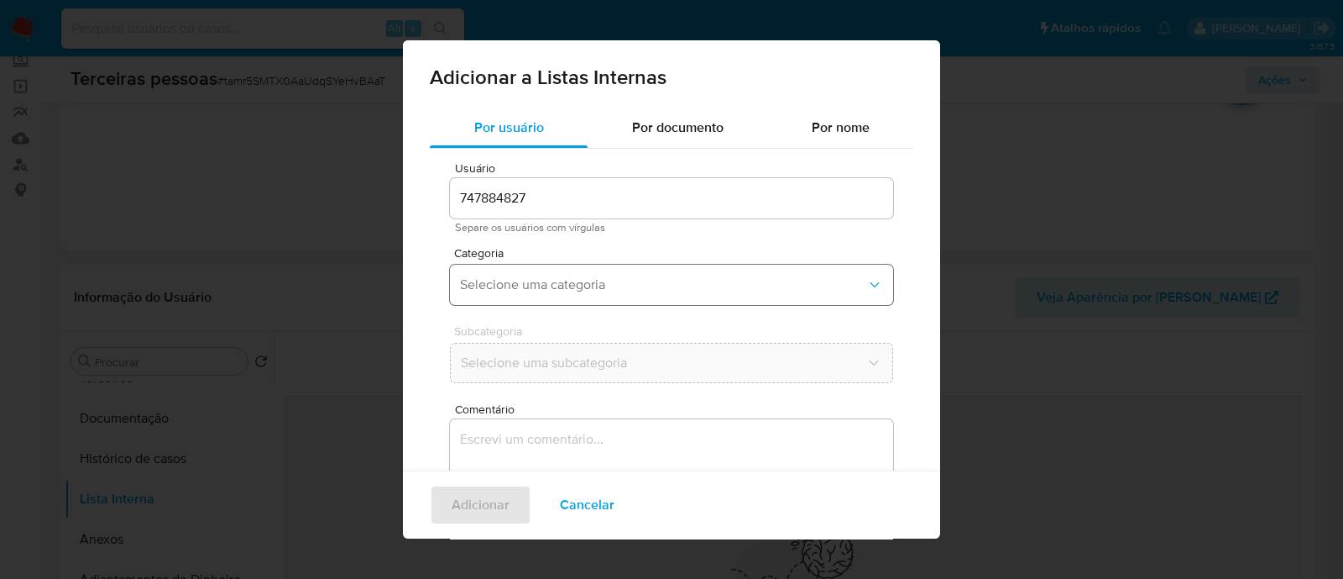
click at [572, 274] on button "Selecione uma categoria" at bounding box center [671, 284] width 443 height 40
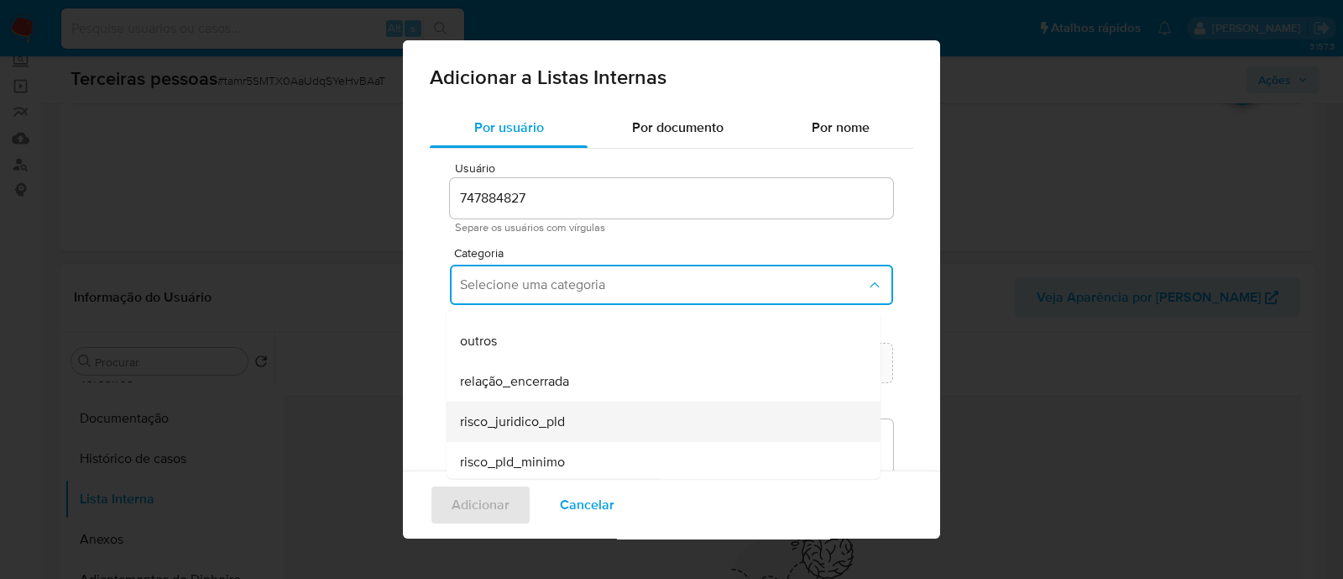
scroll to position [437, 0]
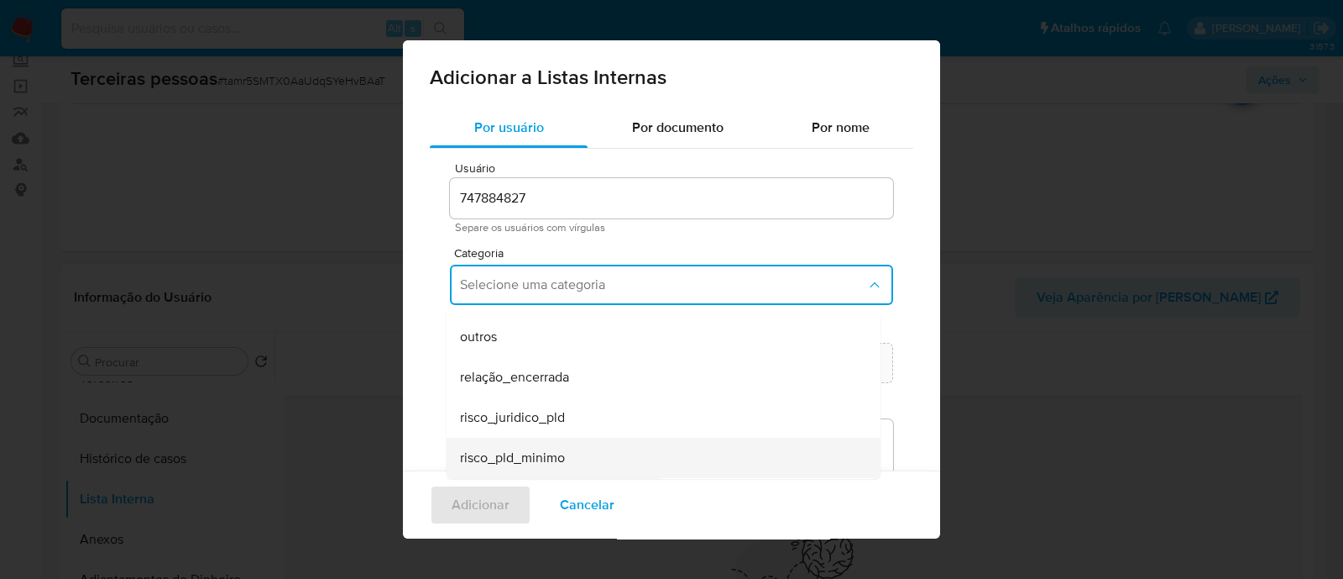
click at [486, 466] on span "risco_pld_minimo" at bounding box center [512, 457] width 105 height 17
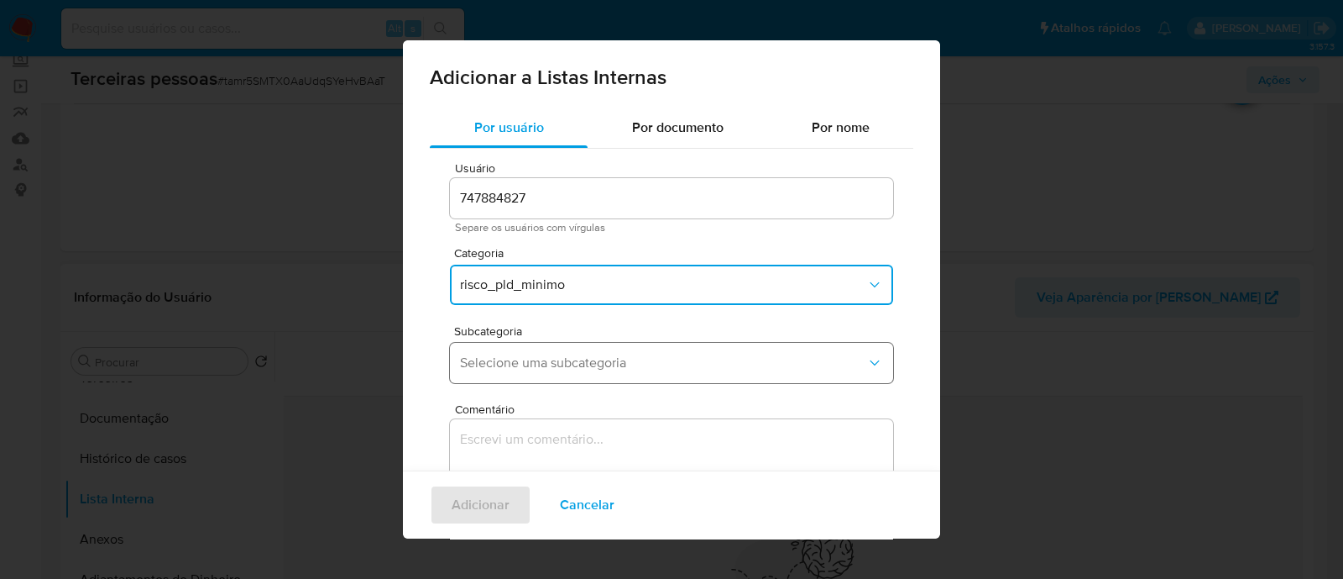
click at [613, 360] on span "Selecione uma subcategoria" at bounding box center [663, 362] width 406 height 17
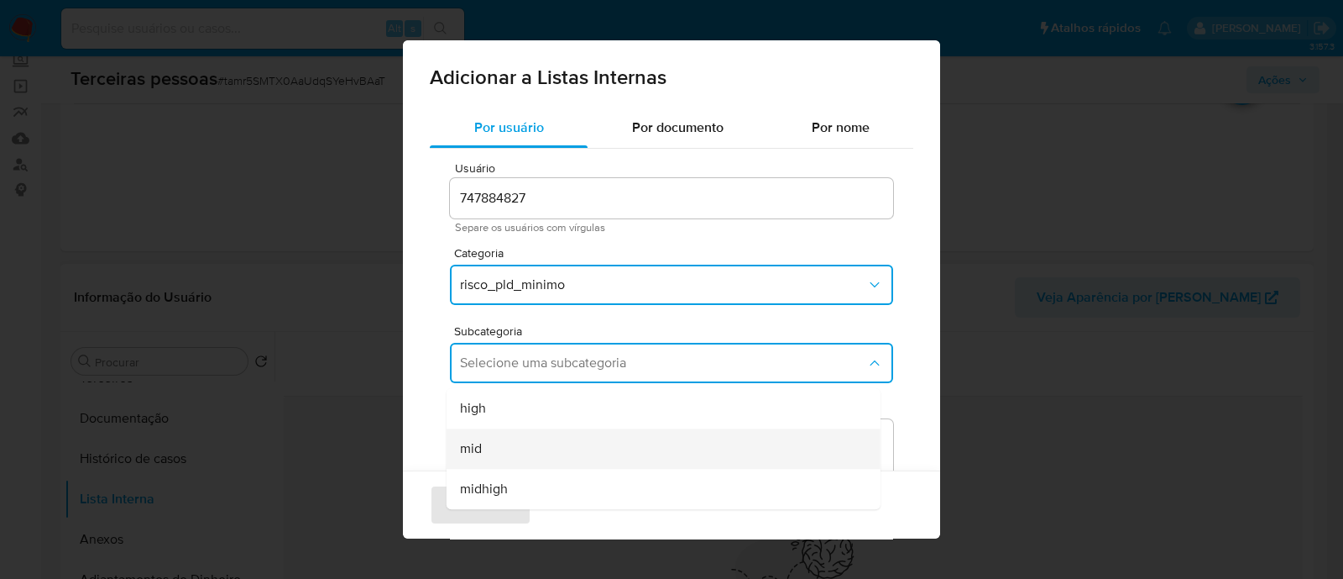
click at [504, 462] on div "mid" at bounding box center [658, 448] width 397 height 40
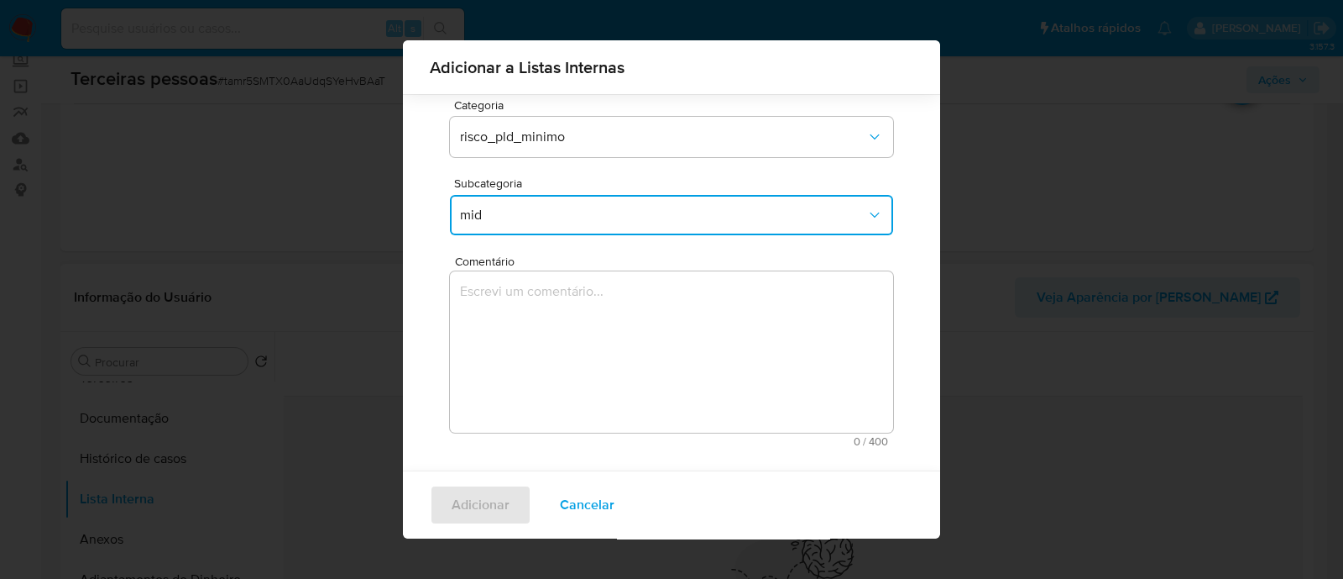
scroll to position [137, 0]
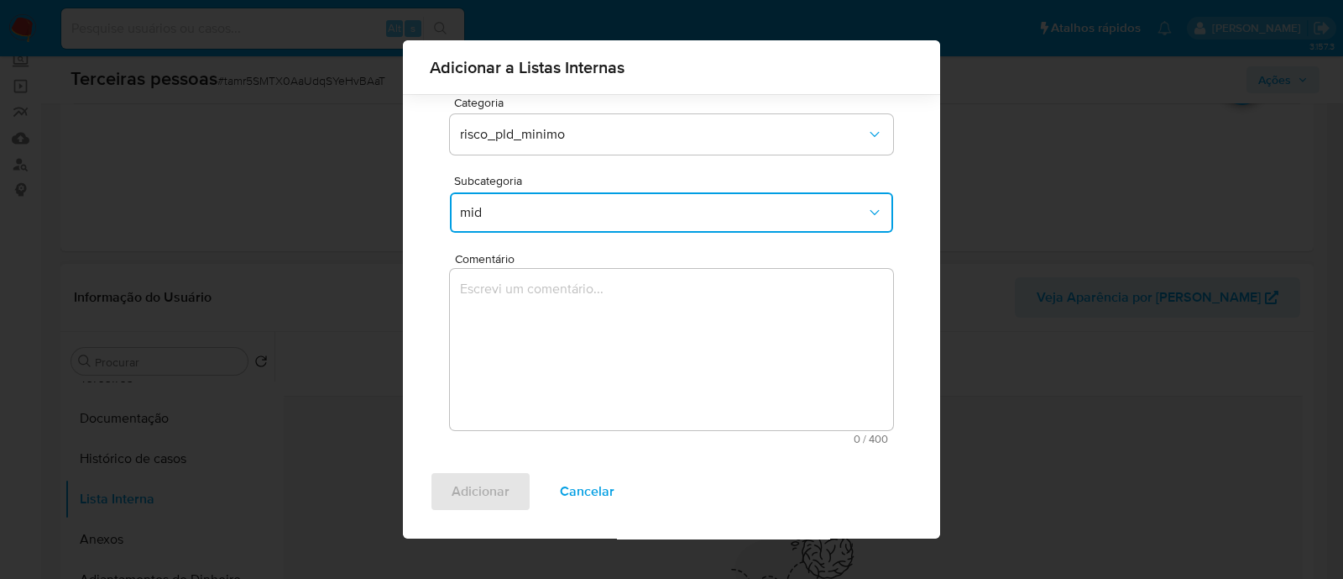
click at [591, 388] on textarea "Comentário" at bounding box center [671, 349] width 443 height 161
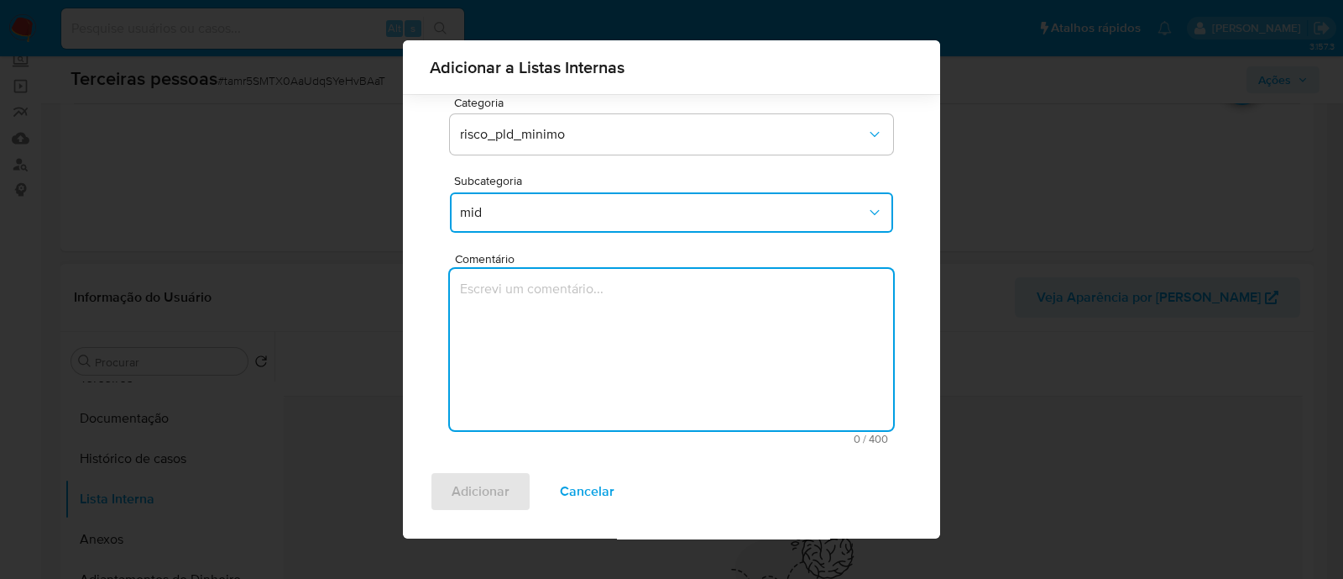
type textarea "N"
type textarea "Conforme Risco PLD"
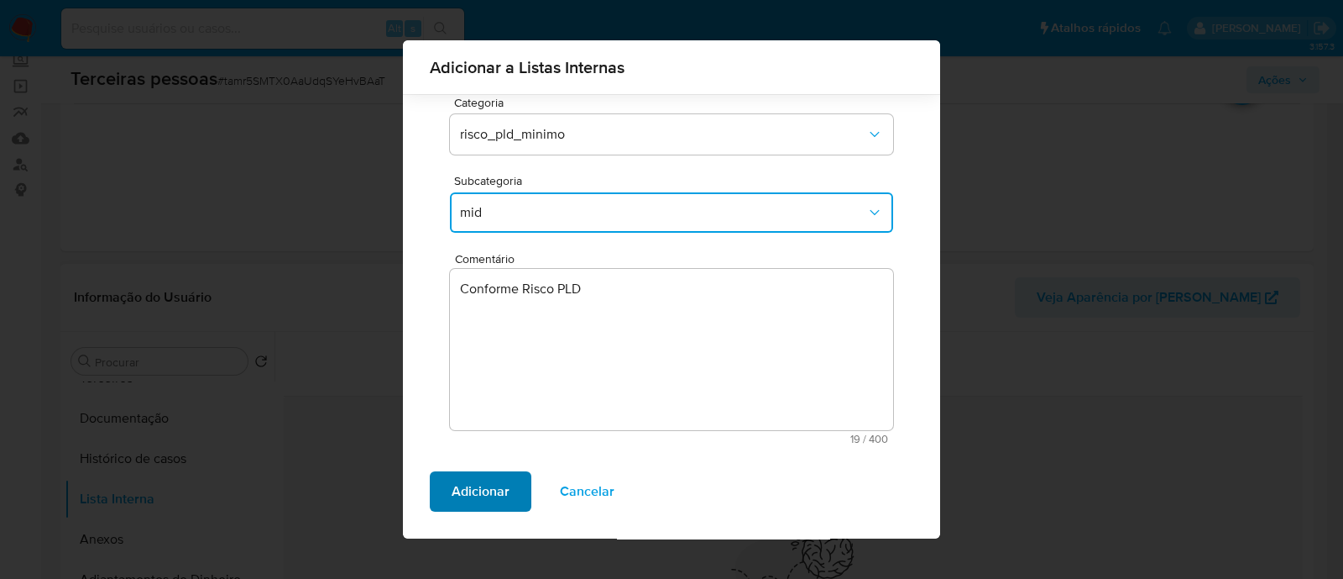
click at [479, 496] on span "Adicionar" at bounding box center [481, 491] width 58 height 37
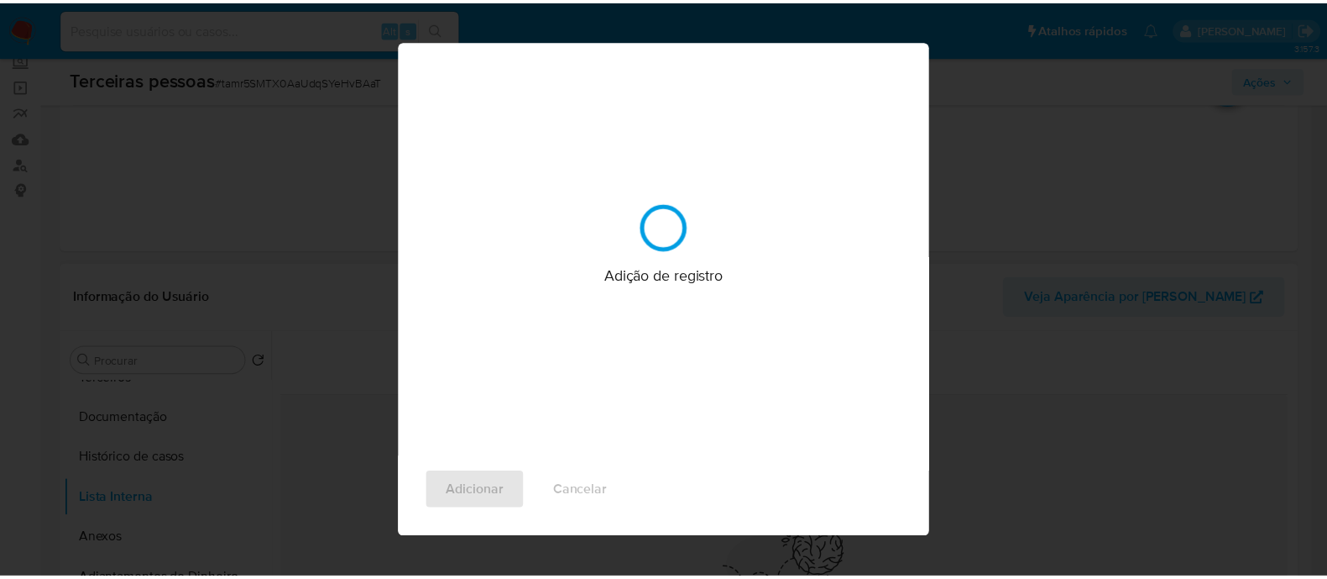
scroll to position [0, 0]
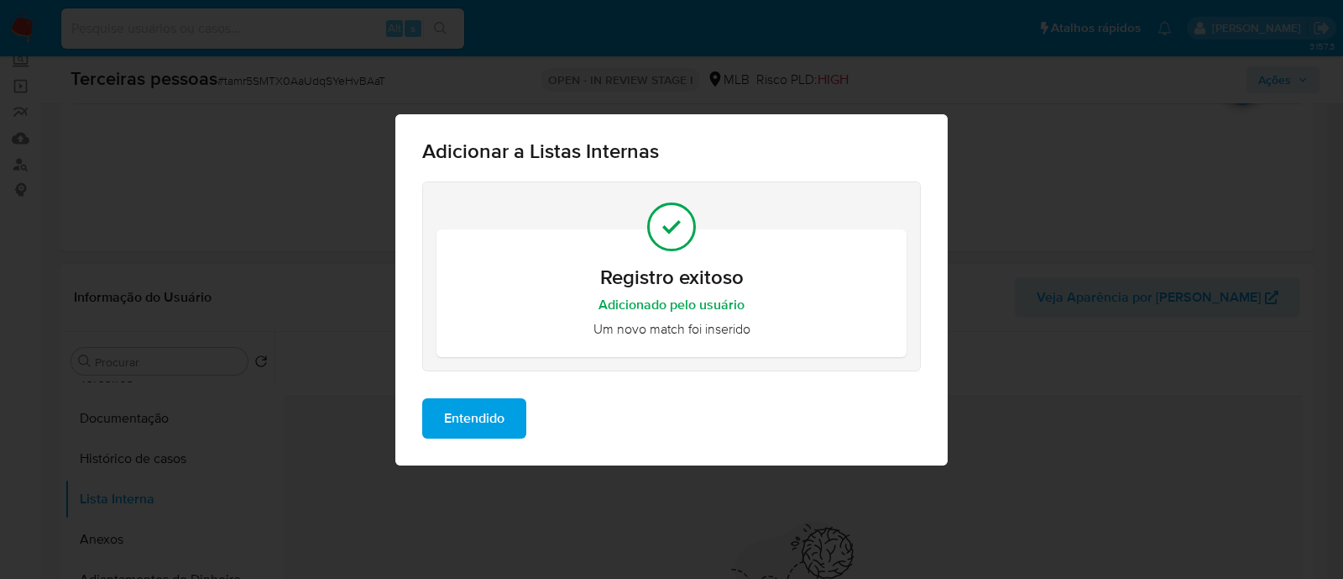
click at [503, 411] on span "Entendido" at bounding box center [474, 418] width 60 height 37
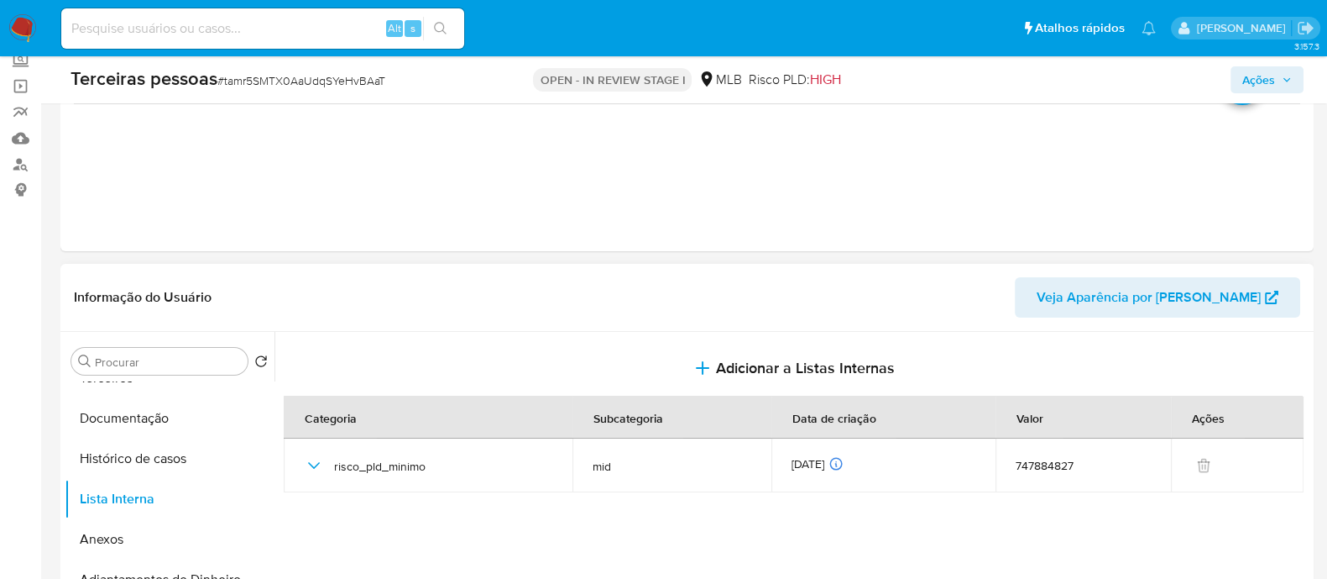
click at [1270, 73] on span "Ações" at bounding box center [1259, 79] width 33 height 27
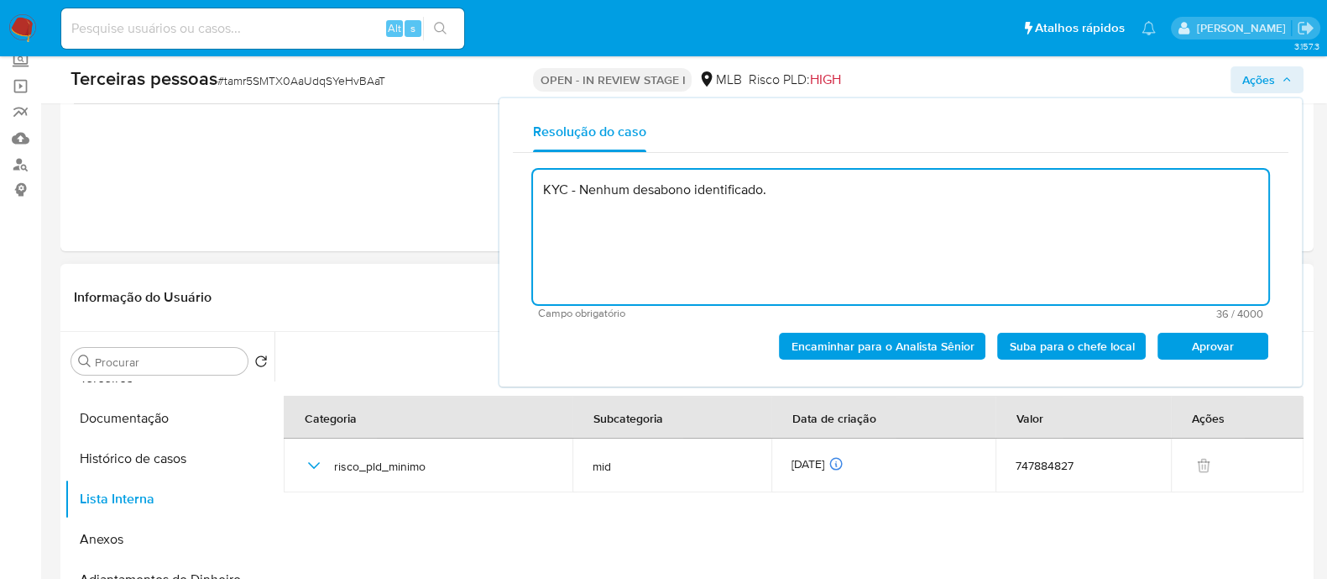
click at [1225, 358] on span "Aprovar" at bounding box center [1213, 346] width 87 height 24
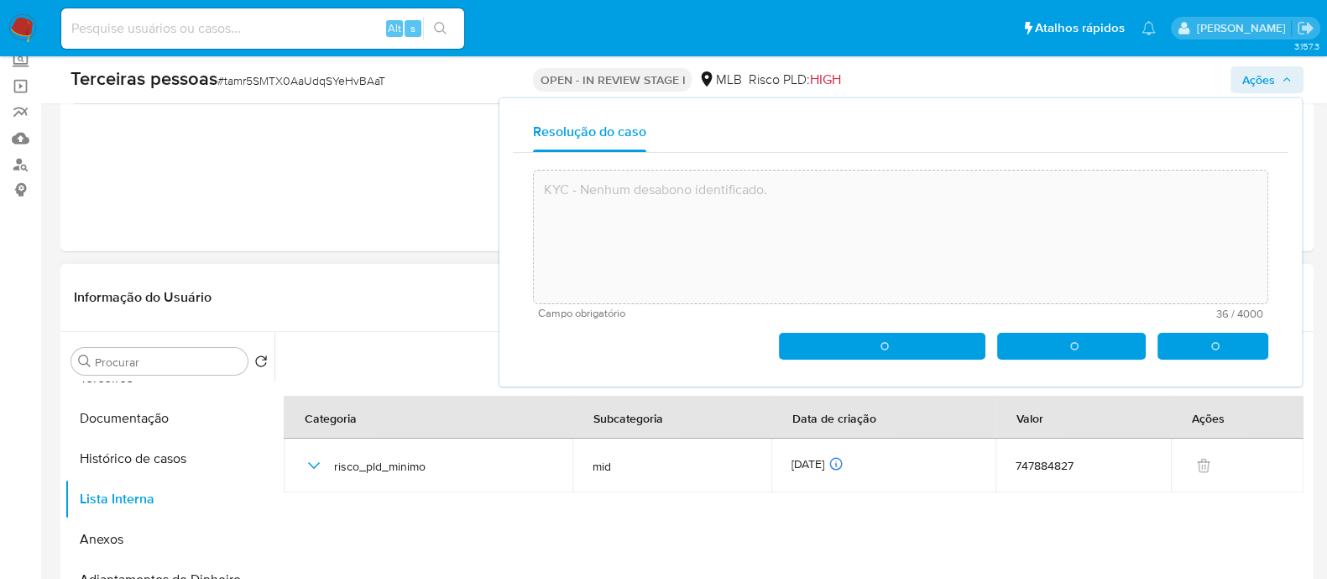
type textarea "KYC - Nenhum desabono identificado."
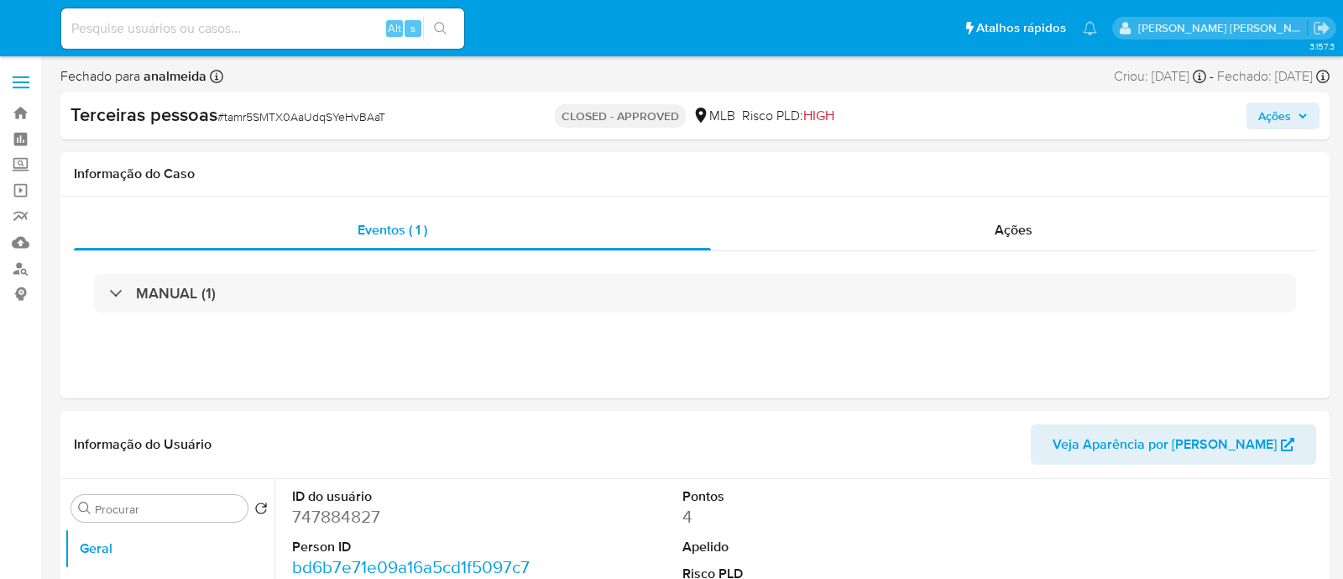
select select "10"
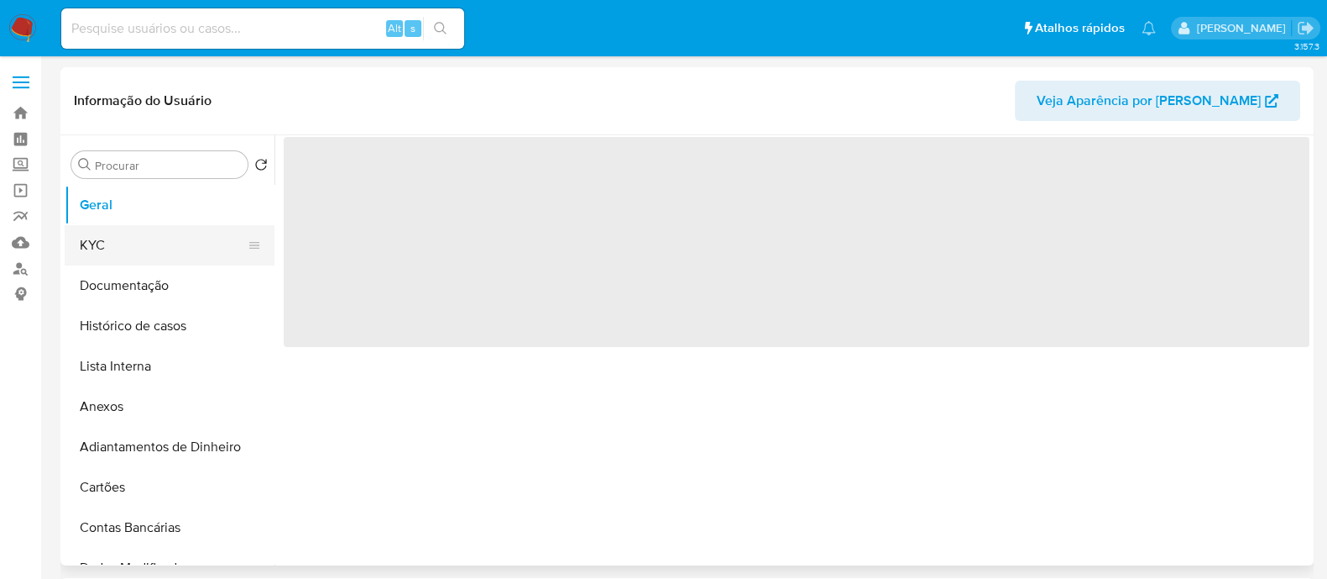
click at [158, 251] on button "KYC" at bounding box center [163, 245] width 196 height 40
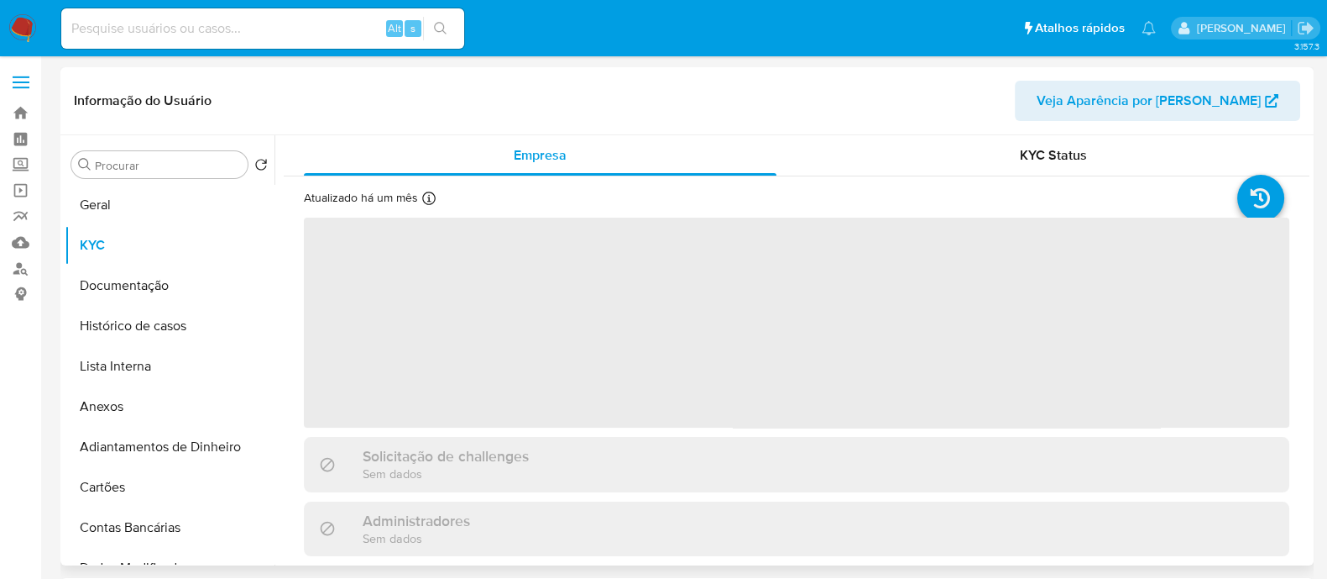
select select "10"
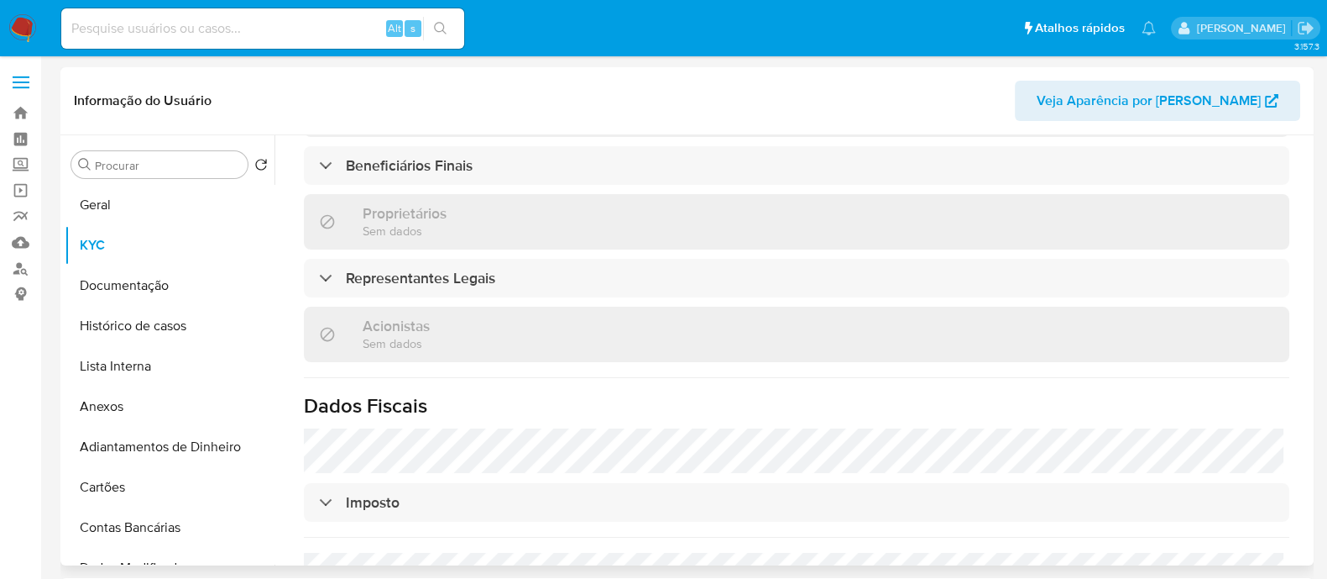
click at [445, 138] on div "‌ Solicitação de challenges Sem dados Administradores Sem dados Beneficiários F…" at bounding box center [797, 277] width 986 height 961
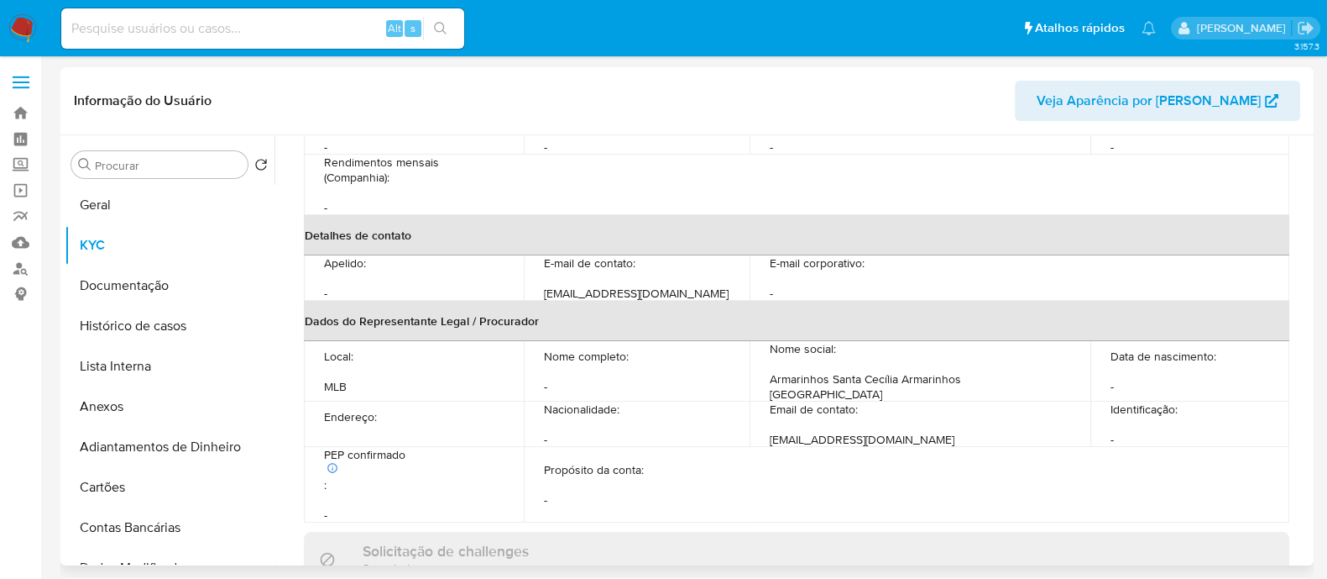
scroll to position [781, 0]
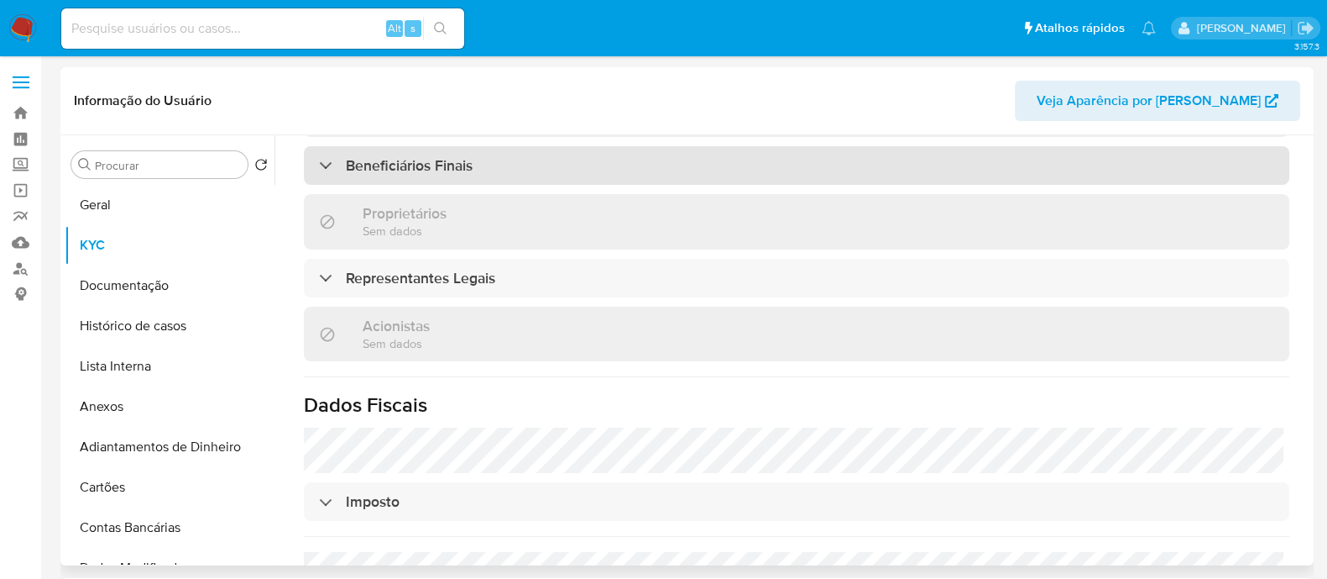
click at [435, 161] on h3 "Beneficiários Finais" at bounding box center [409, 165] width 127 height 18
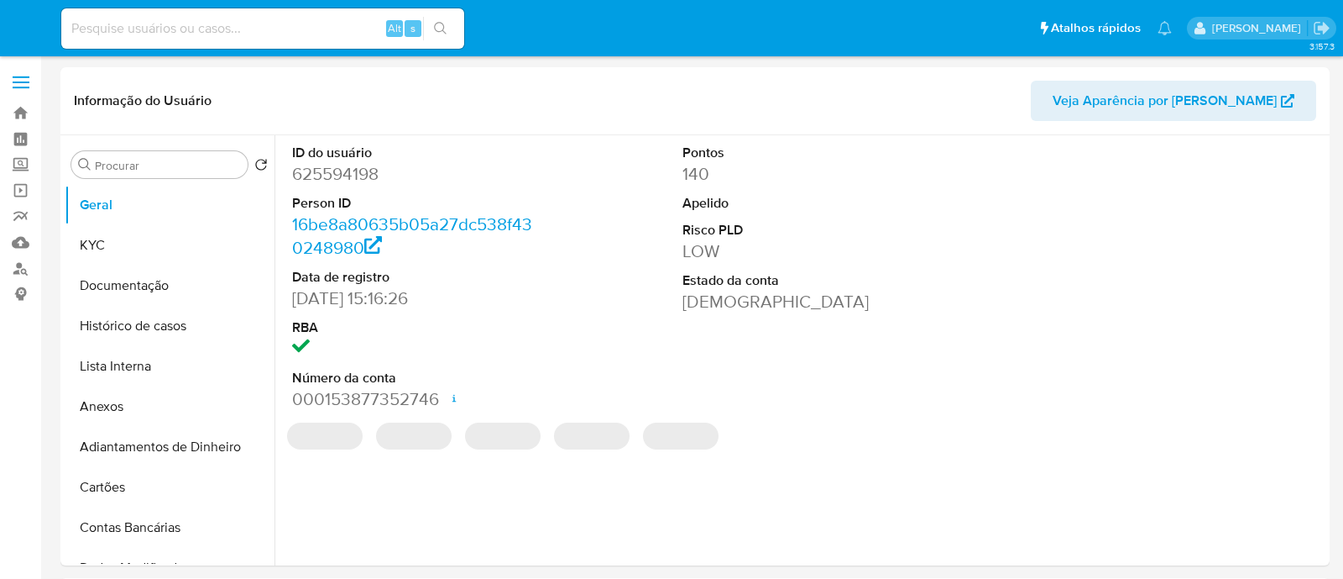
select select "10"
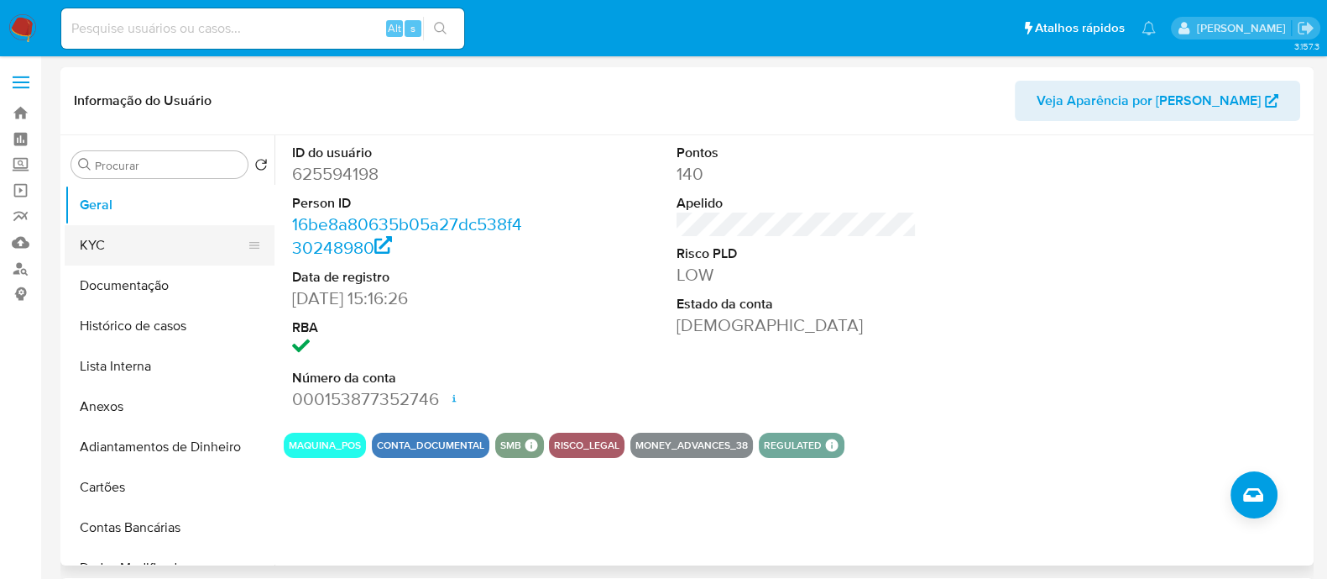
click at [119, 252] on button "KYC" at bounding box center [163, 245] width 196 height 40
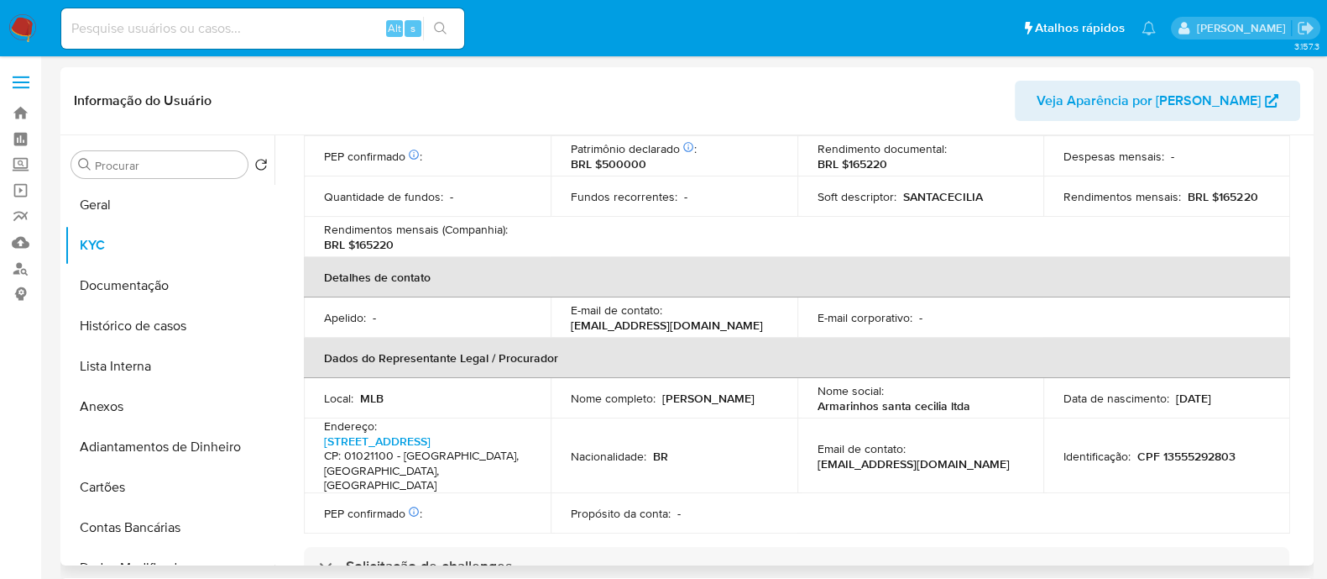
scroll to position [740, 0]
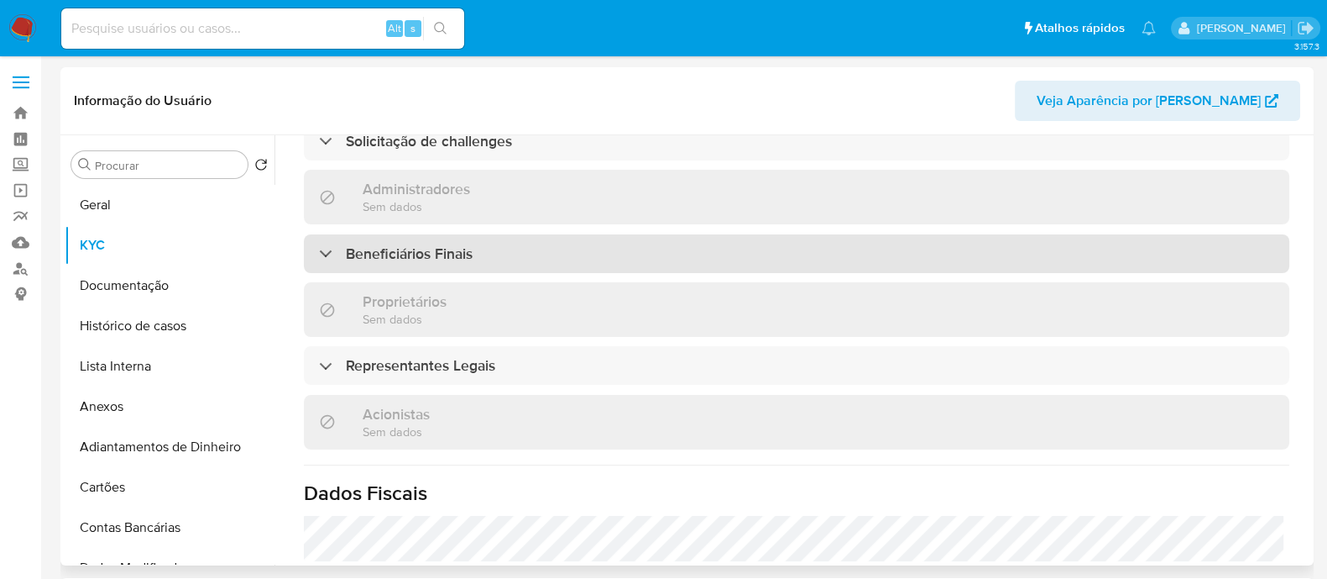
click at [579, 266] on div "Beneficiários Finais" at bounding box center [797, 253] width 986 height 39
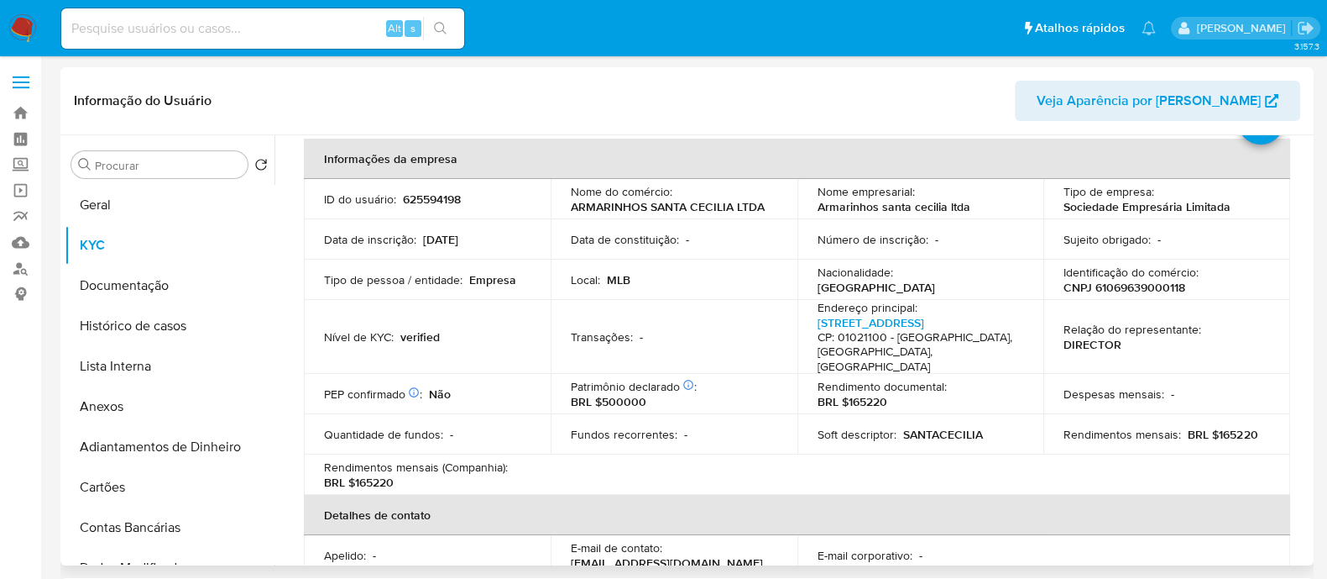
scroll to position [0, 0]
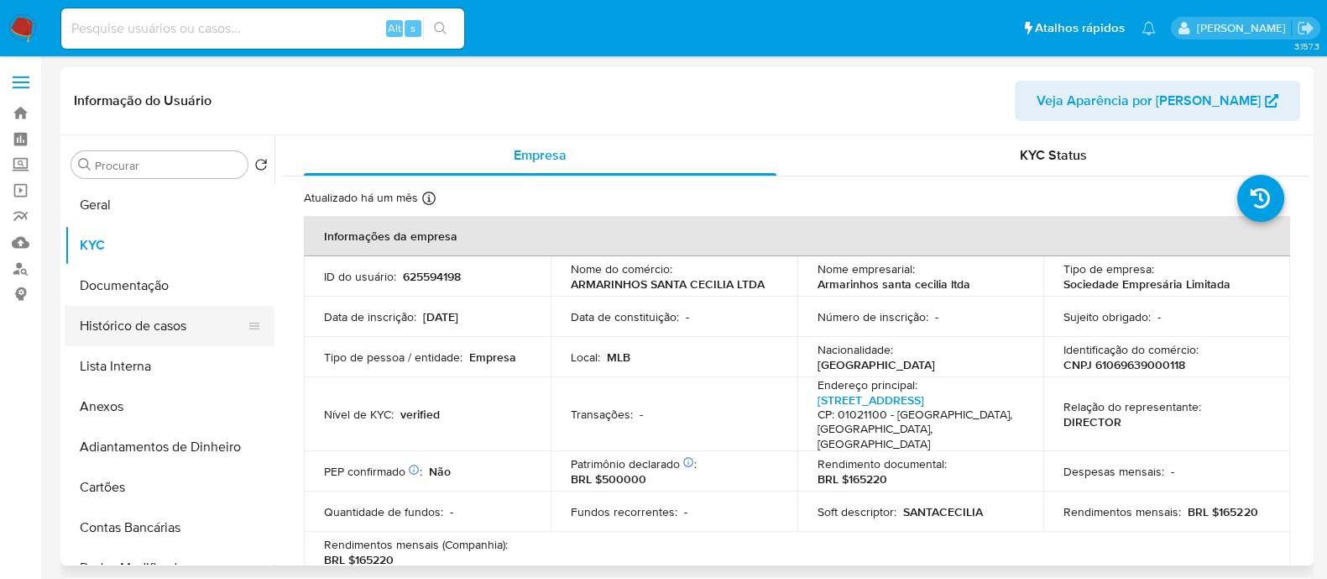
click at [125, 327] on button "Histórico de casos" at bounding box center [163, 326] width 196 height 40
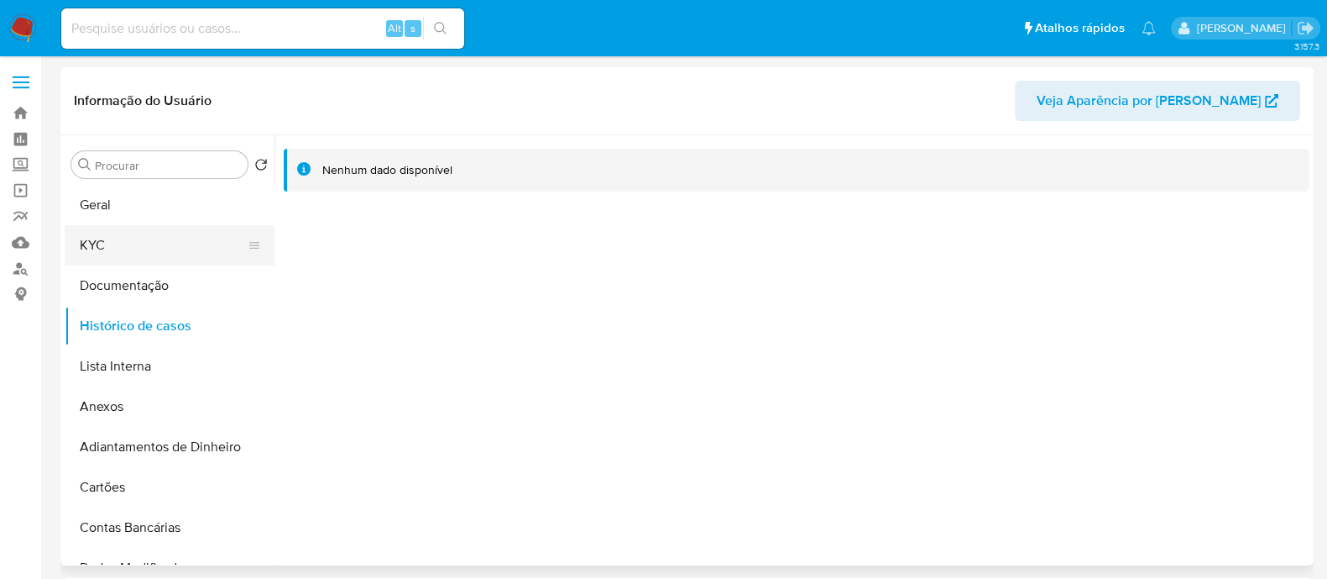
click at [141, 251] on button "KYC" at bounding box center [163, 245] width 196 height 40
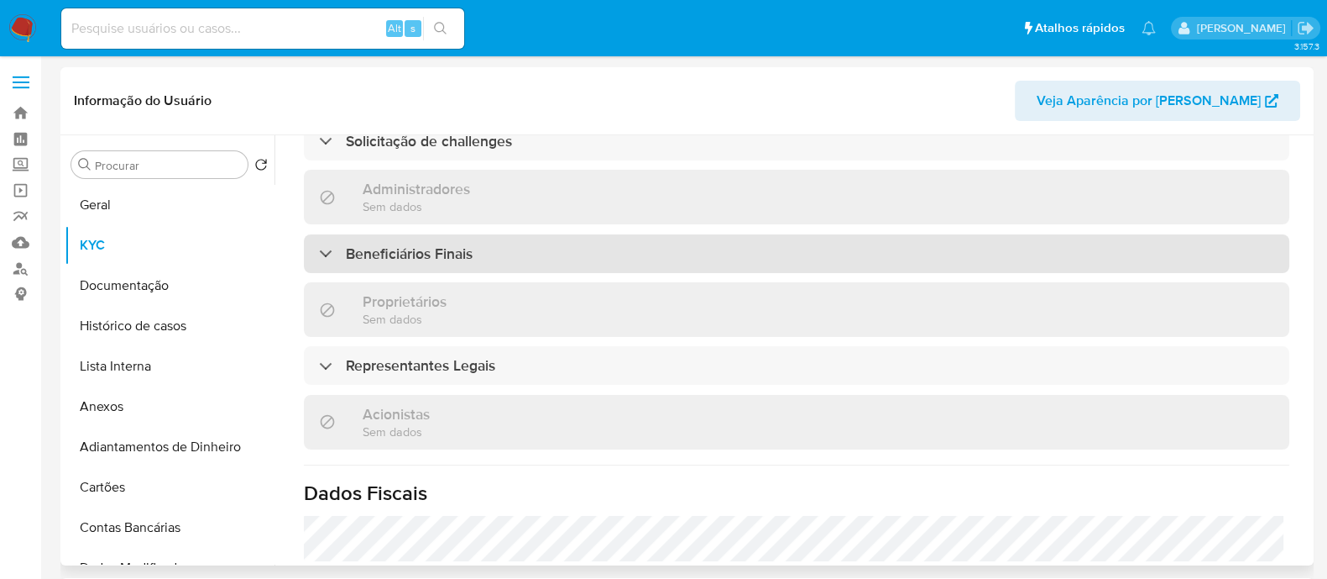
click at [518, 245] on div "Beneficiários Finais" at bounding box center [797, 253] width 986 height 39
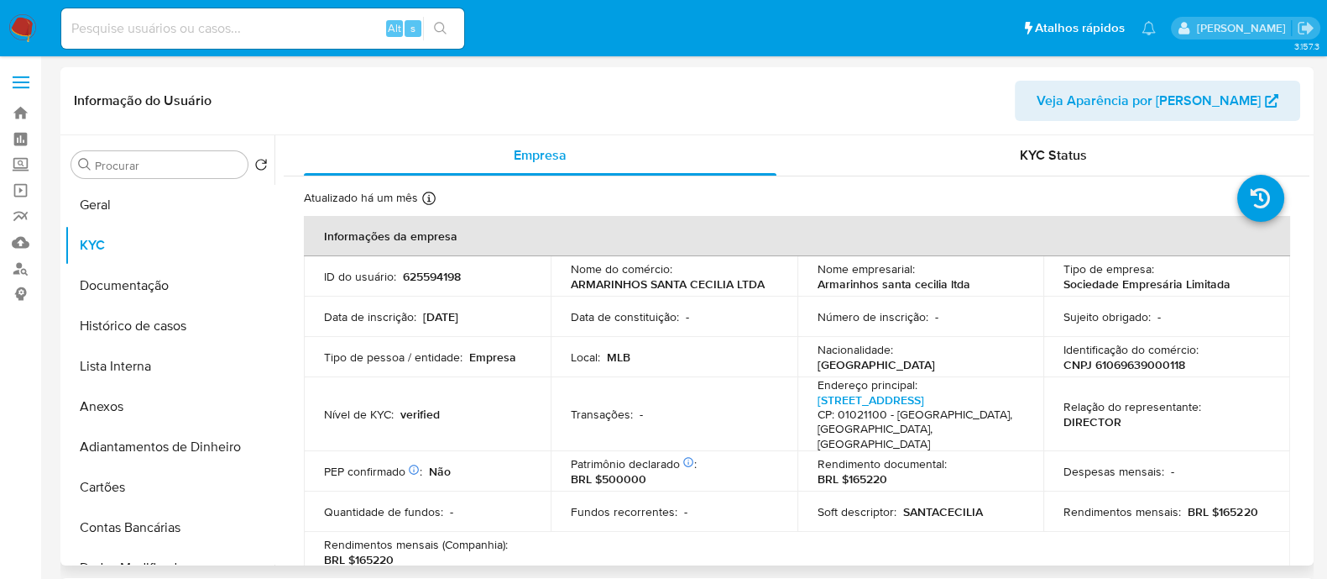
click at [1133, 358] on p "CNPJ 61069639000118" at bounding box center [1125, 364] width 122 height 15
copy p "61069639000118"
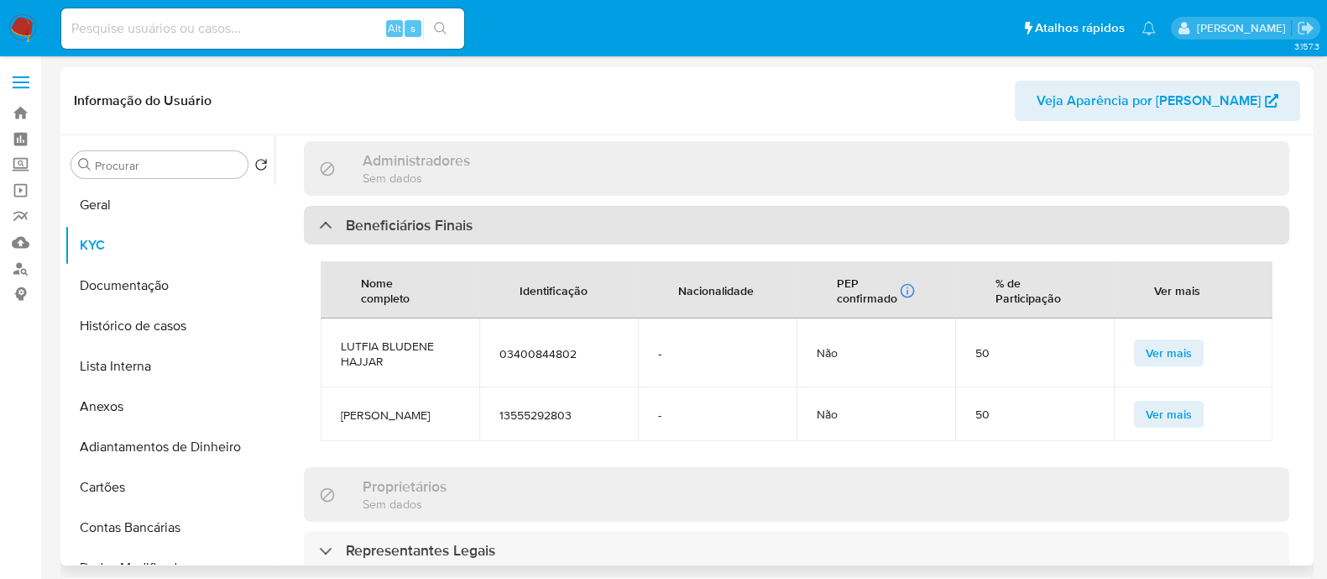
scroll to position [945, 0]
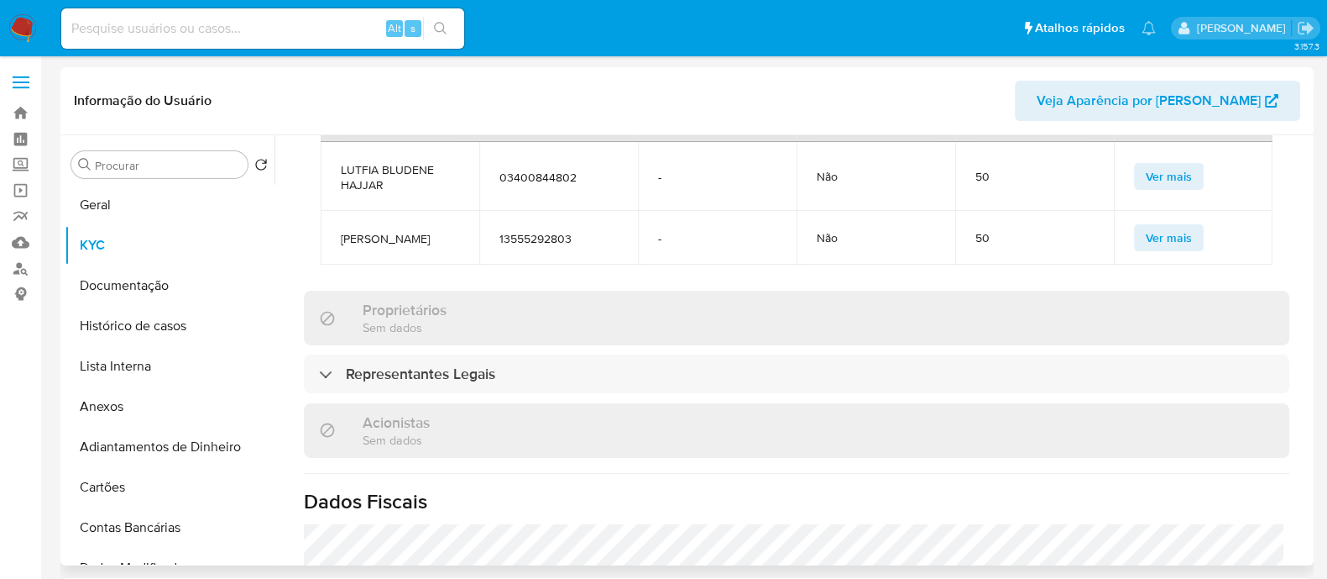
click at [353, 170] on span "LUTFIA BLUDENE HAJJAR" at bounding box center [400, 177] width 118 height 30
copy span "LUTFIA BLUDENE HAJJAR"
click at [392, 240] on span "[PERSON_NAME]" at bounding box center [400, 238] width 118 height 15
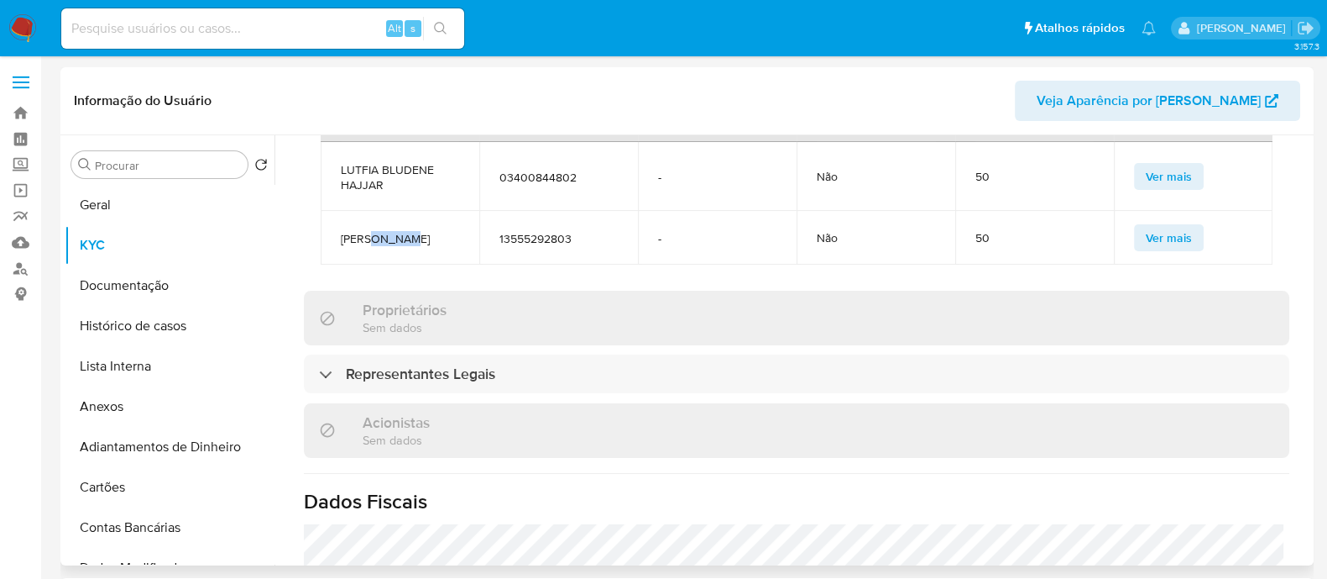
click at [392, 240] on span "[PERSON_NAME]" at bounding box center [400, 238] width 118 height 15
click at [392, 240] on span "OMAR HAJJAR" at bounding box center [400, 238] width 118 height 15
copy span "OMAR HAJJAR"
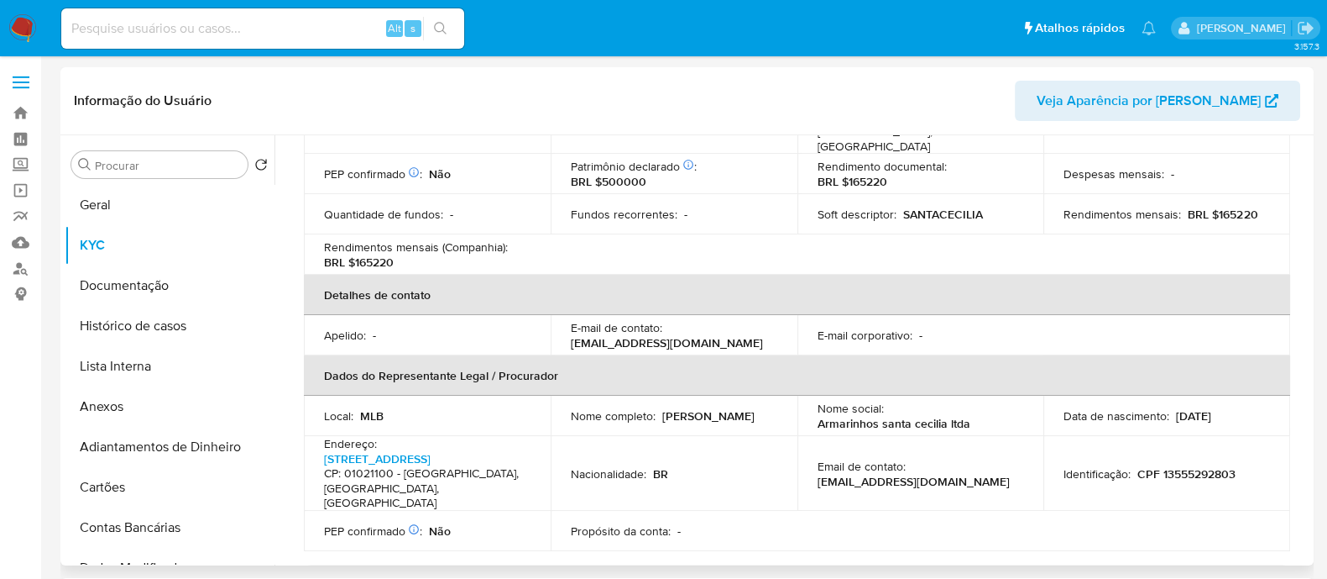
scroll to position [209, 0]
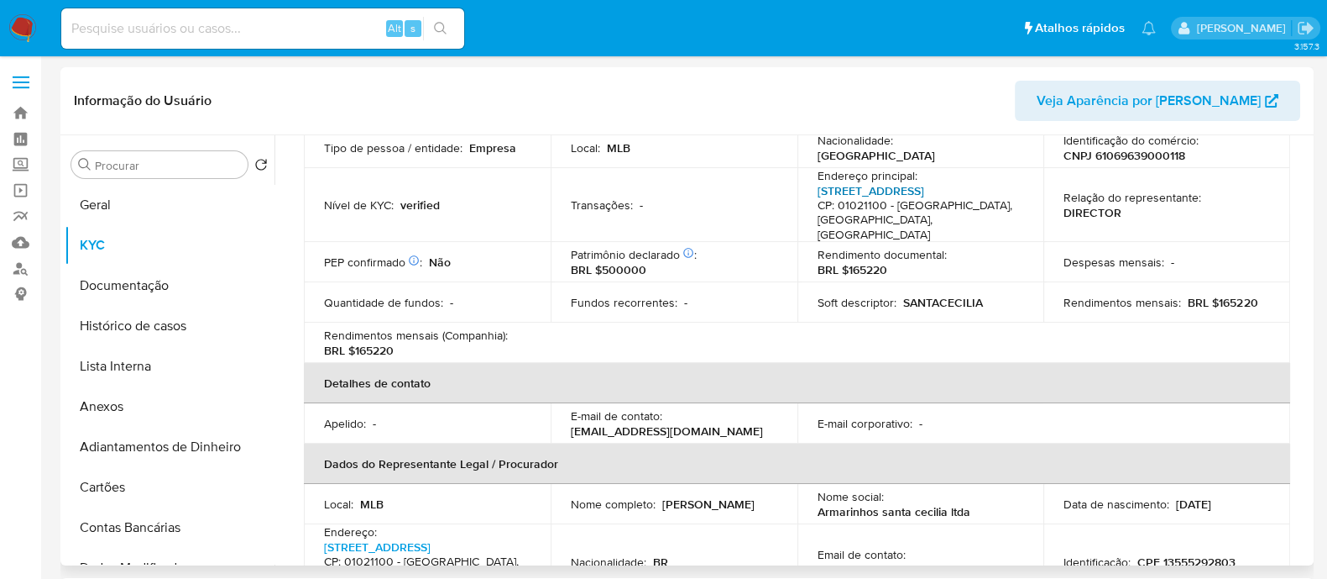
click at [899, 187] on link "Rua Vinte E Cinco De Março 576, Centro" at bounding box center [871, 190] width 107 height 17
click at [133, 217] on button "Geral" at bounding box center [163, 205] width 196 height 40
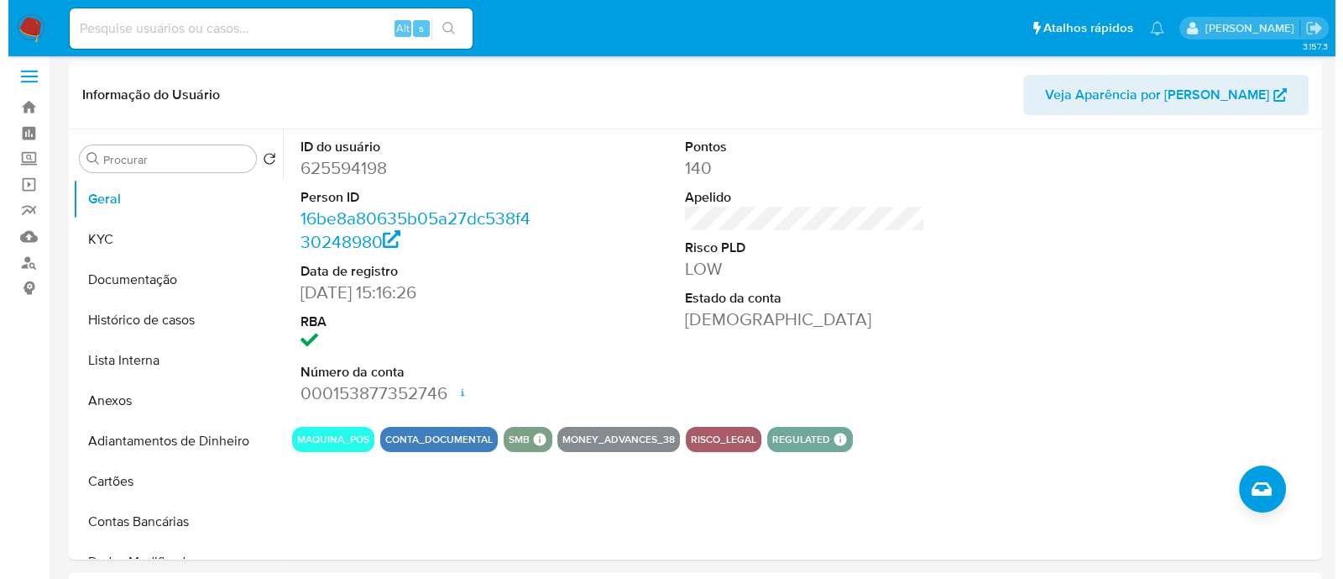
scroll to position [104, 0]
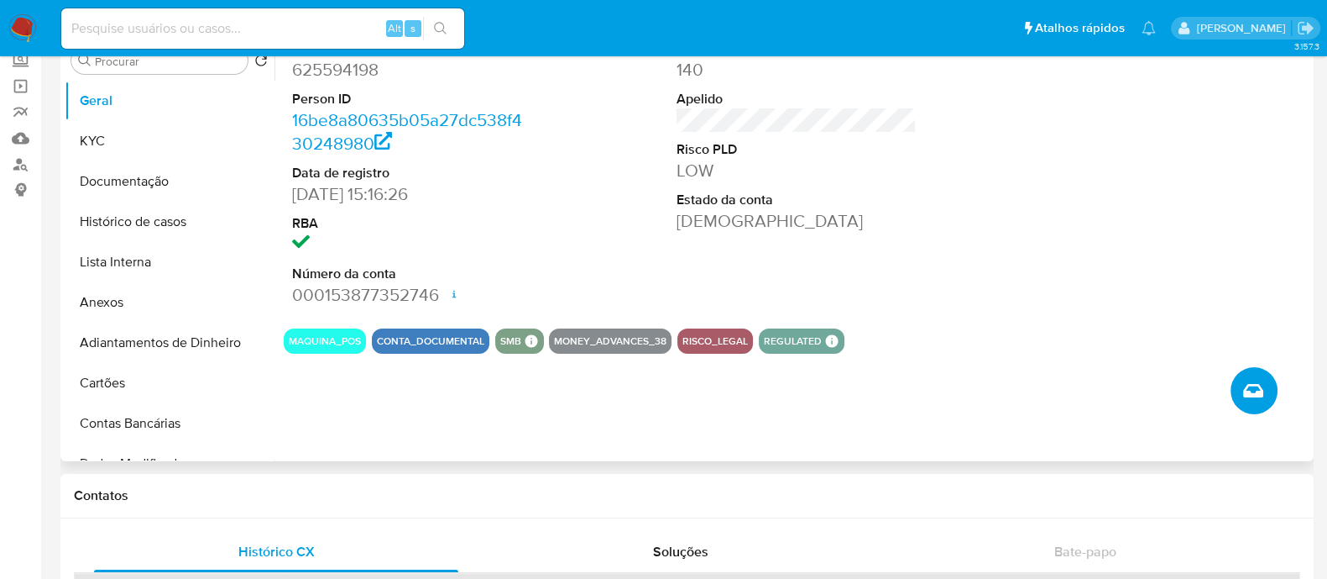
click at [1243, 406] on button "Criar caso manual" at bounding box center [1254, 390] width 47 height 47
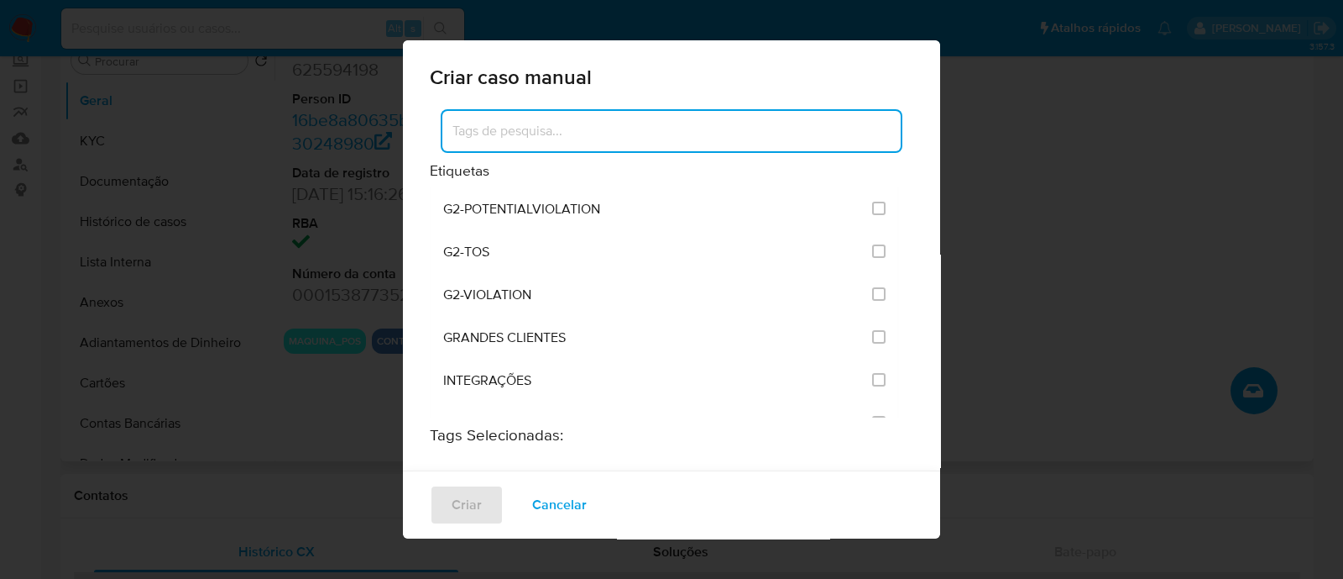
scroll to position [1364, 0]
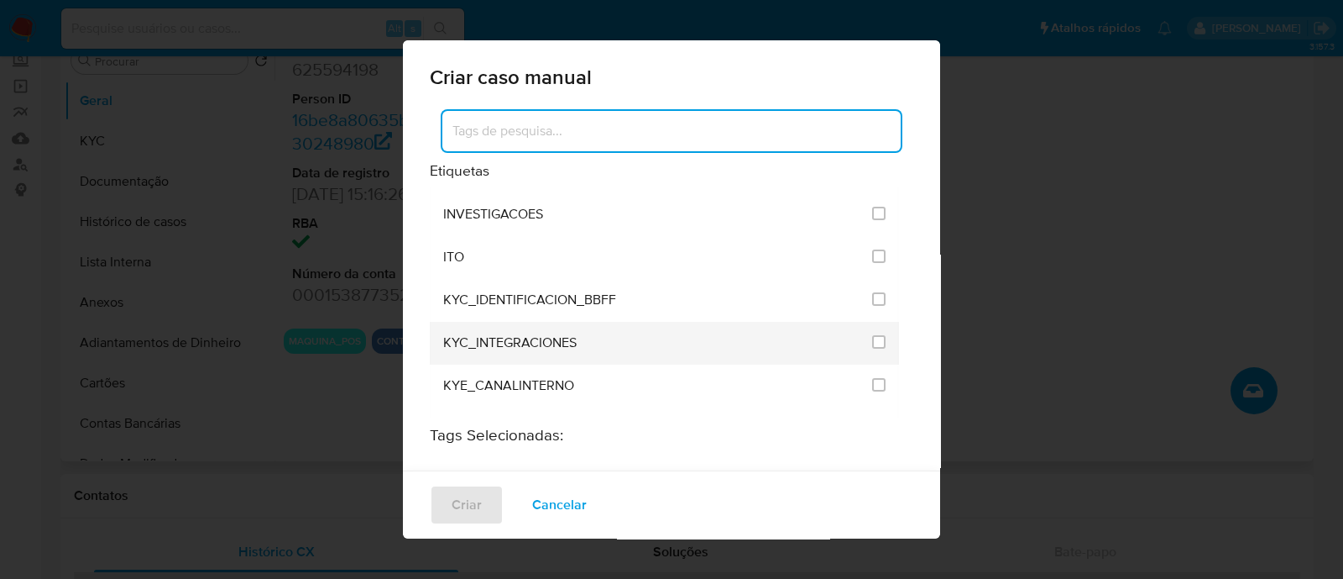
click at [878, 322] on li "KYC_INTEGRACIONES" at bounding box center [664, 343] width 469 height 43
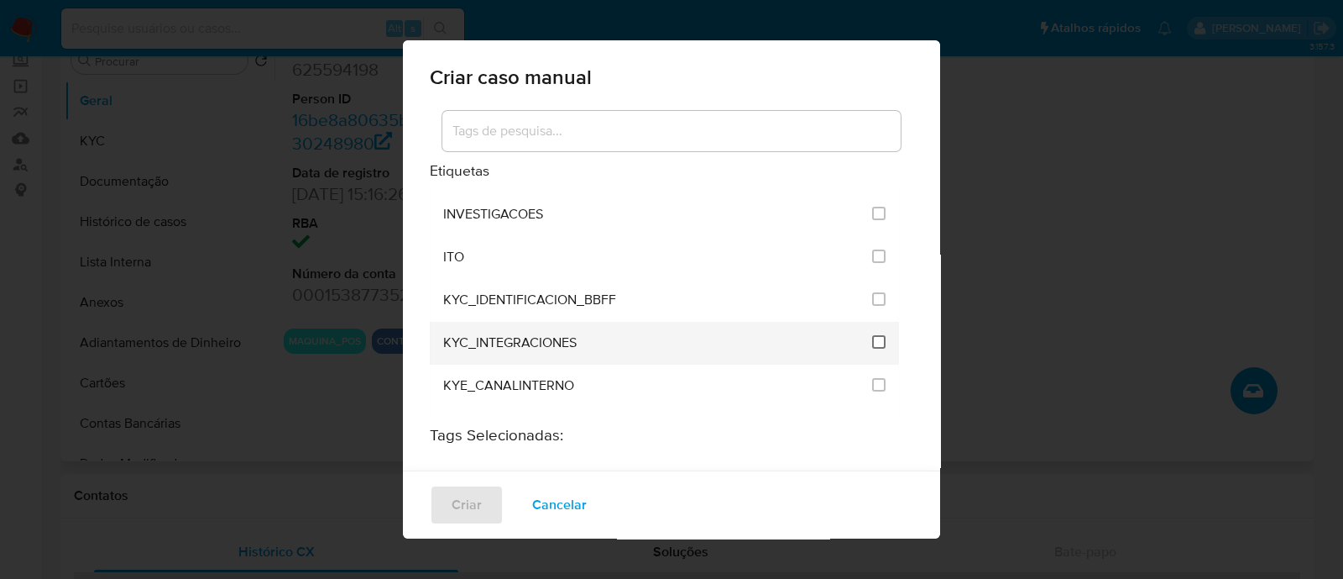
click at [872, 335] on input "2093" at bounding box center [878, 341] width 13 height 13
checkbox input "true"
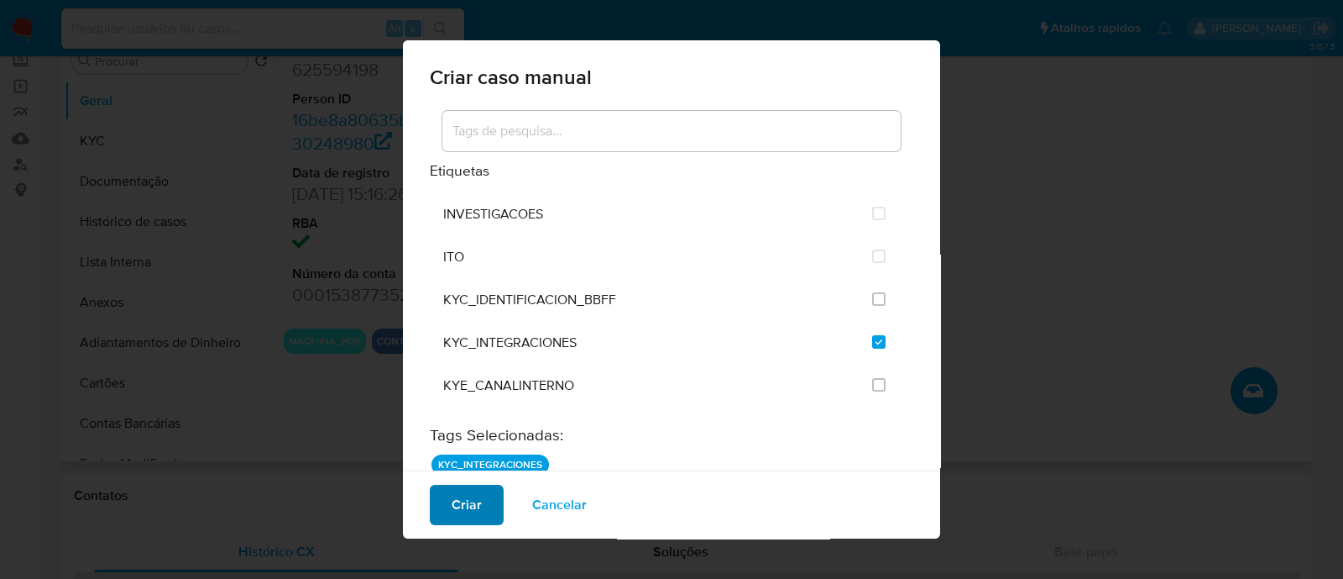
click at [487, 498] on button "Criar" at bounding box center [467, 504] width 74 height 40
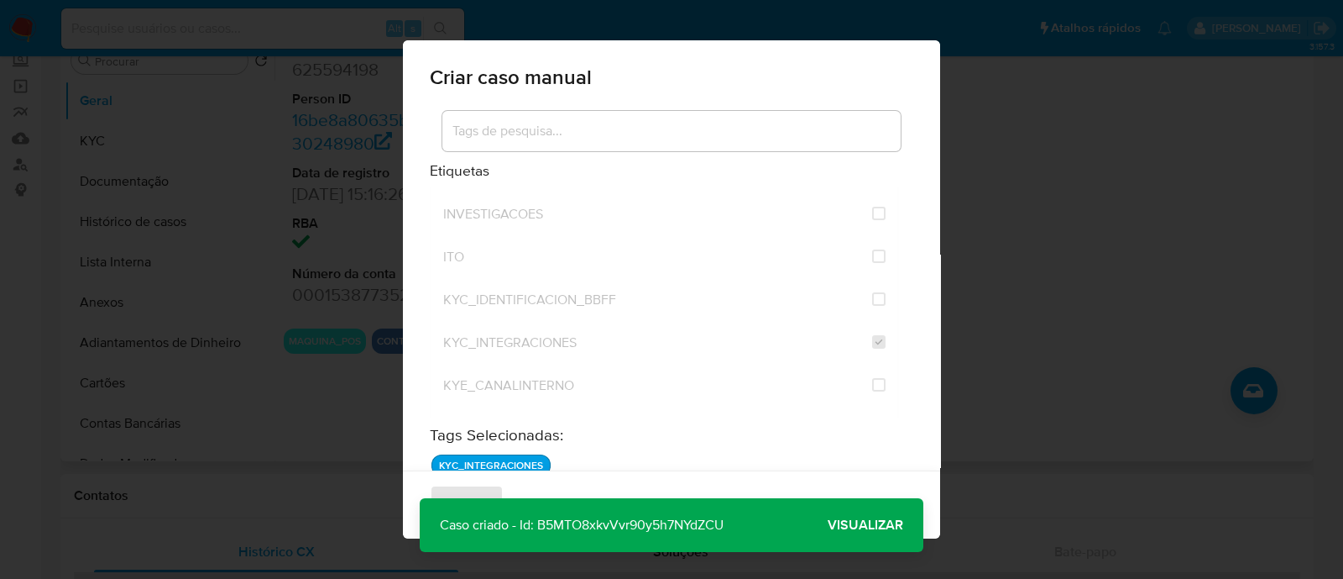
click at [885, 525] on span "Visualizar" at bounding box center [866, 525] width 76 height 0
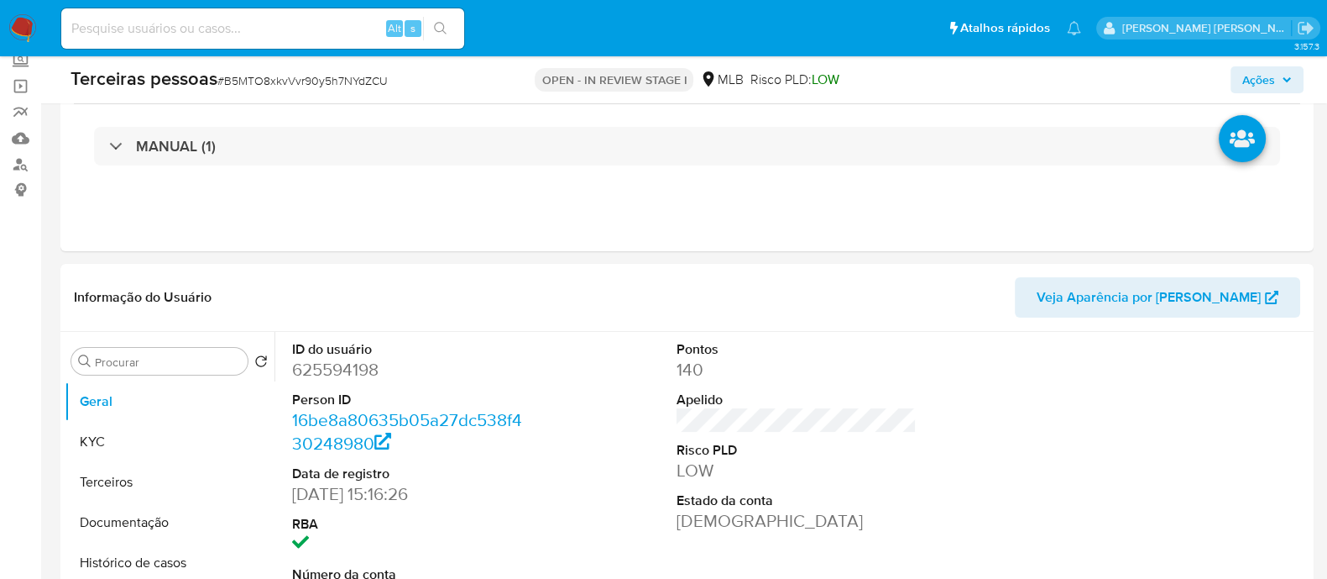
scroll to position [315, 0]
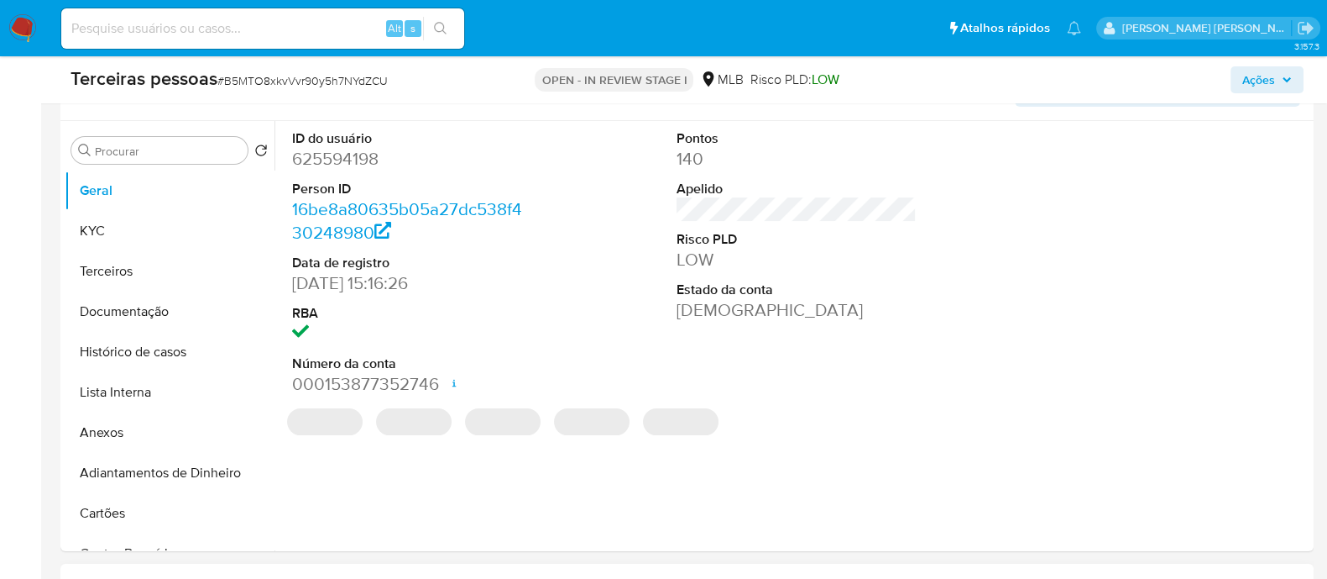
select select "10"
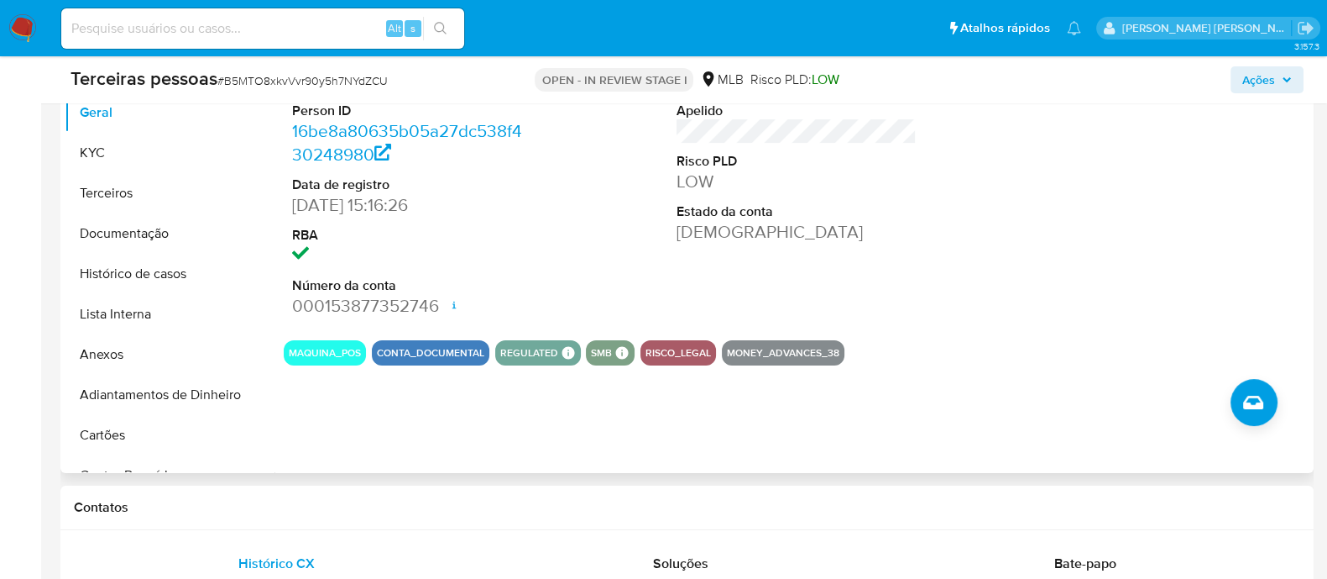
scroll to position [419, 0]
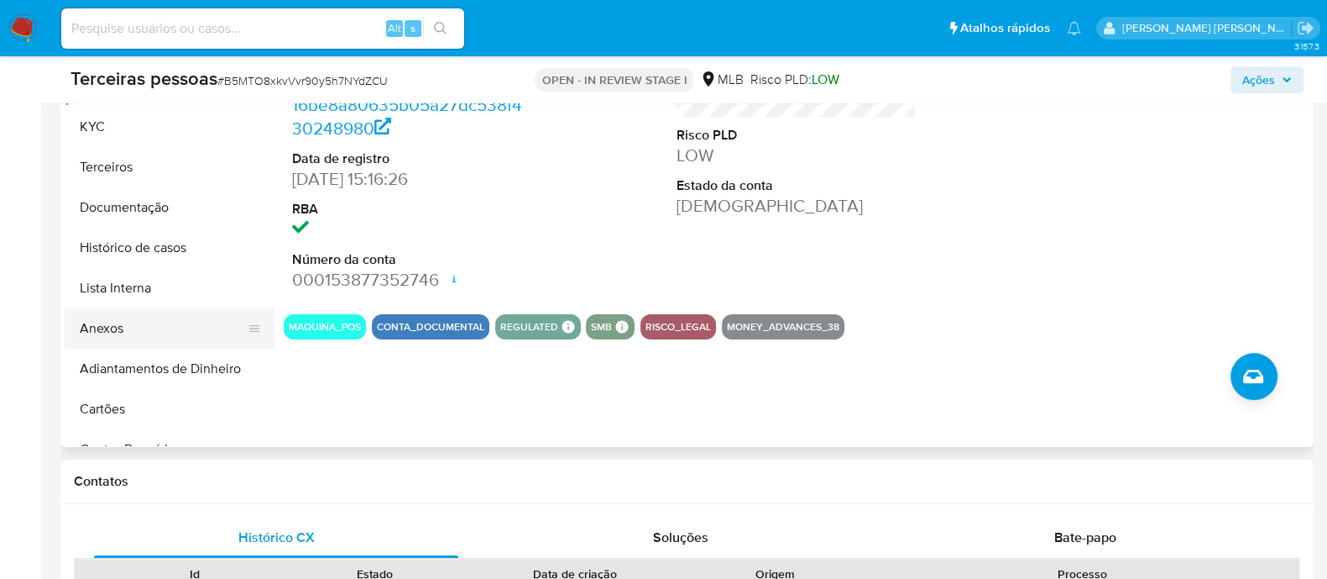
click at [124, 322] on button "Anexos" at bounding box center [163, 328] width 196 height 40
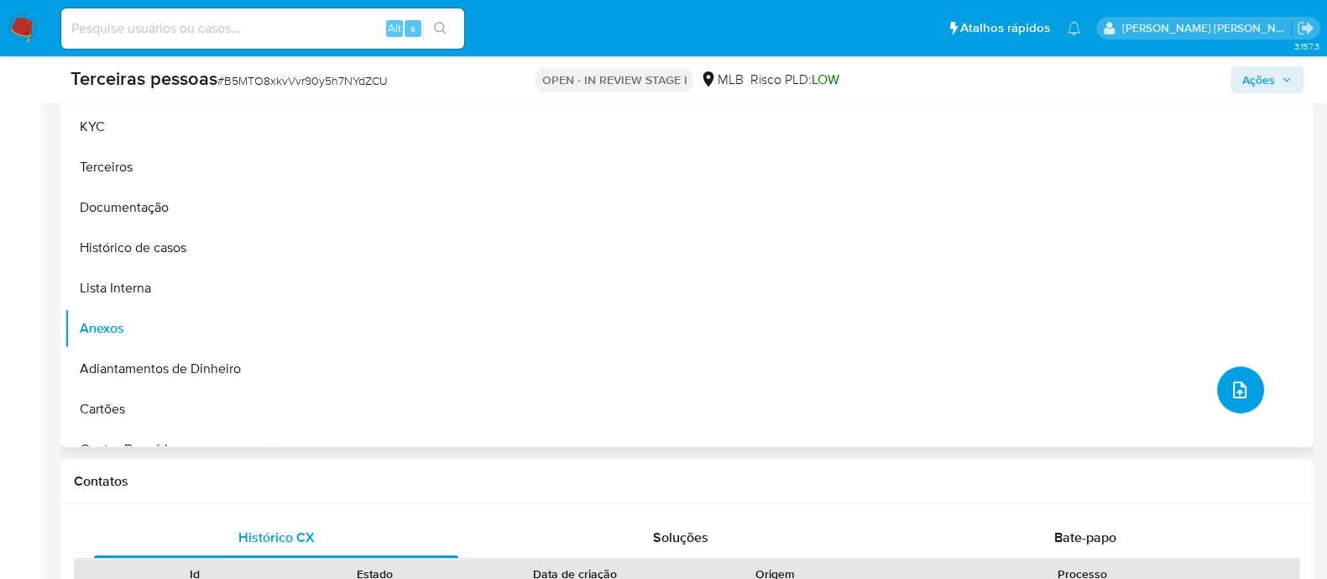
click at [1230, 397] on span "upload-file" at bounding box center [1240, 390] width 20 height 20
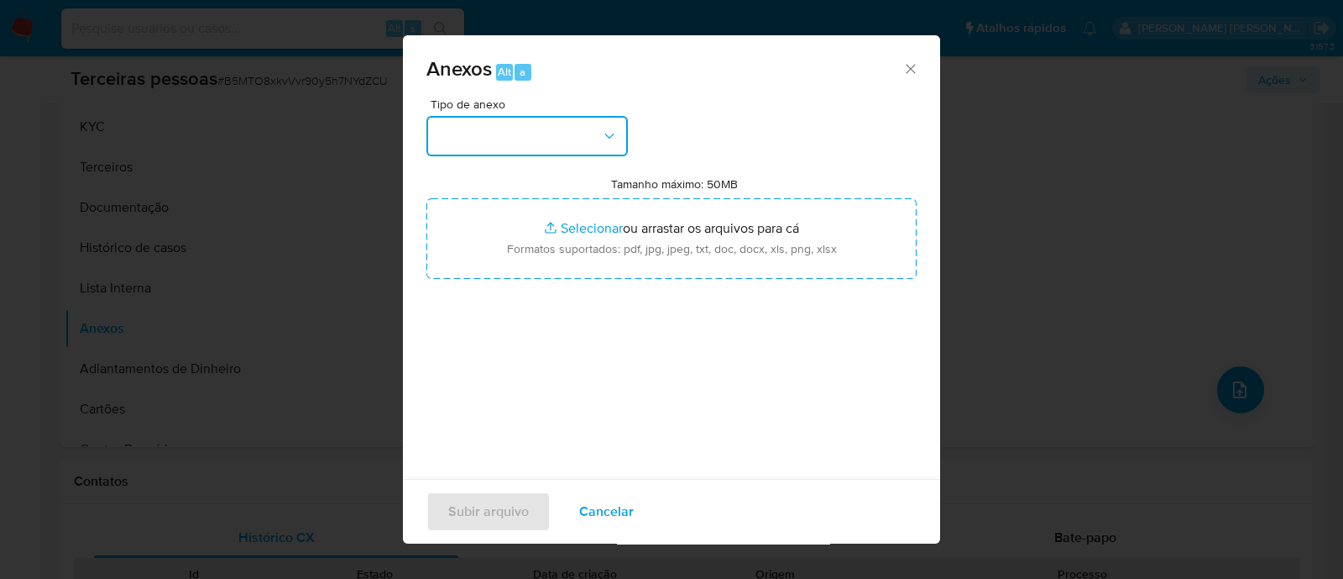
click at [474, 151] on button "button" at bounding box center [528, 136] width 202 height 40
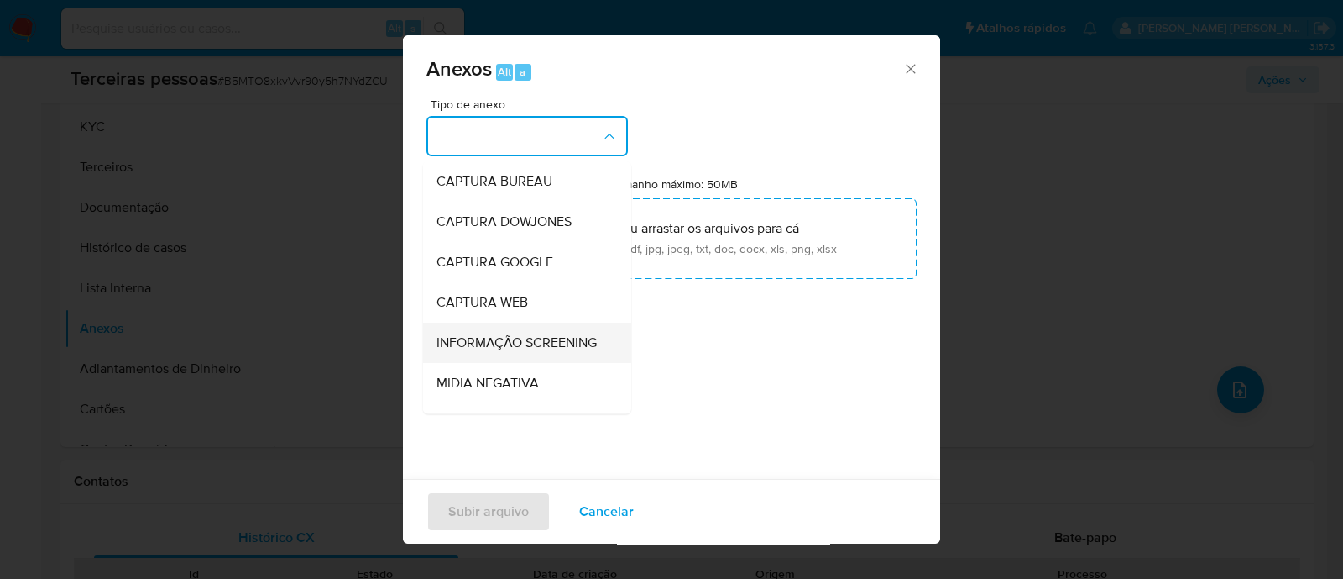
scroll to position [259, 0]
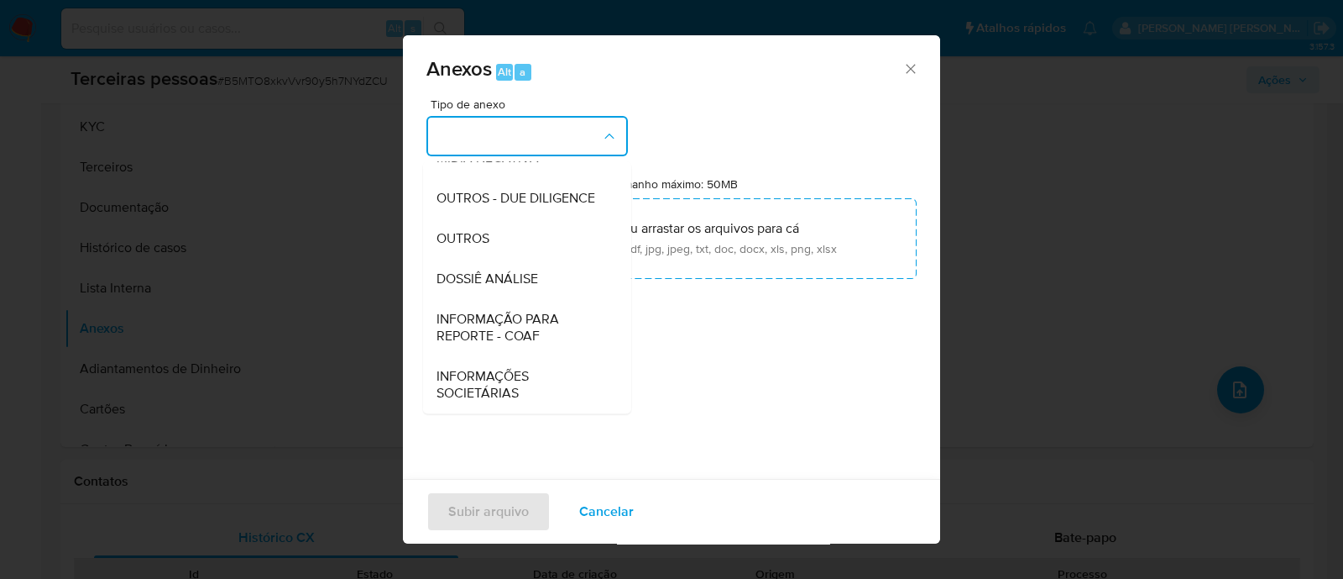
click at [432, 180] on li "OUTROS - DUE DILIGENCE" at bounding box center [527, 198] width 208 height 40
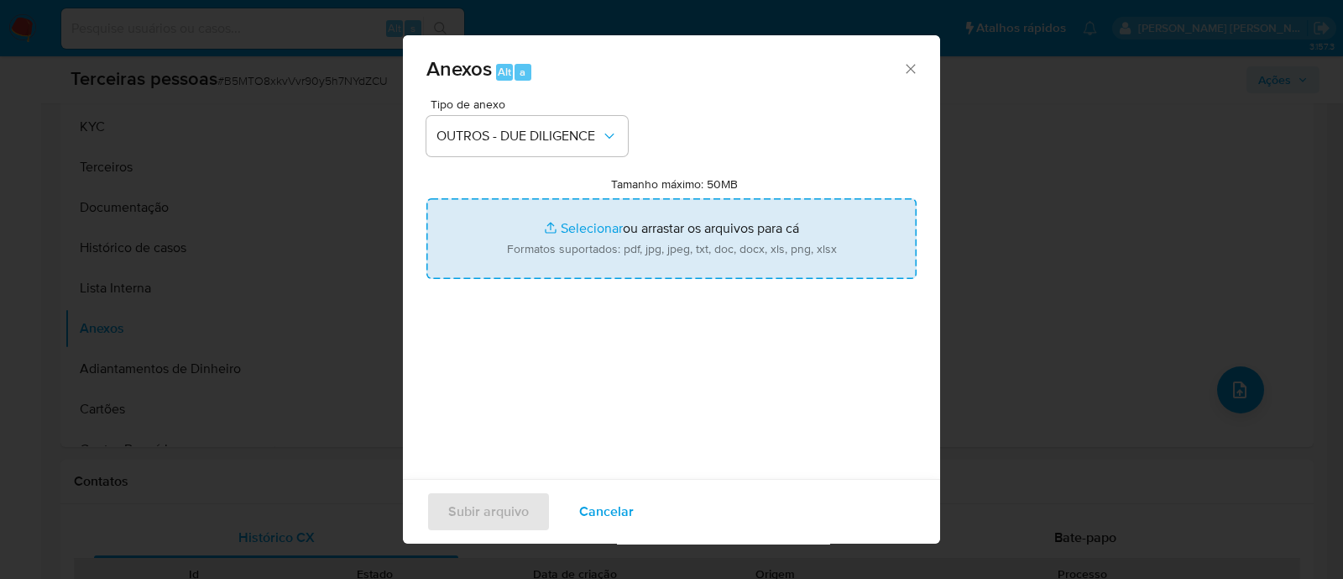
click at [601, 207] on input "Tamanho máximo: 50MB Selecionar arquivos" at bounding box center [672, 238] width 490 height 81
type input "C:\fakepath\Matriz de Risco - ARMARINHOS SANTA CECILIA LTDA.pdf"
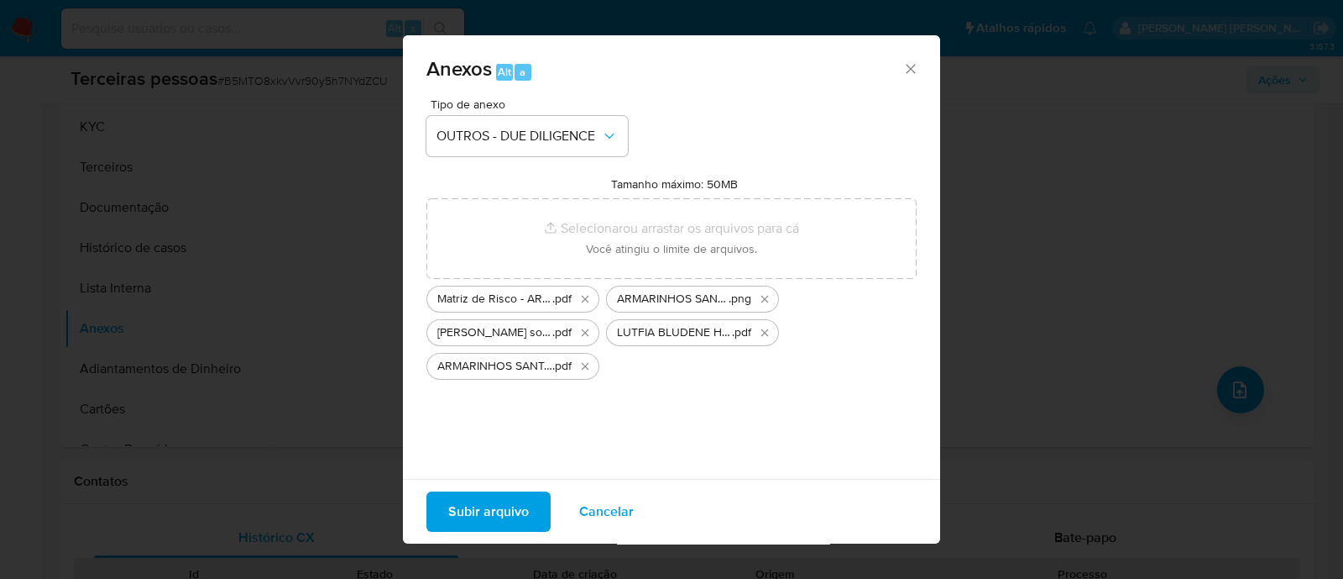
click at [466, 517] on span "Subir arquivo" at bounding box center [488, 511] width 81 height 37
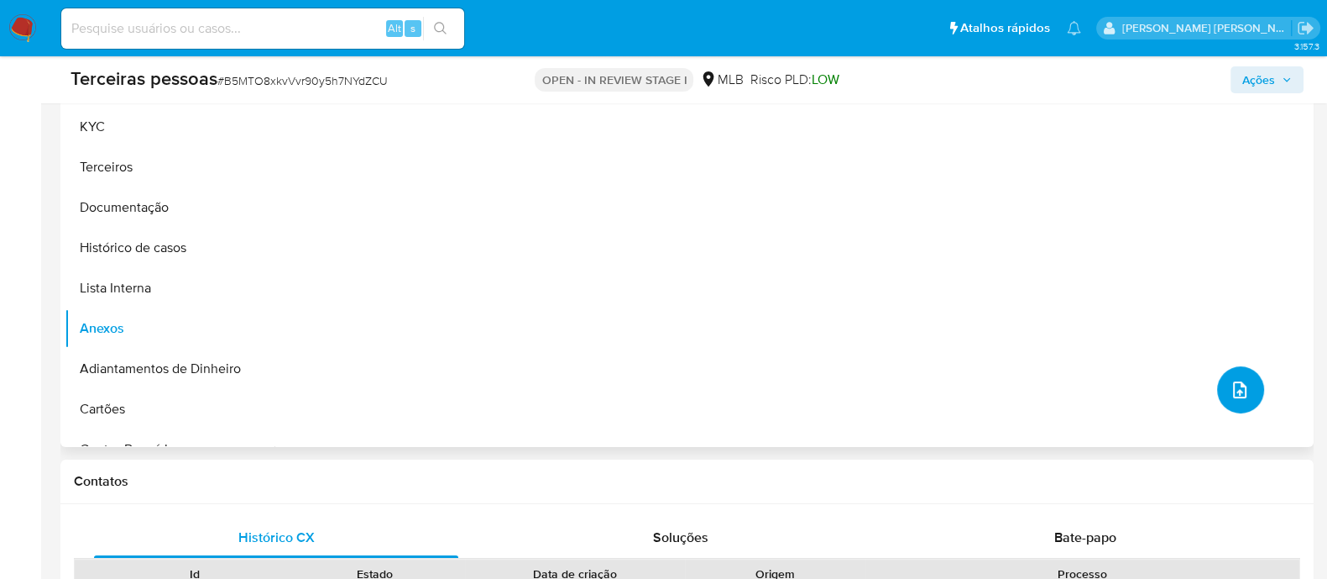
click at [1242, 375] on button "upload-file" at bounding box center [1240, 389] width 47 height 47
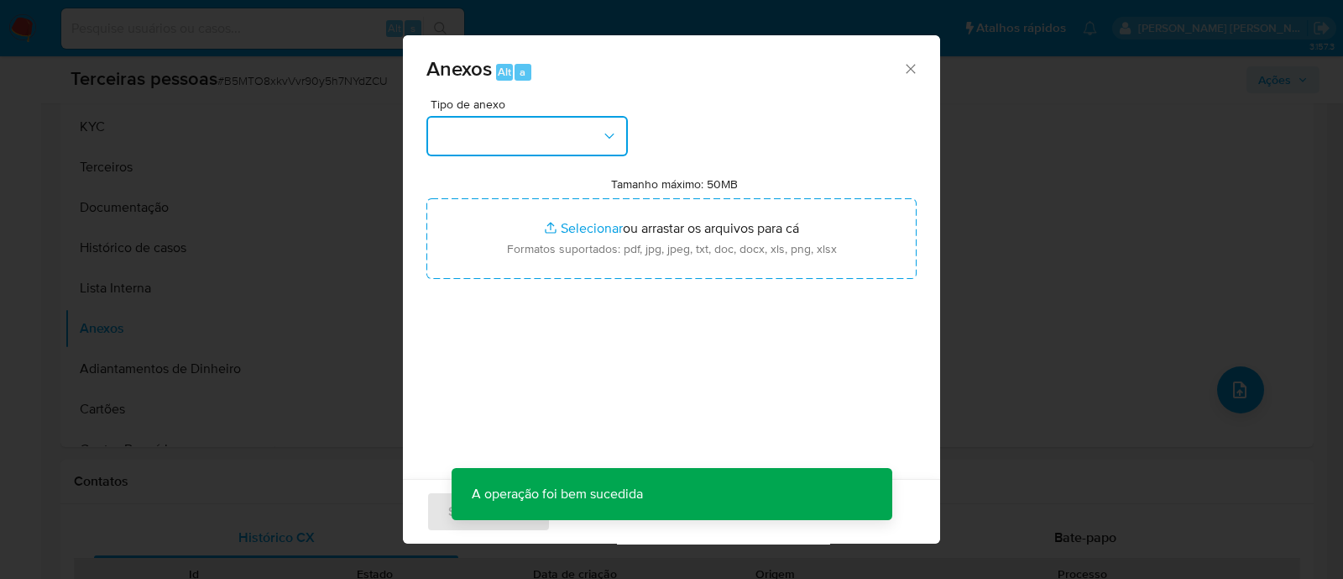
click at [500, 135] on button "button" at bounding box center [528, 136] width 202 height 40
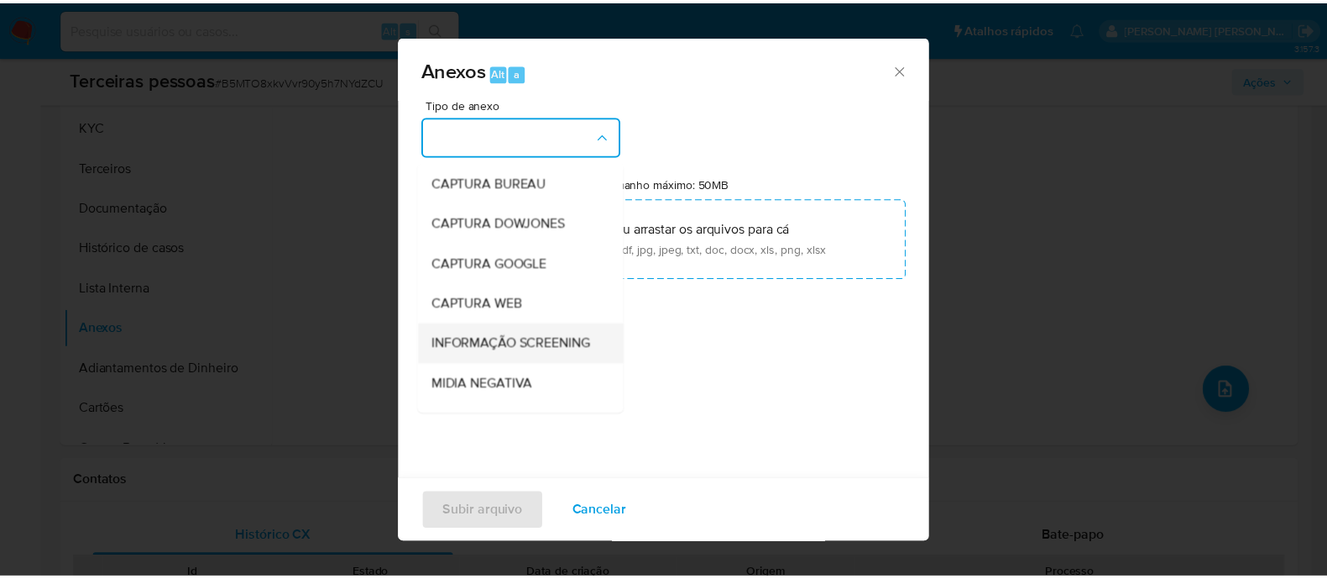
scroll to position [209, 0]
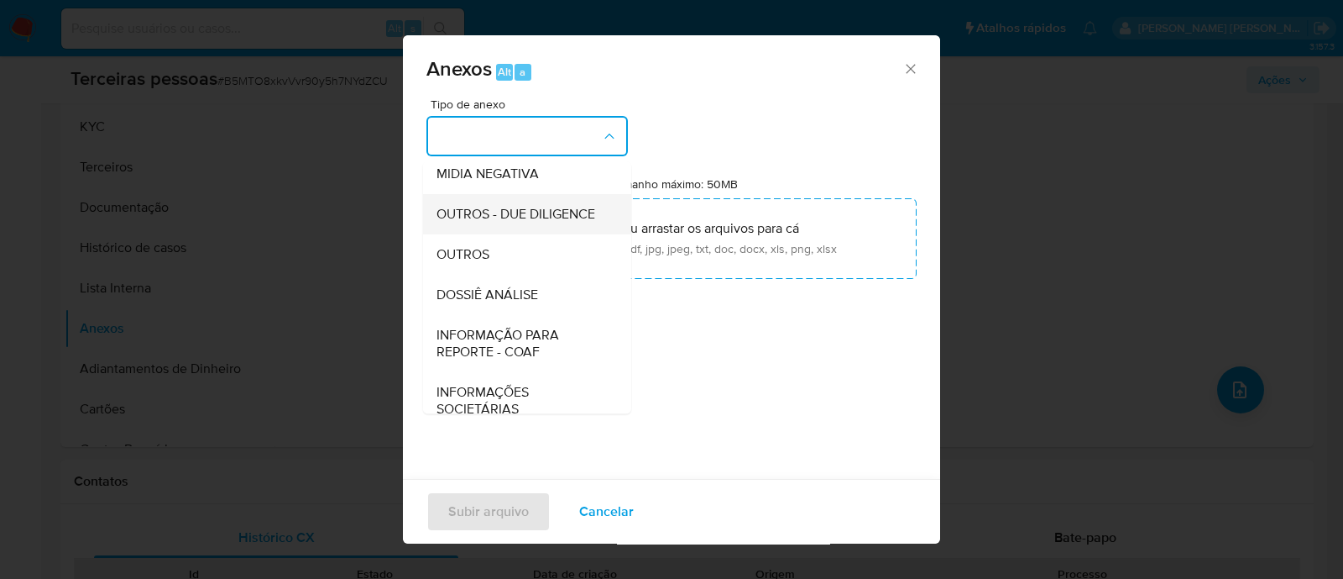
click at [501, 223] on span "OUTROS - DUE DILIGENCE" at bounding box center [516, 214] width 159 height 17
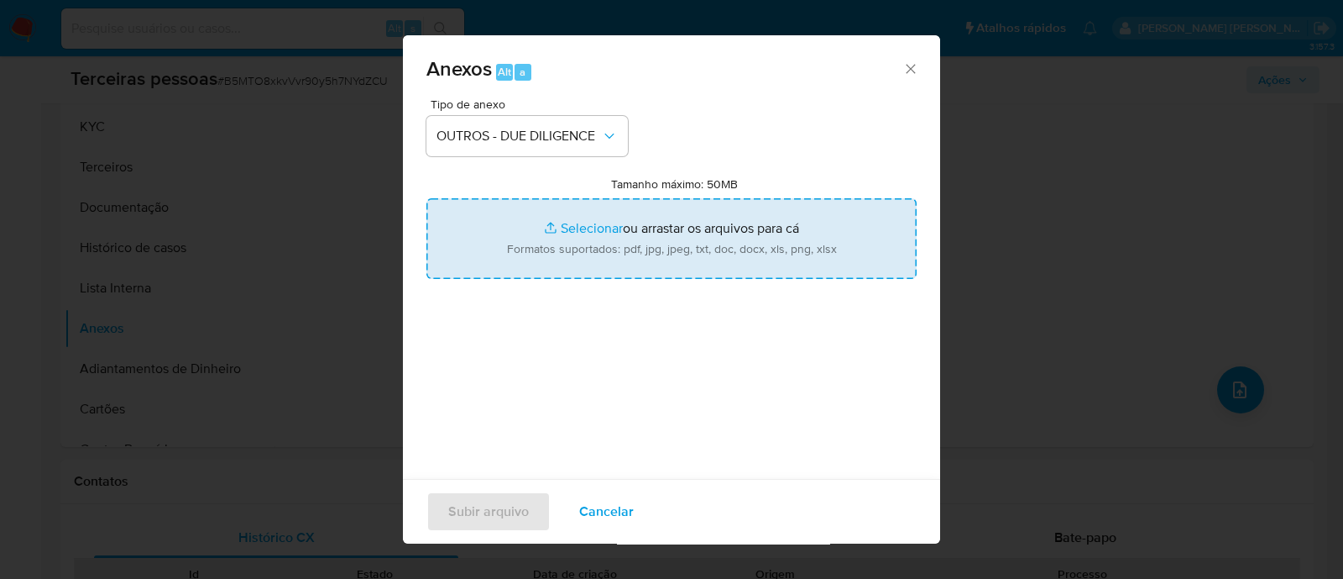
click at [646, 233] on input "Tamanho máximo: 50MB Selecionar arquivos" at bounding box center [672, 238] width 490 height 81
type input "C:\fakepath\ARMARINHOS SANTA CECILIA LTDA cnpj.pdf"
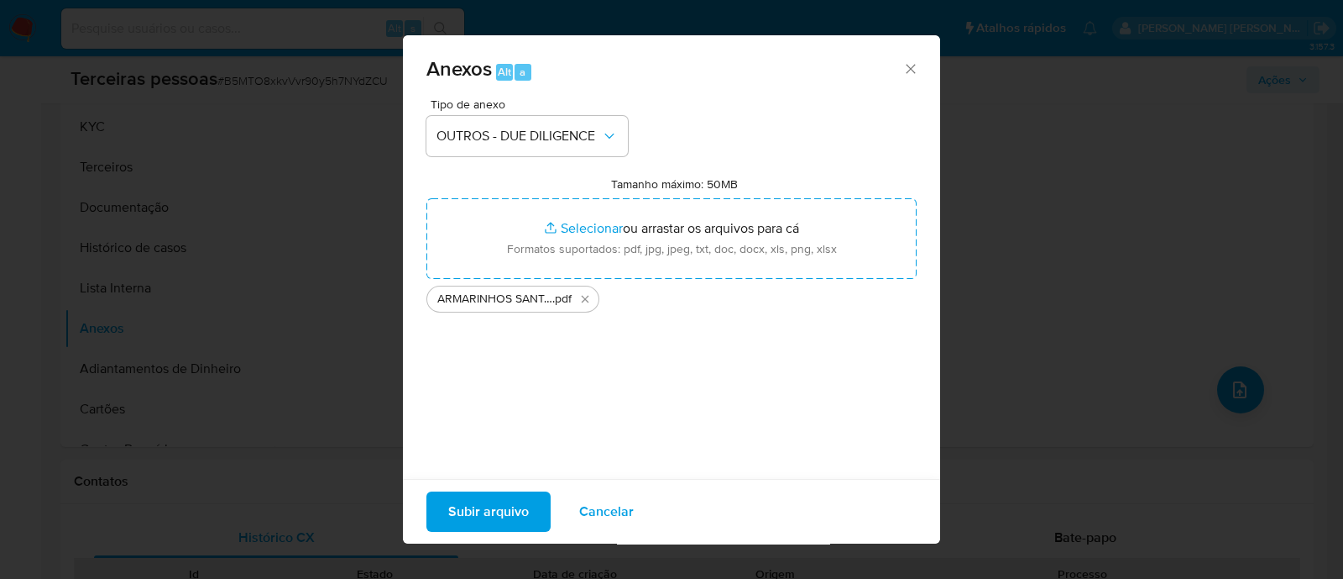
click at [509, 511] on span "Subir arquivo" at bounding box center [488, 511] width 81 height 37
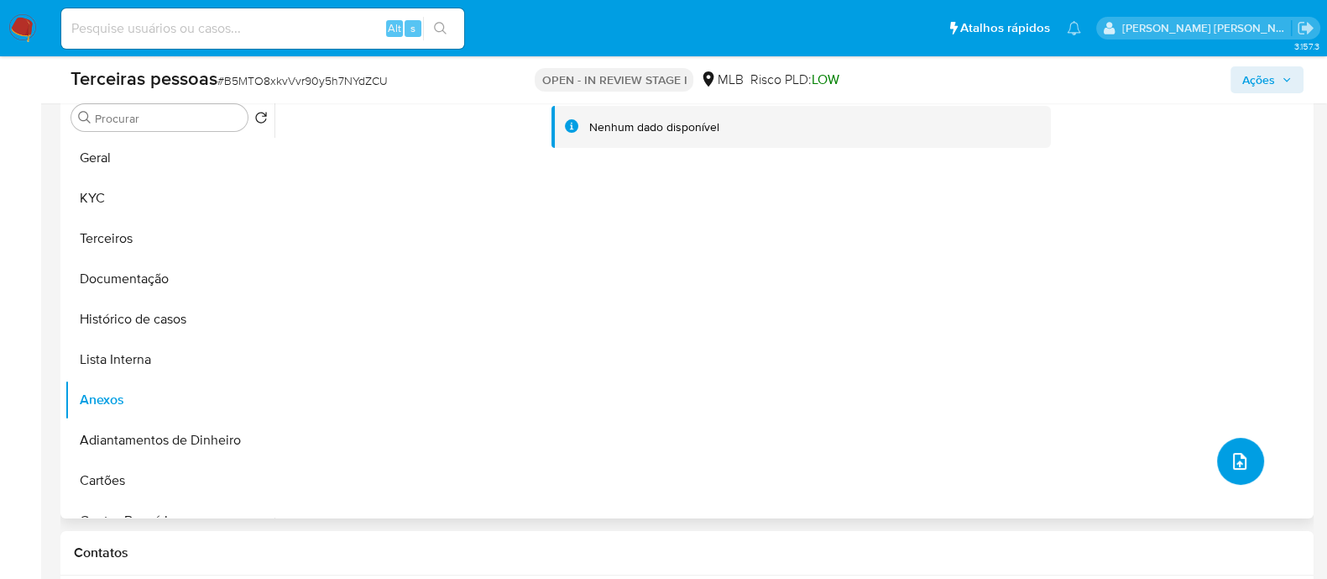
scroll to position [315, 0]
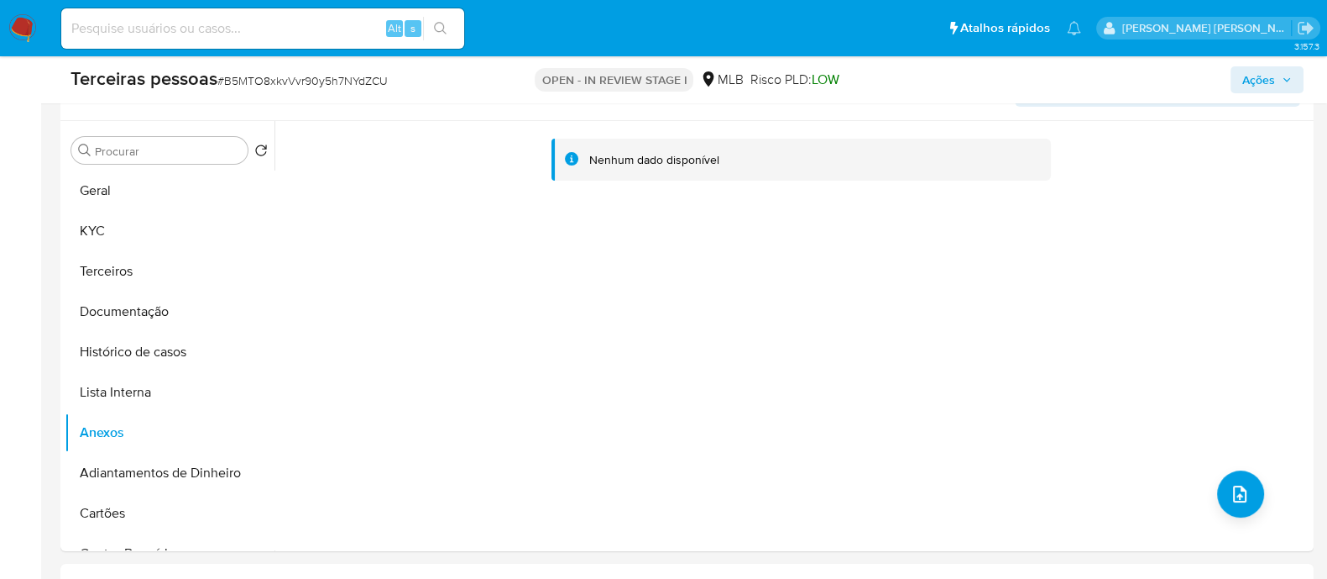
click at [1265, 80] on span "Ações" at bounding box center [1259, 79] width 33 height 27
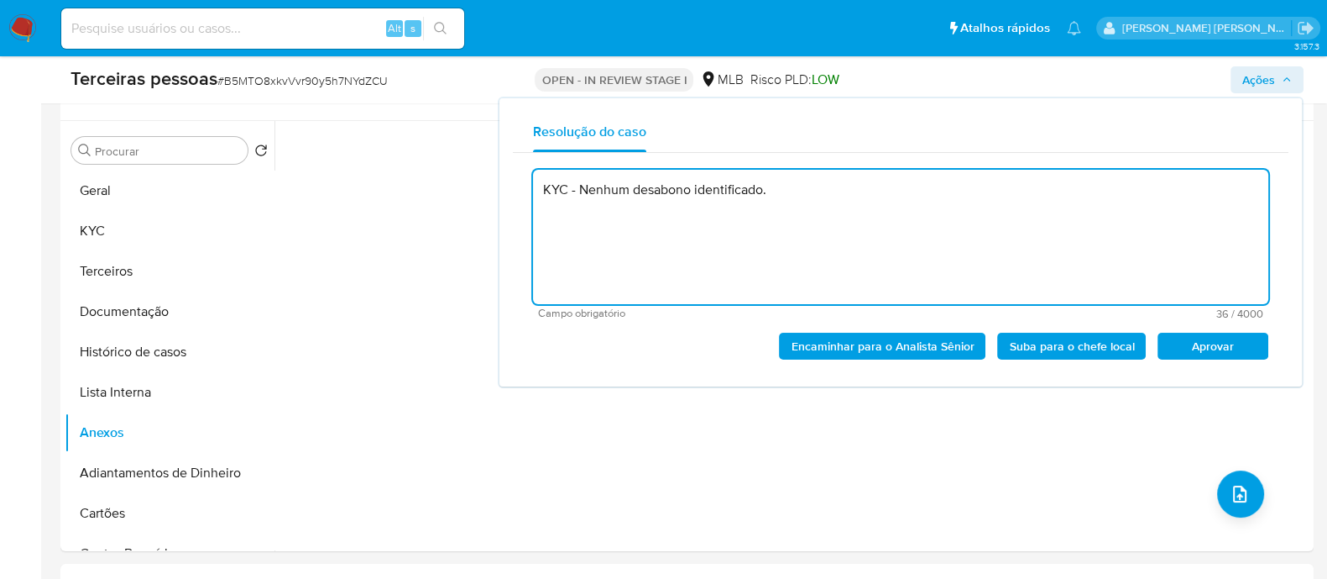
click at [1165, 346] on button "Aprovar" at bounding box center [1213, 345] width 111 height 27
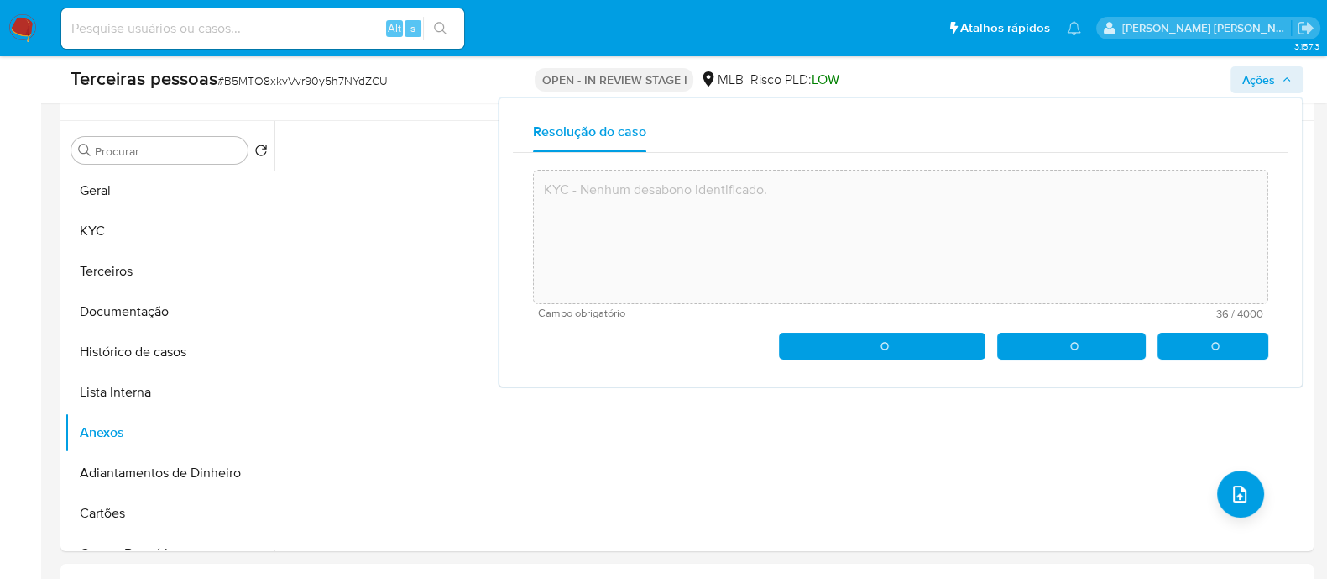
type textarea "KYC - Nenhum desabono identificado."
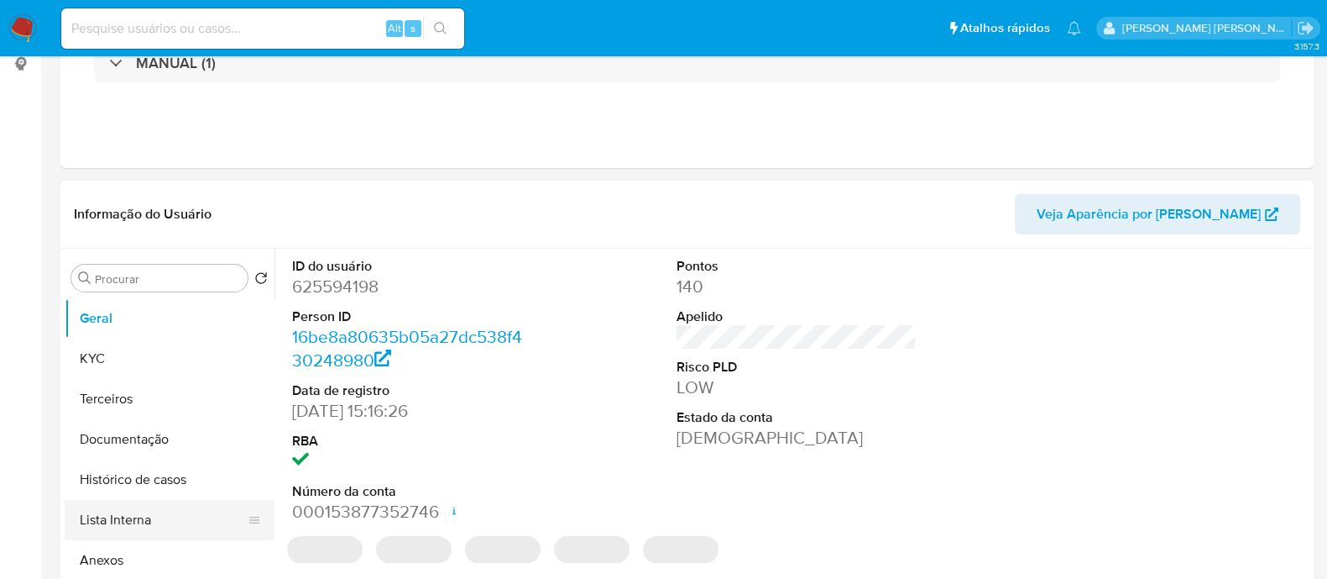
select select "10"
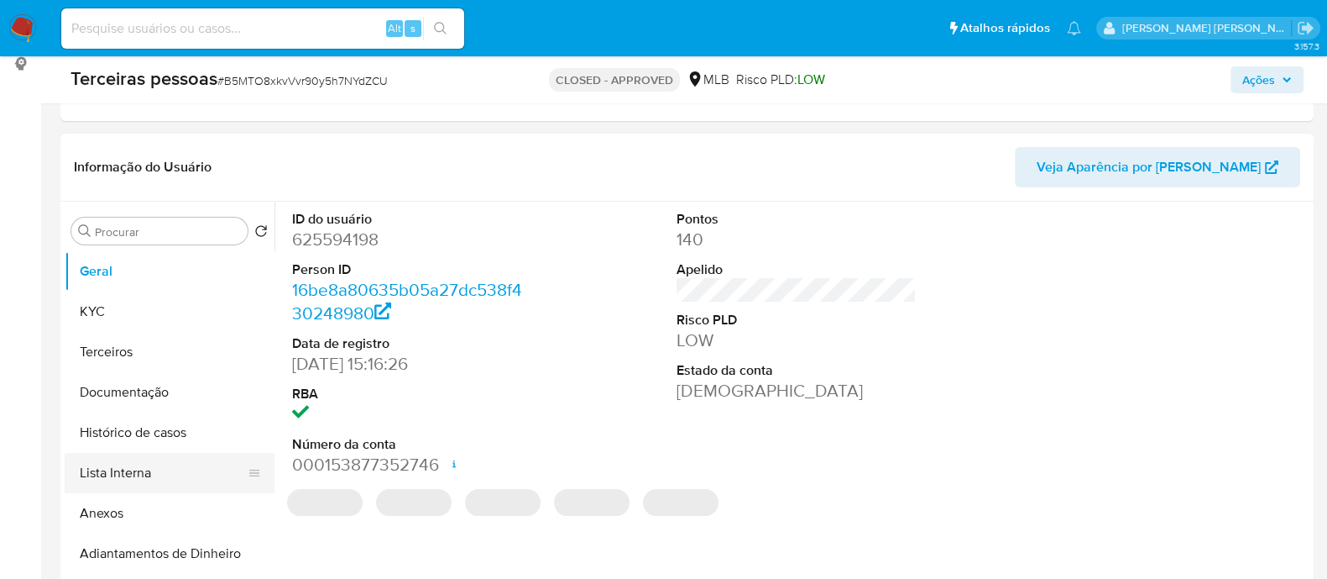
scroll to position [315, 0]
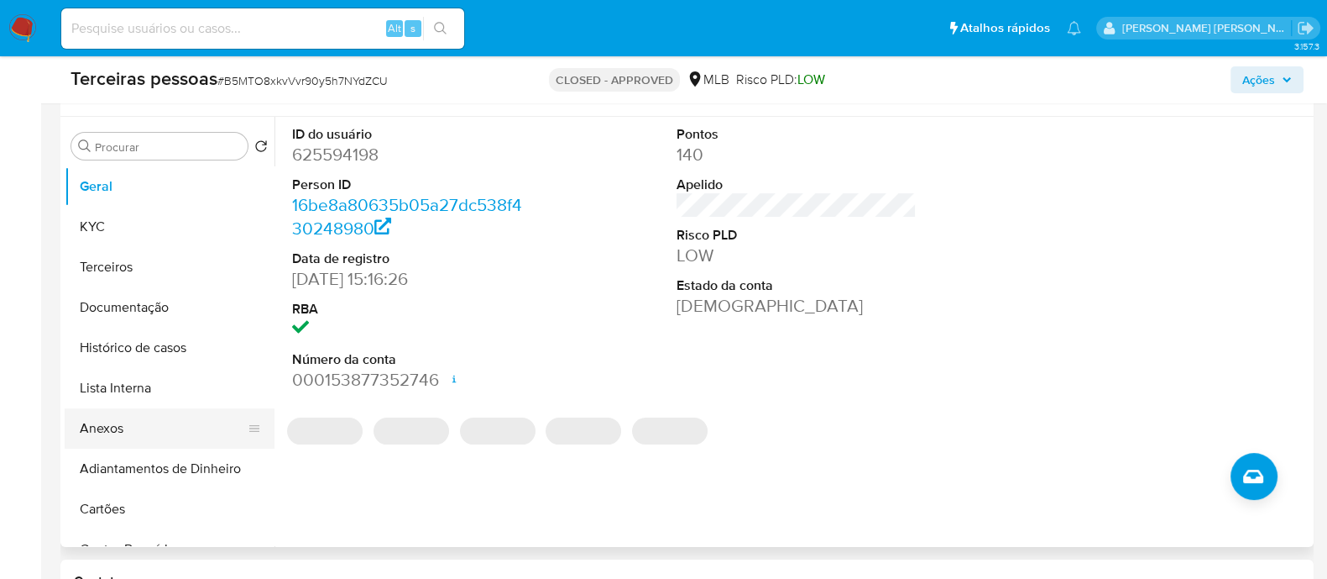
click at [118, 424] on button "Anexos" at bounding box center [163, 428] width 196 height 40
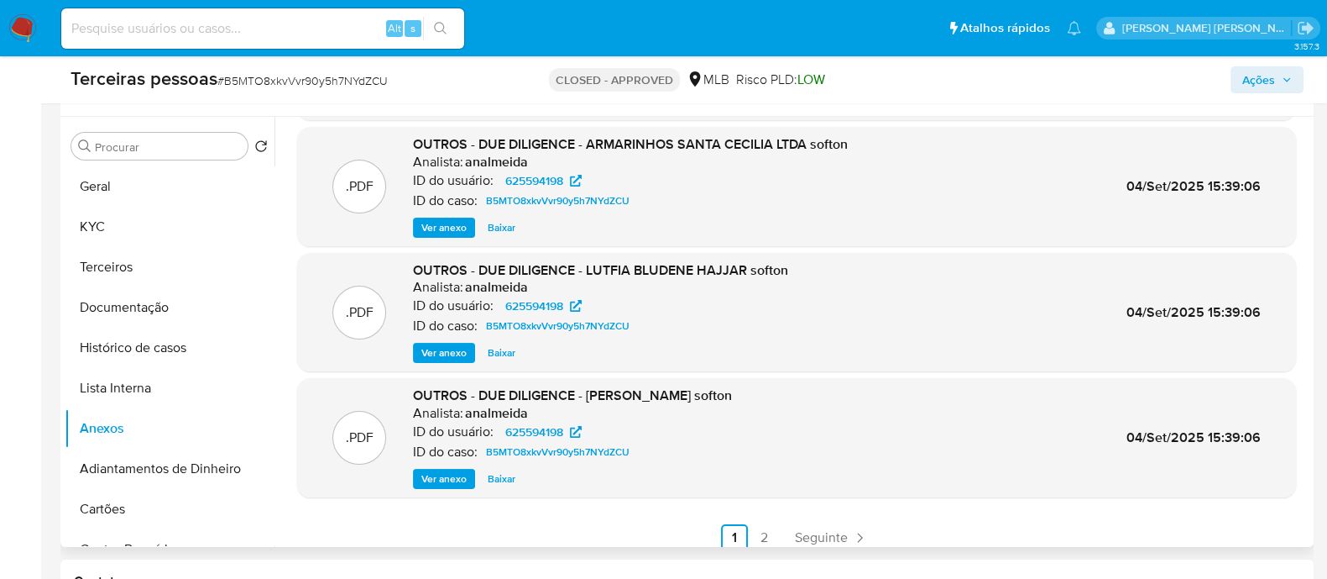
scroll to position [141, 0]
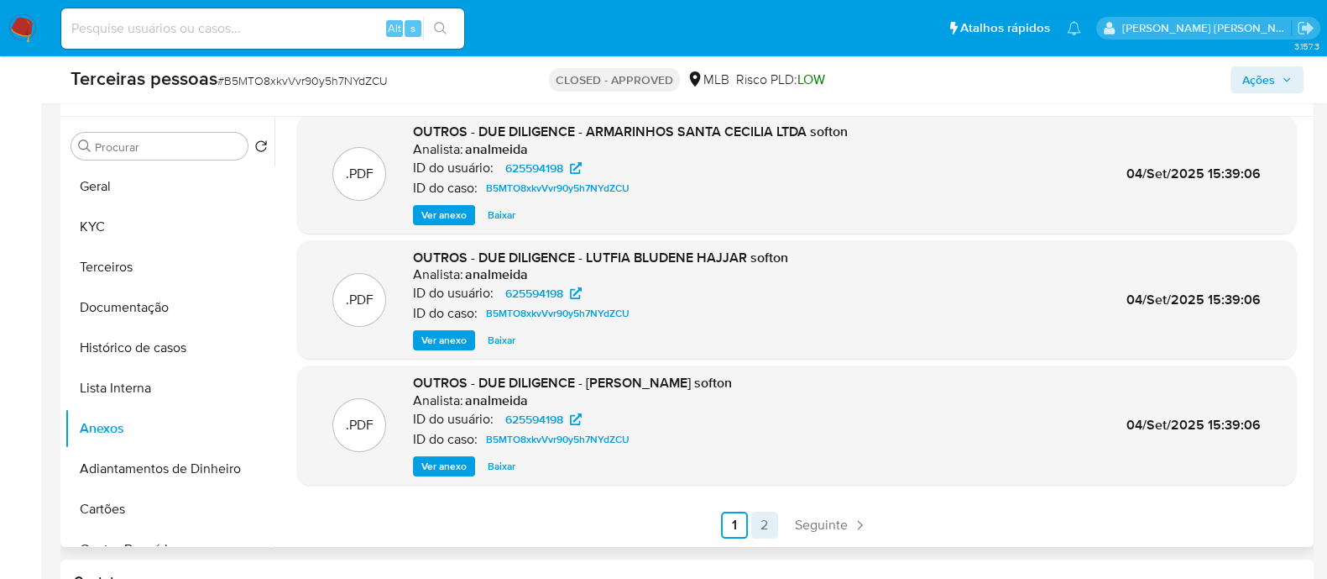
click at [753, 521] on link "2" at bounding box center [764, 524] width 27 height 27
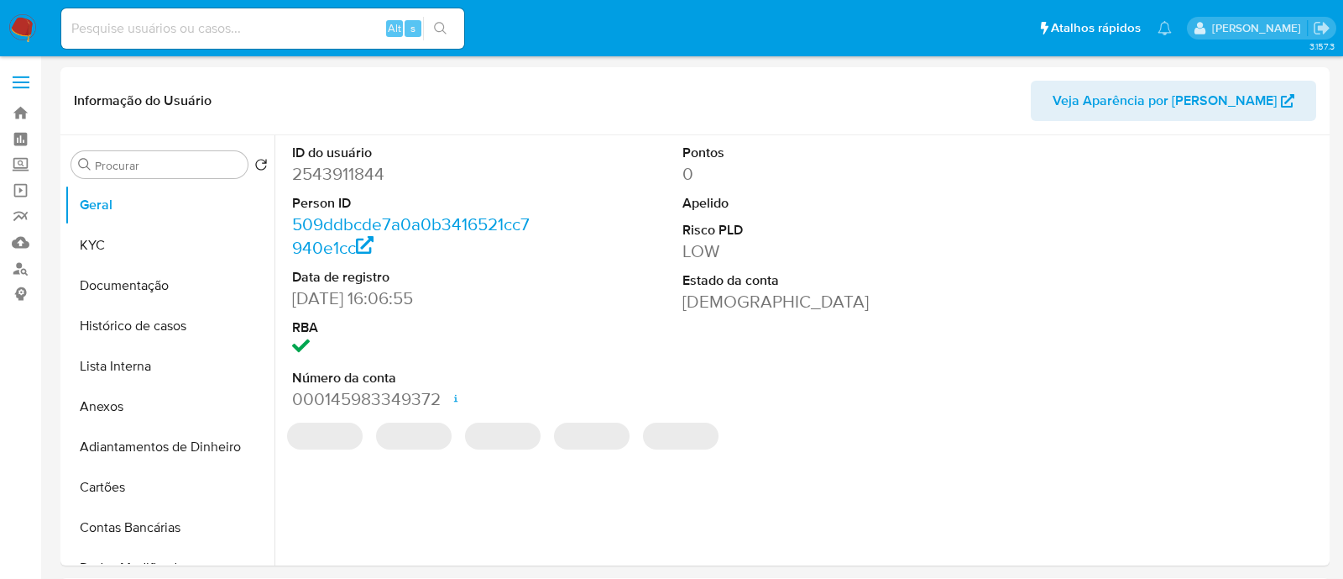
select select "10"
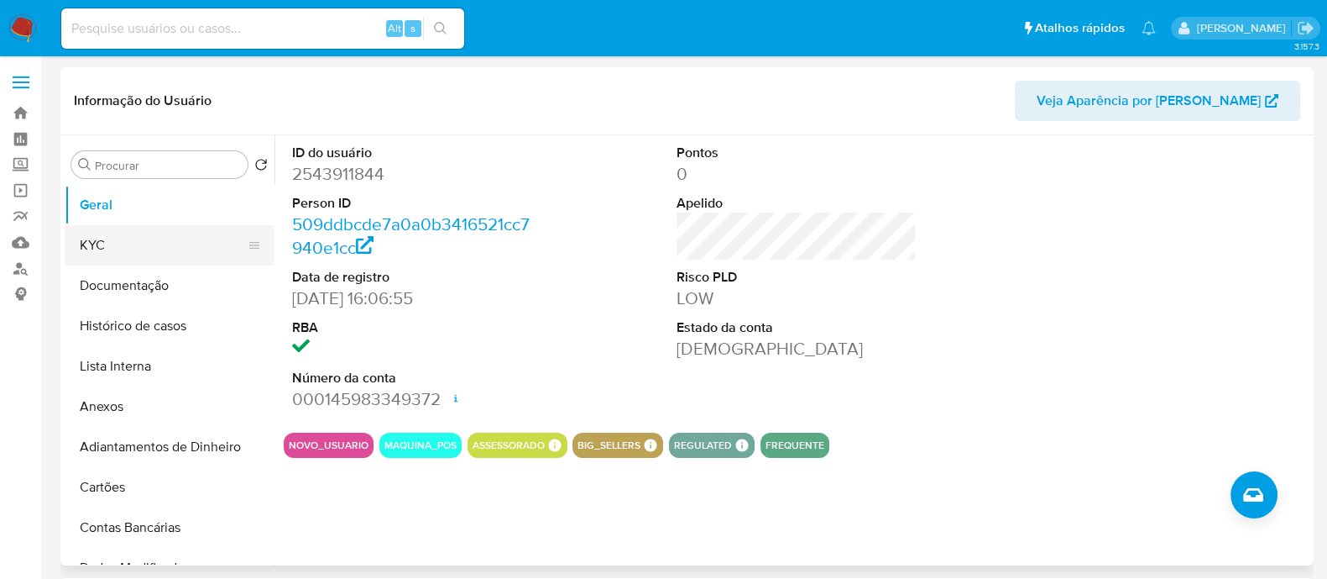
click at [168, 249] on button "KYC" at bounding box center [163, 245] width 196 height 40
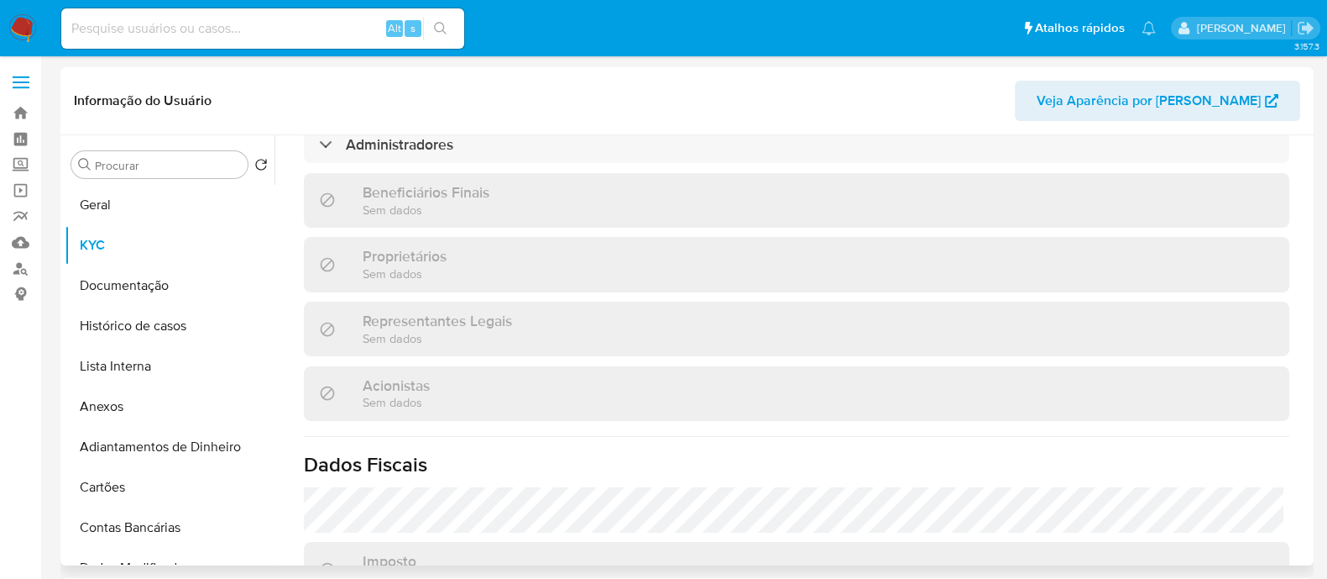
scroll to position [646, 0]
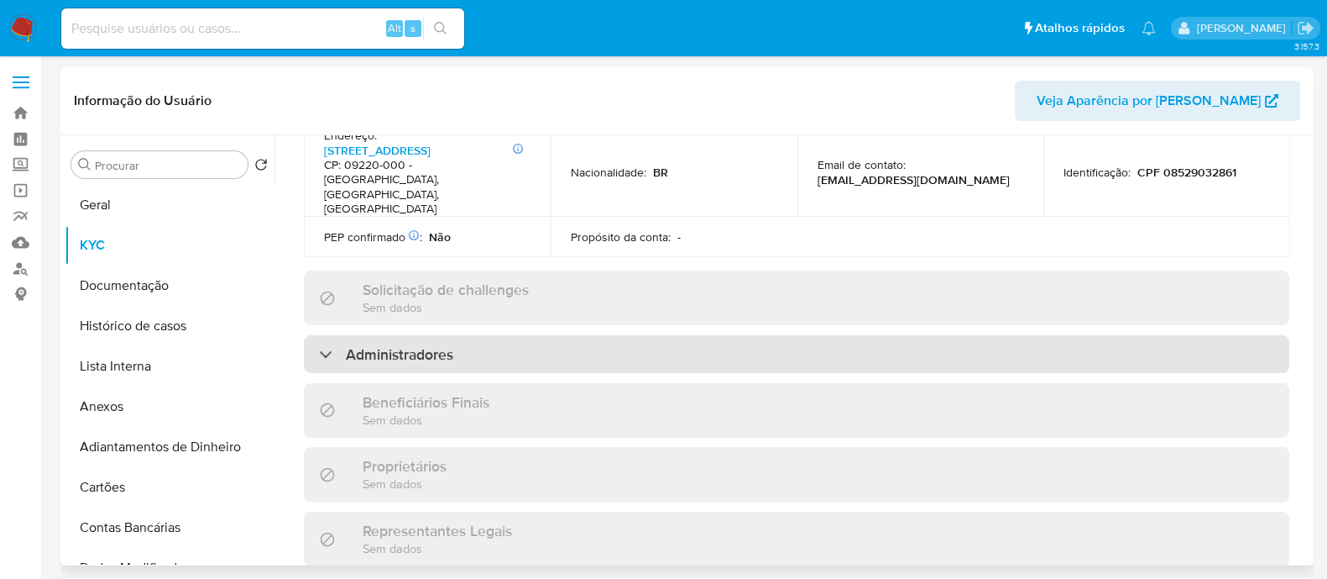
click at [537, 335] on div "Administradores" at bounding box center [797, 354] width 986 height 39
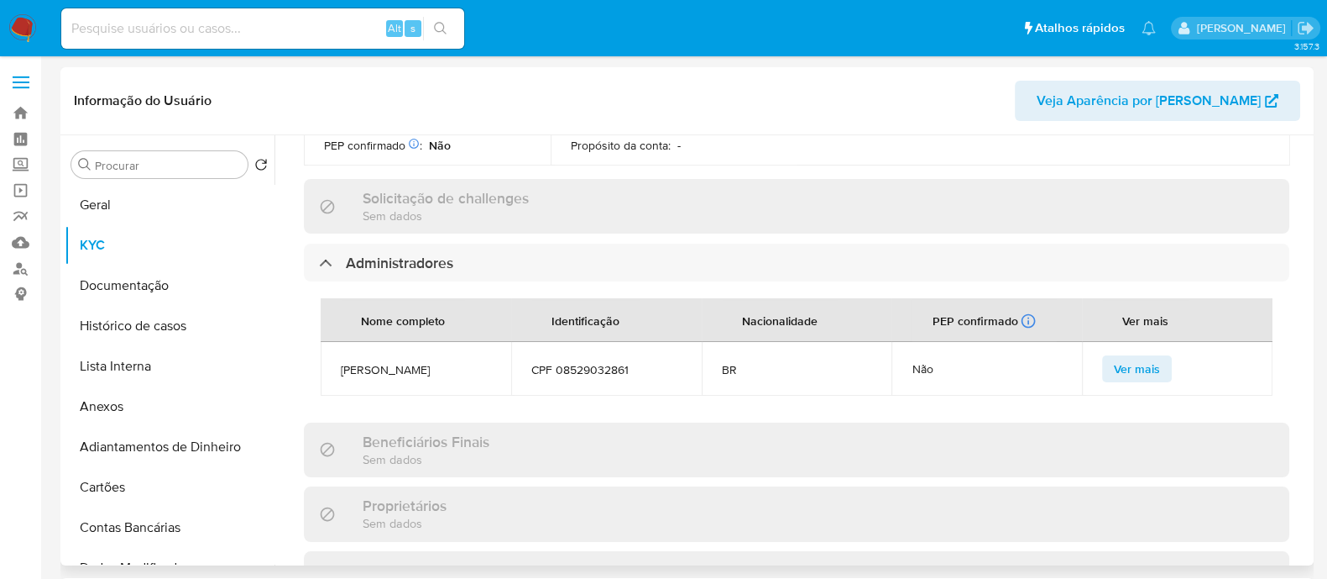
scroll to position [856, 0]
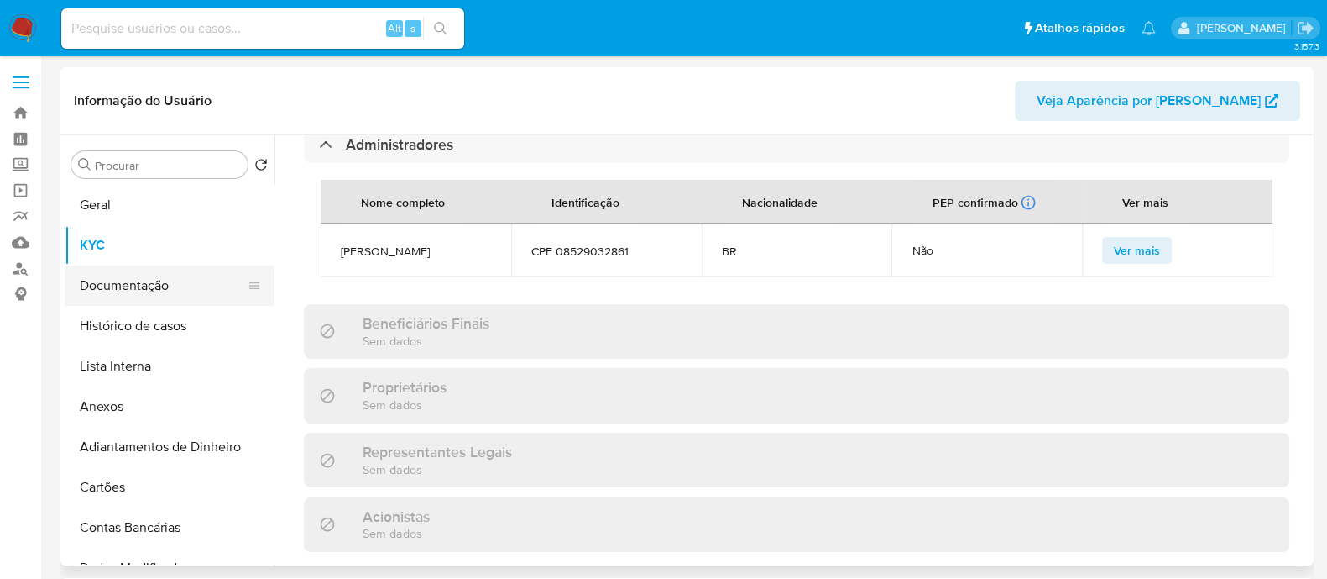
click at [134, 266] on button "Documentação" at bounding box center [163, 285] width 196 height 40
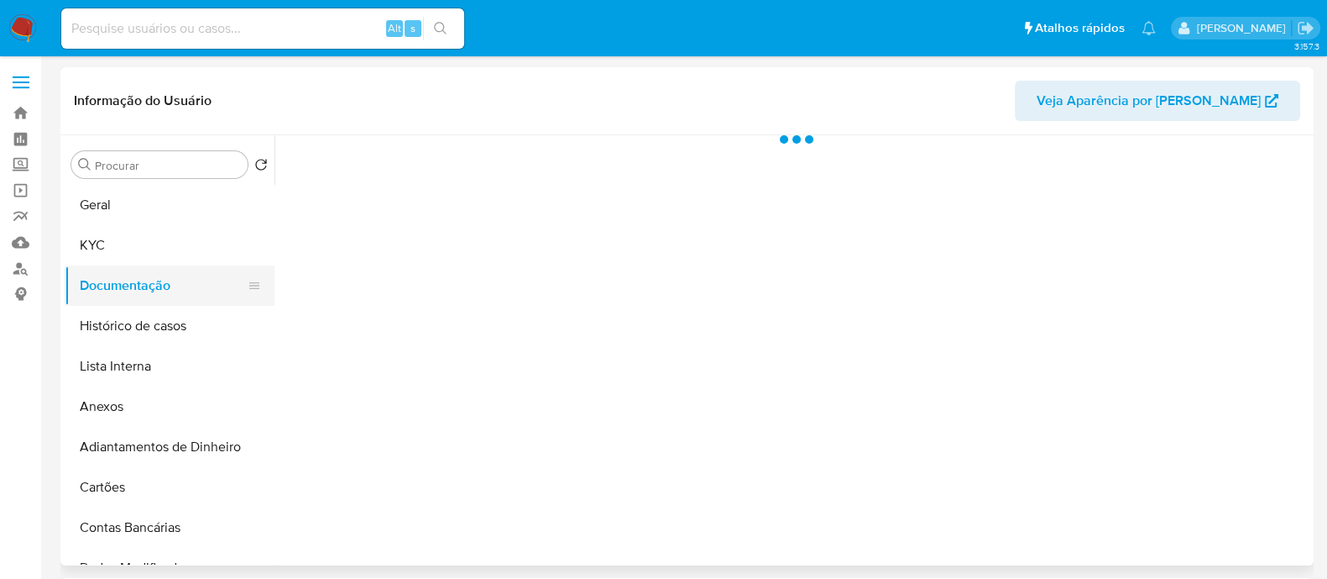
scroll to position [0, 0]
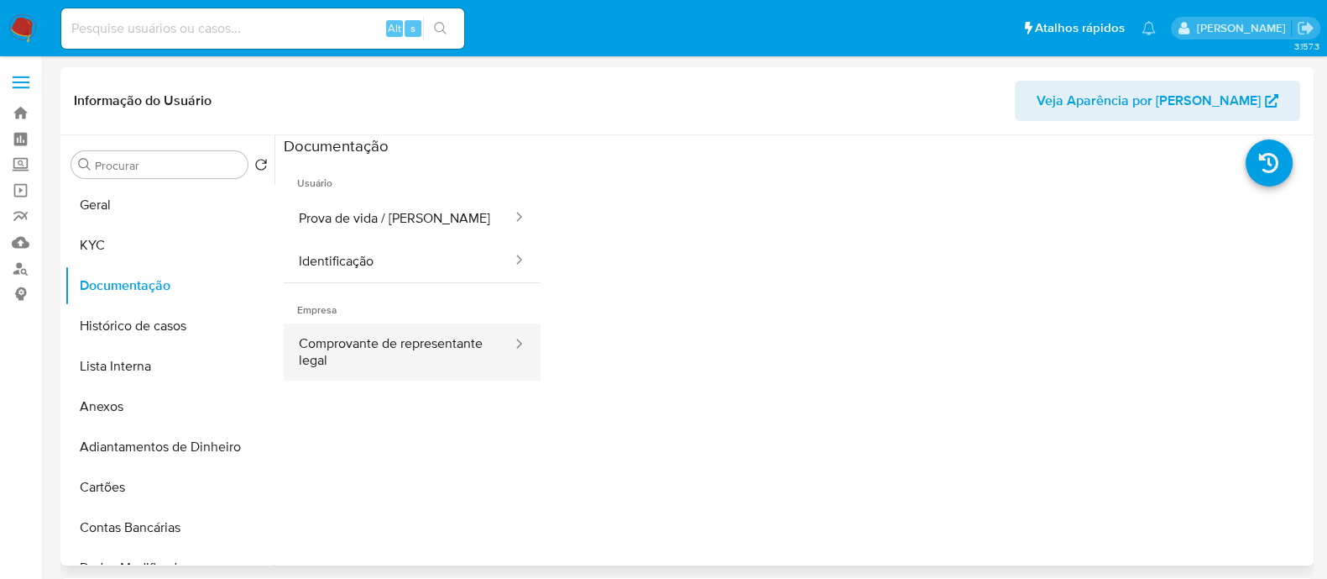
click at [408, 332] on button "Comprovante de representante legal" at bounding box center [399, 351] width 230 height 57
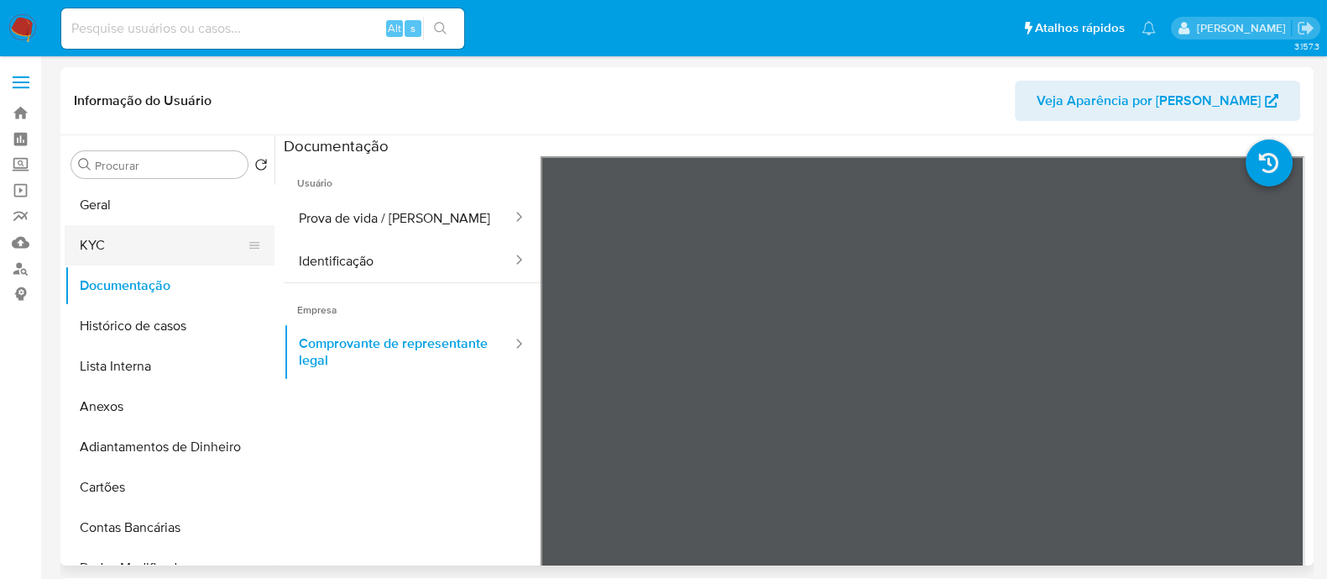
click at [179, 246] on button "KYC" at bounding box center [163, 245] width 196 height 40
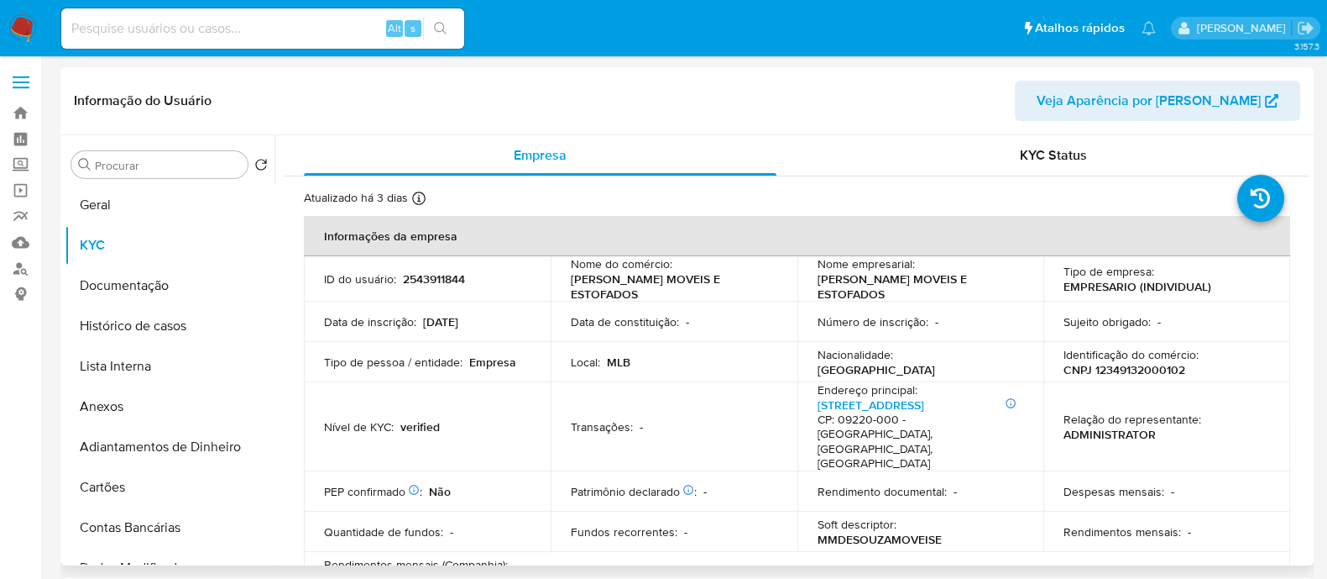
click at [1119, 369] on p "CNPJ 12349132000102" at bounding box center [1125, 369] width 122 height 15
copy p "12349132000102"
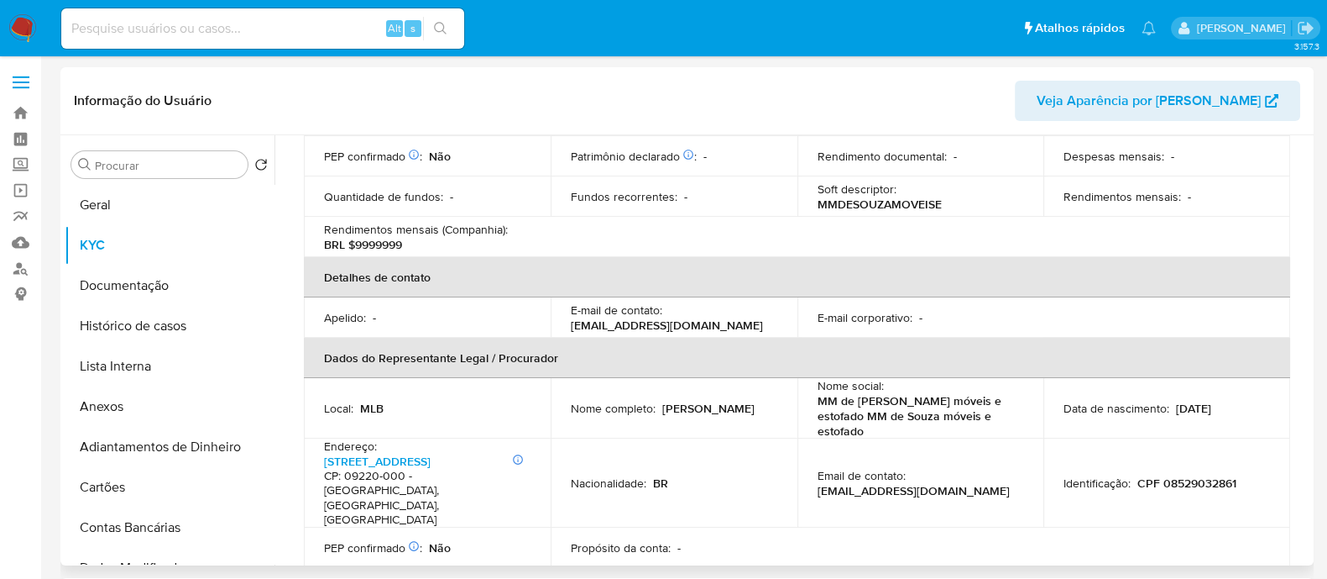
scroll to position [525, 0]
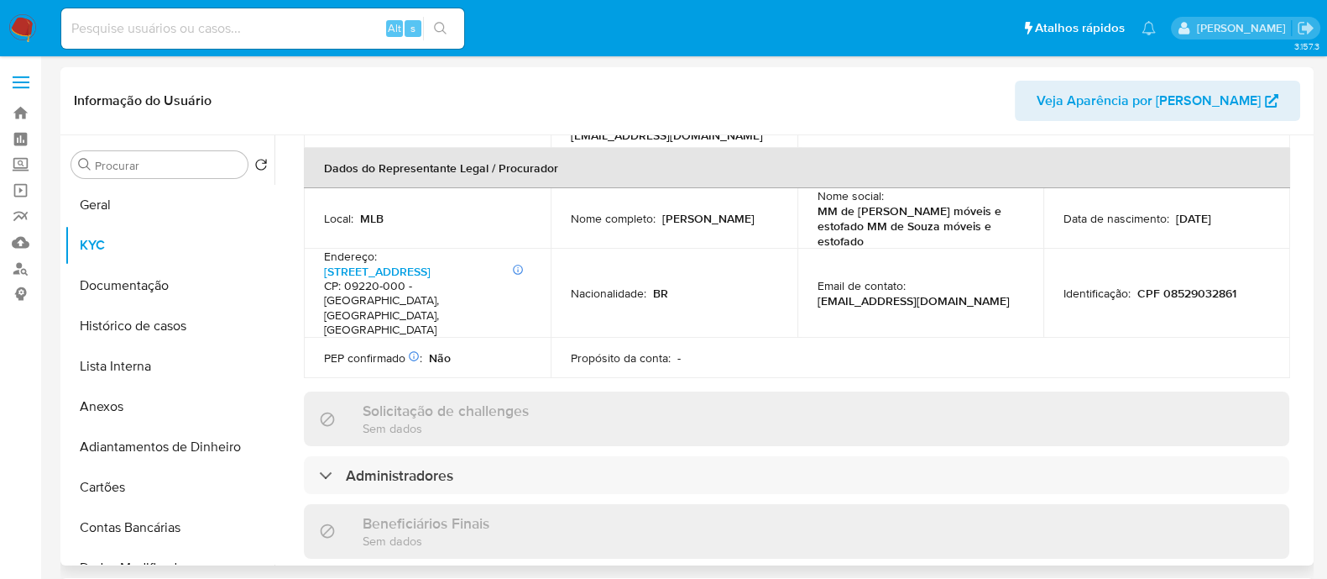
click at [524, 410] on div "Informações da empresa ID do usuário : 2543911844 Nome do comércio : M.M. DE SO…" at bounding box center [797, 370] width 986 height 1358
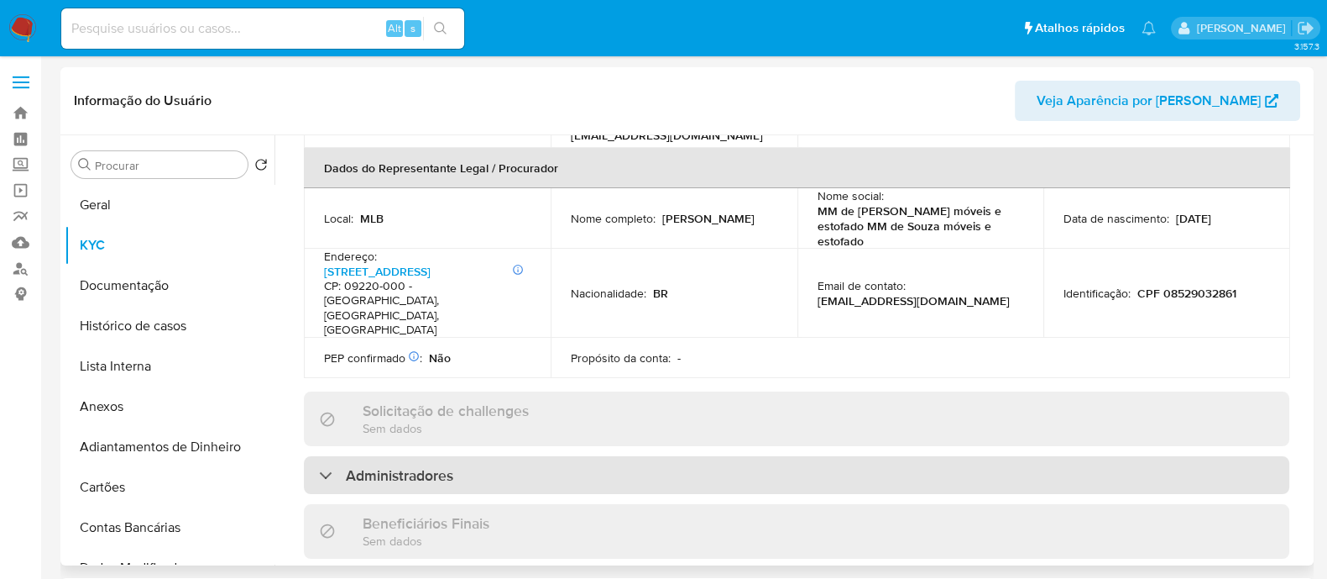
click at [563, 456] on div "Administradores" at bounding box center [797, 475] width 986 height 39
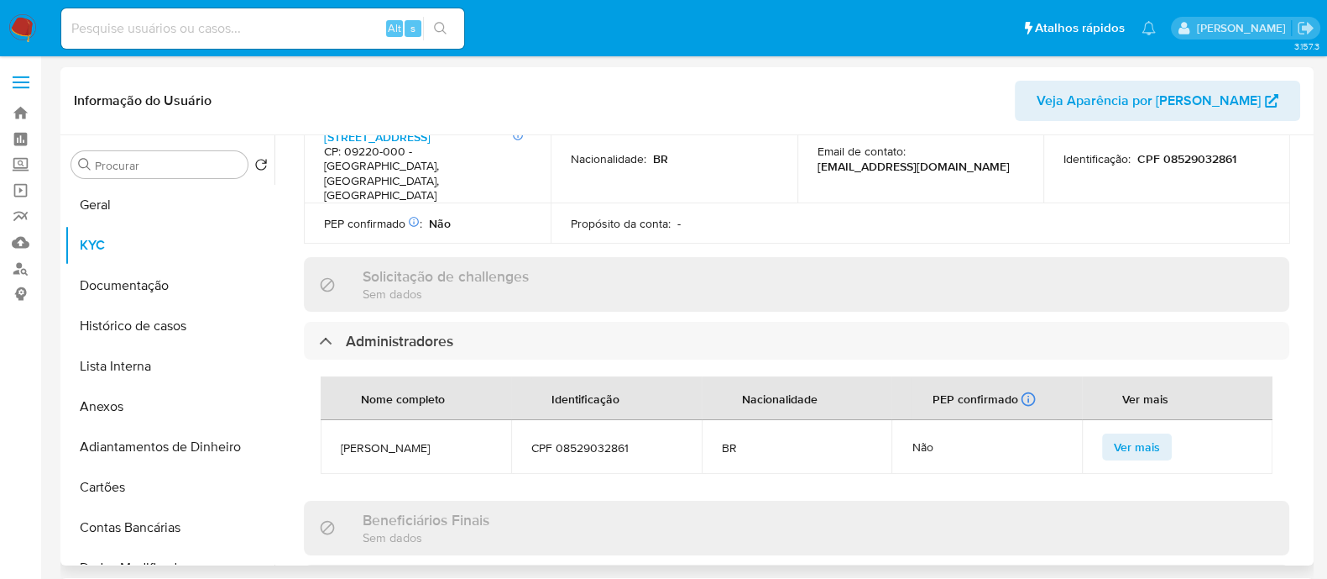
scroll to position [734, 0]
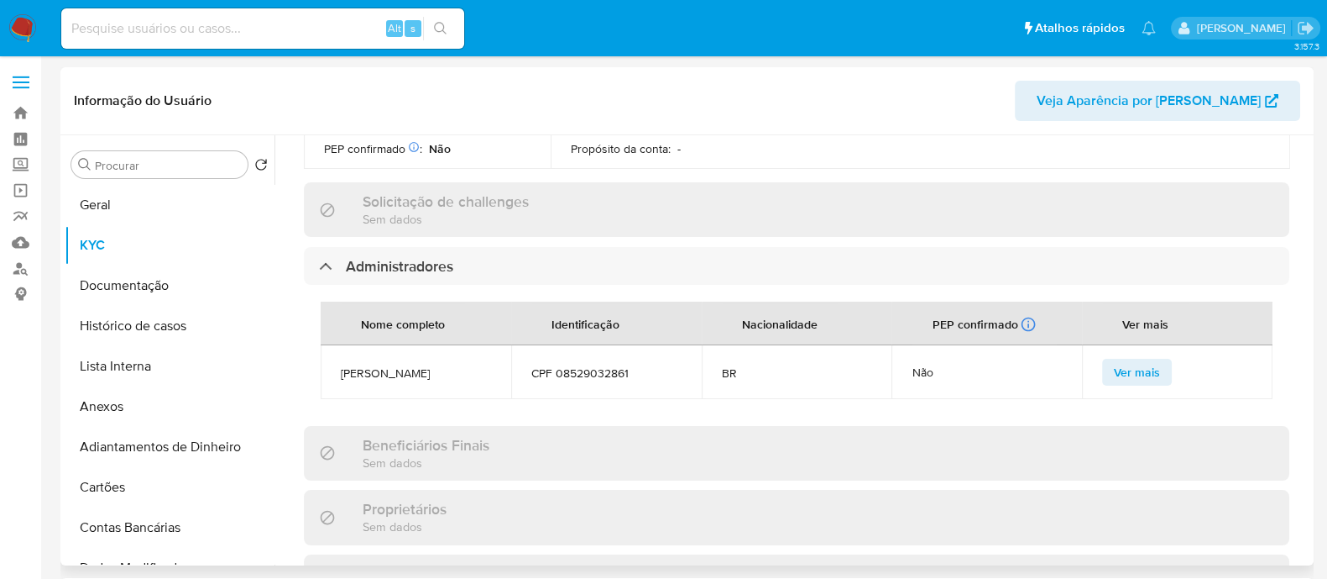
click at [419, 365] on span "Maurilio Martins de Souza" at bounding box center [416, 372] width 150 height 15
copy span "Maurilio Martins de Souza"
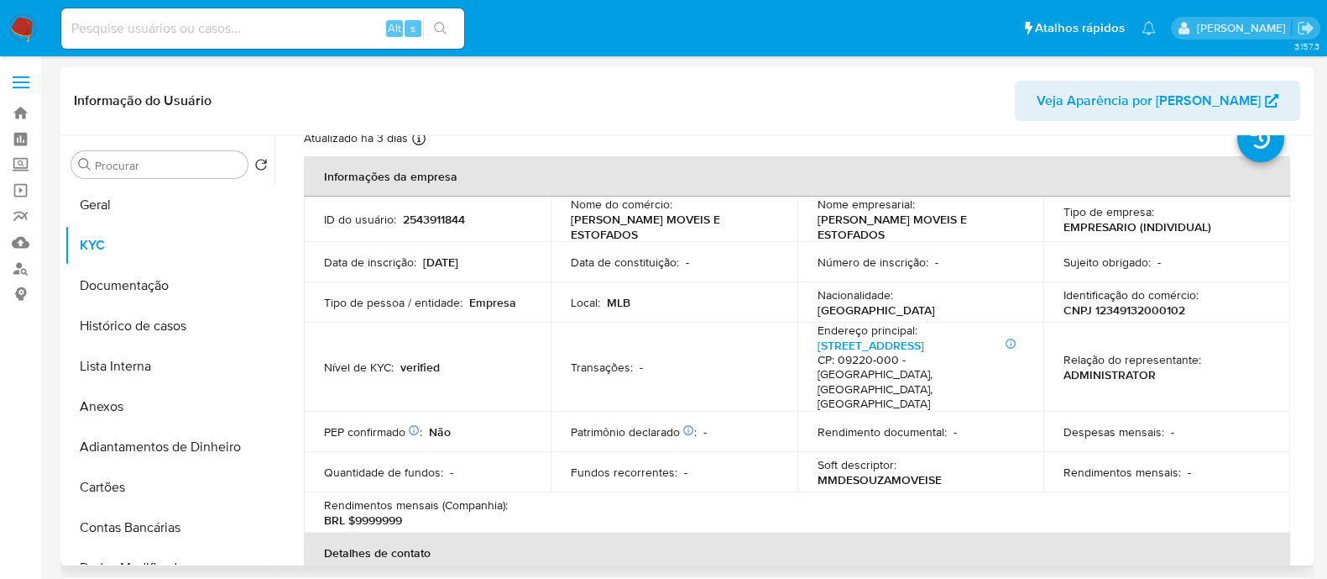
scroll to position [0, 0]
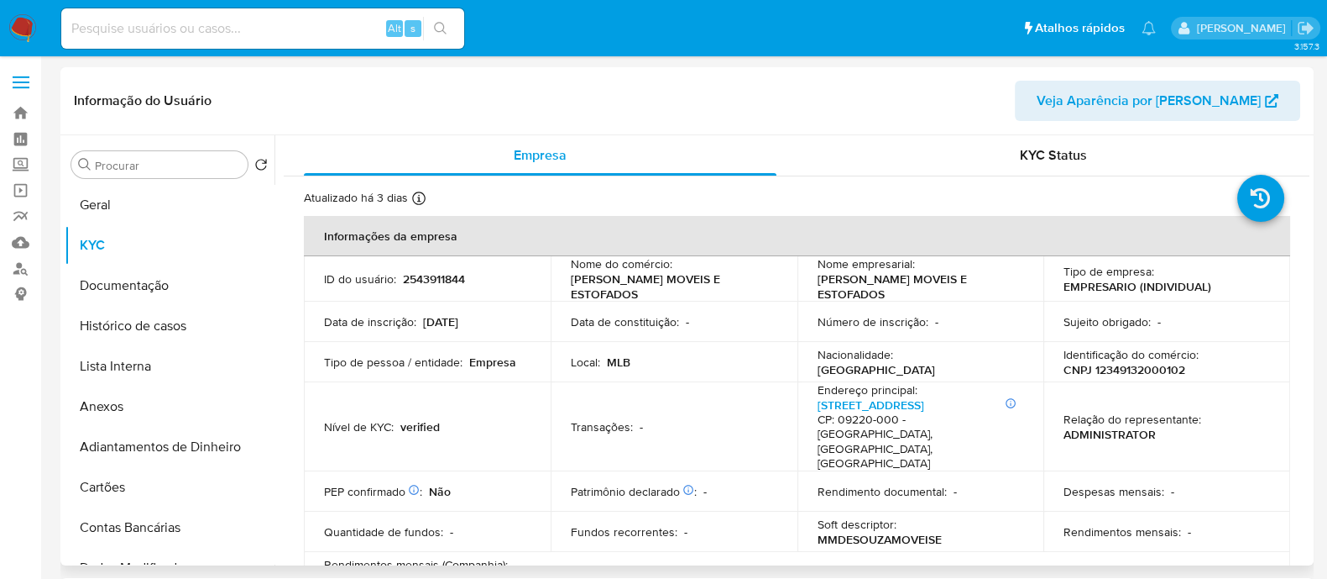
click at [903, 280] on p "M.M. DE SOUZA MOVEIS E ESTOFADOS" at bounding box center [918, 286] width 200 height 30
click at [1149, 369] on p "CNPJ 12349132000102" at bounding box center [1125, 369] width 122 height 15
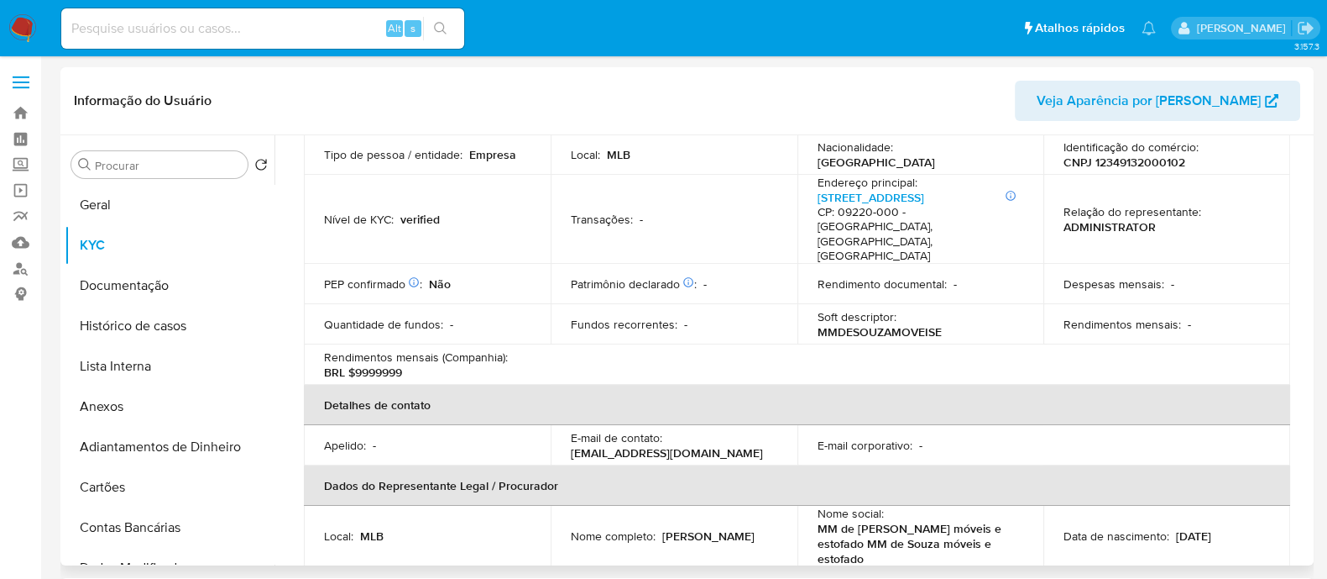
scroll to position [104, 0]
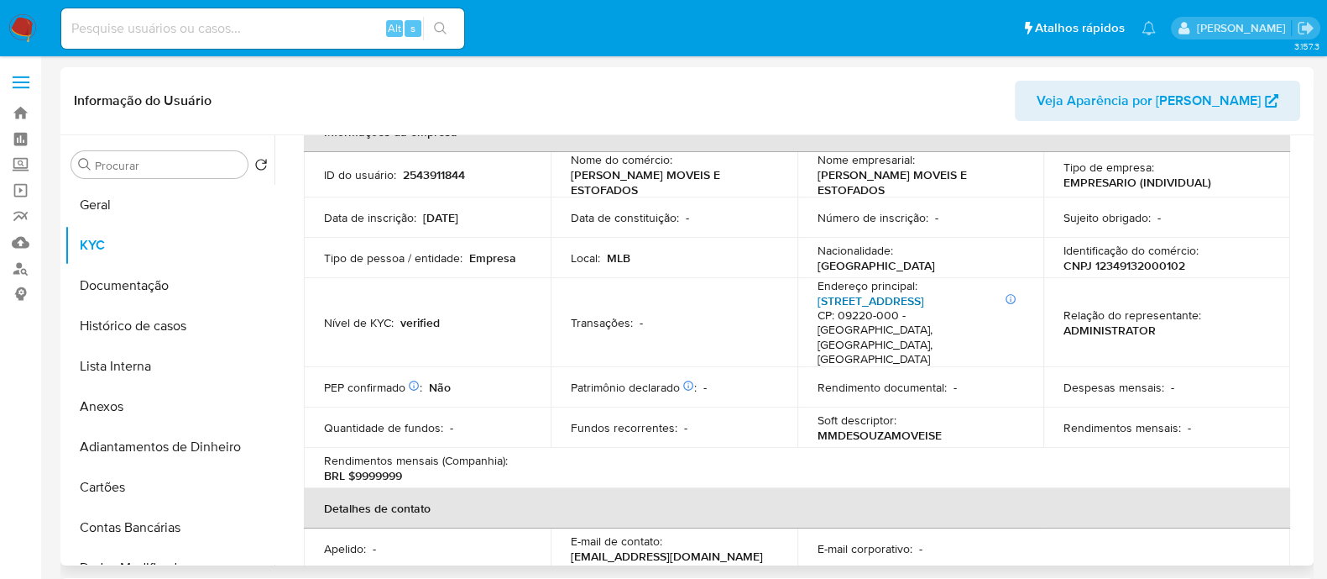
click at [861, 300] on link "Avenida Varsóvia 68, Vila Metalúrgica" at bounding box center [871, 300] width 107 height 17
click at [138, 189] on button "Geral" at bounding box center [163, 205] width 196 height 40
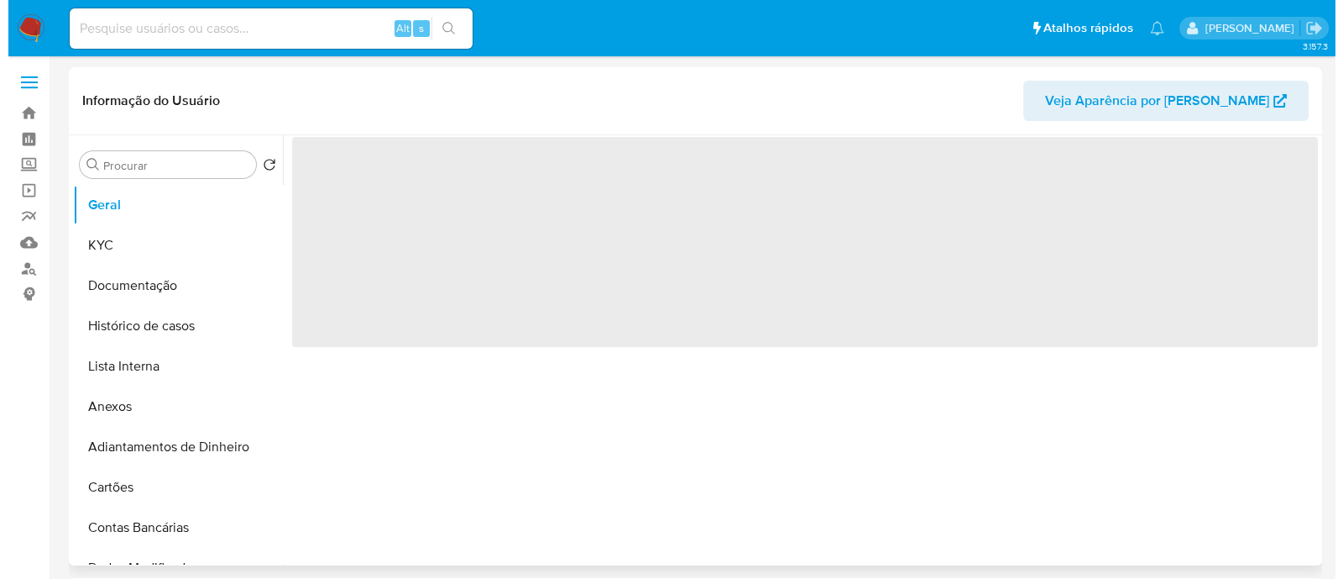
scroll to position [0, 0]
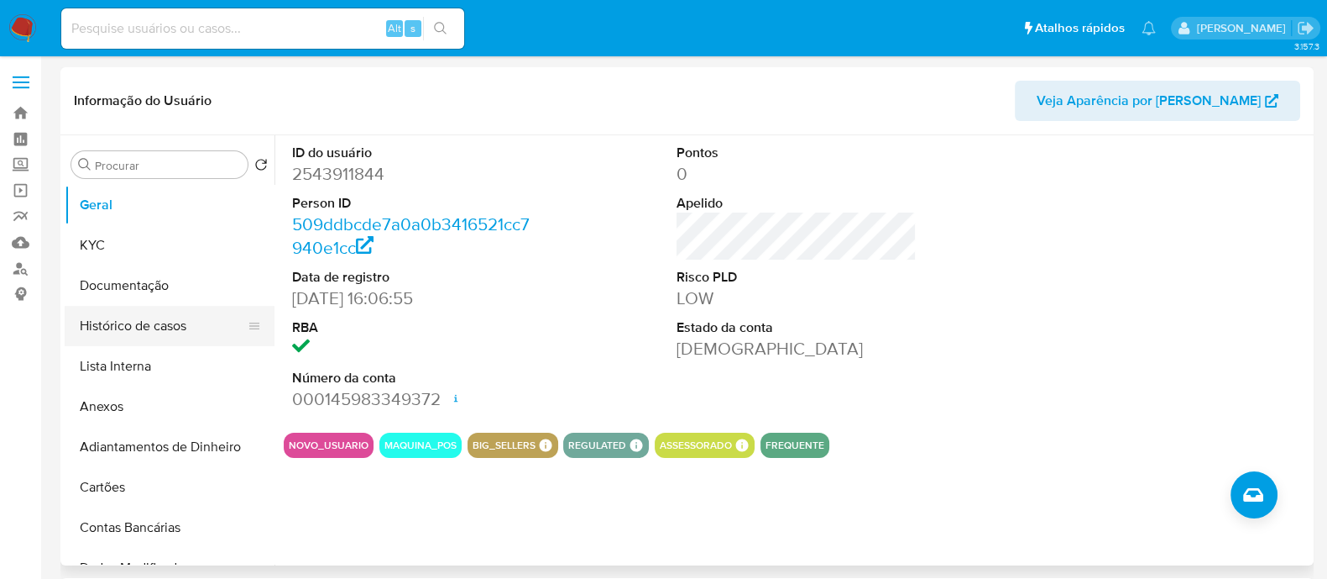
click at [166, 317] on button "Histórico de casos" at bounding box center [163, 326] width 196 height 40
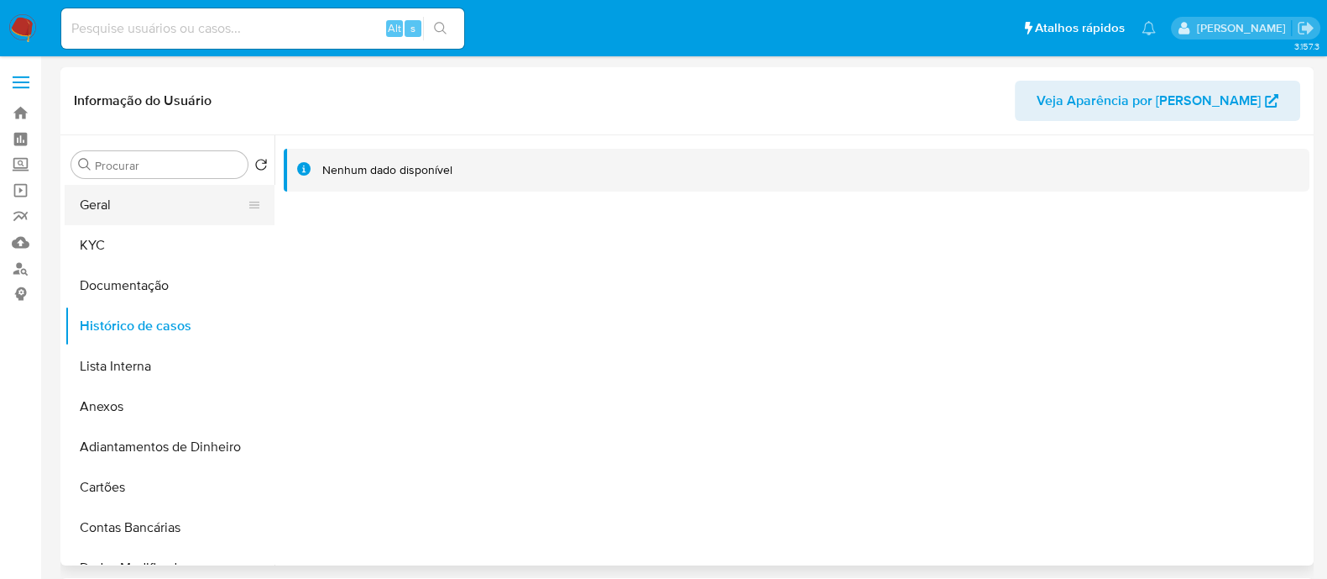
click at [160, 205] on button "Geral" at bounding box center [163, 205] width 196 height 40
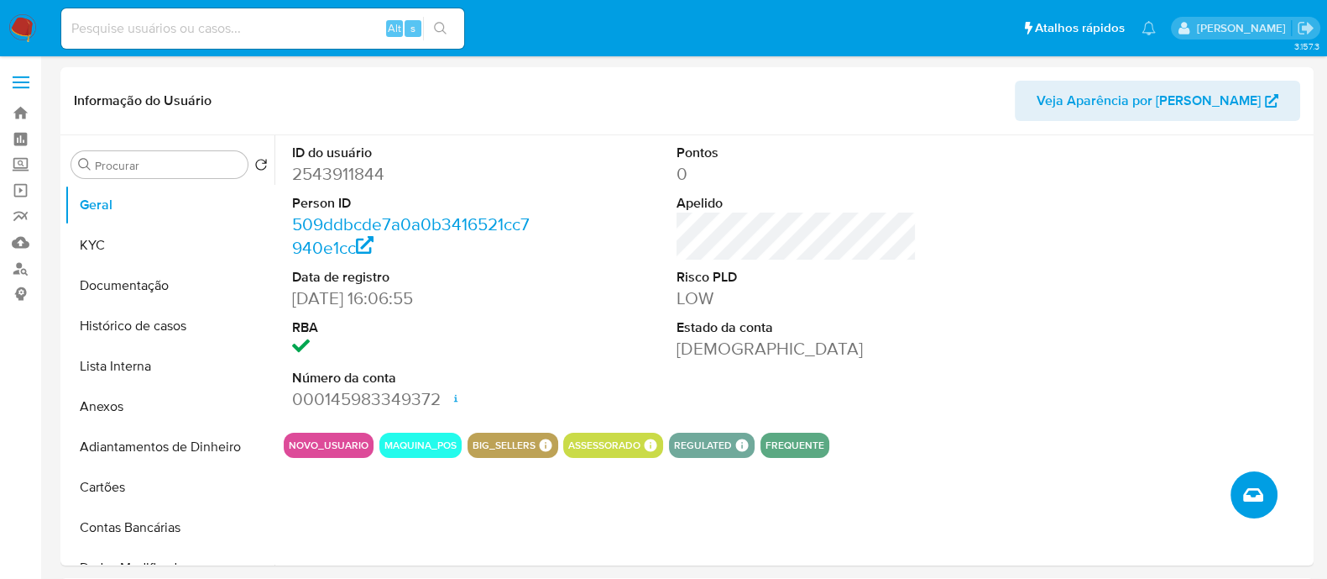
click at [1270, 486] on button "Criar caso manual" at bounding box center [1254, 494] width 47 height 47
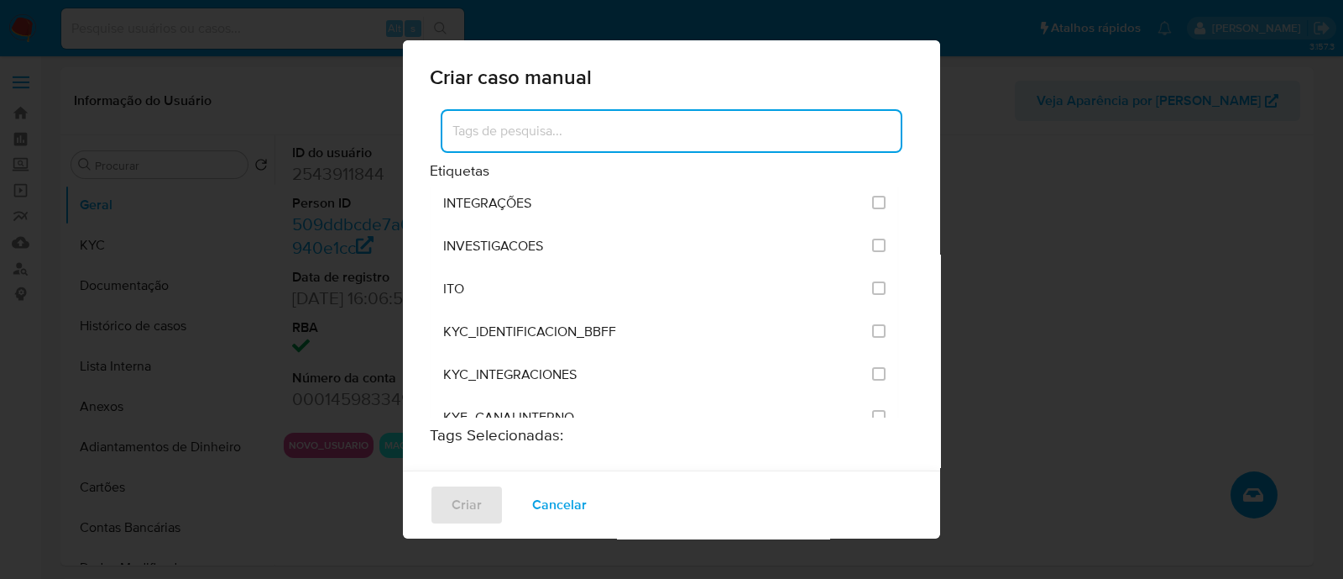
scroll to position [1364, 0]
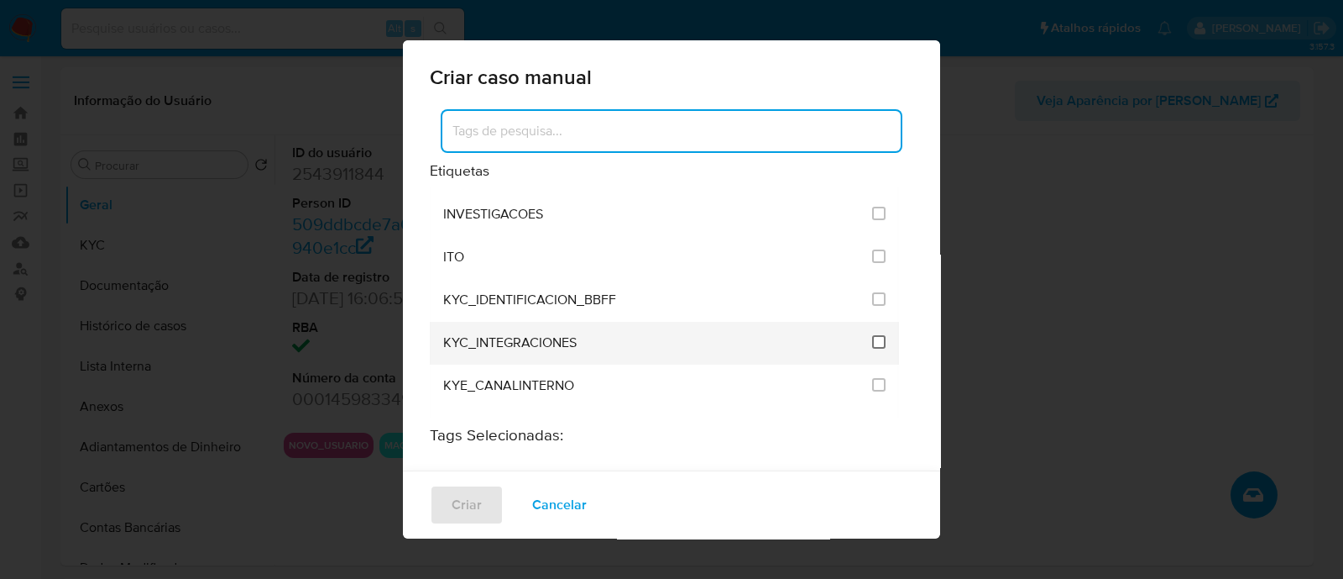
click at [872, 335] on input "2093" at bounding box center [878, 341] width 13 height 13
checkbox input "true"
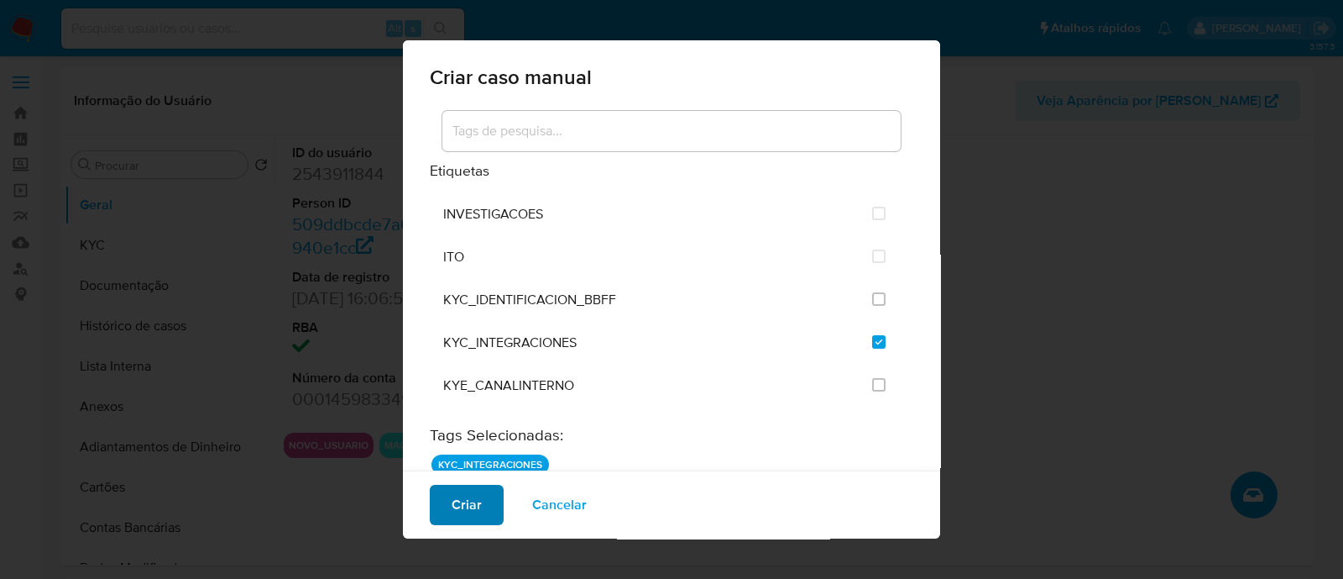
click at [466, 516] on span "Criar" at bounding box center [467, 504] width 30 height 37
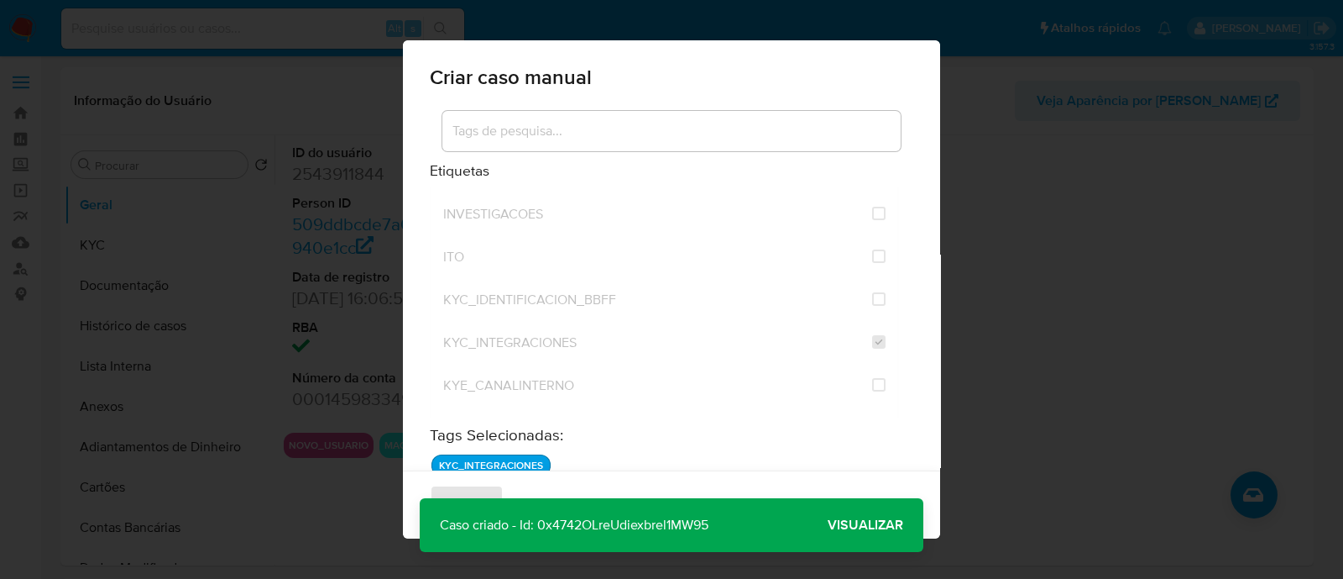
click span "Visualizar"
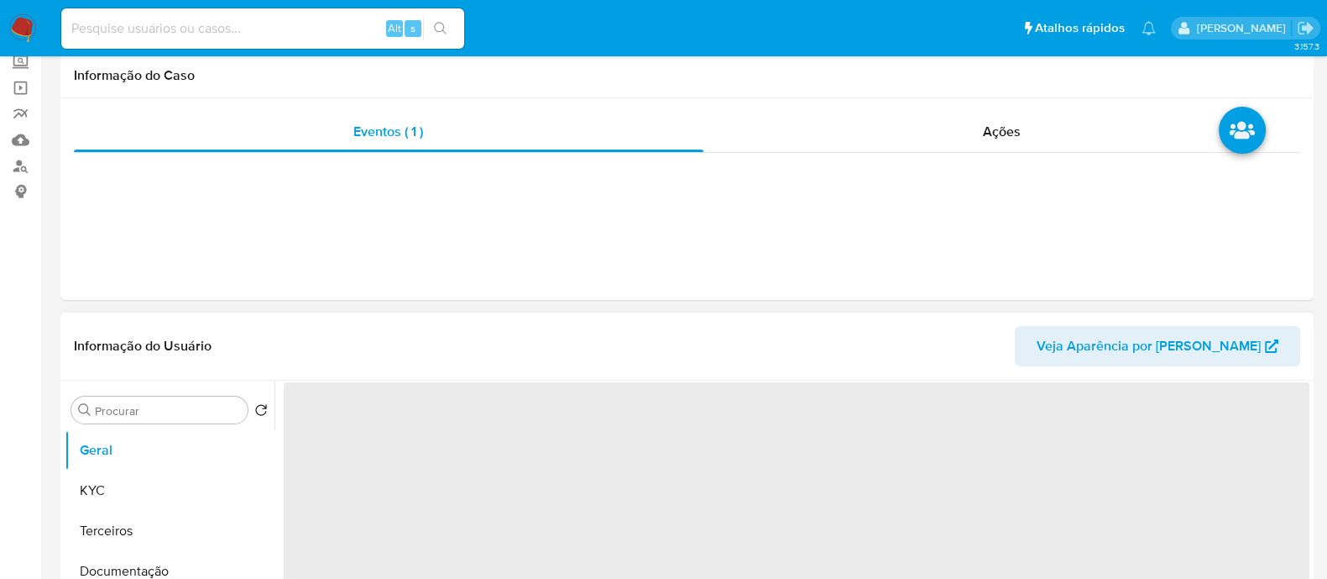
scroll to position [315, 0]
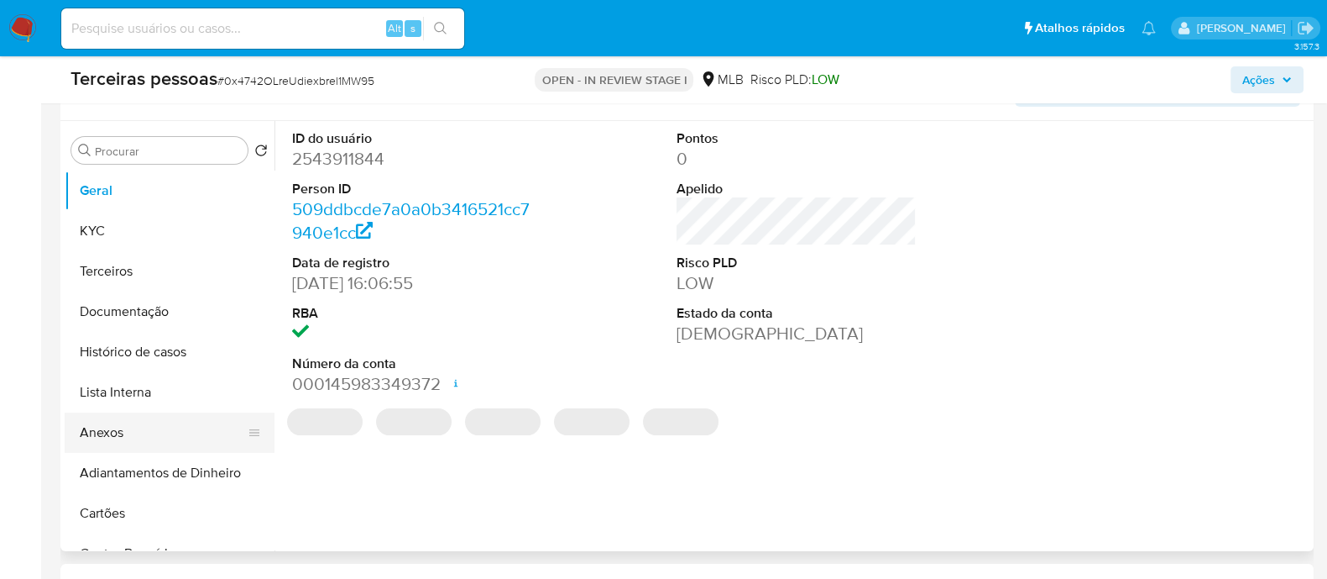
click at [133, 437] on button "Anexos" at bounding box center [163, 432] width 196 height 40
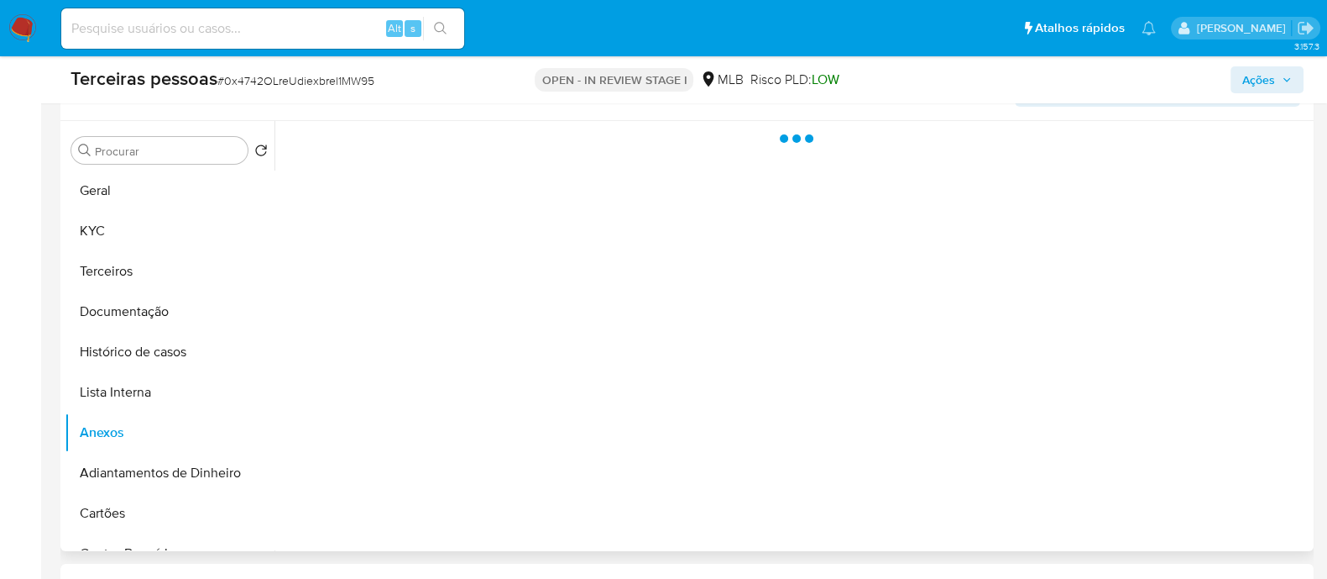
select select "10"
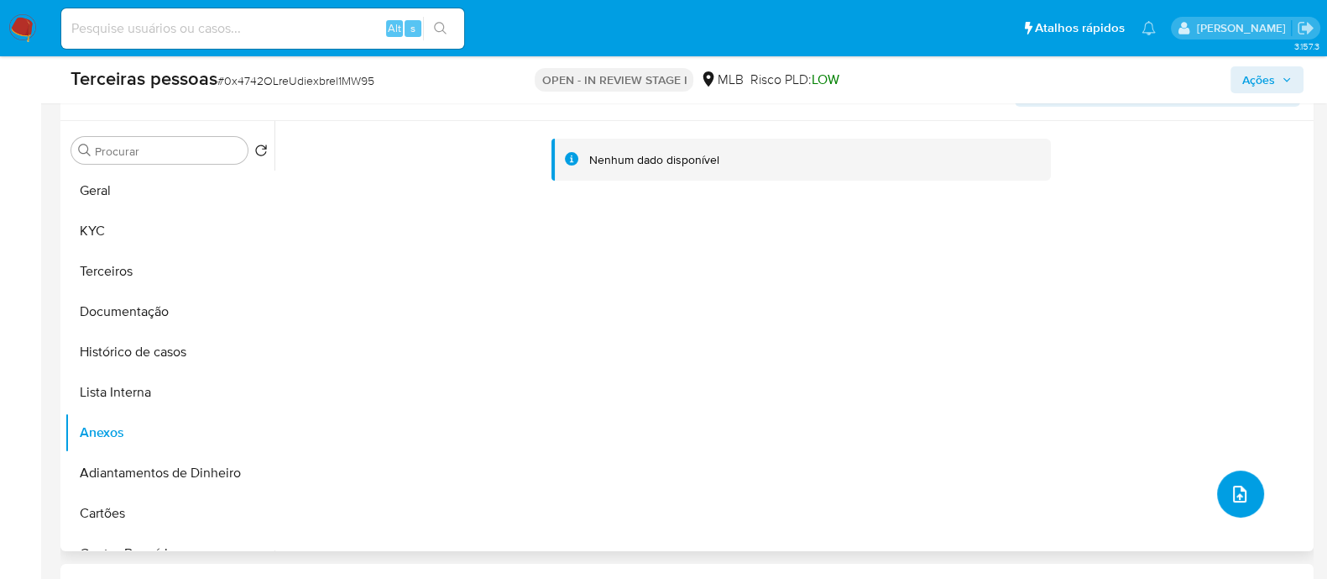
click at [1234, 503] on icon "upload-file" at bounding box center [1240, 494] width 20 height 20
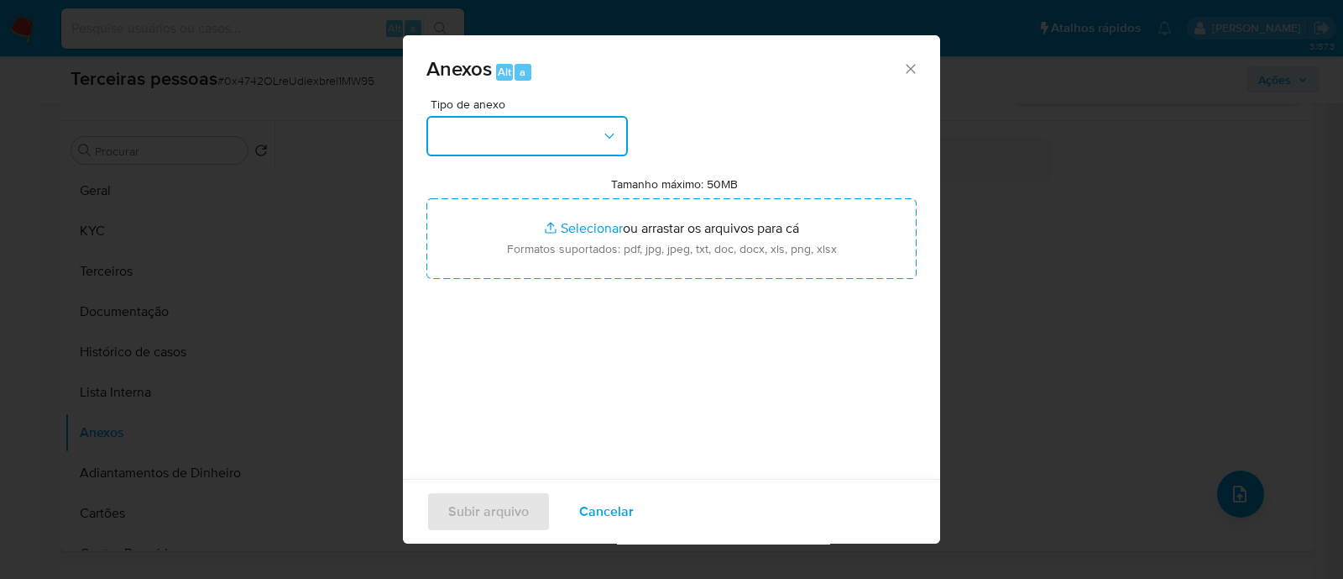
click at [547, 148] on button "button" at bounding box center [528, 136] width 202 height 40
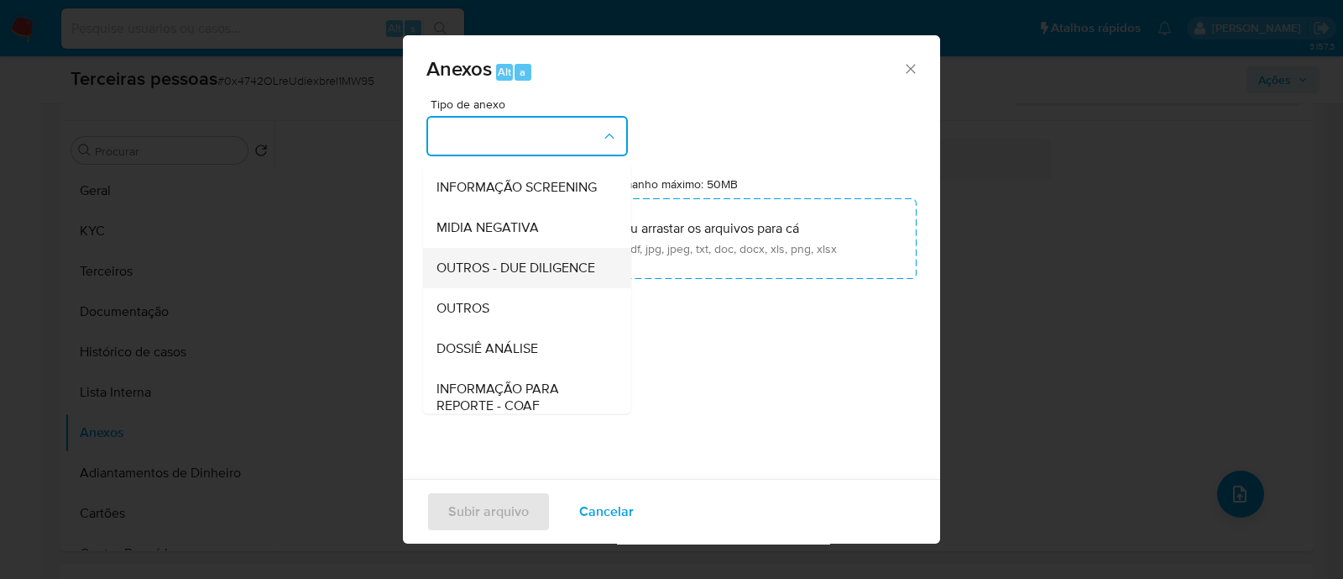
scroll to position [259, 0]
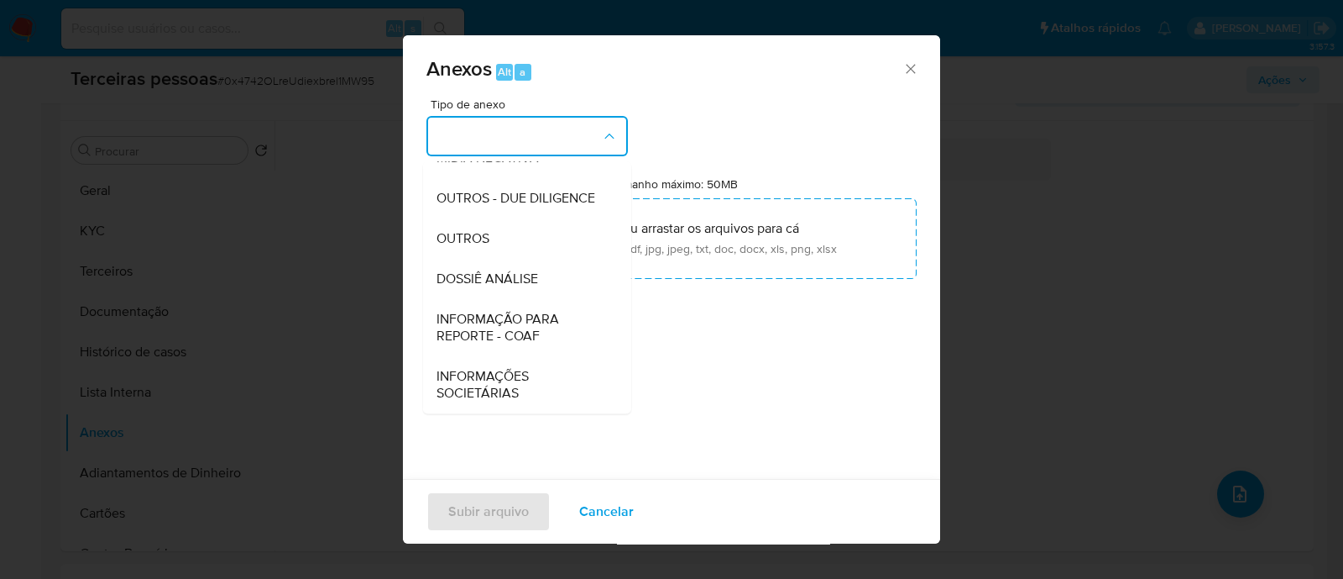
drag, startPoint x: 470, startPoint y: 174, endPoint x: 536, endPoint y: 191, distance: 67.6
click at [470, 190] on span "OUTROS - DUE DILIGENCE" at bounding box center [516, 198] width 159 height 17
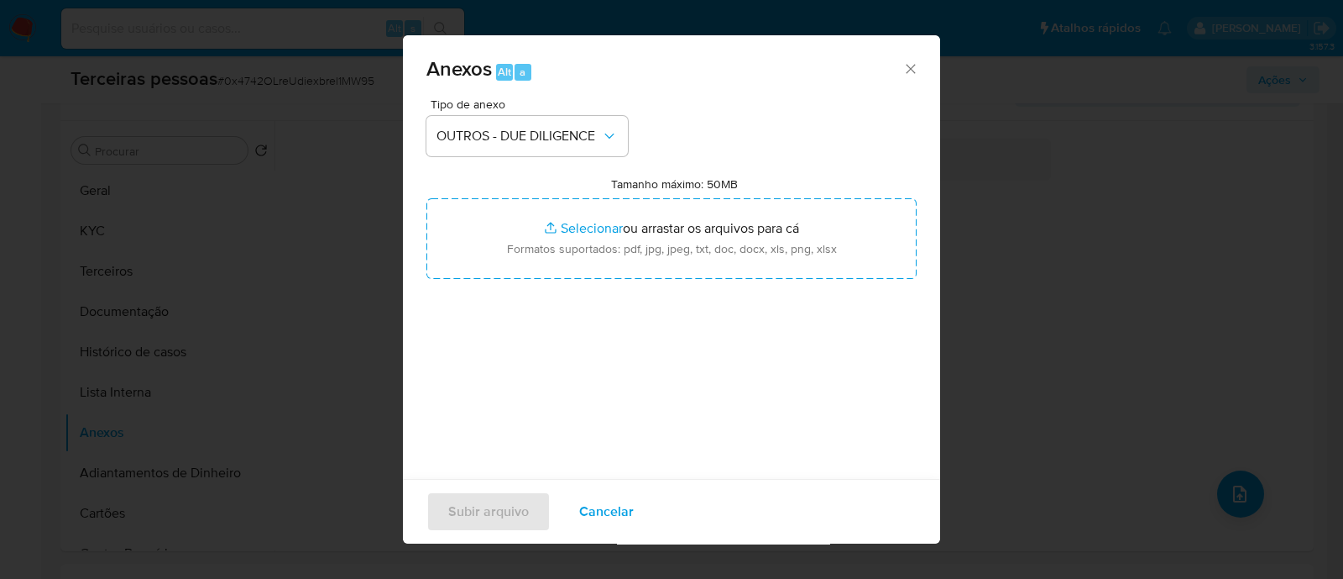
click at [562, 196] on div "Tamanho máximo: 50MB Selecionar arquivos Selecionar ou arrastar os arquivos par…" at bounding box center [672, 227] width 490 height 102
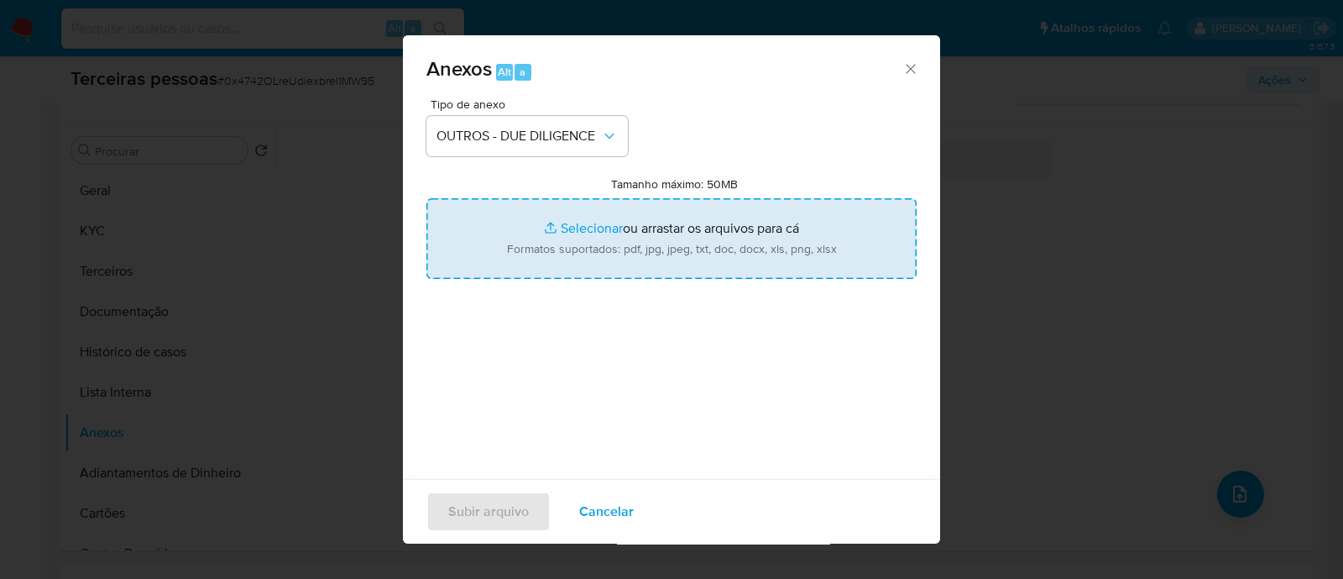
click at [551, 224] on input "Tamanho máximo: 50MB Selecionar arquivos" at bounding box center [672, 238] width 490 height 81
click at [678, 257] on input "Tamanho máximo: 50MB Selecionar arquivos" at bounding box center [672, 238] width 490 height 81
type input "C:\fakepath\Matriz de Risco - [PERSON_NAME] MOVEIS E ESTOFADOS.pdf"
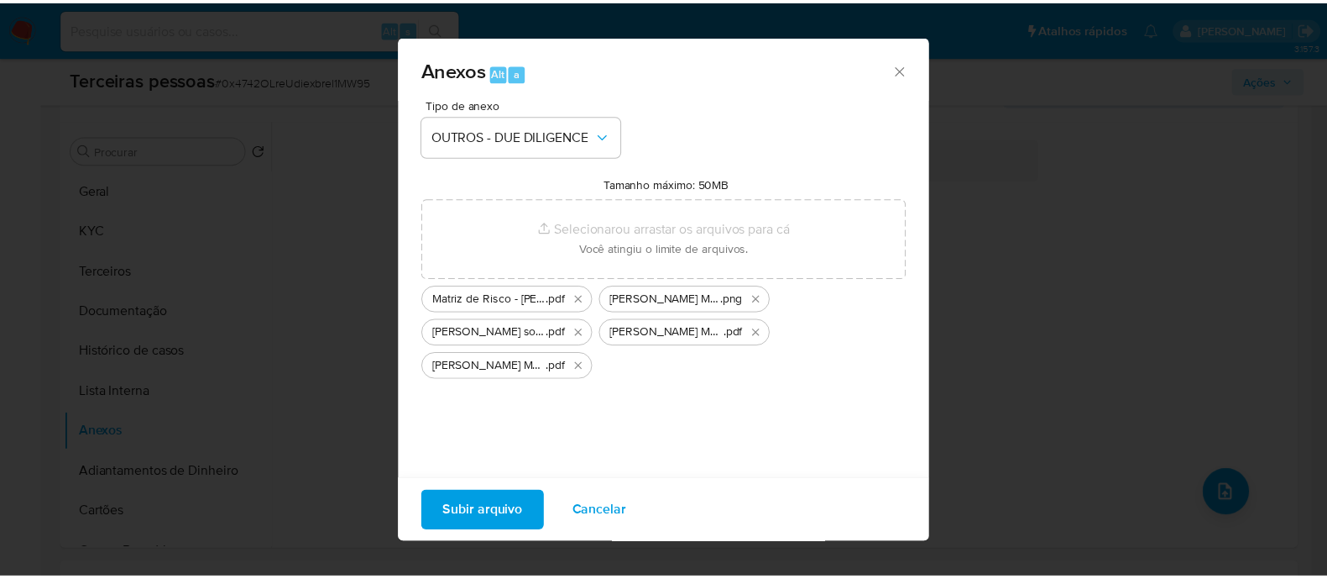
scroll to position [25, 0]
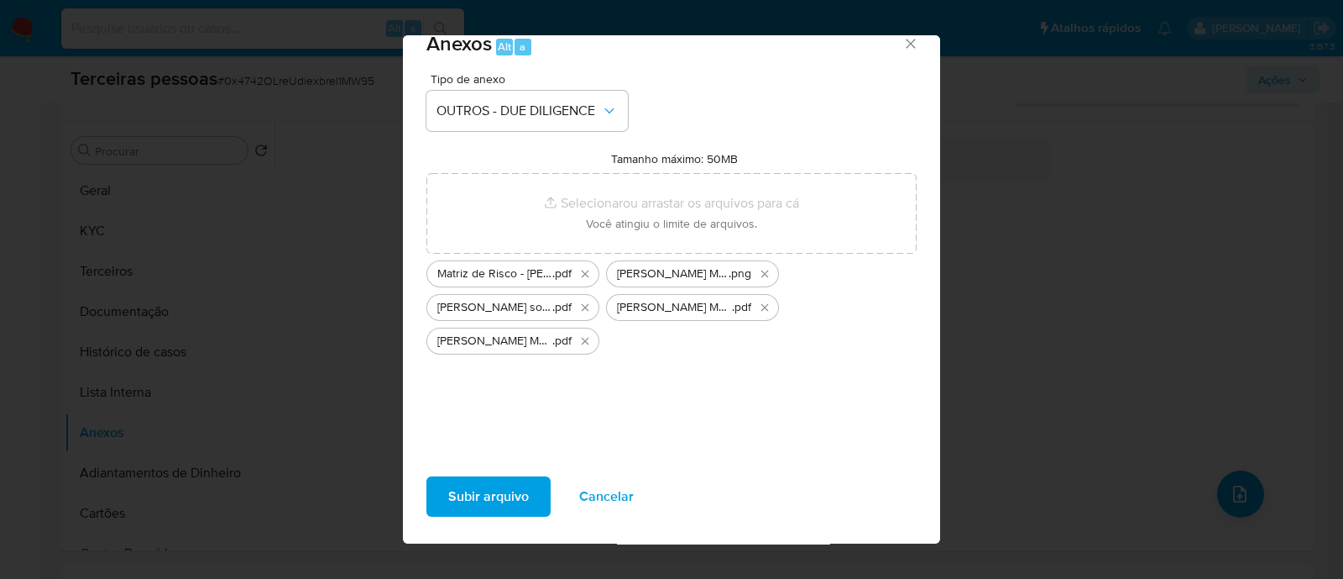
click at [499, 482] on span "Subir arquivo" at bounding box center [488, 496] width 81 height 37
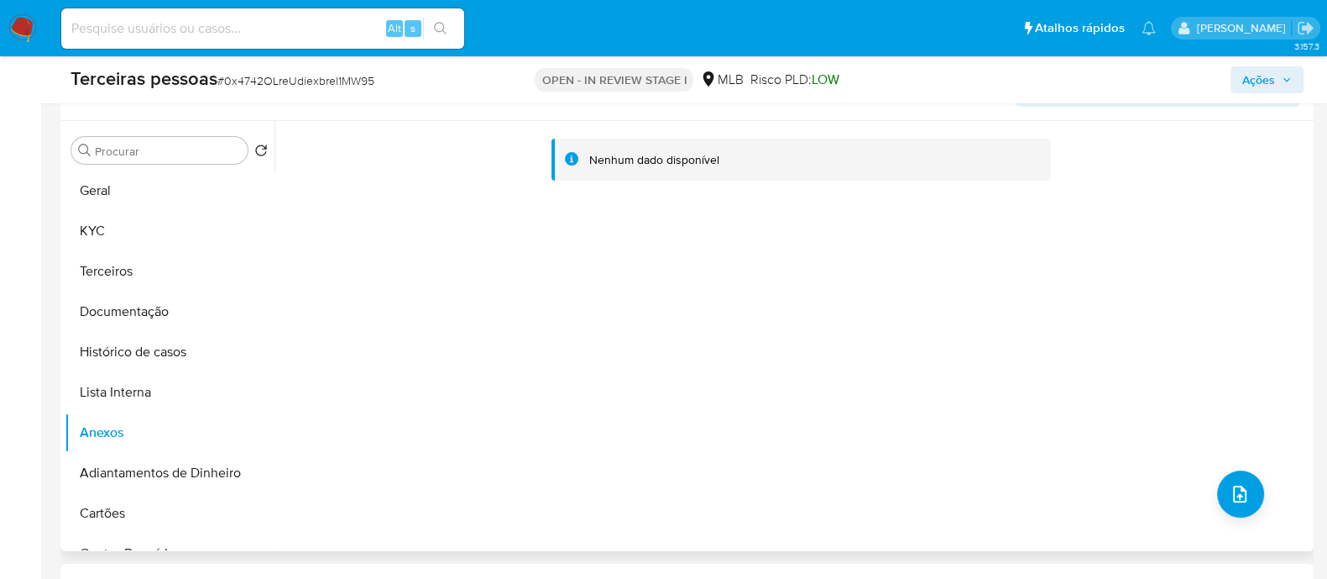
click at [1106, 268] on div "Nenhum dado disponível" at bounding box center [792, 336] width 1035 height 430
click at [133, 388] on button "Lista Interna" at bounding box center [163, 392] width 196 height 40
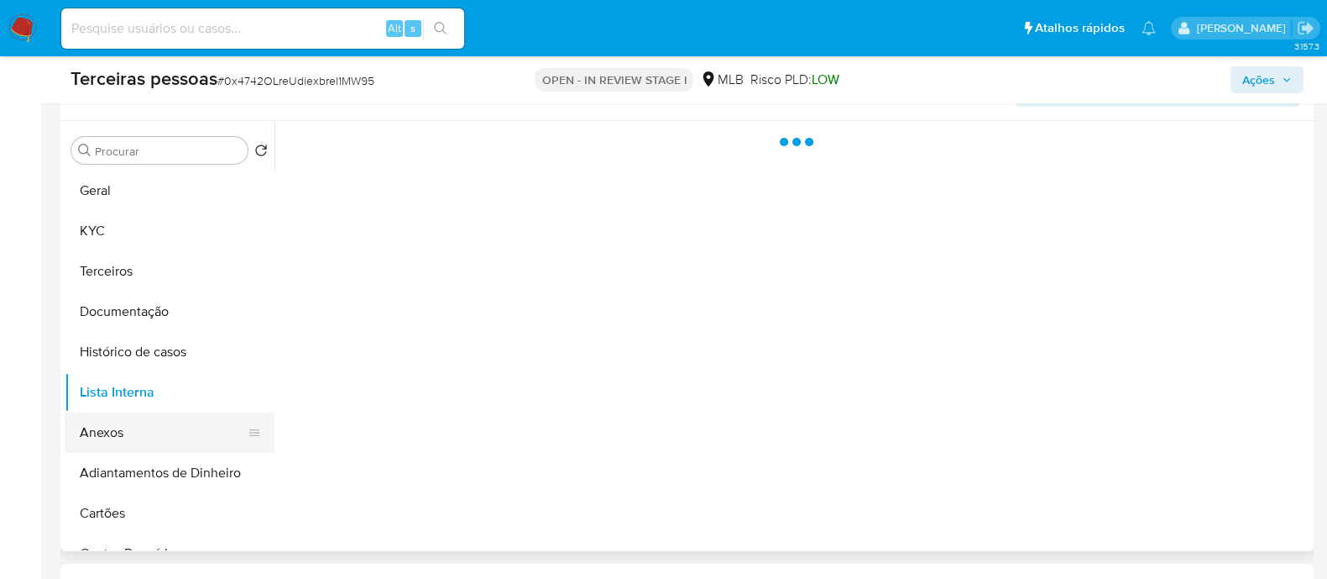
click at [156, 427] on button "Anexos" at bounding box center [163, 432] width 196 height 40
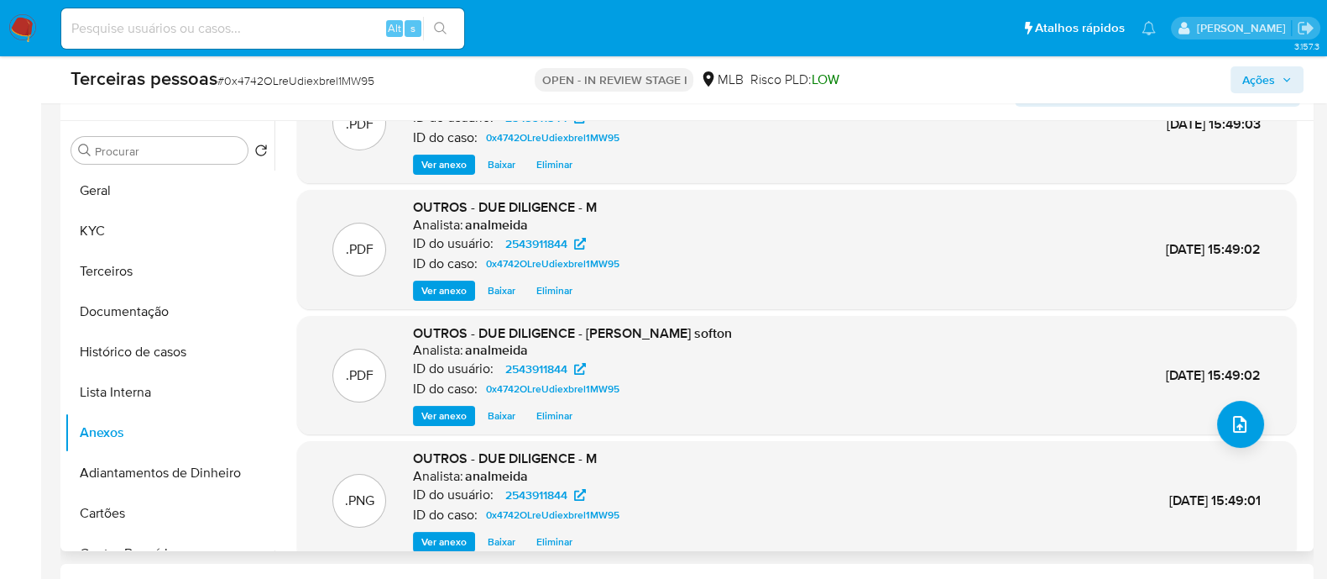
scroll to position [141, 0]
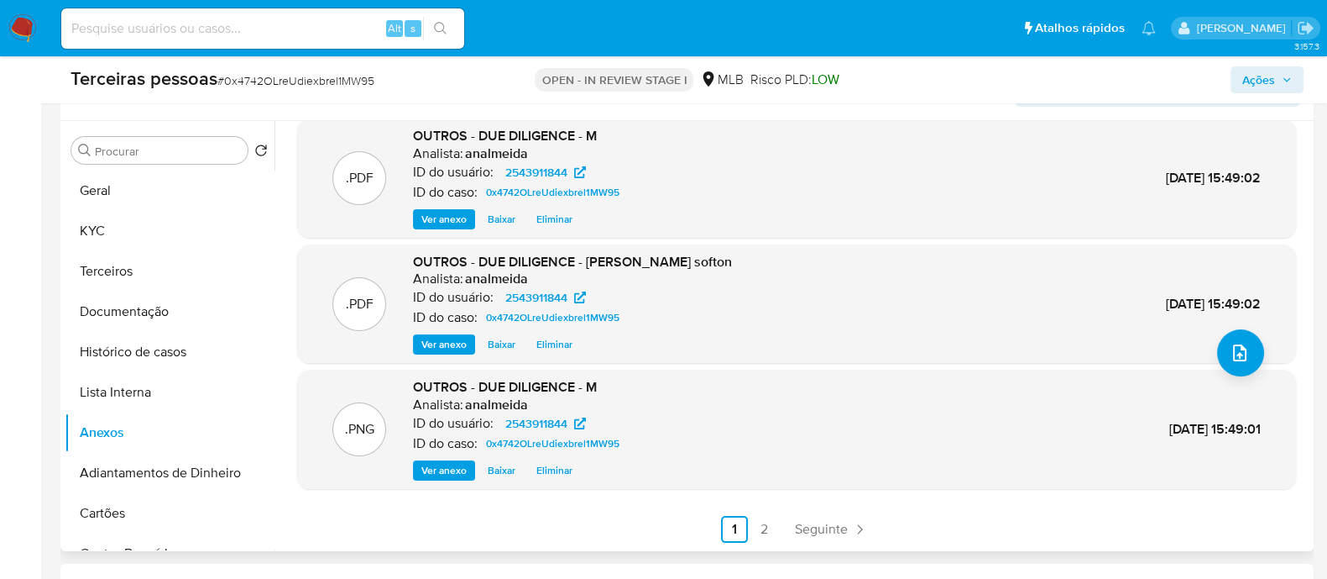
click at [738, 413] on div ".PNG OUTROS - DUE DILIGENCE - M Analista: analmeida ID do usuário: 2543911844 I…" at bounding box center [797, 429] width 982 height 102
click at [606, 397] on div "Analista: analmeida" at bounding box center [519, 404] width 213 height 17
click at [804, 380] on div ".PNG OUTROS - DUE DILIGENCE - M Analista: analmeida ID do usuário: 2543911844 I…" at bounding box center [797, 429] width 982 height 102
click at [441, 476] on span "Ver anexo" at bounding box center [443, 470] width 45 height 17
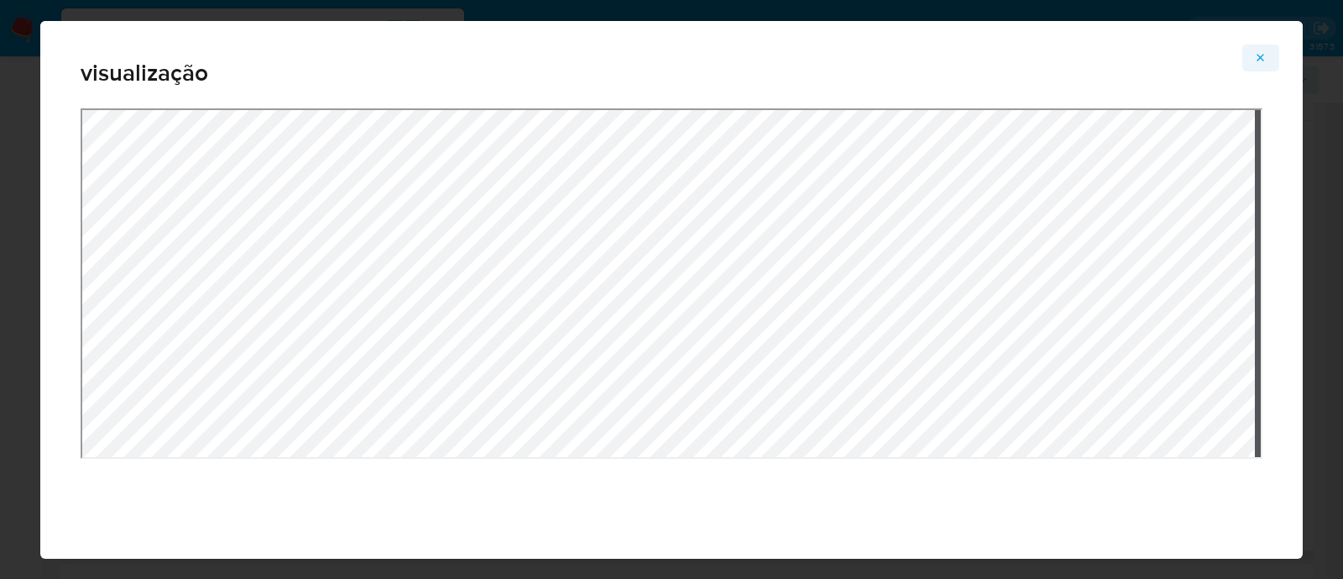
click at [1277, 52] on button "Attachment preview" at bounding box center [1261, 58] width 37 height 27
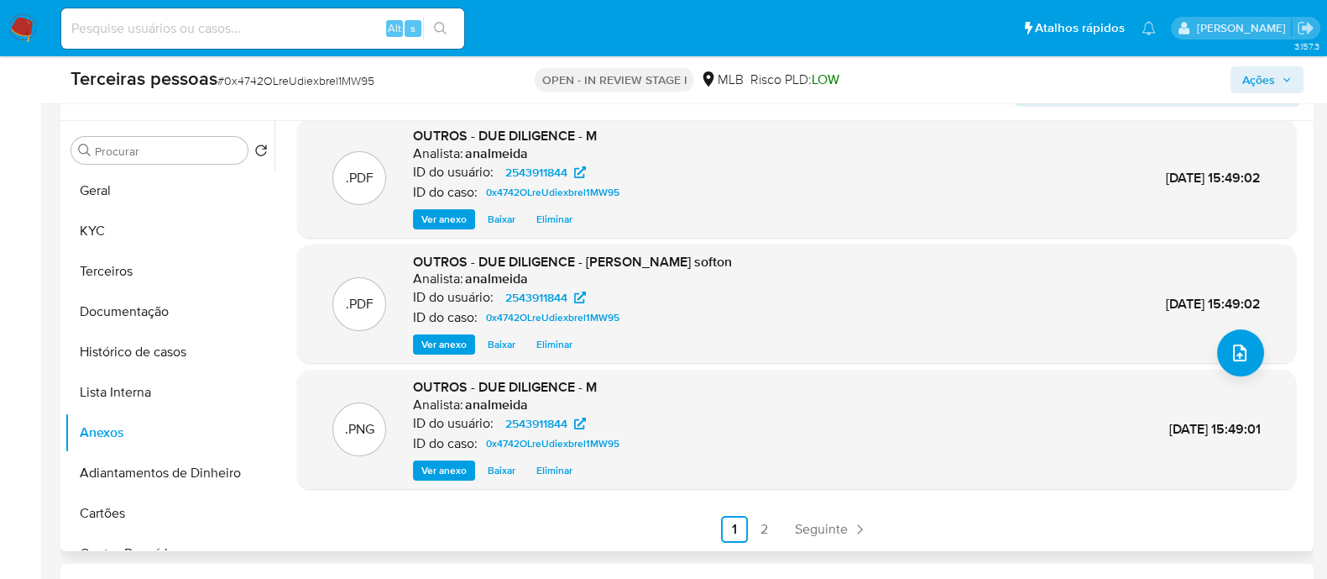
click at [732, 324] on div "ID do caso: 0x4742OLreUdiexbrel1MW95" at bounding box center [572, 317] width 319 height 20
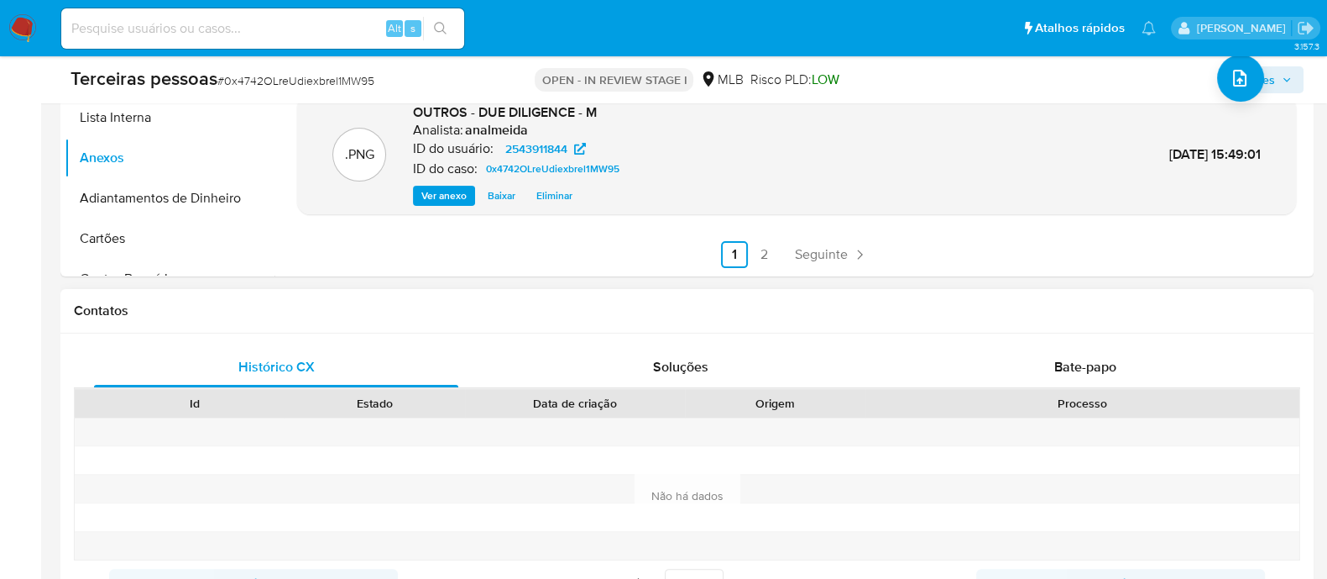
scroll to position [630, 0]
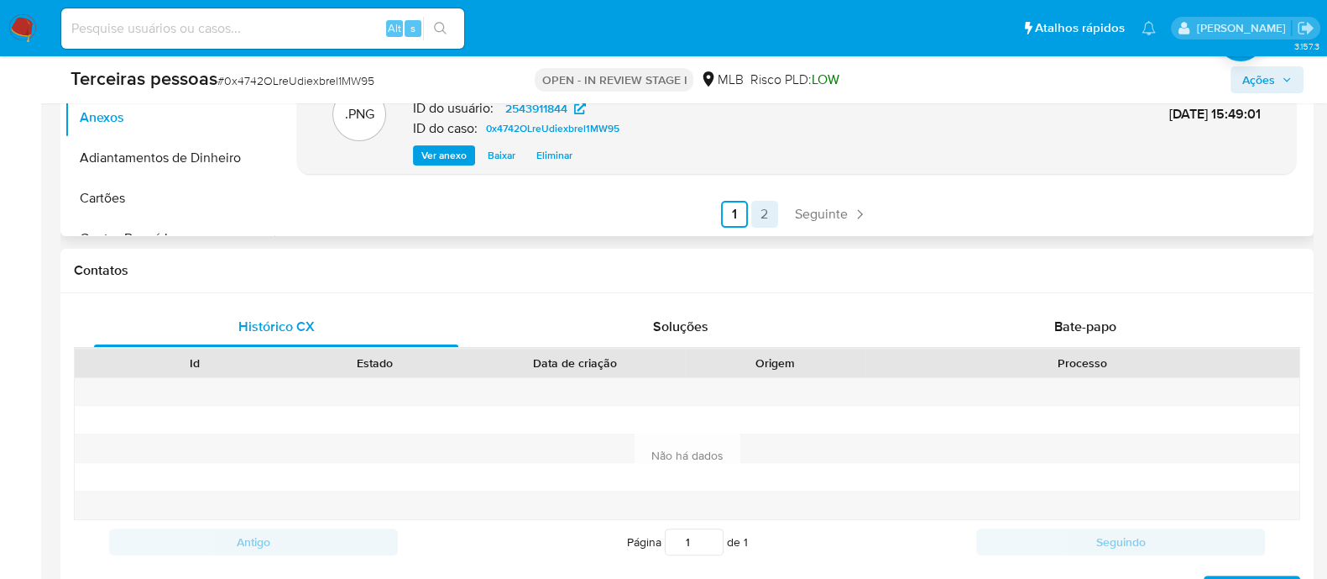
click at [764, 216] on link "2" at bounding box center [764, 214] width 27 height 27
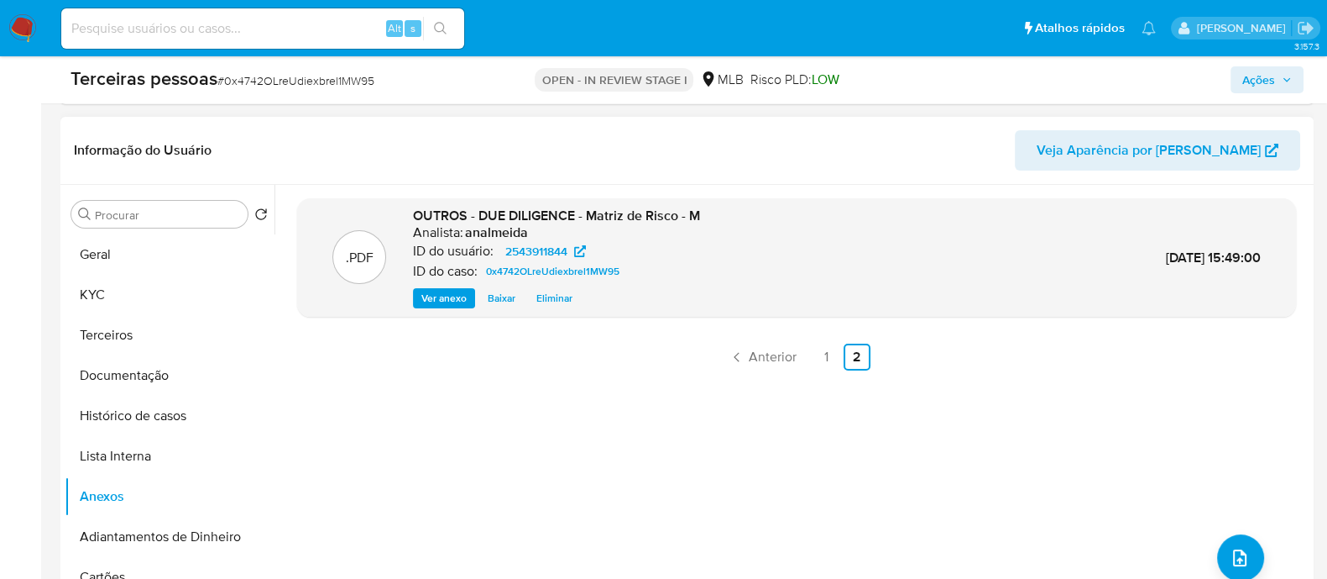
scroll to position [209, 0]
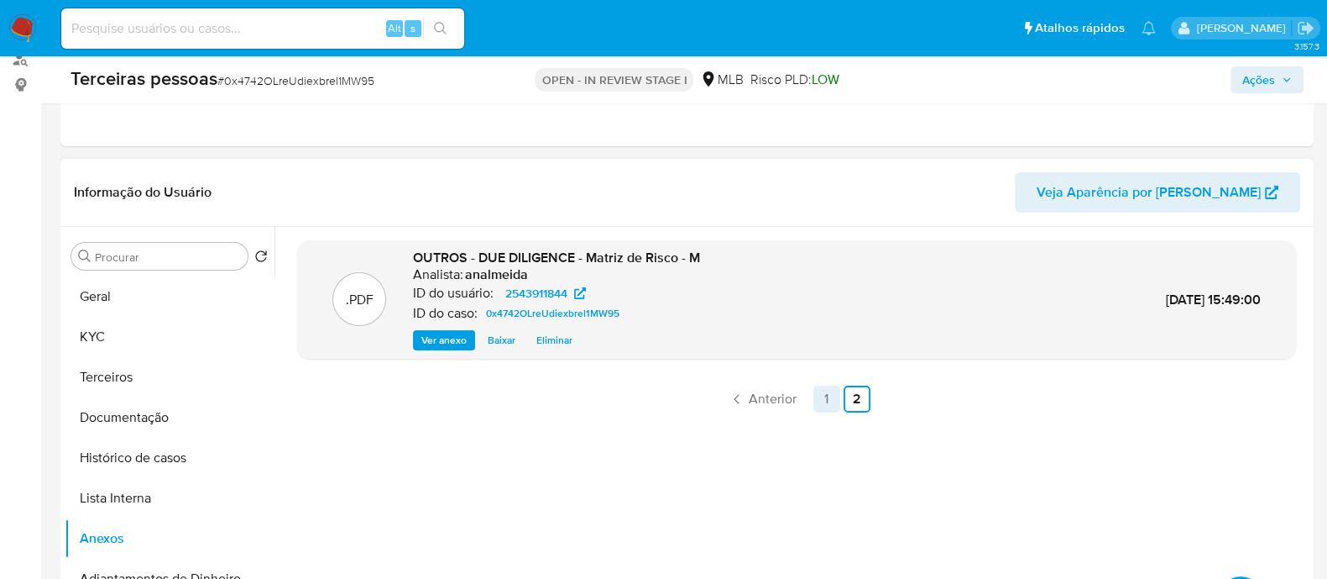
click at [828, 394] on link "1" at bounding box center [827, 398] width 27 height 27
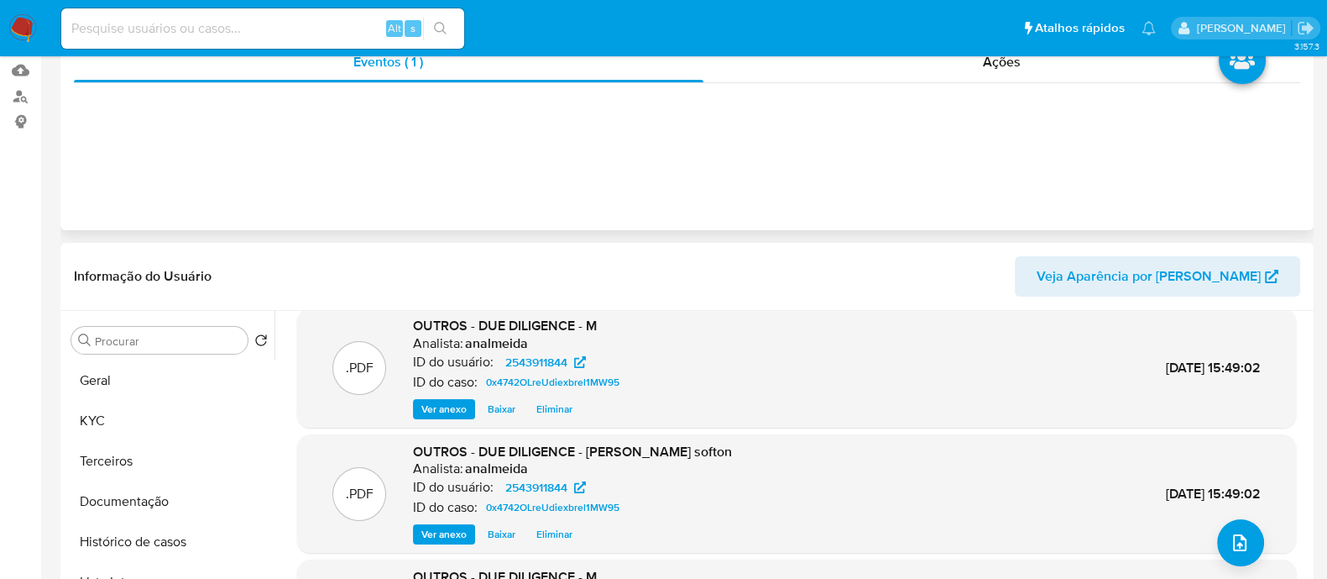
scroll to position [315, 0]
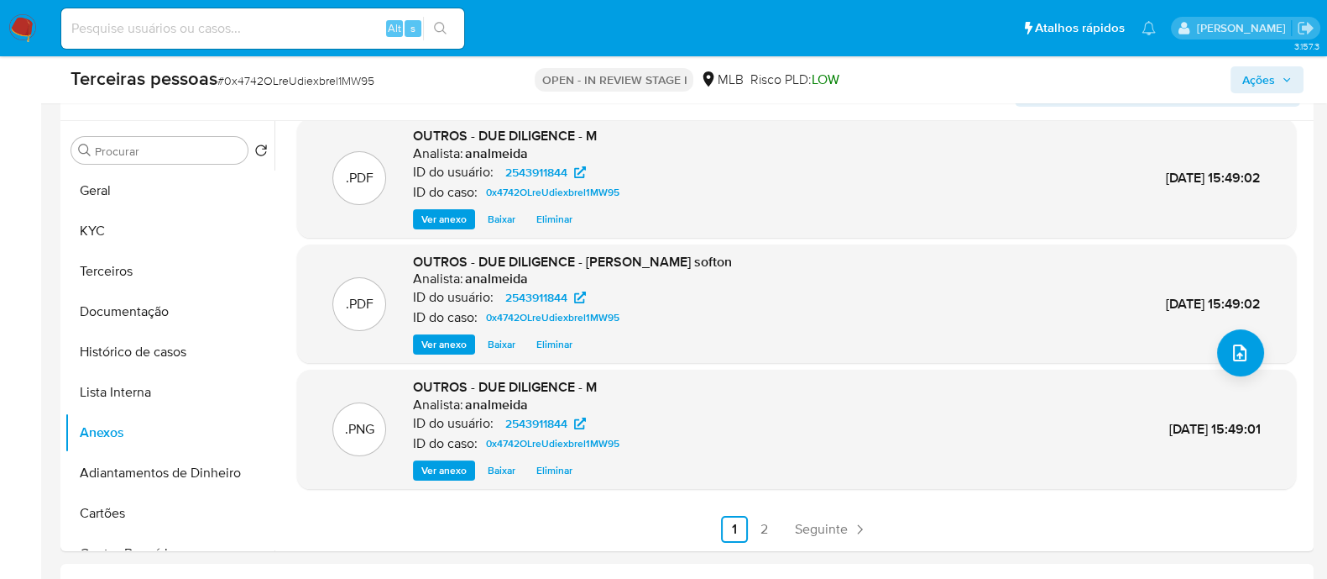
click at [1249, 82] on span "Ações" at bounding box center [1259, 79] width 33 height 27
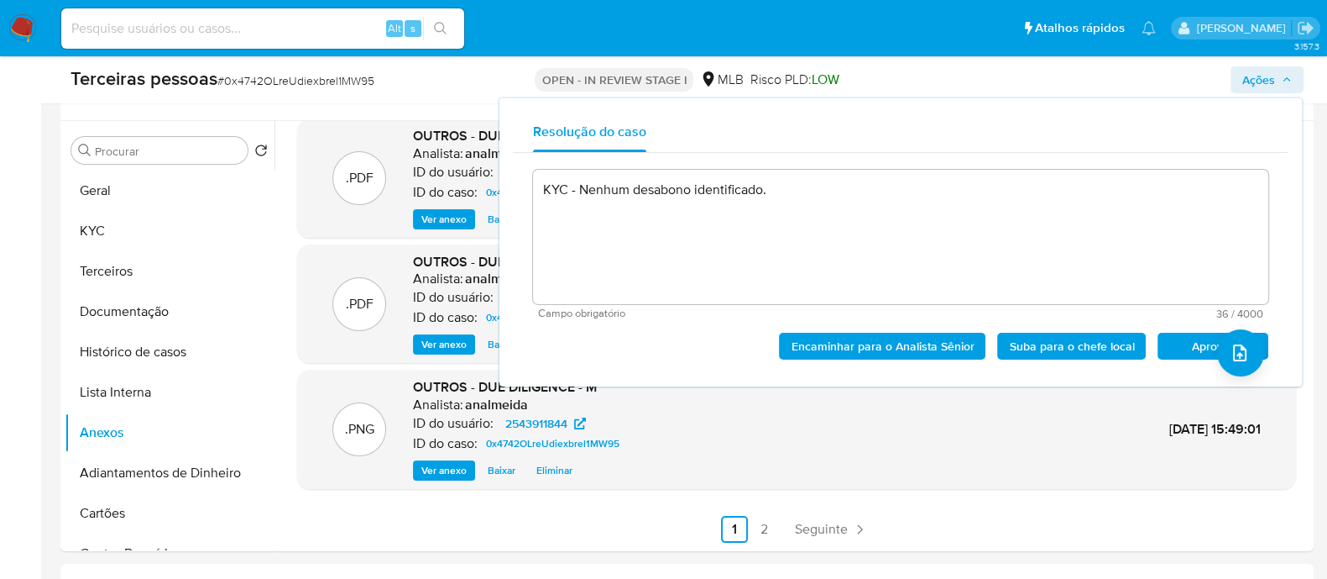
click at [1204, 341] on span "Aprovar" at bounding box center [1213, 346] width 87 height 24
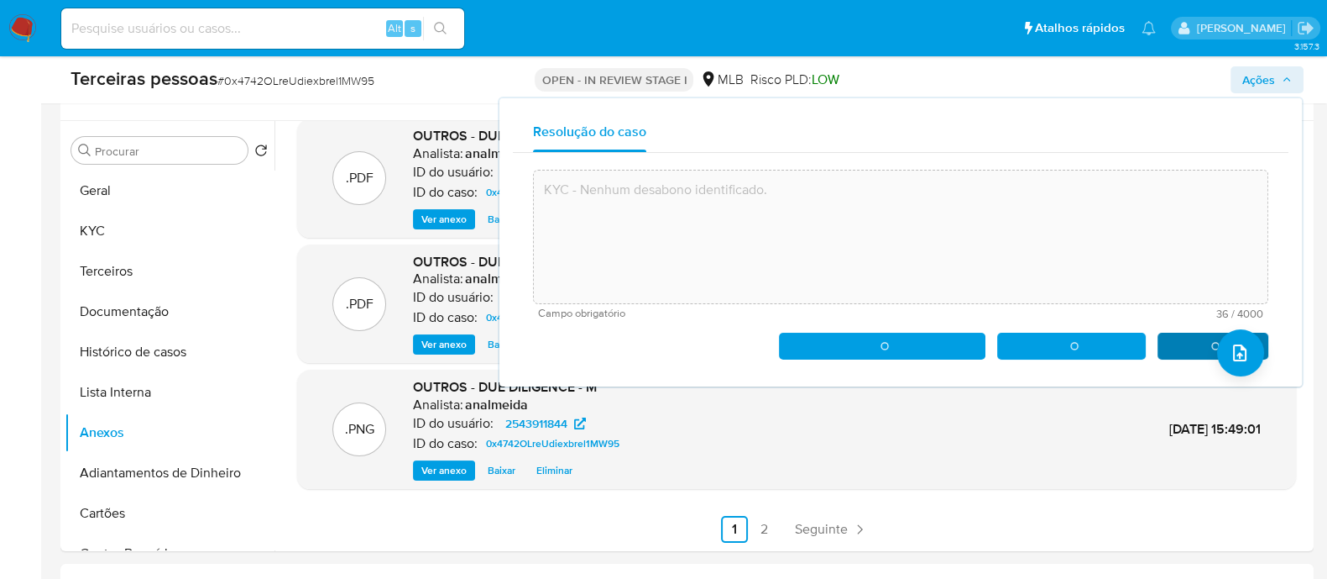
type textarea "KYC - Nenhum desabono identificado."
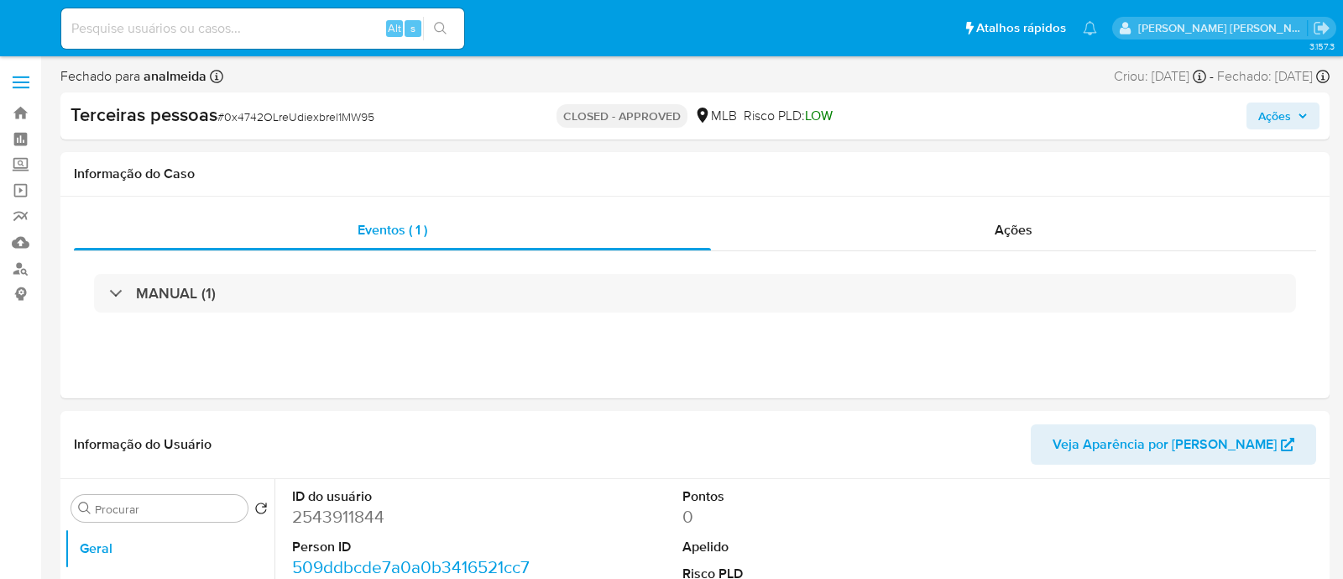
select select "10"
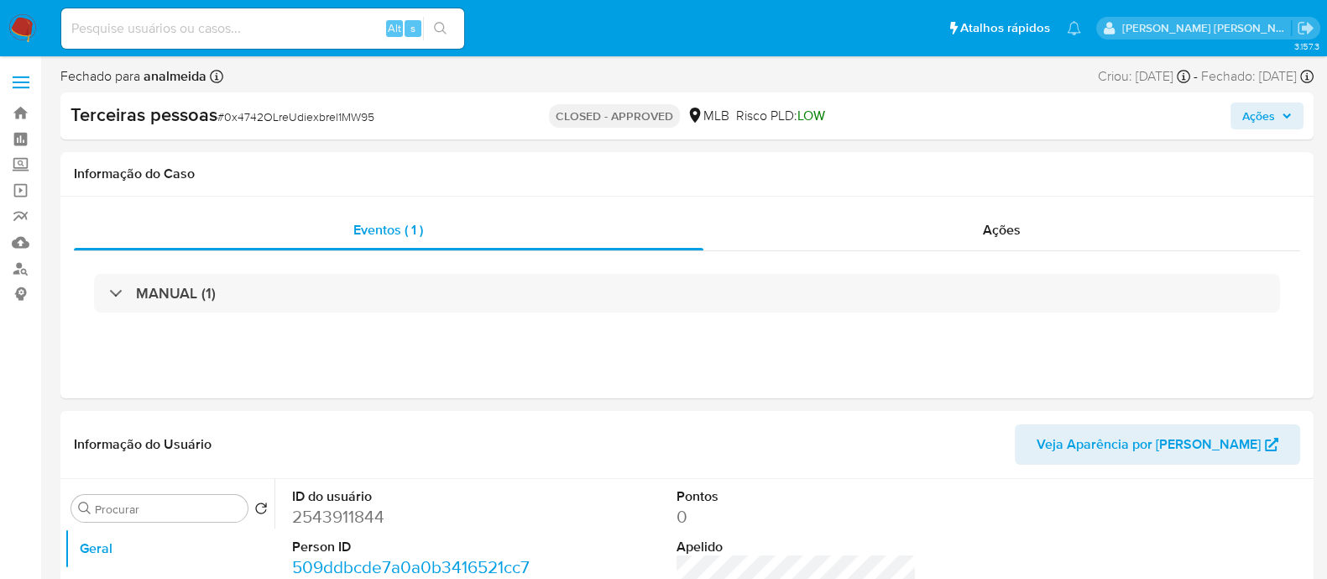
click at [308, 18] on input at bounding box center [262, 29] width 403 height 22
paste input "2473020121"
click at [460, 27] on input "2473020121" at bounding box center [262, 29] width 403 height 22
type input "2473020121"
click at [449, 28] on button "search-icon" at bounding box center [440, 29] width 34 height 24
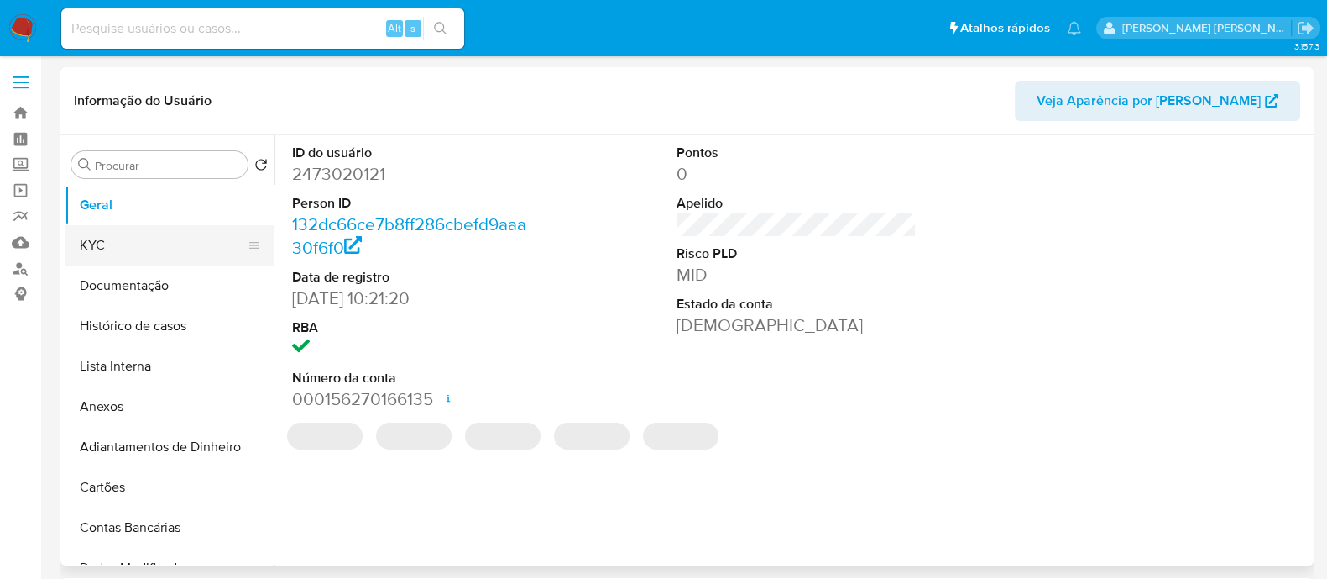
select select "10"
click at [172, 249] on button "KYC" at bounding box center [163, 245] width 196 height 40
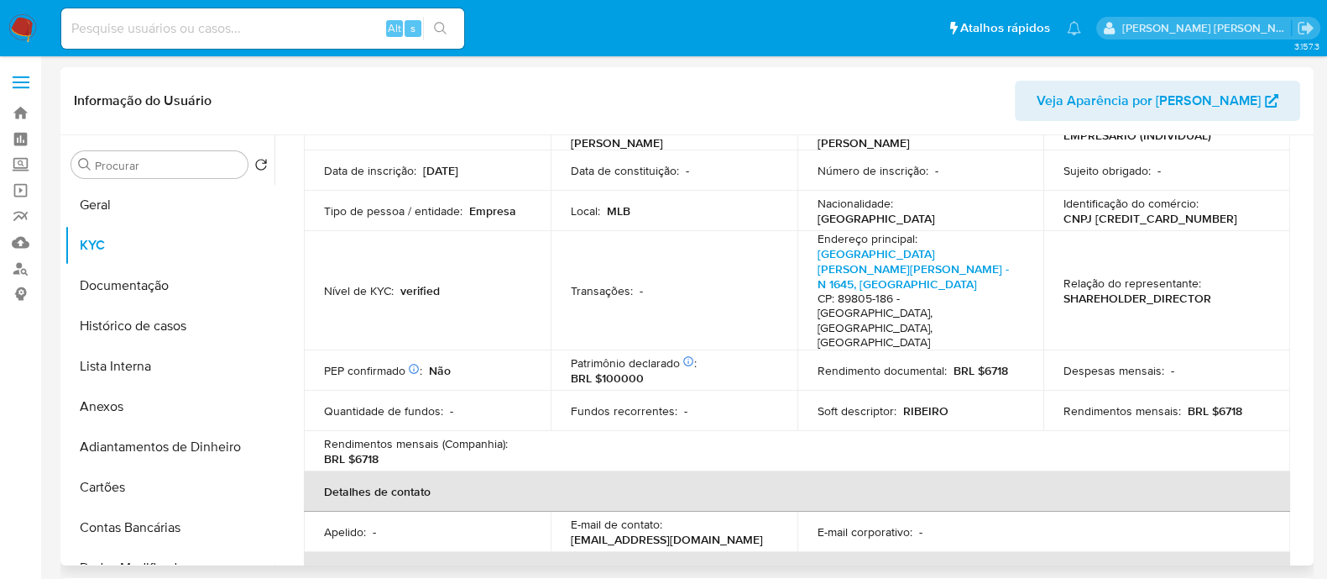
scroll to position [104, 0]
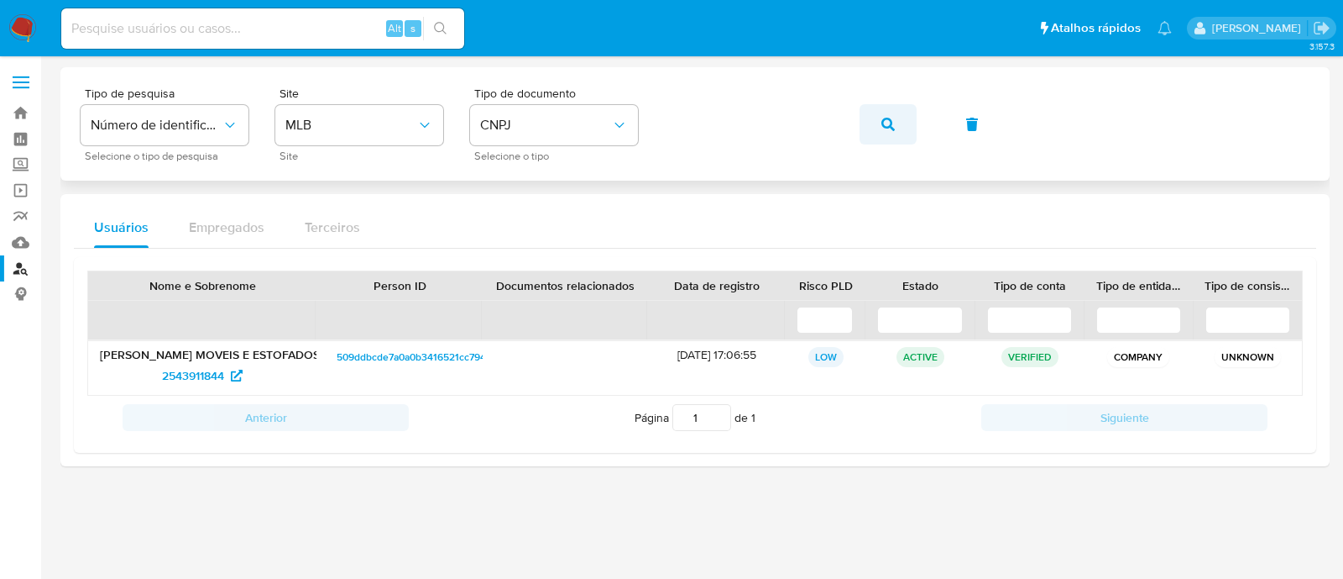
click at [893, 118] on icon "button" at bounding box center [888, 124] width 13 height 13
click at [181, 370] on span "1360930203" at bounding box center [193, 375] width 67 height 27
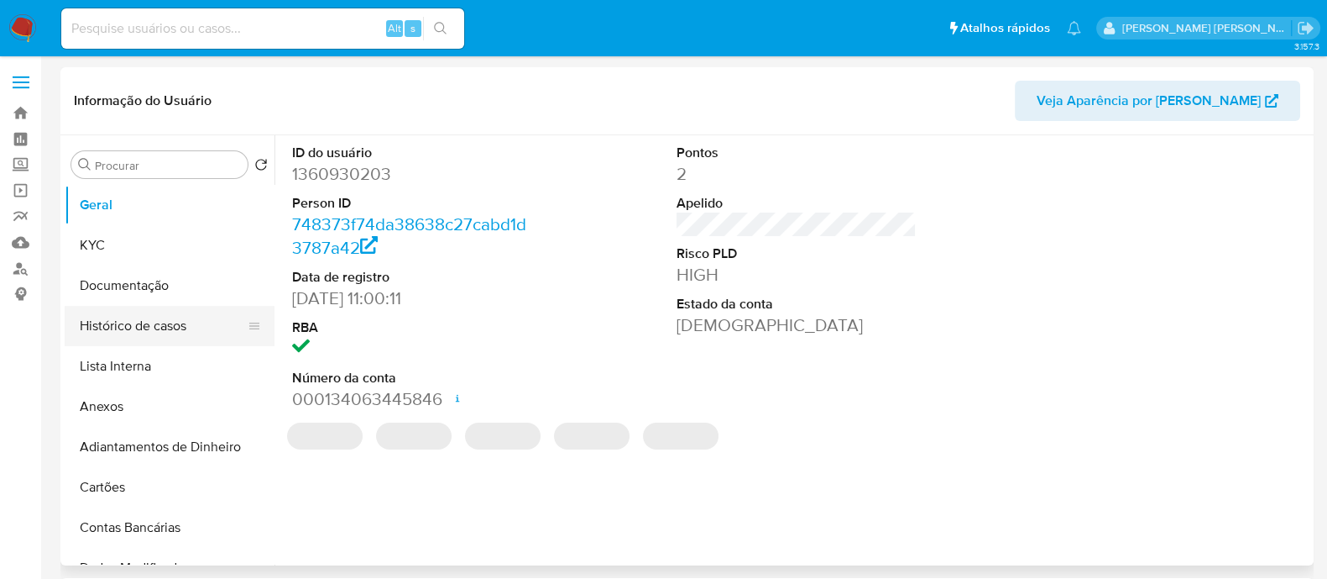
click at [150, 326] on button "Histórico de casos" at bounding box center [163, 326] width 196 height 40
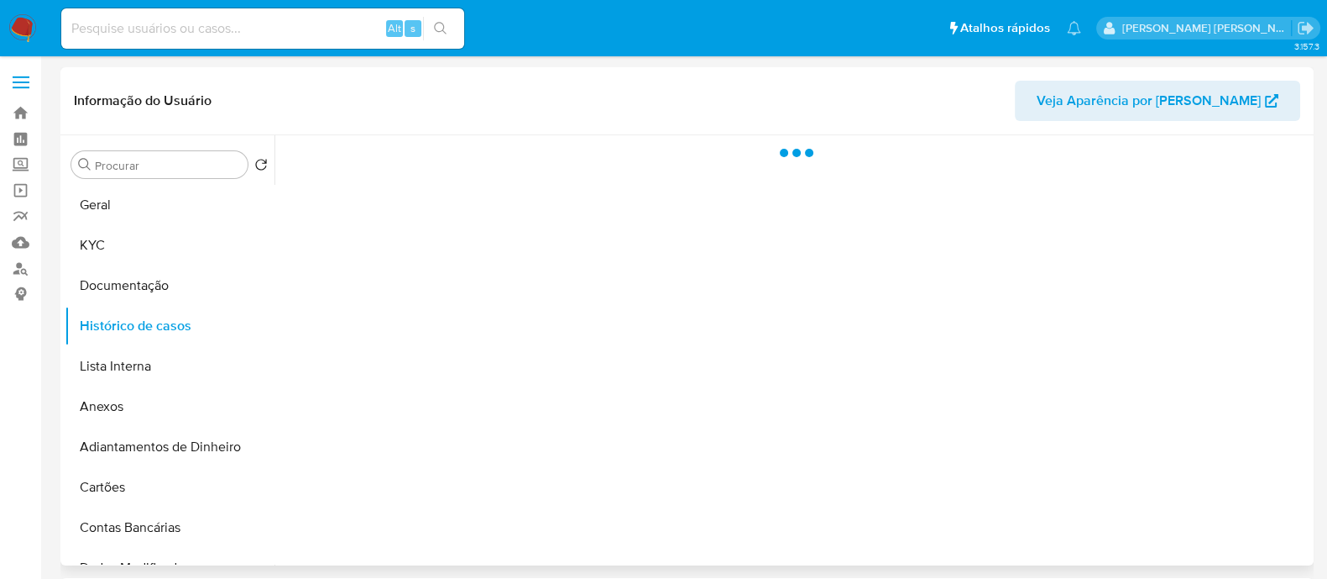
select select "10"
